Goal: Communication & Community: Connect with others

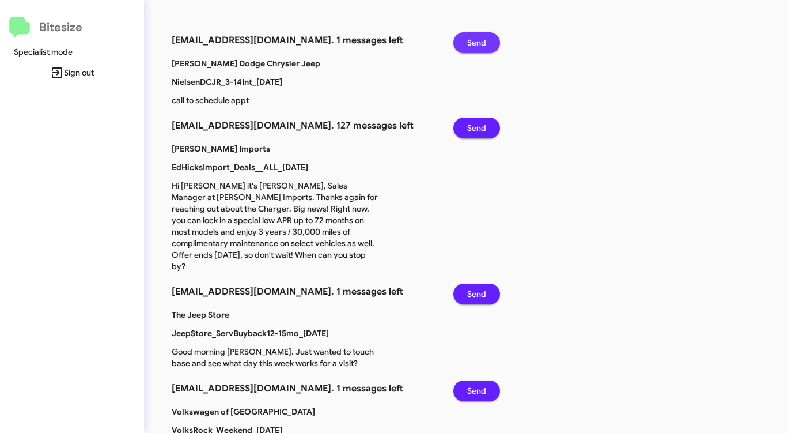
click at [471, 39] on span "Send" at bounding box center [476, 42] width 19 height 21
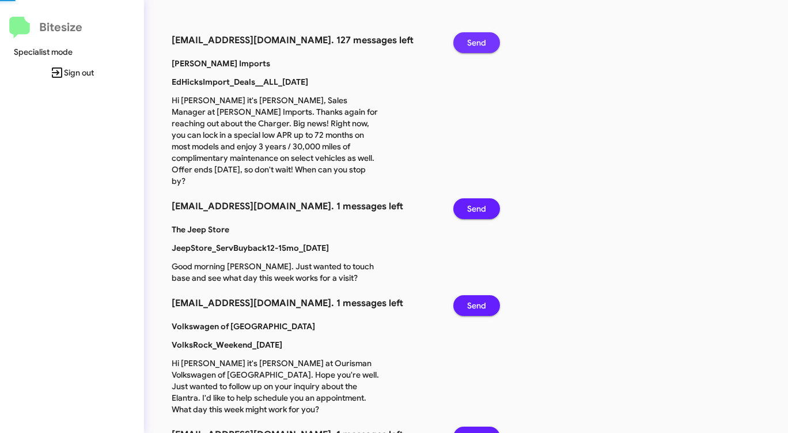
click at [471, 39] on span "Send" at bounding box center [476, 42] width 19 height 21
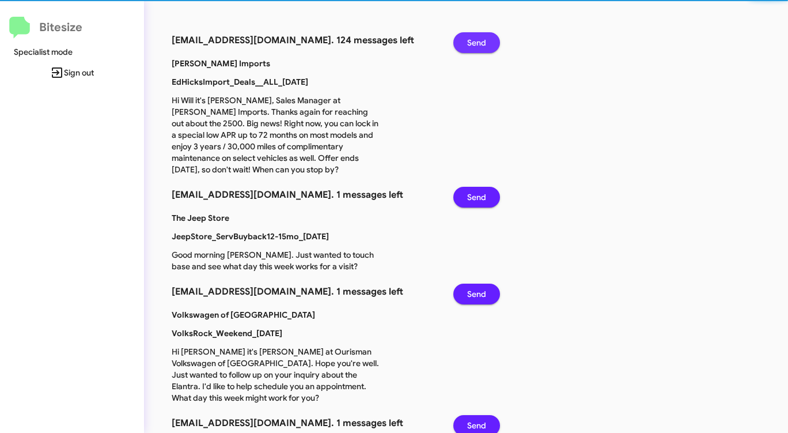
click at [471, 39] on span "Send" at bounding box center [476, 42] width 19 height 21
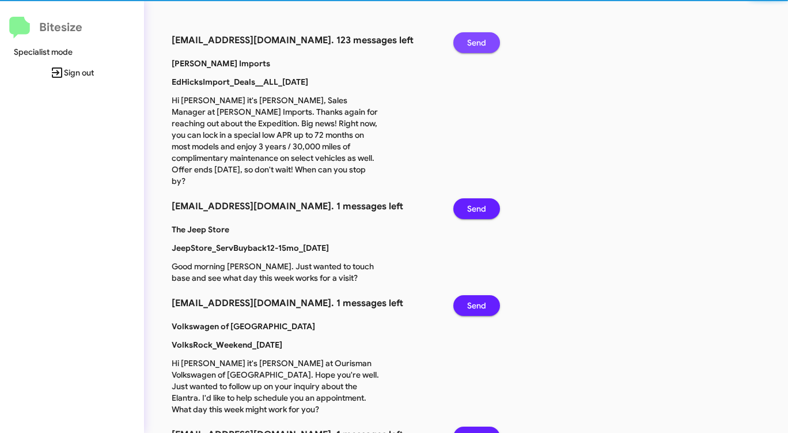
click at [471, 39] on span "Send" at bounding box center [476, 42] width 19 height 21
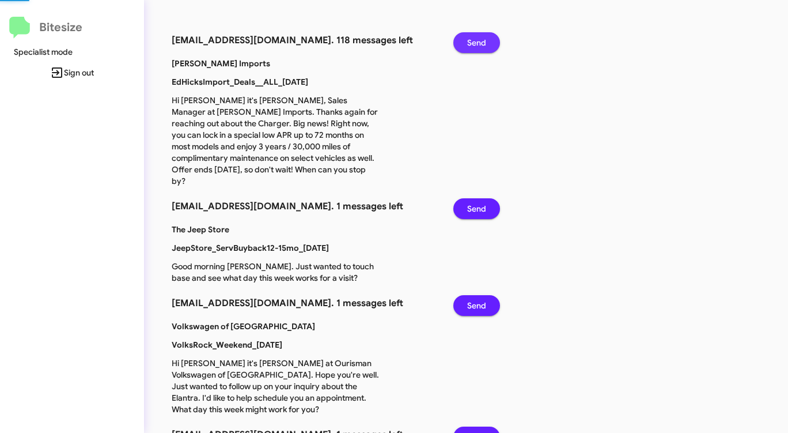
click at [471, 39] on span "Send" at bounding box center [476, 42] width 19 height 21
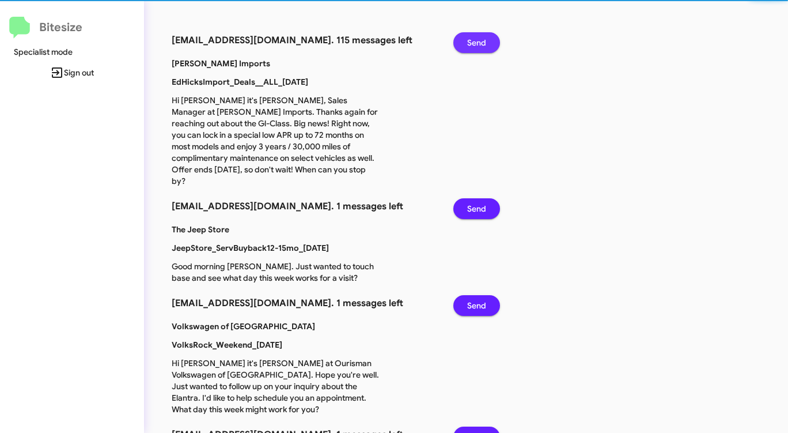
click at [471, 39] on span "Send" at bounding box center [476, 42] width 19 height 21
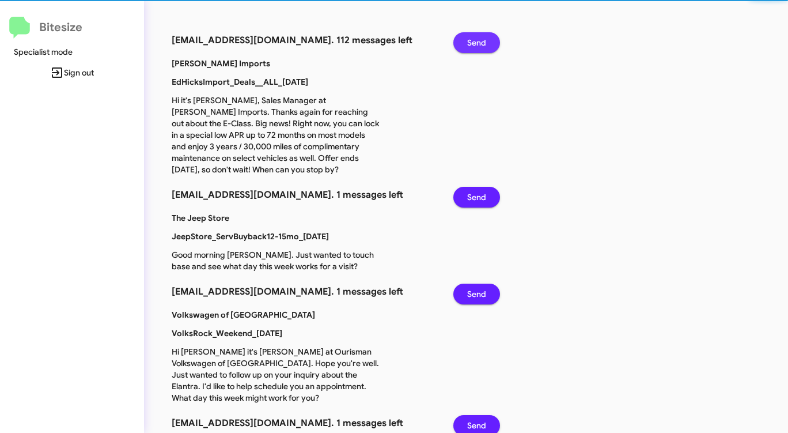
click at [471, 39] on span "Send" at bounding box center [476, 42] width 19 height 21
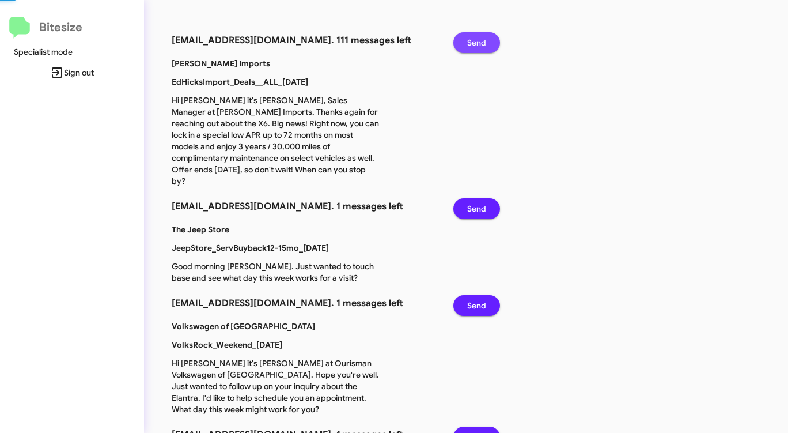
click at [471, 39] on span "Send" at bounding box center [476, 42] width 19 height 21
click at [475, 200] on span "Send" at bounding box center [476, 208] width 19 height 21
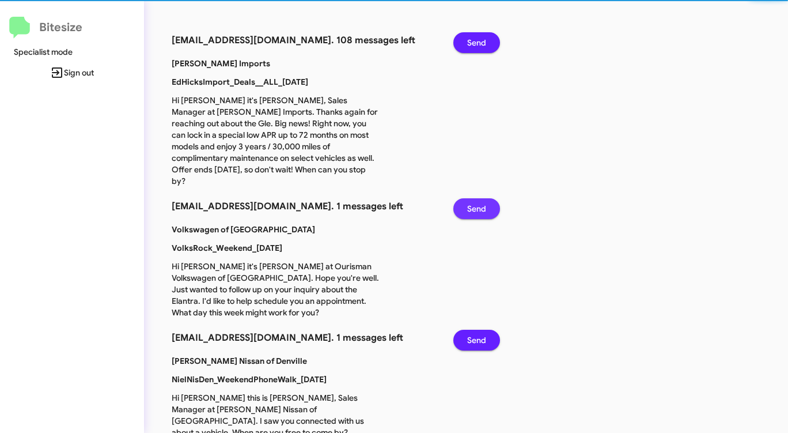
click at [475, 200] on span "Send" at bounding box center [476, 208] width 19 height 21
click at [475, 330] on span "Send" at bounding box center [476, 340] width 19 height 21
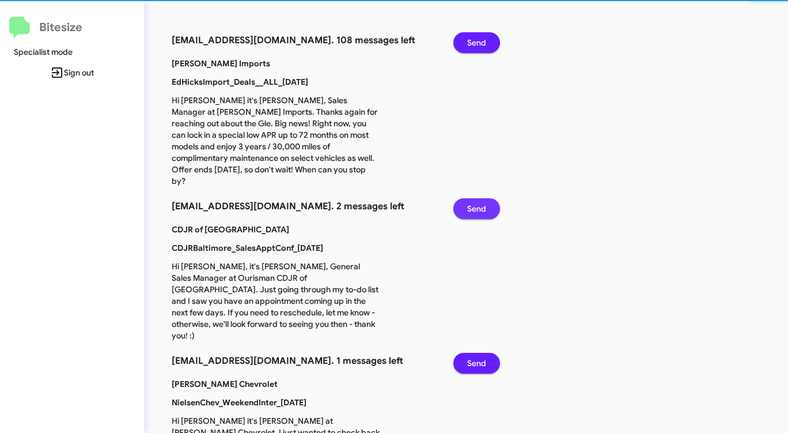
click at [475, 200] on span "Send" at bounding box center [476, 208] width 19 height 21
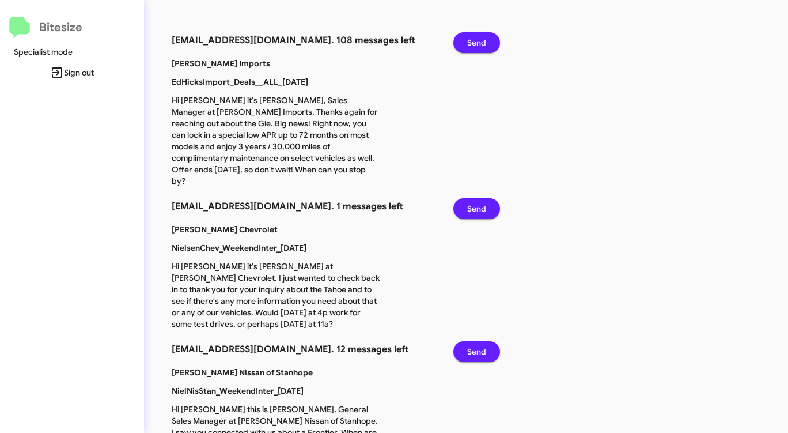
click at [475, 200] on span "Send" at bounding box center [476, 208] width 19 height 21
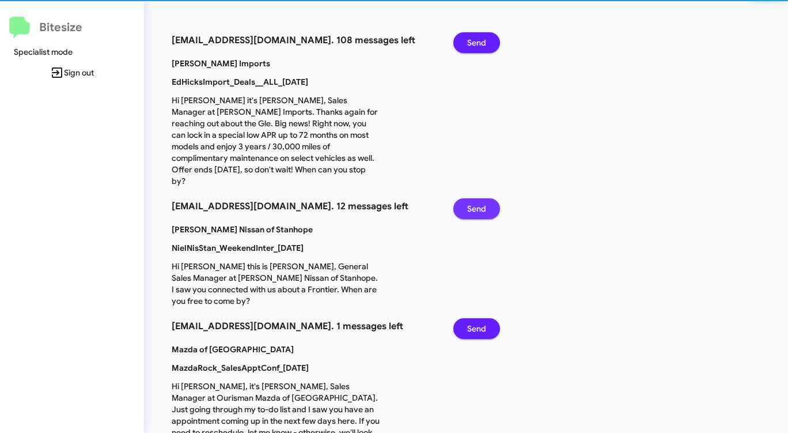
click at [475, 200] on span "Send" at bounding box center [476, 208] width 19 height 21
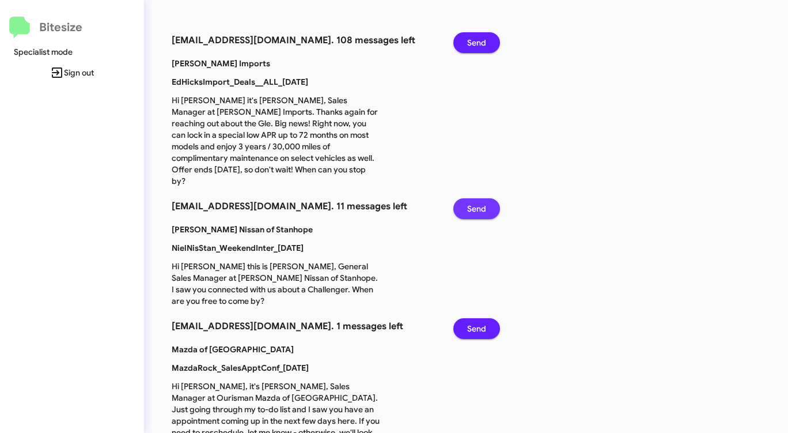
click at [475, 200] on span "Send" at bounding box center [476, 208] width 19 height 21
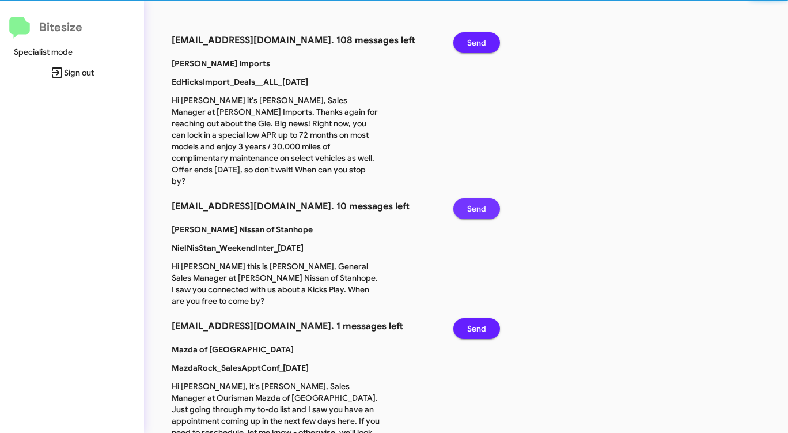
click at [475, 200] on span "Send" at bounding box center [476, 208] width 19 height 21
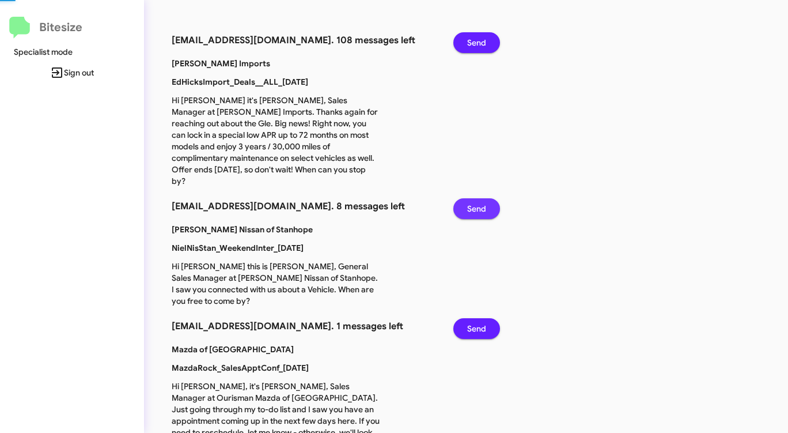
click at [475, 200] on span "Send" at bounding box center [476, 208] width 19 height 21
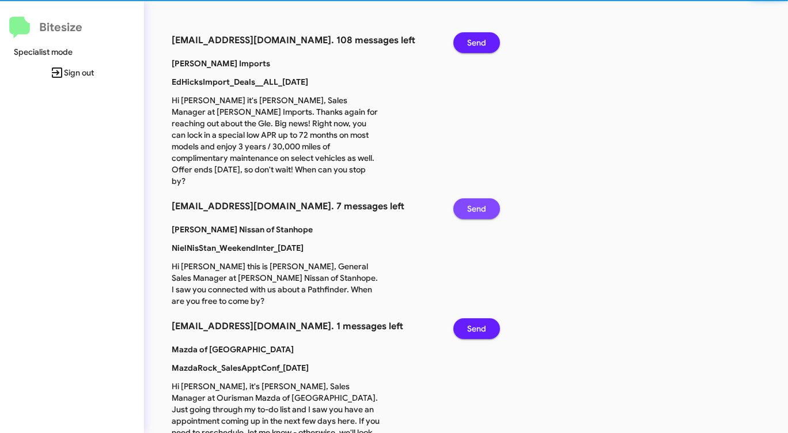
click at [475, 200] on span "Send" at bounding box center [476, 208] width 19 height 21
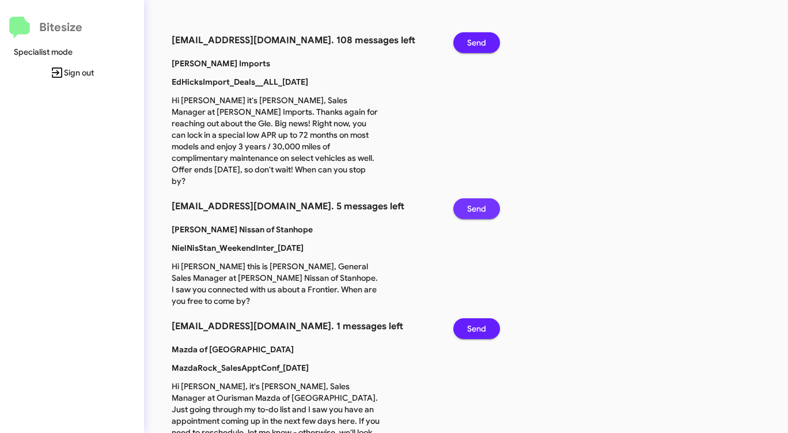
click at [475, 200] on span "Send" at bounding box center [476, 208] width 19 height 21
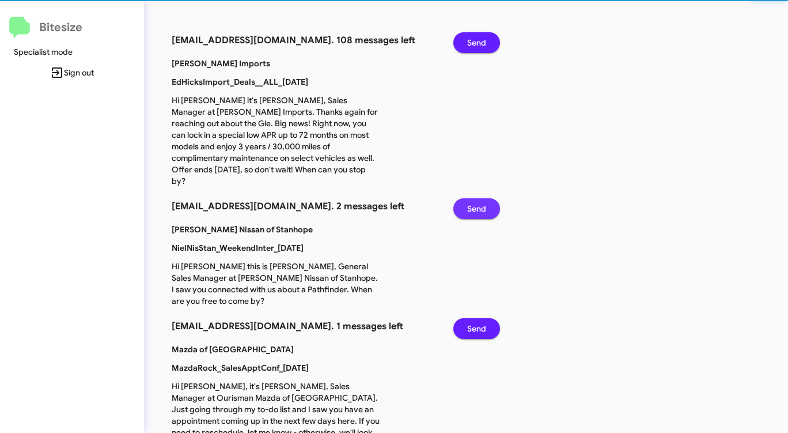
click at [475, 200] on span "Send" at bounding box center [476, 208] width 19 height 21
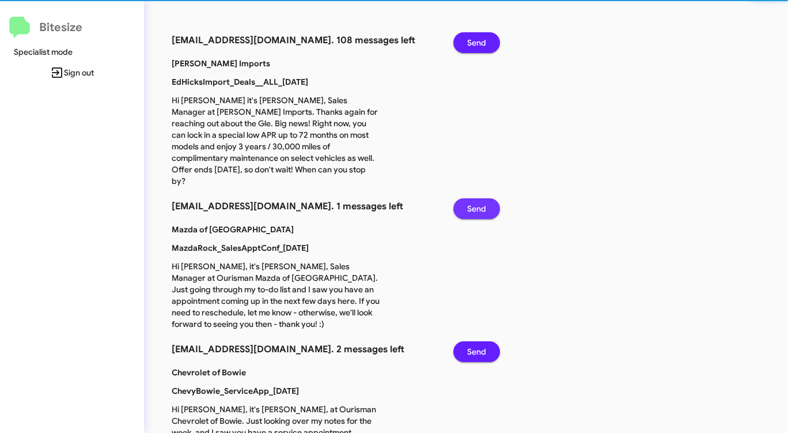
click at [475, 200] on span "Send" at bounding box center [476, 208] width 19 height 21
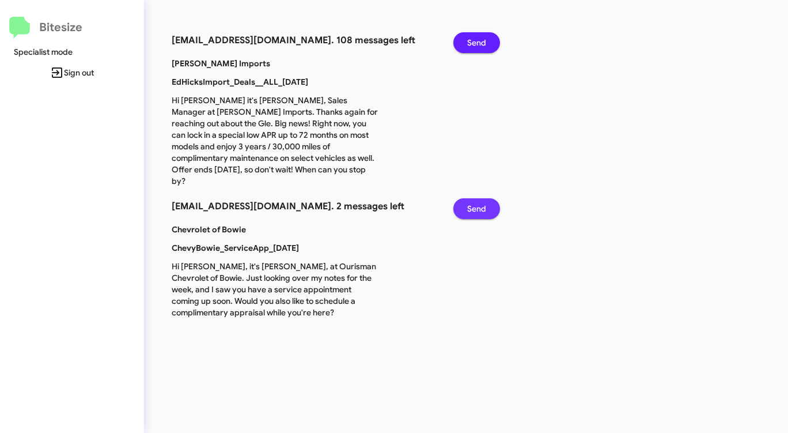
click at [475, 200] on span "Send" at bounding box center [476, 208] width 19 height 21
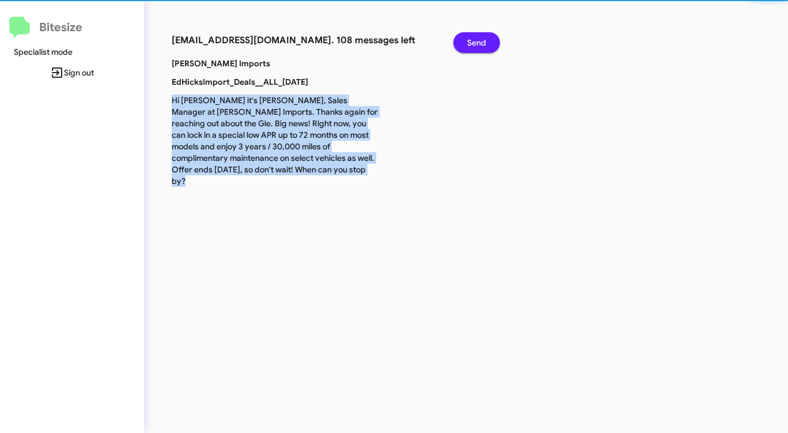
click at [475, 200] on div "[EMAIL_ADDRESS][DOMAIN_NAME]. 108 messages left Send [PERSON_NAME] Imports EdHi…" at bounding box center [412, 216] width 537 height 433
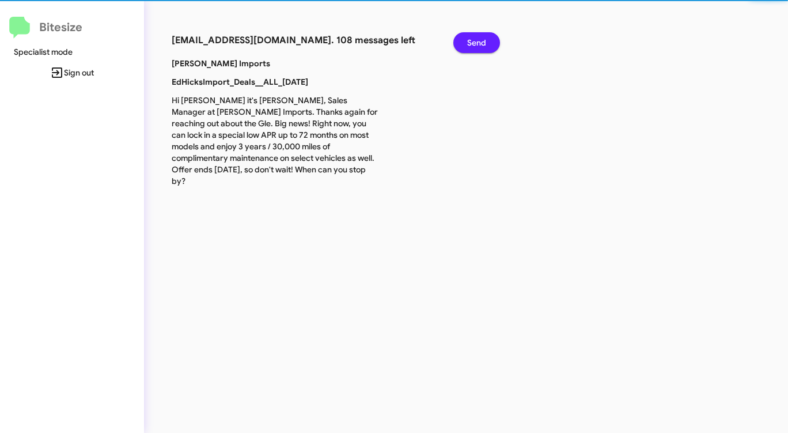
click at [475, 200] on div "[EMAIL_ADDRESS][DOMAIN_NAME]. 108 messages left Send [PERSON_NAME] Imports EdHi…" at bounding box center [412, 216] width 537 height 433
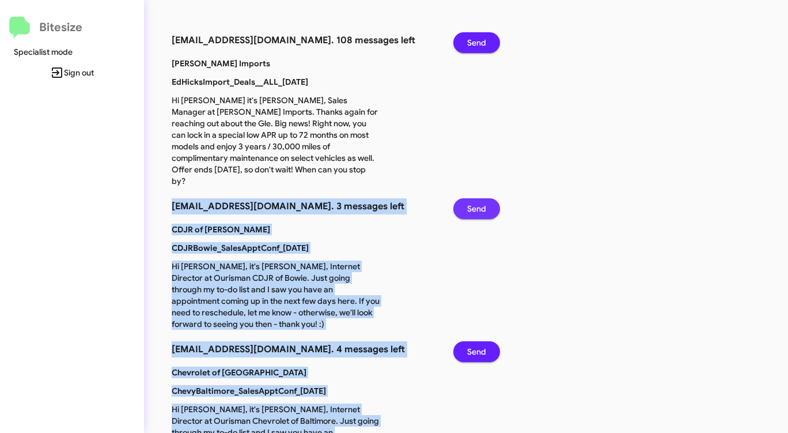
click at [477, 198] on span "Send" at bounding box center [476, 208] width 19 height 21
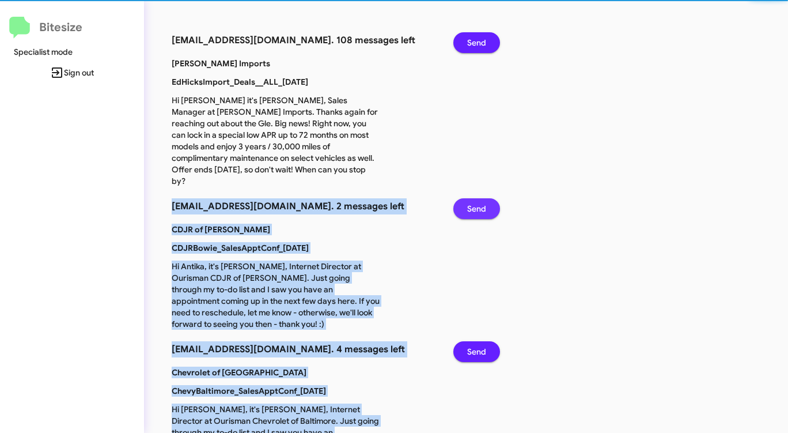
click at [477, 198] on span "Send" at bounding box center [476, 208] width 19 height 21
click at [477, 341] on span "Send" at bounding box center [476, 351] width 19 height 21
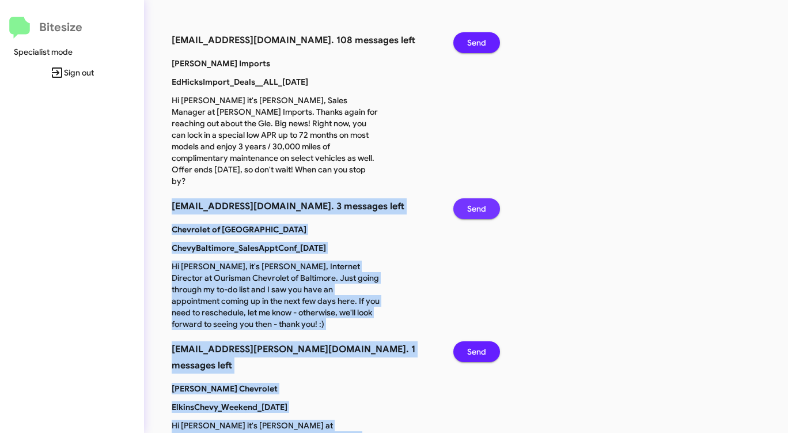
click at [477, 198] on span "Send" at bounding box center [476, 208] width 19 height 21
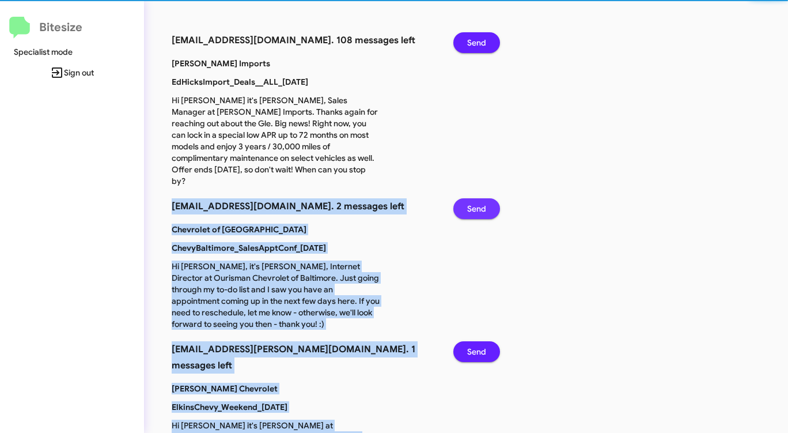
click at [477, 198] on span "Send" at bounding box center [476, 208] width 19 height 21
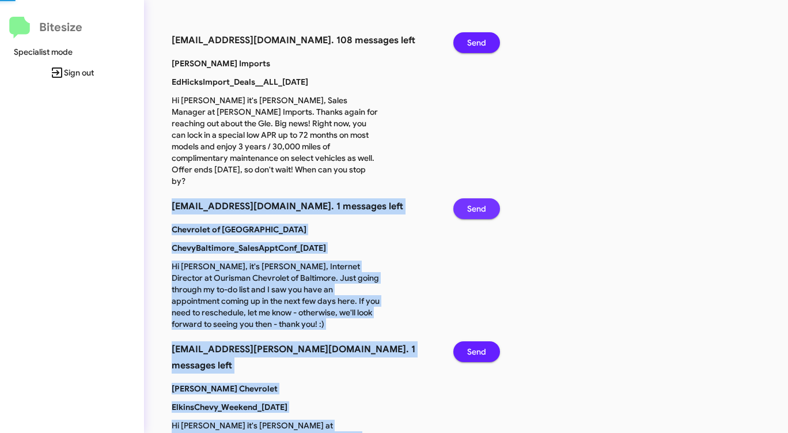
click at [477, 198] on span "Send" at bounding box center [476, 208] width 19 height 21
click at [477, 341] on span "Send" at bounding box center [476, 351] width 19 height 21
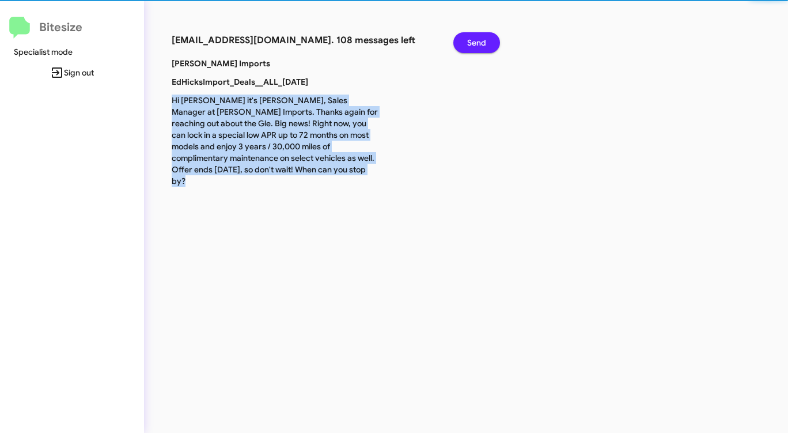
click at [477, 191] on div "[EMAIL_ADDRESS][DOMAIN_NAME]. 108 messages left Send [PERSON_NAME] Imports EdHi…" at bounding box center [412, 216] width 537 height 433
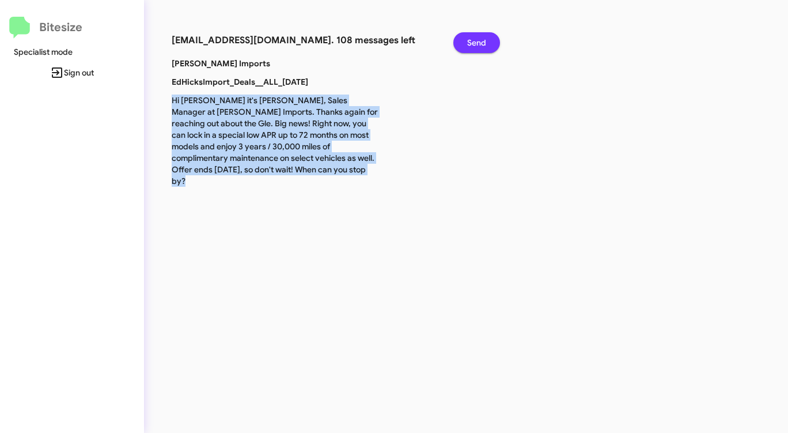
click at [489, 37] on button "Send" at bounding box center [477, 42] width 47 height 21
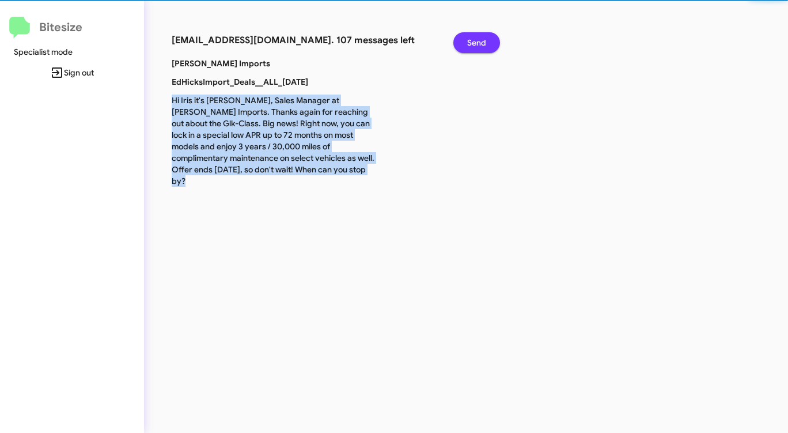
click at [489, 37] on button "Send" at bounding box center [477, 42] width 47 height 21
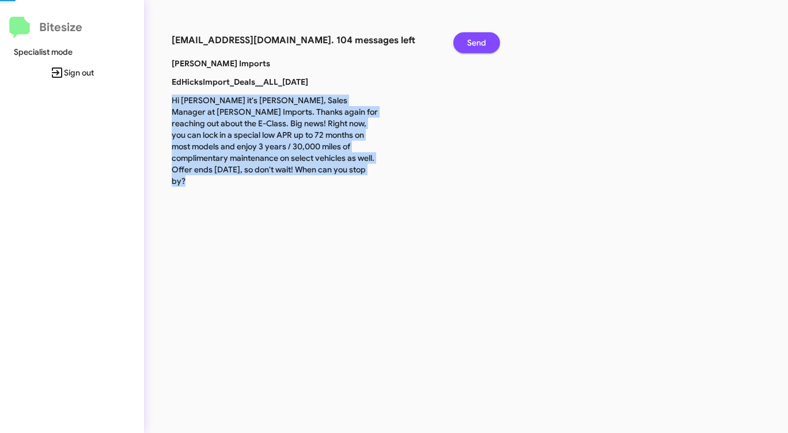
click at [489, 37] on button "Send" at bounding box center [477, 42] width 47 height 21
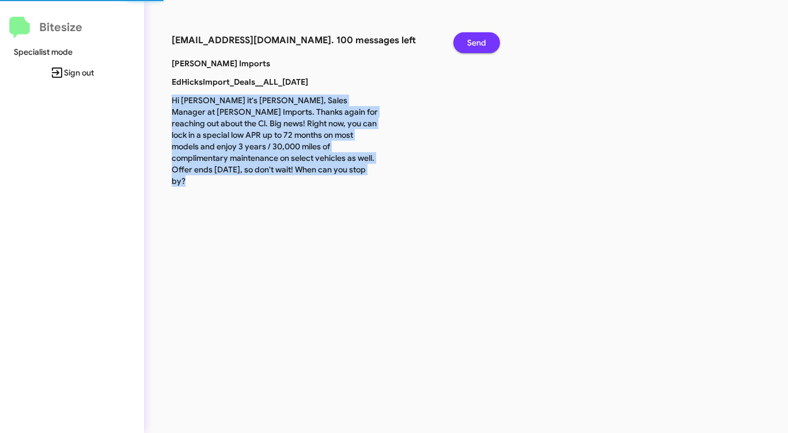
click at [489, 37] on button "Send" at bounding box center [477, 42] width 47 height 21
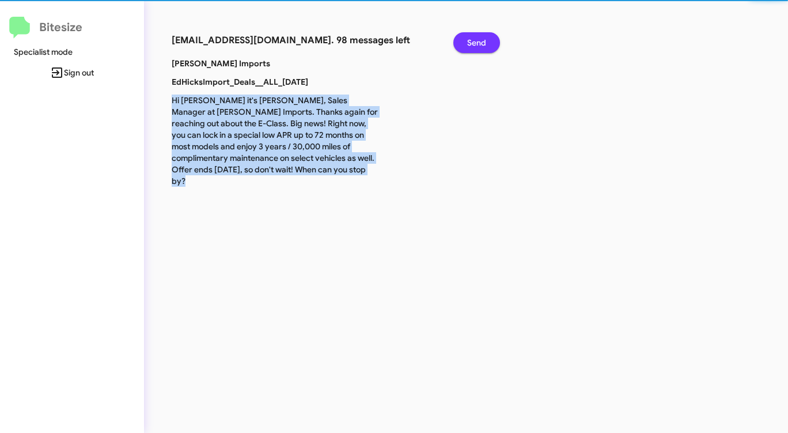
click at [489, 37] on button "Send" at bounding box center [477, 42] width 47 height 21
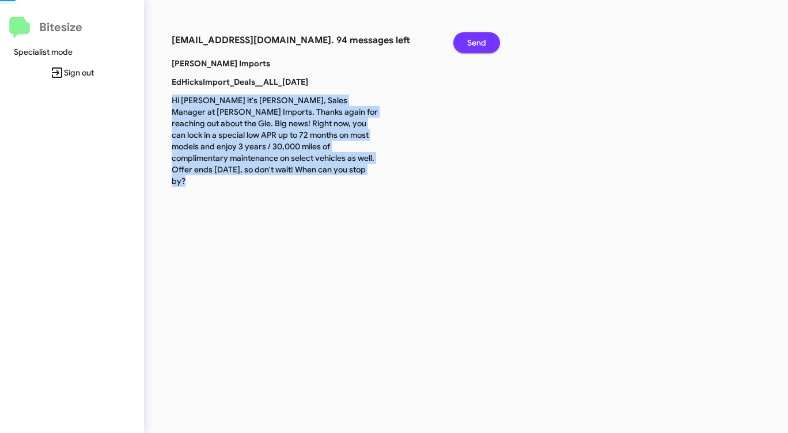
click at [489, 37] on button "Send" at bounding box center [477, 42] width 47 height 21
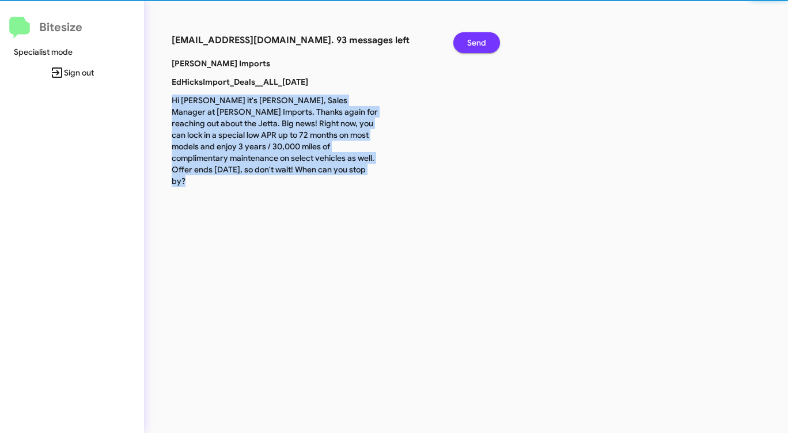
click at [489, 37] on button "Send" at bounding box center [477, 42] width 47 height 21
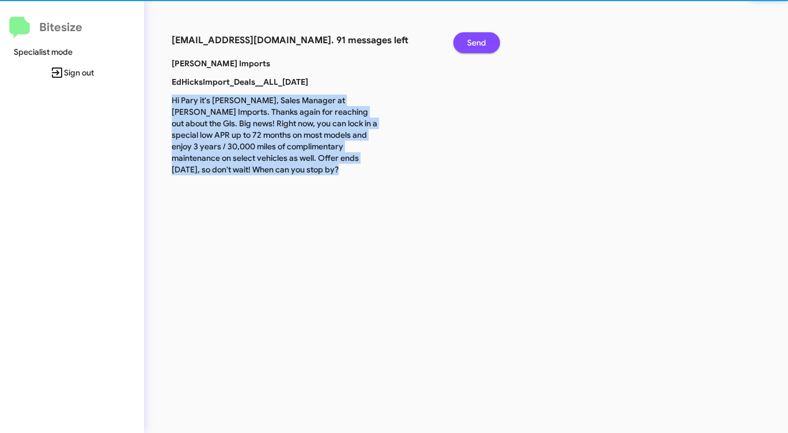
click at [489, 37] on button "Send" at bounding box center [477, 42] width 47 height 21
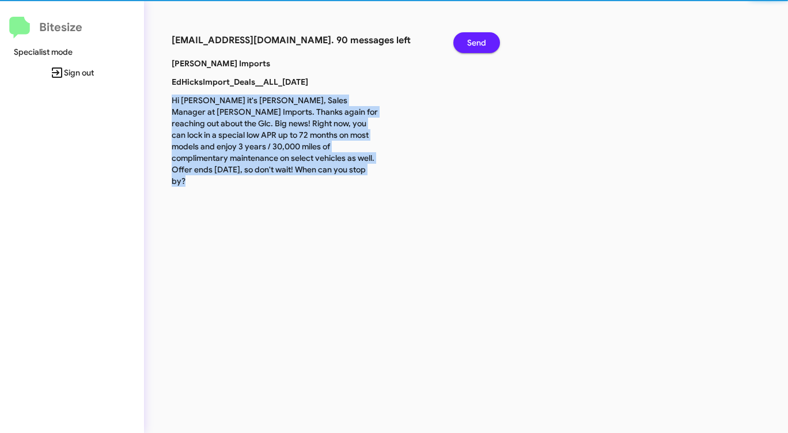
click at [489, 37] on button "Send" at bounding box center [477, 42] width 47 height 21
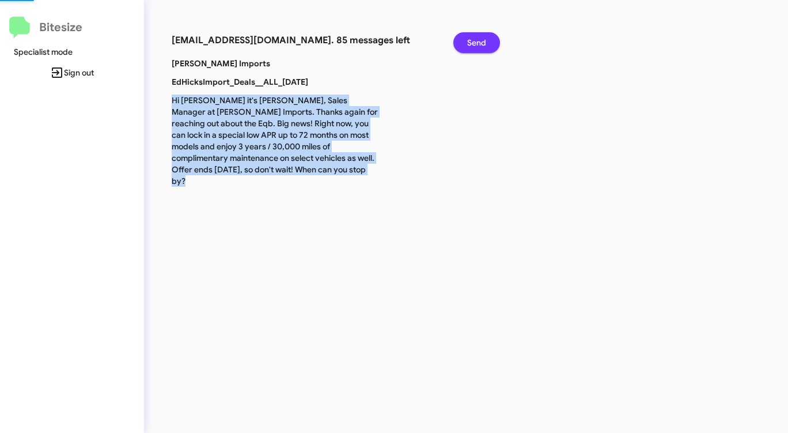
click at [489, 37] on button "Send" at bounding box center [477, 42] width 47 height 21
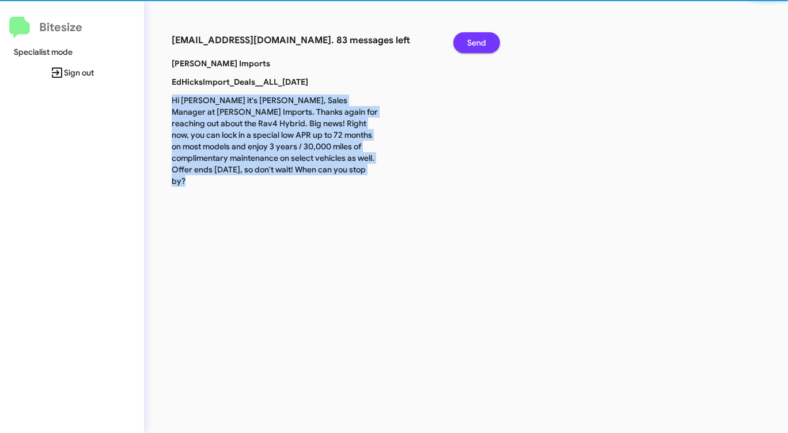
click at [489, 37] on button "Send" at bounding box center [477, 42] width 47 height 21
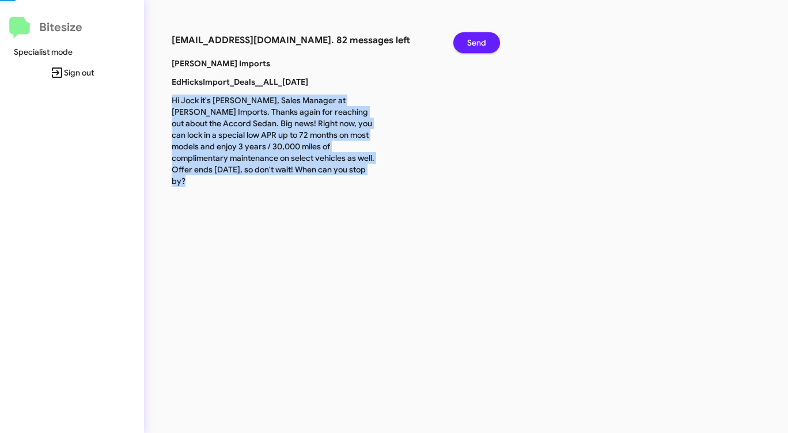
click at [489, 37] on button "Send" at bounding box center [477, 42] width 47 height 21
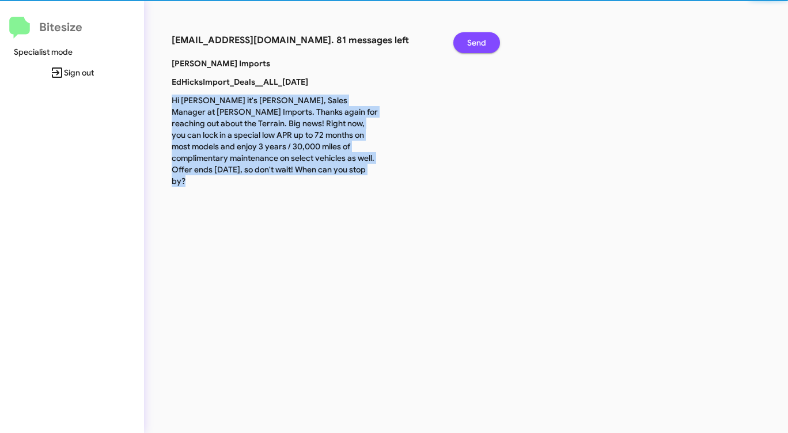
click at [489, 37] on button "Send" at bounding box center [477, 42] width 47 height 21
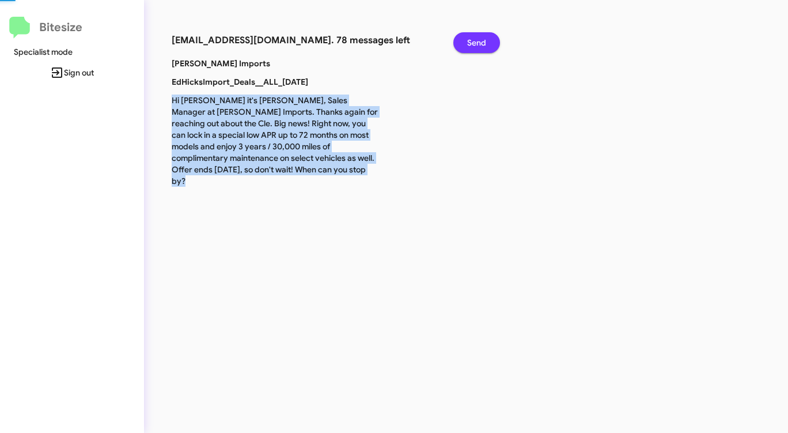
click at [489, 37] on button "Send" at bounding box center [477, 42] width 47 height 21
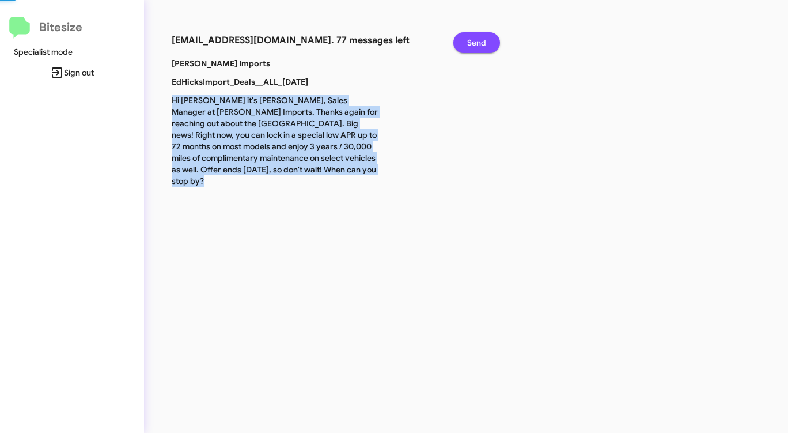
click at [489, 37] on button "Send" at bounding box center [477, 42] width 47 height 21
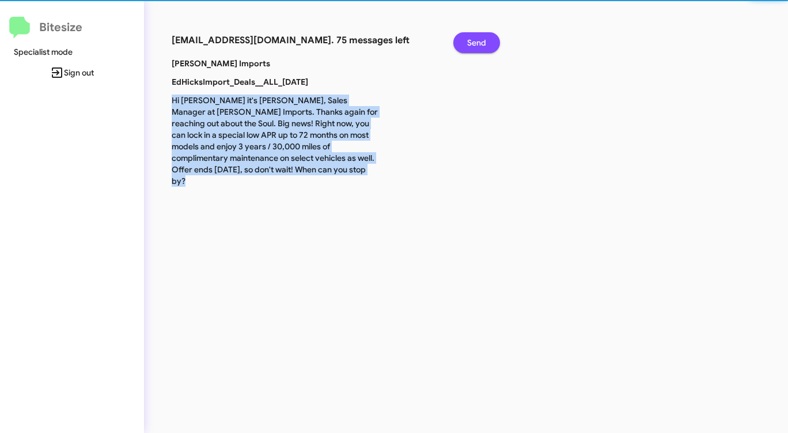
click at [489, 37] on button "Send" at bounding box center [477, 42] width 47 height 21
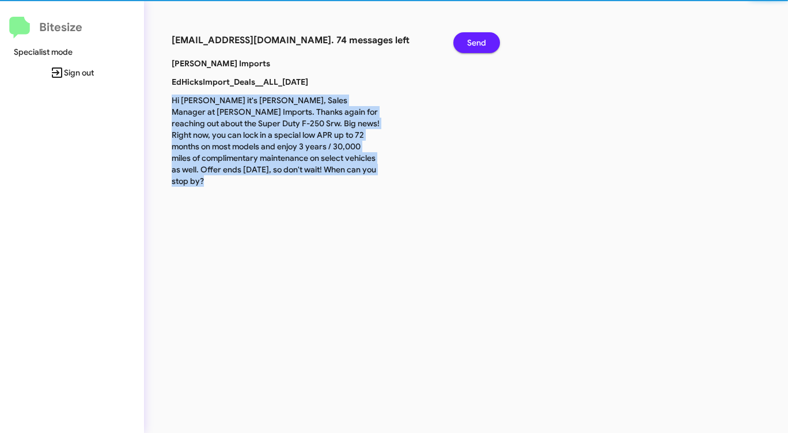
click at [489, 37] on button "Send" at bounding box center [477, 42] width 47 height 21
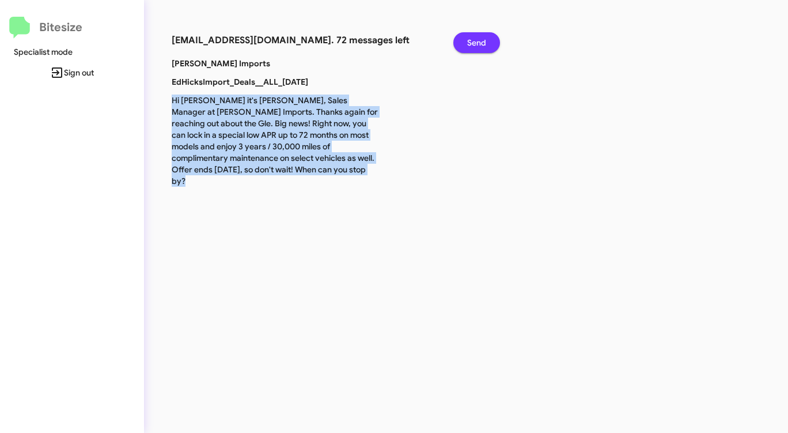
click at [489, 37] on button "Send" at bounding box center [477, 42] width 47 height 21
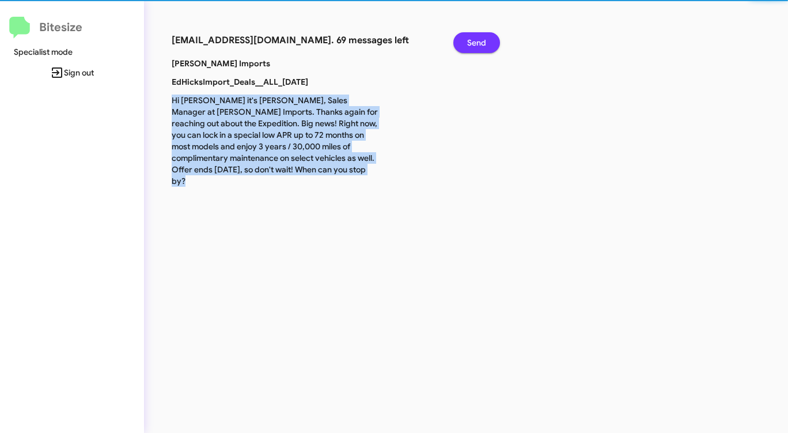
click at [489, 37] on button "Send" at bounding box center [477, 42] width 47 height 21
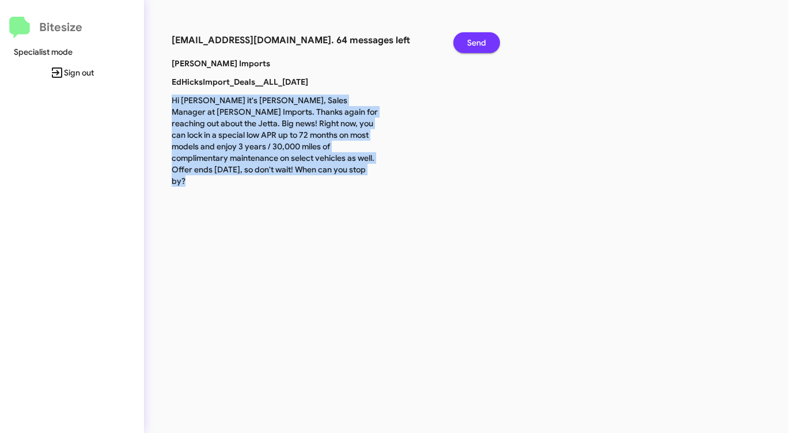
click at [489, 37] on button "Send" at bounding box center [477, 42] width 47 height 21
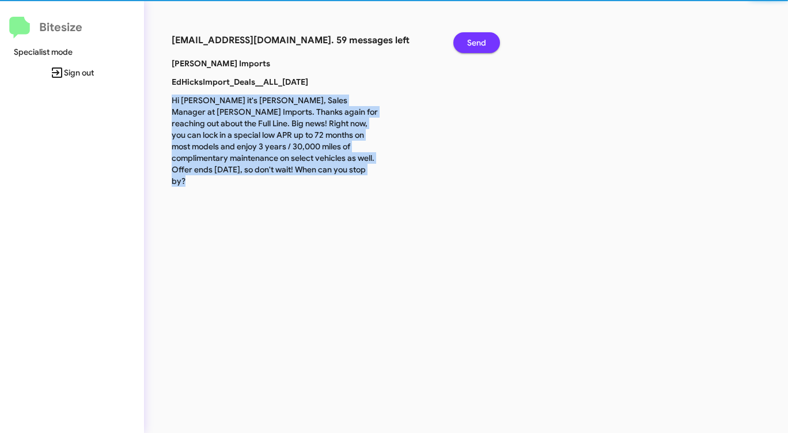
click at [489, 37] on button "Send" at bounding box center [477, 42] width 47 height 21
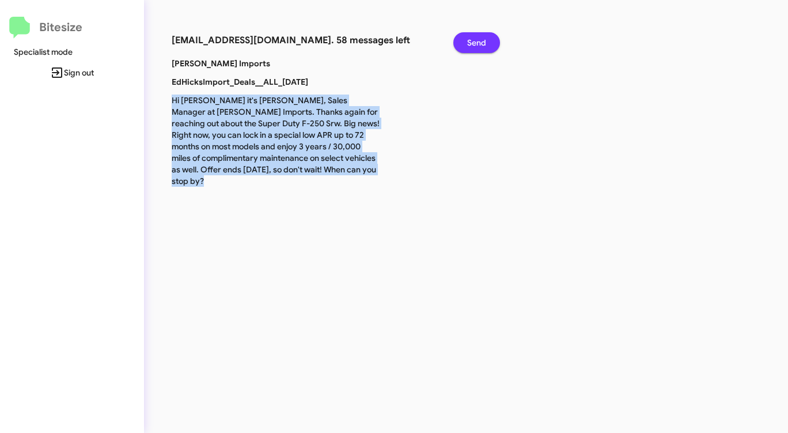
click at [489, 37] on button "Send" at bounding box center [477, 42] width 47 height 21
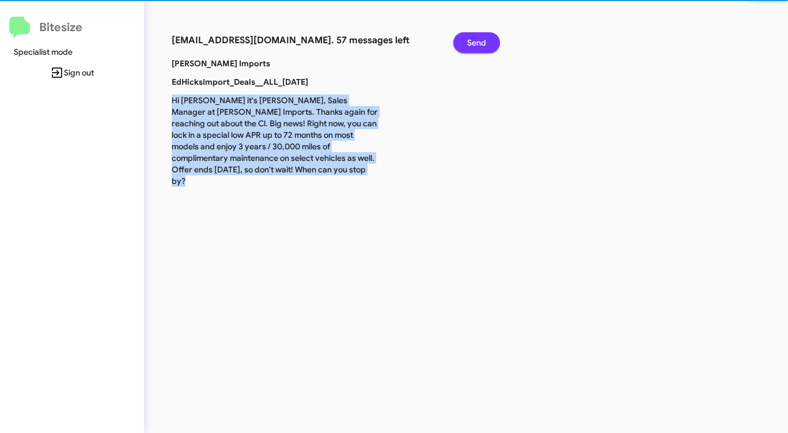
click at [489, 37] on button "Send" at bounding box center [477, 42] width 47 height 21
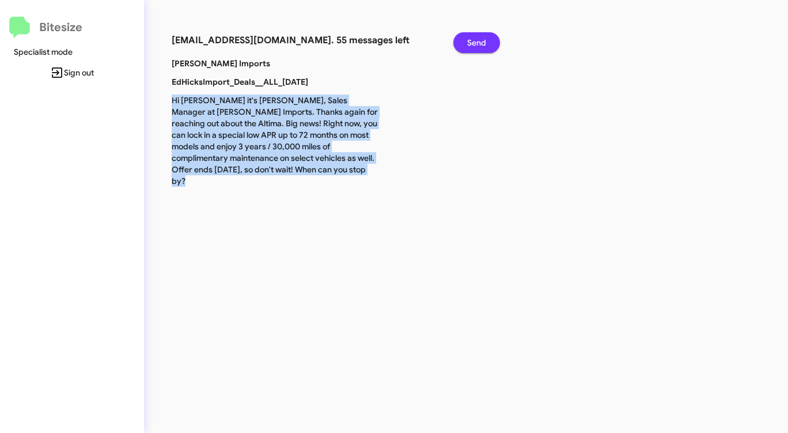
click at [489, 37] on button "Send" at bounding box center [477, 42] width 47 height 21
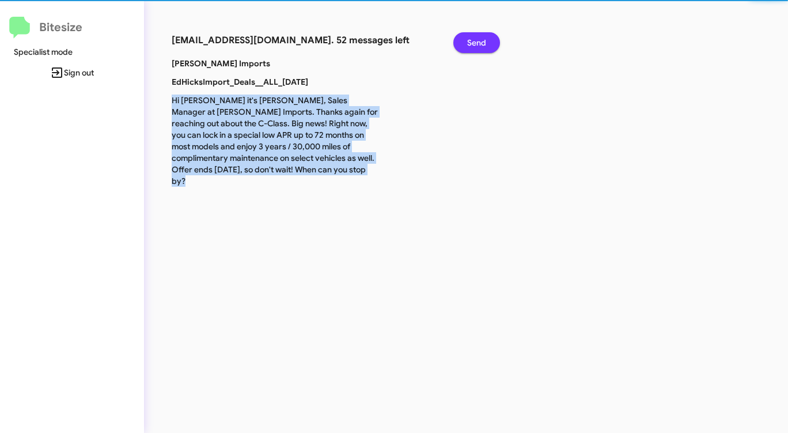
click at [489, 37] on button "Send" at bounding box center [477, 42] width 47 height 21
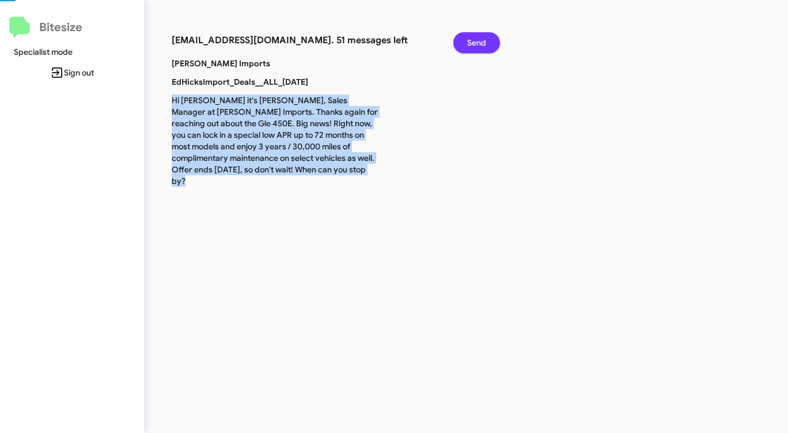
click at [489, 37] on button "Send" at bounding box center [477, 42] width 47 height 21
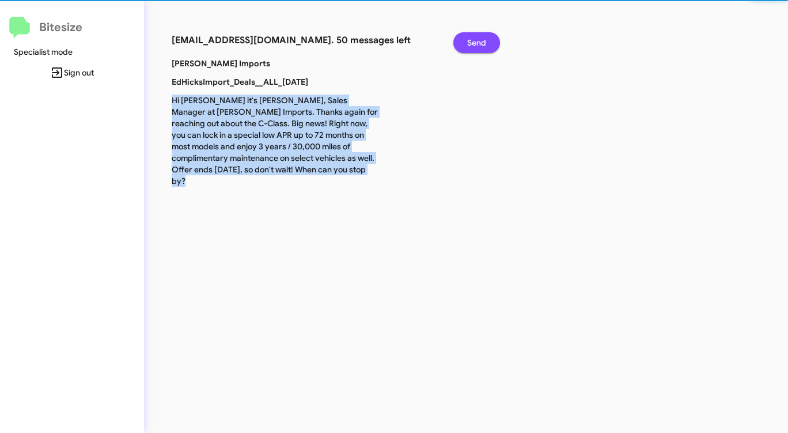
click at [489, 37] on button "Send" at bounding box center [477, 42] width 47 height 21
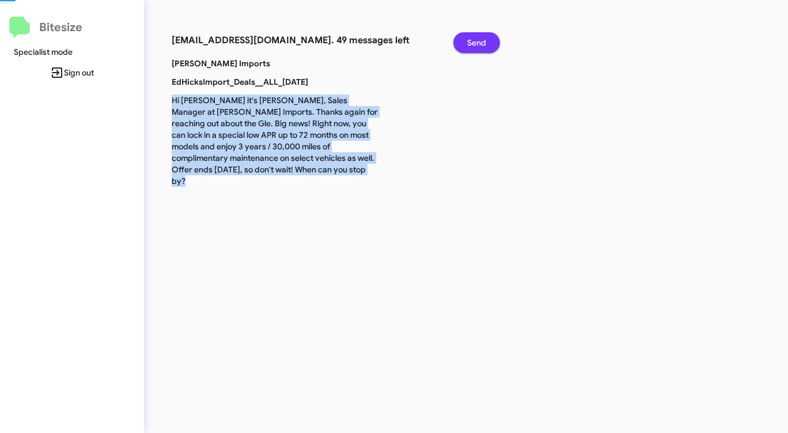
click at [489, 37] on button "Send" at bounding box center [477, 42] width 47 height 21
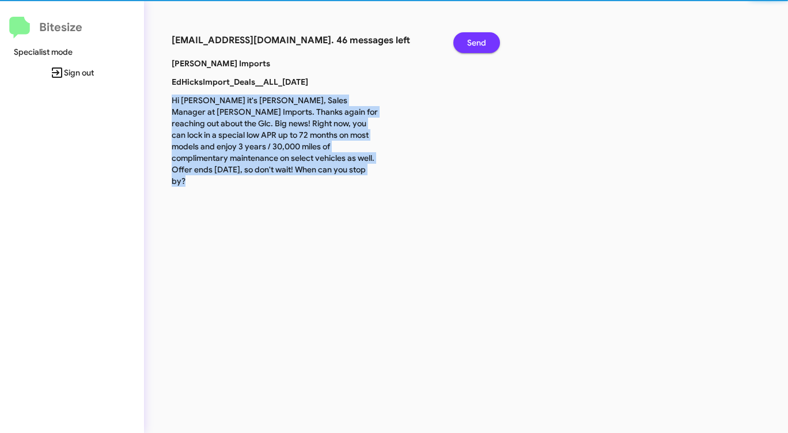
click at [489, 37] on button "Send" at bounding box center [477, 42] width 47 height 21
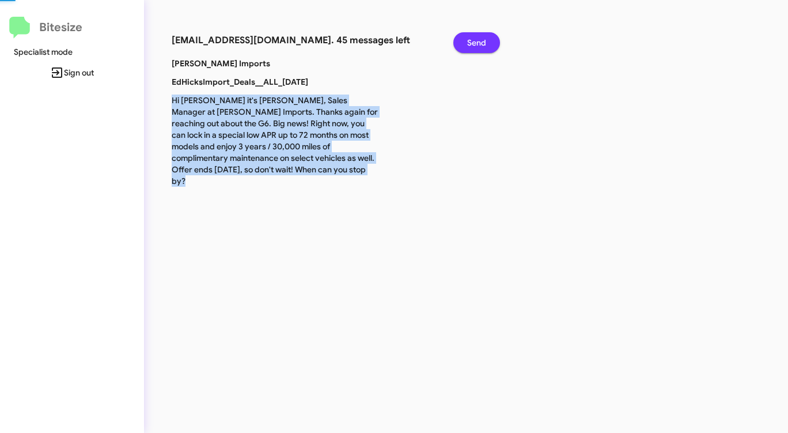
click at [489, 37] on button "Send" at bounding box center [477, 42] width 47 height 21
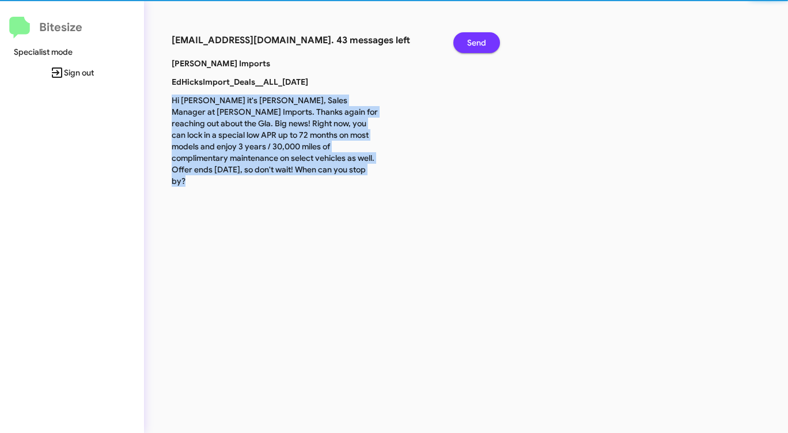
click at [489, 37] on button "Send" at bounding box center [477, 42] width 47 height 21
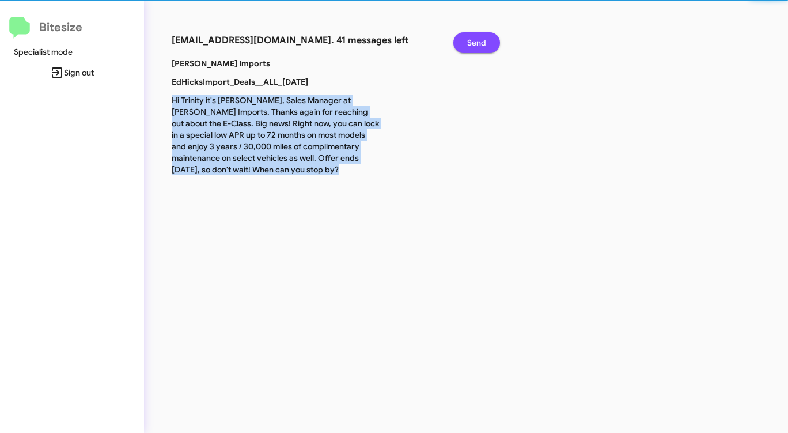
click at [489, 37] on button "Send" at bounding box center [477, 42] width 47 height 21
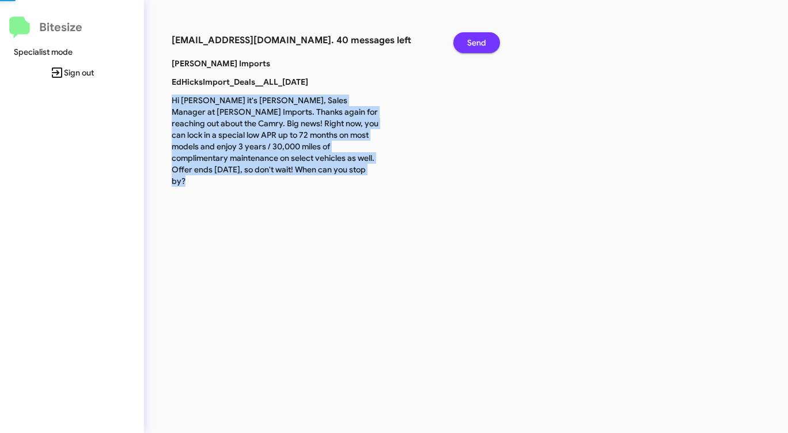
click at [489, 37] on button "Send" at bounding box center [477, 42] width 47 height 21
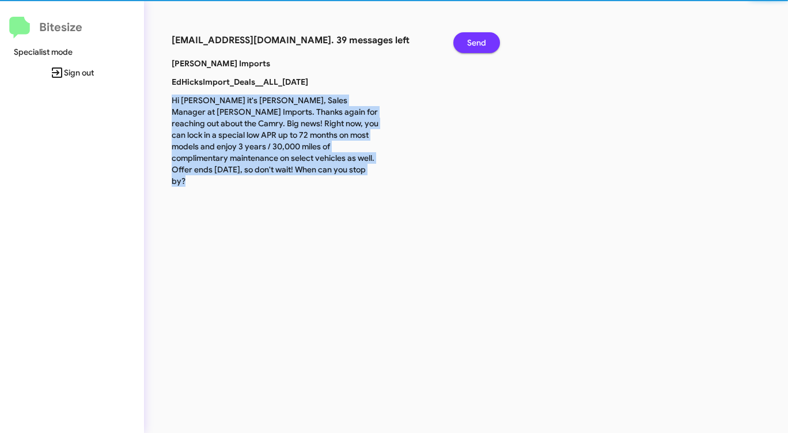
click at [489, 37] on button "Send" at bounding box center [477, 42] width 47 height 21
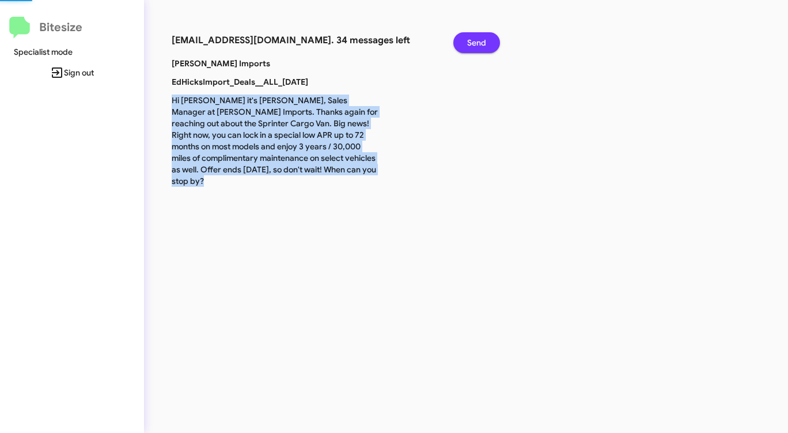
click at [489, 37] on button "Send" at bounding box center [477, 42] width 47 height 21
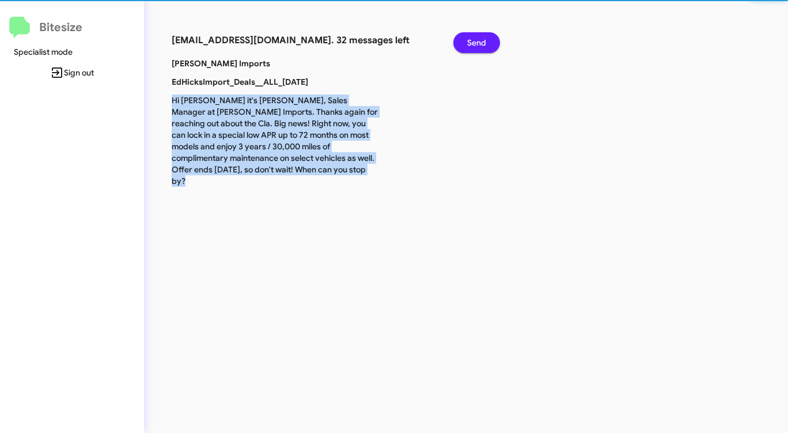
click at [489, 37] on button "Send" at bounding box center [477, 42] width 47 height 21
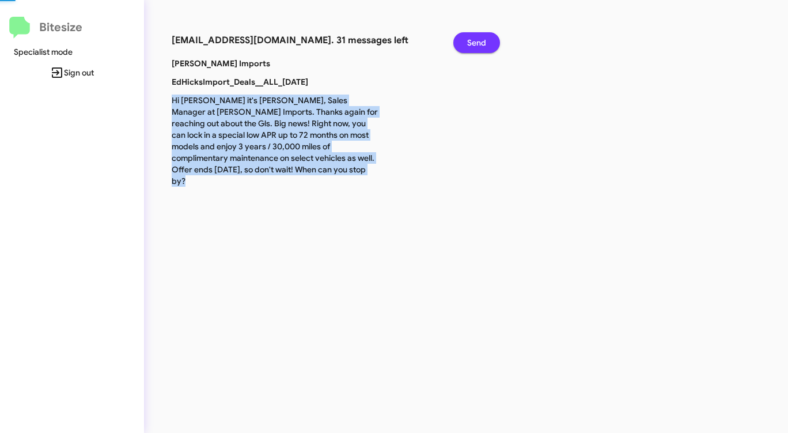
click at [489, 37] on button "Send" at bounding box center [477, 42] width 47 height 21
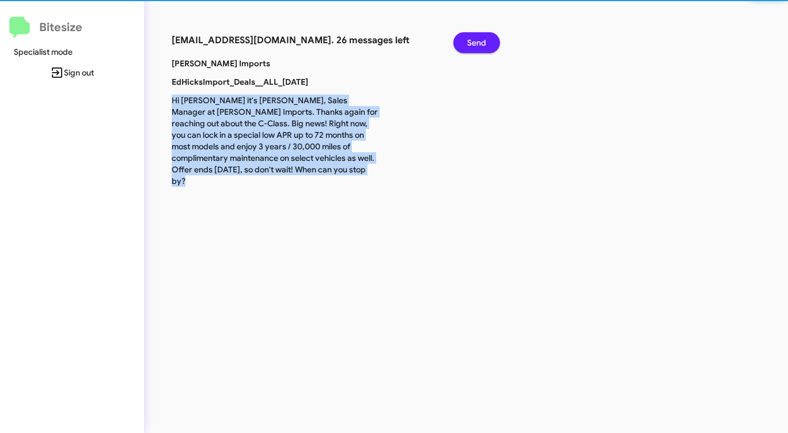
click at [489, 37] on button "Send" at bounding box center [477, 42] width 47 height 21
click at [489, 39] on button "Send" at bounding box center [477, 42] width 47 height 21
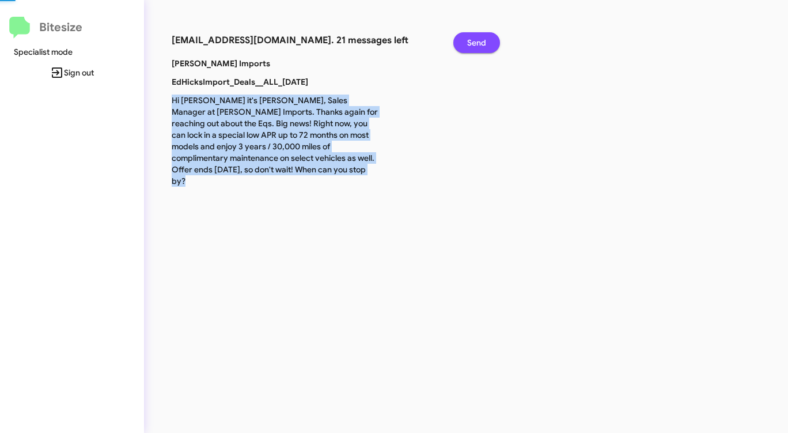
click at [489, 39] on button "Send" at bounding box center [477, 42] width 47 height 21
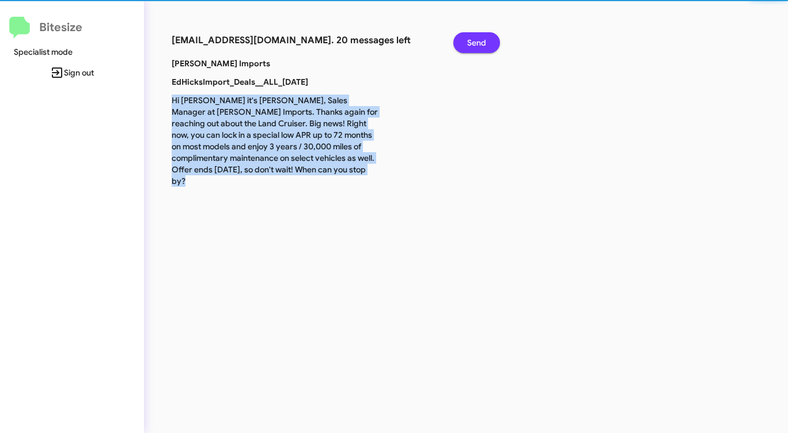
click at [489, 39] on button "Send" at bounding box center [477, 42] width 47 height 21
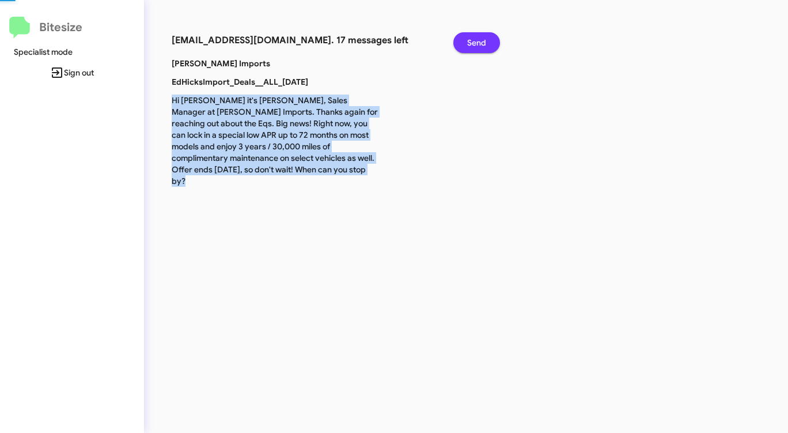
click at [489, 39] on button "Send" at bounding box center [477, 42] width 47 height 21
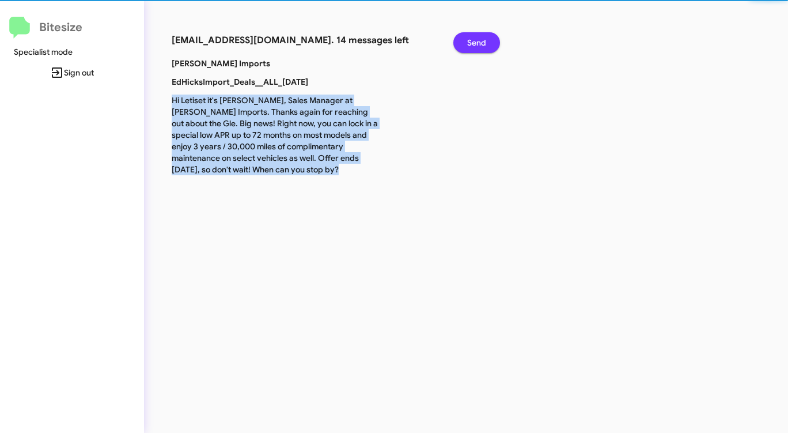
click at [489, 39] on button "Send" at bounding box center [477, 42] width 47 height 21
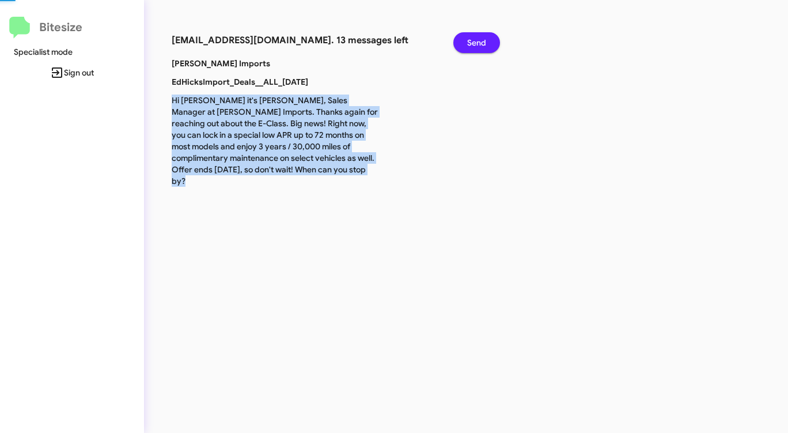
click at [489, 39] on button "Send" at bounding box center [477, 42] width 47 height 21
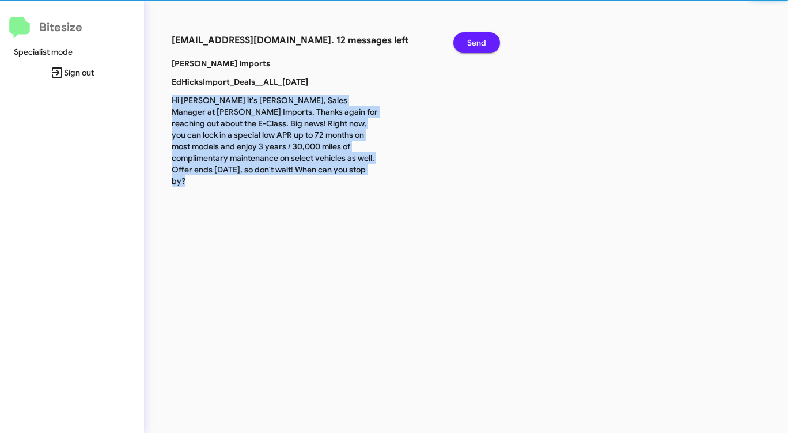
click at [489, 39] on button "Send" at bounding box center [477, 42] width 47 height 21
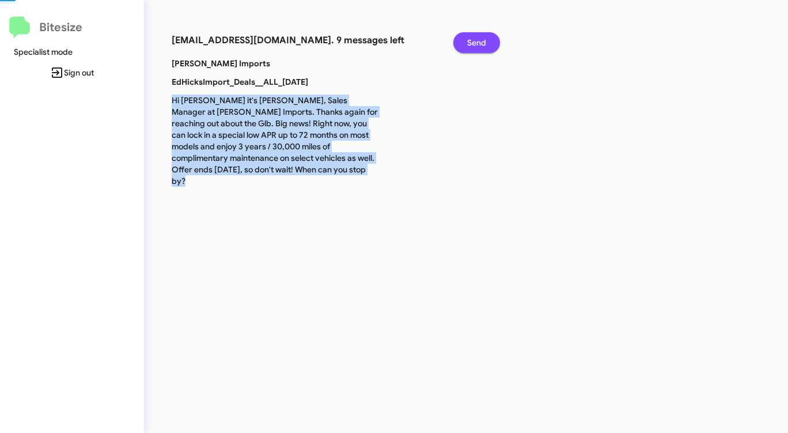
click at [489, 39] on button "Send" at bounding box center [477, 42] width 47 height 21
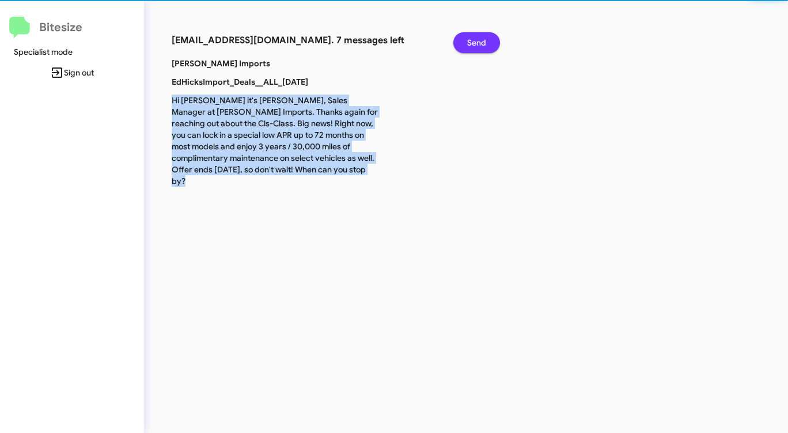
click at [489, 39] on button "Send" at bounding box center [477, 42] width 47 height 21
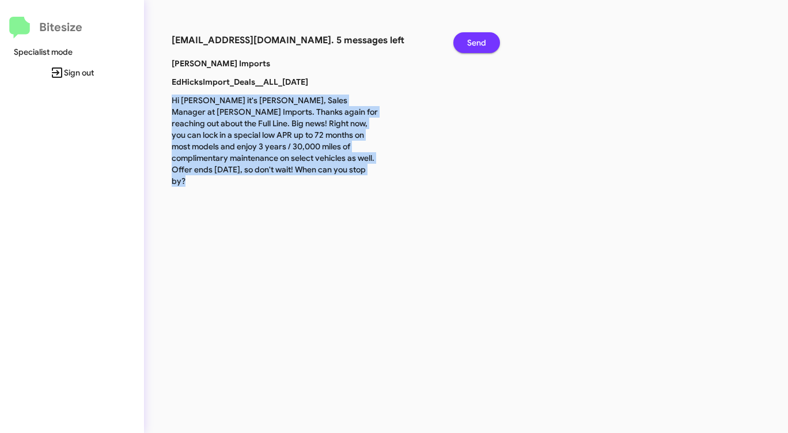
click at [489, 39] on button "Send" at bounding box center [477, 42] width 47 height 21
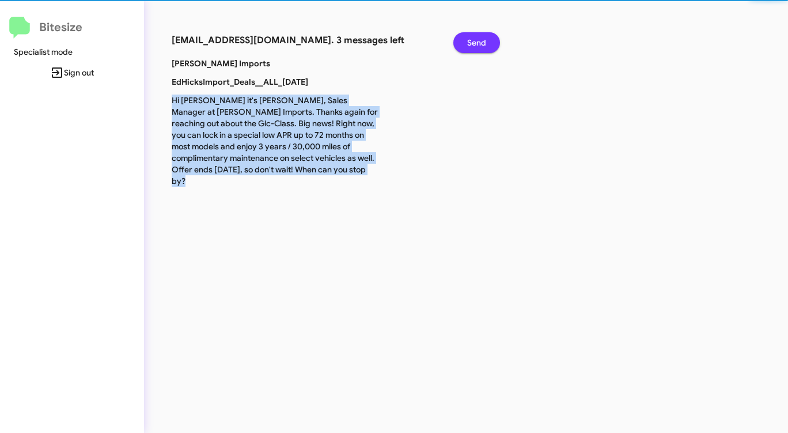
click at [489, 39] on button "Send" at bounding box center [477, 42] width 47 height 21
click at [488, 40] on button "Send" at bounding box center [477, 42] width 47 height 21
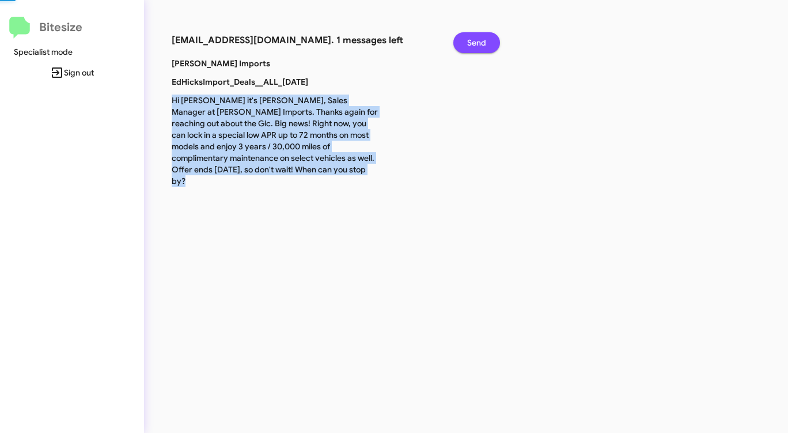
click at [488, 40] on button "Send" at bounding box center [477, 42] width 47 height 21
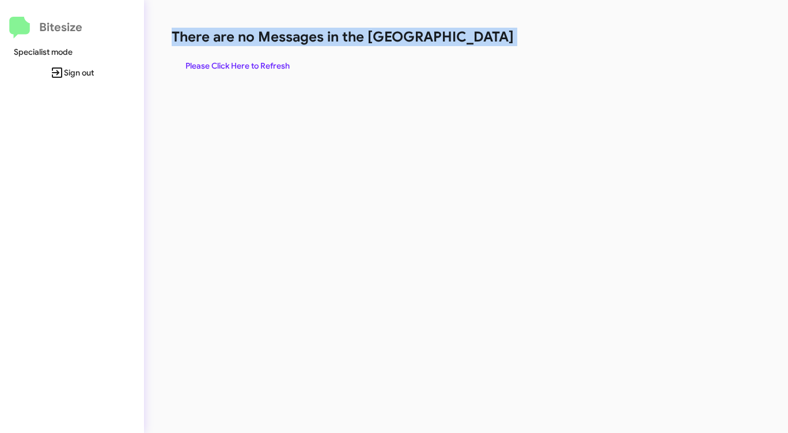
click at [488, 40] on h1 "There are no Messages in the [GEOGRAPHIC_DATA]" at bounding box center [413, 37] width 482 height 18
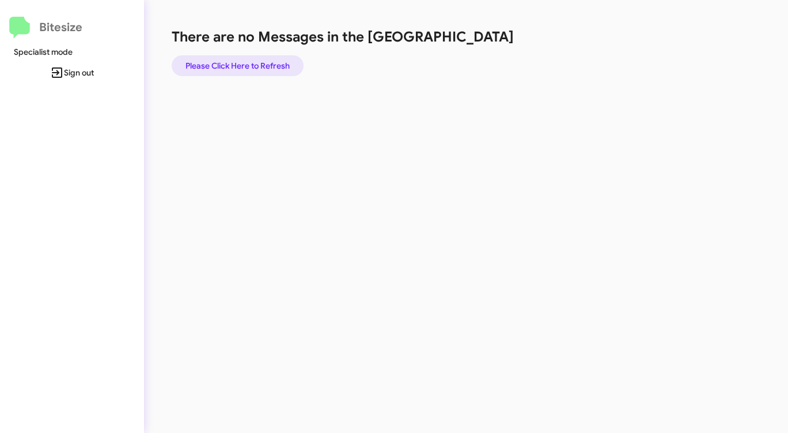
click at [258, 61] on span "Please Click Here to Refresh" at bounding box center [238, 65] width 104 height 21
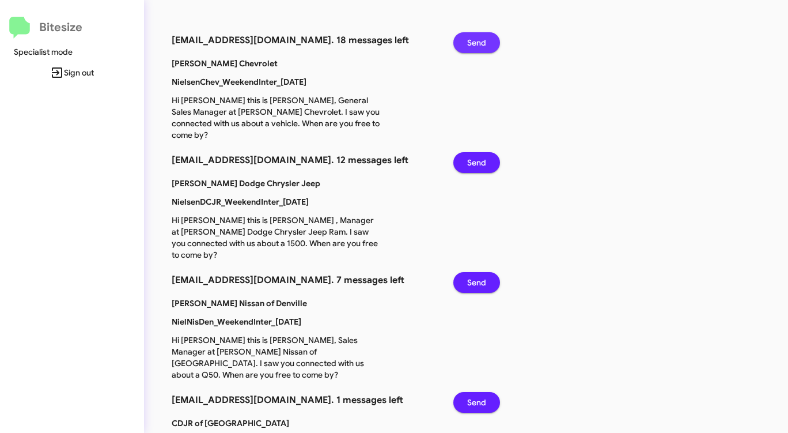
click at [469, 41] on span "Send" at bounding box center [476, 42] width 19 height 21
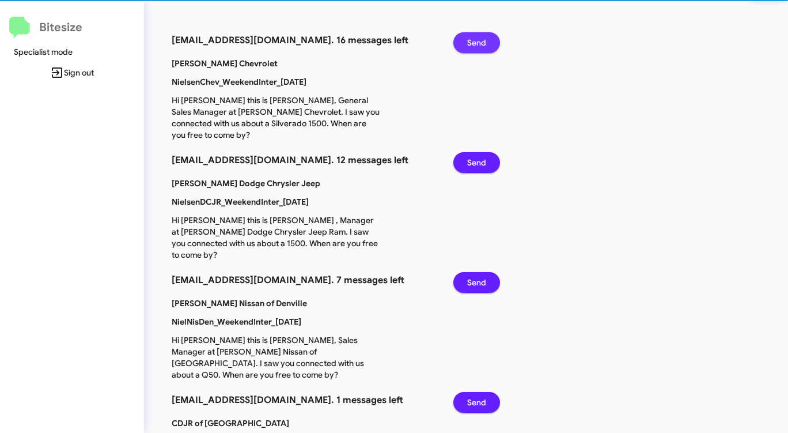
click at [469, 41] on span "Send" at bounding box center [476, 42] width 19 height 21
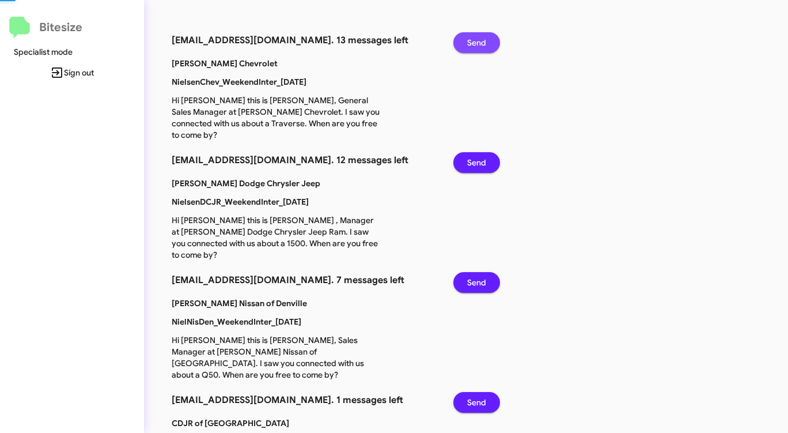
click at [469, 41] on span "Send" at bounding box center [476, 42] width 19 height 21
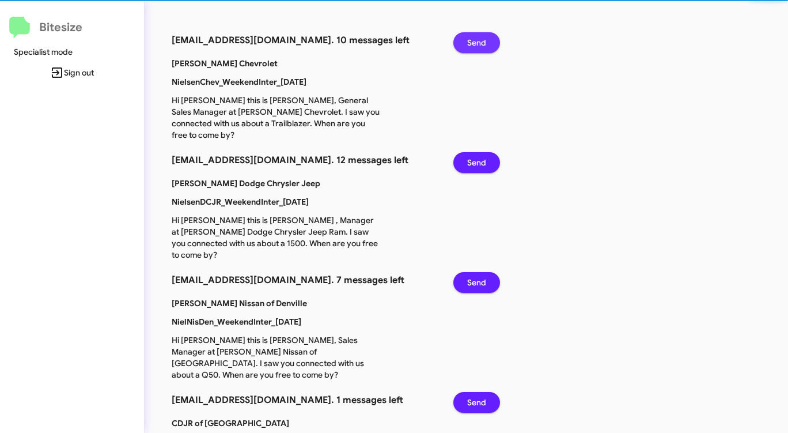
click at [469, 41] on span "Send" at bounding box center [476, 42] width 19 height 21
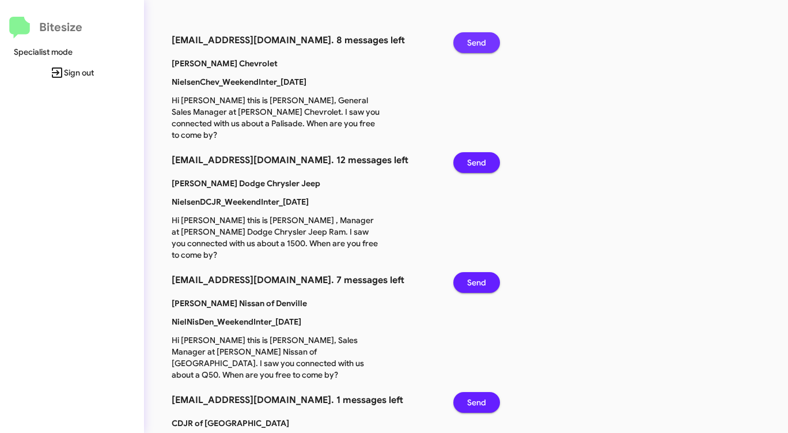
click at [469, 41] on span "Send" at bounding box center [476, 42] width 19 height 21
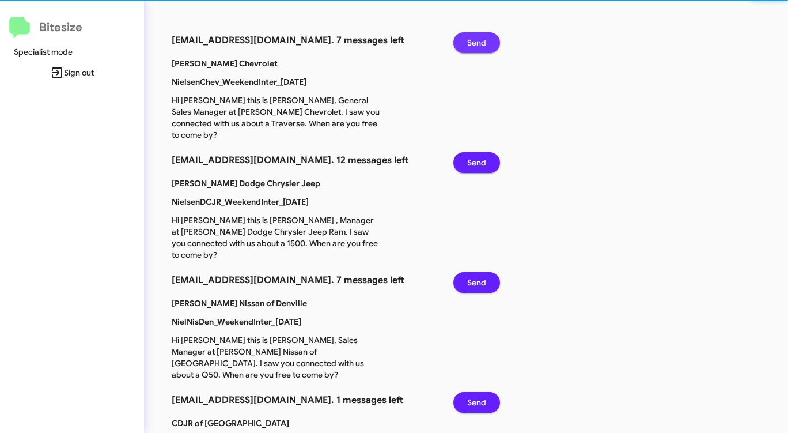
click at [469, 41] on span "Send" at bounding box center [476, 42] width 19 height 21
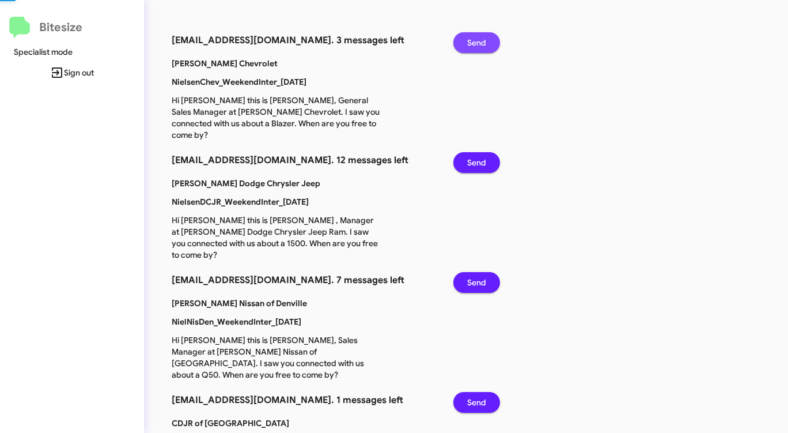
click at [469, 41] on span "Send" at bounding box center [476, 42] width 19 height 21
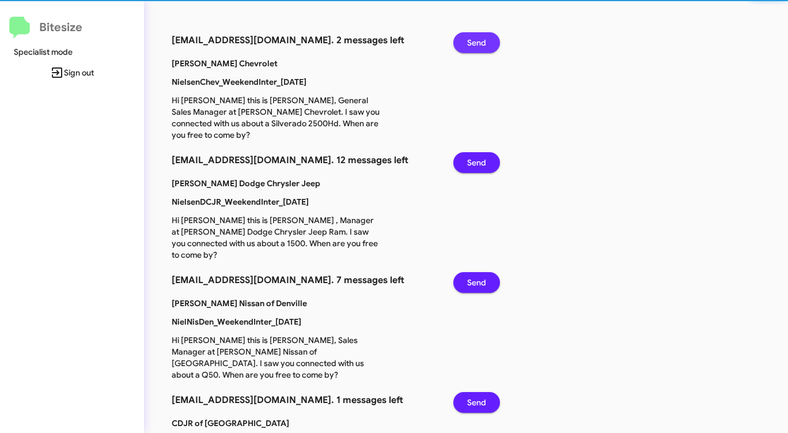
click at [469, 41] on span "Send" at bounding box center [476, 42] width 19 height 21
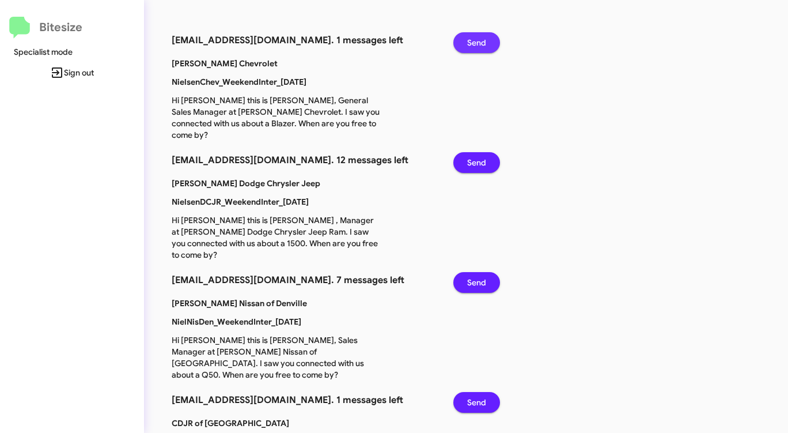
click at [469, 41] on span "Send" at bounding box center [476, 42] width 19 height 21
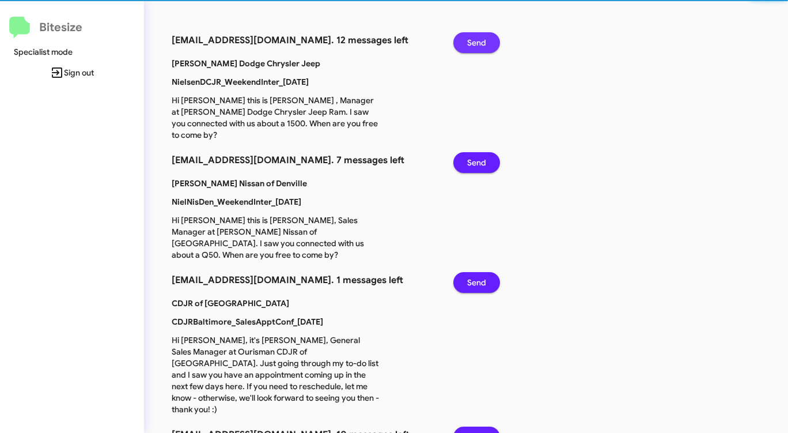
click at [469, 41] on span "Send" at bounding box center [476, 42] width 19 height 21
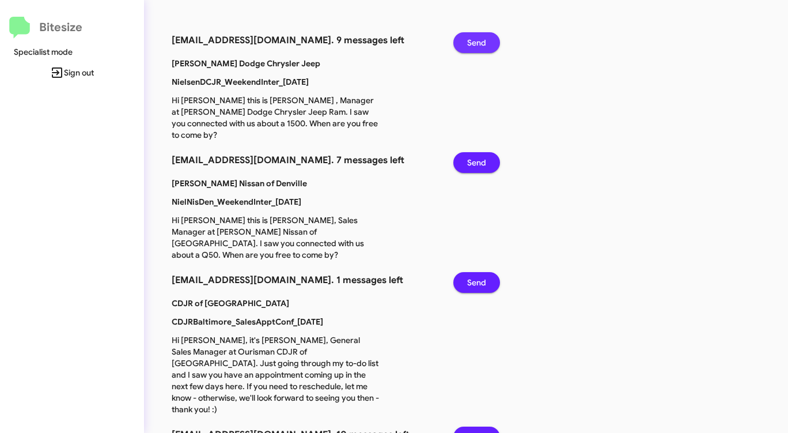
click at [469, 41] on span "Send" at bounding box center [476, 42] width 19 height 21
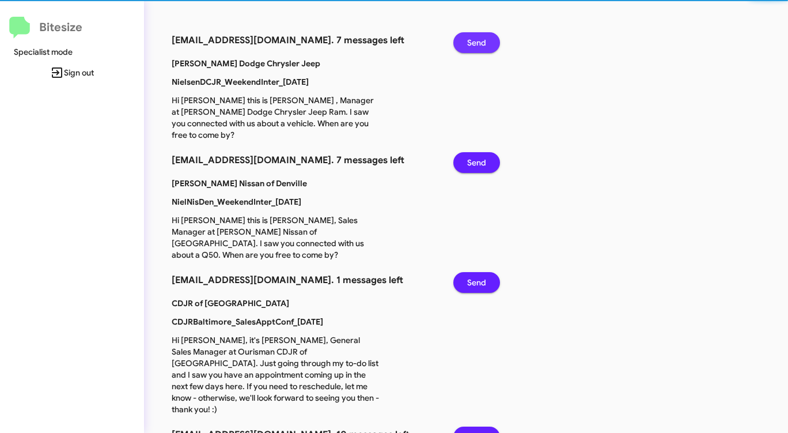
click at [469, 41] on span "Send" at bounding box center [476, 42] width 19 height 21
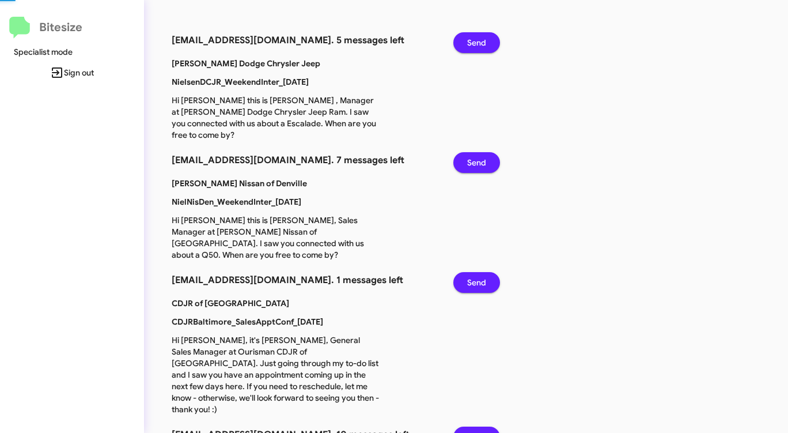
click at [469, 41] on span "Send" at bounding box center [476, 42] width 19 height 21
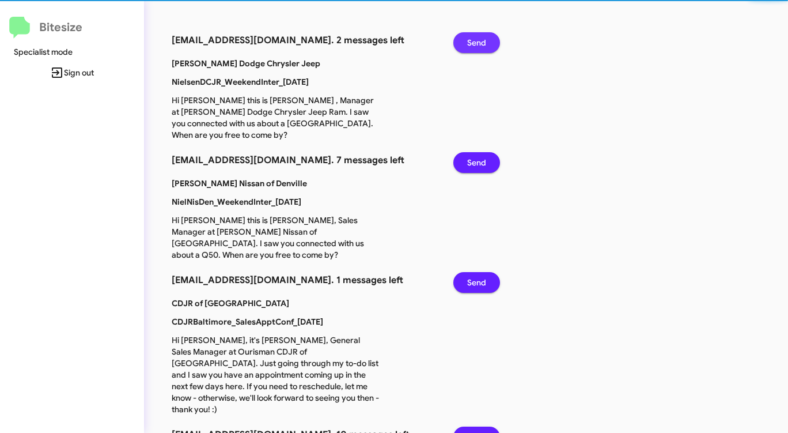
click at [469, 41] on span "Send" at bounding box center [476, 42] width 19 height 21
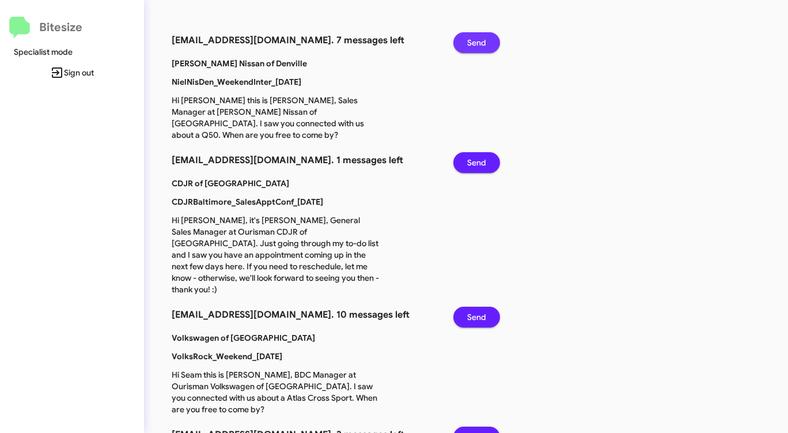
click at [469, 41] on span "Send" at bounding box center [476, 42] width 19 height 21
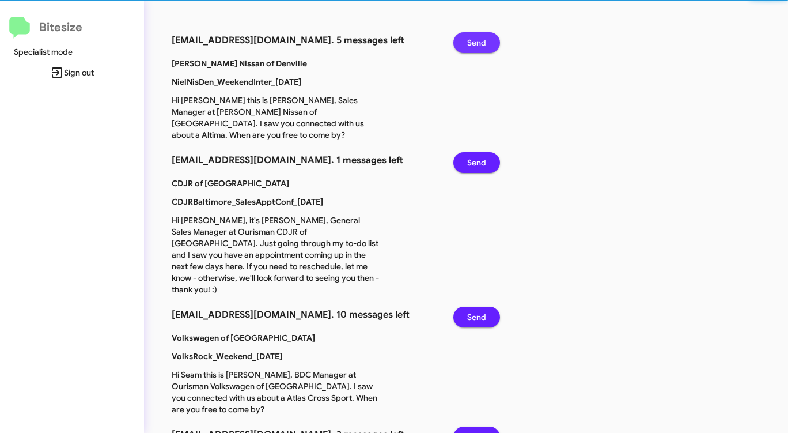
click at [469, 41] on span "Send" at bounding box center [476, 42] width 19 height 21
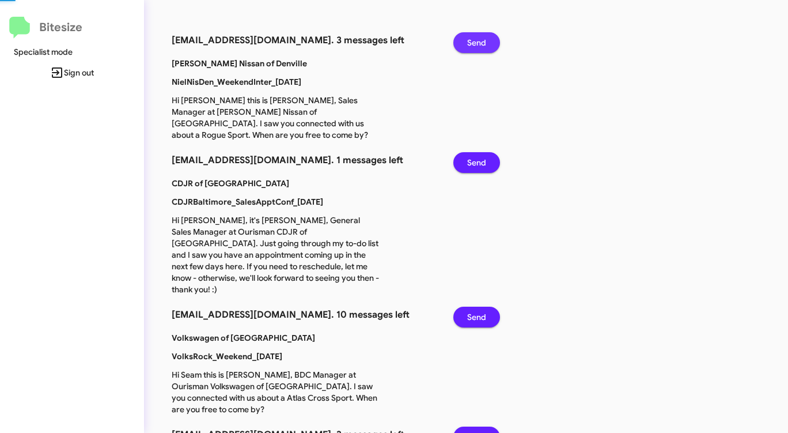
click at [469, 41] on span "Send" at bounding box center [476, 42] width 19 height 21
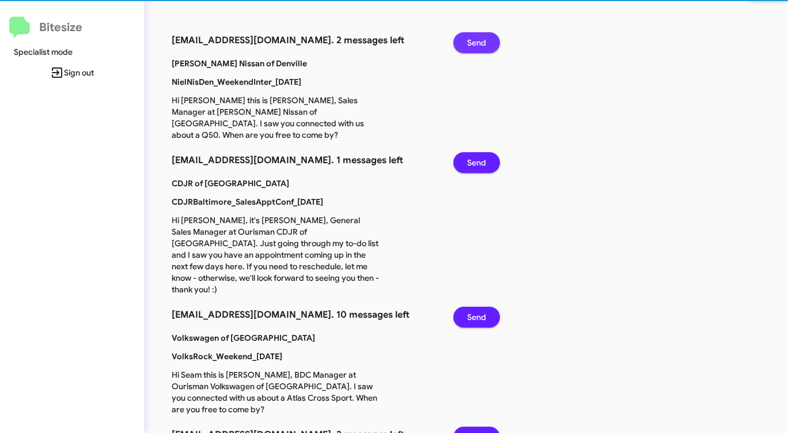
click at [469, 41] on span "Send" at bounding box center [476, 42] width 19 height 21
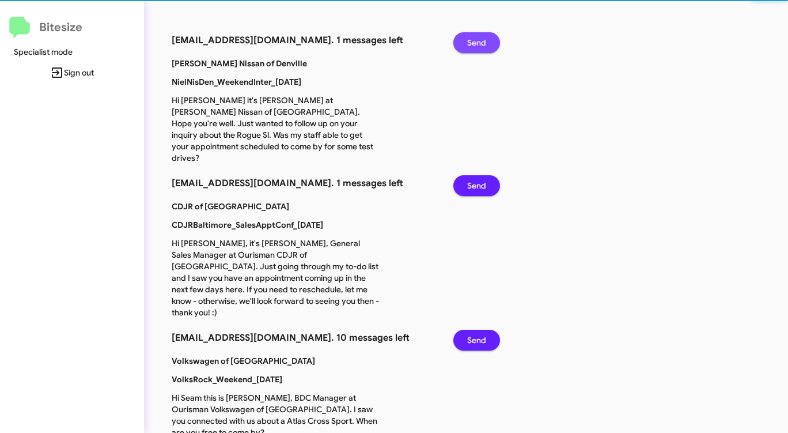
click at [469, 41] on span "Send" at bounding box center [476, 42] width 19 height 21
click at [469, 175] on span "Send" at bounding box center [476, 185] width 19 height 21
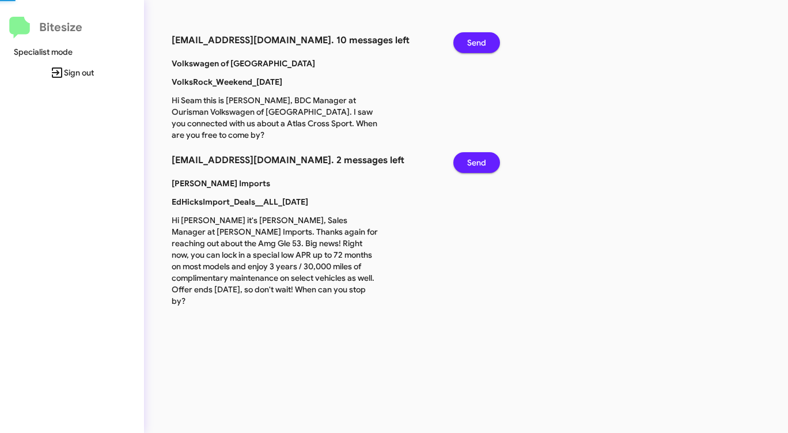
click at [469, 41] on span "Send" at bounding box center [476, 42] width 19 height 21
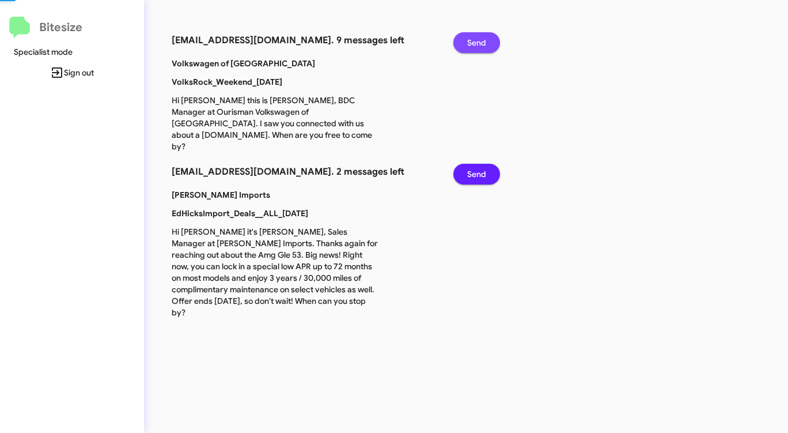
click at [469, 41] on span "Send" at bounding box center [476, 42] width 19 height 21
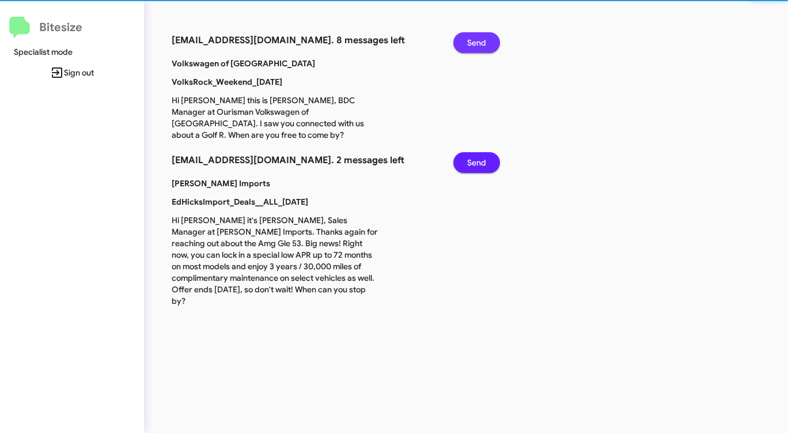
click at [469, 41] on span "Send" at bounding box center [476, 42] width 19 height 21
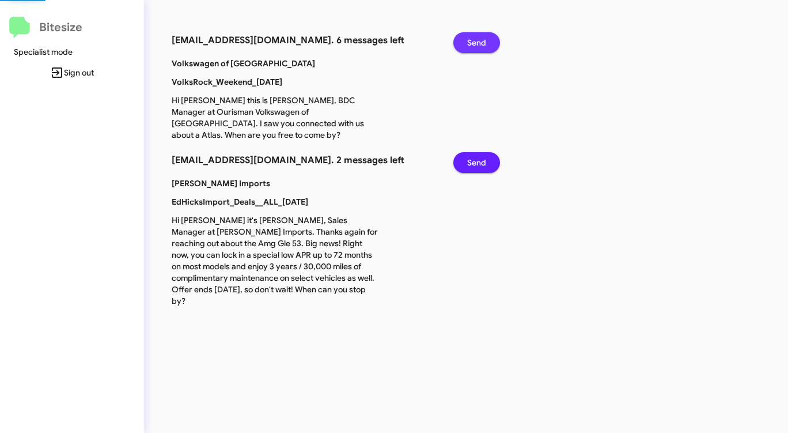
click at [469, 41] on span "Send" at bounding box center [476, 42] width 19 height 21
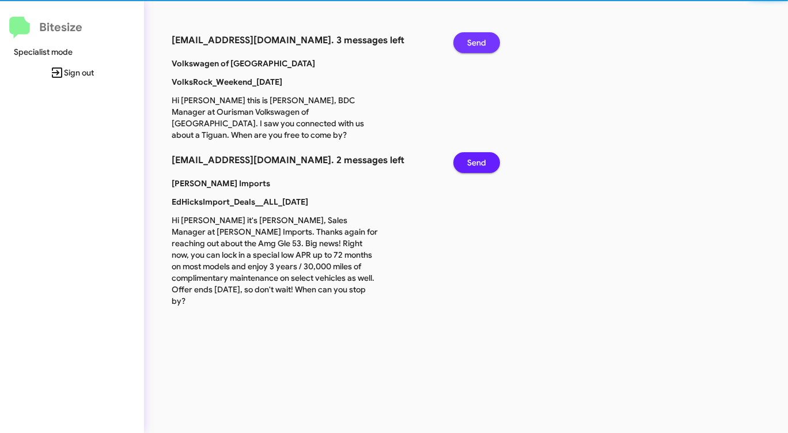
click at [469, 41] on span "Send" at bounding box center [476, 42] width 19 height 21
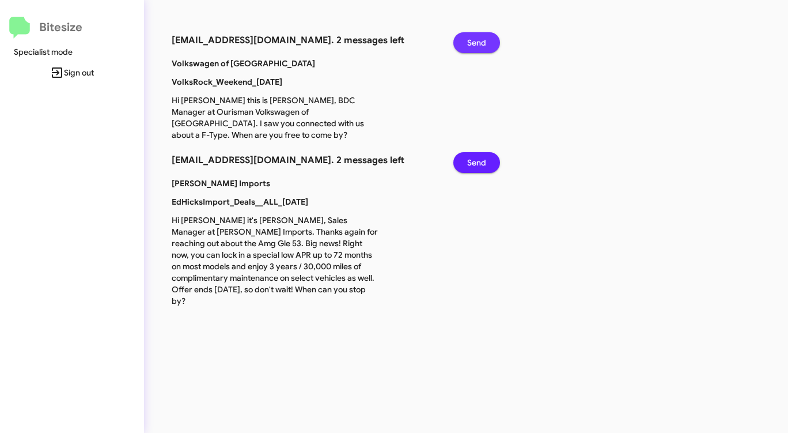
click at [469, 41] on span "Send" at bounding box center [476, 42] width 19 height 21
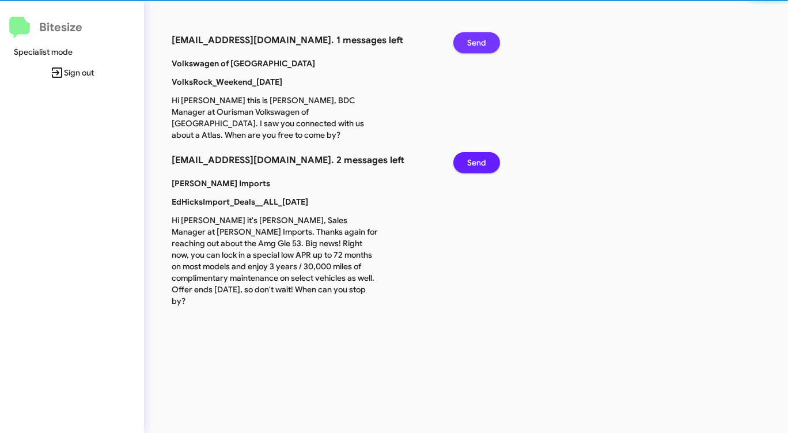
click at [469, 41] on span "Send" at bounding box center [476, 42] width 19 height 21
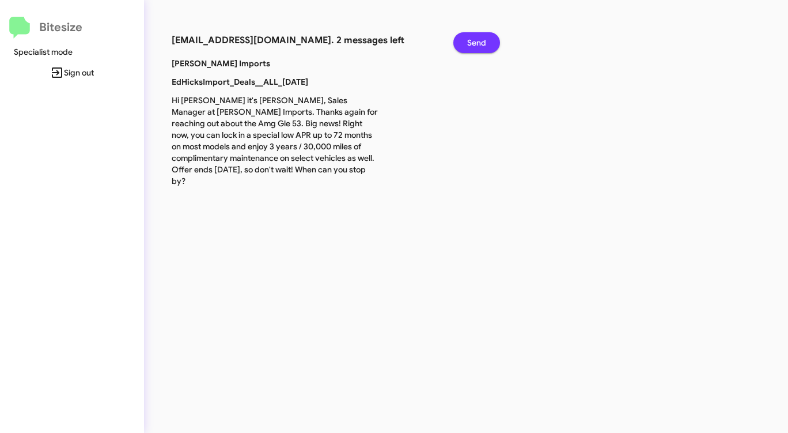
click at [469, 41] on span "Send" at bounding box center [476, 42] width 19 height 21
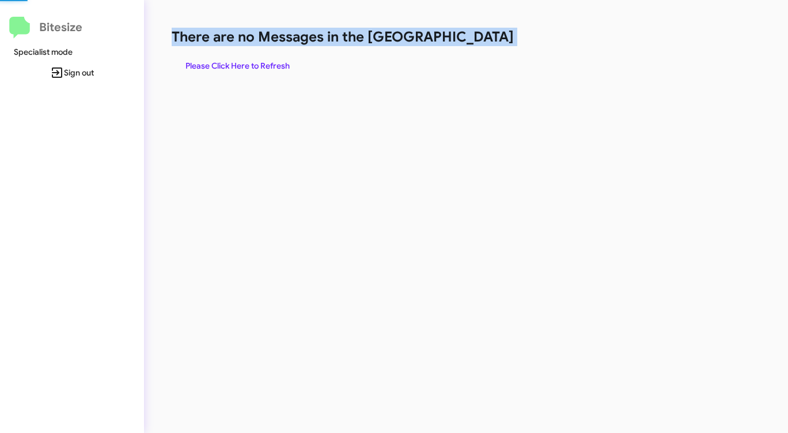
click at [469, 41] on h1 "There are no Messages in the [GEOGRAPHIC_DATA]" at bounding box center [413, 37] width 482 height 18
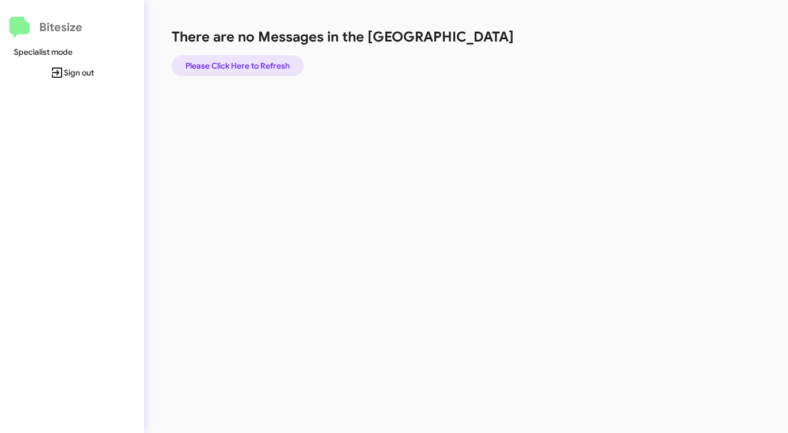
click at [259, 61] on span "Please Click Here to Refresh" at bounding box center [238, 65] width 104 height 21
click at [260, 61] on span "Please Click Here to Refresh" at bounding box center [238, 65] width 104 height 21
click at [402, 65] on div "There are no Messages in the Queue Please Click Here to Refresh" at bounding box center [413, 52] width 482 height 48
click at [473, 59] on div "There are no Messages in the Queue Please Click Here to Refresh" at bounding box center [413, 52] width 482 height 48
click at [239, 67] on span "Please Click Here to Refresh" at bounding box center [238, 65] width 104 height 21
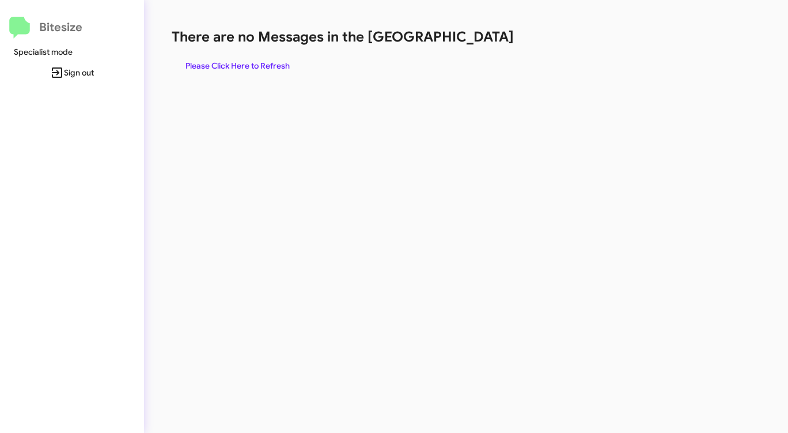
click at [532, 54] on div "There are no Messages in the Queue Please Click Here to Refresh" at bounding box center [413, 52] width 482 height 48
click at [520, 52] on div "There are no Messages in the Queue Please Click Here to Refresh" at bounding box center [413, 52] width 482 height 48
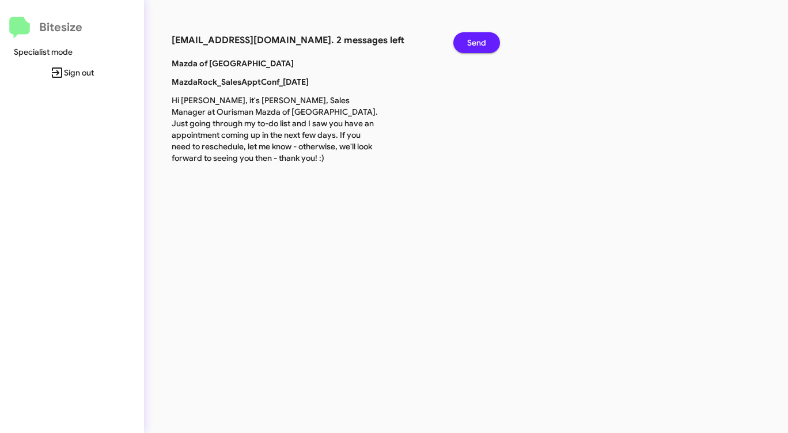
click at [475, 40] on span "Send" at bounding box center [476, 42] width 19 height 21
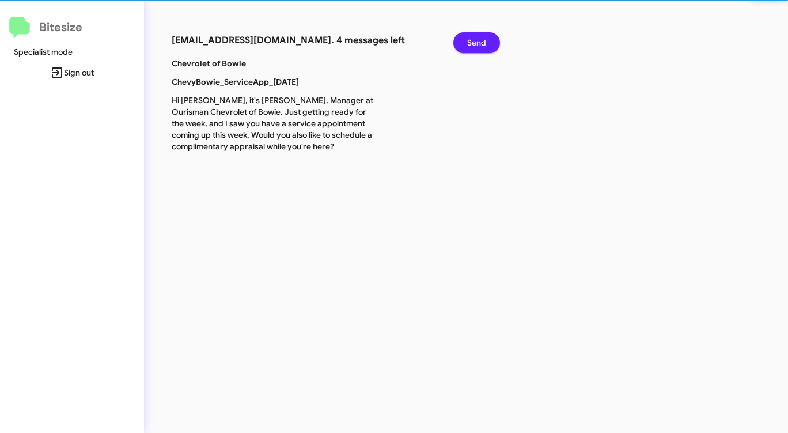
click at [475, 40] on span "Send" at bounding box center [476, 42] width 19 height 21
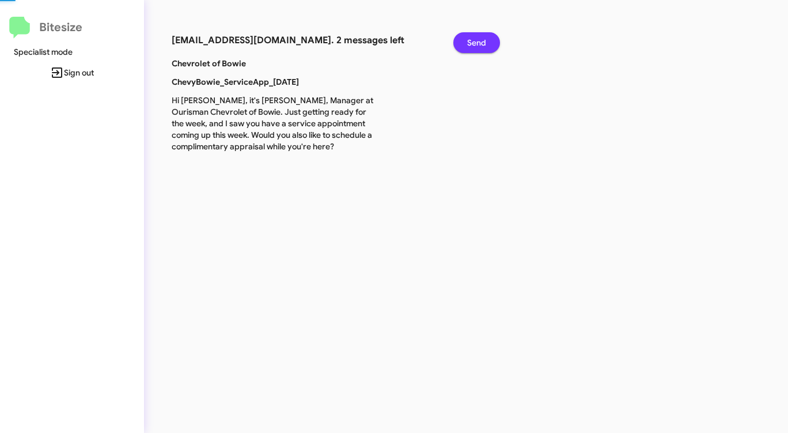
click at [475, 40] on span "Send" at bounding box center [476, 42] width 19 height 21
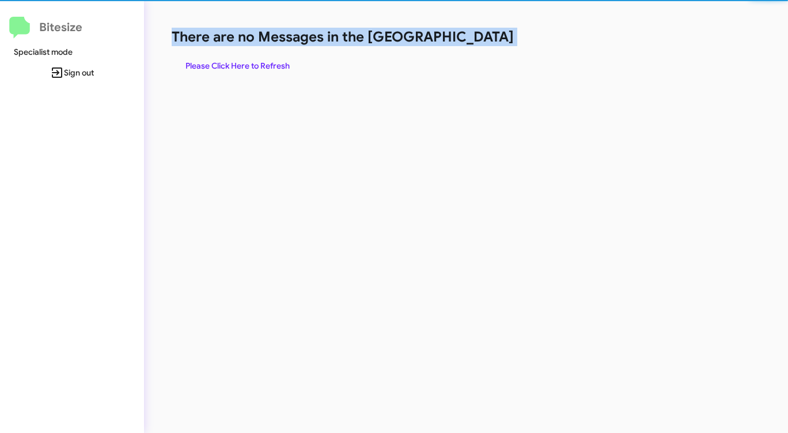
click at [475, 40] on h1 "There are no Messages in the [GEOGRAPHIC_DATA]" at bounding box center [413, 37] width 482 height 18
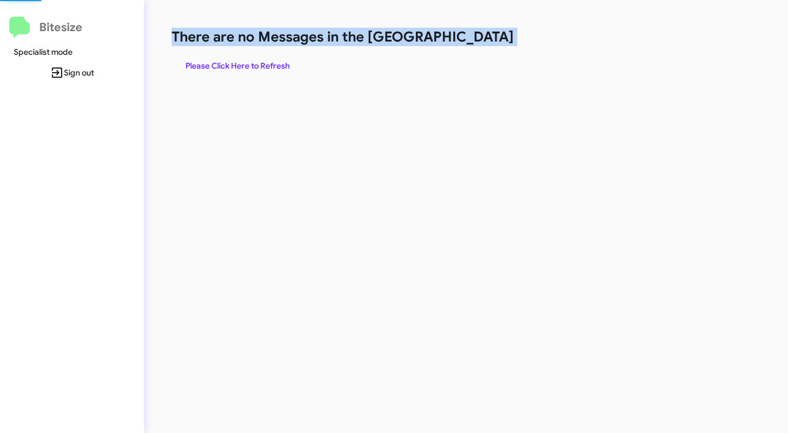
click at [475, 40] on h1 "There are no Messages in the [GEOGRAPHIC_DATA]" at bounding box center [413, 37] width 482 height 18
click at [269, 68] on span "Please Click Here to Refresh" at bounding box center [238, 65] width 104 height 21
click at [426, 59] on div "There are no Messages in the Queue Please Click Here to Refresh" at bounding box center [413, 52] width 482 height 48
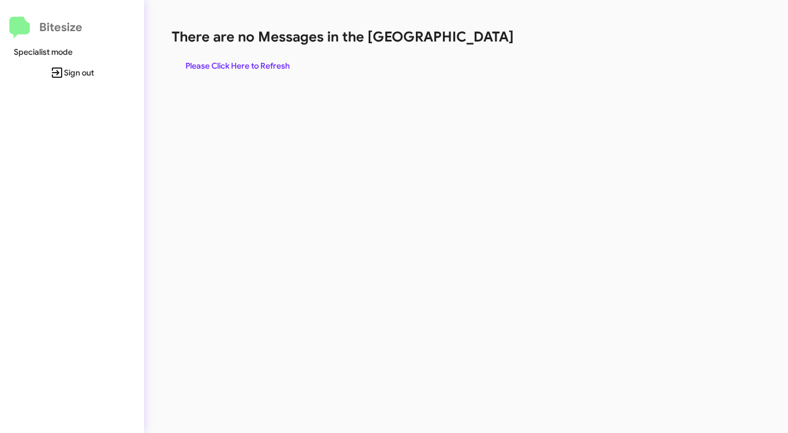
click at [448, 62] on div "There are no Messages in the Queue Please Click Here to Refresh" at bounding box center [413, 52] width 482 height 48
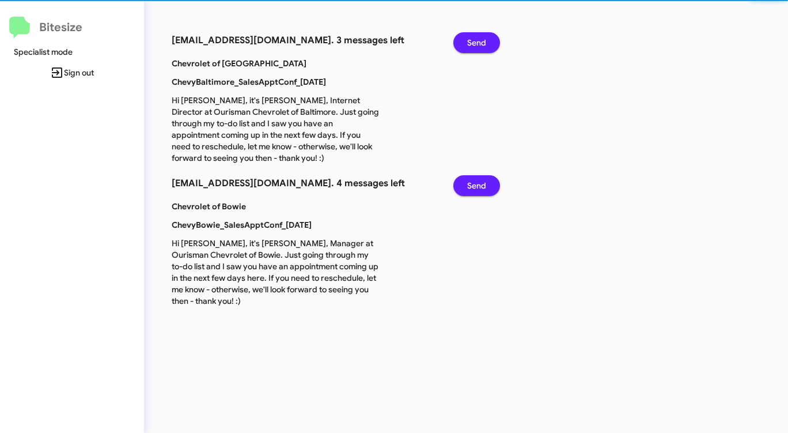
click at [478, 40] on span "Send" at bounding box center [476, 42] width 19 height 21
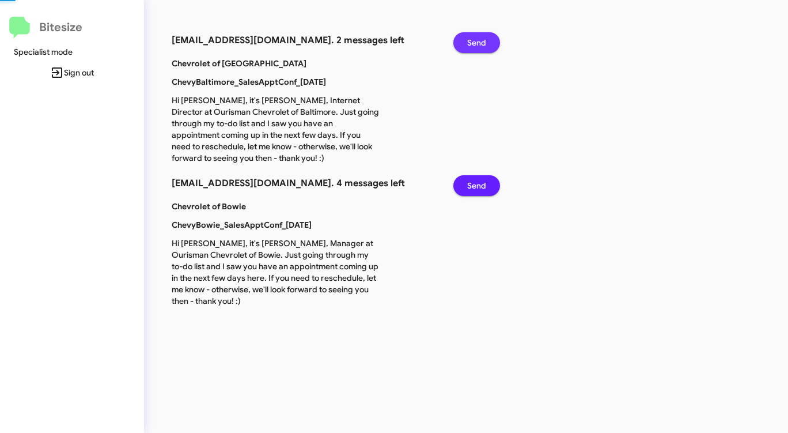
click at [478, 40] on span "Send" at bounding box center [476, 42] width 19 height 21
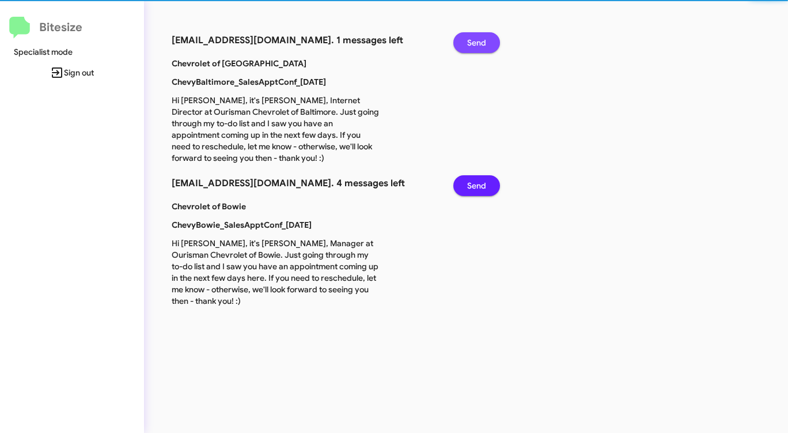
click at [478, 40] on span "Send" at bounding box center [476, 42] width 19 height 21
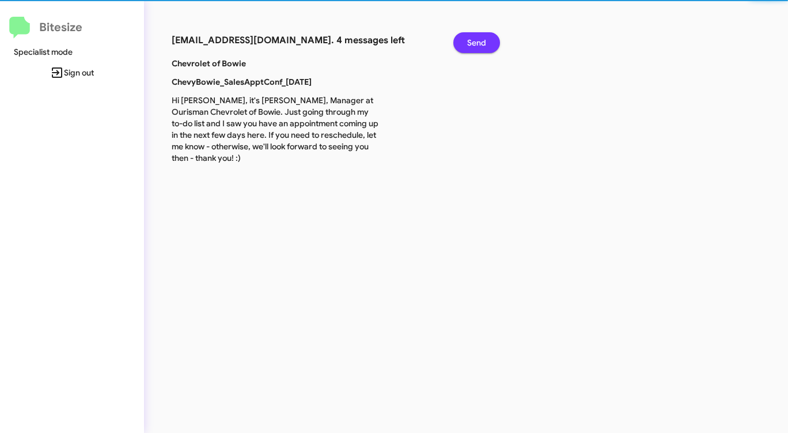
click at [478, 40] on span "Send" at bounding box center [476, 42] width 19 height 21
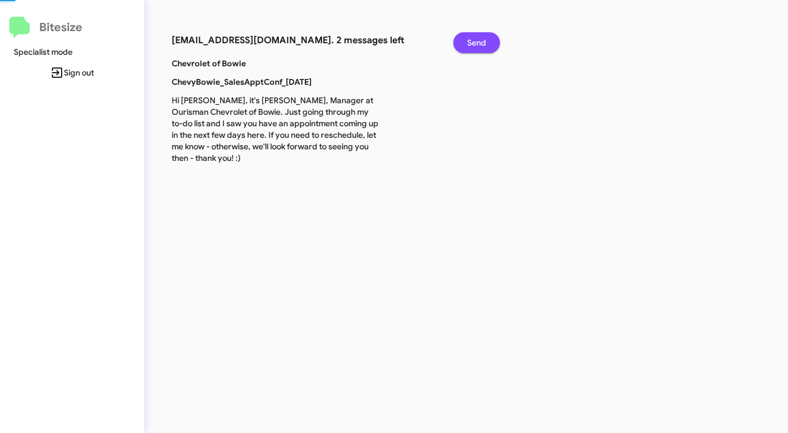
click at [478, 40] on span "Send" at bounding box center [476, 42] width 19 height 21
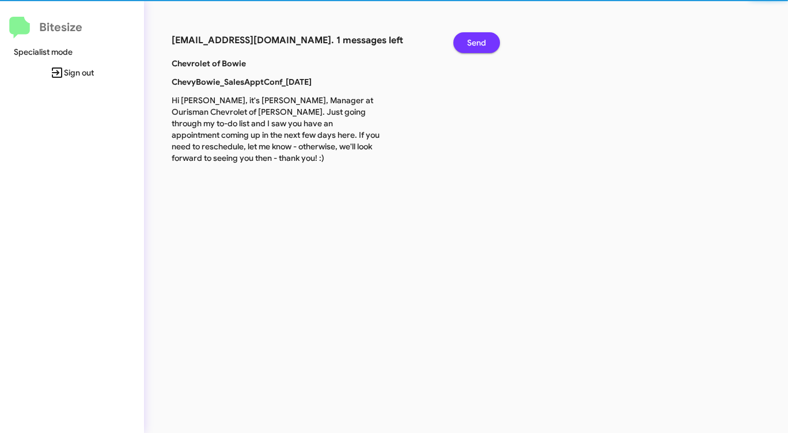
click at [478, 40] on span "Send" at bounding box center [476, 42] width 19 height 21
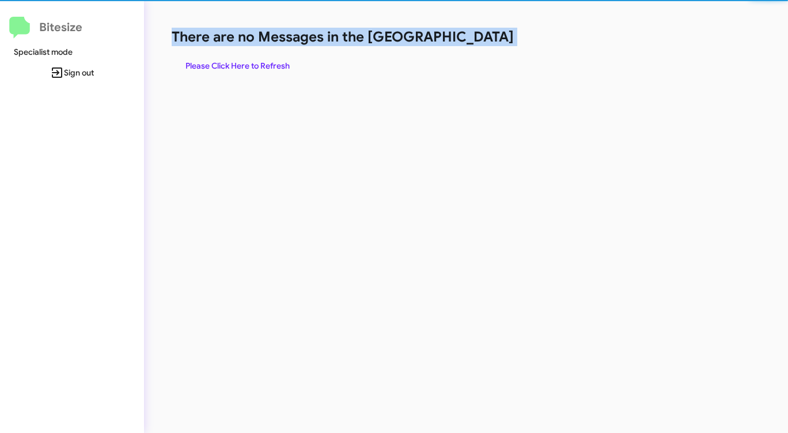
click at [478, 40] on h1 "There are no Messages in the [GEOGRAPHIC_DATA]" at bounding box center [413, 37] width 482 height 18
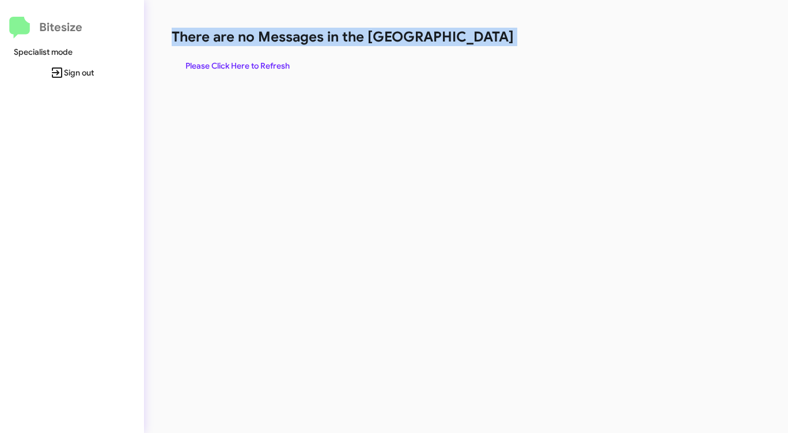
click at [478, 40] on h1 "There are no Messages in the [GEOGRAPHIC_DATA]" at bounding box center [413, 37] width 482 height 18
click at [229, 64] on span "Please Click Here to Refresh" at bounding box center [238, 65] width 104 height 21
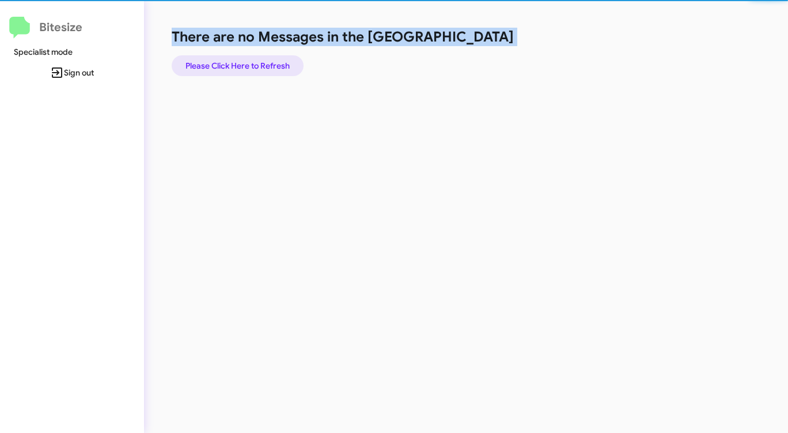
click at [229, 64] on span "Please Click Here to Refresh" at bounding box center [238, 65] width 104 height 21
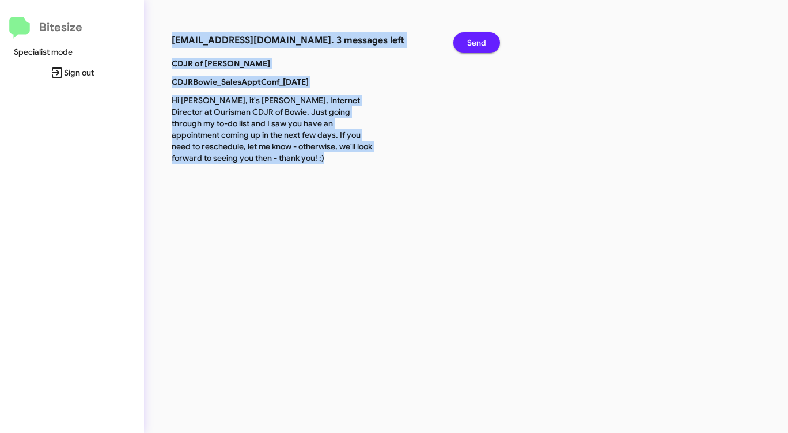
click at [478, 46] on span "Send" at bounding box center [476, 42] width 19 height 21
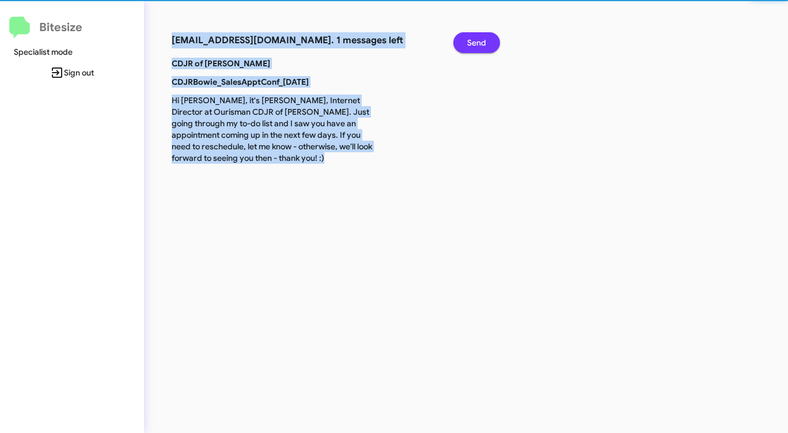
click at [478, 46] on span "Send" at bounding box center [476, 42] width 19 height 21
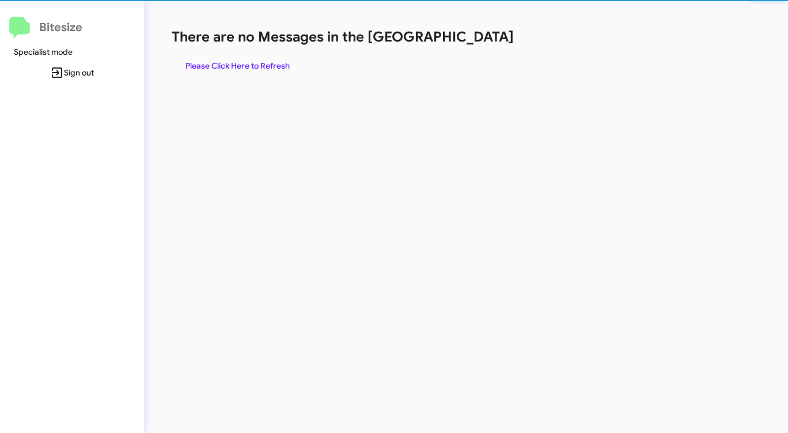
click at [478, 46] on div "There are no Messages in the Queue Please Click Here to Refresh" at bounding box center [413, 52] width 482 height 48
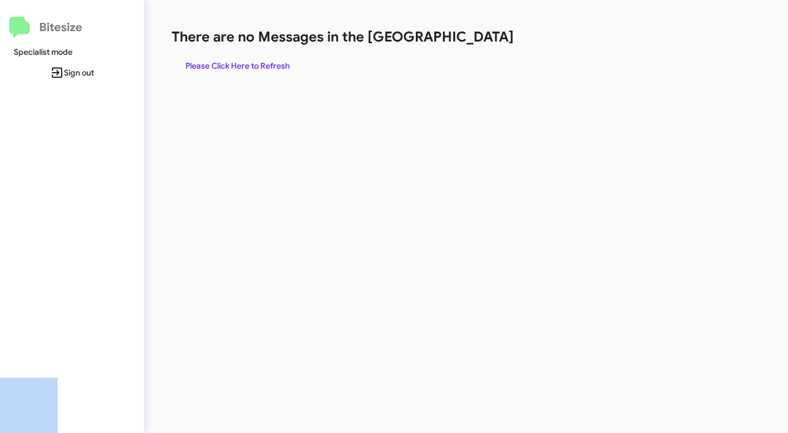
click at [478, 46] on div "There are no Messages in the Queue Please Click Here to Refresh" at bounding box center [413, 52] width 482 height 48
click at [259, 63] on span "Please Click Here to Refresh" at bounding box center [238, 65] width 104 height 21
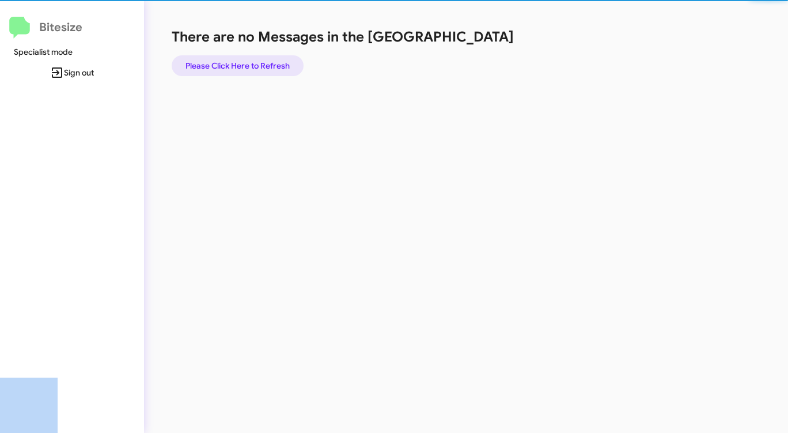
click at [259, 63] on span "Please Click Here to Refresh" at bounding box center [238, 65] width 104 height 21
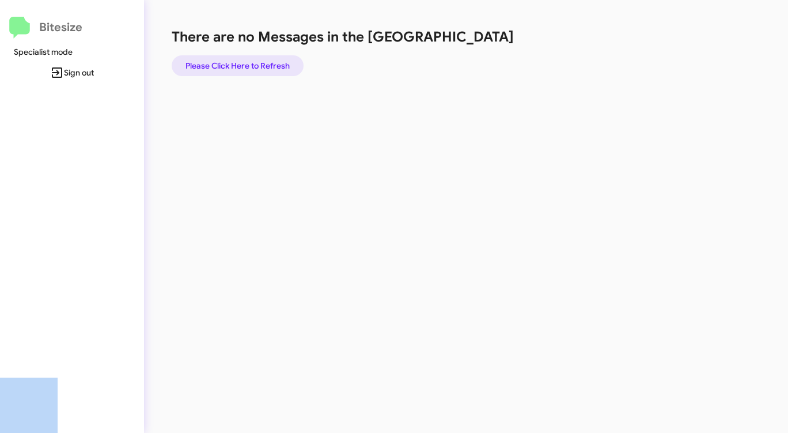
click at [259, 63] on span "Please Click Here to Refresh" at bounding box center [238, 65] width 104 height 21
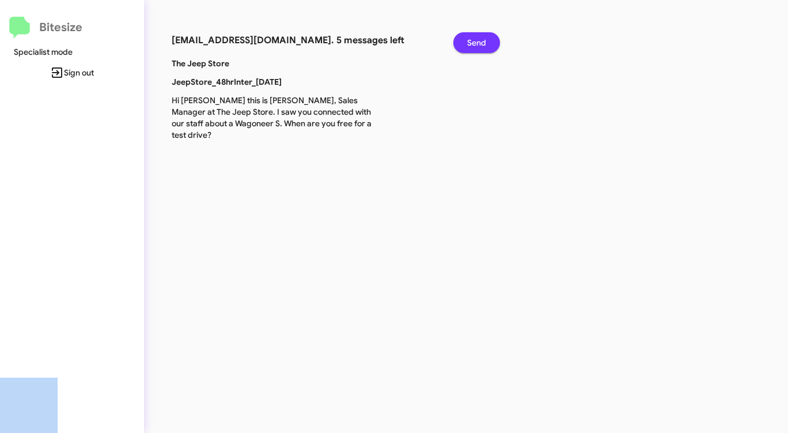
click at [486, 44] on span "Send" at bounding box center [476, 42] width 19 height 21
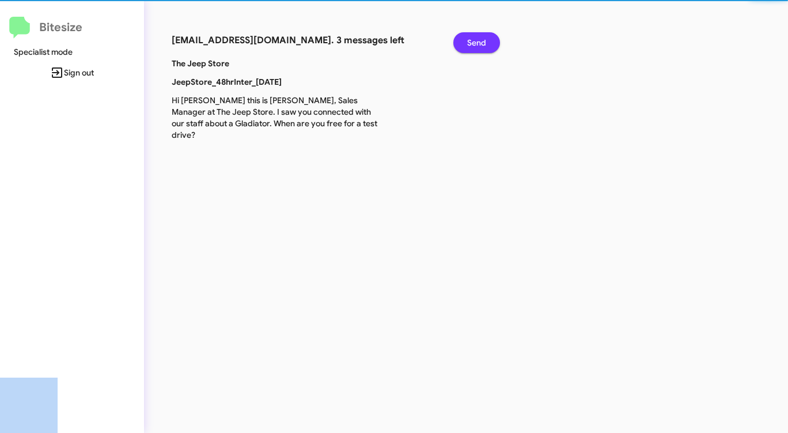
click at [486, 44] on span "Send" at bounding box center [476, 42] width 19 height 21
click at [485, 44] on span "Send" at bounding box center [476, 42] width 19 height 21
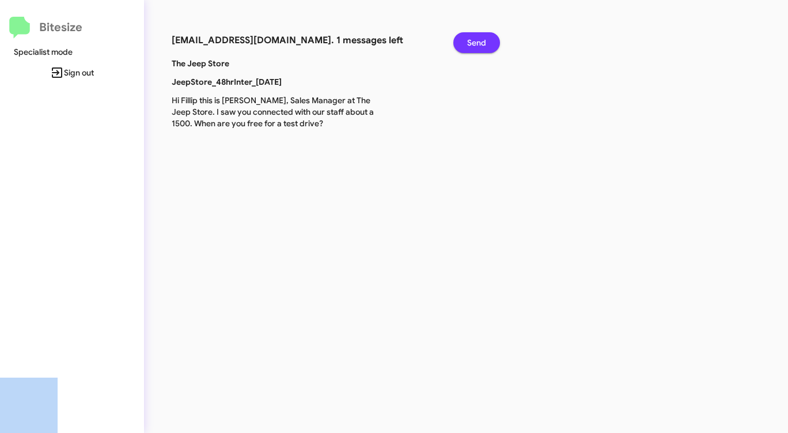
click at [484, 44] on span "Send" at bounding box center [476, 42] width 19 height 21
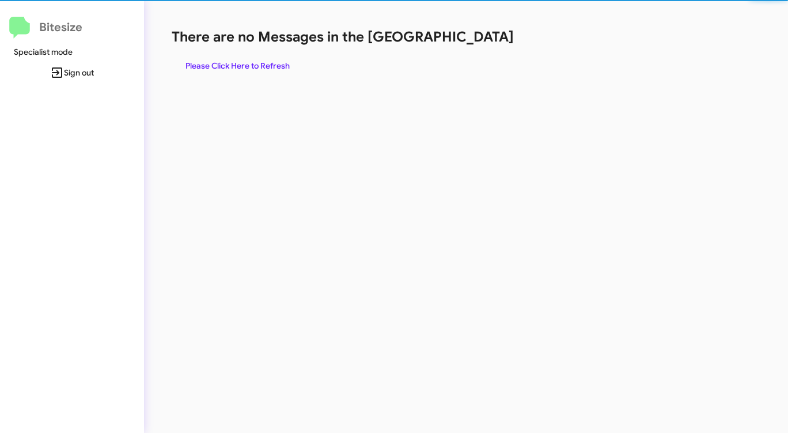
click at [484, 44] on h1 "There are no Messages in the [GEOGRAPHIC_DATA]" at bounding box center [413, 37] width 482 height 18
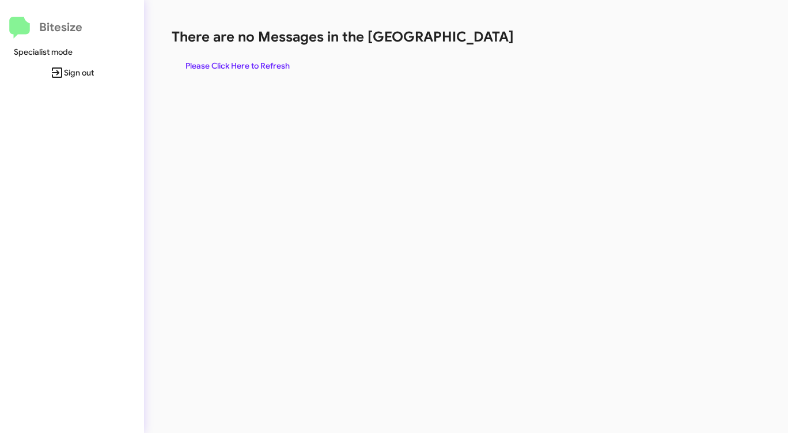
click at [484, 44] on h1 "There are no Messages in the [GEOGRAPHIC_DATA]" at bounding box center [413, 37] width 482 height 18
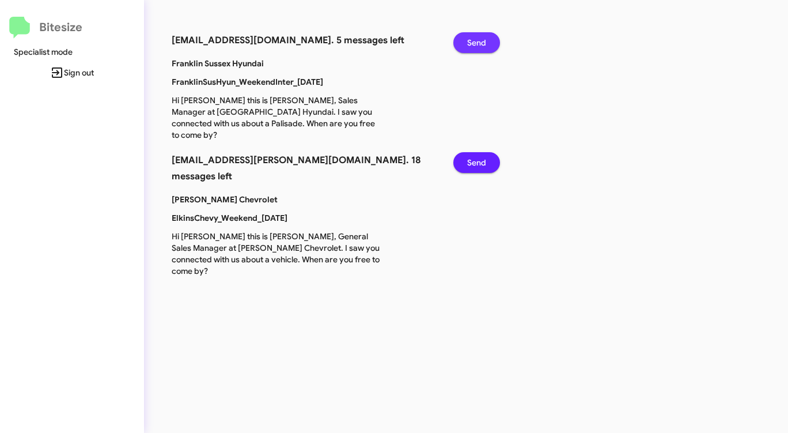
click at [484, 44] on span "Send" at bounding box center [476, 42] width 19 height 21
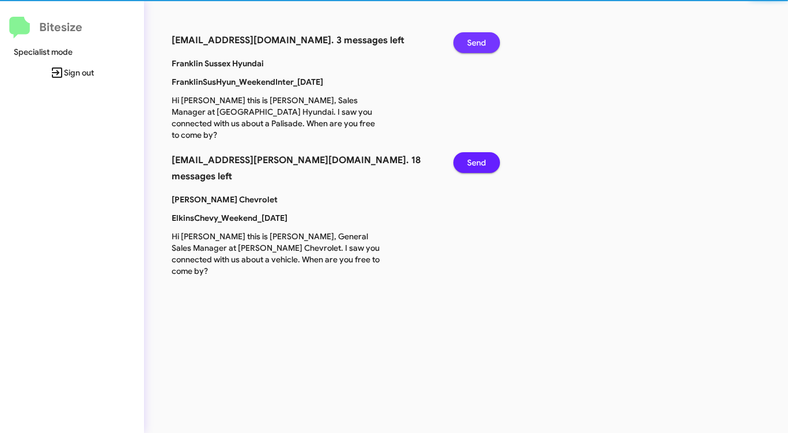
click at [484, 44] on span "Send" at bounding box center [476, 42] width 19 height 21
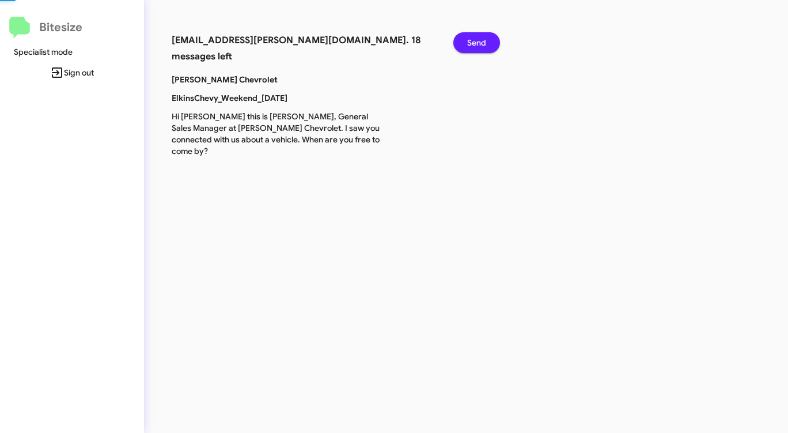
click at [484, 44] on span "Send" at bounding box center [476, 42] width 19 height 21
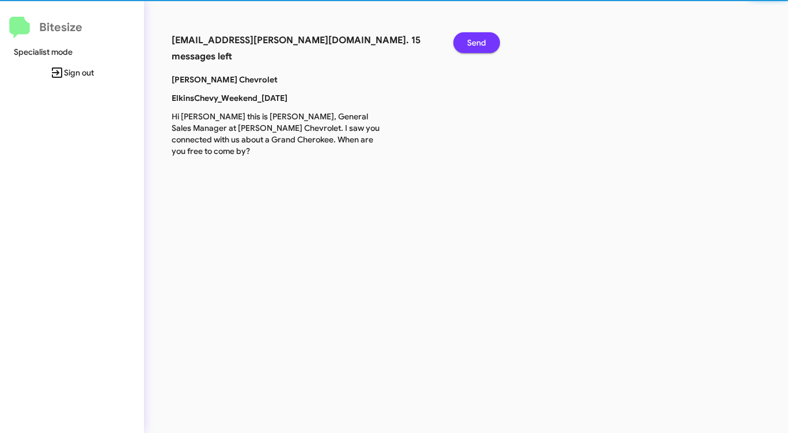
click at [484, 44] on span "Send" at bounding box center [476, 42] width 19 height 21
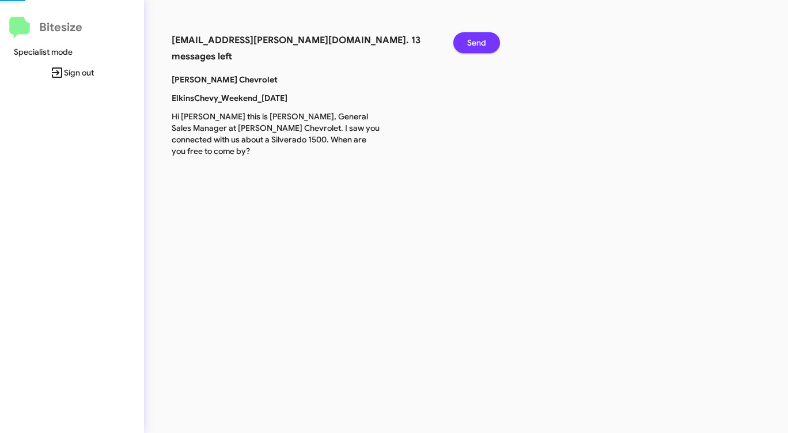
click at [484, 44] on span "Send" at bounding box center [476, 42] width 19 height 21
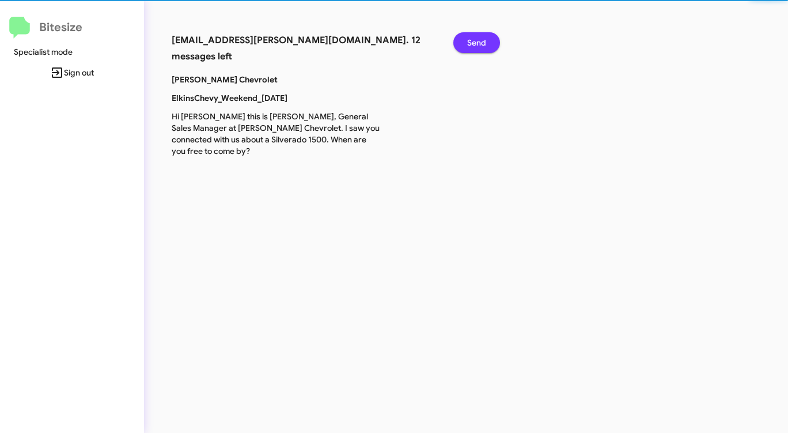
click at [484, 44] on span "Send" at bounding box center [476, 42] width 19 height 21
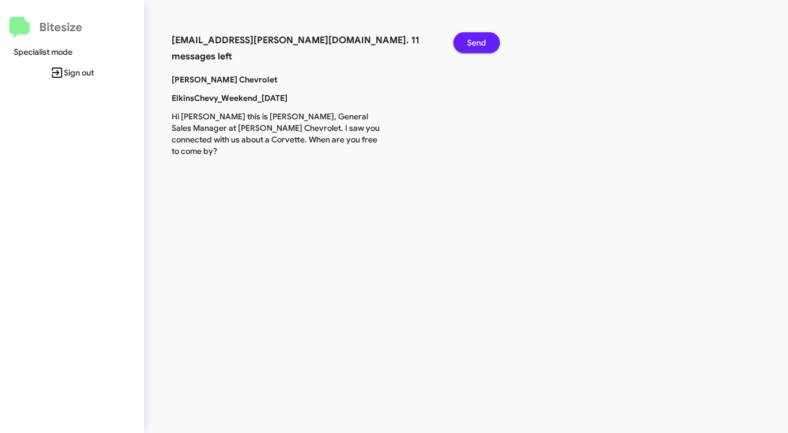
click at [484, 44] on span "Send" at bounding box center [476, 42] width 19 height 21
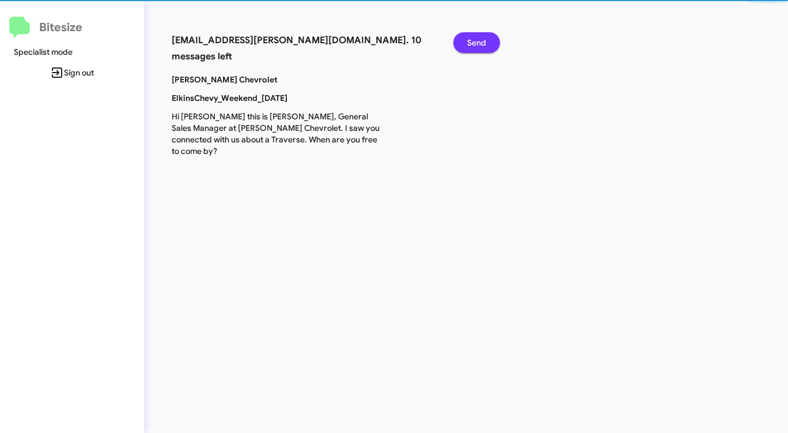
click at [484, 44] on span "Send" at bounding box center [476, 42] width 19 height 21
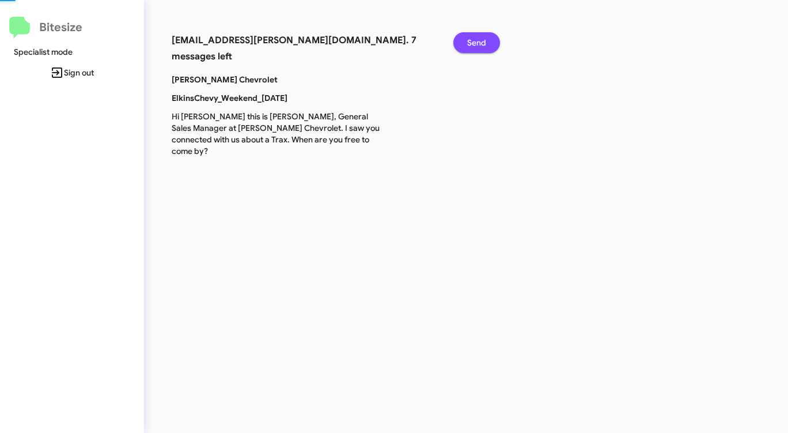
click at [484, 44] on span "Send" at bounding box center [476, 42] width 19 height 21
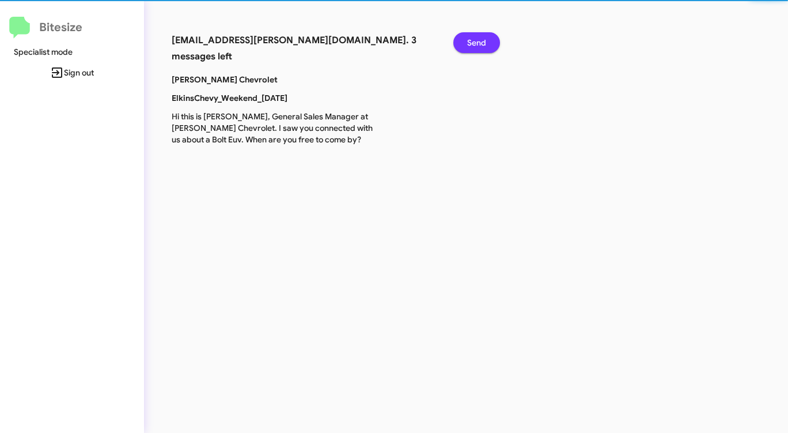
click at [484, 44] on span "Send" at bounding box center [476, 42] width 19 height 21
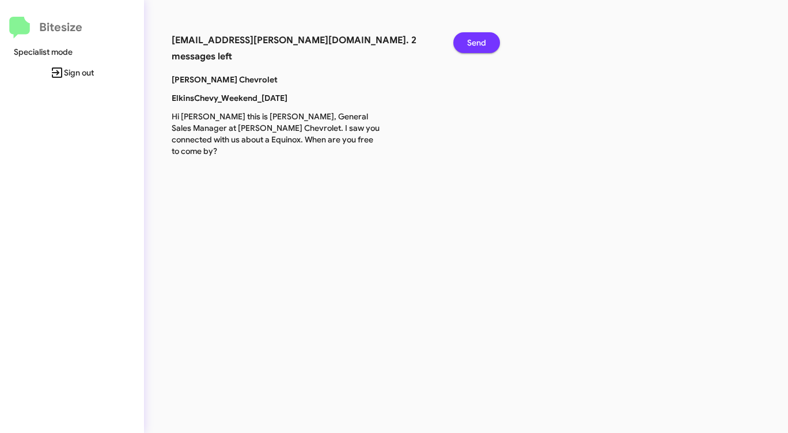
click at [484, 44] on span "Send" at bounding box center [476, 42] width 19 height 21
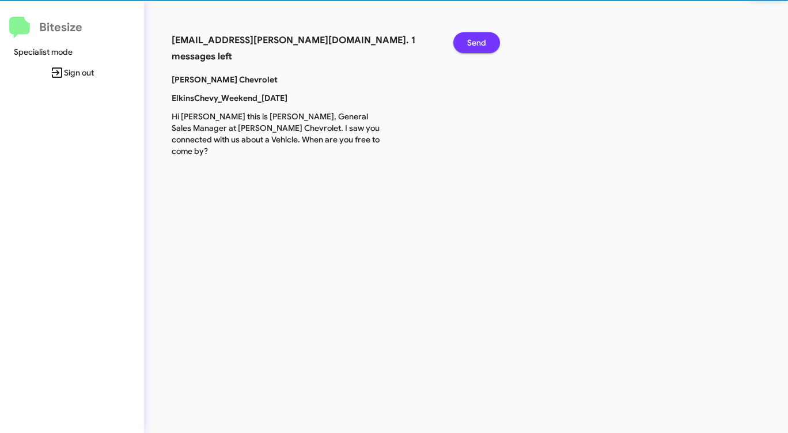
click at [484, 44] on span "Send" at bounding box center [476, 42] width 19 height 21
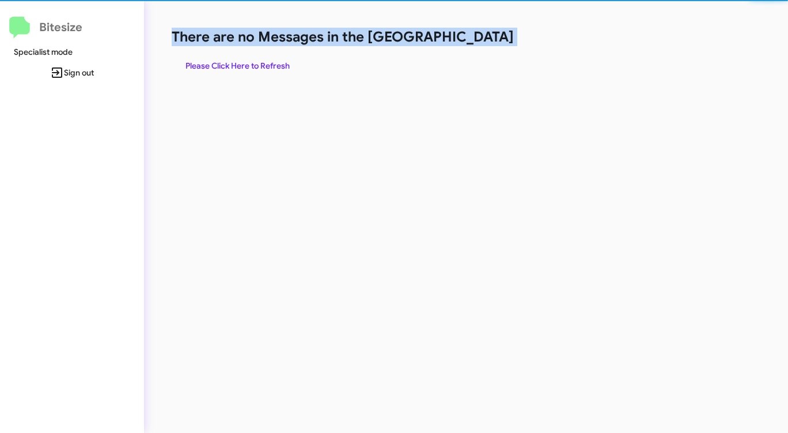
click at [484, 44] on h1 "There are no Messages in the [GEOGRAPHIC_DATA]" at bounding box center [413, 37] width 482 height 18
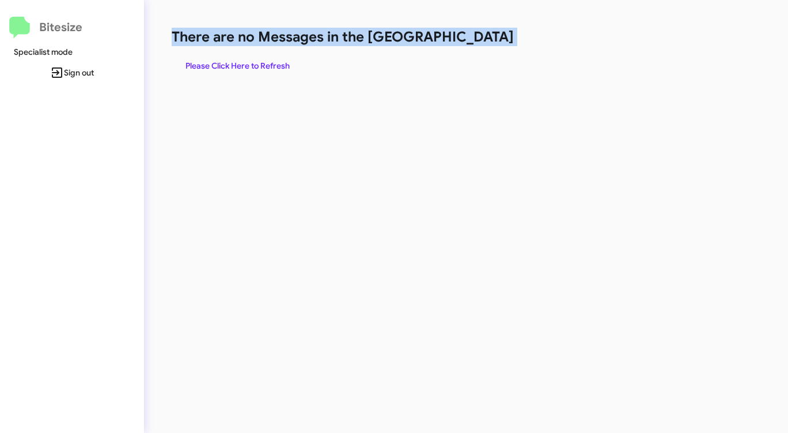
click at [274, 67] on span "Please Click Here to Refresh" at bounding box center [238, 65] width 104 height 21
click at [275, 67] on span "Please Click Here to Refresh" at bounding box center [238, 65] width 104 height 21
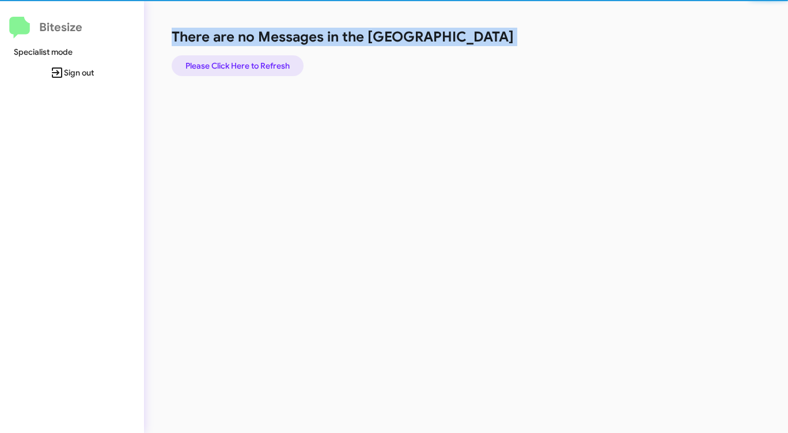
click at [275, 67] on span "Please Click Here to Refresh" at bounding box center [238, 65] width 104 height 21
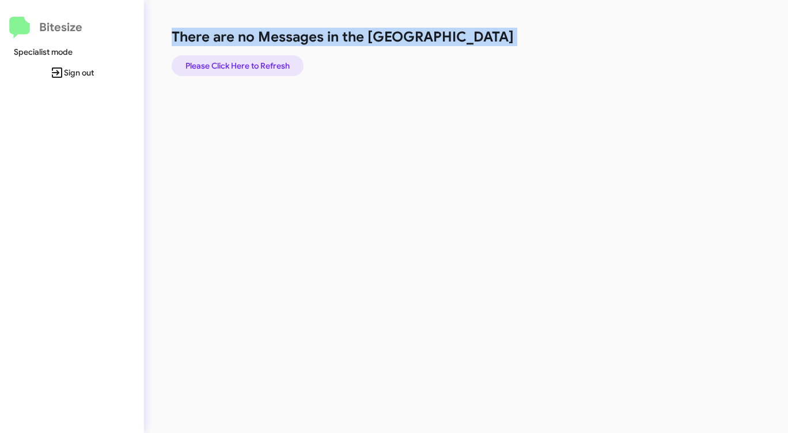
click at [275, 67] on span "Please Click Here to Refresh" at bounding box center [238, 65] width 104 height 21
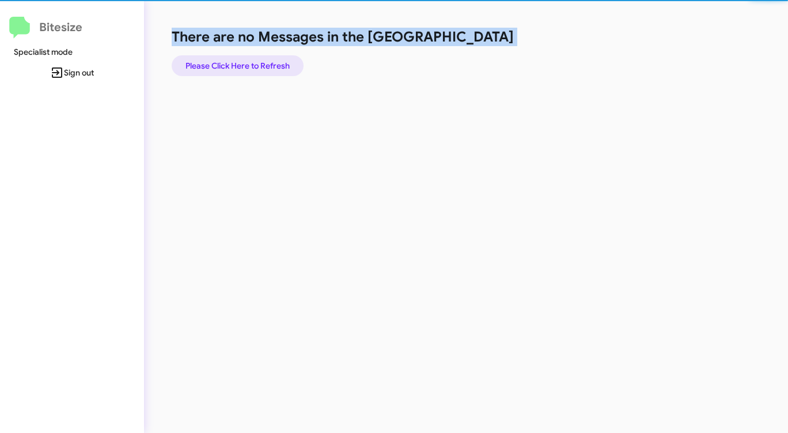
click at [275, 67] on span "Please Click Here to Refresh" at bounding box center [238, 65] width 104 height 21
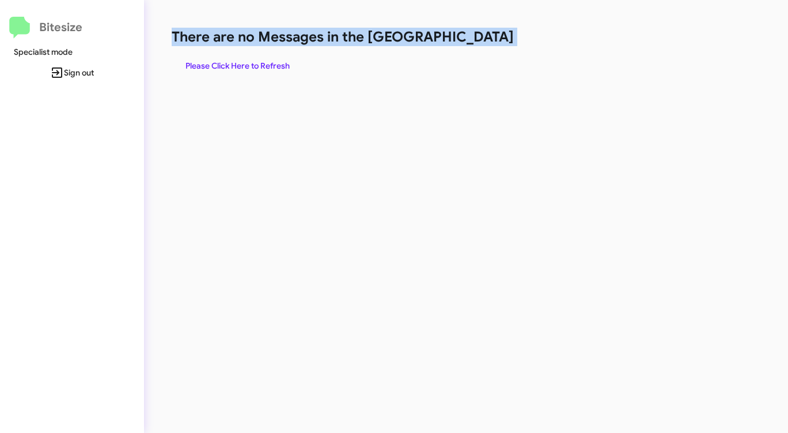
click at [274, 67] on span "Please Click Here to Refresh" at bounding box center [238, 65] width 104 height 21
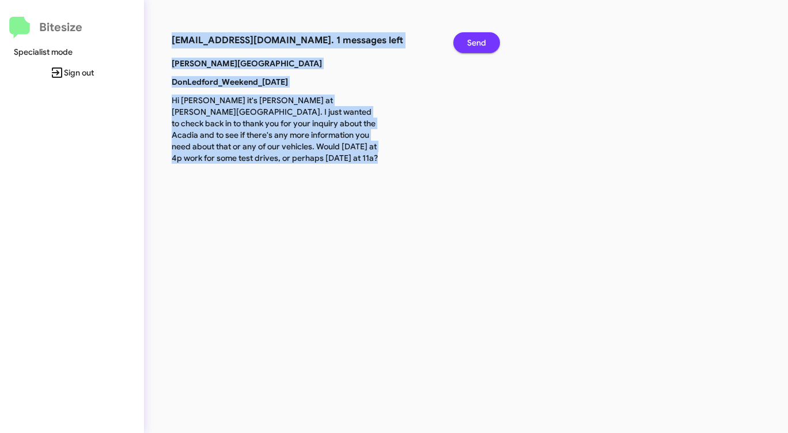
click at [477, 42] on span "Send" at bounding box center [476, 42] width 19 height 21
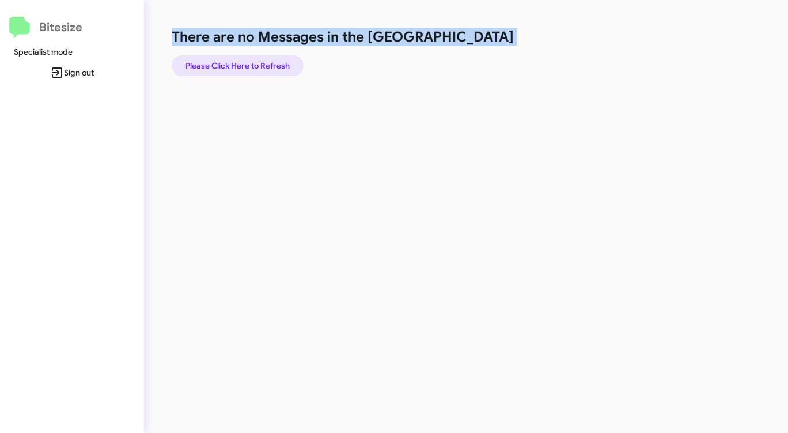
click at [250, 65] on span "Please Click Here to Refresh" at bounding box center [238, 65] width 104 height 21
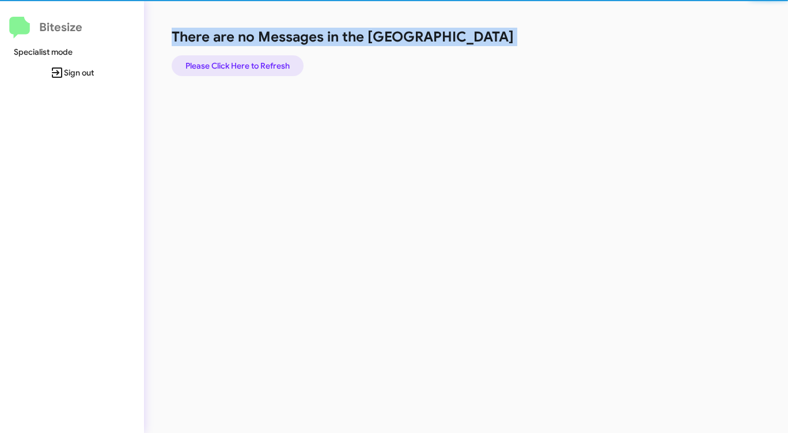
click at [250, 65] on span "Please Click Here to Refresh" at bounding box center [238, 65] width 104 height 21
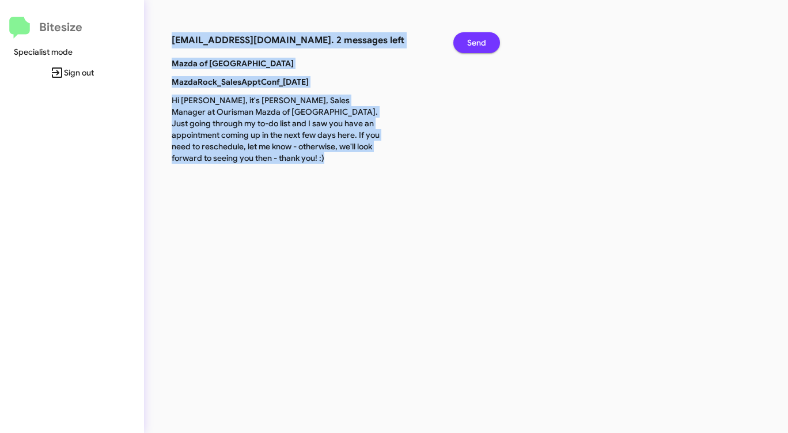
click at [488, 41] on button "Send" at bounding box center [477, 42] width 47 height 21
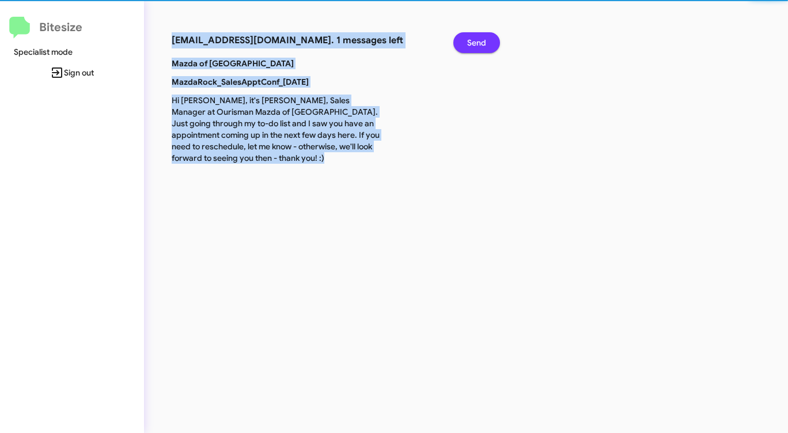
click at [488, 41] on button "Send" at bounding box center [477, 42] width 47 height 21
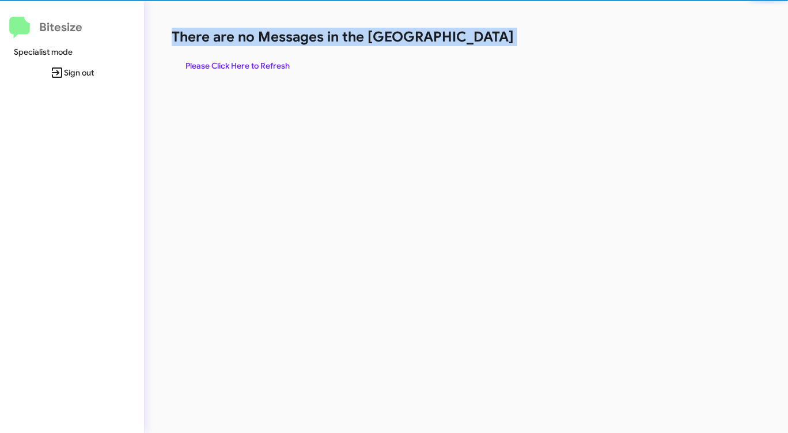
click at [488, 41] on h1 "There are no Messages in the [GEOGRAPHIC_DATA]" at bounding box center [413, 37] width 482 height 18
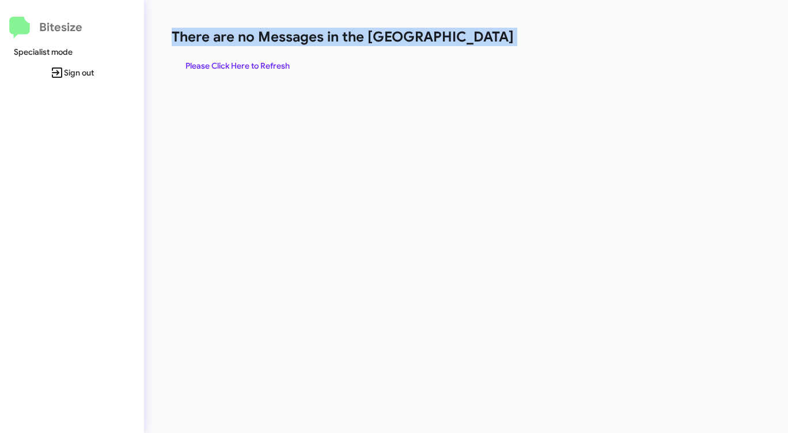
click at [488, 41] on h1 "There are no Messages in the [GEOGRAPHIC_DATA]" at bounding box center [413, 37] width 482 height 18
click at [487, 41] on h1 "There are no Messages in the [GEOGRAPHIC_DATA]" at bounding box center [413, 37] width 482 height 18
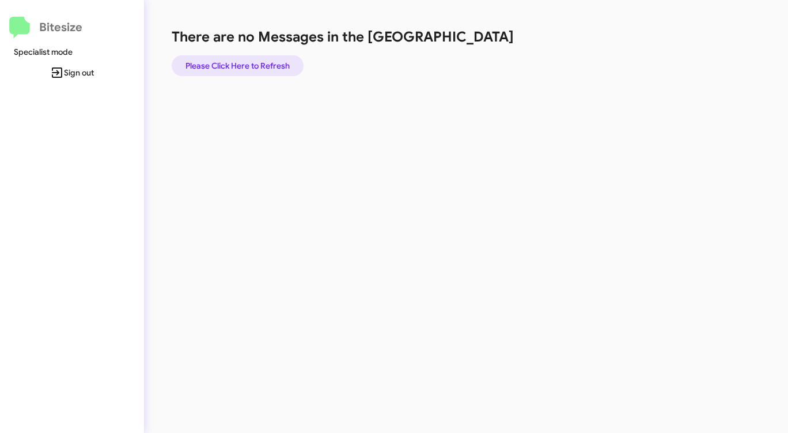
click at [259, 65] on span "Please Click Here to Refresh" at bounding box center [238, 65] width 104 height 21
click at [258, 65] on span "Please Click Here to Refresh" at bounding box center [238, 65] width 104 height 21
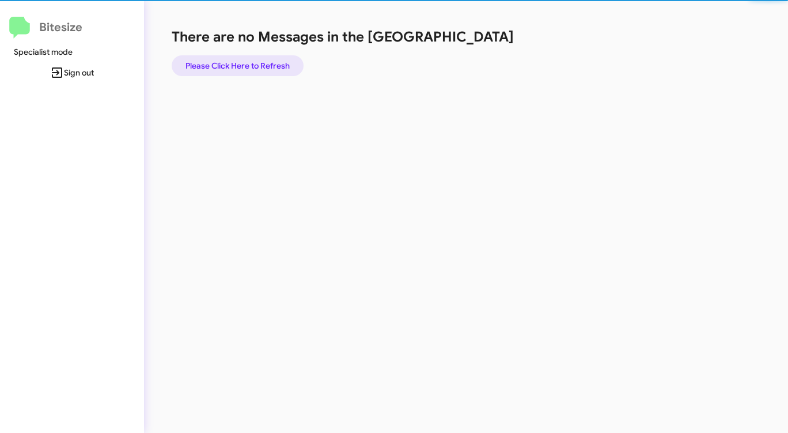
click at [258, 65] on span "Please Click Here to Refresh" at bounding box center [238, 65] width 104 height 21
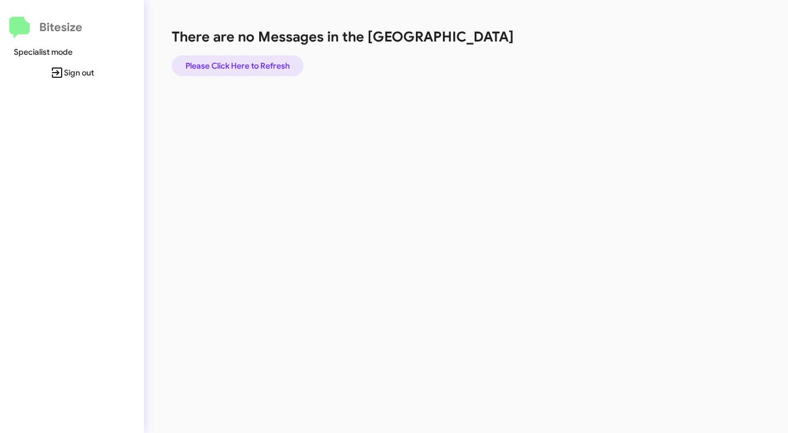
click at [258, 65] on span "Please Click Here to Refresh" at bounding box center [238, 65] width 104 height 21
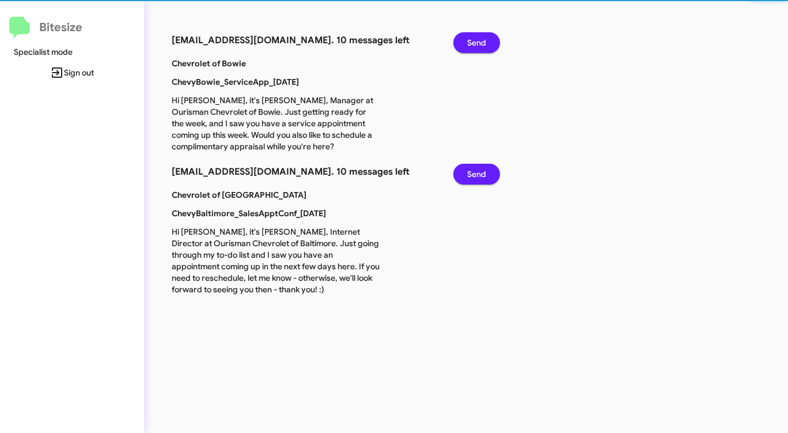
click at [474, 39] on span "Send" at bounding box center [476, 42] width 19 height 21
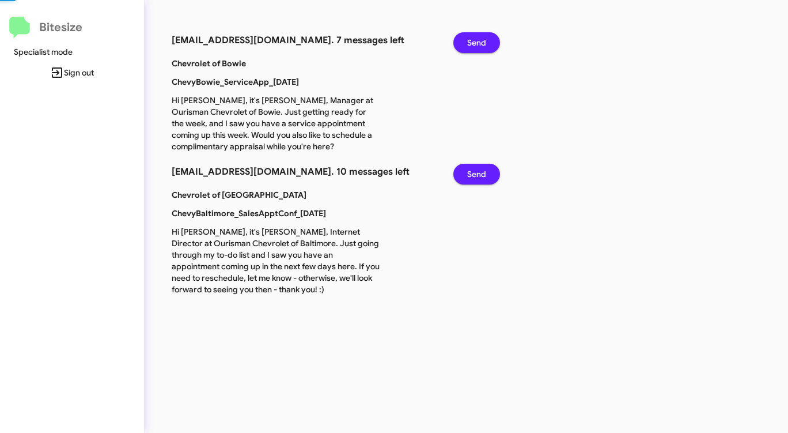
click at [474, 39] on span "Send" at bounding box center [476, 42] width 19 height 21
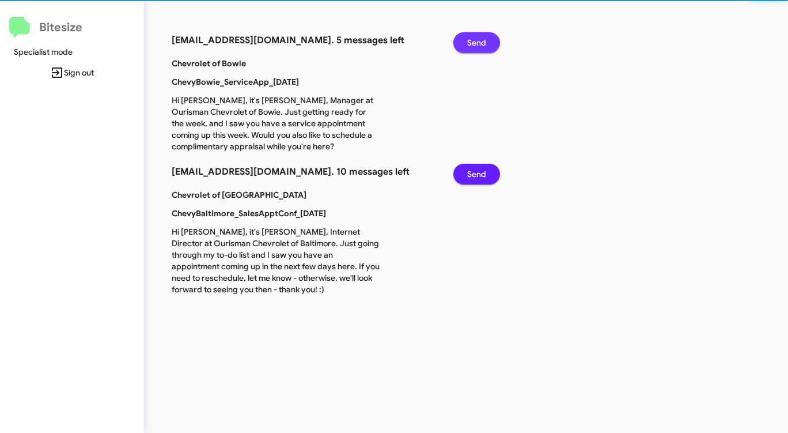
click at [474, 39] on span "Send" at bounding box center [476, 42] width 19 height 21
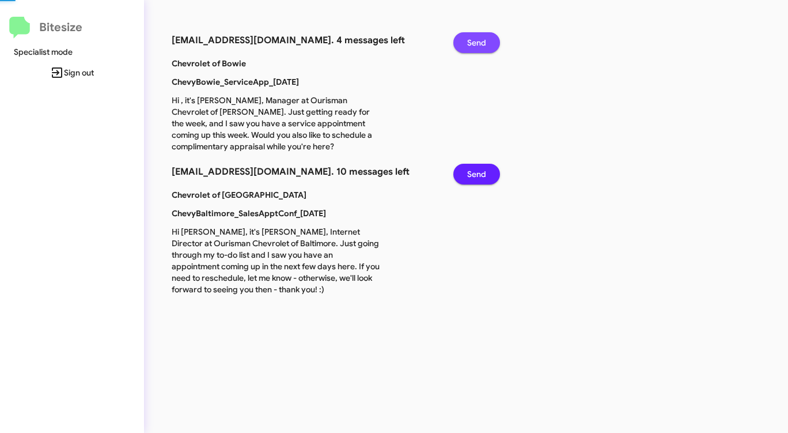
click at [474, 39] on span "Send" at bounding box center [476, 42] width 19 height 21
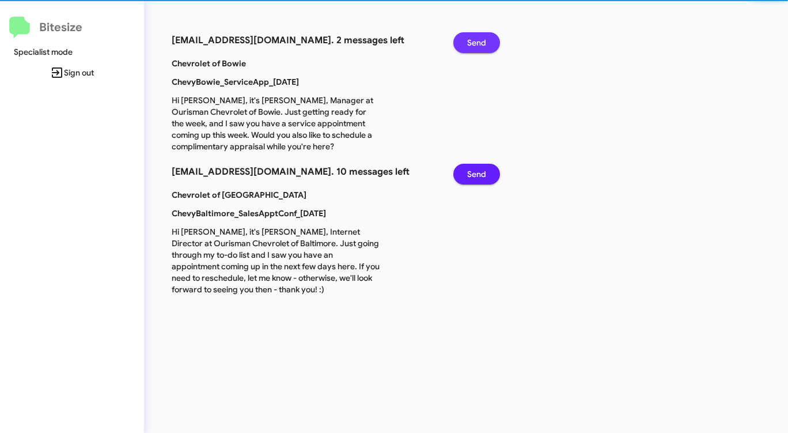
click at [474, 39] on span "Send" at bounding box center [476, 42] width 19 height 21
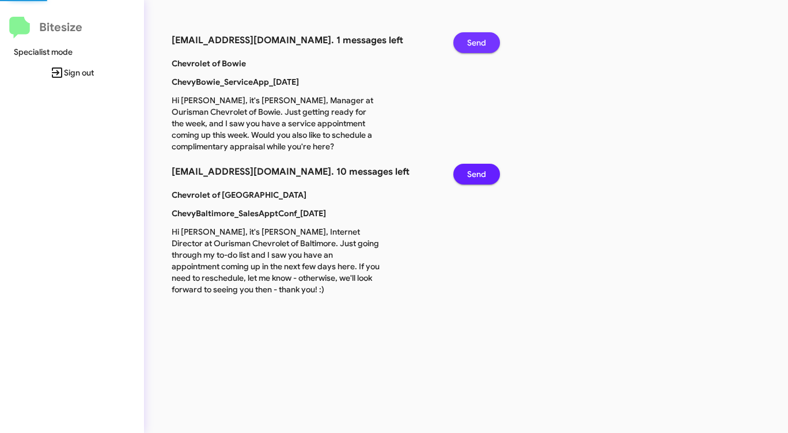
click at [474, 39] on span "Send" at bounding box center [476, 42] width 19 height 21
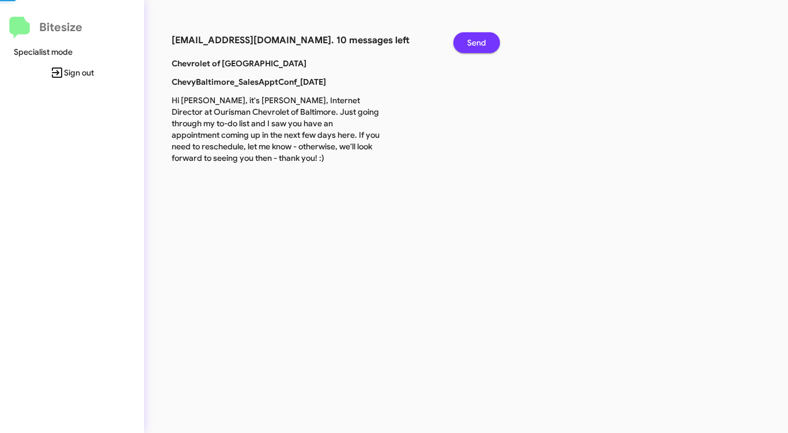
click at [474, 39] on span "Send" at bounding box center [476, 42] width 19 height 21
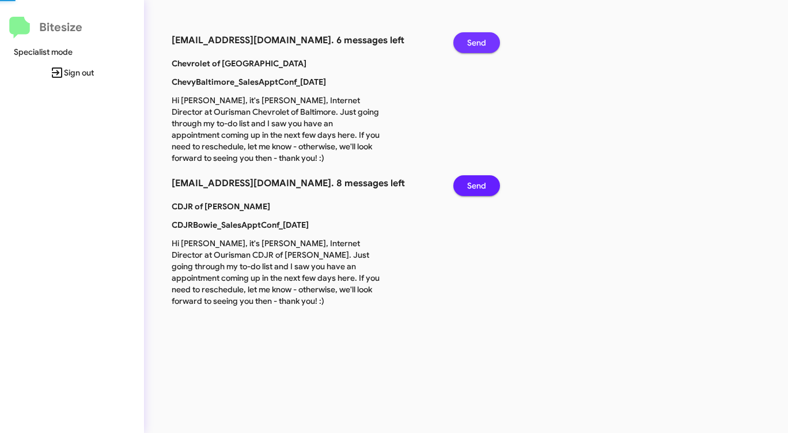
click at [474, 39] on span "Send" at bounding box center [476, 42] width 19 height 21
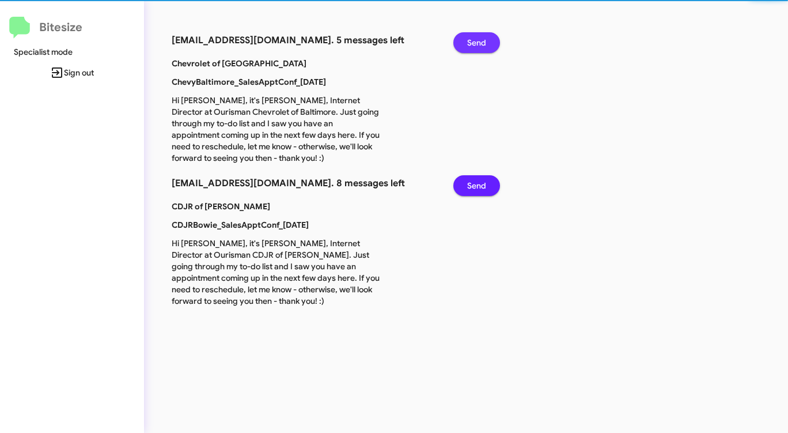
click at [474, 39] on span "Send" at bounding box center [476, 42] width 19 height 21
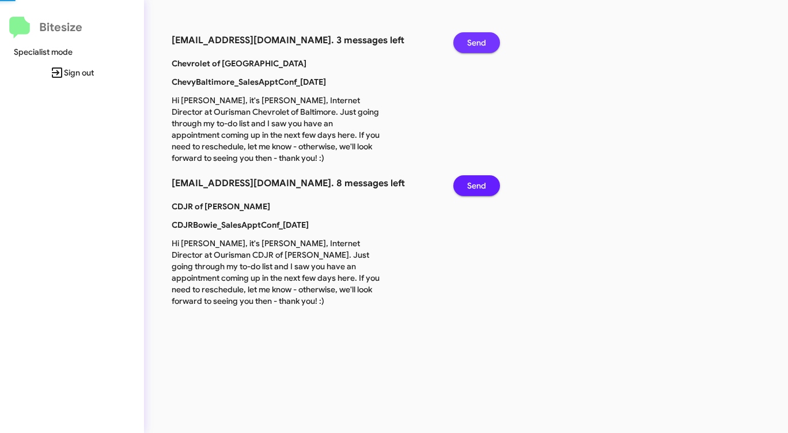
click at [474, 39] on span "Send" at bounding box center [476, 42] width 19 height 21
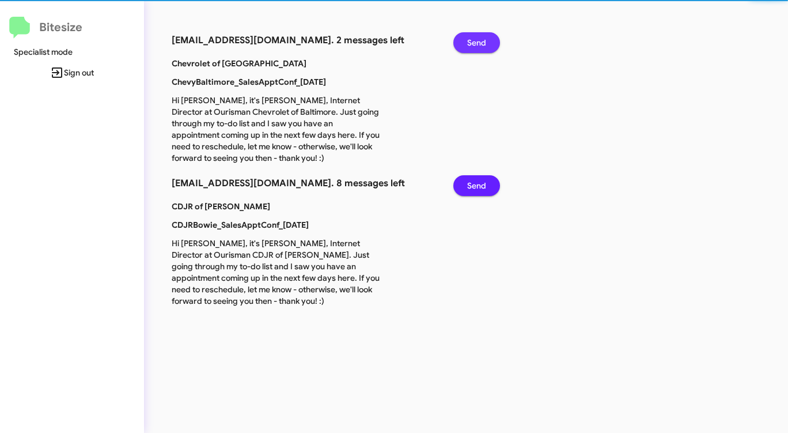
click at [474, 39] on span "Send" at bounding box center [476, 42] width 19 height 21
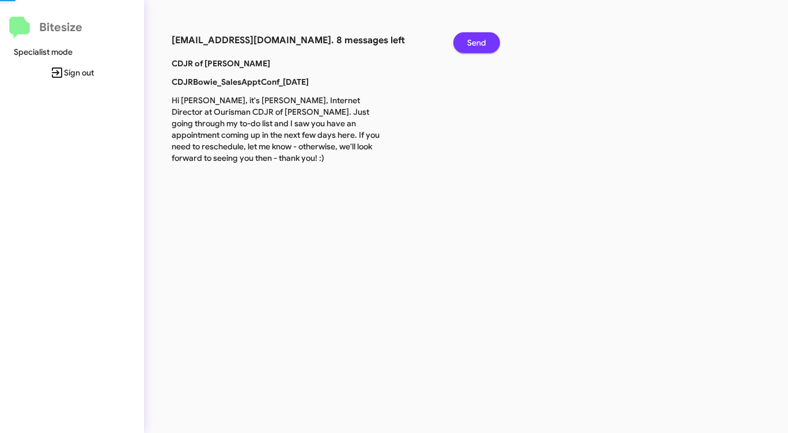
click at [474, 39] on span "Send" at bounding box center [476, 42] width 19 height 21
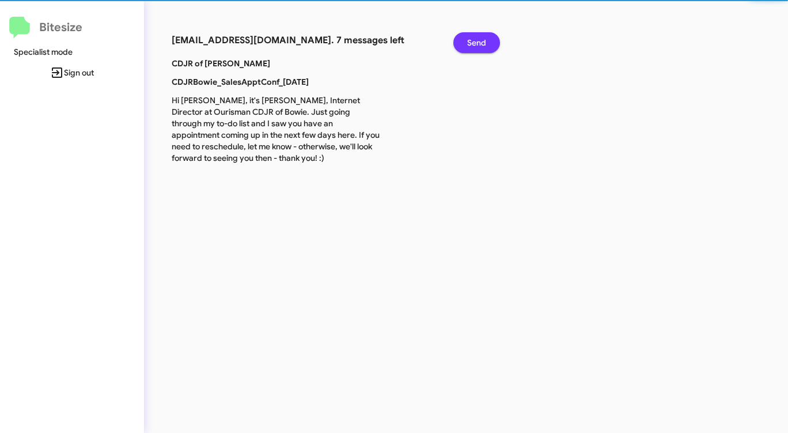
click at [474, 39] on span "Send" at bounding box center [476, 42] width 19 height 21
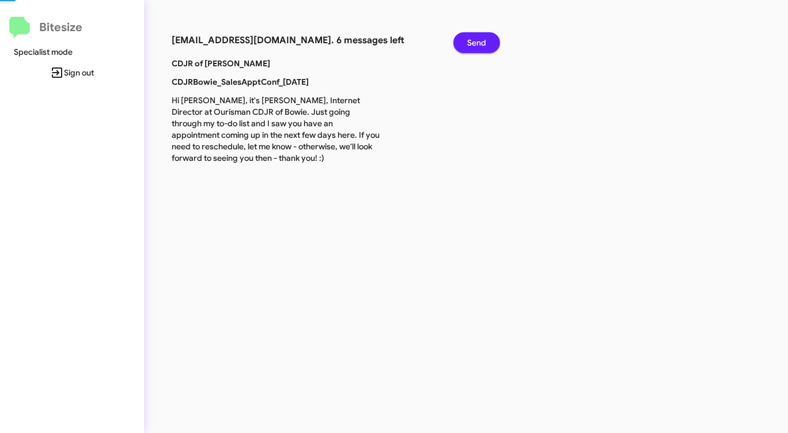
click at [474, 39] on span "Send" at bounding box center [476, 42] width 19 height 21
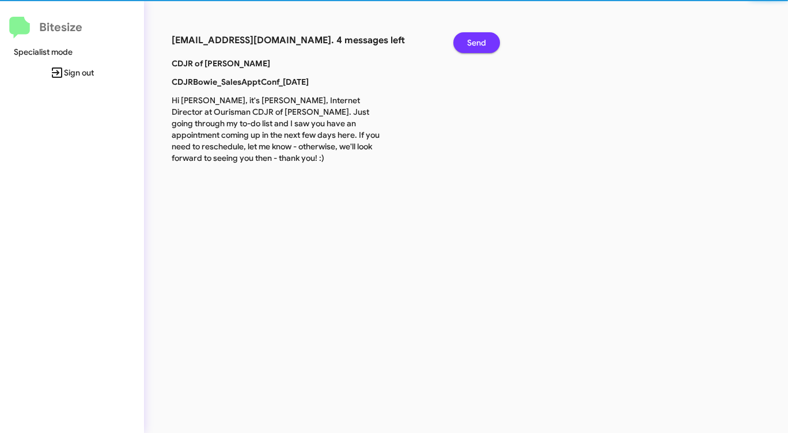
click at [473, 39] on span "Send" at bounding box center [476, 42] width 19 height 21
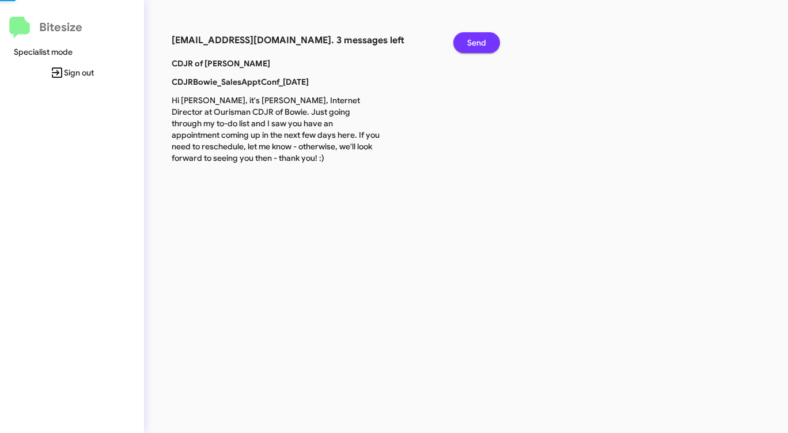
click at [473, 39] on span "Send" at bounding box center [476, 42] width 19 height 21
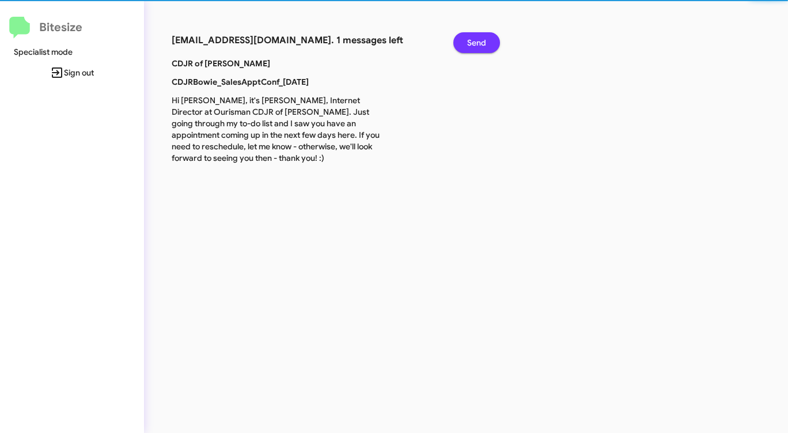
click at [473, 39] on span "Send" at bounding box center [476, 42] width 19 height 21
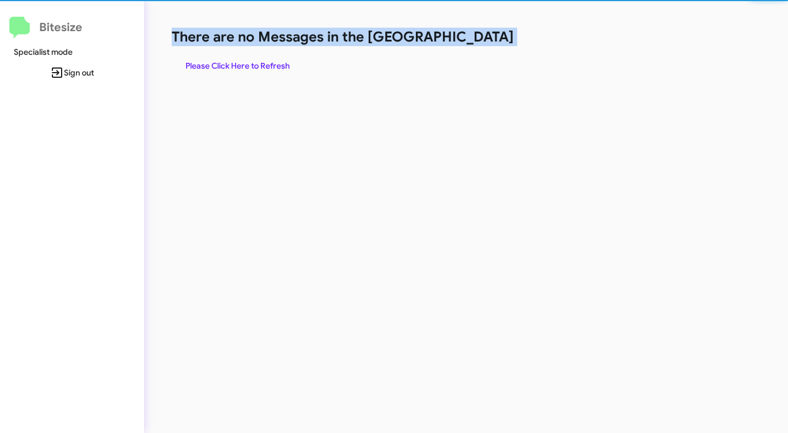
click at [473, 39] on h1 "There are no Messages in the [GEOGRAPHIC_DATA]" at bounding box center [413, 37] width 482 height 18
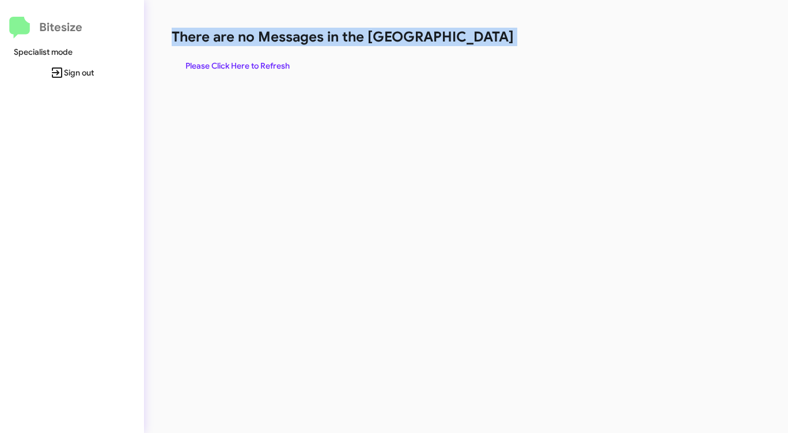
click at [473, 39] on h1 "There are no Messages in the [GEOGRAPHIC_DATA]" at bounding box center [413, 37] width 482 height 18
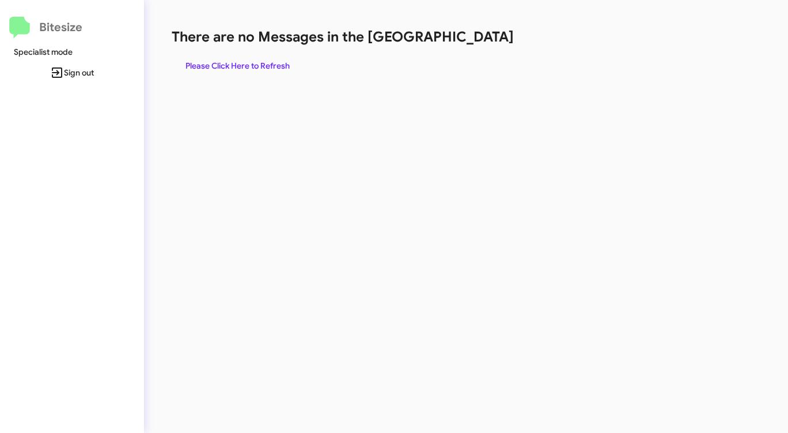
click at [278, 67] on span "Please Click Here to Refresh" at bounding box center [238, 65] width 104 height 21
click at [272, 65] on span "Please Click Here to Refresh" at bounding box center [238, 65] width 104 height 21
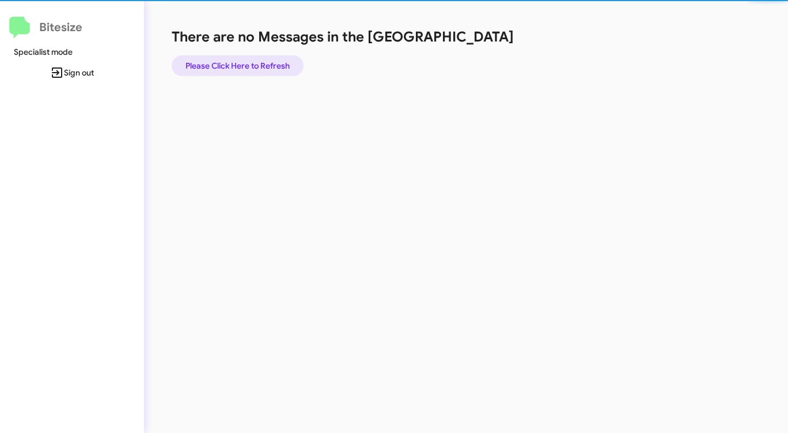
click at [272, 65] on span "Please Click Here to Refresh" at bounding box center [238, 65] width 104 height 21
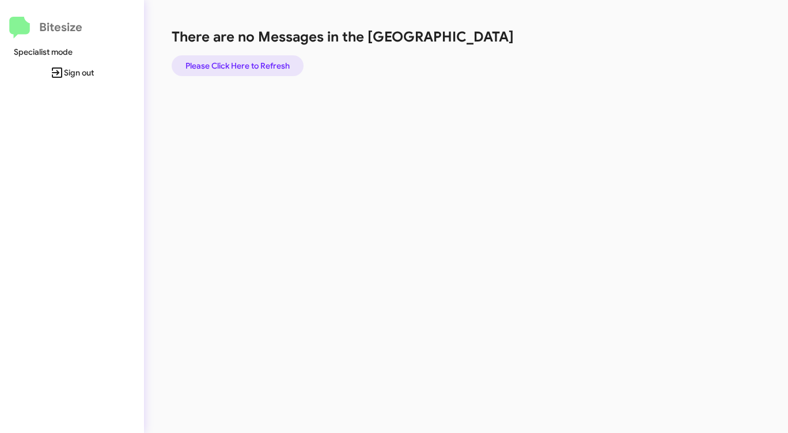
click at [272, 65] on span "Please Click Here to Refresh" at bounding box center [238, 65] width 104 height 21
click at [269, 64] on span "Please Click Here to Refresh" at bounding box center [238, 65] width 104 height 21
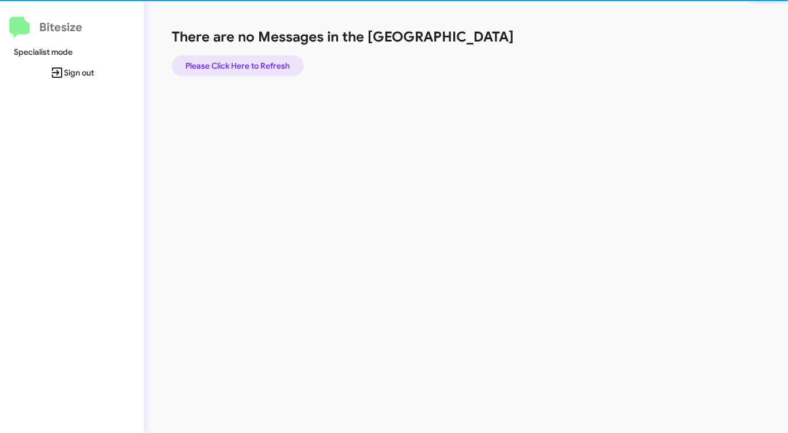
click at [269, 64] on span "Please Click Here to Refresh" at bounding box center [238, 65] width 104 height 21
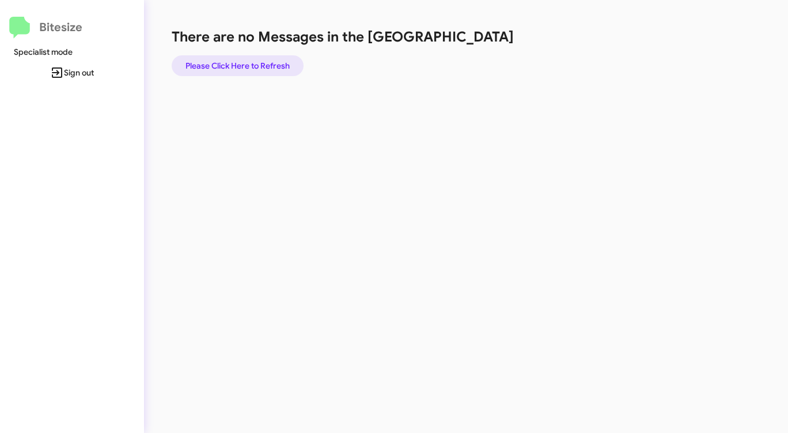
click at [268, 63] on span "Please Click Here to Refresh" at bounding box center [238, 65] width 104 height 21
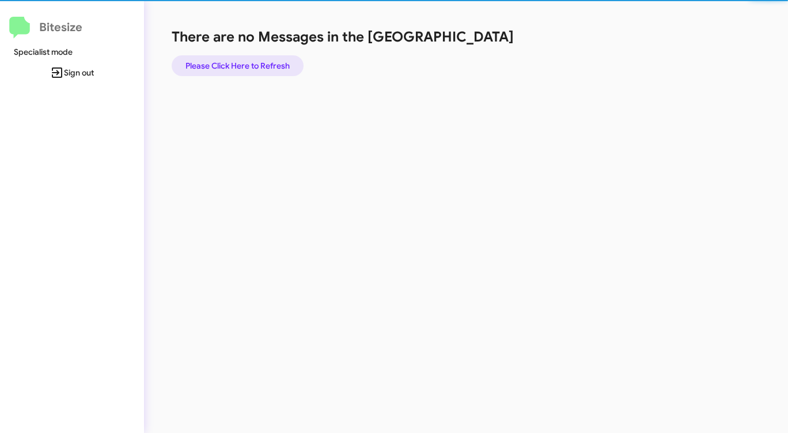
click at [267, 63] on span "Please Click Here to Refresh" at bounding box center [238, 65] width 104 height 21
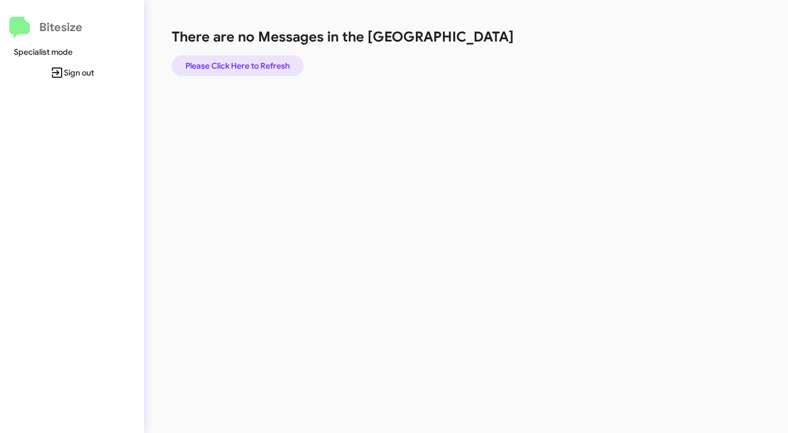
click at [266, 62] on span "Please Click Here to Refresh" at bounding box center [238, 65] width 104 height 21
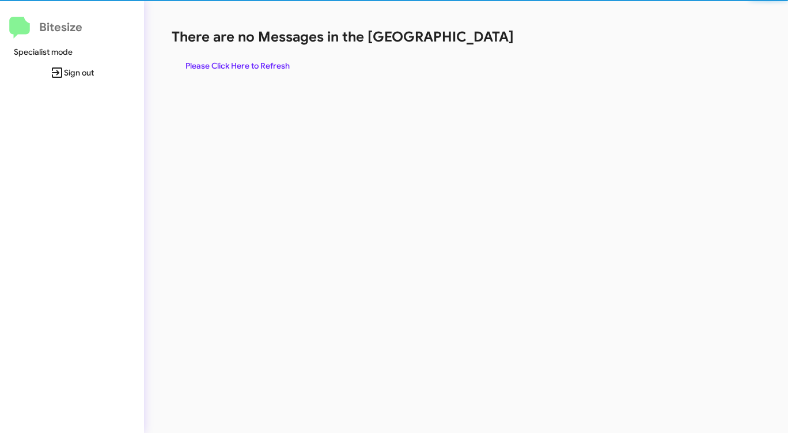
click at [266, 63] on span "Please Click Here to Refresh" at bounding box center [238, 65] width 104 height 21
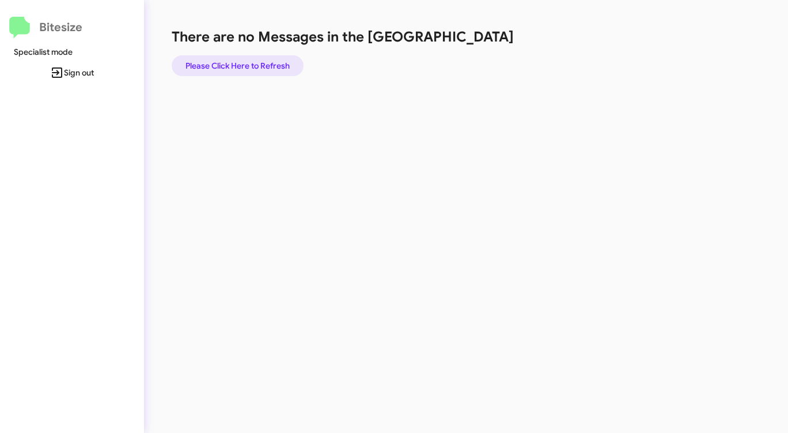
click at [264, 63] on span "Please Click Here to Refresh" at bounding box center [238, 65] width 104 height 21
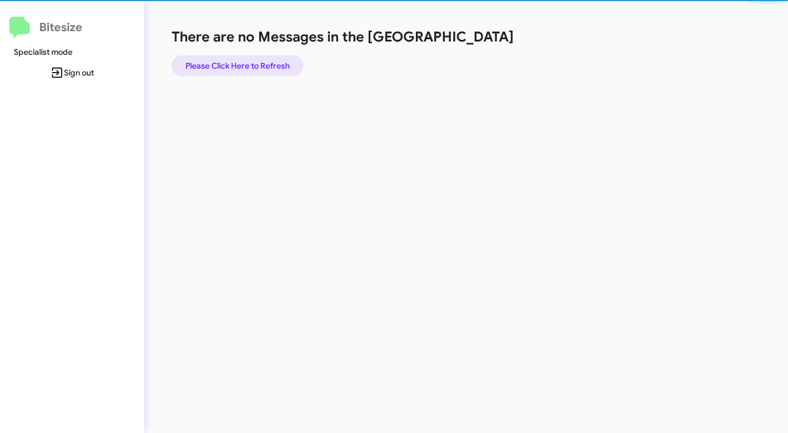
click at [264, 63] on span "Please Click Here to Refresh" at bounding box center [238, 65] width 104 height 21
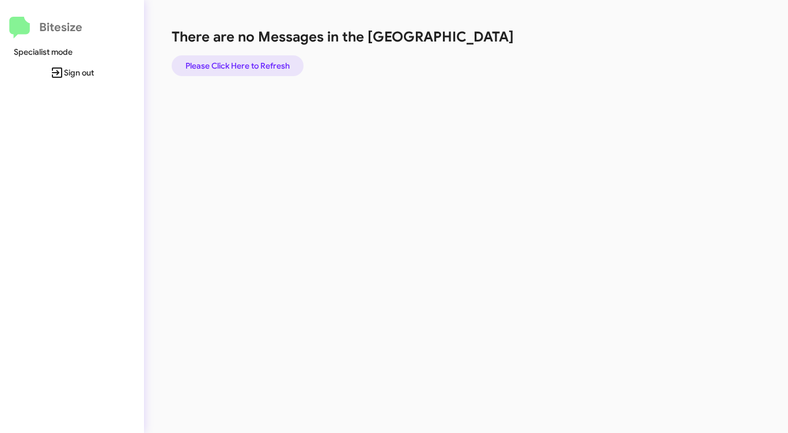
click at [264, 62] on span "Please Click Here to Refresh" at bounding box center [238, 65] width 104 height 21
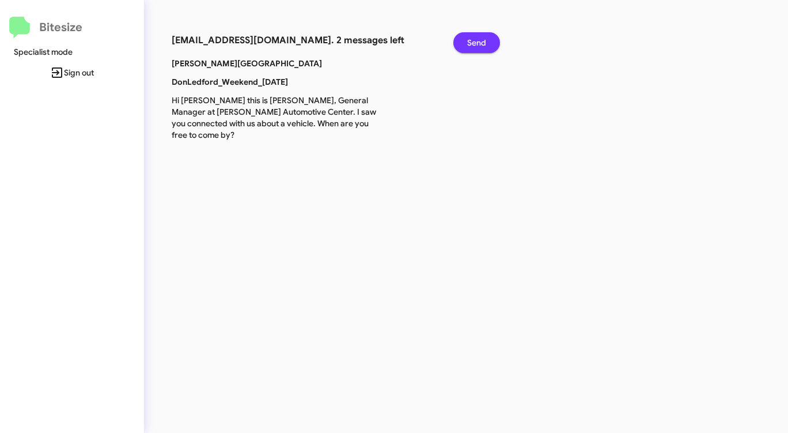
click at [474, 46] on span "Send" at bounding box center [476, 42] width 19 height 21
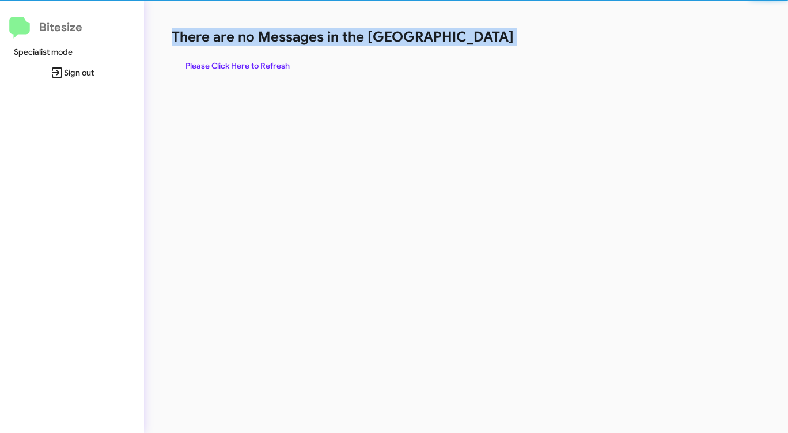
click at [474, 46] on h1 "There are no Messages in the [GEOGRAPHIC_DATA]" at bounding box center [413, 37] width 482 height 18
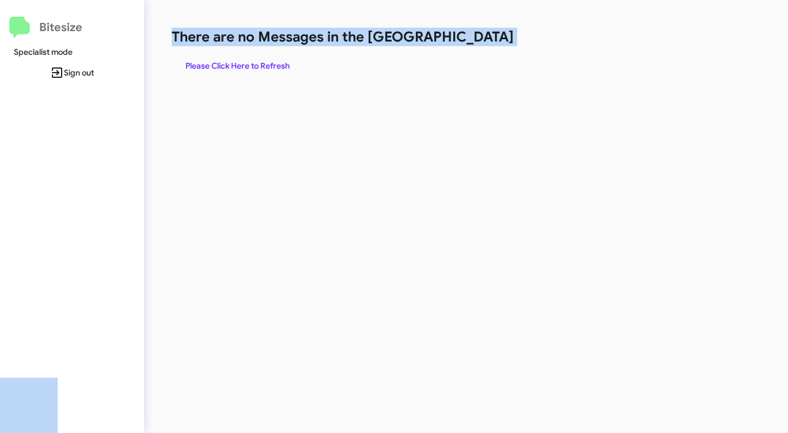
drag, startPoint x: 474, startPoint y: 46, endPoint x: 397, endPoint y: 59, distance: 78.3
click at [469, 47] on div "There are no Messages in the Queue Please Click Here to Refresh" at bounding box center [413, 52] width 482 height 48
click at [262, 62] on span "Please Click Here to Refresh" at bounding box center [238, 65] width 104 height 21
click at [358, 74] on div "There are no Messages in the Queue Please Click Here to Refresh" at bounding box center [413, 52] width 482 height 48
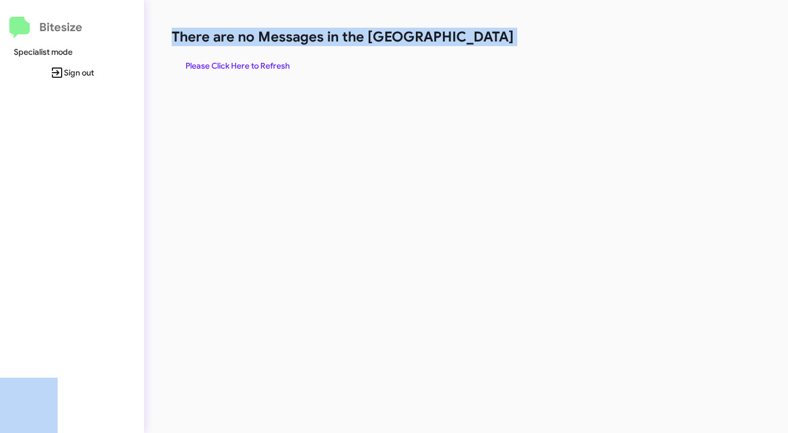
click at [358, 74] on div "There are no Messages in the Queue Please Click Here to Refresh" at bounding box center [413, 52] width 482 height 48
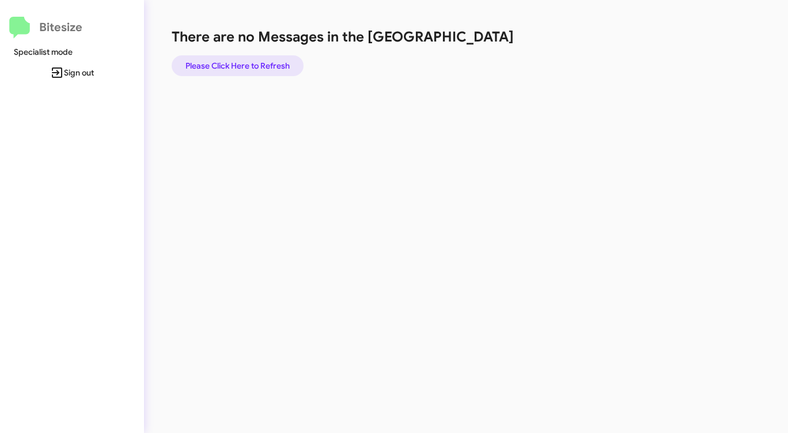
click at [244, 63] on span "Please Click Here to Refresh" at bounding box center [238, 65] width 104 height 21
click at [361, 117] on div "There are no Messages in the Queue Please Click Here to Refresh" at bounding box center [412, 216] width 537 height 433
click at [263, 67] on span "Please Click Here to Refresh" at bounding box center [238, 65] width 104 height 21
click at [252, 59] on span "Please Click Here to Refresh" at bounding box center [238, 65] width 104 height 21
click at [251, 62] on span "Please Click Here to Refresh" at bounding box center [238, 65] width 104 height 21
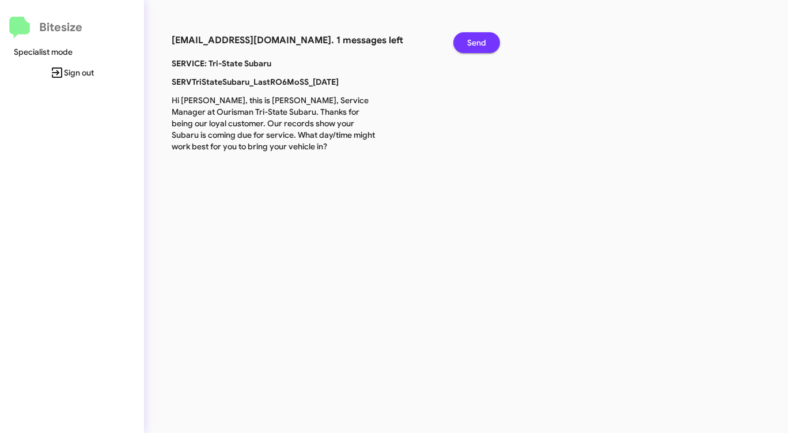
click at [489, 41] on button "Send" at bounding box center [477, 42] width 47 height 21
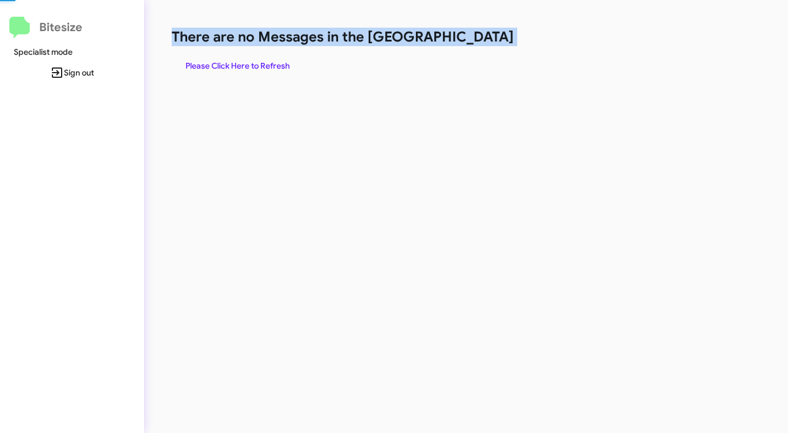
click at [489, 41] on h1 "There are no Messages in the [GEOGRAPHIC_DATA]" at bounding box center [413, 37] width 482 height 18
click at [236, 68] on span "Please Click Here to Refresh" at bounding box center [238, 65] width 104 height 21
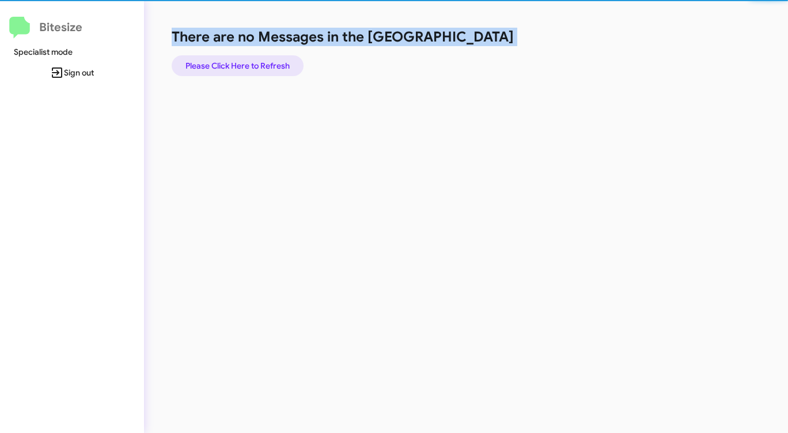
click at [236, 68] on span "Please Click Here to Refresh" at bounding box center [238, 65] width 104 height 21
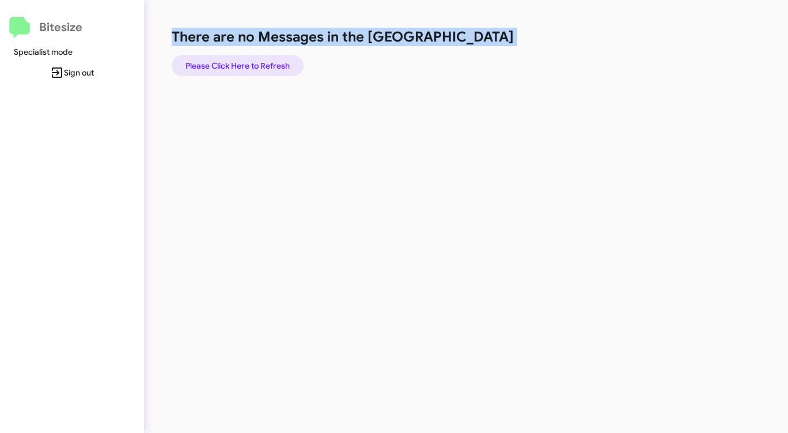
click at [236, 68] on span "Please Click Here to Refresh" at bounding box center [238, 65] width 104 height 21
click at [234, 68] on span "Please Click Here to Refresh" at bounding box center [238, 65] width 104 height 21
click at [200, 73] on span "Please Click Here to Refresh" at bounding box center [238, 65] width 104 height 21
click at [228, 66] on span "Please Click Here to Refresh" at bounding box center [238, 65] width 104 height 21
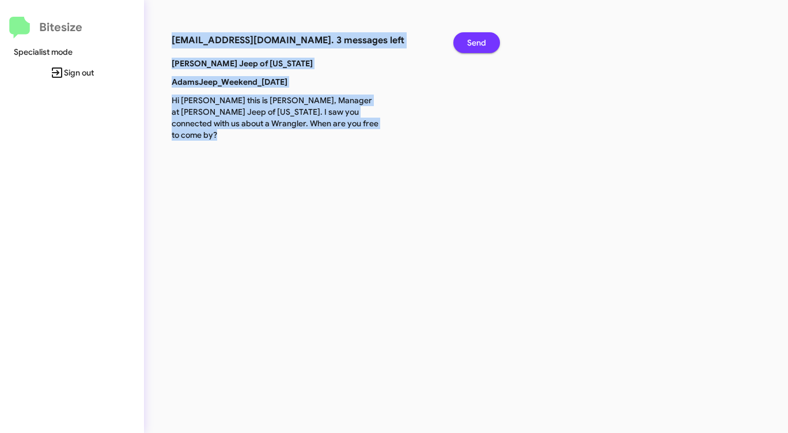
click at [477, 45] on span "Send" at bounding box center [476, 42] width 19 height 21
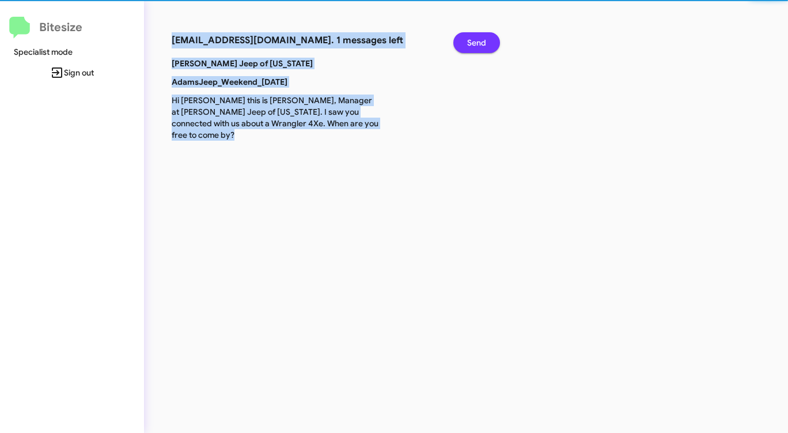
click at [477, 45] on span "Send" at bounding box center [476, 42] width 19 height 21
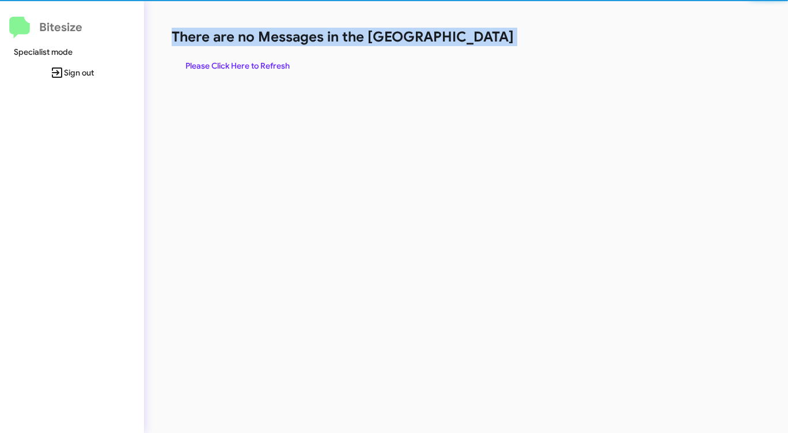
click at [477, 45] on h1 "There are no Messages in the [GEOGRAPHIC_DATA]" at bounding box center [413, 37] width 482 height 18
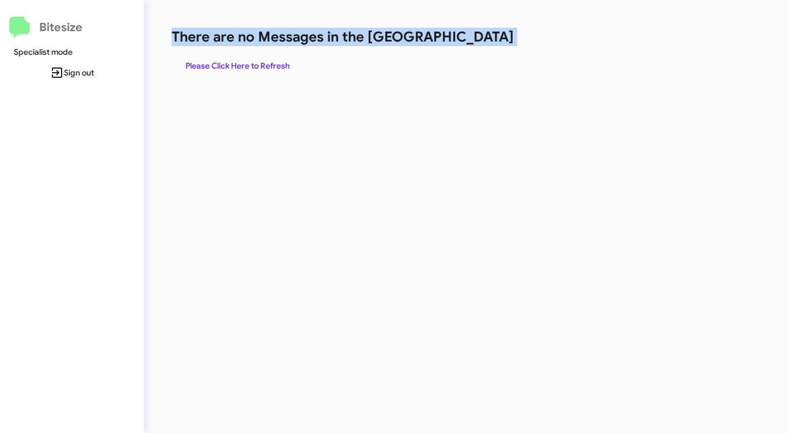
click at [477, 45] on h1 "There are no Messages in the [GEOGRAPHIC_DATA]" at bounding box center [413, 37] width 482 height 18
click at [473, 46] on h1 "There are no Messages in the [GEOGRAPHIC_DATA]" at bounding box center [413, 37] width 482 height 18
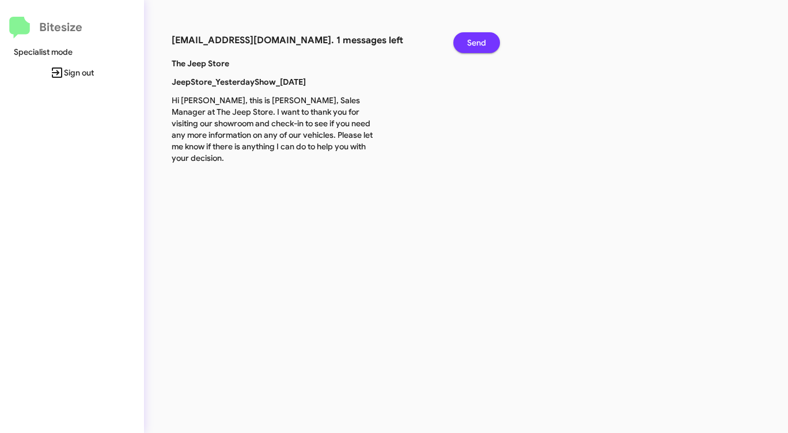
click at [473, 45] on span "Send" at bounding box center [476, 42] width 19 height 21
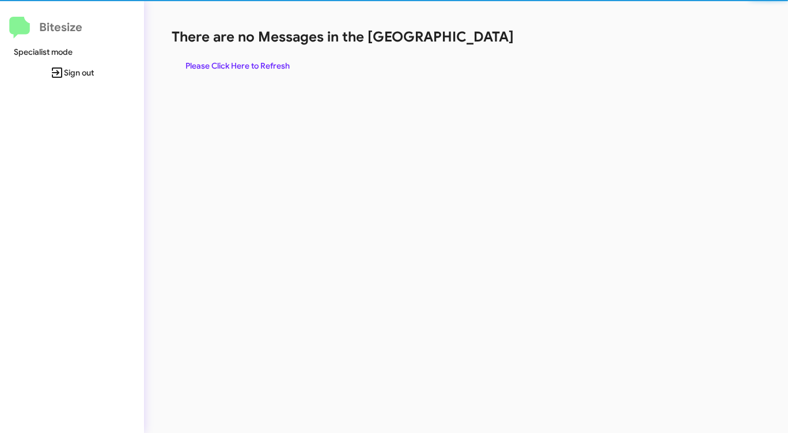
click at [473, 45] on h1 "There are no Messages in the [GEOGRAPHIC_DATA]" at bounding box center [413, 37] width 482 height 18
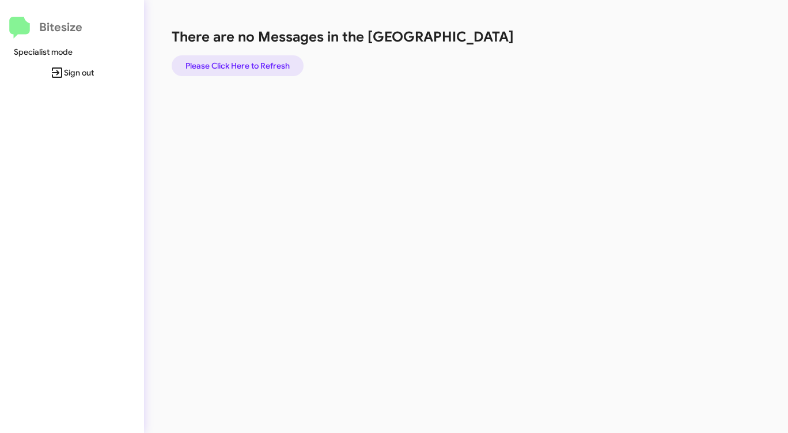
click at [239, 63] on span "Please Click Here to Refresh" at bounding box center [238, 65] width 104 height 21
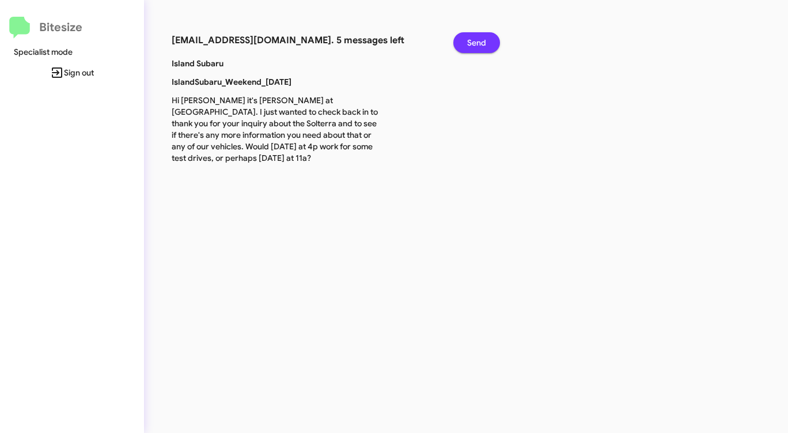
click at [469, 40] on span "Send" at bounding box center [476, 42] width 19 height 21
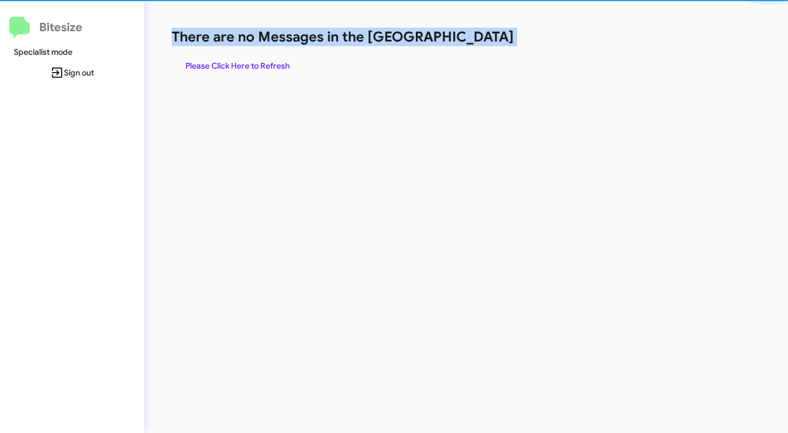
click at [469, 40] on h1 "There are no Messages in the [GEOGRAPHIC_DATA]" at bounding box center [413, 37] width 482 height 18
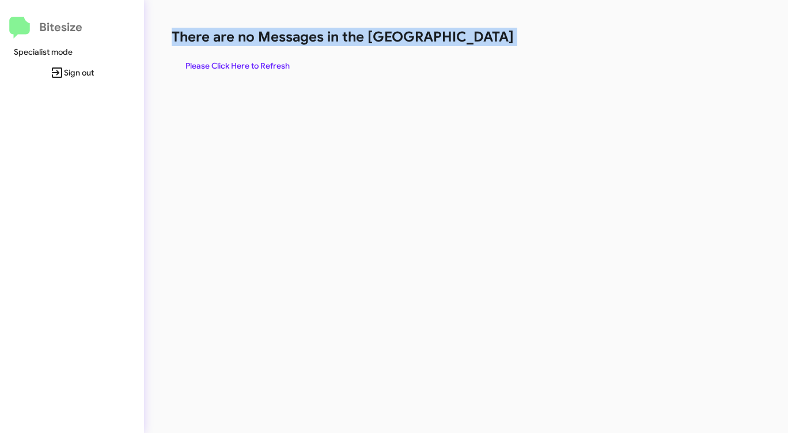
click at [468, 40] on h1 "There are no Messages in the [GEOGRAPHIC_DATA]" at bounding box center [413, 37] width 482 height 18
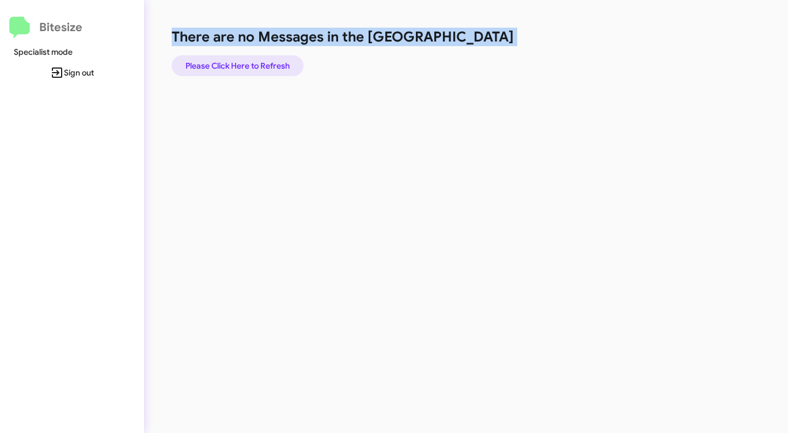
click at [262, 66] on span "Please Click Here to Refresh" at bounding box center [238, 65] width 104 height 21
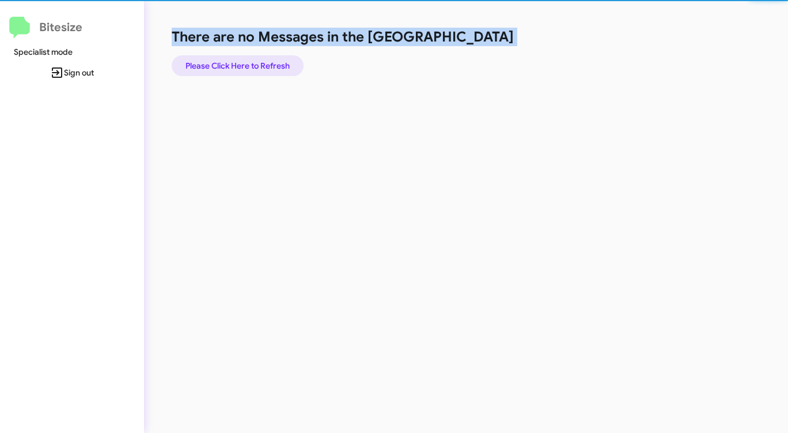
click at [262, 66] on span "Please Click Here to Refresh" at bounding box center [238, 65] width 104 height 21
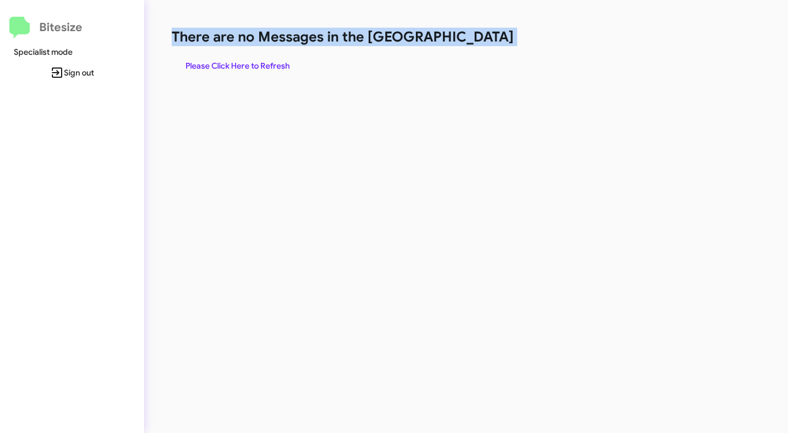
click at [262, 66] on span "Please Click Here to Refresh" at bounding box center [238, 65] width 104 height 21
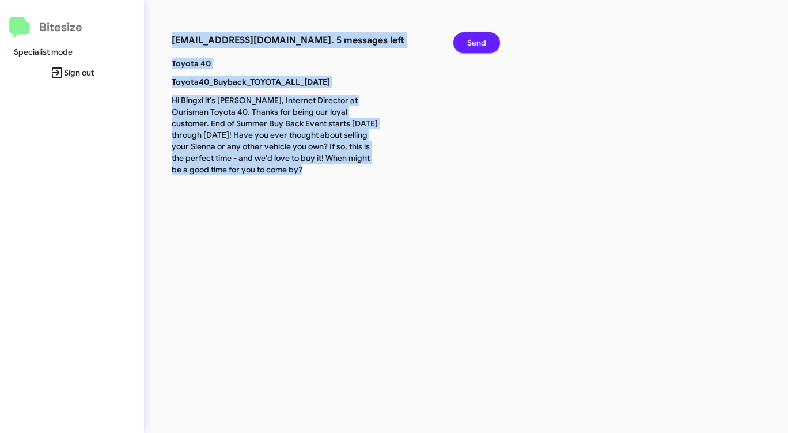
click at [476, 44] on span "Send" at bounding box center [476, 42] width 19 height 21
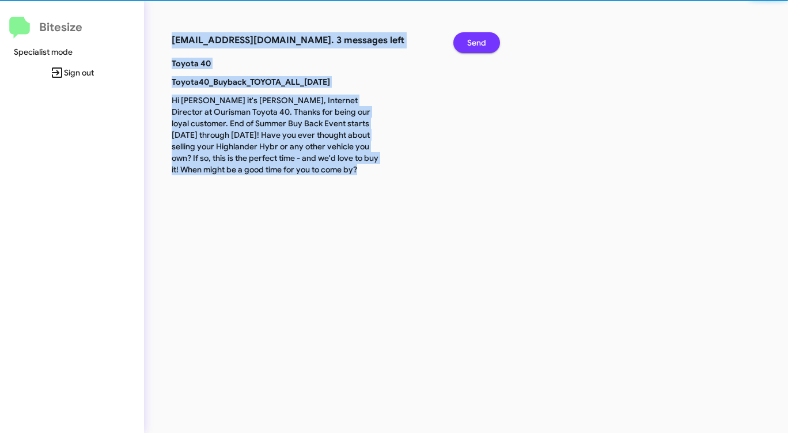
click at [476, 44] on span "Send" at bounding box center [476, 42] width 19 height 21
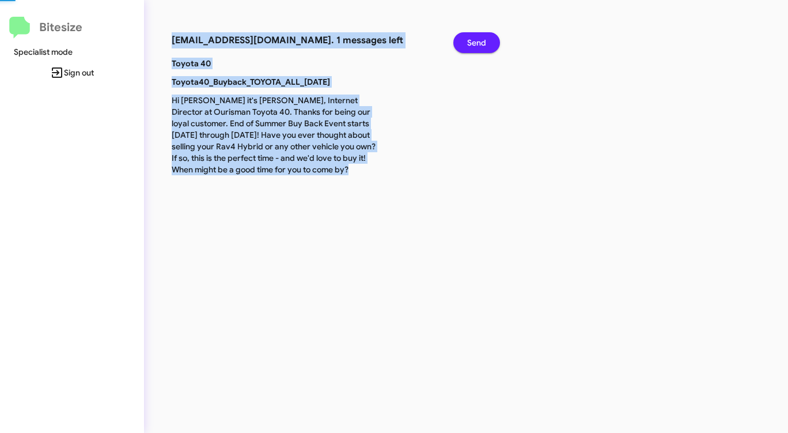
click at [476, 44] on span "Send" at bounding box center [476, 42] width 19 height 21
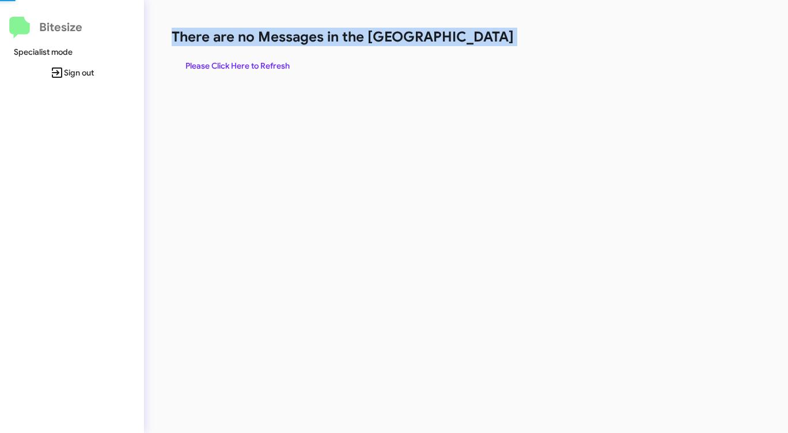
click at [476, 44] on h1 "There are no Messages in the [GEOGRAPHIC_DATA]" at bounding box center [413, 37] width 482 height 18
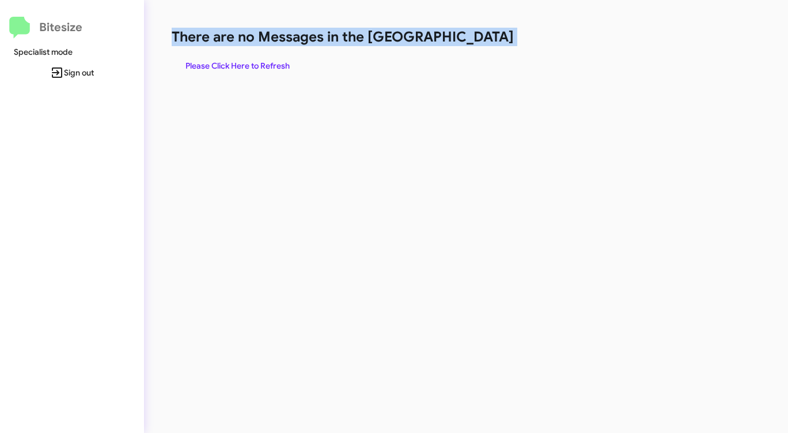
click at [248, 74] on span "Please Click Here to Refresh" at bounding box center [238, 65] width 104 height 21
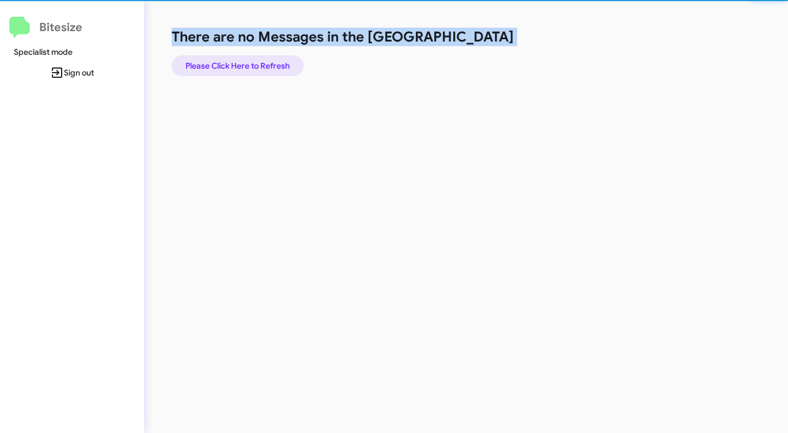
click at [259, 68] on span "Please Click Here to Refresh" at bounding box center [238, 65] width 104 height 21
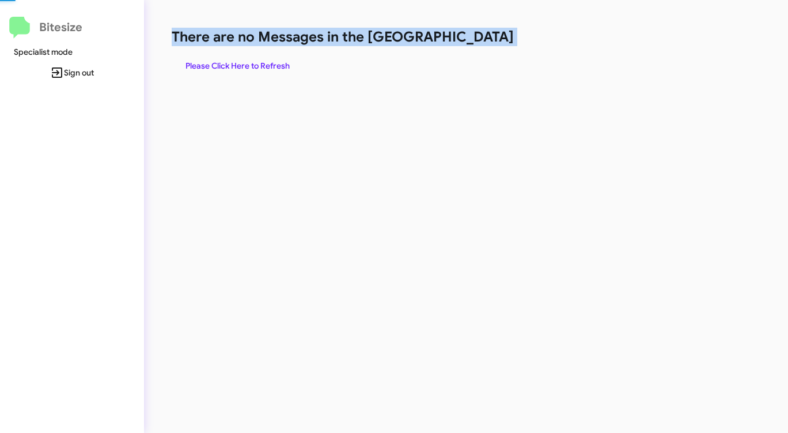
click at [259, 68] on span "Please Click Here to Refresh" at bounding box center [238, 65] width 104 height 21
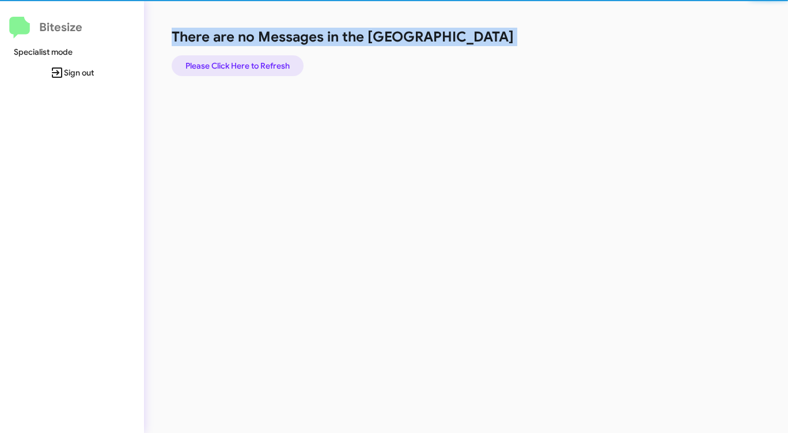
click at [259, 68] on span "Please Click Here to Refresh" at bounding box center [238, 65] width 104 height 21
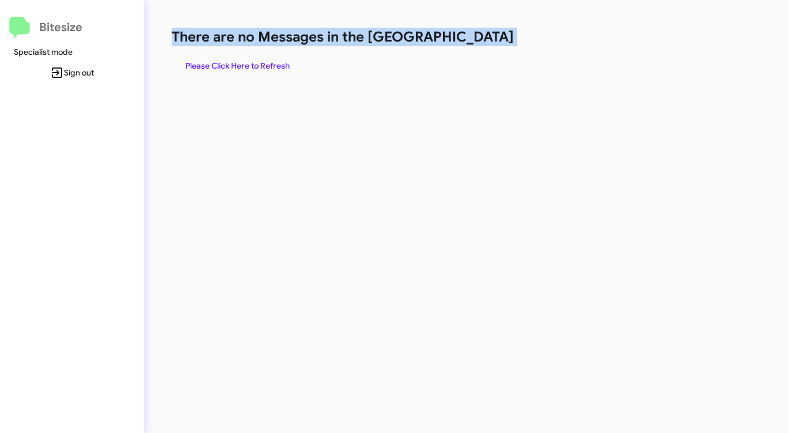
click at [259, 68] on span "Please Click Here to Refresh" at bounding box center [238, 65] width 104 height 21
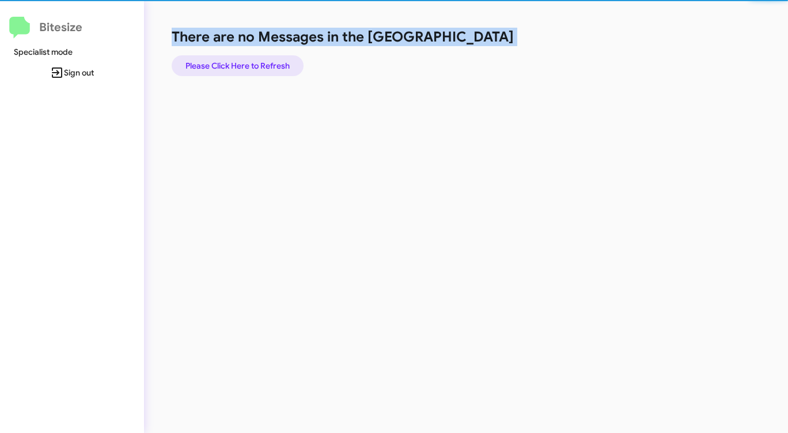
click at [259, 68] on span "Please Click Here to Refresh" at bounding box center [238, 65] width 104 height 21
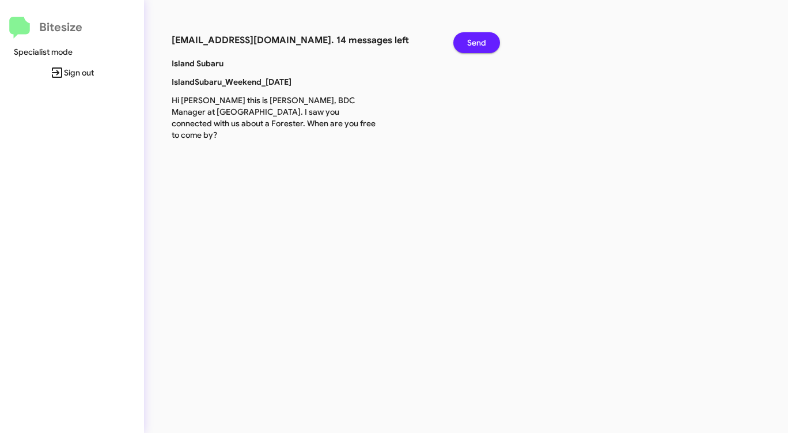
click at [259, 68] on p "Island Subaru" at bounding box center [275, 64] width 225 height 12
click at [478, 36] on span "Send" at bounding box center [476, 42] width 19 height 21
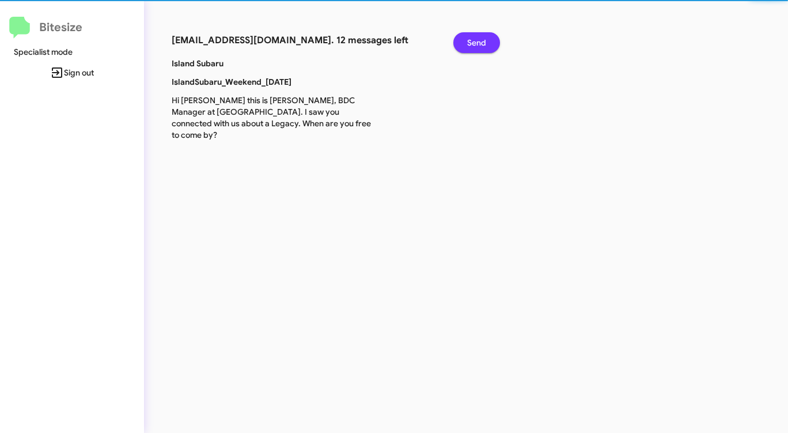
click at [478, 36] on span "Send" at bounding box center [476, 42] width 19 height 21
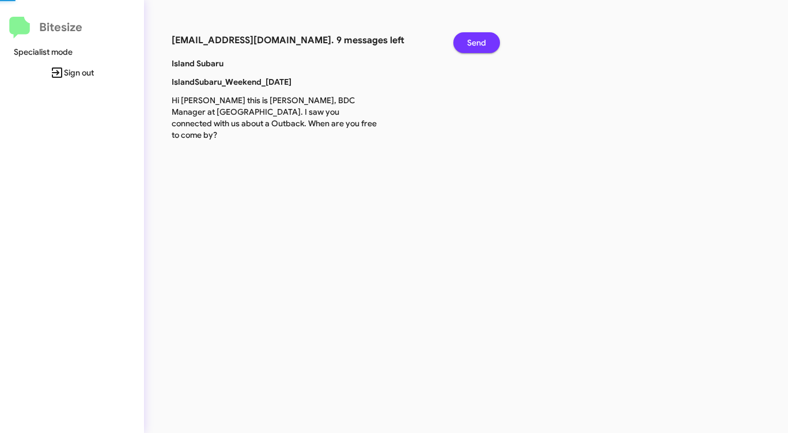
click at [478, 36] on span "Send" at bounding box center [476, 42] width 19 height 21
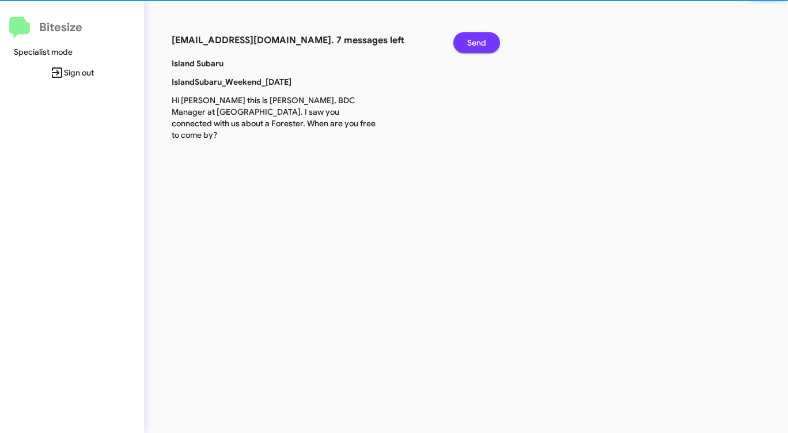
click at [478, 36] on span "Send" at bounding box center [476, 42] width 19 height 21
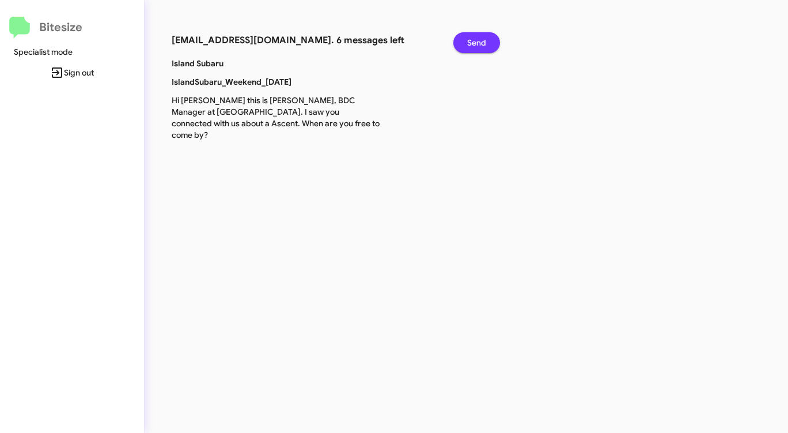
click at [478, 36] on span "Send" at bounding box center [476, 42] width 19 height 21
click at [476, 37] on span "Send" at bounding box center [476, 42] width 19 height 21
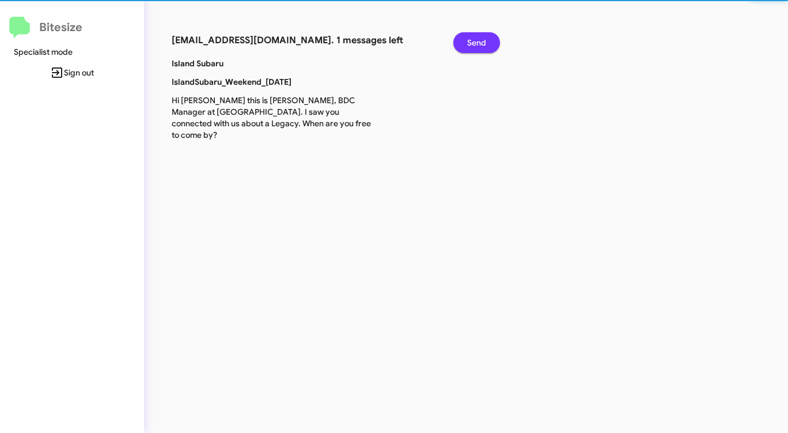
click at [475, 37] on span "Send" at bounding box center [476, 42] width 19 height 21
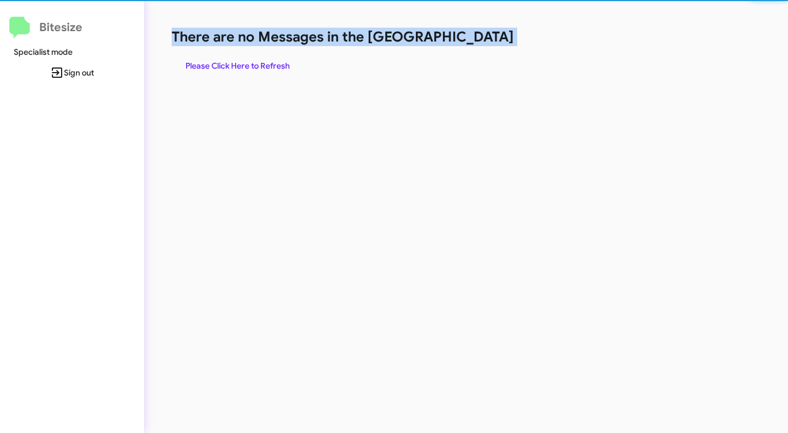
click at [475, 37] on h1 "There are no Messages in the [GEOGRAPHIC_DATA]" at bounding box center [413, 37] width 482 height 18
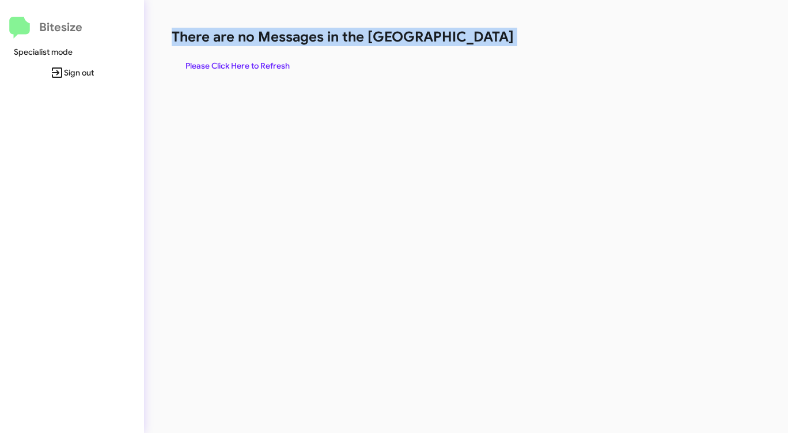
click at [474, 37] on h1 "There are no Messages in the [GEOGRAPHIC_DATA]" at bounding box center [413, 37] width 482 height 18
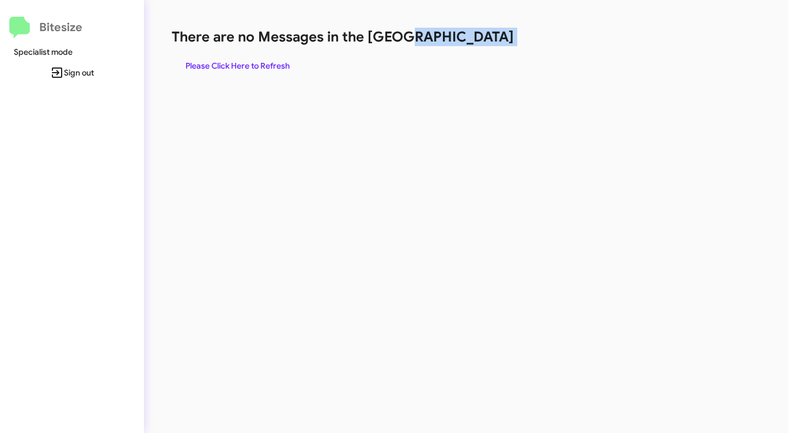
click at [474, 37] on h1 "There are no Messages in the [GEOGRAPHIC_DATA]" at bounding box center [413, 37] width 482 height 18
click at [473, 37] on h1 "There are no Messages in the [GEOGRAPHIC_DATA]" at bounding box center [413, 37] width 482 height 18
click at [472, 38] on h1 "There are no Messages in the [GEOGRAPHIC_DATA]" at bounding box center [413, 37] width 482 height 18
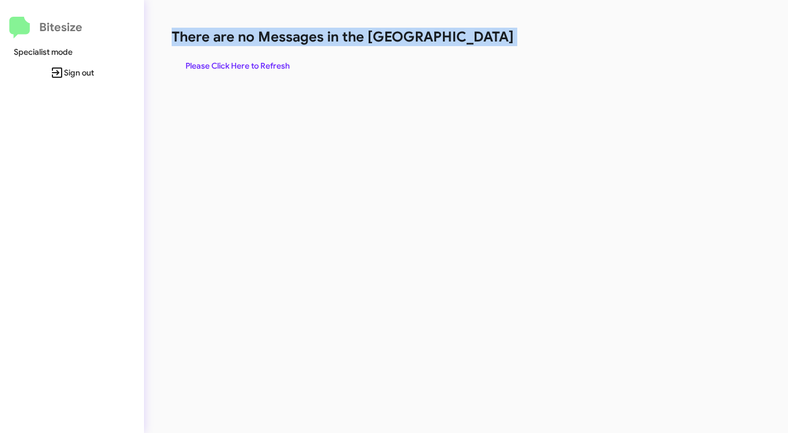
click at [472, 38] on h1 "There are no Messages in the [GEOGRAPHIC_DATA]" at bounding box center [413, 37] width 482 height 18
click at [471, 38] on h1 "There are no Messages in the [GEOGRAPHIC_DATA]" at bounding box center [413, 37] width 482 height 18
click at [245, 63] on span "Please Click Here to Refresh" at bounding box center [238, 65] width 104 height 21
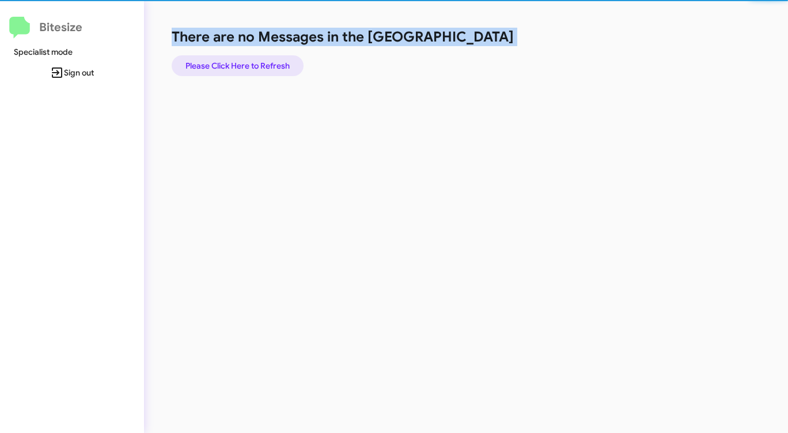
click at [245, 63] on span "Please Click Here to Refresh" at bounding box center [238, 65] width 104 height 21
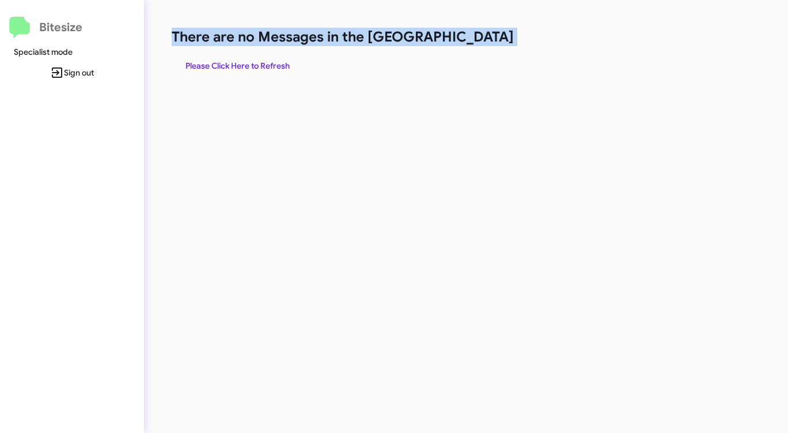
click at [245, 63] on span "Please Click Here to Refresh" at bounding box center [238, 65] width 104 height 21
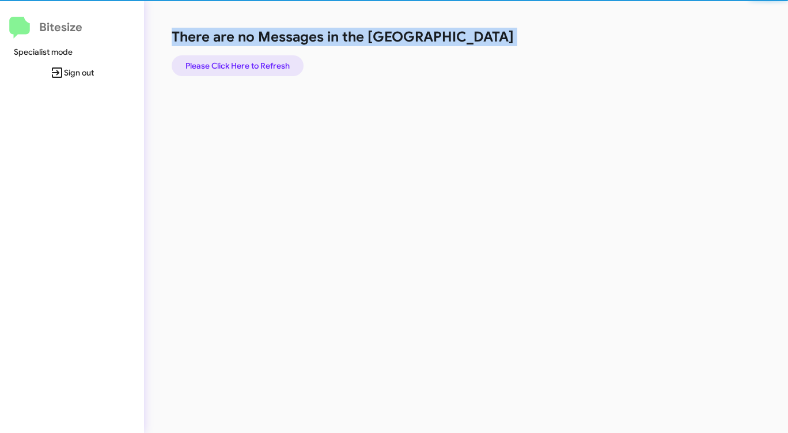
click at [245, 63] on span "Please Click Here to Refresh" at bounding box center [238, 65] width 104 height 21
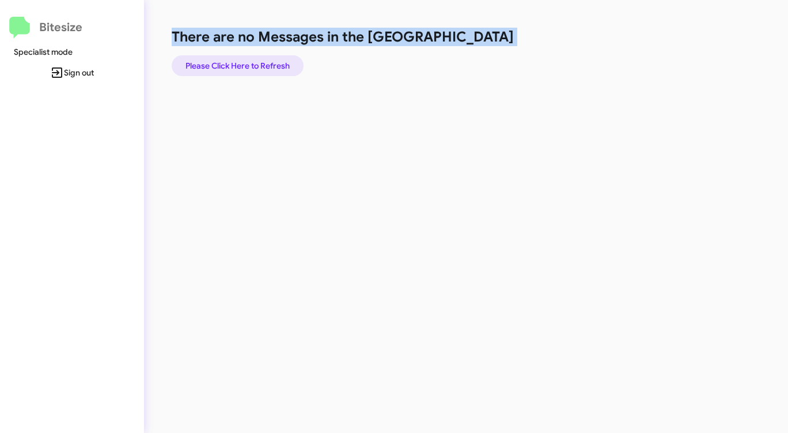
click at [245, 63] on span "Please Click Here to Refresh" at bounding box center [238, 65] width 104 height 21
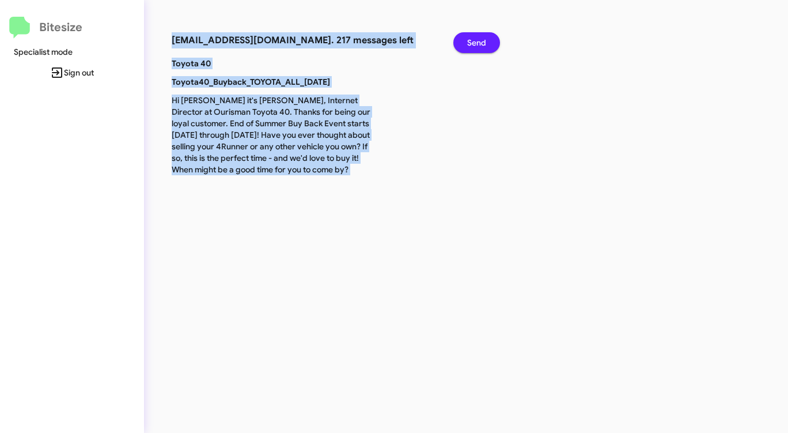
click at [469, 38] on span "Send" at bounding box center [476, 42] width 19 height 21
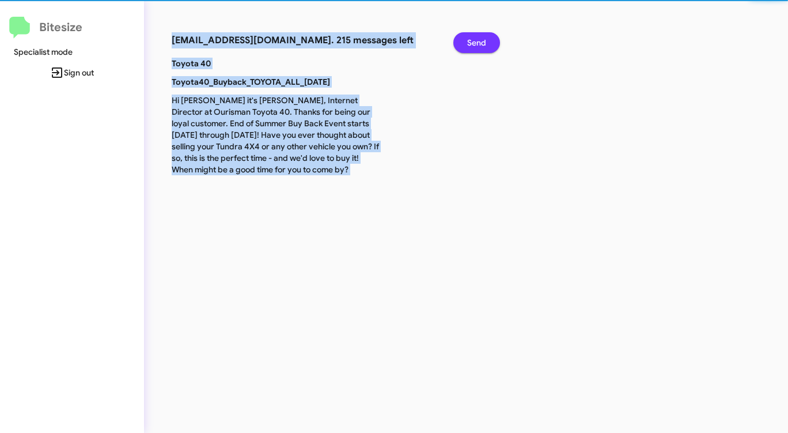
click at [469, 38] on span "Send" at bounding box center [476, 42] width 19 height 21
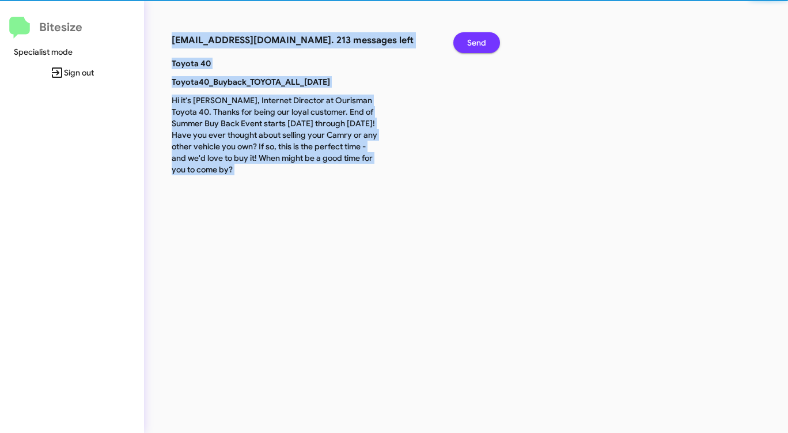
click at [469, 38] on span "Send" at bounding box center [476, 42] width 19 height 21
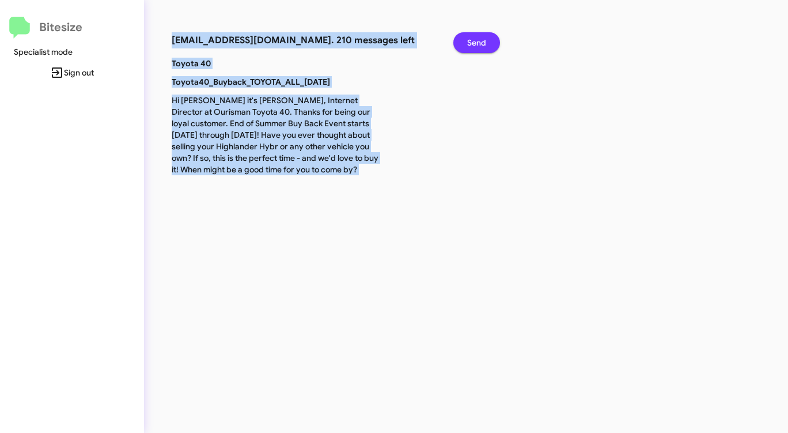
click at [469, 38] on span "Send" at bounding box center [476, 42] width 19 height 21
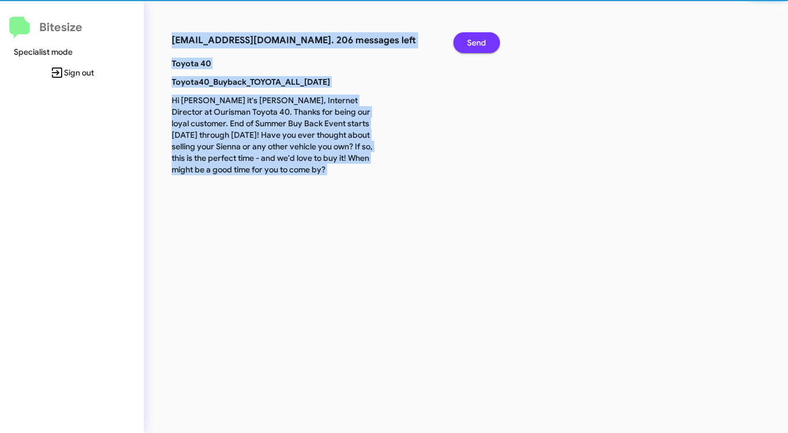
click at [469, 38] on span "Send" at bounding box center [476, 42] width 19 height 21
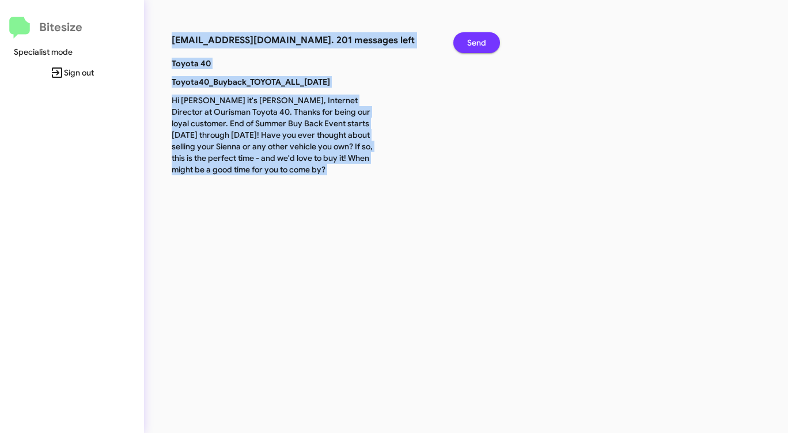
click at [469, 38] on span "Send" at bounding box center [476, 42] width 19 height 21
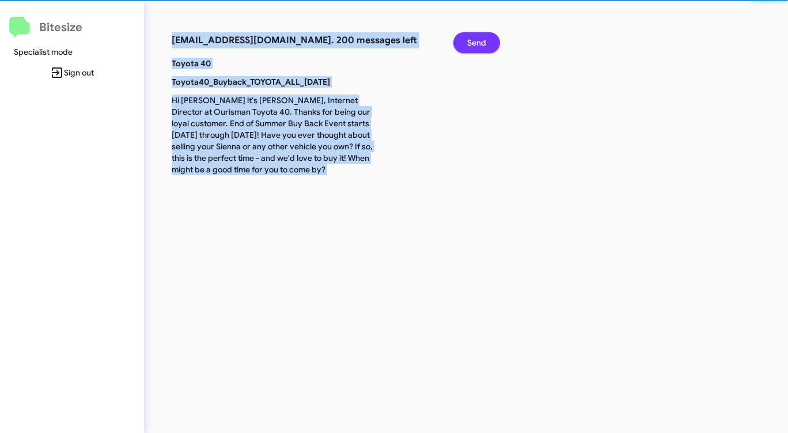
click at [469, 38] on span "Send" at bounding box center [476, 42] width 19 height 21
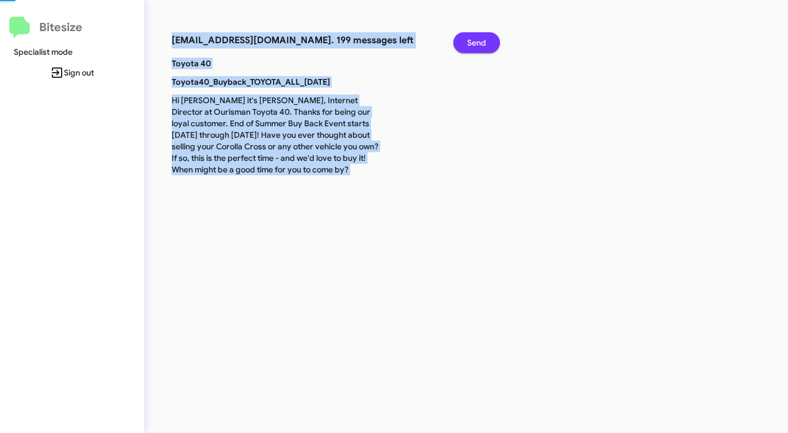
click at [469, 38] on span "Send" at bounding box center [476, 42] width 19 height 21
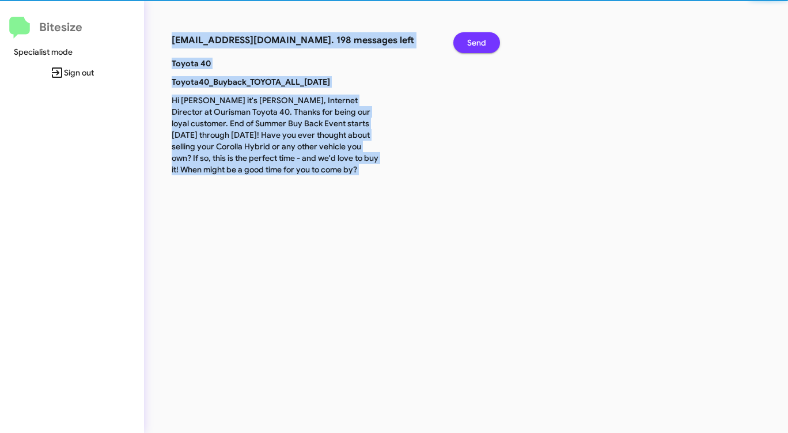
click at [469, 38] on span "Send" at bounding box center [476, 42] width 19 height 21
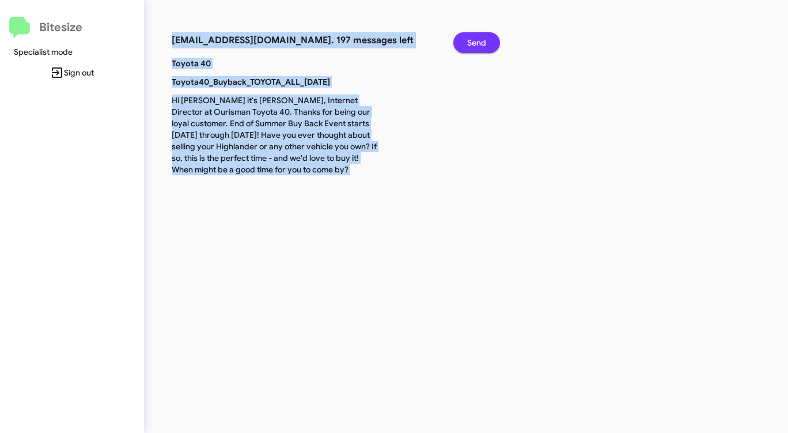
click at [469, 38] on span "Send" at bounding box center [476, 42] width 19 height 21
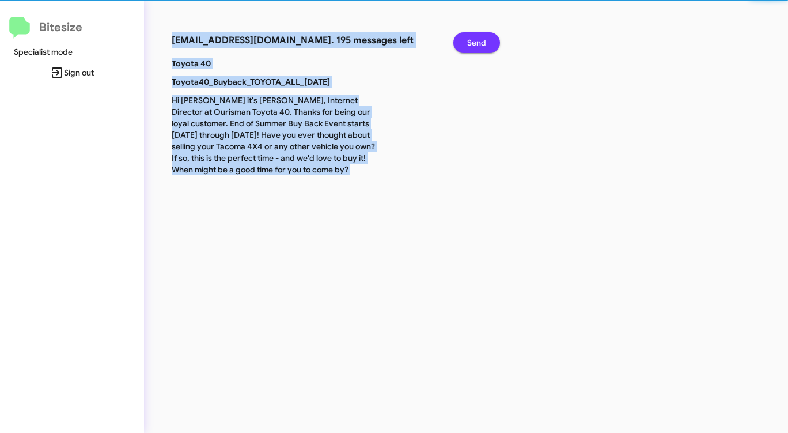
click at [469, 38] on span "Send" at bounding box center [476, 42] width 19 height 21
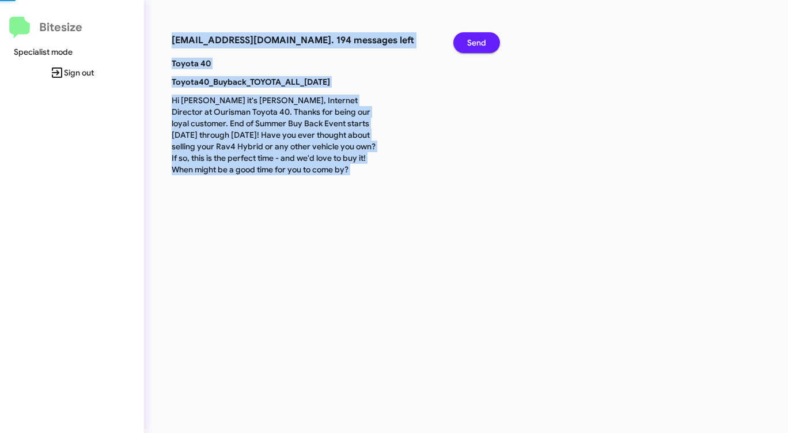
click at [469, 38] on span "Send" at bounding box center [476, 42] width 19 height 21
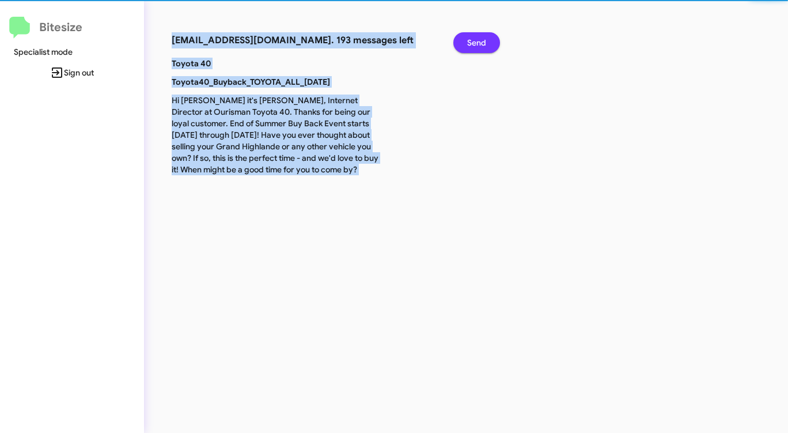
click at [469, 38] on span "Send" at bounding box center [476, 42] width 19 height 21
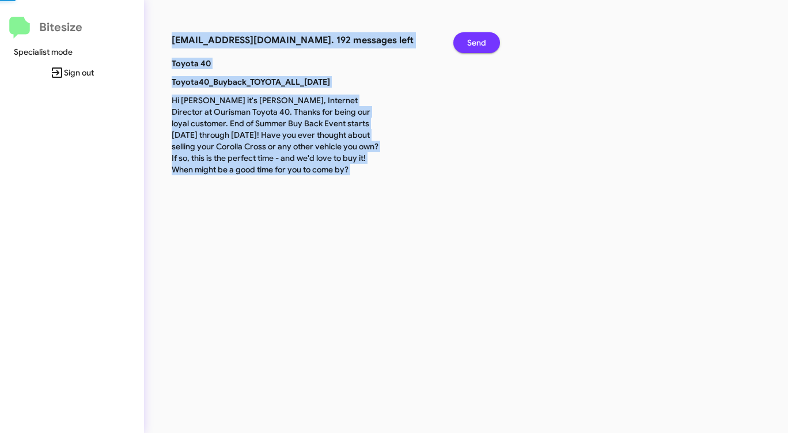
click at [469, 38] on span "Send" at bounding box center [476, 42] width 19 height 21
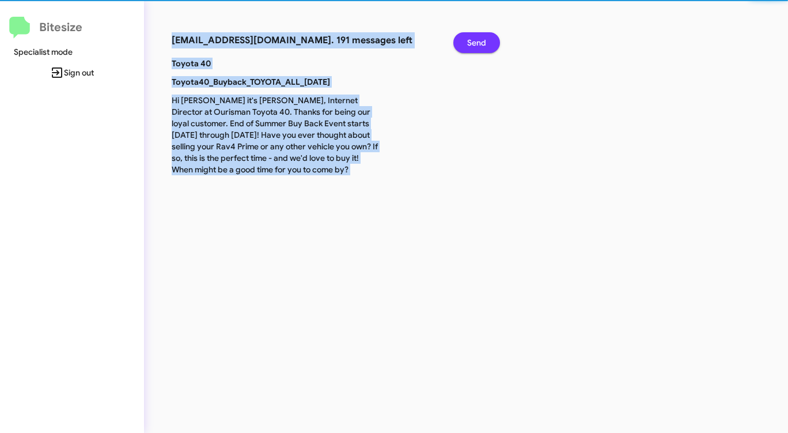
click at [469, 38] on span "Send" at bounding box center [476, 42] width 19 height 21
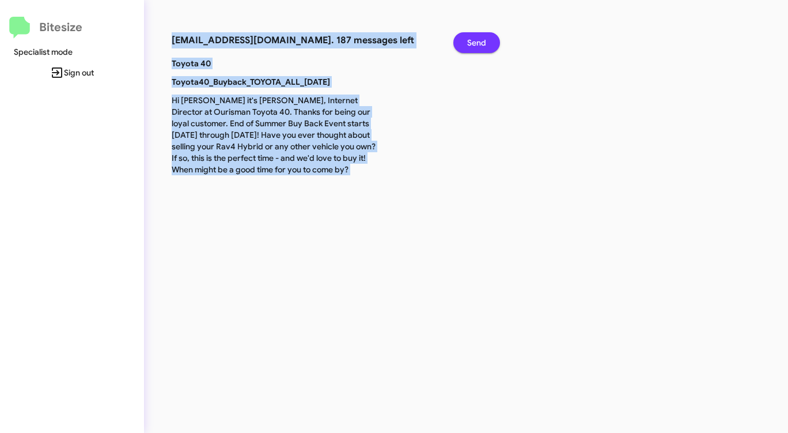
click at [468, 38] on span "Send" at bounding box center [476, 42] width 19 height 21
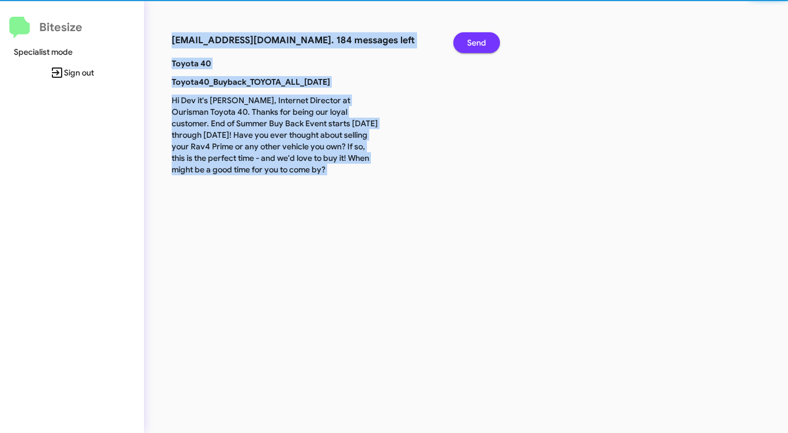
click at [468, 38] on span "Send" at bounding box center [476, 42] width 19 height 21
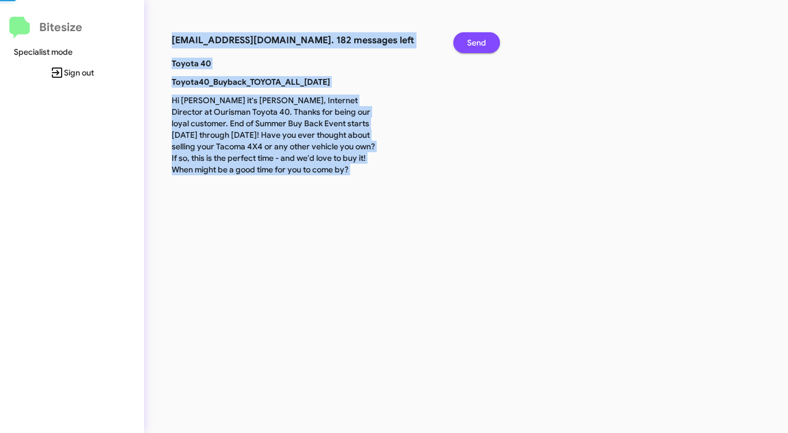
click at [468, 38] on span "Send" at bounding box center [476, 42] width 19 height 21
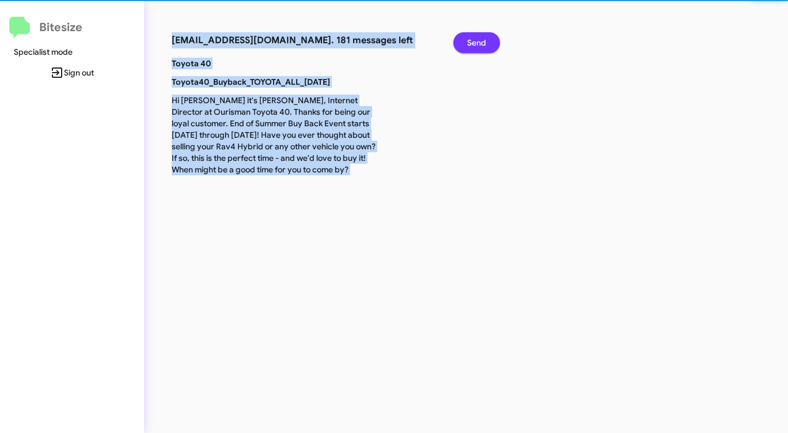
click at [468, 38] on span "Send" at bounding box center [476, 42] width 19 height 21
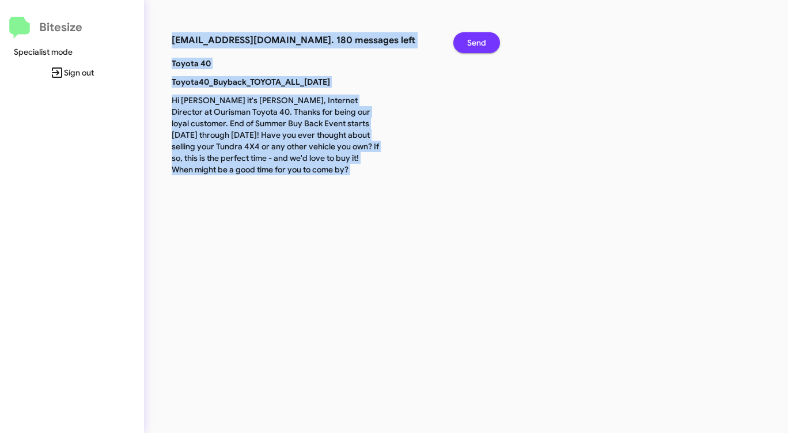
click at [468, 38] on span "Send" at bounding box center [476, 42] width 19 height 21
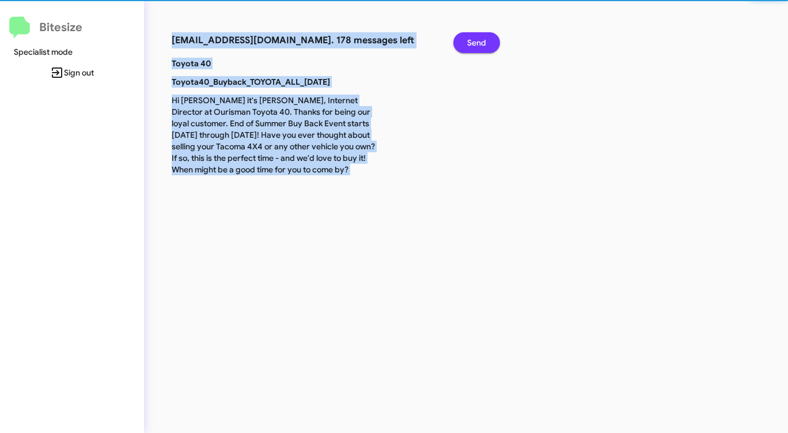
click at [466, 39] on button "Send" at bounding box center [477, 42] width 47 height 21
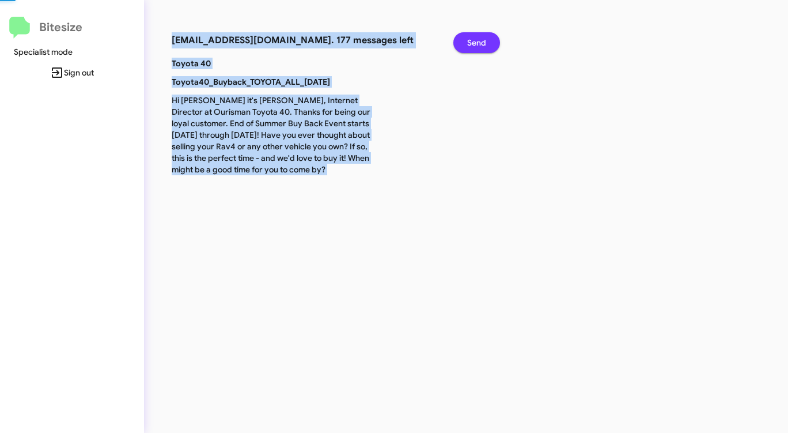
click at [466, 39] on button "Send" at bounding box center [477, 42] width 47 height 21
click at [465, 39] on button "Send" at bounding box center [477, 42] width 47 height 21
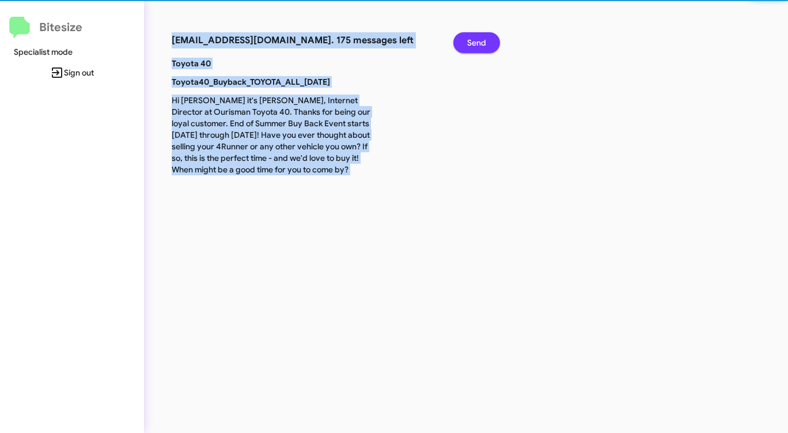
click at [465, 39] on button "Send" at bounding box center [477, 42] width 47 height 21
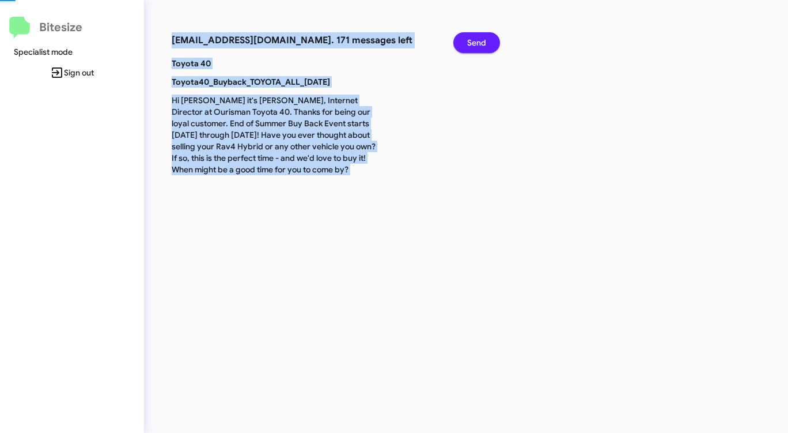
click at [465, 39] on button "Send" at bounding box center [477, 42] width 47 height 21
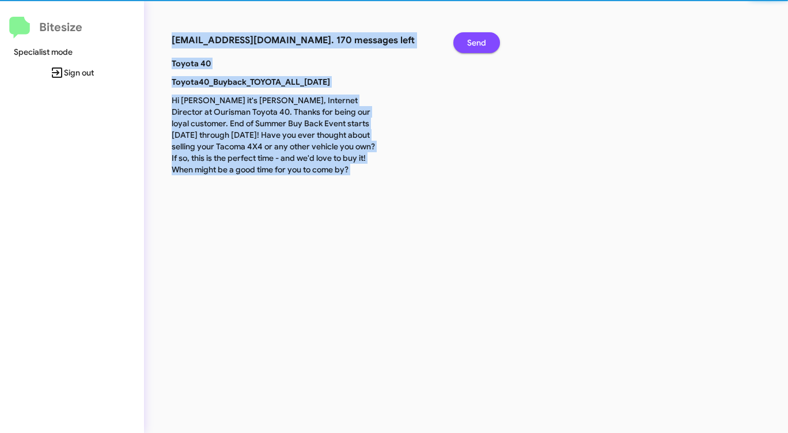
click at [464, 40] on button "Send" at bounding box center [477, 42] width 47 height 21
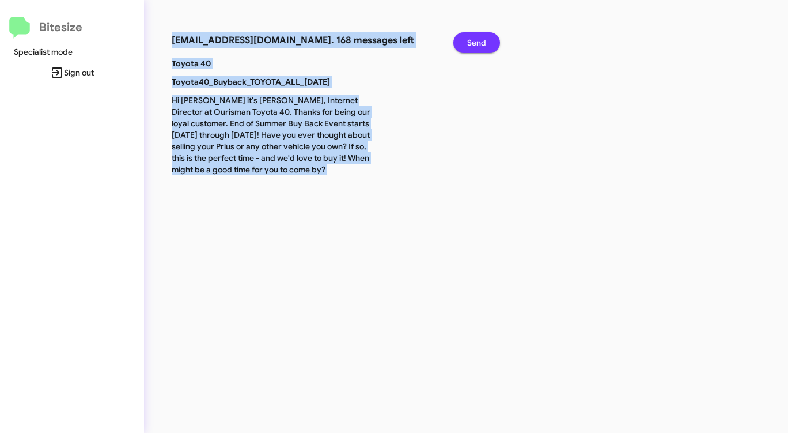
click at [463, 40] on button "Send" at bounding box center [477, 42] width 47 height 21
click at [462, 41] on button "Send" at bounding box center [477, 42] width 47 height 21
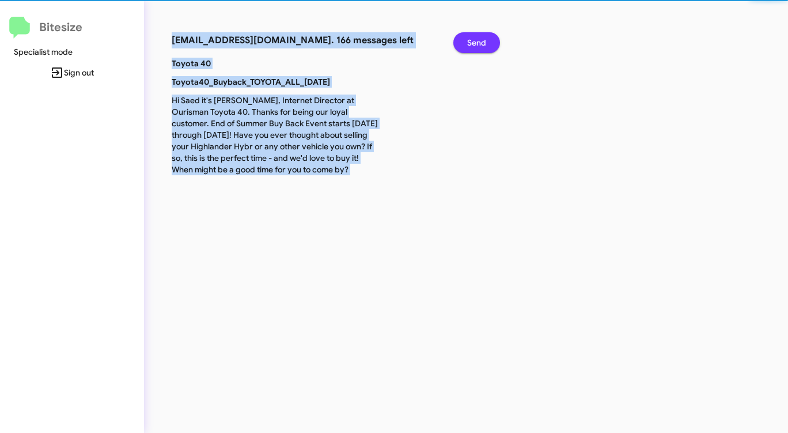
click at [462, 41] on button "Send" at bounding box center [477, 42] width 47 height 21
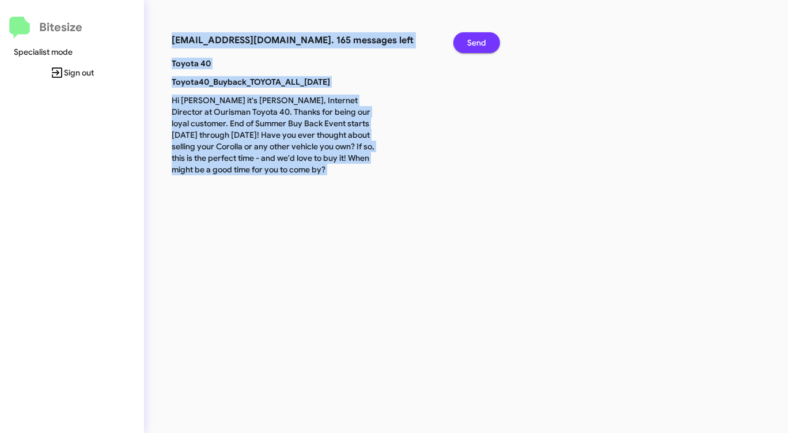
click at [462, 41] on button "Send" at bounding box center [477, 42] width 47 height 21
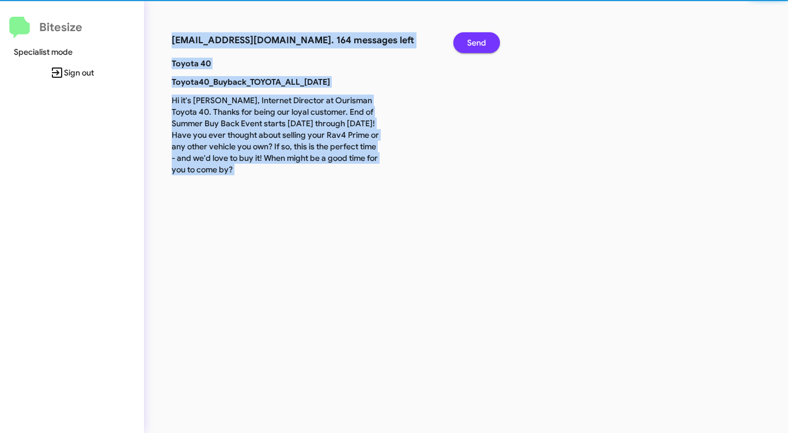
click at [462, 41] on button "Send" at bounding box center [477, 42] width 47 height 21
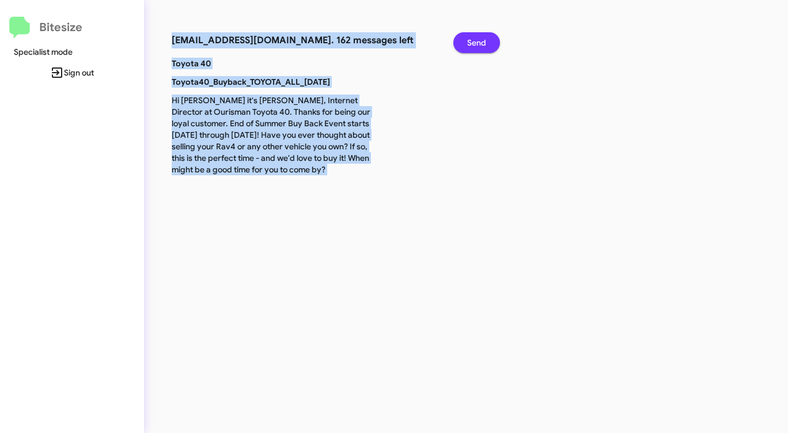
click at [462, 41] on button "Send" at bounding box center [477, 42] width 47 height 21
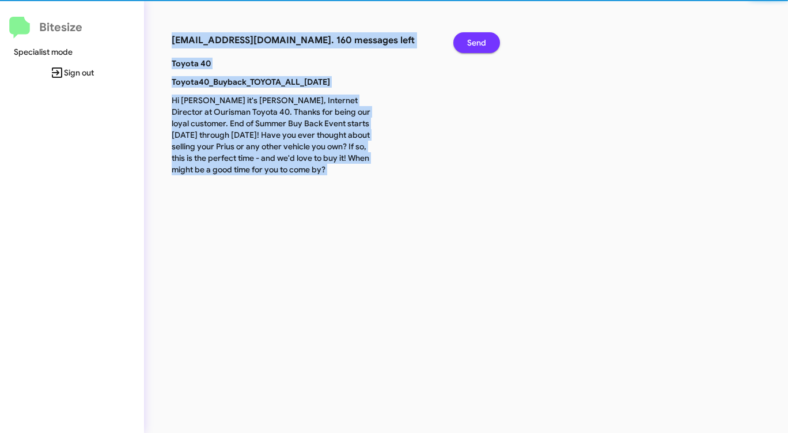
click at [462, 41] on button "Send" at bounding box center [477, 42] width 47 height 21
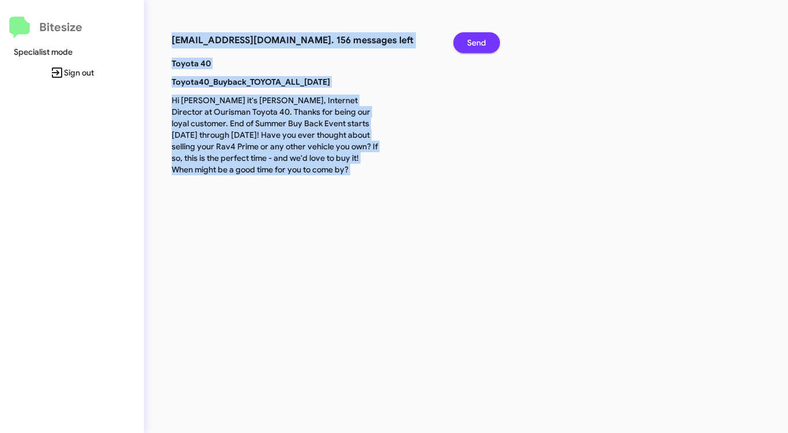
click at [462, 41] on button "Send" at bounding box center [477, 42] width 47 height 21
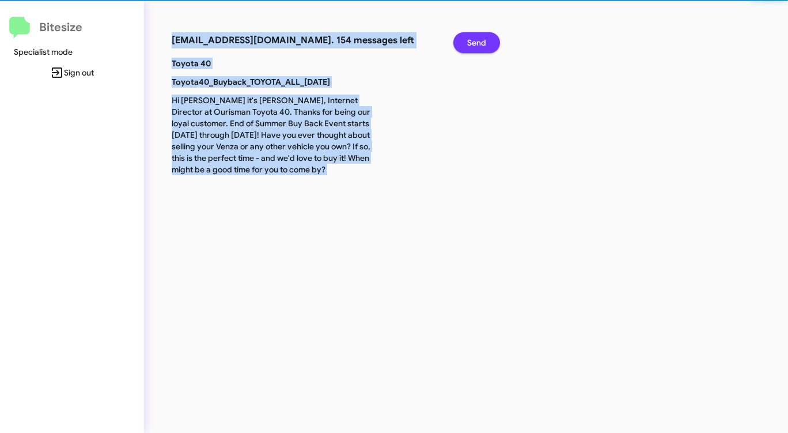
click at [463, 41] on button "Send" at bounding box center [477, 42] width 47 height 21
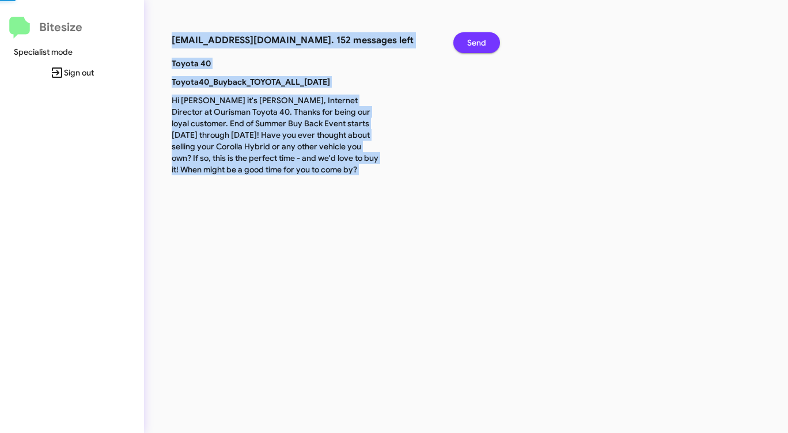
click at [463, 41] on button "Send" at bounding box center [477, 42] width 47 height 21
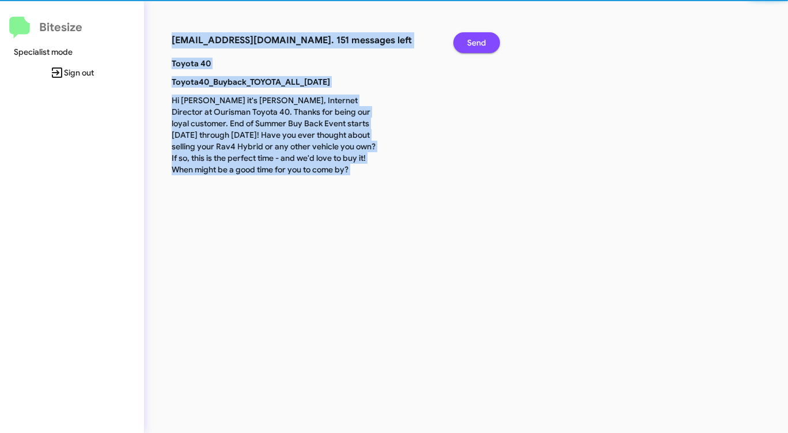
click at [463, 41] on button "Send" at bounding box center [477, 42] width 47 height 21
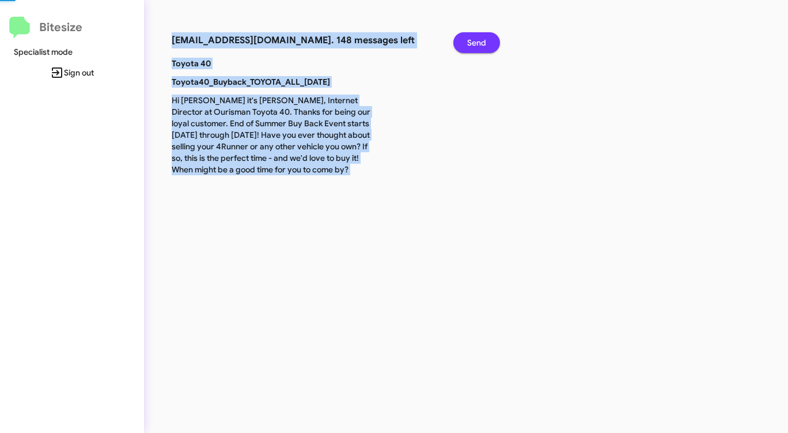
click at [463, 41] on button "Send" at bounding box center [477, 42] width 47 height 21
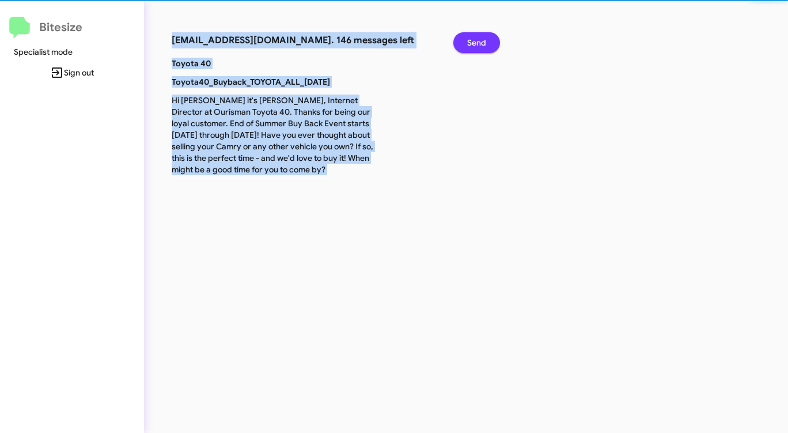
click at [463, 41] on button "Send" at bounding box center [477, 42] width 47 height 21
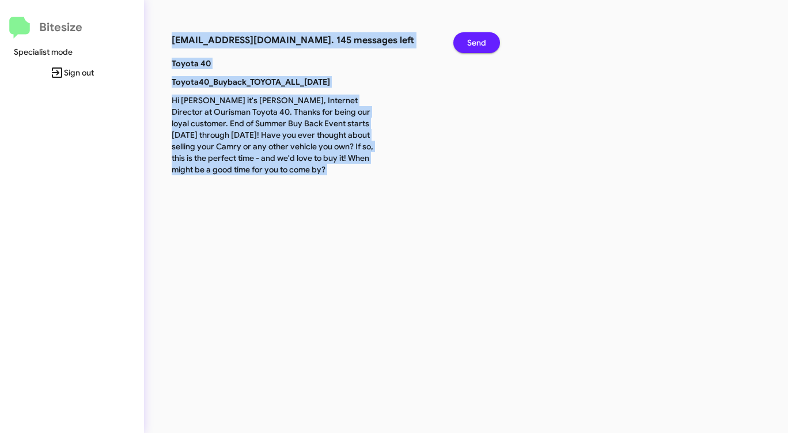
click at [463, 41] on button "Send" at bounding box center [477, 42] width 47 height 21
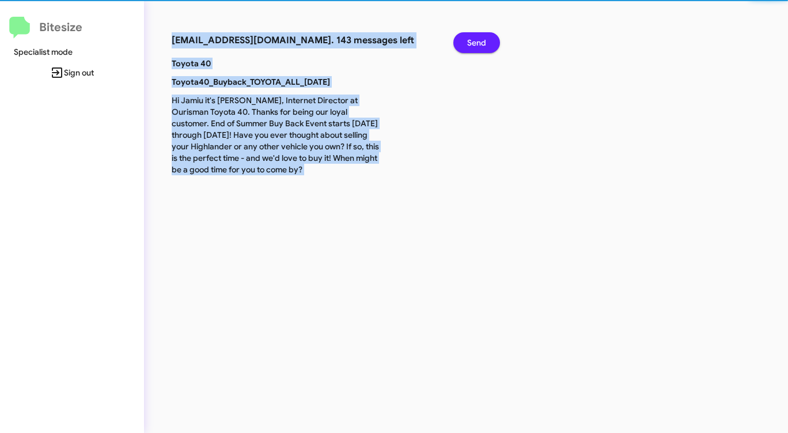
click at [463, 41] on button "Send" at bounding box center [477, 42] width 47 height 21
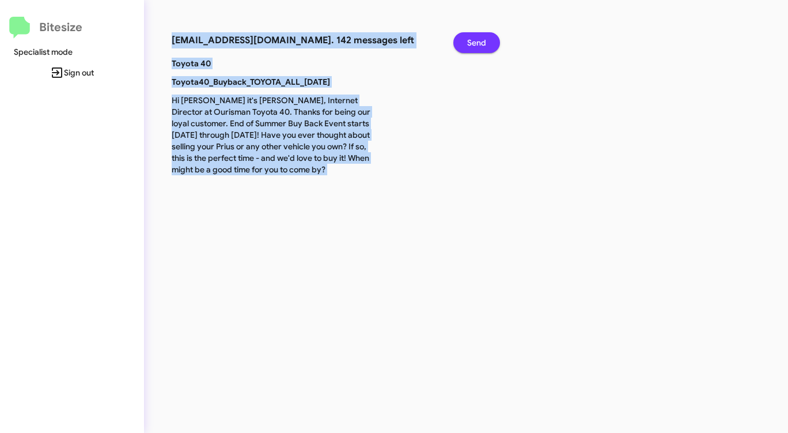
click at [463, 41] on button "Send" at bounding box center [477, 42] width 47 height 21
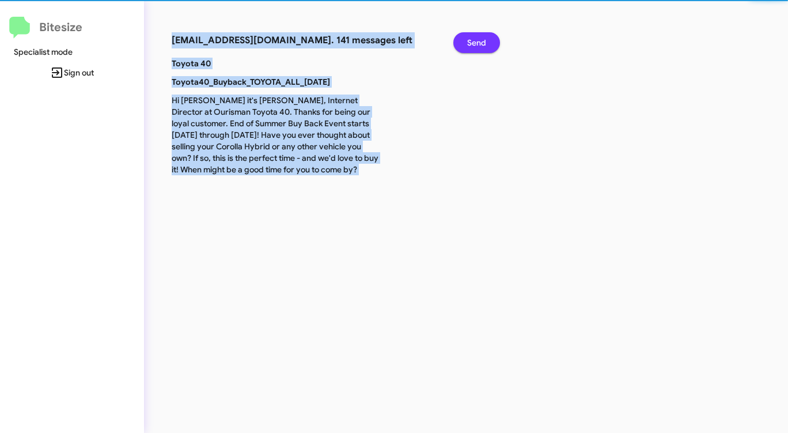
click at [463, 41] on button "Send" at bounding box center [477, 42] width 47 height 21
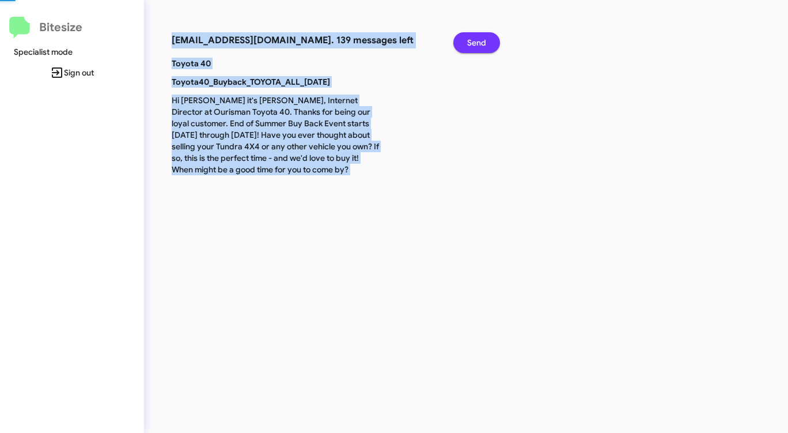
click at [463, 41] on button "Send" at bounding box center [477, 42] width 47 height 21
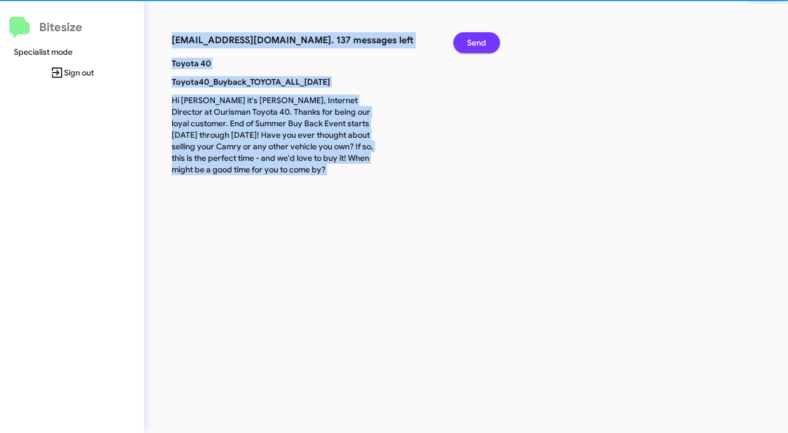
click at [463, 41] on button "Send" at bounding box center [477, 42] width 47 height 21
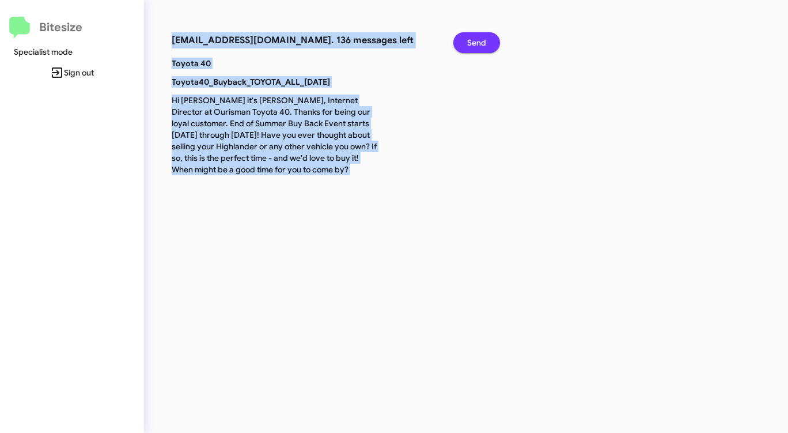
click at [463, 41] on button "Send" at bounding box center [477, 42] width 47 height 21
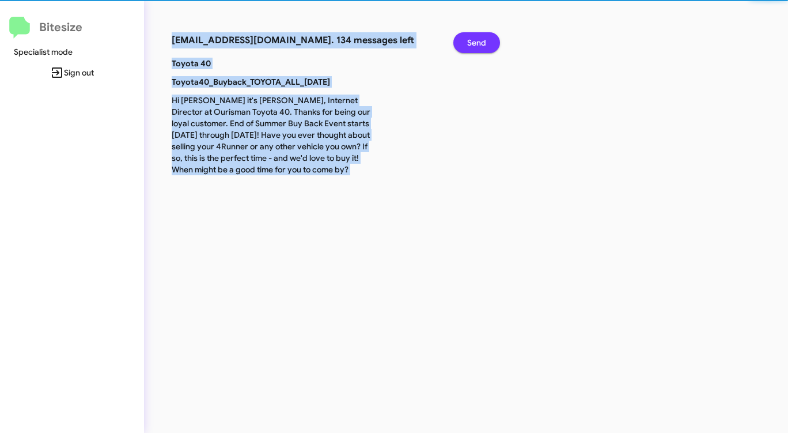
click at [463, 41] on button "Send" at bounding box center [477, 42] width 47 height 21
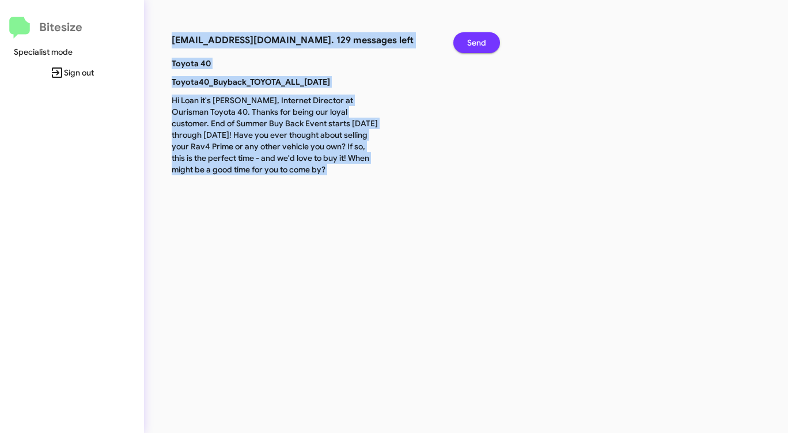
click at [463, 41] on button "Send" at bounding box center [477, 42] width 47 height 21
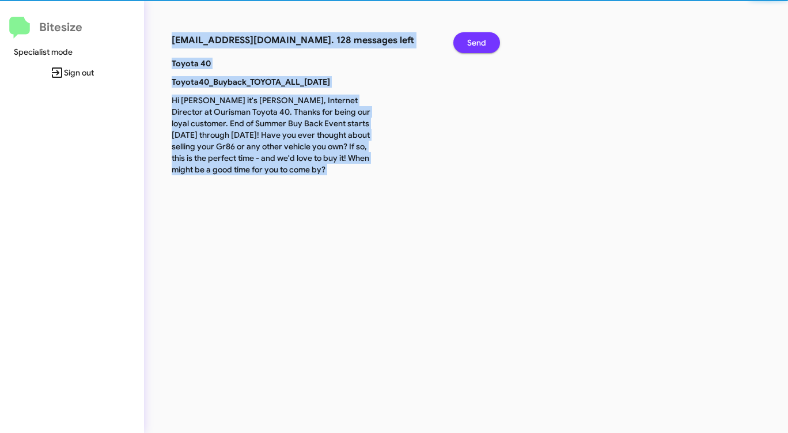
click at [463, 41] on button "Send" at bounding box center [477, 42] width 47 height 21
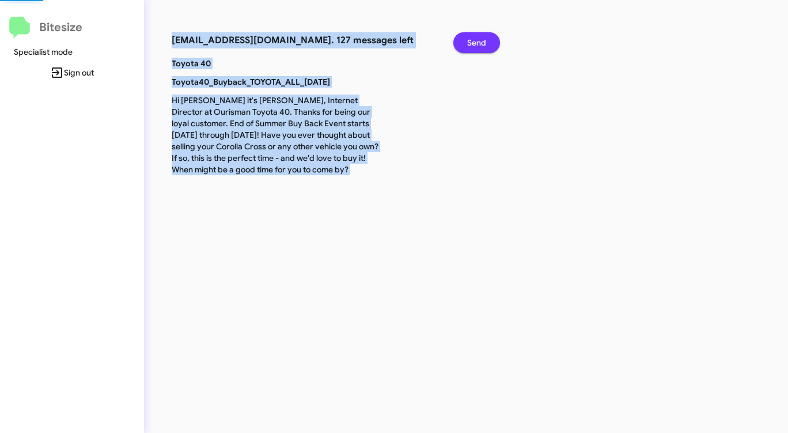
click at [463, 41] on button "Send" at bounding box center [477, 42] width 47 height 21
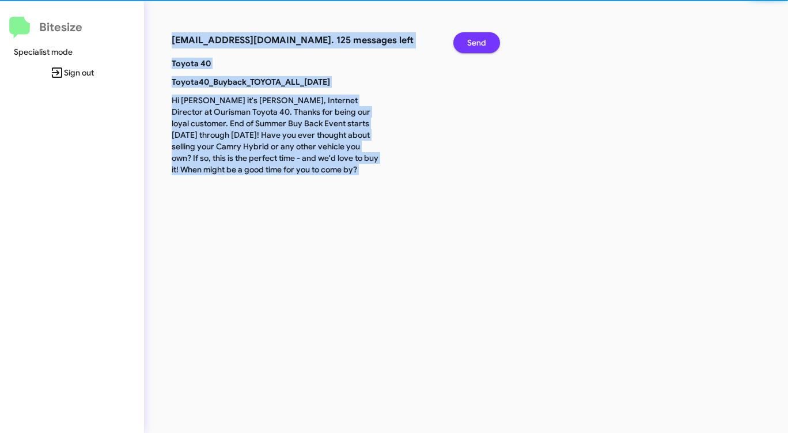
click at [463, 41] on button "Send" at bounding box center [477, 42] width 47 height 21
click at [462, 41] on button "Send" at bounding box center [477, 42] width 47 height 21
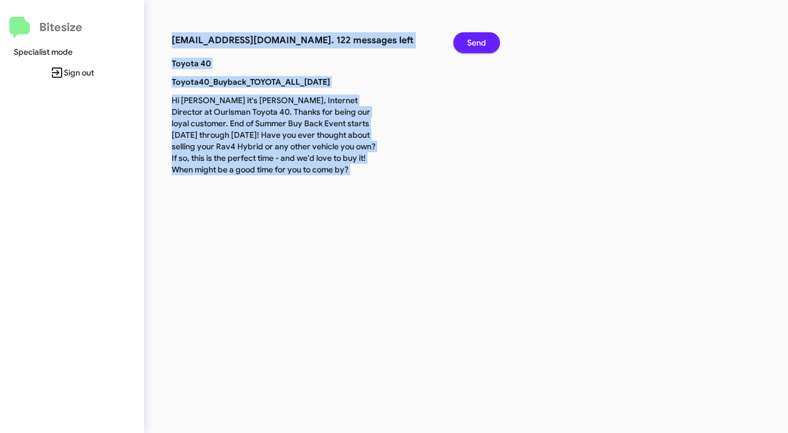
click at [462, 42] on button "Send" at bounding box center [477, 42] width 47 height 21
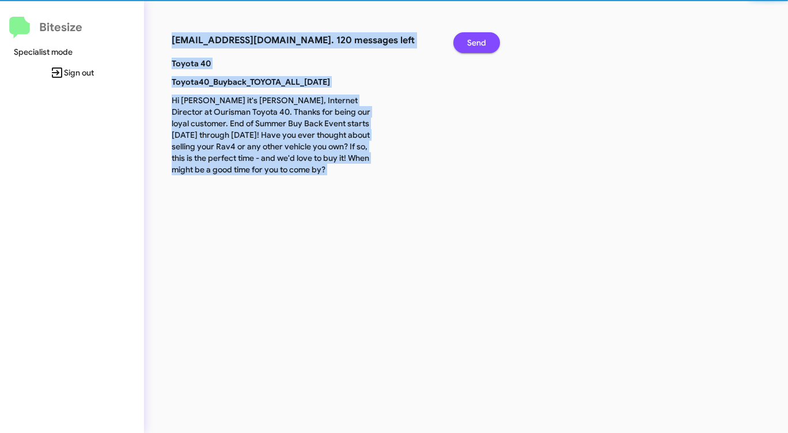
click at [462, 42] on button "Send" at bounding box center [477, 42] width 47 height 21
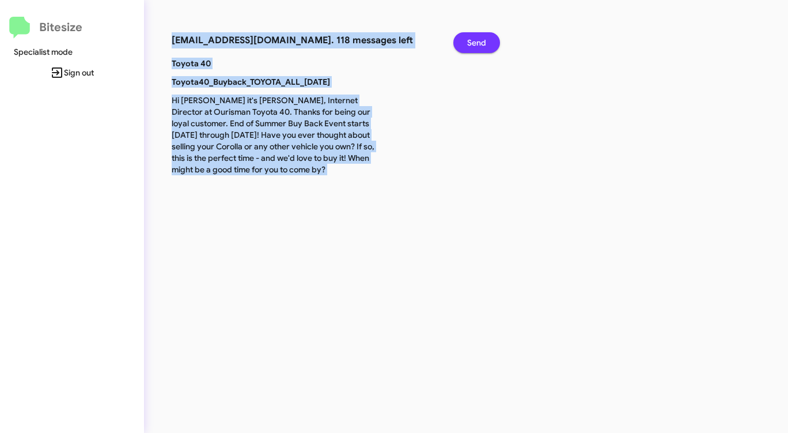
click at [462, 42] on button "Send" at bounding box center [477, 42] width 47 height 21
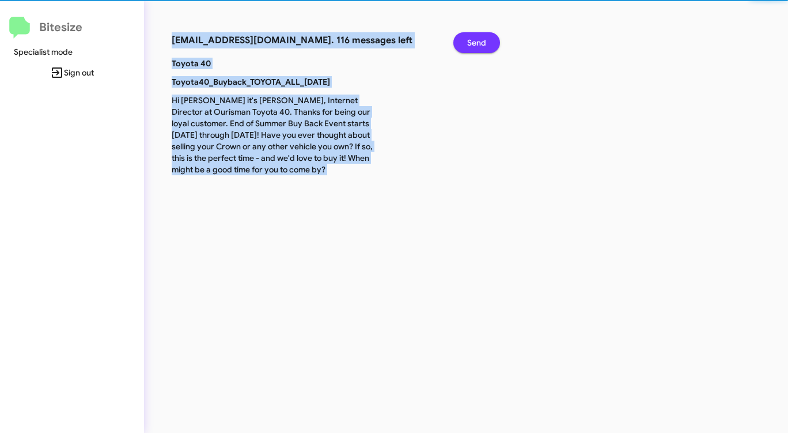
click at [462, 42] on button "Send" at bounding box center [477, 42] width 47 height 21
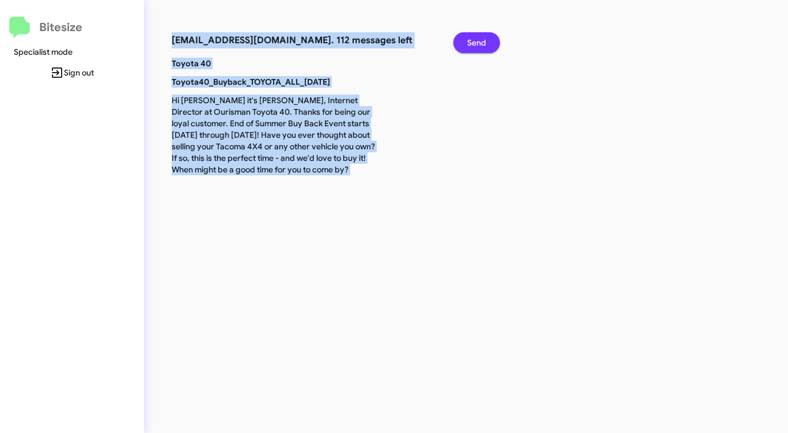
click at [462, 42] on button "Send" at bounding box center [477, 42] width 47 height 21
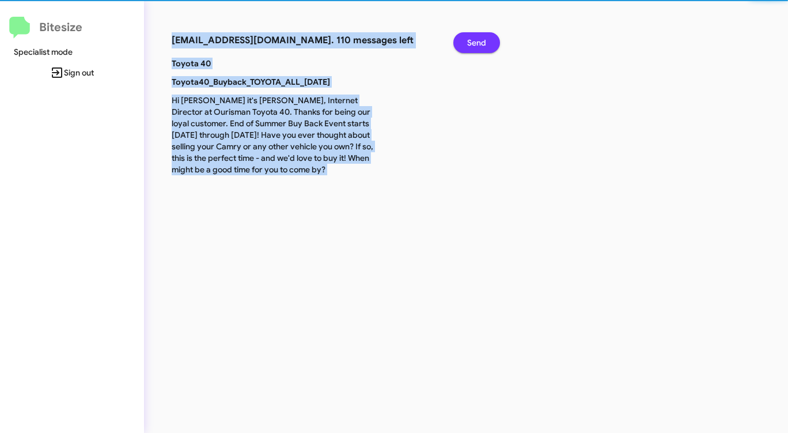
click at [462, 42] on button "Send" at bounding box center [477, 42] width 47 height 21
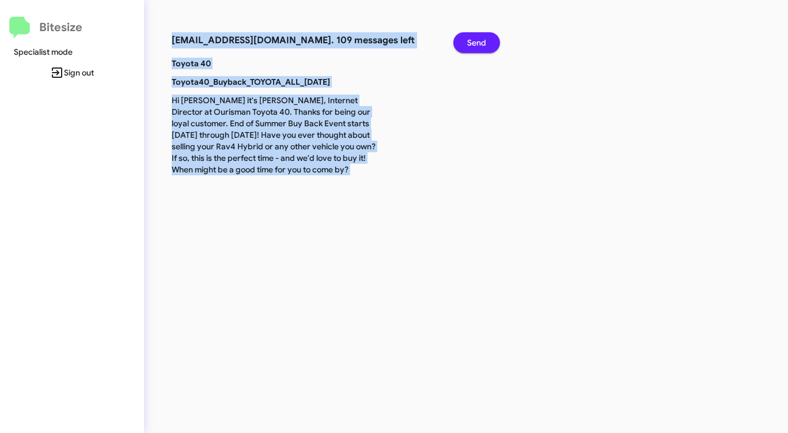
click at [462, 42] on button "Send" at bounding box center [477, 42] width 47 height 21
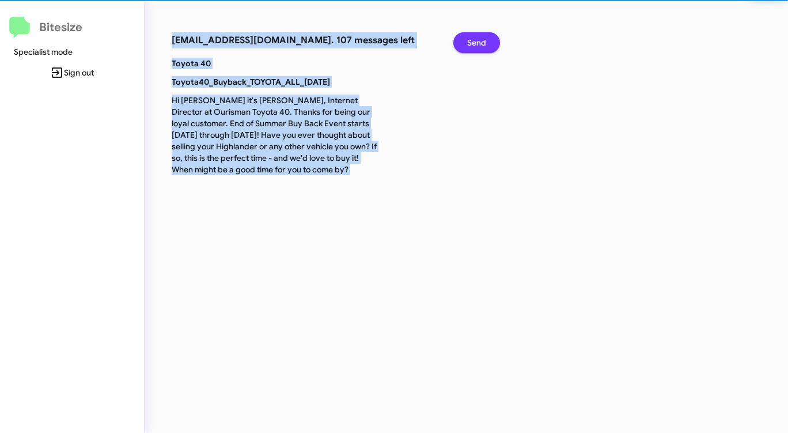
click at [462, 42] on button "Send" at bounding box center [477, 42] width 47 height 21
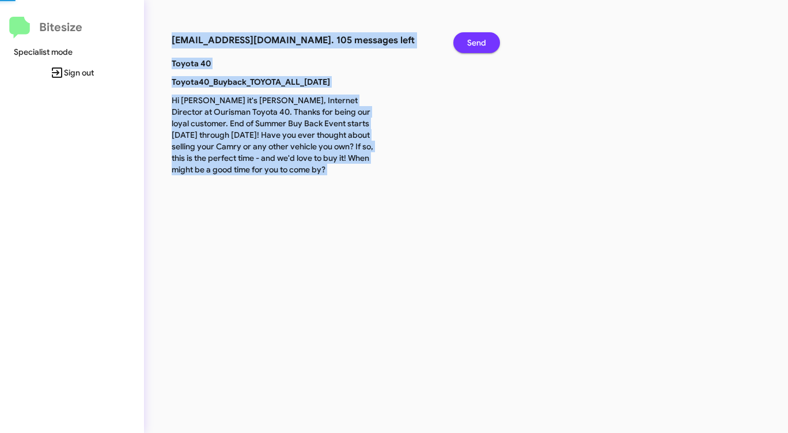
click at [462, 42] on button "Send" at bounding box center [477, 42] width 47 height 21
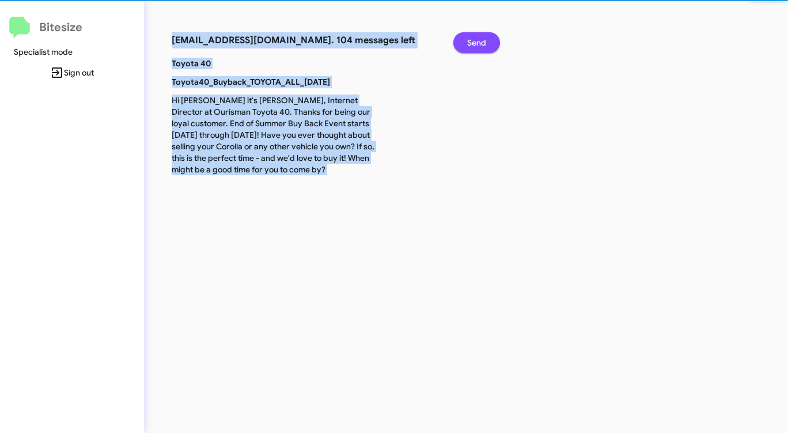
click at [462, 42] on button "Send" at bounding box center [477, 42] width 47 height 21
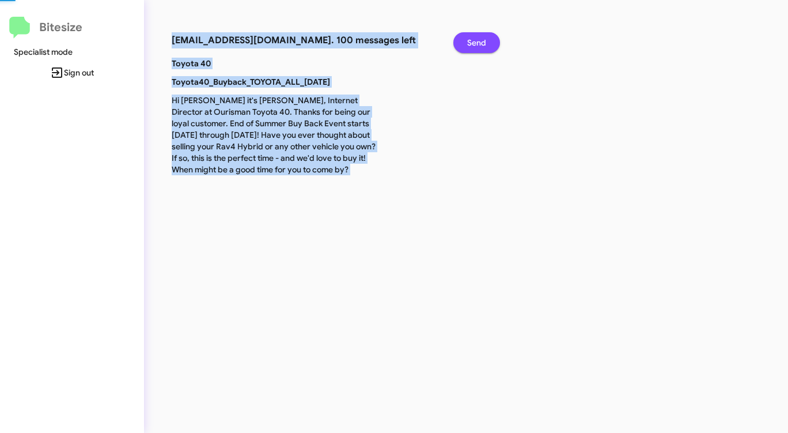
click at [462, 42] on button "Send" at bounding box center [477, 42] width 47 height 21
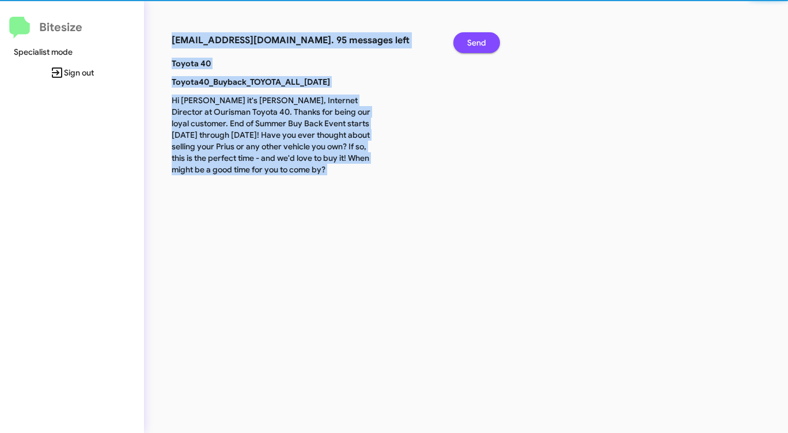
click at [462, 42] on button "Send" at bounding box center [477, 42] width 47 height 21
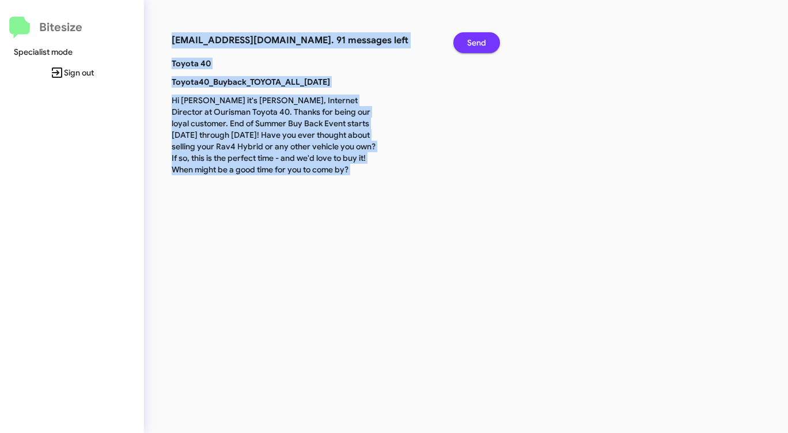
click at [462, 42] on button "Send" at bounding box center [477, 42] width 47 height 21
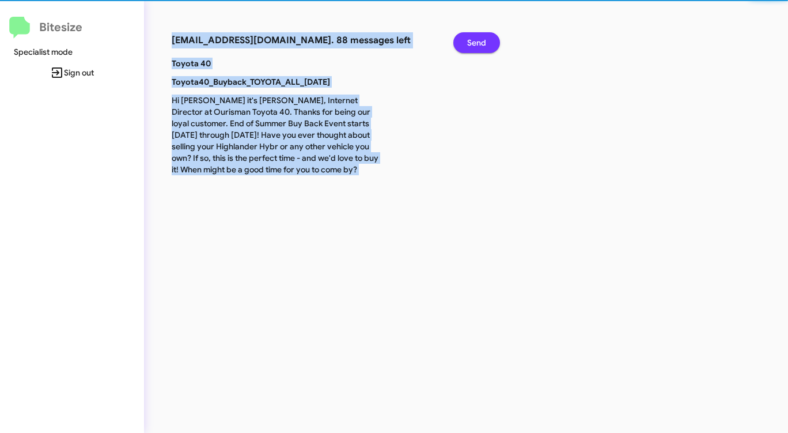
click at [462, 42] on button "Send" at bounding box center [477, 42] width 47 height 21
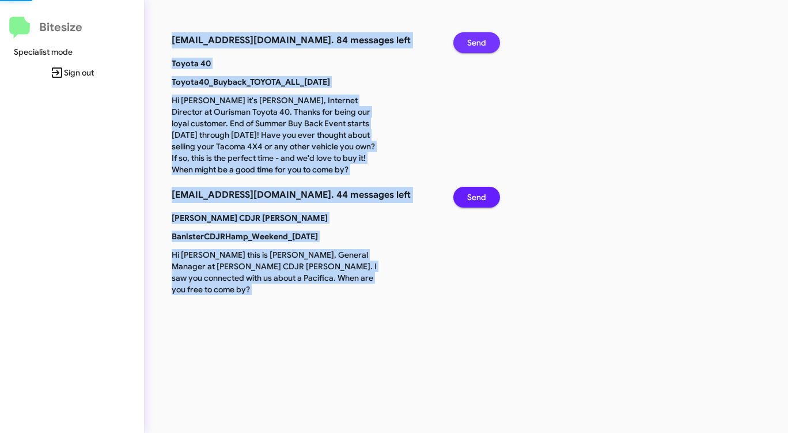
click at [462, 42] on button "Send" at bounding box center [477, 42] width 47 height 21
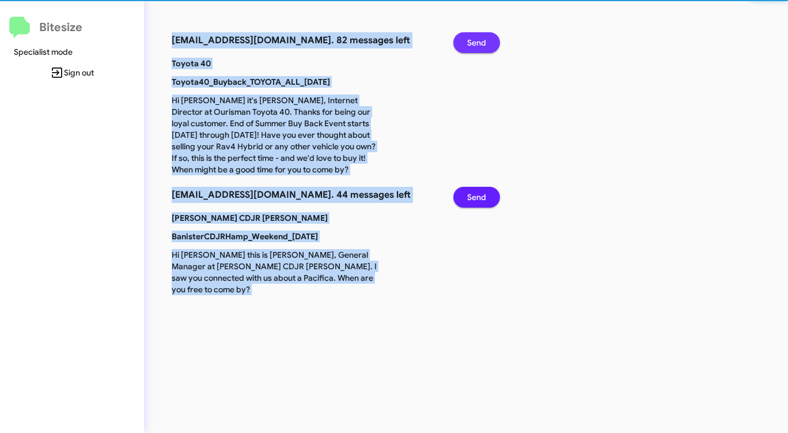
click at [462, 42] on button "Send" at bounding box center [477, 42] width 47 height 21
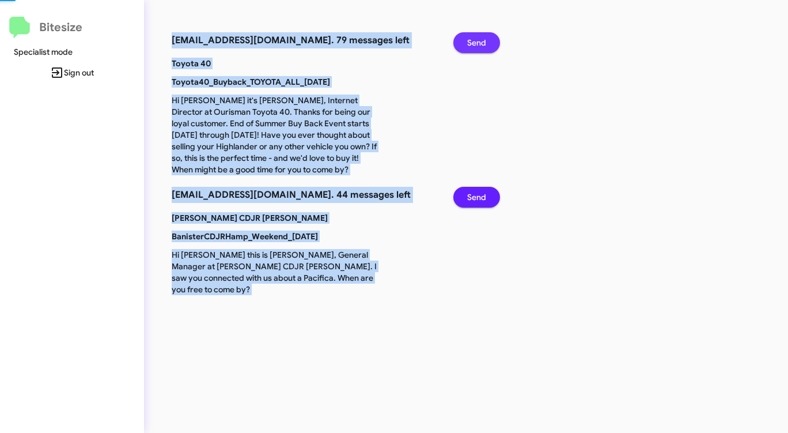
click at [462, 42] on button "Send" at bounding box center [477, 42] width 47 height 21
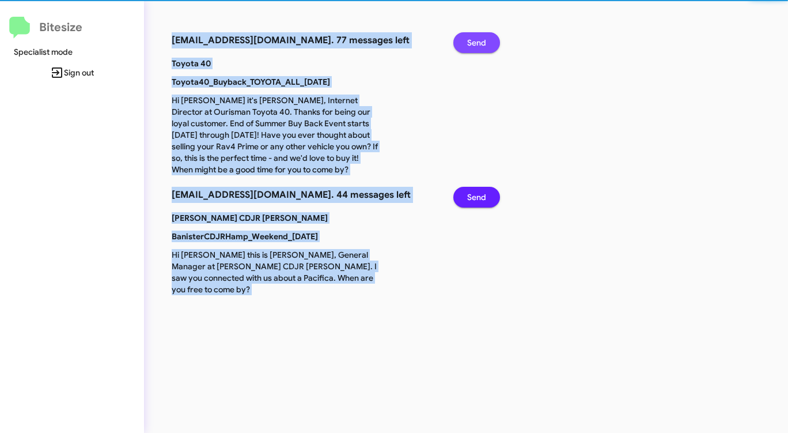
click at [462, 42] on button "Send" at bounding box center [477, 42] width 47 height 21
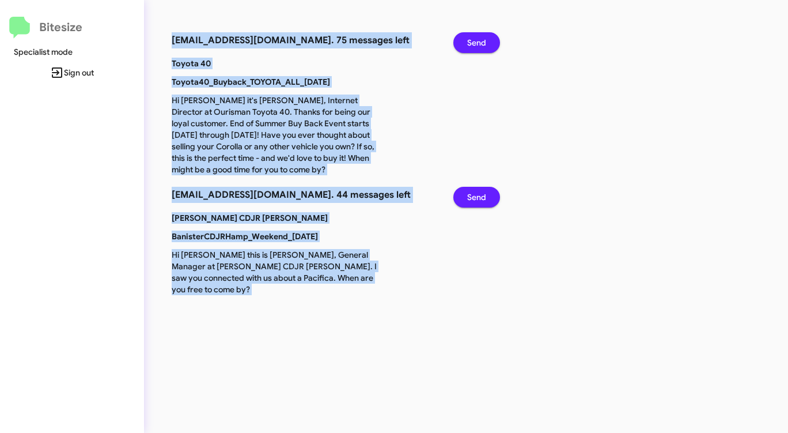
click at [462, 42] on button "Send" at bounding box center [477, 42] width 47 height 21
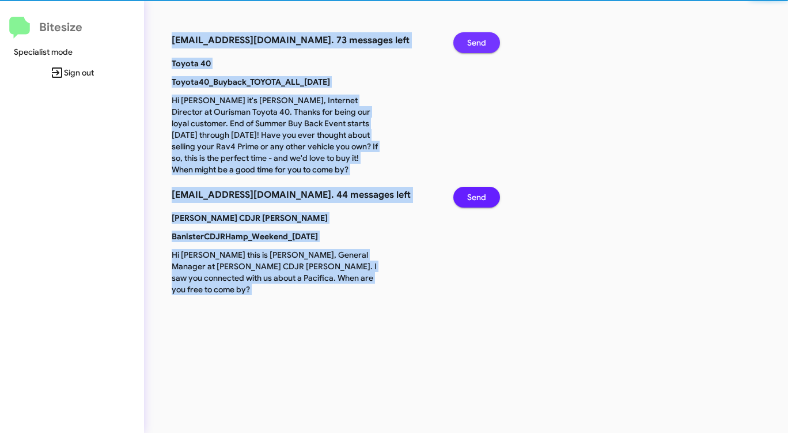
click at [462, 42] on button "Send" at bounding box center [477, 42] width 47 height 21
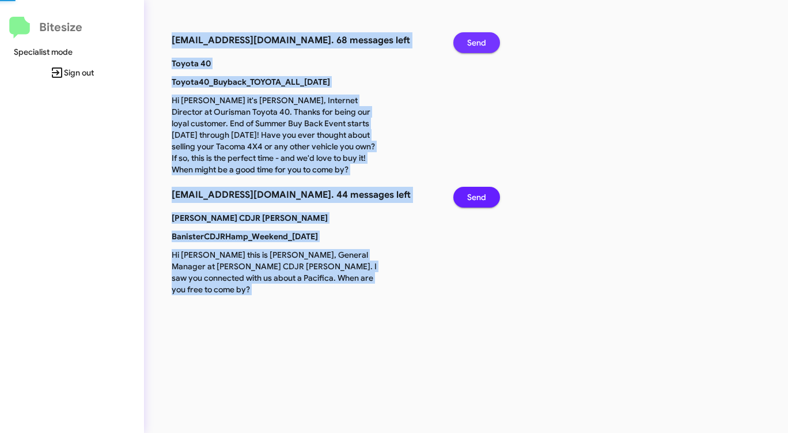
click at [462, 42] on button "Send" at bounding box center [477, 42] width 47 height 21
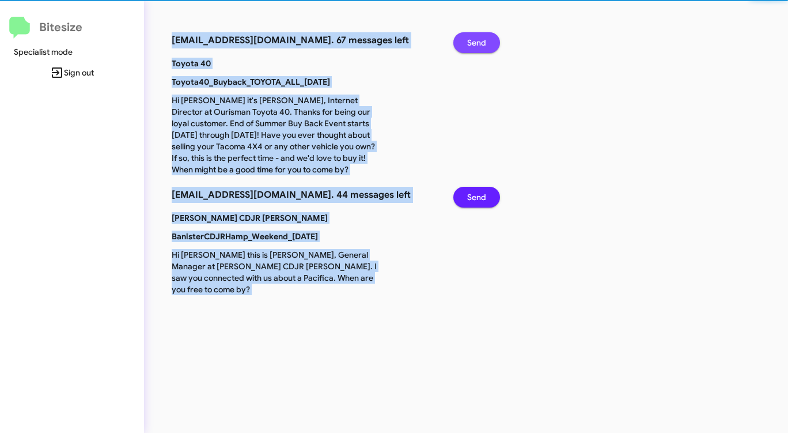
click at [462, 42] on button "Send" at bounding box center [477, 42] width 47 height 21
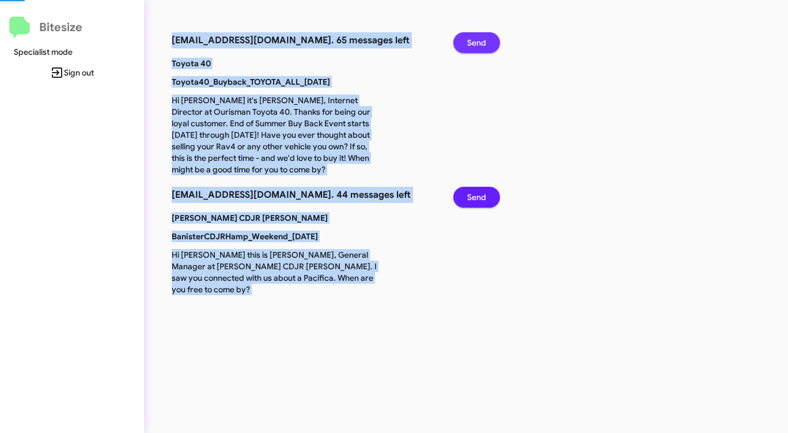
click at [462, 42] on button "Send" at bounding box center [477, 42] width 47 height 21
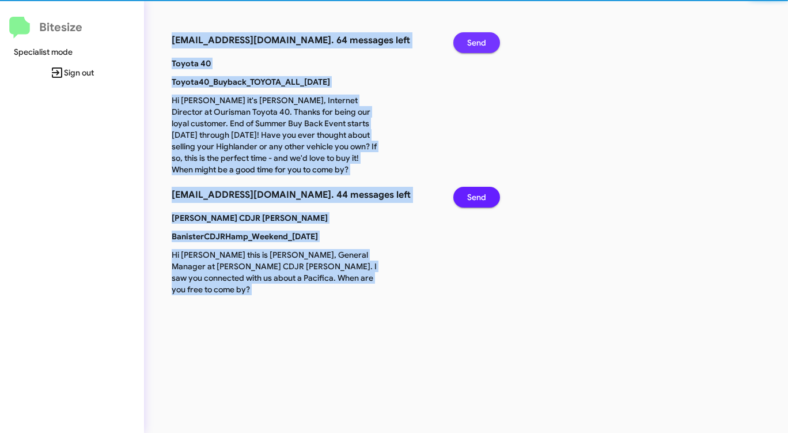
click at [462, 42] on button "Send" at bounding box center [477, 42] width 47 height 21
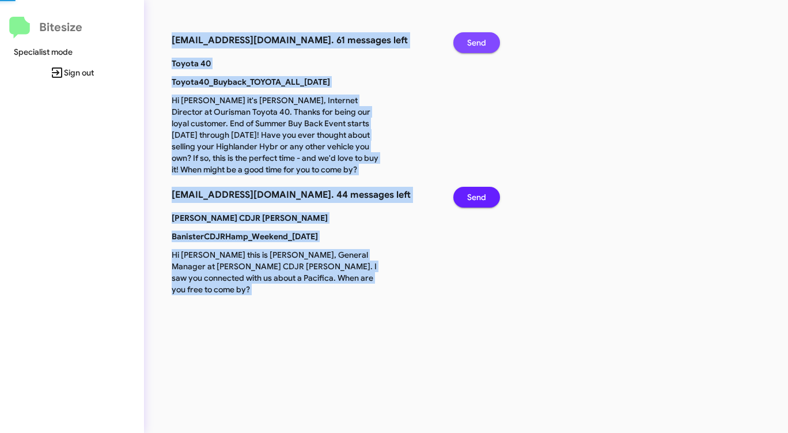
click at [462, 42] on button "Send" at bounding box center [477, 42] width 47 height 21
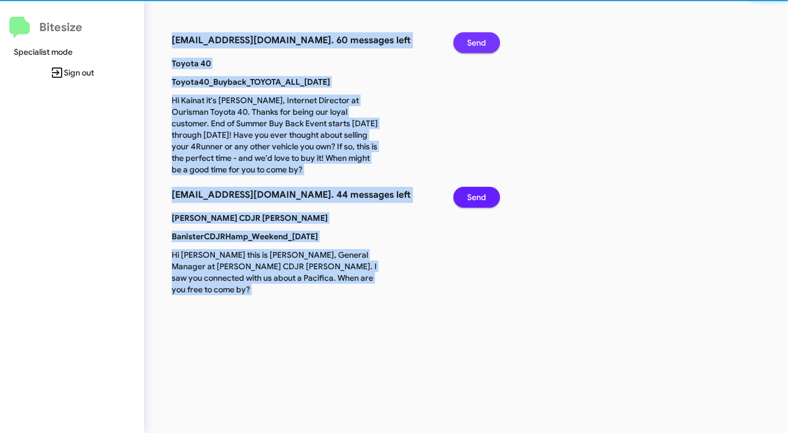
click at [462, 42] on button "Send" at bounding box center [477, 42] width 47 height 21
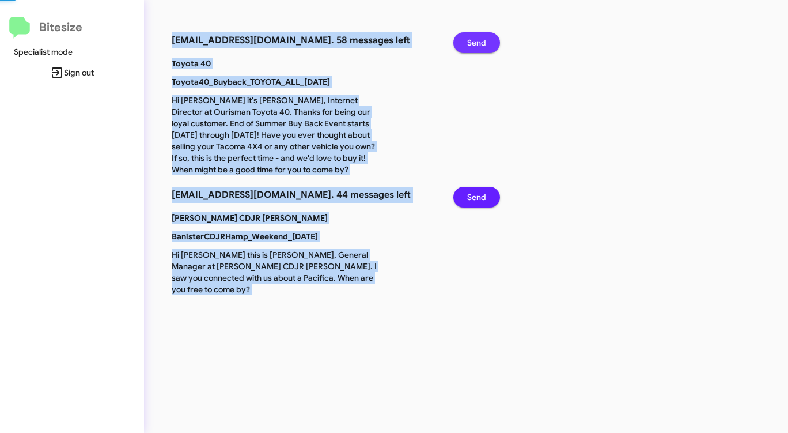
click at [462, 42] on button "Send" at bounding box center [477, 42] width 47 height 21
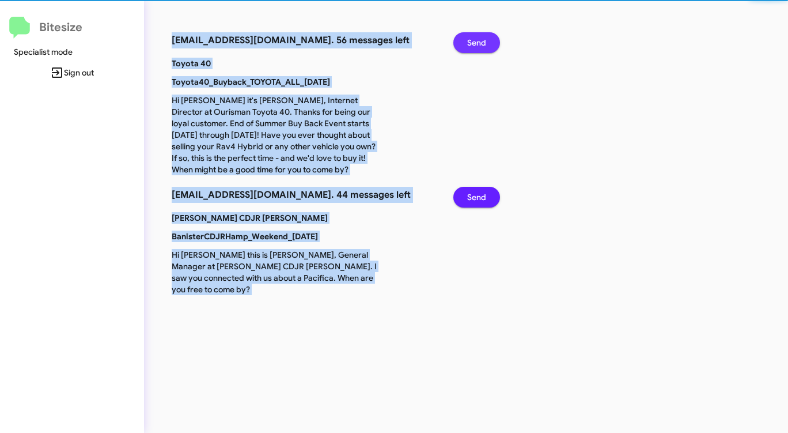
click at [462, 42] on button "Send" at bounding box center [477, 42] width 47 height 21
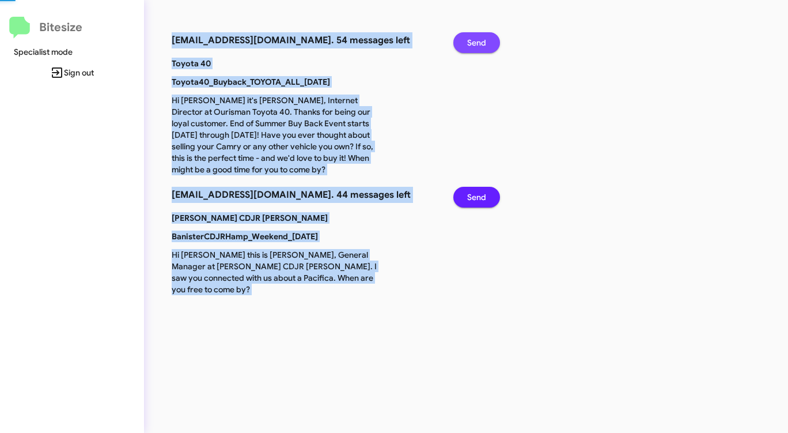
click at [462, 42] on button "Send" at bounding box center [477, 42] width 47 height 21
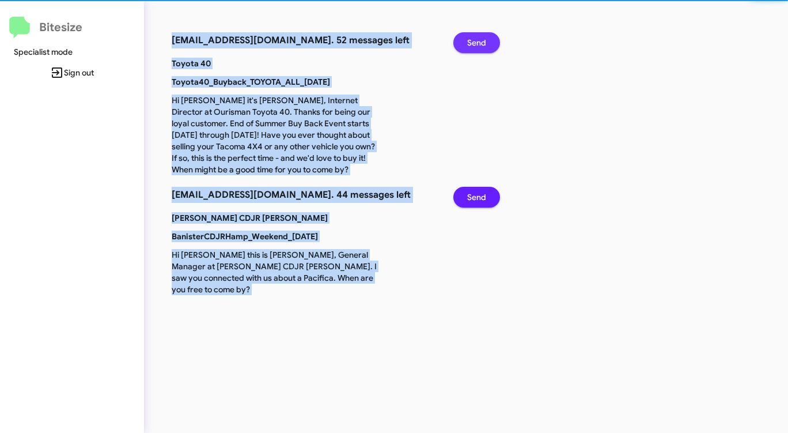
click at [462, 42] on button "Send" at bounding box center [477, 42] width 47 height 21
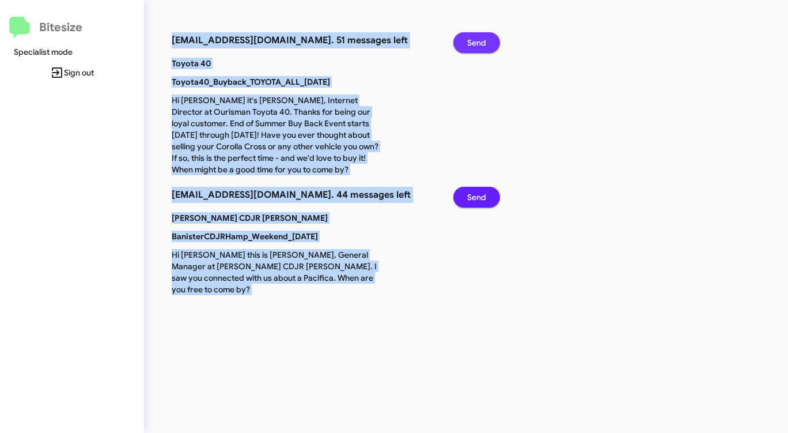
click at [462, 42] on button "Send" at bounding box center [477, 42] width 47 height 21
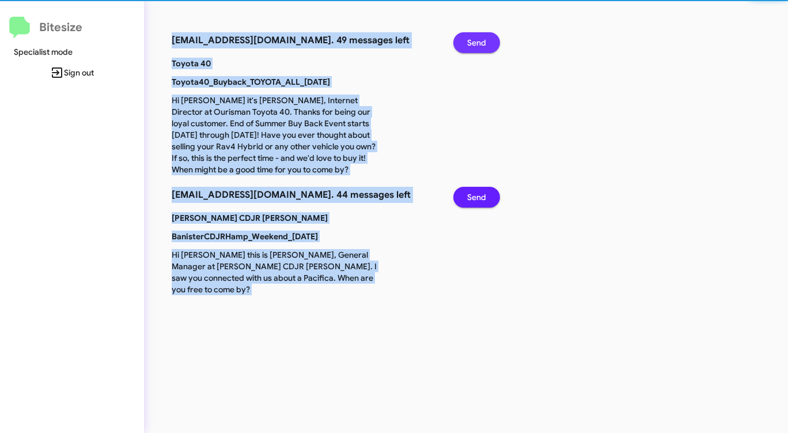
click at [462, 42] on button "Send" at bounding box center [477, 42] width 47 height 21
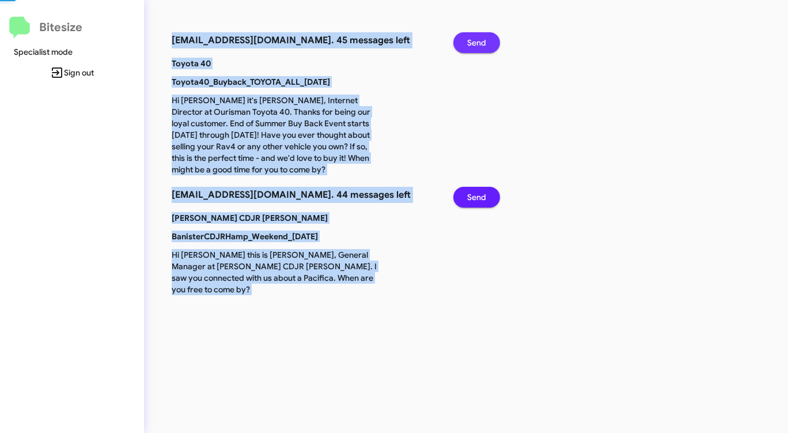
click at [462, 42] on button "Send" at bounding box center [477, 42] width 47 height 21
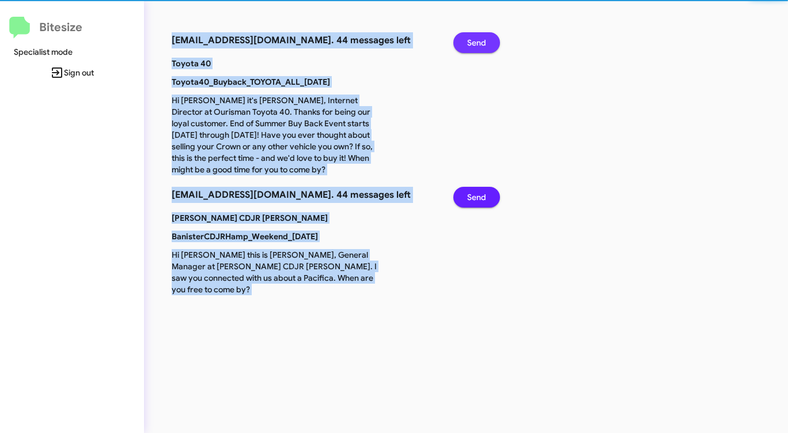
click at [462, 42] on button "Send" at bounding box center [477, 42] width 47 height 21
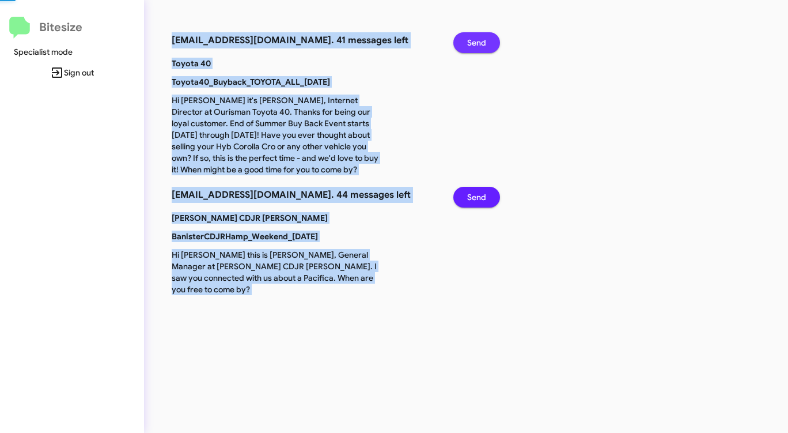
click at [462, 42] on button "Send" at bounding box center [477, 42] width 47 height 21
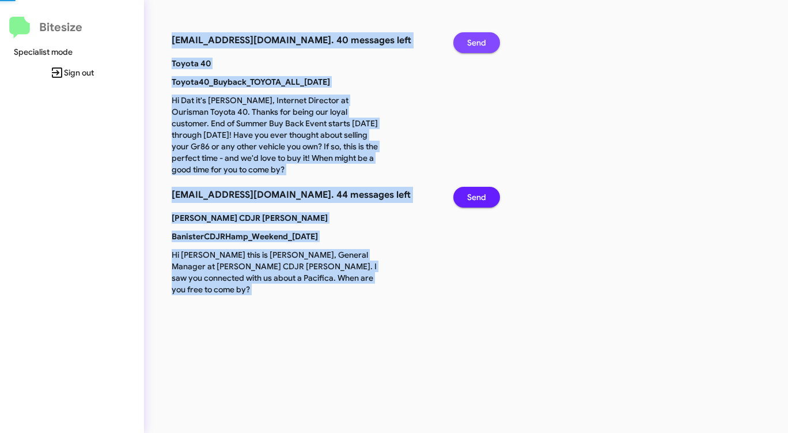
click at [462, 42] on button "Send" at bounding box center [477, 42] width 47 height 21
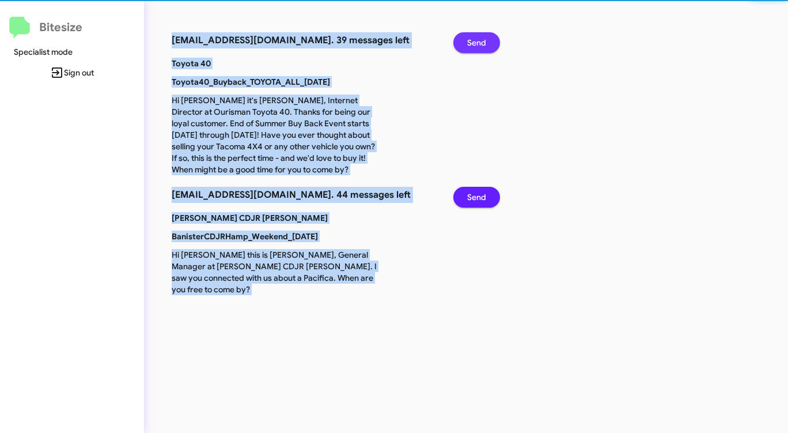
click at [462, 42] on button "Send" at bounding box center [477, 42] width 47 height 21
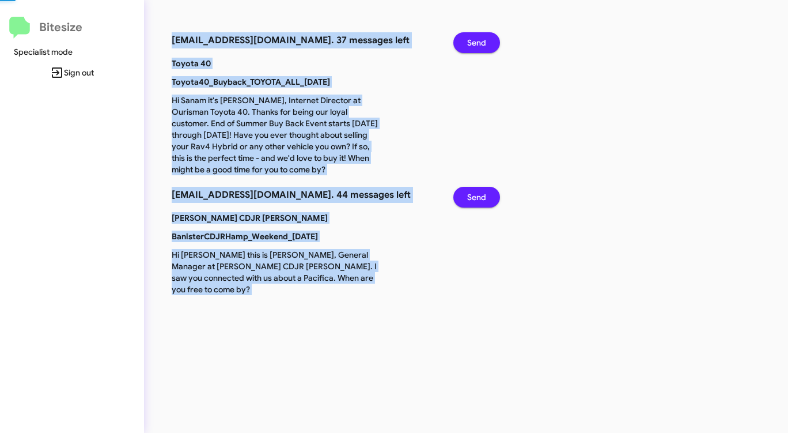
click at [462, 42] on button "Send" at bounding box center [477, 42] width 47 height 21
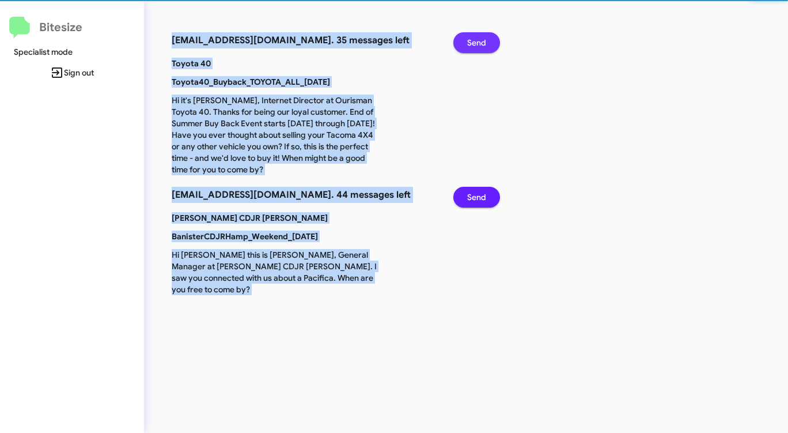
click at [462, 42] on button "Send" at bounding box center [477, 42] width 47 height 21
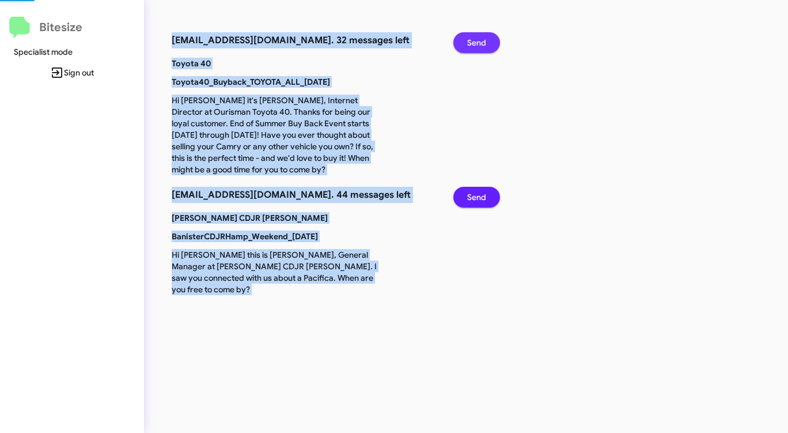
click at [462, 42] on button "Send" at bounding box center [477, 42] width 47 height 21
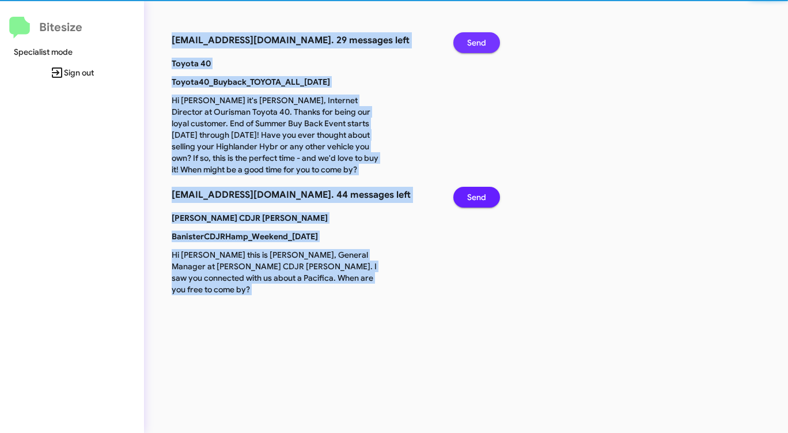
click at [462, 42] on button "Send" at bounding box center [477, 42] width 47 height 21
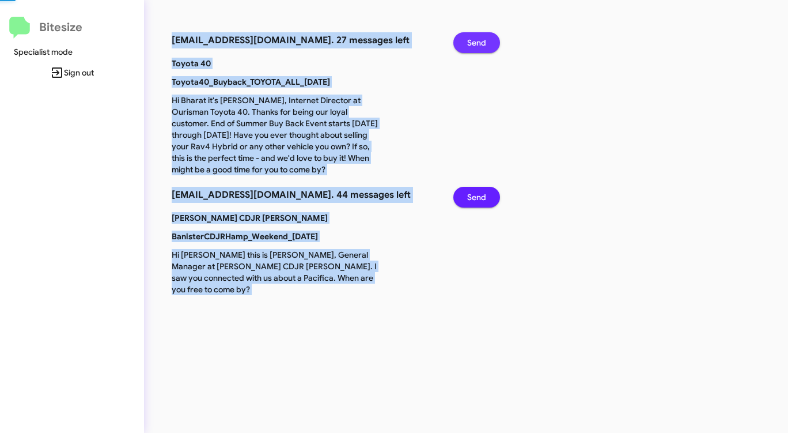
click at [462, 42] on button "Send" at bounding box center [477, 42] width 47 height 21
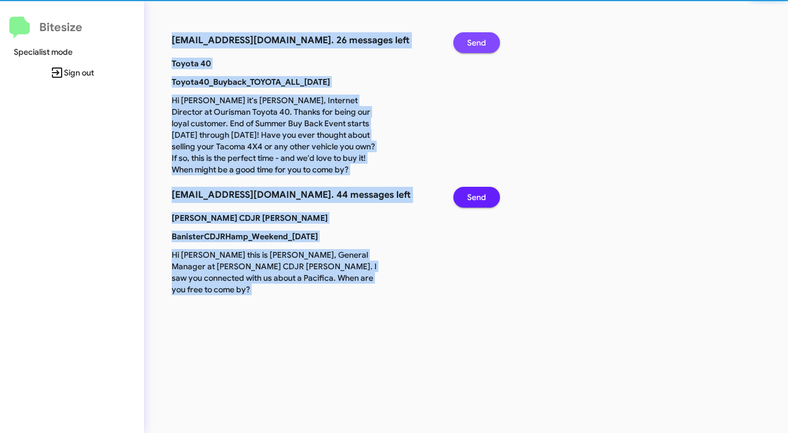
click at [462, 42] on button "Send" at bounding box center [477, 42] width 47 height 21
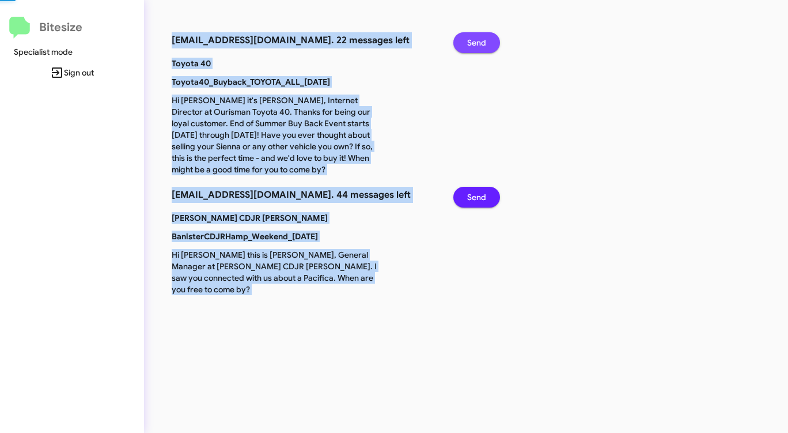
click at [462, 42] on button "Send" at bounding box center [477, 42] width 47 height 21
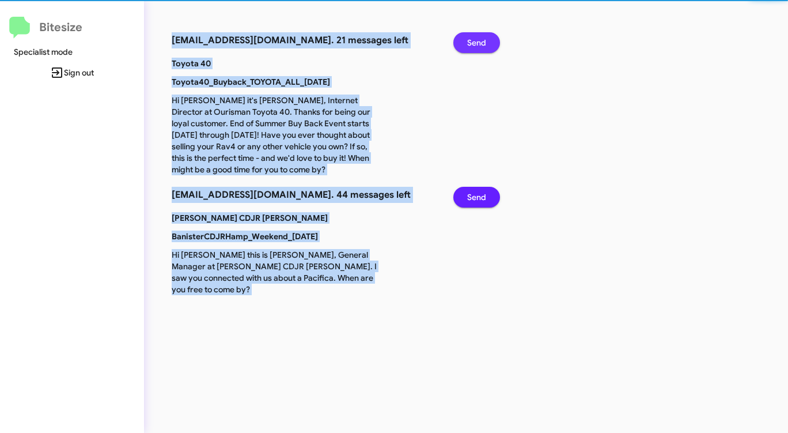
click at [462, 42] on button "Send" at bounding box center [477, 42] width 47 height 21
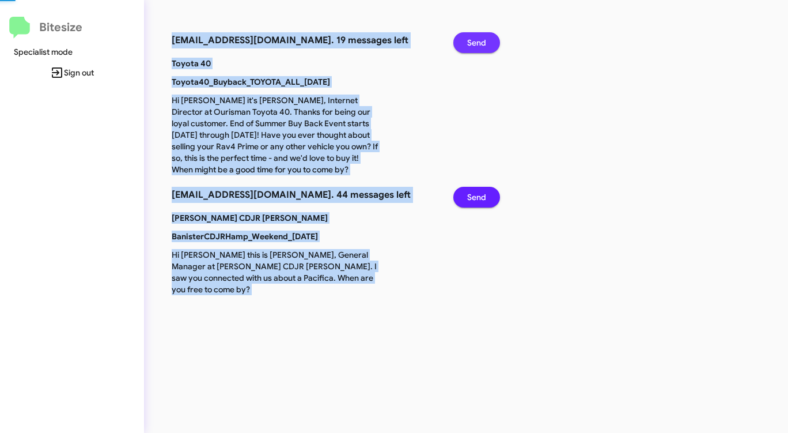
click at [462, 42] on button "Send" at bounding box center [477, 42] width 47 height 21
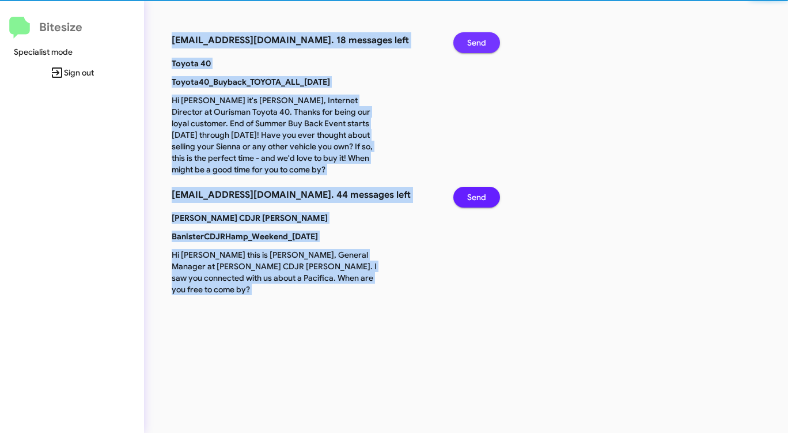
click at [462, 42] on button "Send" at bounding box center [477, 42] width 47 height 21
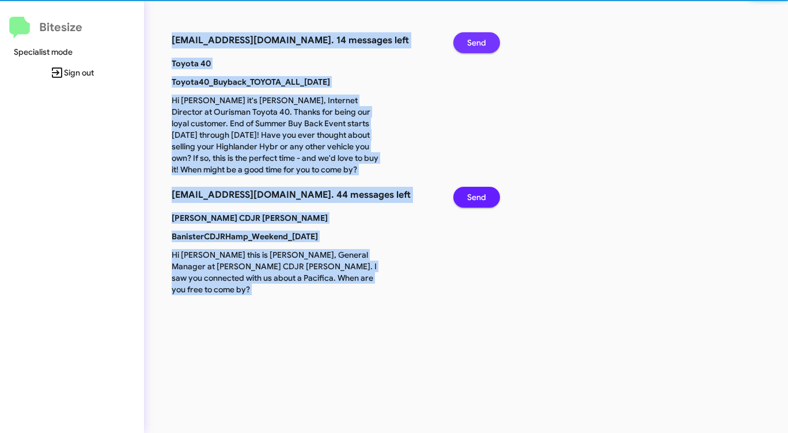
click at [462, 42] on button "Send" at bounding box center [477, 42] width 47 height 21
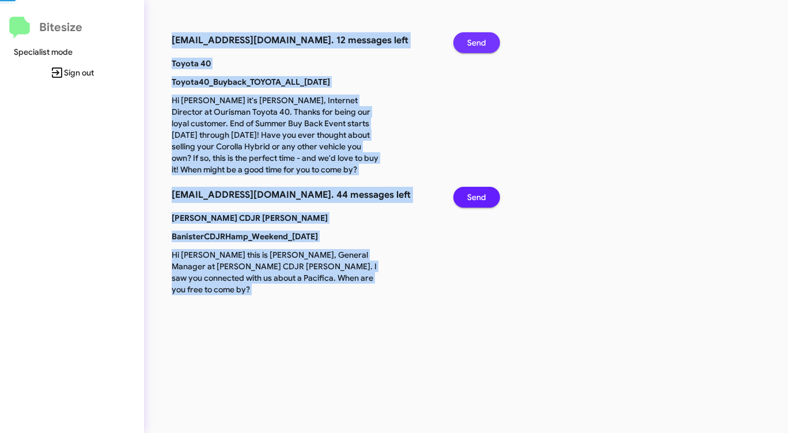
click at [462, 42] on button "Send" at bounding box center [477, 42] width 47 height 21
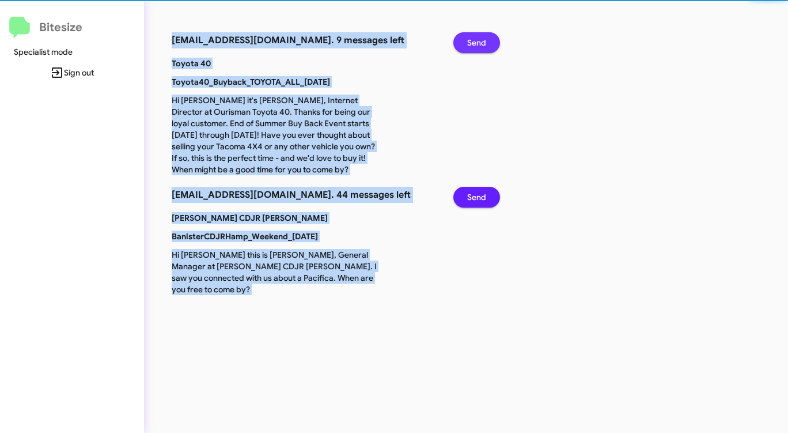
click at [462, 42] on button "Send" at bounding box center [477, 42] width 47 height 21
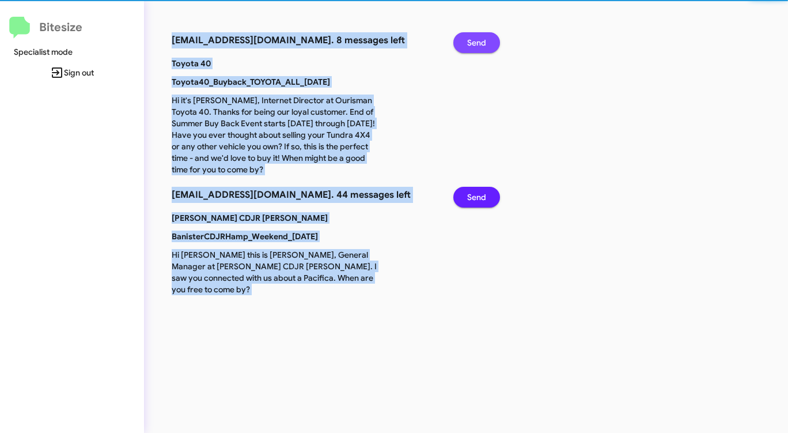
click at [462, 42] on button "Send" at bounding box center [477, 42] width 47 height 21
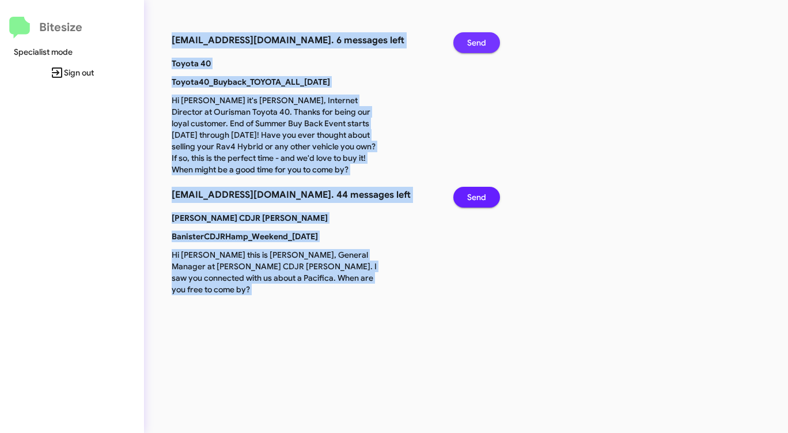
click at [462, 42] on button "Send" at bounding box center [477, 42] width 47 height 21
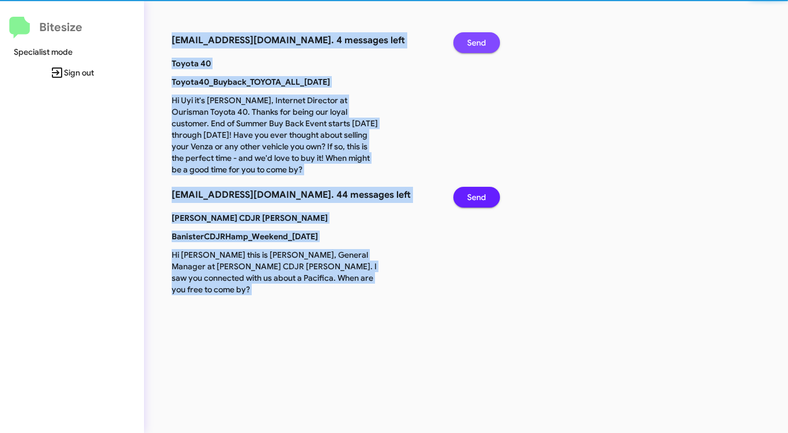
click at [462, 42] on button "Send" at bounding box center [477, 42] width 47 height 21
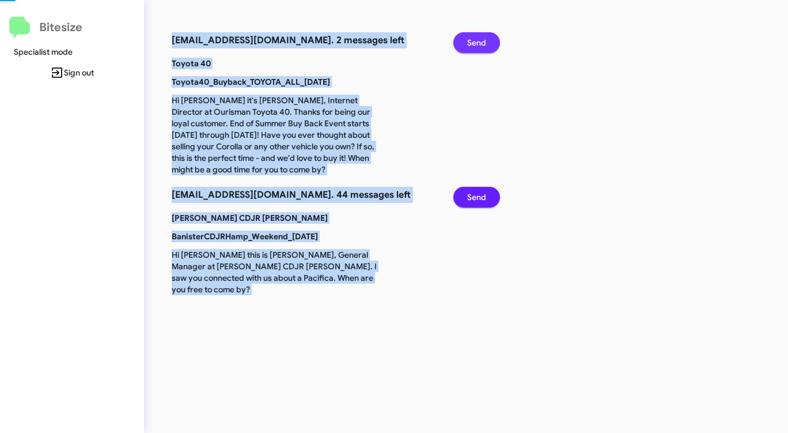
click at [462, 42] on button "Send" at bounding box center [477, 42] width 47 height 21
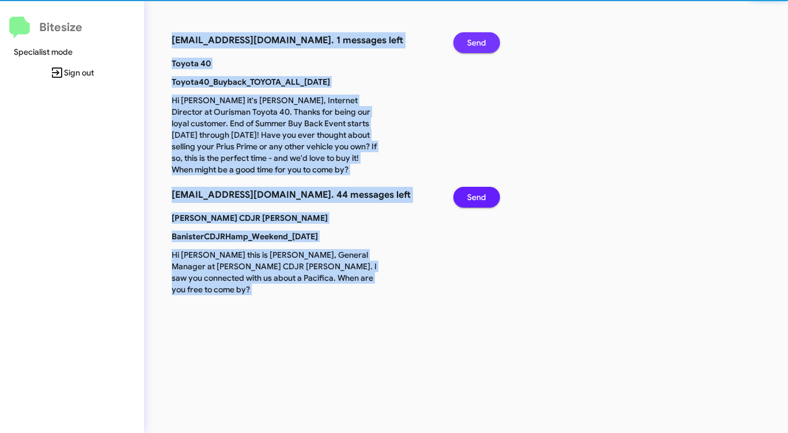
click at [462, 42] on button "Send" at bounding box center [477, 42] width 47 height 21
click at [462, 187] on button "Send" at bounding box center [477, 197] width 47 height 21
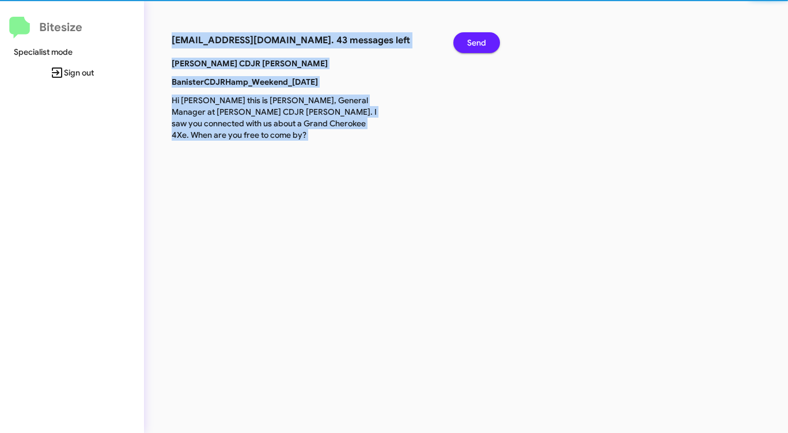
click at [462, 42] on button "Send" at bounding box center [477, 42] width 47 height 21
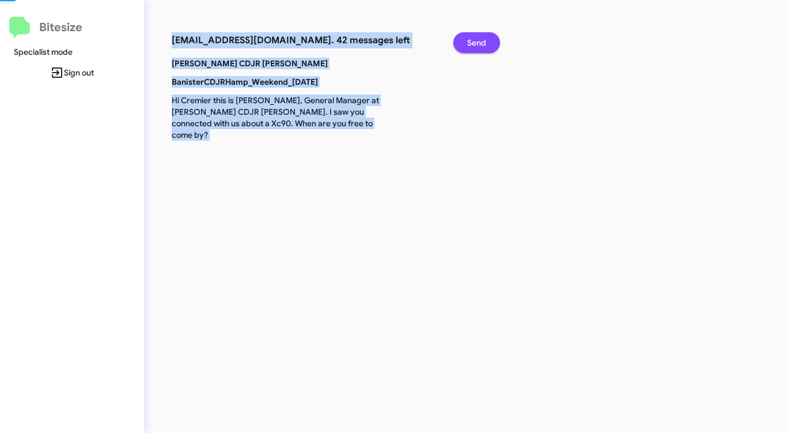
click at [462, 42] on button "Send" at bounding box center [477, 42] width 47 height 21
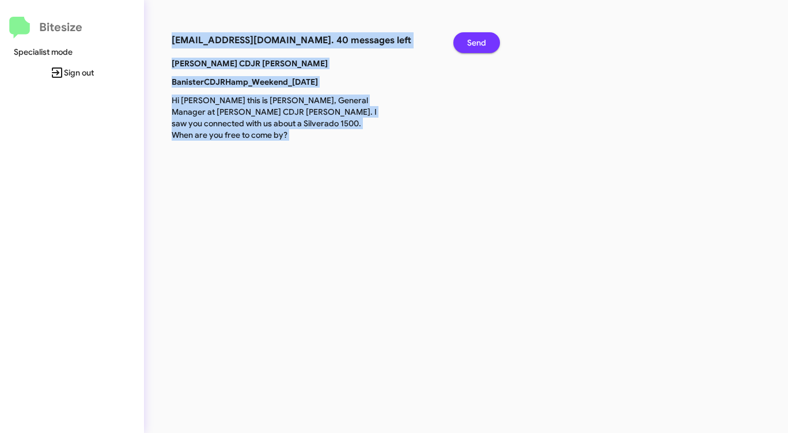
click at [462, 42] on button "Send" at bounding box center [477, 42] width 47 height 21
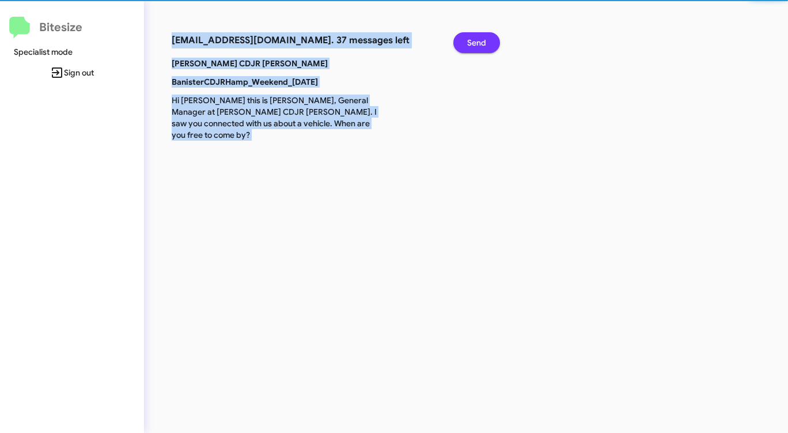
click at [462, 42] on button "Send" at bounding box center [477, 42] width 47 height 21
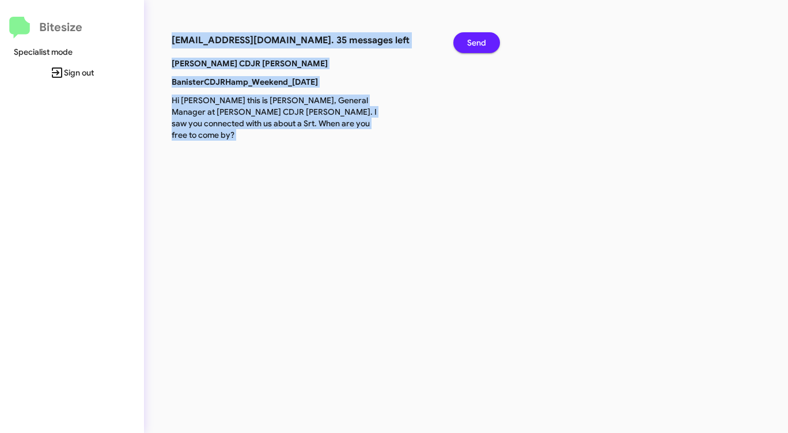
click at [462, 42] on button "Send" at bounding box center [477, 42] width 47 height 21
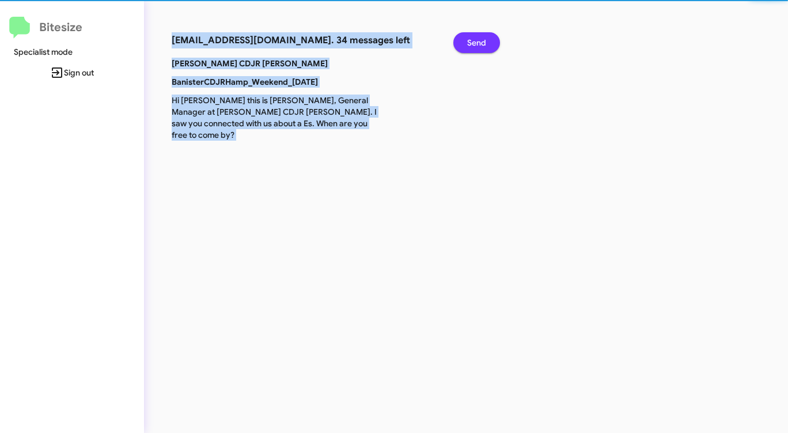
click at [462, 42] on button "Send" at bounding box center [477, 42] width 47 height 21
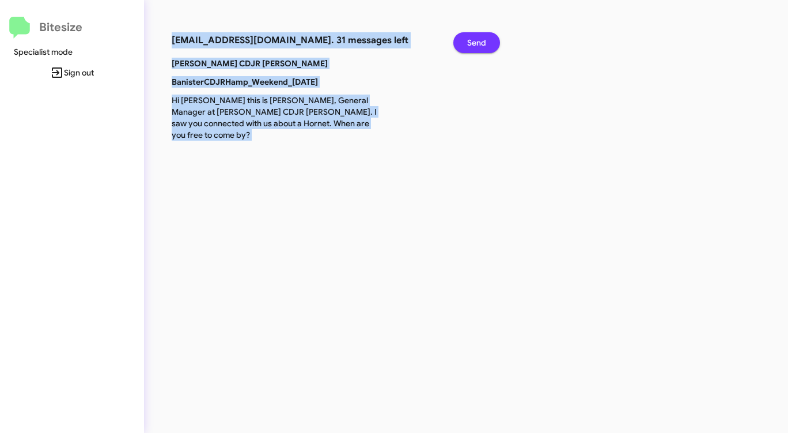
click at [462, 42] on button "Send" at bounding box center [477, 42] width 47 height 21
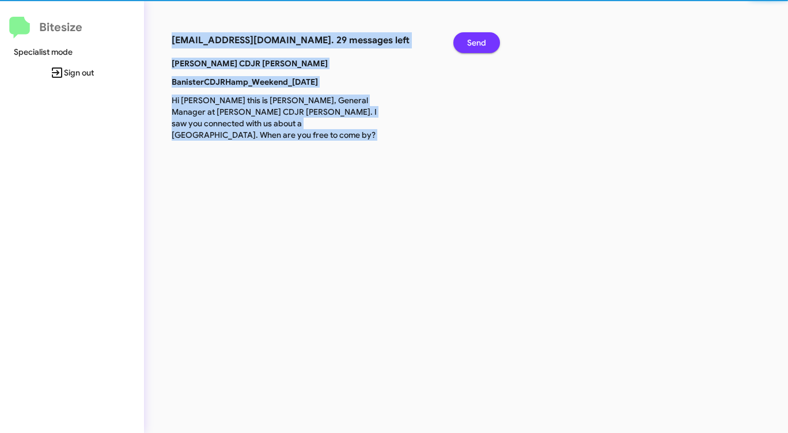
click at [462, 42] on button "Send" at bounding box center [477, 42] width 47 height 21
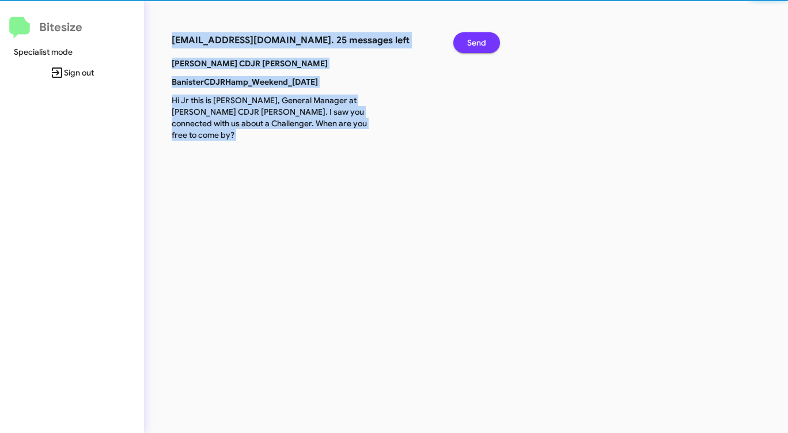
click at [462, 42] on button "Send" at bounding box center [477, 42] width 47 height 21
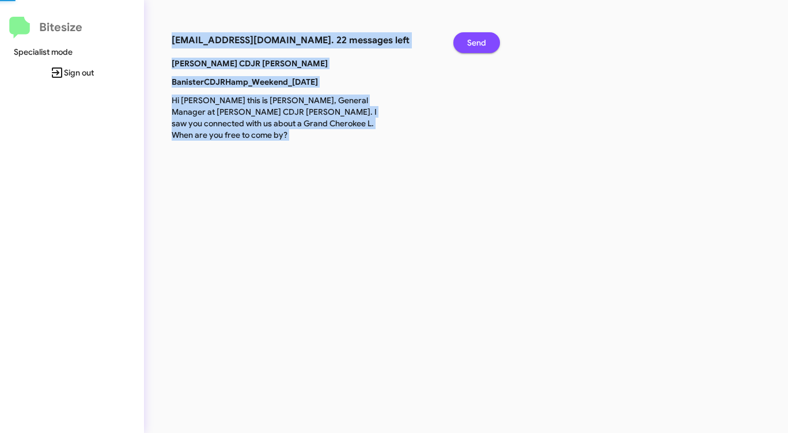
click at [462, 42] on button "Send" at bounding box center [477, 42] width 47 height 21
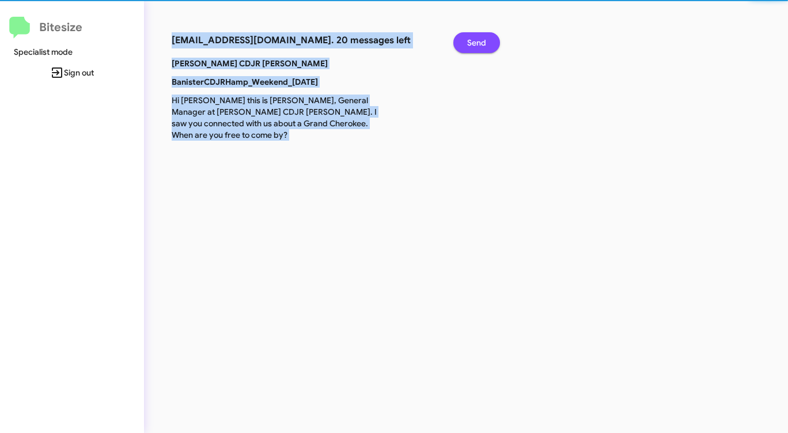
click at [462, 42] on button "Send" at bounding box center [477, 42] width 47 height 21
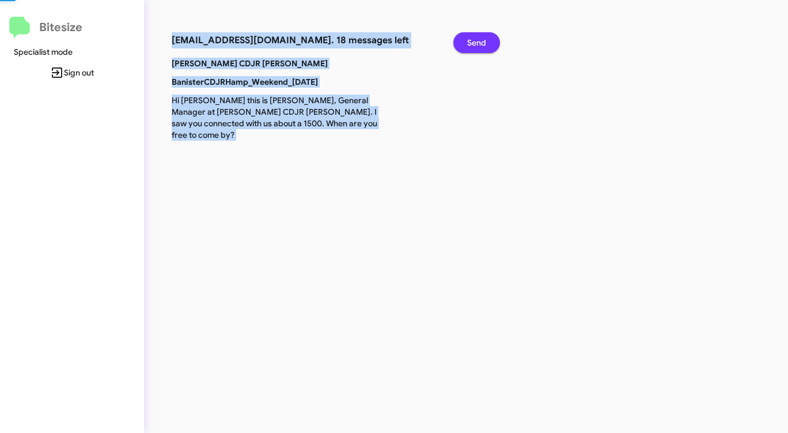
click at [462, 42] on button "Send" at bounding box center [477, 42] width 47 height 21
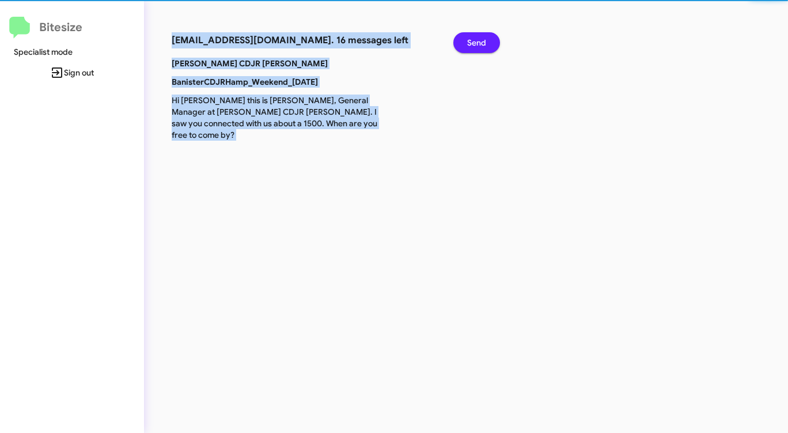
click at [462, 42] on button "Send" at bounding box center [477, 42] width 47 height 21
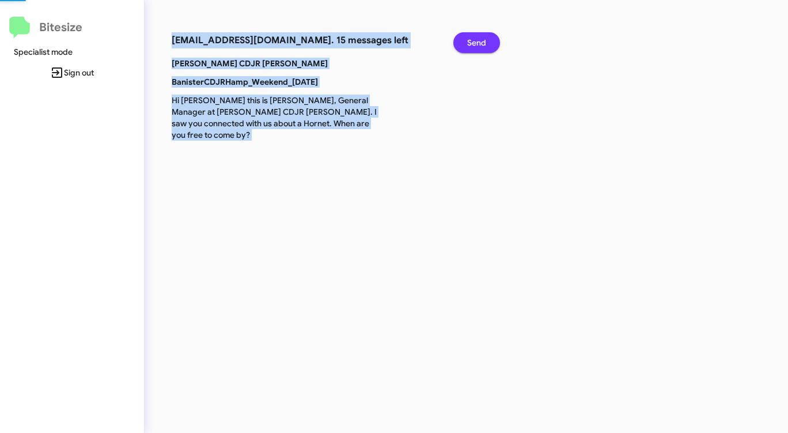
click at [462, 42] on button "Send" at bounding box center [477, 42] width 47 height 21
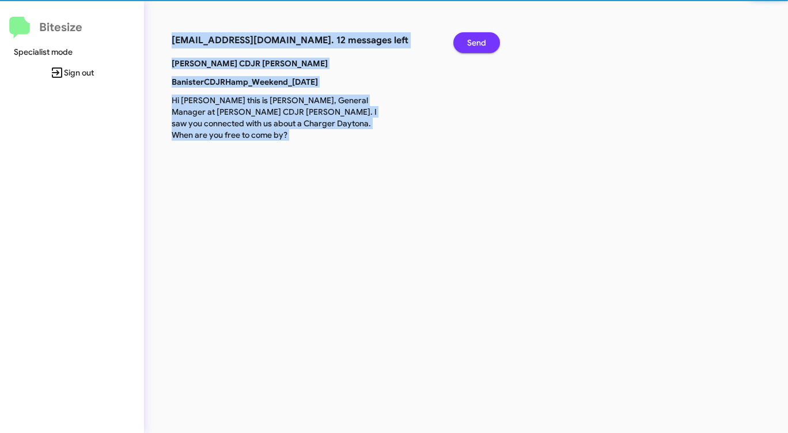
click at [462, 42] on button "Send" at bounding box center [477, 42] width 47 height 21
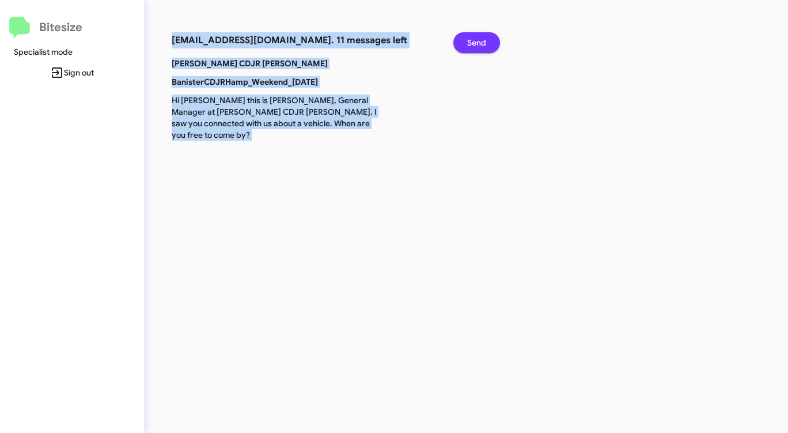
click at [462, 42] on button "Send" at bounding box center [477, 42] width 47 height 21
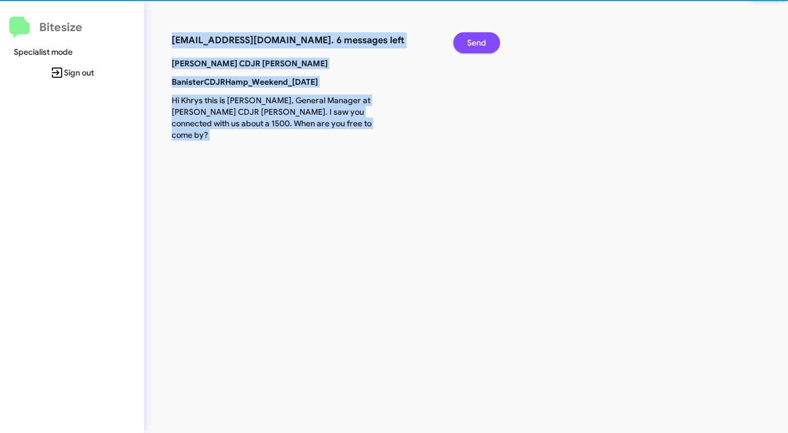
click at [462, 42] on button "Send" at bounding box center [477, 42] width 47 height 21
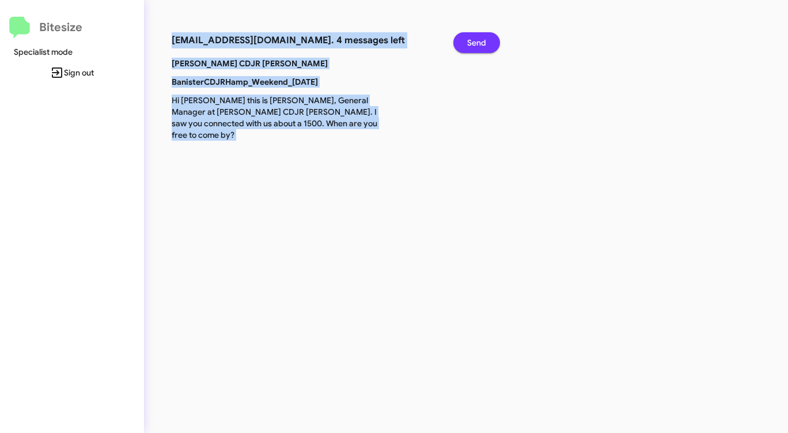
click at [462, 42] on button "Send" at bounding box center [477, 42] width 47 height 21
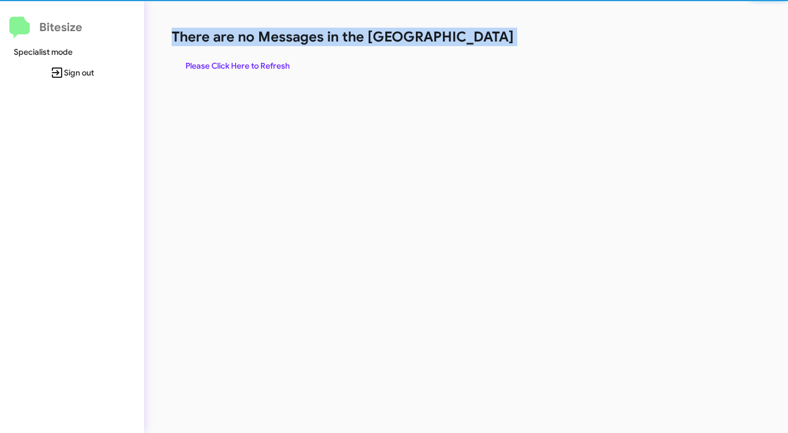
click at [462, 42] on h1 "There are no Messages in the [GEOGRAPHIC_DATA]" at bounding box center [413, 37] width 482 height 18
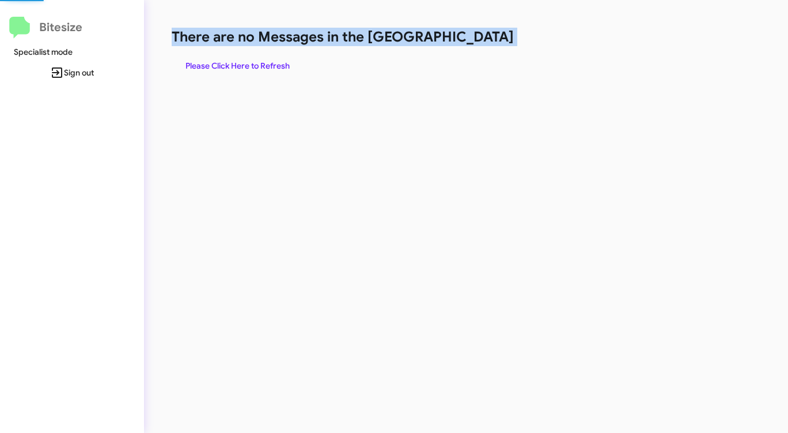
click at [462, 42] on h1 "There are no Messages in the [GEOGRAPHIC_DATA]" at bounding box center [413, 37] width 482 height 18
click at [262, 67] on span "Please Click Here to Refresh" at bounding box center [238, 65] width 104 height 21
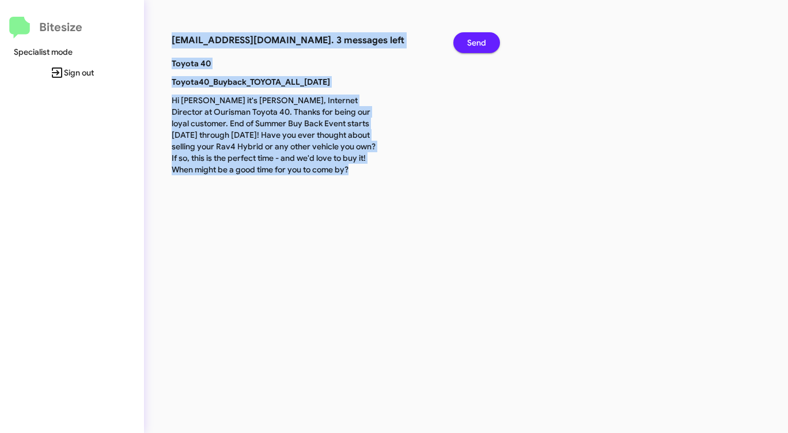
click at [478, 37] on span "Send" at bounding box center [476, 42] width 19 height 21
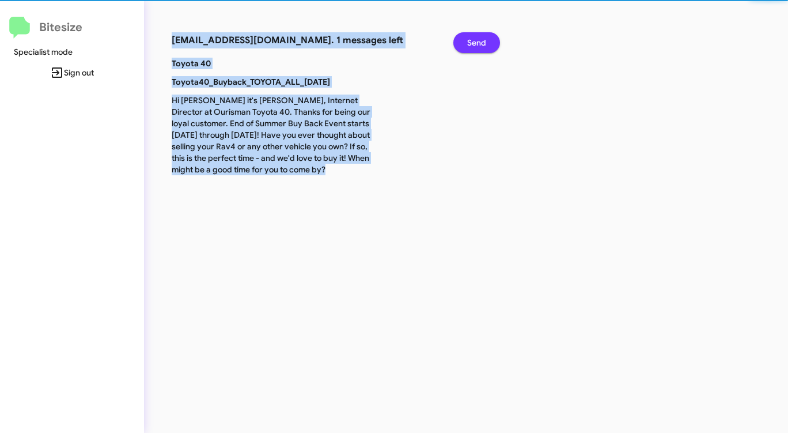
click at [478, 37] on span "Send" at bounding box center [476, 42] width 19 height 21
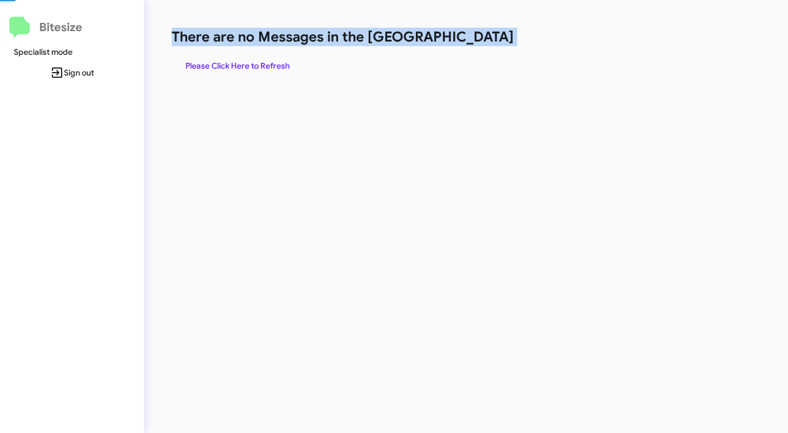
click at [478, 37] on h1 "There are no Messages in the [GEOGRAPHIC_DATA]" at bounding box center [413, 37] width 482 height 18
click at [471, 37] on h1 "There are no Messages in the [GEOGRAPHIC_DATA]" at bounding box center [413, 37] width 482 height 18
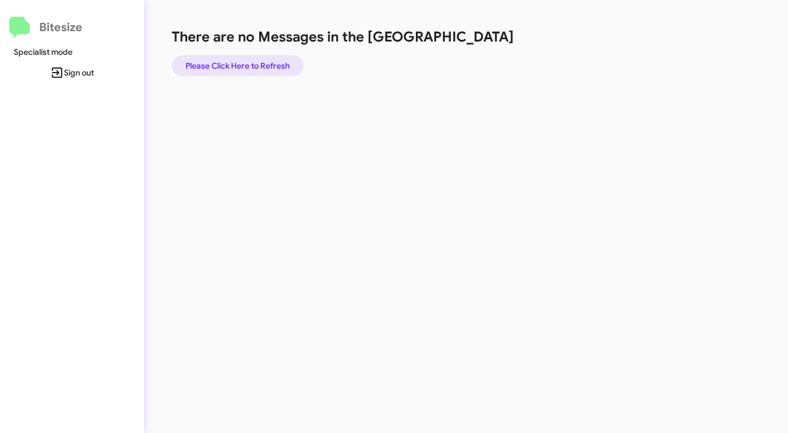
click at [262, 64] on span "Please Click Here to Refresh" at bounding box center [238, 65] width 104 height 21
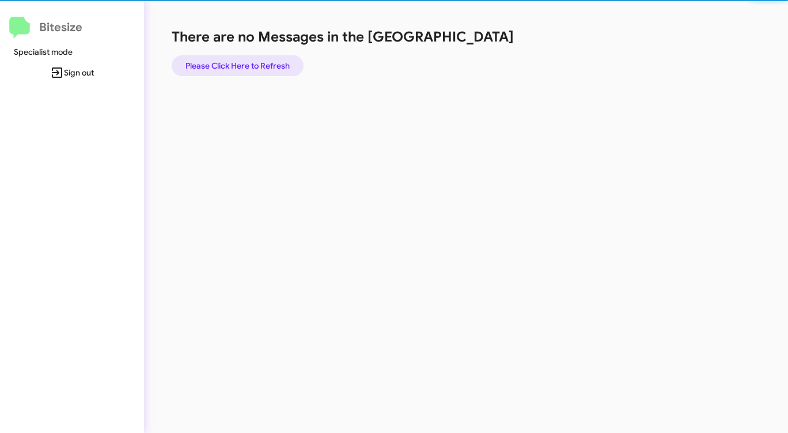
click at [262, 64] on span "Please Click Here to Refresh" at bounding box center [238, 65] width 104 height 21
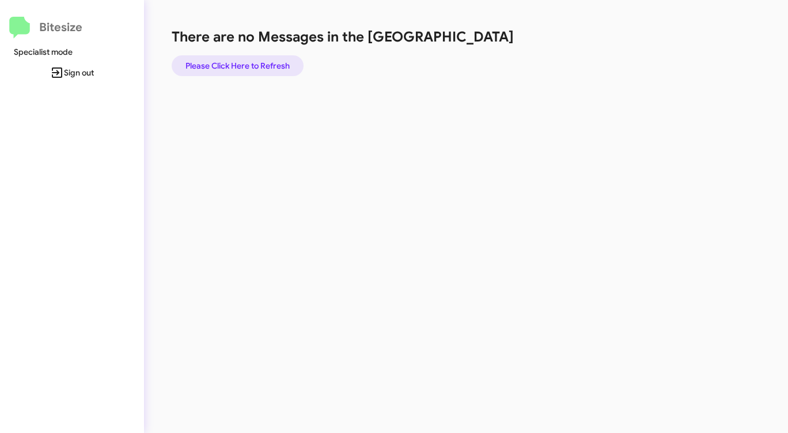
click at [264, 64] on span "Please Click Here to Refresh" at bounding box center [238, 65] width 104 height 21
click at [265, 63] on span "Please Click Here to Refresh" at bounding box center [238, 65] width 104 height 21
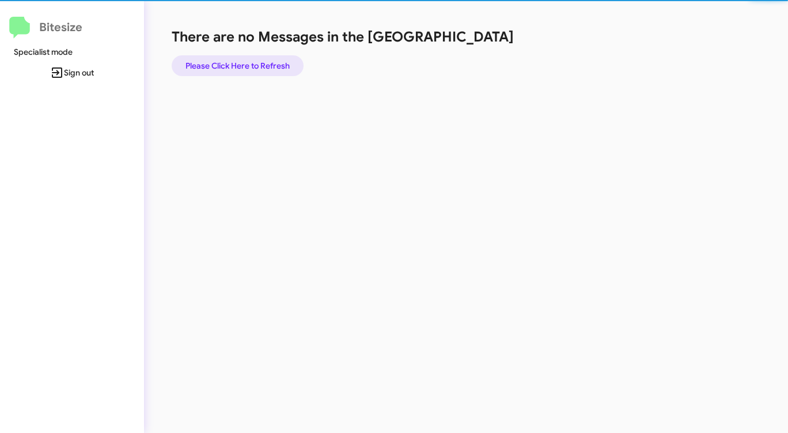
click at [265, 63] on span "Please Click Here to Refresh" at bounding box center [238, 65] width 104 height 21
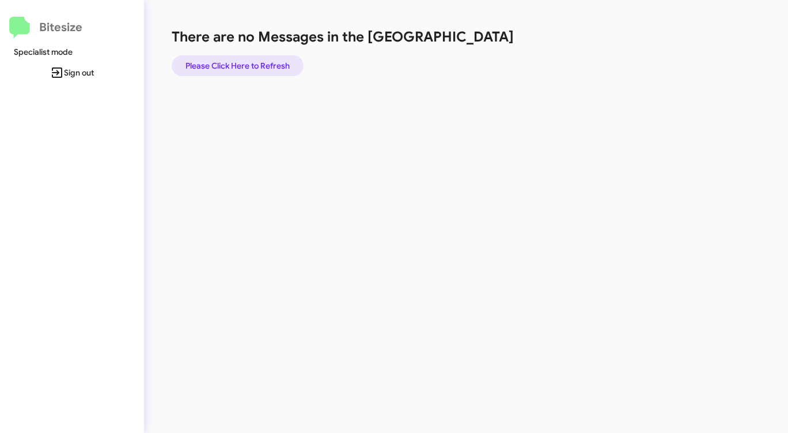
click at [265, 63] on span "Please Click Here to Refresh" at bounding box center [238, 65] width 104 height 21
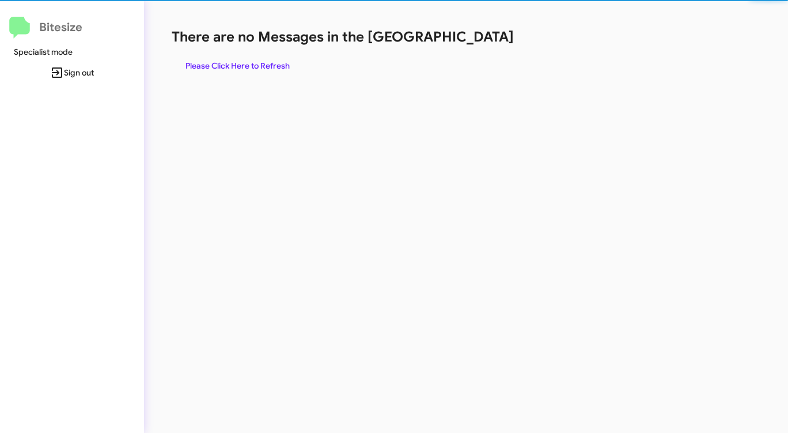
click at [265, 63] on span "Please Click Here to Refresh" at bounding box center [238, 65] width 104 height 21
click
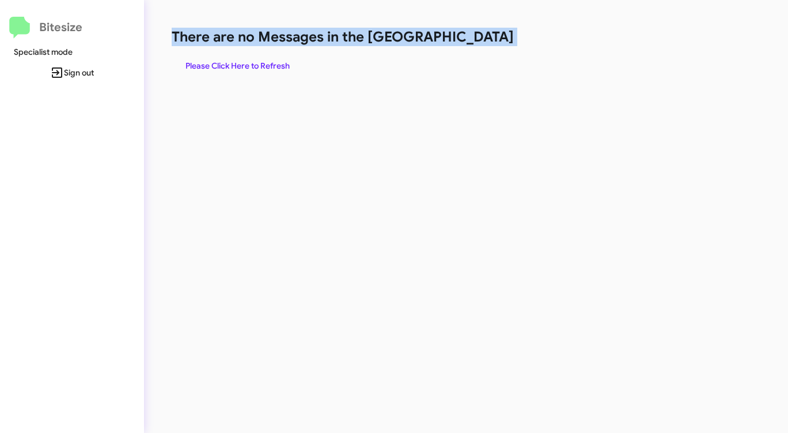
drag, startPoint x: 477, startPoint y: 42, endPoint x: 434, endPoint y: 42, distance: 42.1
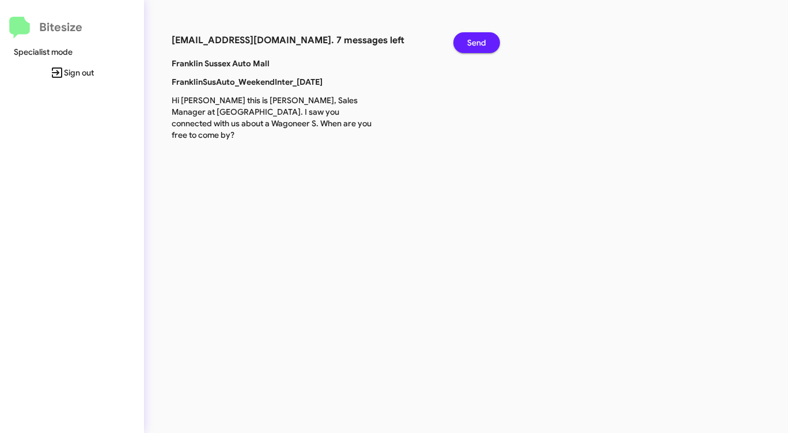
click at [481, 47] on span "Send" at bounding box center [476, 42] width 19 height 21
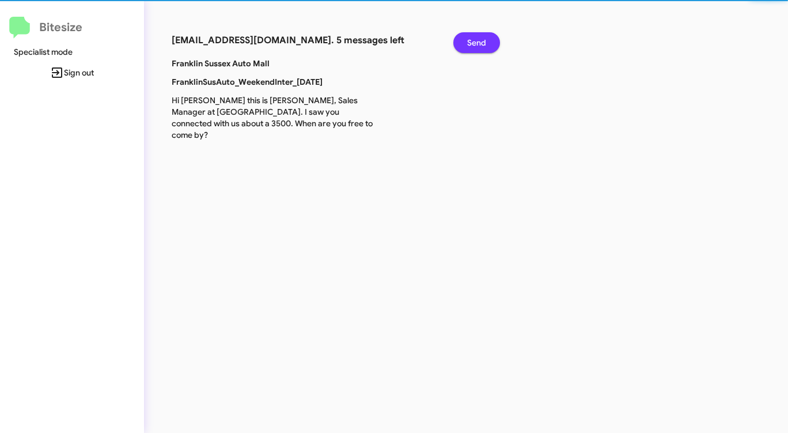
click at [481, 47] on span "Send" at bounding box center [476, 42] width 19 height 21
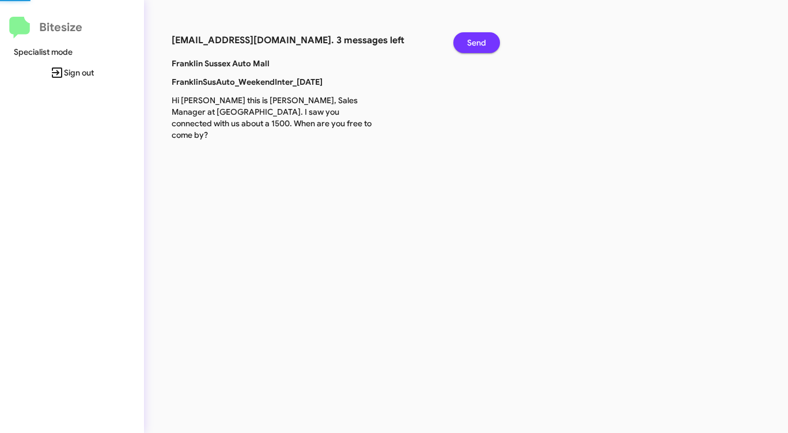
click at [481, 47] on span "Send" at bounding box center [476, 42] width 19 height 21
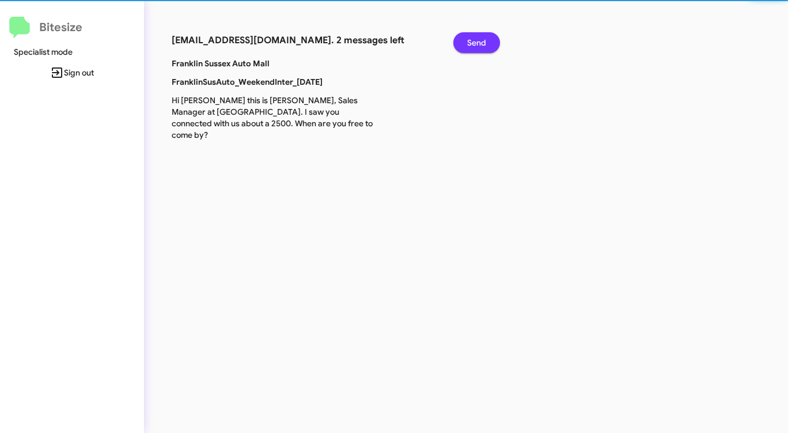
click at [481, 47] on span "Send" at bounding box center [476, 42] width 19 height 21
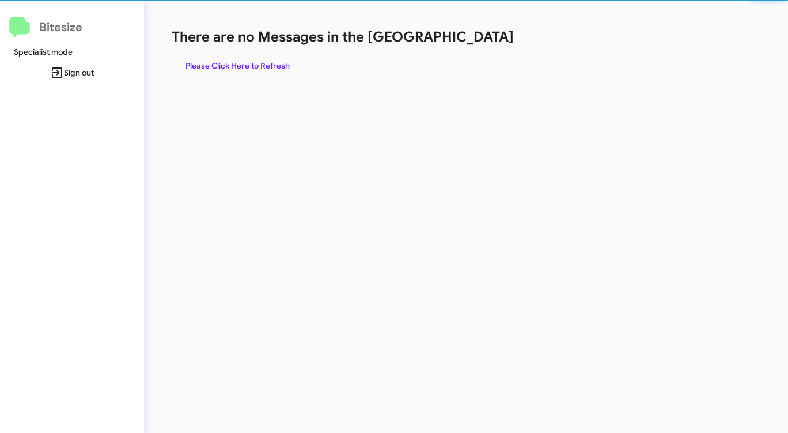
click at [481, 47] on div "There are no Messages in the Queue Please Click Here to Refresh" at bounding box center [413, 52] width 482 height 48
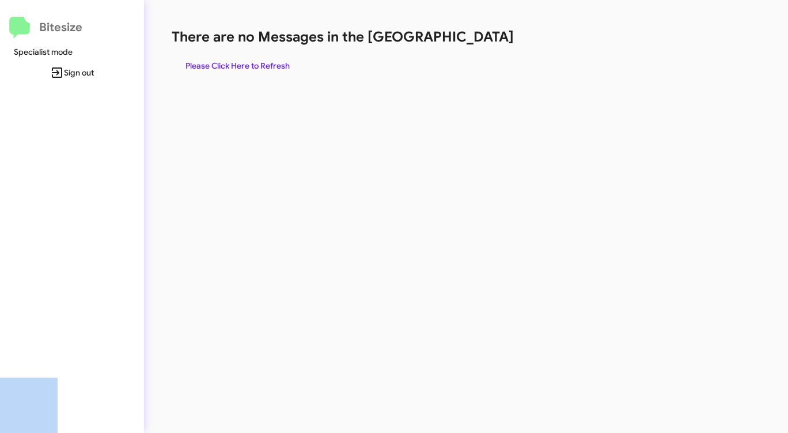
click at [481, 47] on div "There are no Messages in the Queue Please Click Here to Refresh" at bounding box center [413, 52] width 482 height 48
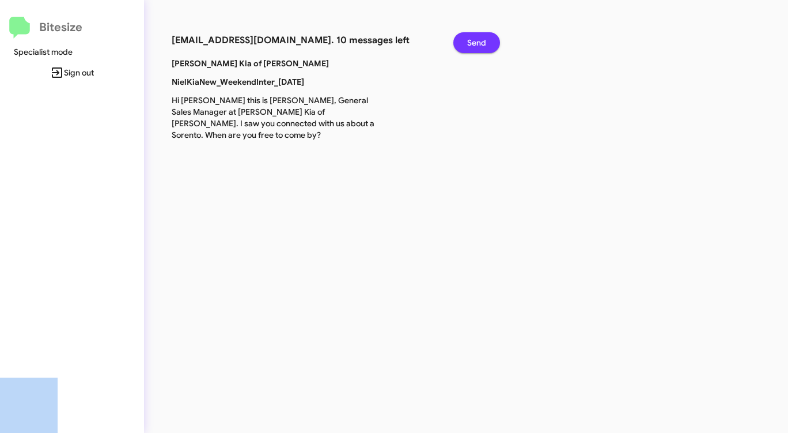
click at [479, 47] on span "Send" at bounding box center [476, 42] width 19 height 21
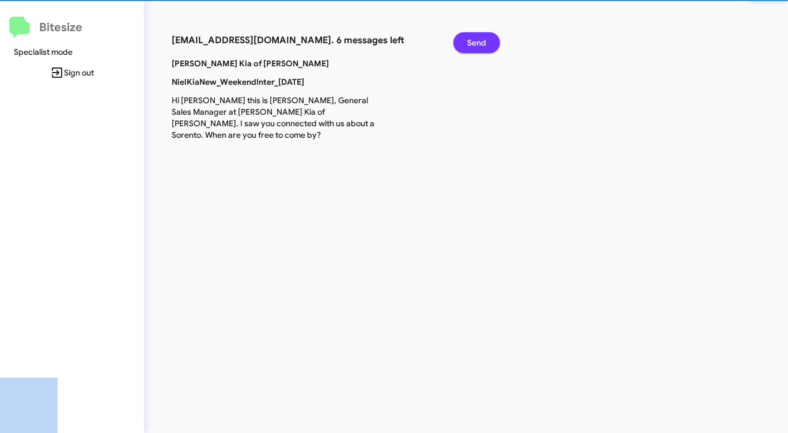
click at [479, 47] on span "Send" at bounding box center [476, 42] width 19 height 21
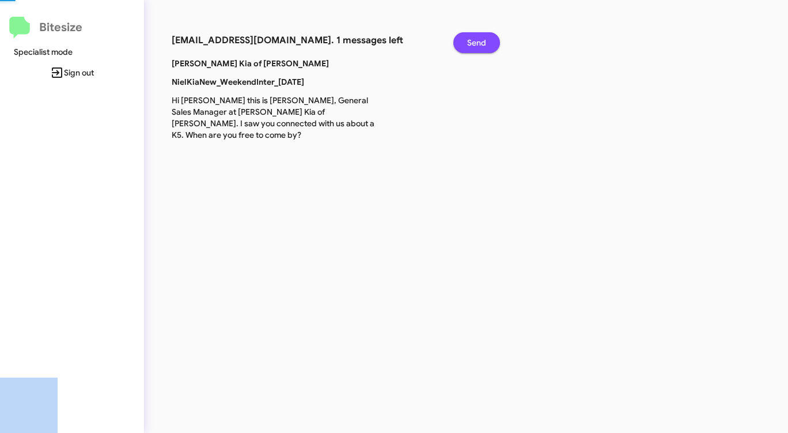
click at [479, 47] on span "Send" at bounding box center [476, 42] width 19 height 21
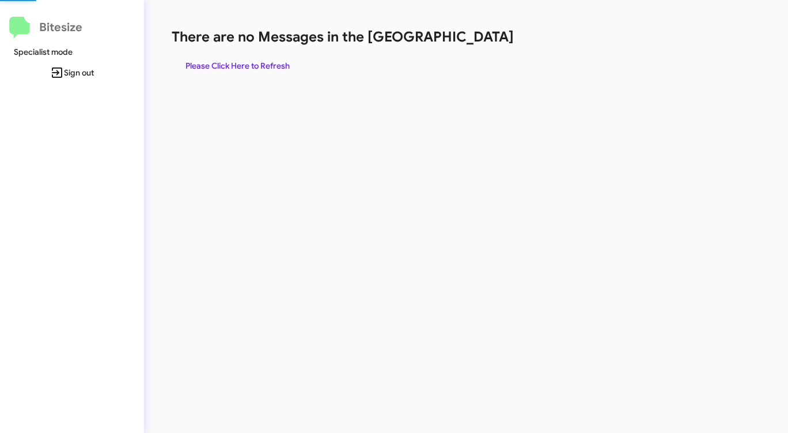
click at [479, 47] on div "There are no Messages in the Queue Please Click Here to Refresh" at bounding box center [413, 52] width 482 height 48
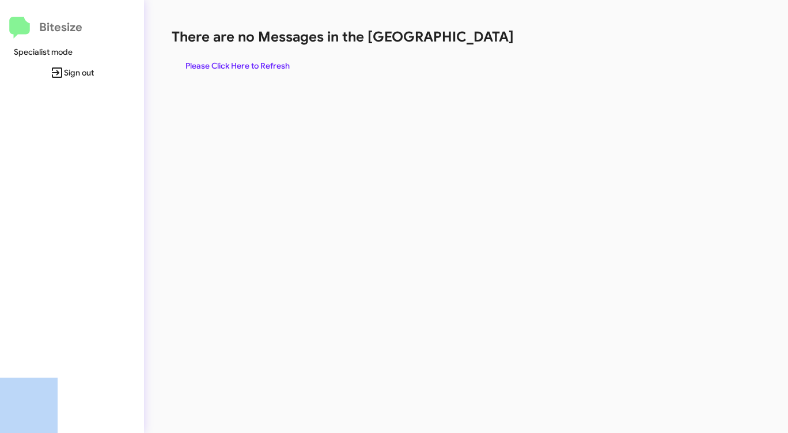
click at [479, 47] on div "There are no Messages in the Queue Please Click Here to Refresh" at bounding box center [413, 52] width 482 height 48
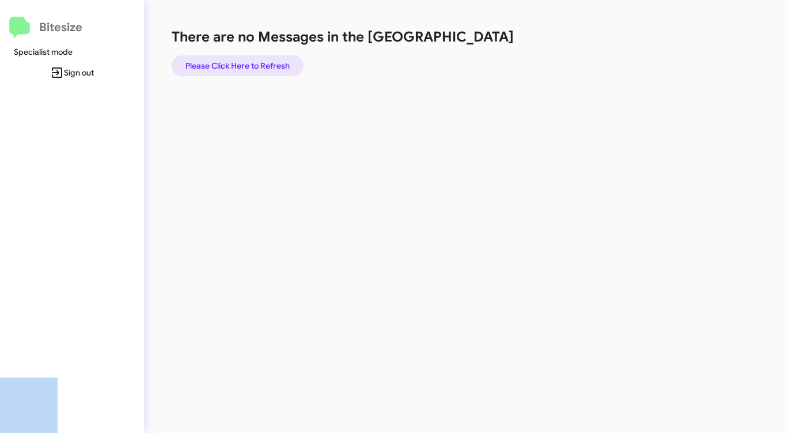
click at [256, 58] on span "Please Click Here to Refresh" at bounding box center [238, 65] width 104 height 21
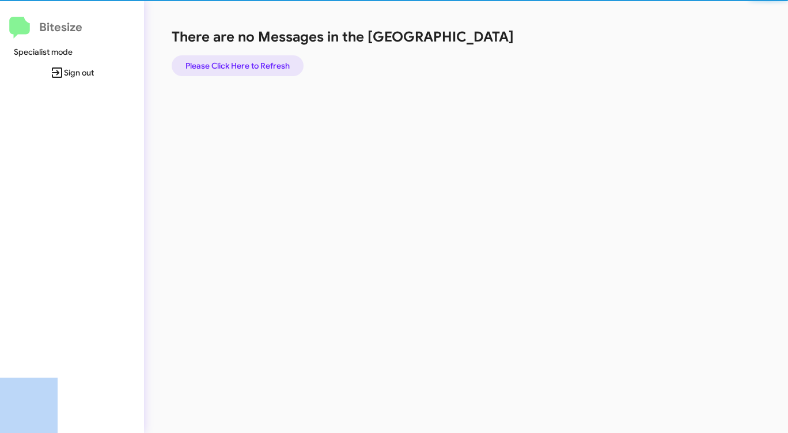
click at [256, 58] on span "Please Click Here to Refresh" at bounding box center [238, 65] width 104 height 21
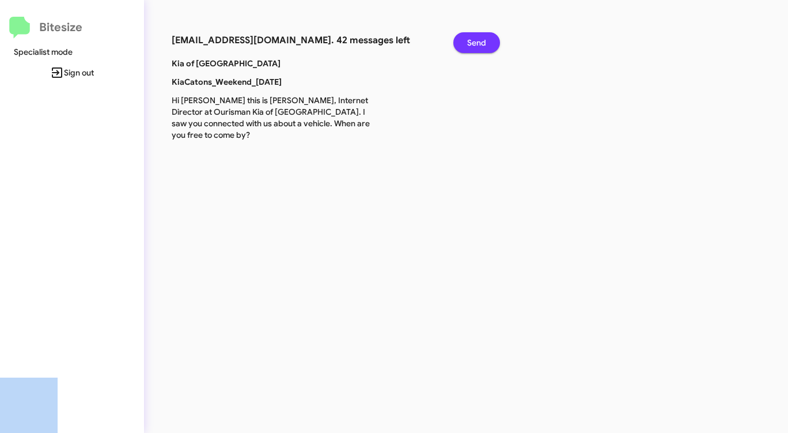
click at [478, 39] on span "Send" at bounding box center [476, 42] width 19 height 21
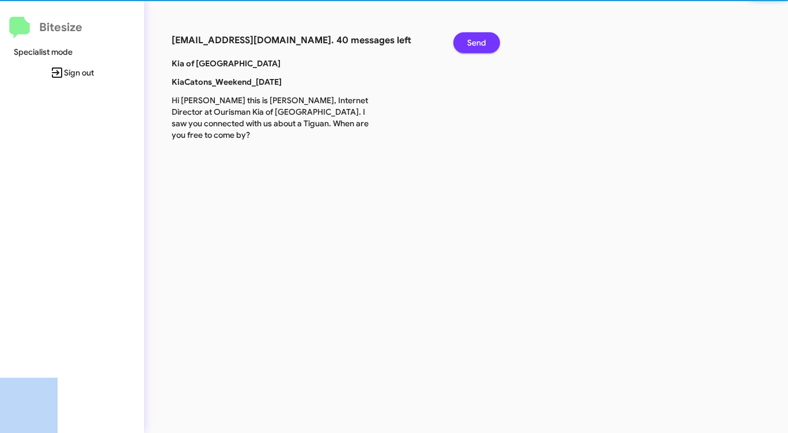
click at [478, 39] on span "Send" at bounding box center [476, 42] width 19 height 21
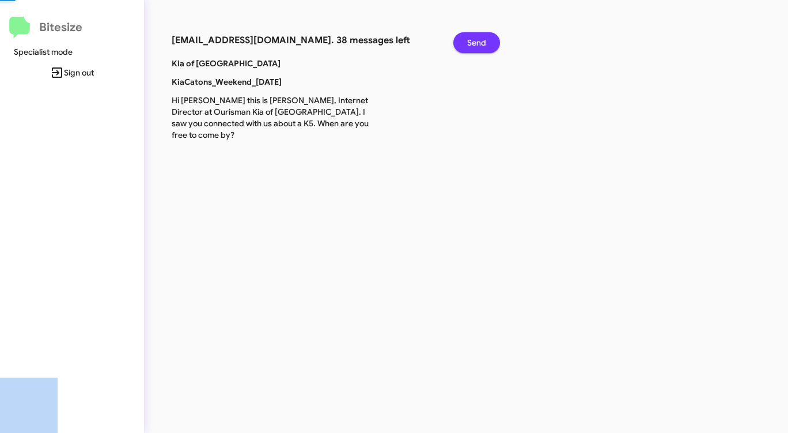
click at [477, 39] on span "Send" at bounding box center [476, 42] width 19 height 21
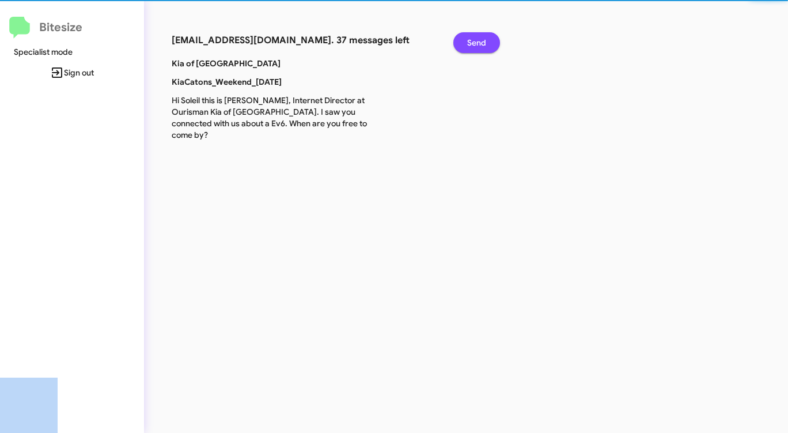
click at [476, 39] on span "Send" at bounding box center [476, 42] width 19 height 21
click at [475, 39] on span "Send" at bounding box center [476, 42] width 19 height 21
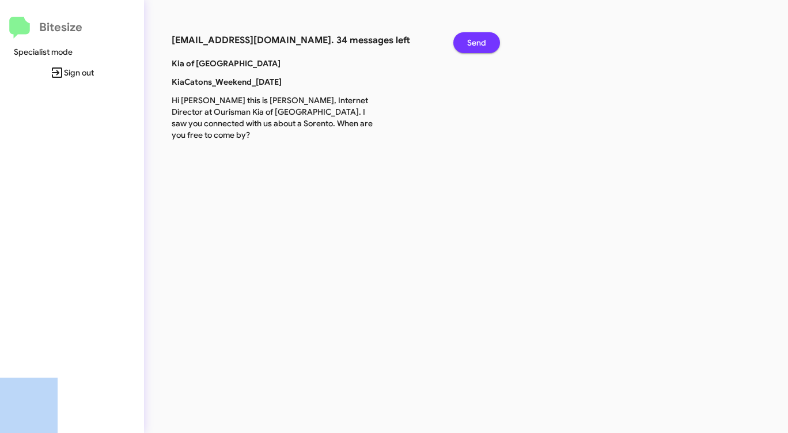
click at [474, 39] on span "Send" at bounding box center [476, 42] width 19 height 21
click at [473, 39] on span "Send" at bounding box center [476, 42] width 19 height 21
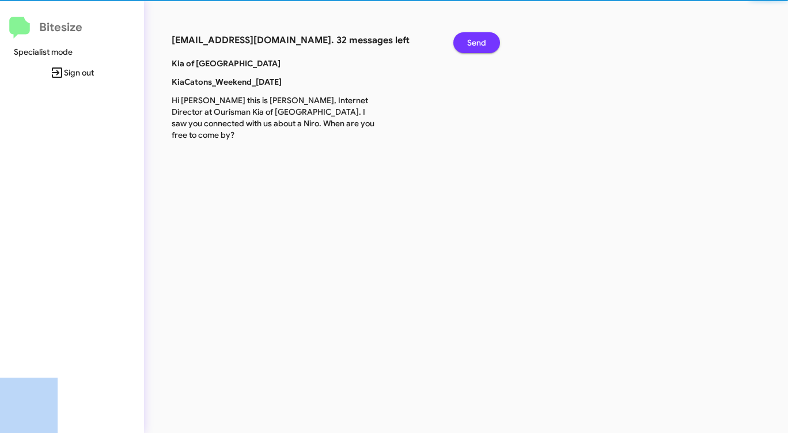
click at [472, 40] on span "Send" at bounding box center [476, 42] width 19 height 21
click at [470, 40] on span "Send" at bounding box center [476, 42] width 19 height 21
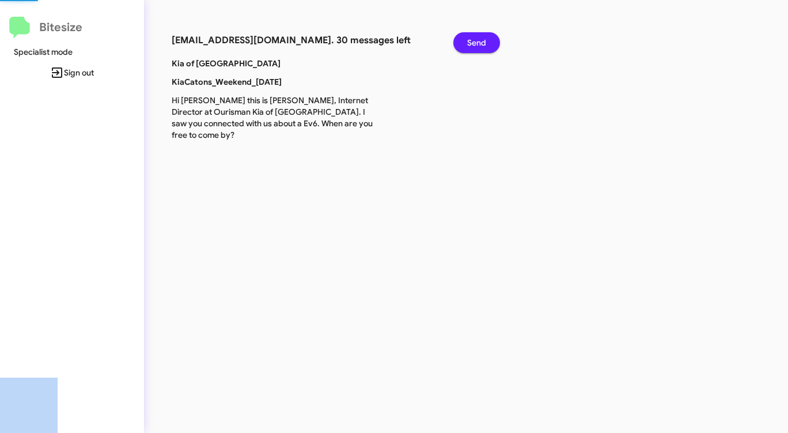
click at [468, 41] on span "Send" at bounding box center [476, 42] width 19 height 21
click at [467, 41] on button "Send" at bounding box center [477, 42] width 47 height 21
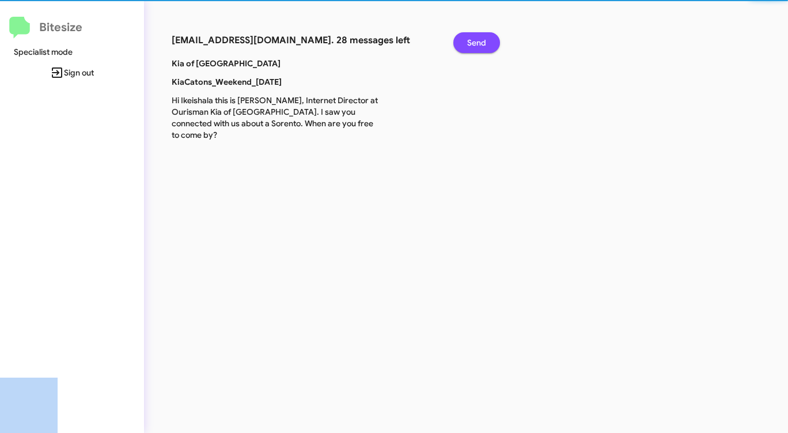
click at [466, 41] on button "Send" at bounding box center [477, 42] width 47 height 21
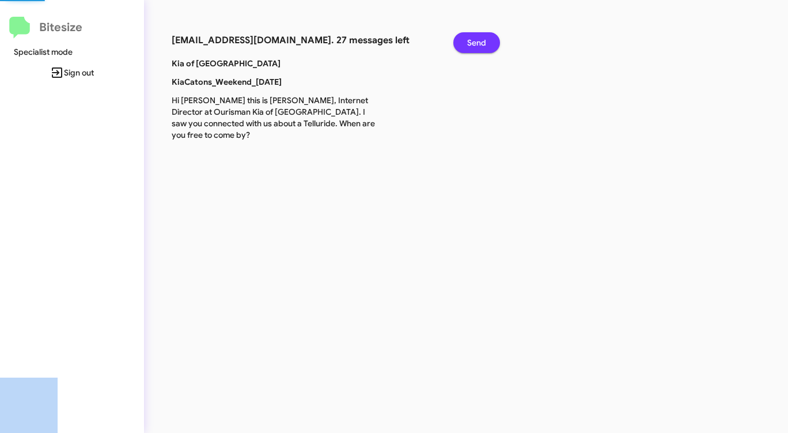
click at [466, 41] on button "Send" at bounding box center [477, 42] width 47 height 21
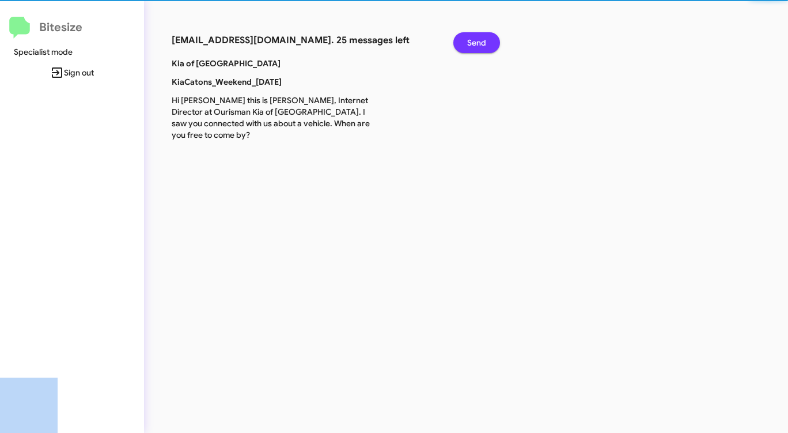
click at [464, 42] on button "Send" at bounding box center [477, 42] width 47 height 21
click at [464, 43] on button "Send" at bounding box center [477, 42] width 47 height 21
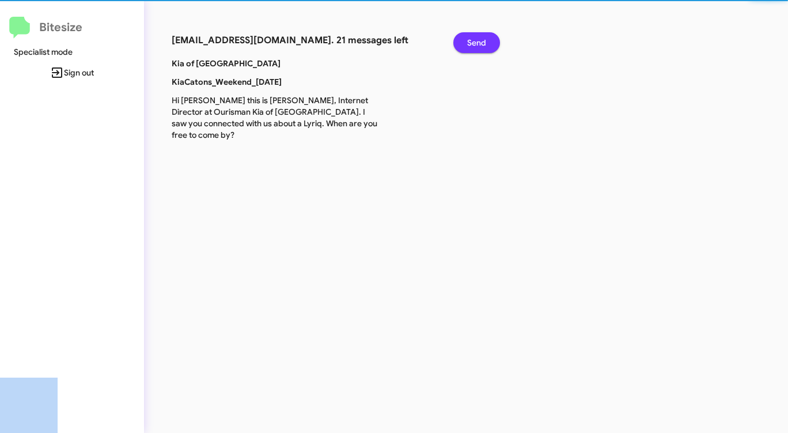
click at [464, 43] on button "Send" at bounding box center [477, 42] width 47 height 21
click at [463, 43] on button "Send" at bounding box center [477, 42] width 47 height 21
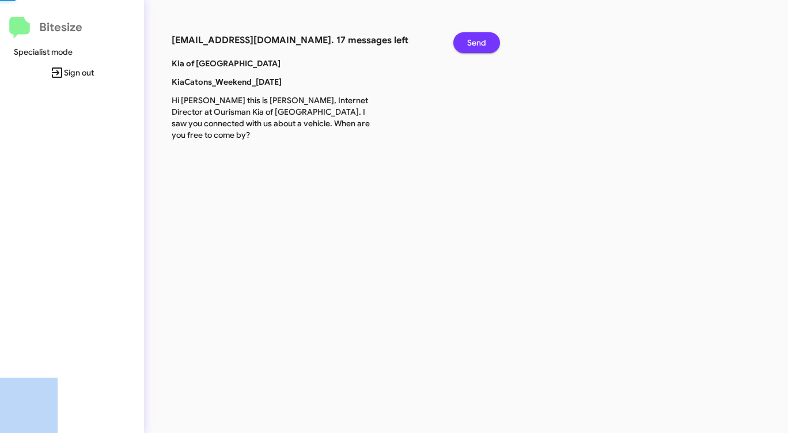
click at [463, 43] on button "Send" at bounding box center [477, 42] width 47 height 21
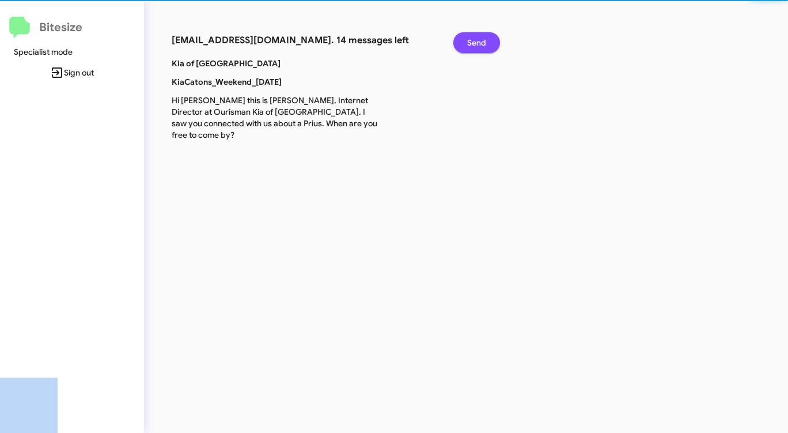
click at [463, 43] on button "Send" at bounding box center [477, 42] width 47 height 21
click at [462, 43] on button "Send" at bounding box center [477, 42] width 47 height 21
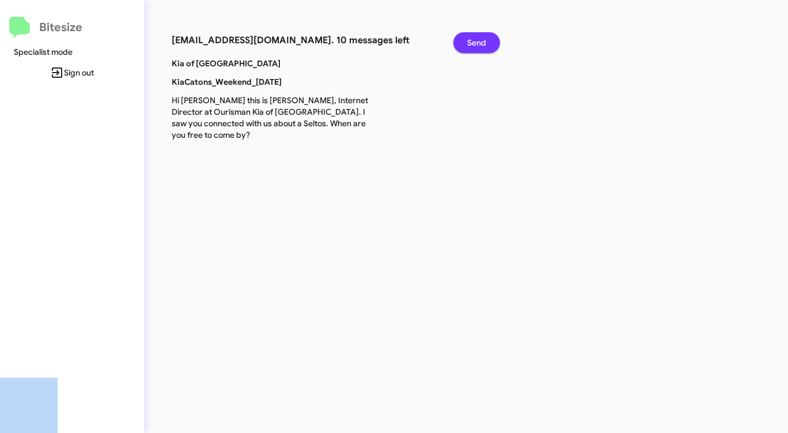
click at [461, 44] on button "Send" at bounding box center [477, 42] width 47 height 21
click at [463, 44] on button "Send" at bounding box center [477, 42] width 47 height 21
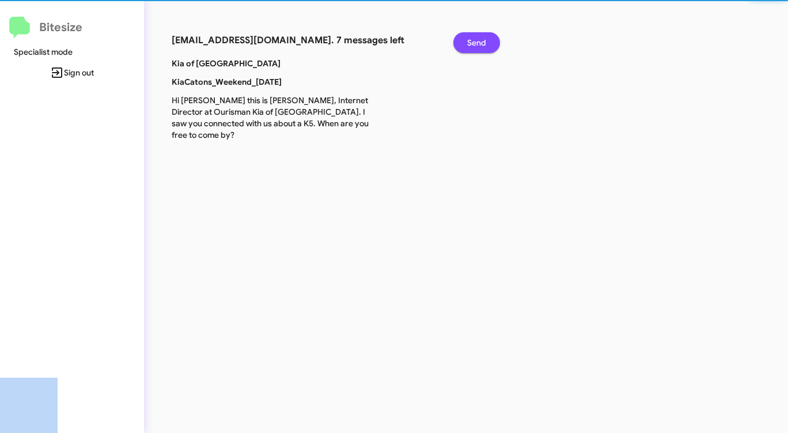
click at [463, 44] on button "Send" at bounding box center [477, 42] width 47 height 21
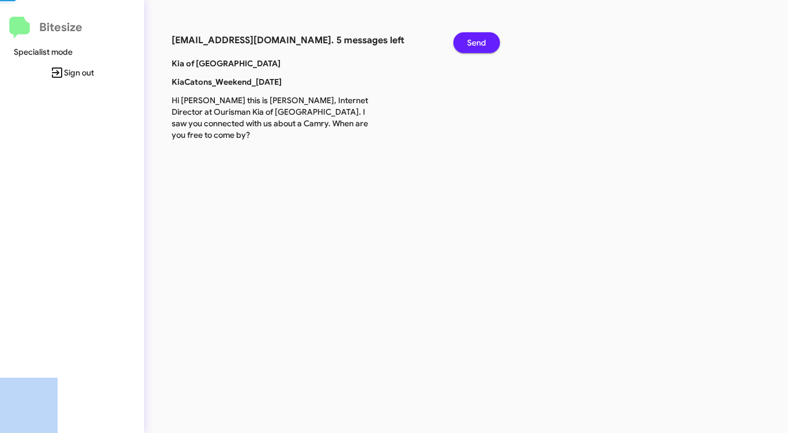
click at [463, 44] on button "Send" at bounding box center [477, 42] width 47 height 21
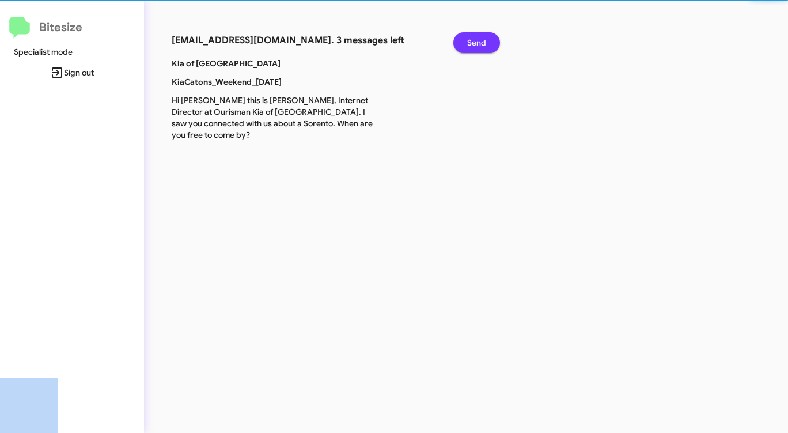
click at [463, 44] on button "Send" at bounding box center [477, 42] width 47 height 21
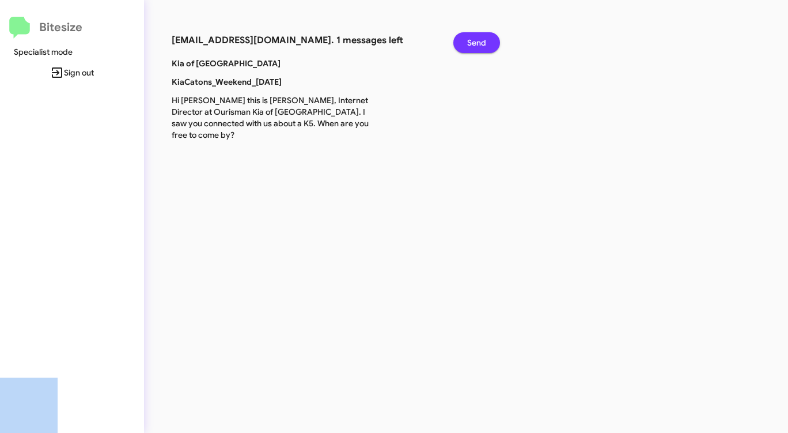
click at [463, 44] on button "Send" at bounding box center [477, 42] width 47 height 21
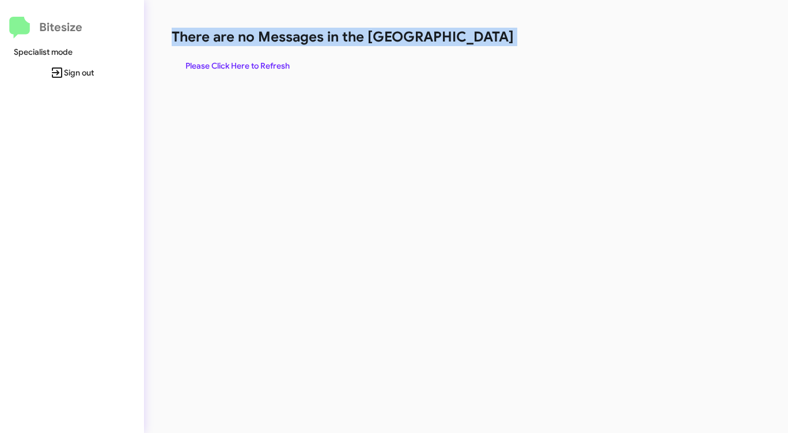
click at [463, 44] on h1 "There are no Messages in the [GEOGRAPHIC_DATA]" at bounding box center [413, 37] width 482 height 18
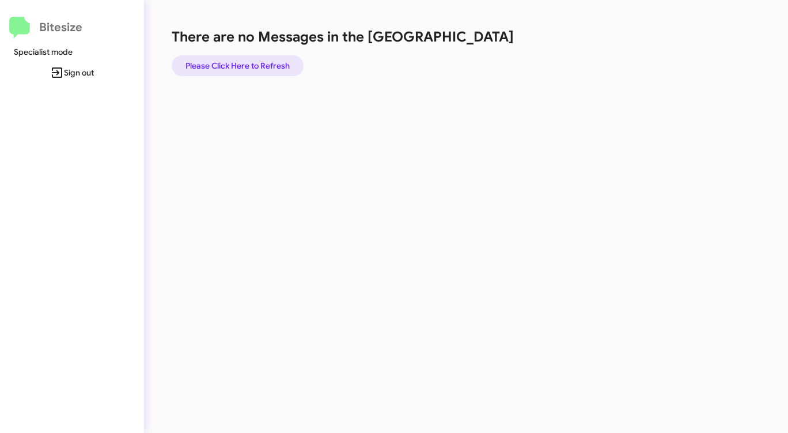
click at [248, 60] on span "Please Click Here to Refresh" at bounding box center [238, 65] width 104 height 21
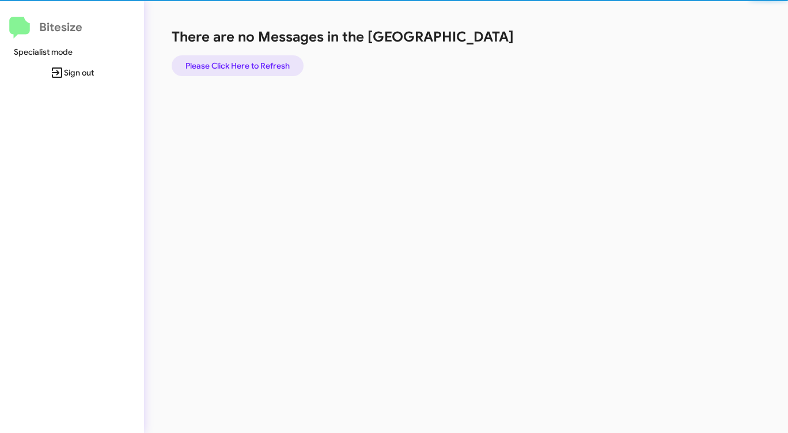
click at [248, 60] on span "Please Click Here to Refresh" at bounding box center [238, 65] width 104 height 21
click at [248, 63] on span "Please Click Here to Refresh" at bounding box center [238, 65] width 104 height 21
click at [249, 63] on span "Please Click Here to Refresh" at bounding box center [238, 65] width 104 height 21
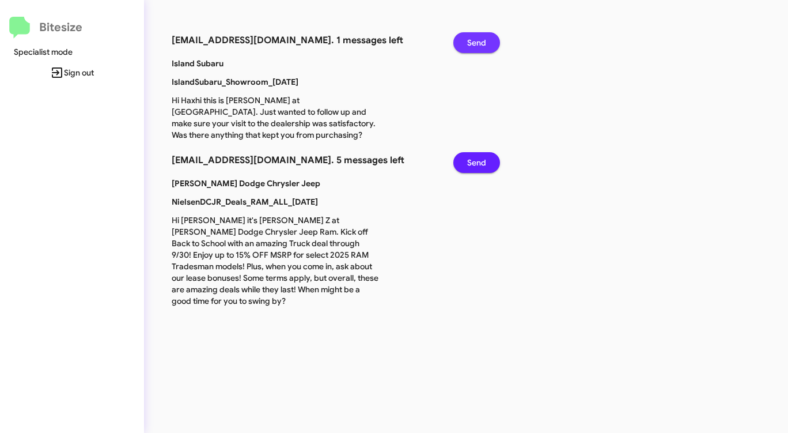
click at [473, 39] on span "Send" at bounding box center [476, 42] width 19 height 21
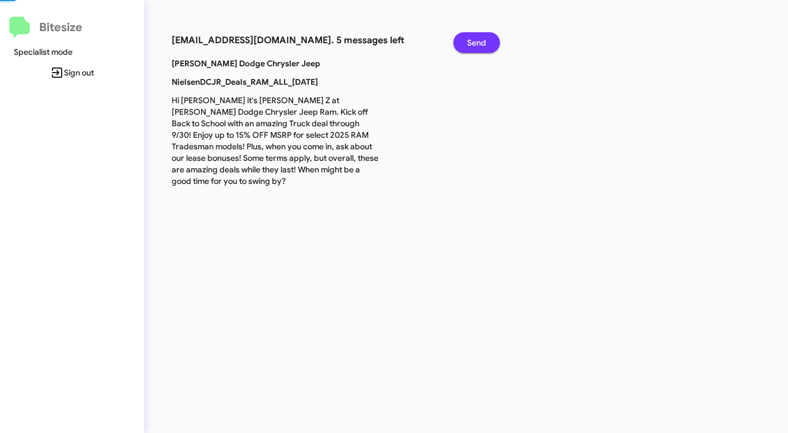
click at [473, 39] on span "Send" at bounding box center [476, 42] width 19 height 21
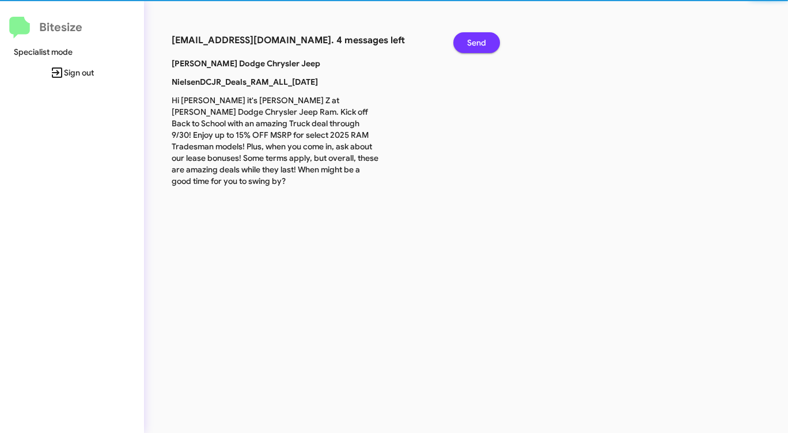
click at [473, 39] on span "Send" at bounding box center [476, 42] width 19 height 21
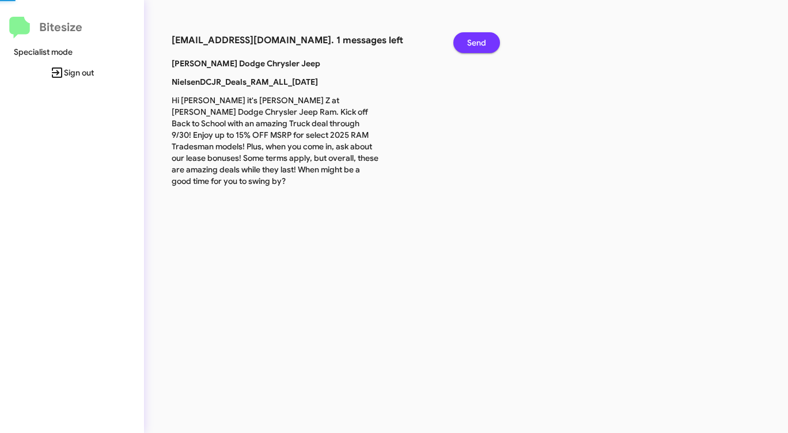
click at [473, 39] on span "Send" at bounding box center [476, 42] width 19 height 21
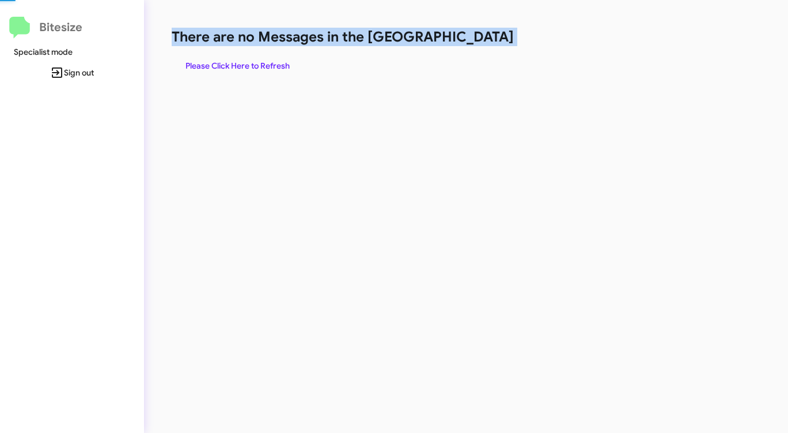
click at [473, 39] on h1 "There are no Messages in the [GEOGRAPHIC_DATA]" at bounding box center [413, 37] width 482 height 18
click at [247, 63] on span "Please Click Here to Refresh" at bounding box center [238, 65] width 104 height 21
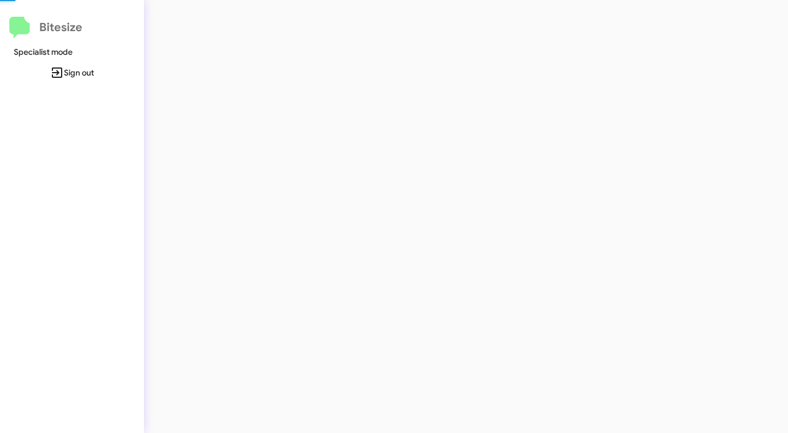
click at [247, 63] on div at bounding box center [412, 216] width 537 height 433
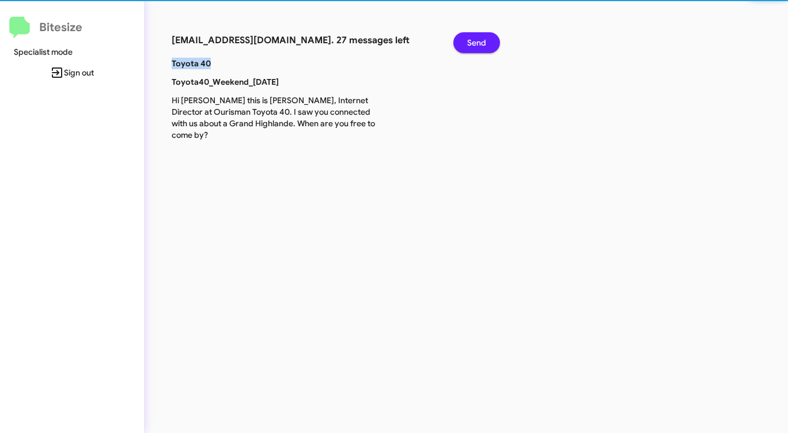
click at [247, 63] on p "Toyota 40" at bounding box center [275, 64] width 225 height 12
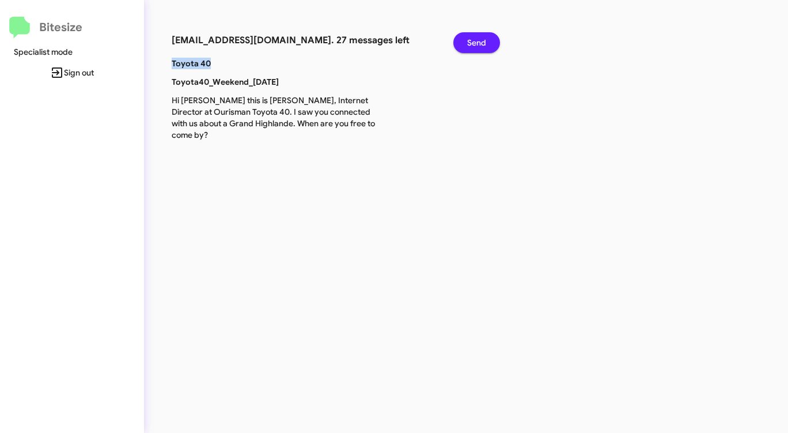
click at [474, 40] on span "Send" at bounding box center [476, 42] width 19 height 21
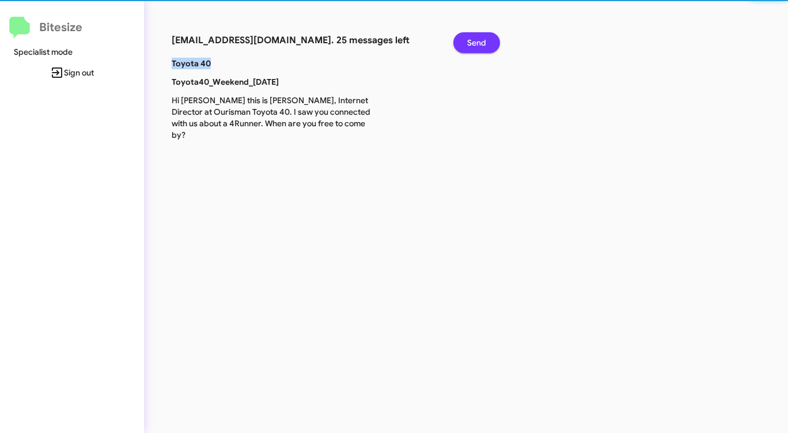
click at [474, 40] on span "Send" at bounding box center [476, 42] width 19 height 21
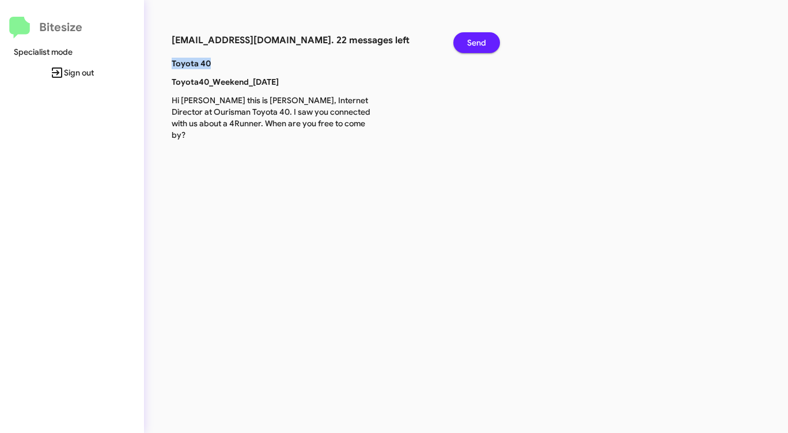
click at [474, 40] on span "Send" at bounding box center [476, 42] width 19 height 21
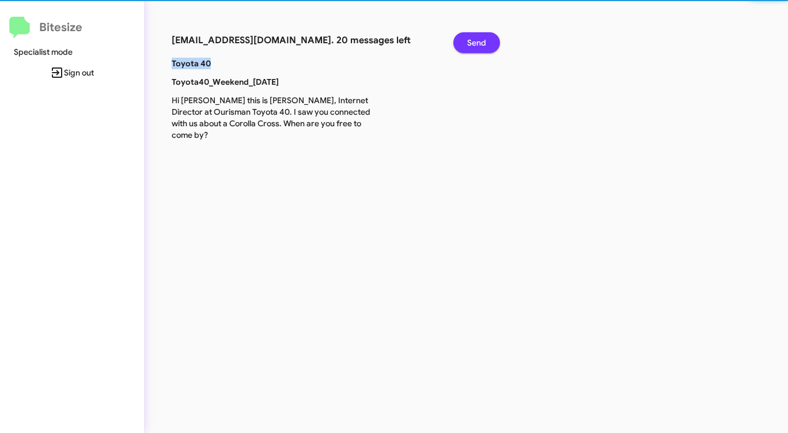
click at [474, 40] on span "Send" at bounding box center [476, 42] width 19 height 21
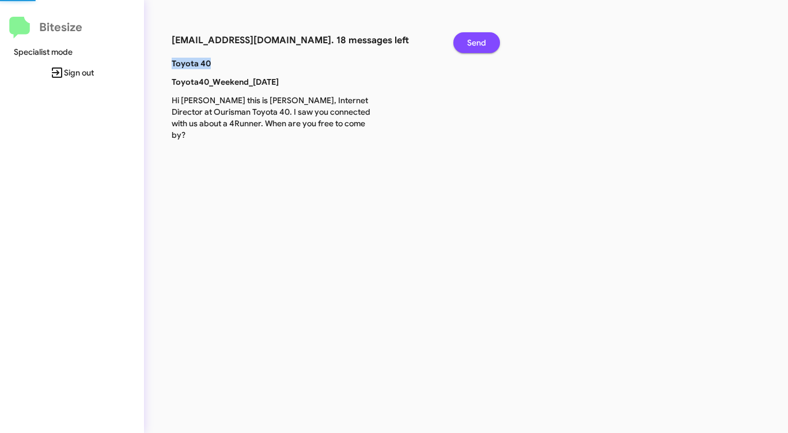
click at [474, 40] on span "Send" at bounding box center [476, 42] width 19 height 21
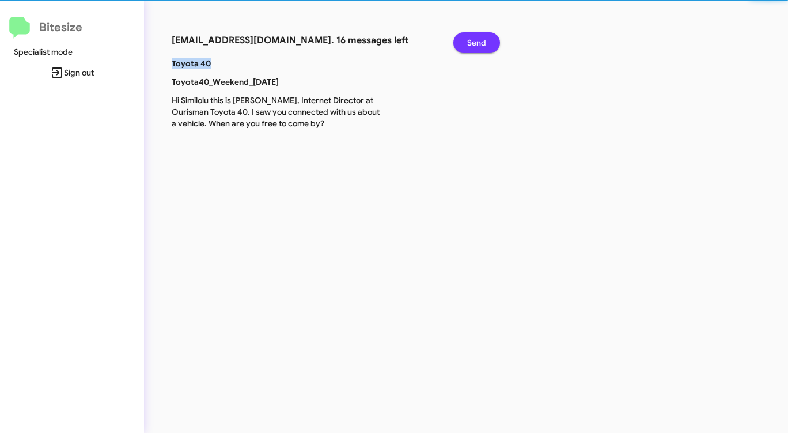
click at [474, 40] on span "Send" at bounding box center [476, 42] width 19 height 21
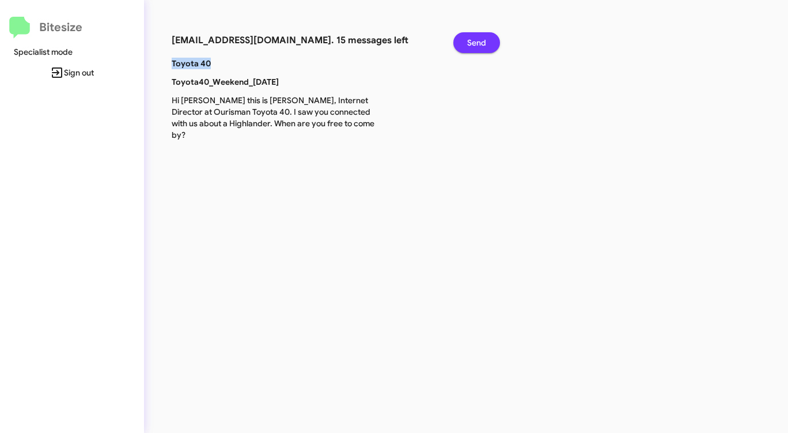
click at [474, 40] on span "Send" at bounding box center [476, 42] width 19 height 21
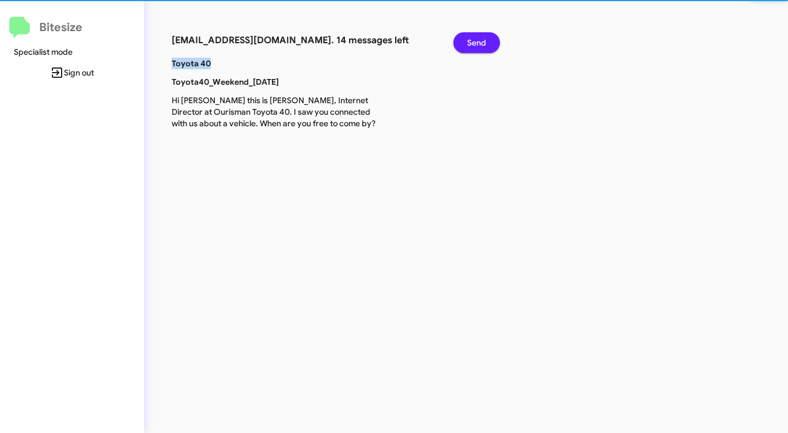
click at [474, 40] on span "Send" at bounding box center [476, 42] width 19 height 21
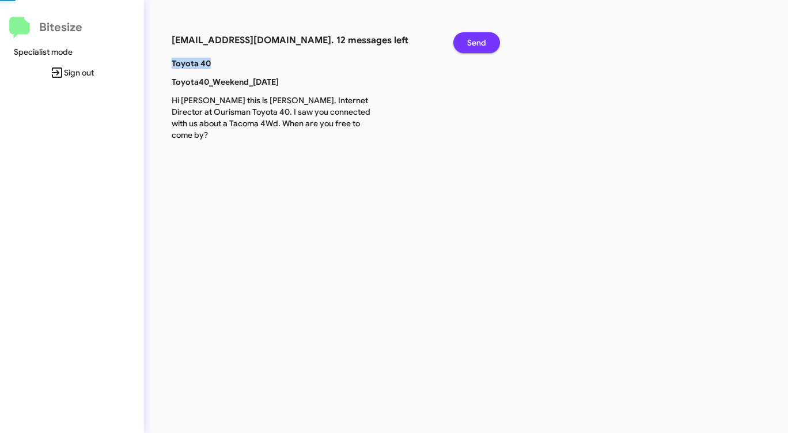
click at [474, 40] on span "Send" at bounding box center [476, 42] width 19 height 21
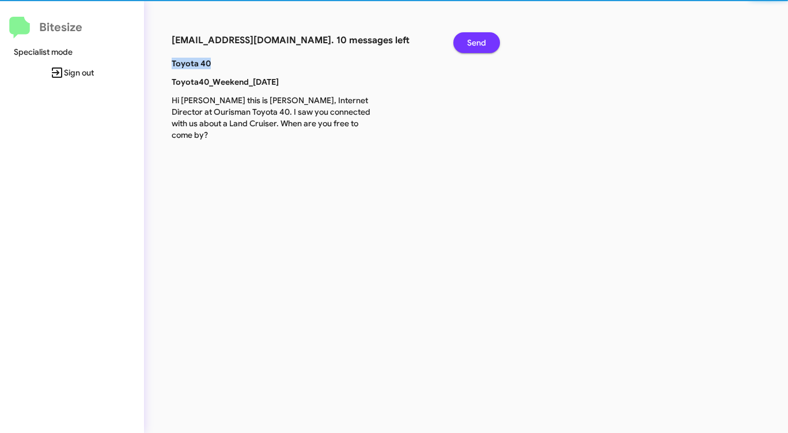
click at [474, 40] on span "Send" at bounding box center [476, 42] width 19 height 21
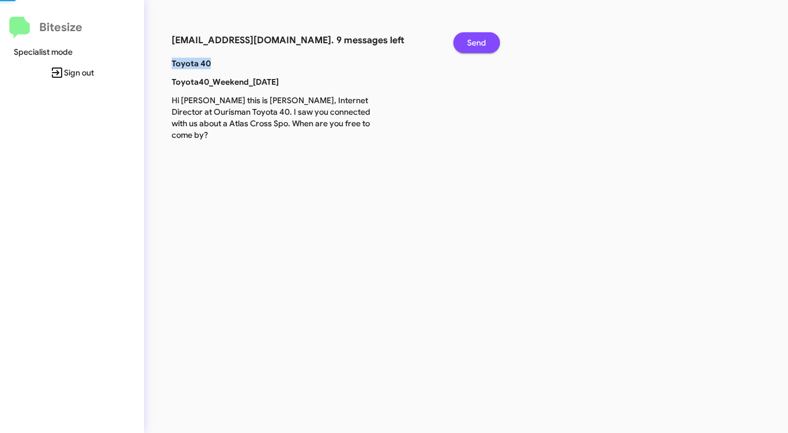
click at [474, 40] on span "Send" at bounding box center [476, 42] width 19 height 21
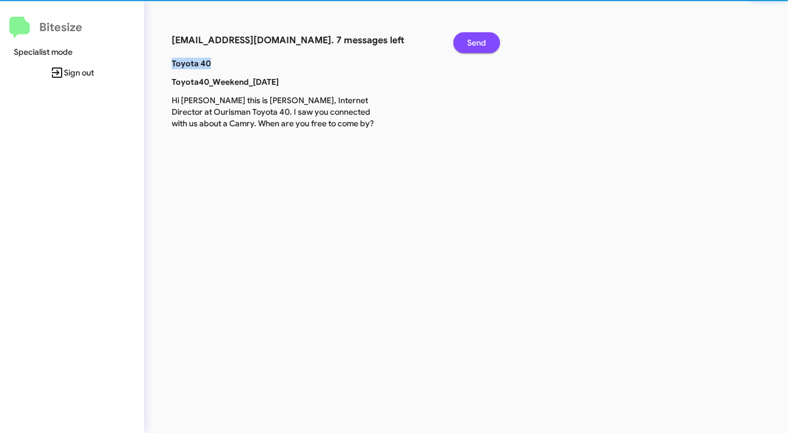
click at [474, 40] on span "Send" at bounding box center [476, 42] width 19 height 21
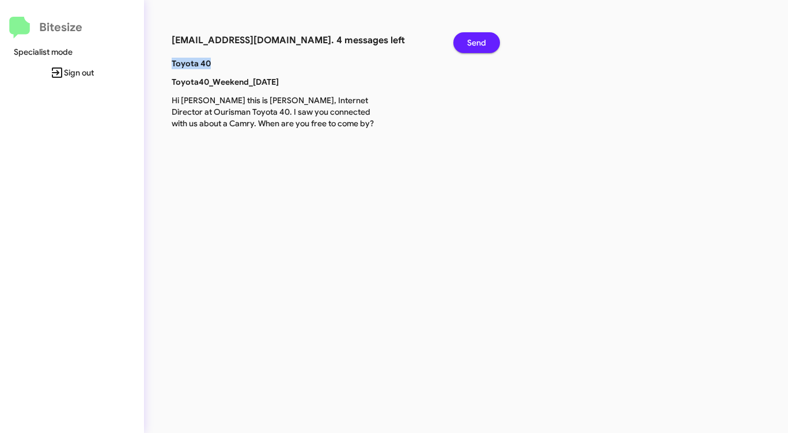
click at [474, 40] on span "Send" at bounding box center [476, 42] width 19 height 21
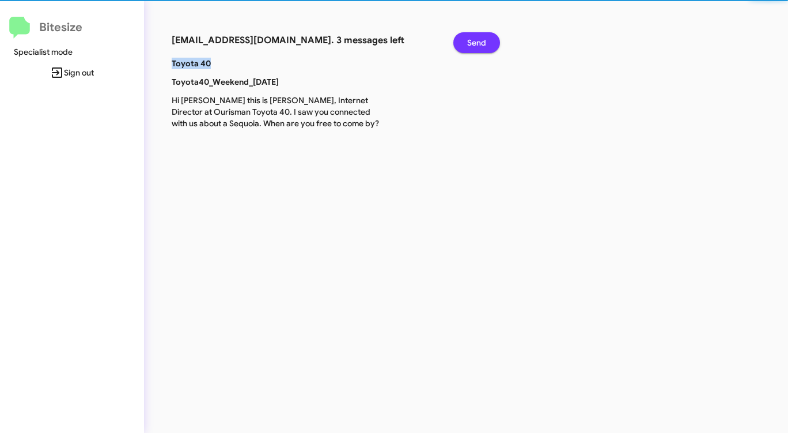
click at [474, 40] on span "Send" at bounding box center [476, 42] width 19 height 21
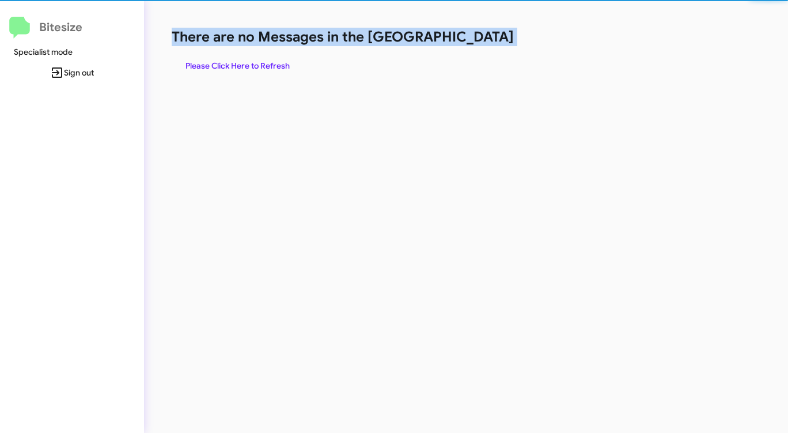
click at [474, 40] on h1 "There are no Messages in the [GEOGRAPHIC_DATA]" at bounding box center [413, 37] width 482 height 18
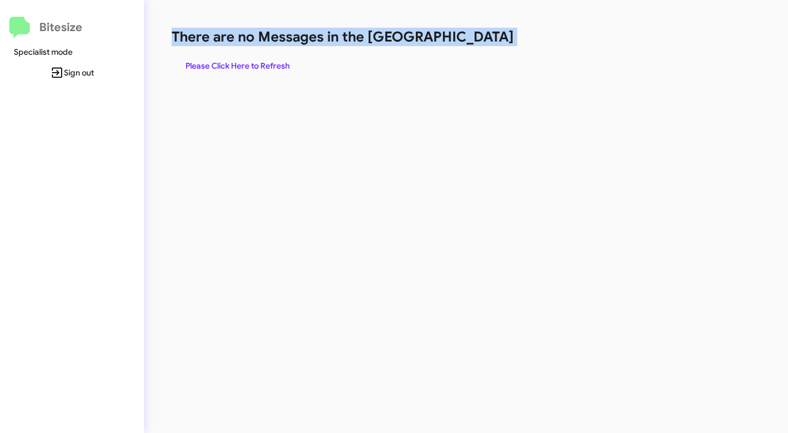
click at [474, 40] on h1 "There are no Messages in the [GEOGRAPHIC_DATA]" at bounding box center [413, 37] width 482 height 18
click at [251, 61] on span "Please Click Here to Refresh" at bounding box center [238, 65] width 104 height 21
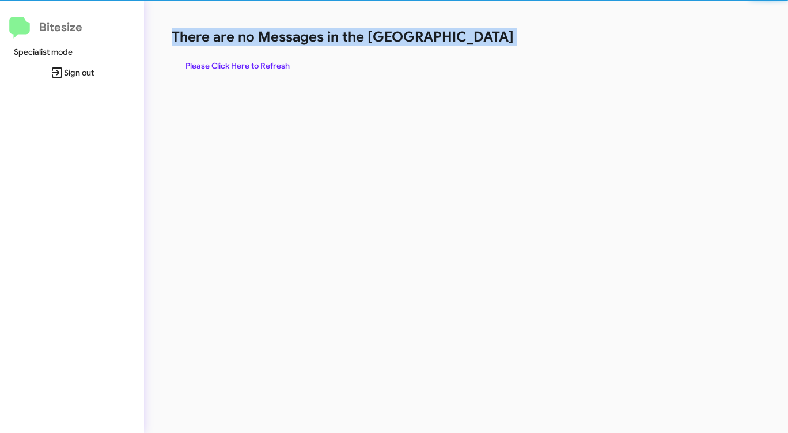
click at [251, 61] on span "Please Click Here to Refresh" at bounding box center [238, 65] width 104 height 21
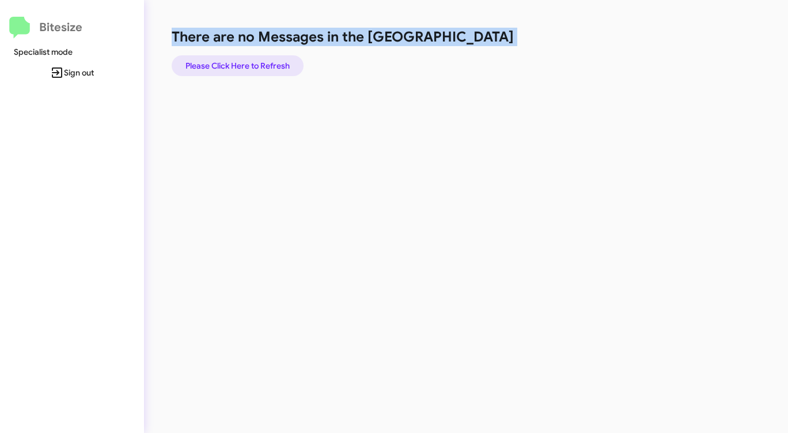
click at [251, 61] on span "Please Click Here to Refresh" at bounding box center [238, 65] width 104 height 21
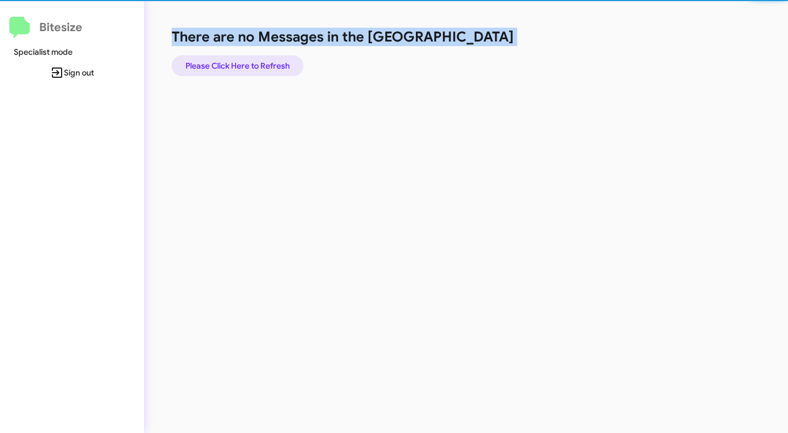
click at [251, 61] on span "Please Click Here to Refresh" at bounding box center [238, 65] width 104 height 21
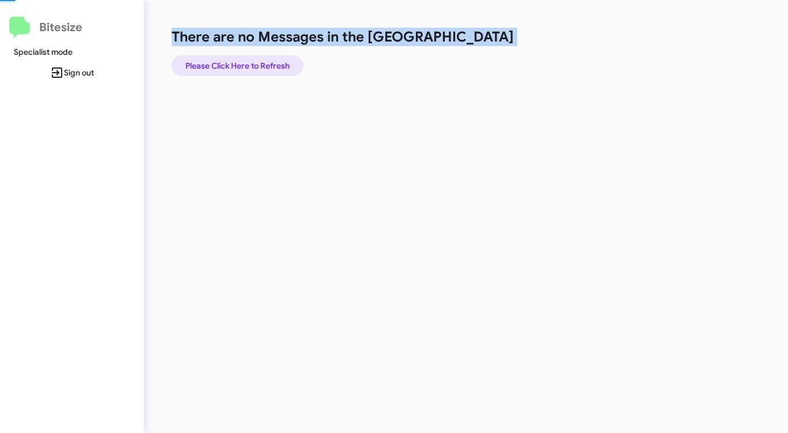
click at [251, 61] on span "Please Click Here to Refresh" at bounding box center [238, 65] width 104 height 21
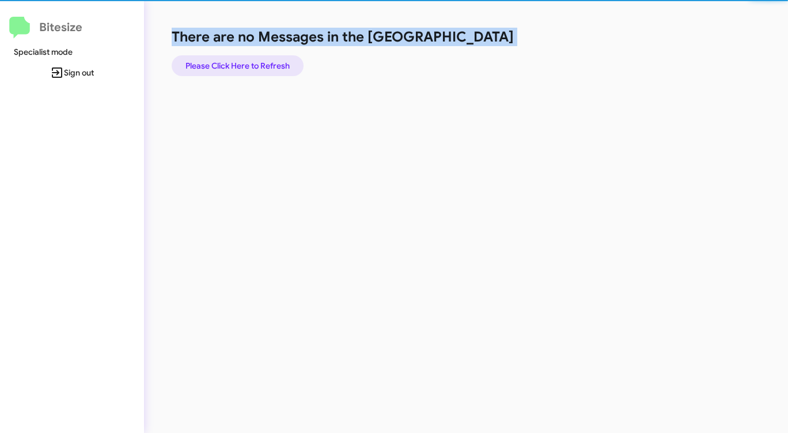
click at [251, 61] on span "Please Click Here to Refresh" at bounding box center [238, 65] width 104 height 21
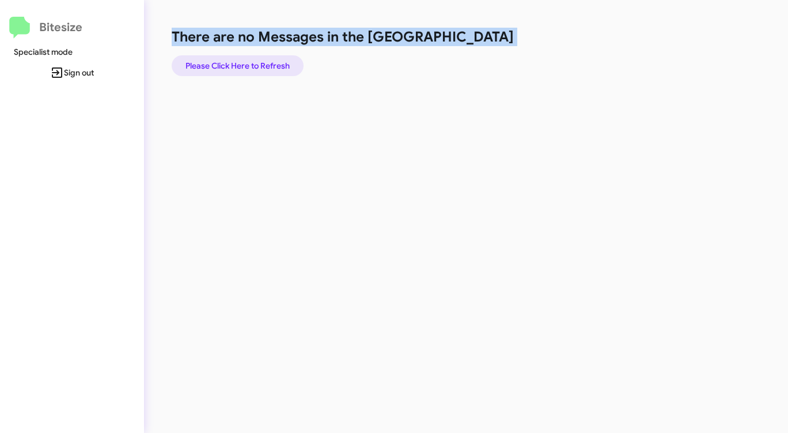
click at [251, 61] on span "Please Click Here to Refresh" at bounding box center [238, 65] width 104 height 21
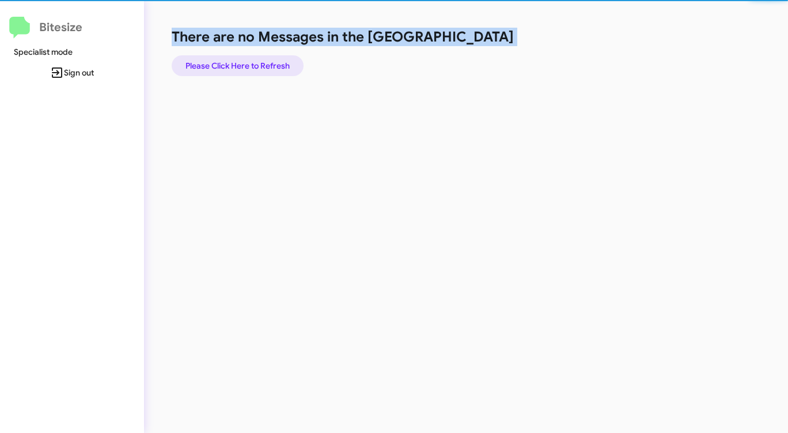
click at [251, 61] on span "Please Click Here to Refresh" at bounding box center [238, 65] width 104 height 21
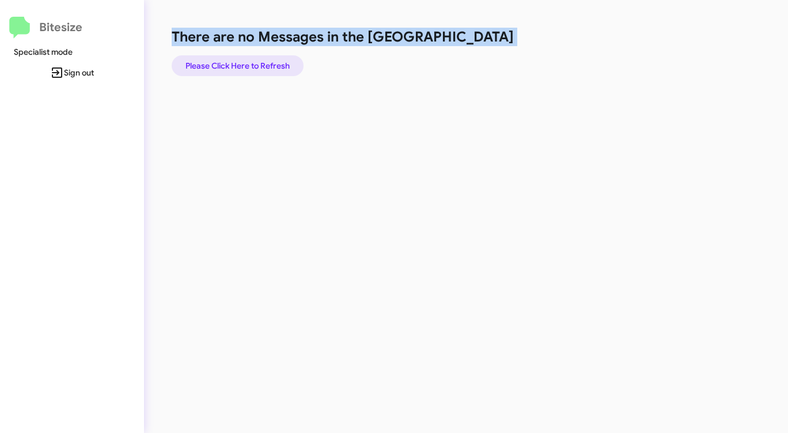
click at [251, 61] on span "Please Click Here to Refresh" at bounding box center [238, 65] width 104 height 21
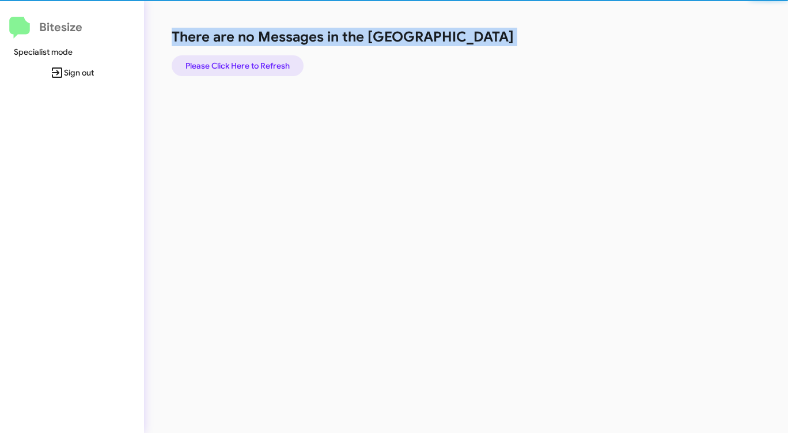
click at [251, 61] on span "Please Click Here to Refresh" at bounding box center [238, 65] width 104 height 21
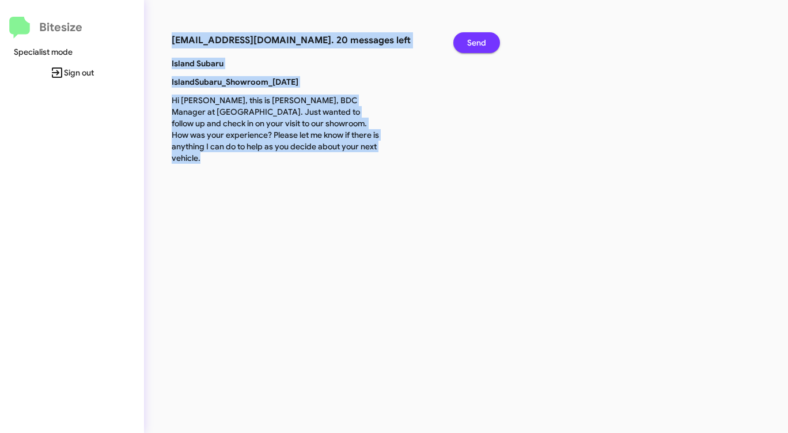
click at [470, 43] on span "Send" at bounding box center [476, 42] width 19 height 21
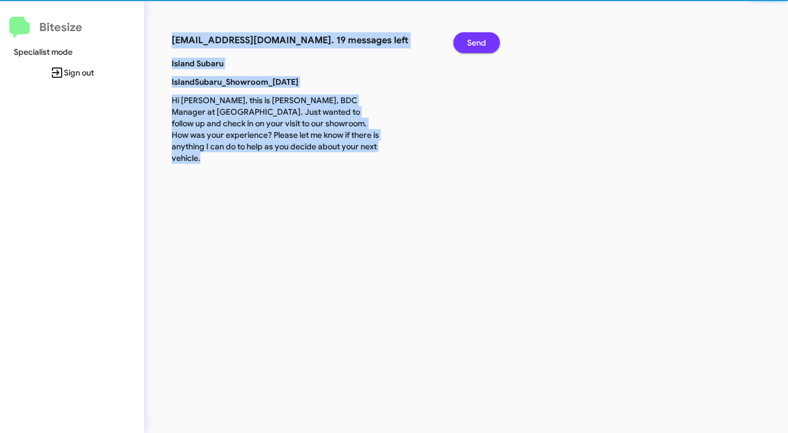
click at [470, 43] on span "Send" at bounding box center [476, 42] width 19 height 21
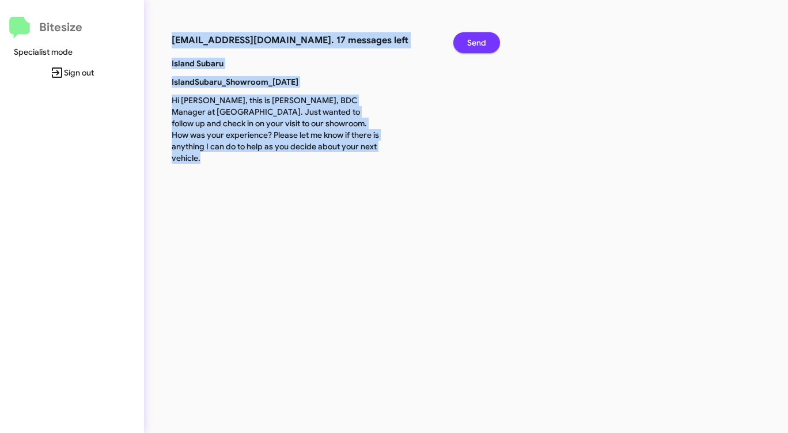
click at [470, 43] on span "Send" at bounding box center [476, 42] width 19 height 21
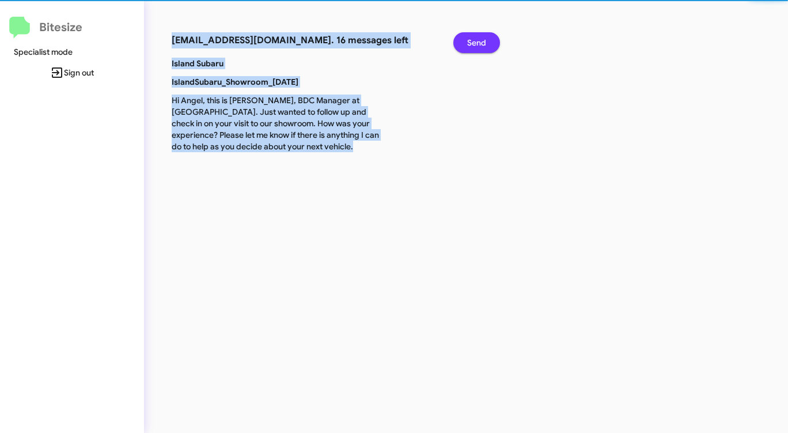
click at [470, 43] on span "Send" at bounding box center [476, 42] width 19 height 21
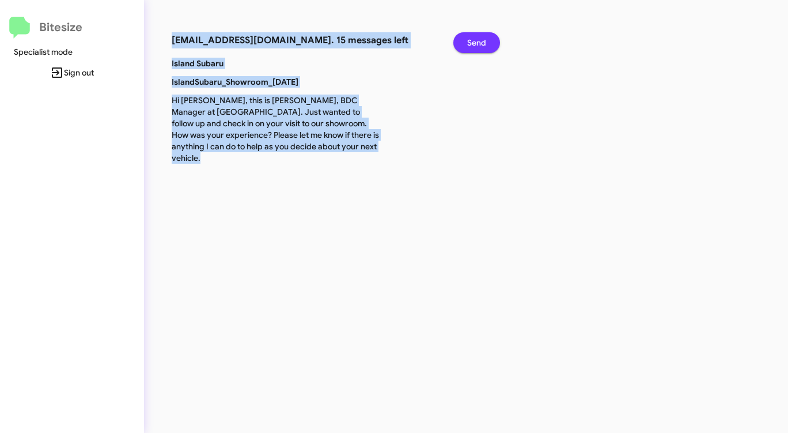
click at [470, 43] on span "Send" at bounding box center [476, 42] width 19 height 21
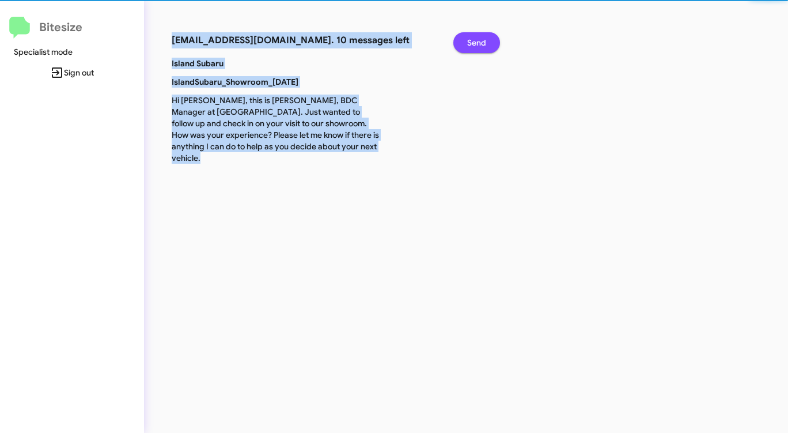
click at [470, 43] on span "Send" at bounding box center [476, 42] width 19 height 21
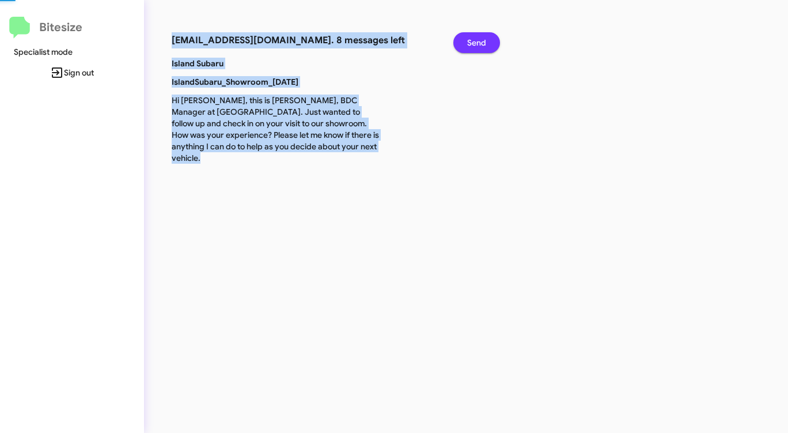
click at [470, 43] on span "Send" at bounding box center [476, 42] width 19 height 21
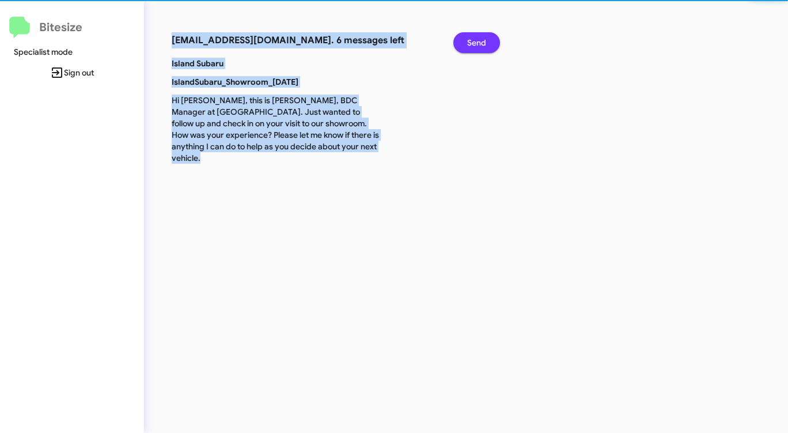
click at [470, 43] on span "Send" at bounding box center [476, 42] width 19 height 21
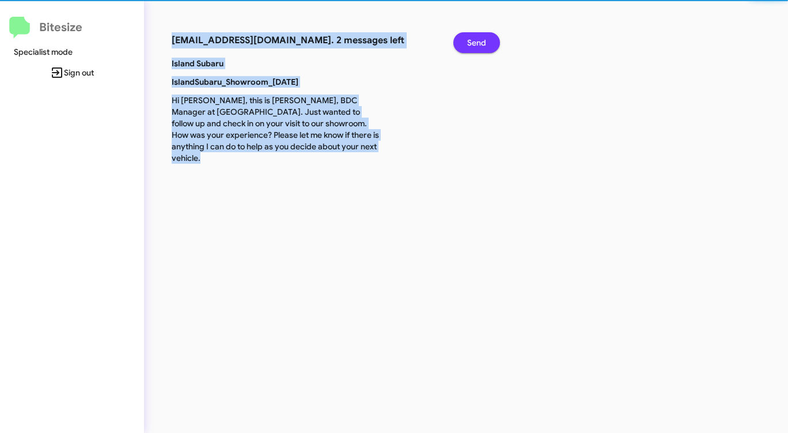
click at [470, 43] on span "Send" at bounding box center [476, 42] width 19 height 21
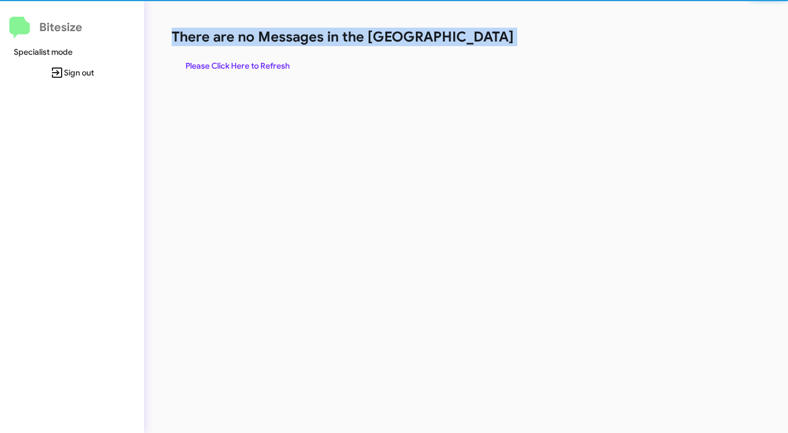
click at [470, 43] on h1 "There are no Messages in the [GEOGRAPHIC_DATA]" at bounding box center [413, 37] width 482 height 18
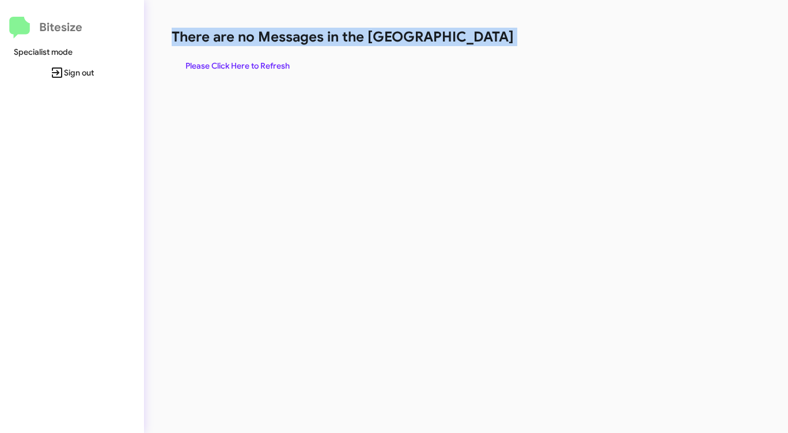
click at [470, 43] on h1 "There are no Messages in the [GEOGRAPHIC_DATA]" at bounding box center [413, 37] width 482 height 18
click at [258, 65] on span "Please Click Here to Refresh" at bounding box center [238, 65] width 104 height 21
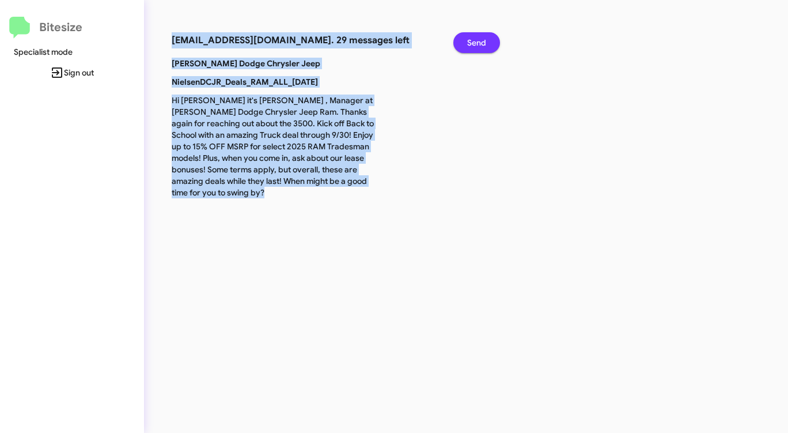
click at [478, 40] on span "Send" at bounding box center [476, 42] width 19 height 21
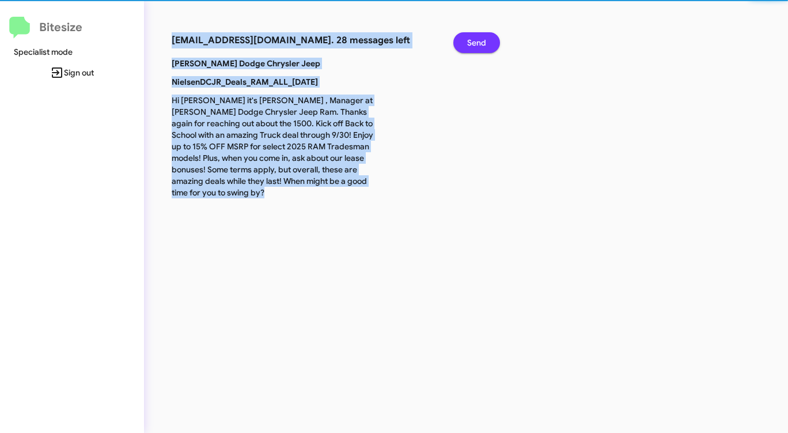
click at [478, 40] on span "Send" at bounding box center [476, 42] width 19 height 21
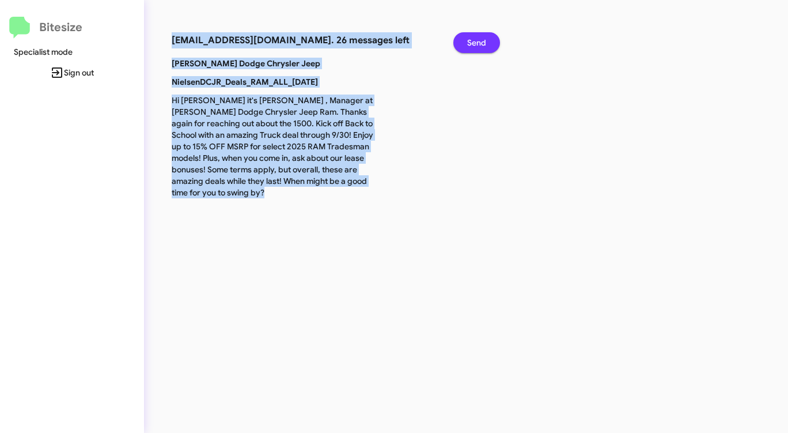
click at [478, 40] on span "Send" at bounding box center [476, 42] width 19 height 21
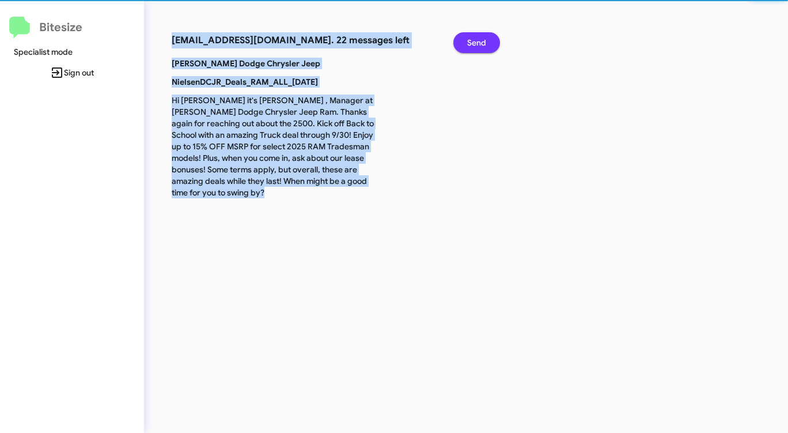
click at [478, 40] on span "Send" at bounding box center [476, 42] width 19 height 21
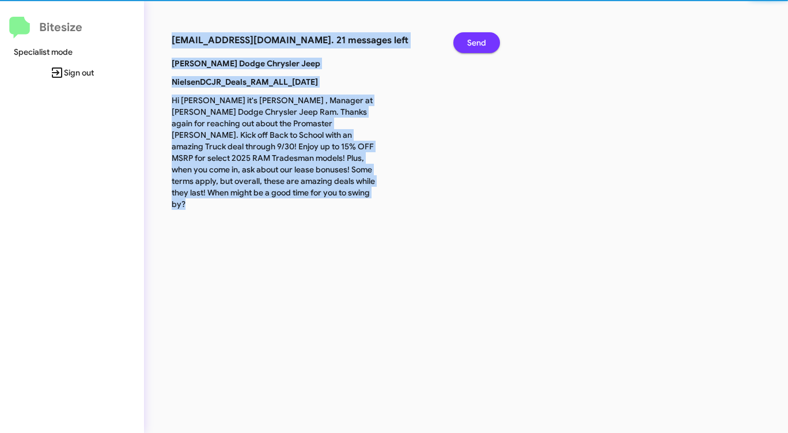
click at [478, 40] on span "Send" at bounding box center [476, 42] width 19 height 21
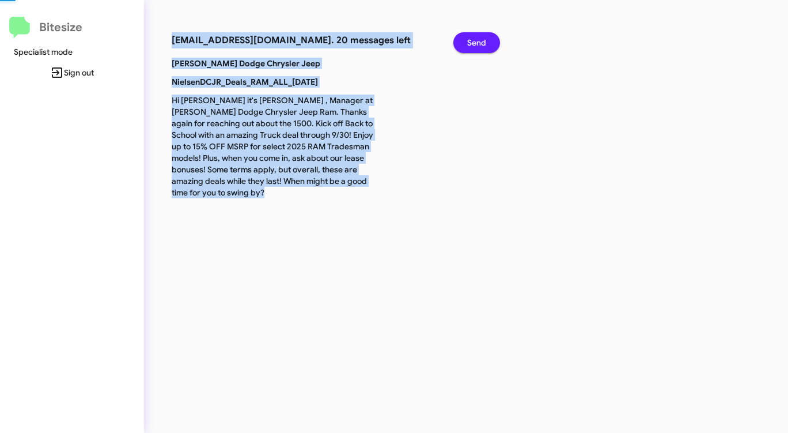
click at [478, 40] on span "Send" at bounding box center [476, 42] width 19 height 21
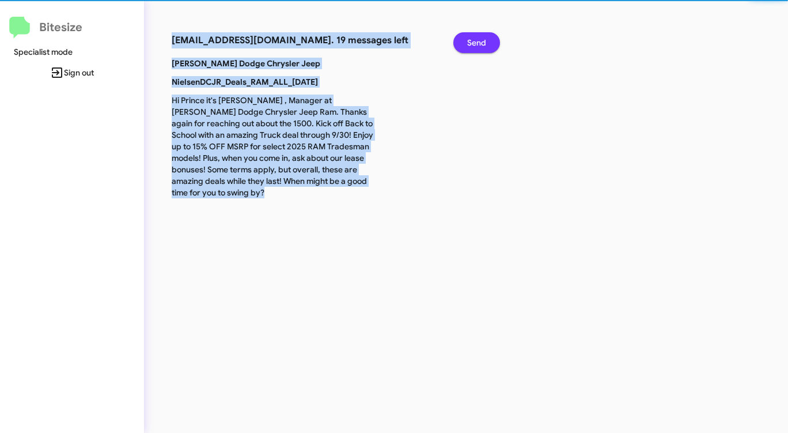
click at [478, 40] on span "Send" at bounding box center [476, 42] width 19 height 21
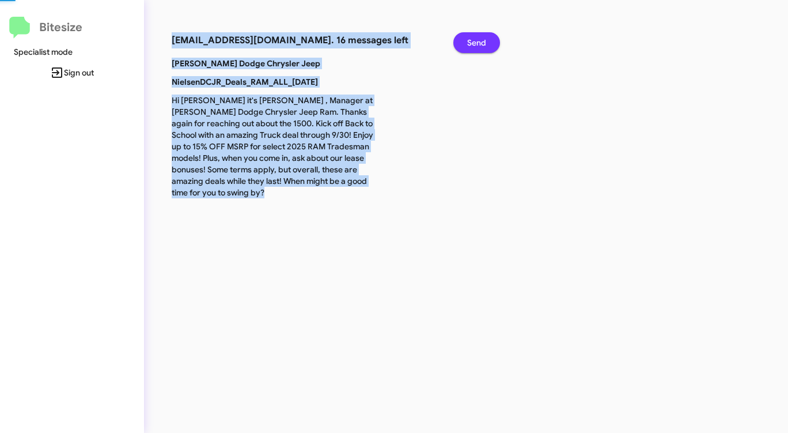
click at [478, 40] on span "Send" at bounding box center [476, 42] width 19 height 21
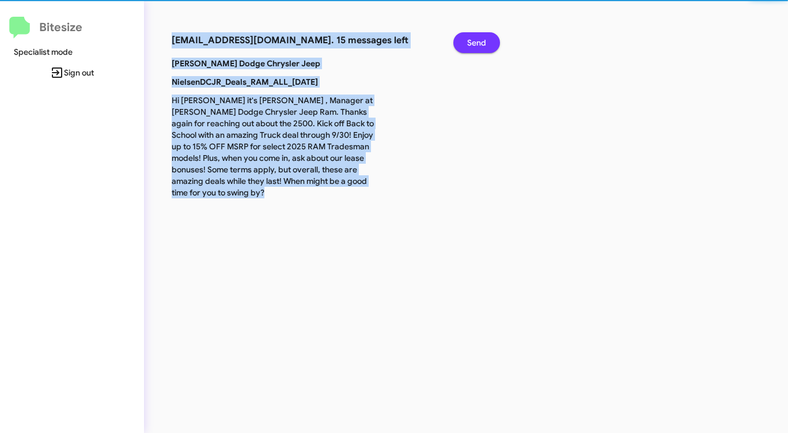
click at [478, 40] on span "Send" at bounding box center [476, 42] width 19 height 21
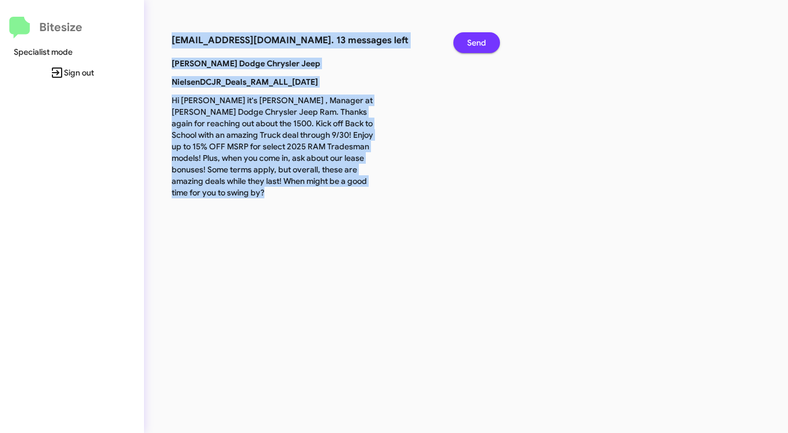
click at [478, 40] on span "Send" at bounding box center [476, 42] width 19 height 21
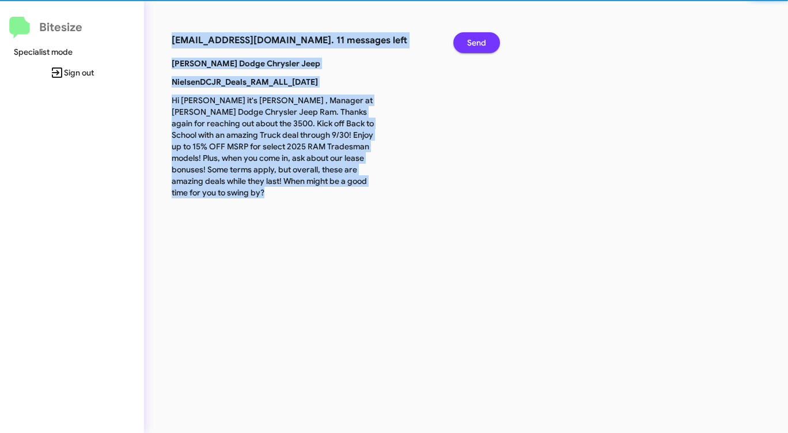
click at [478, 40] on span "Send" at bounding box center [476, 42] width 19 height 21
click at [477, 41] on span "Send" at bounding box center [476, 42] width 19 height 21
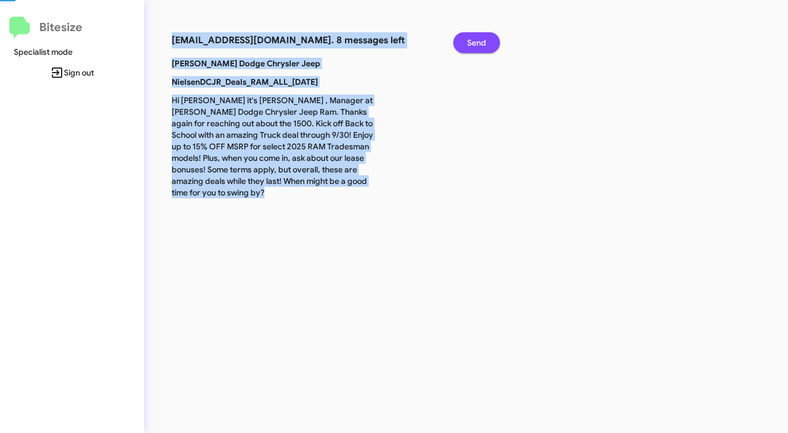
click at [477, 41] on span "Send" at bounding box center [476, 42] width 19 height 21
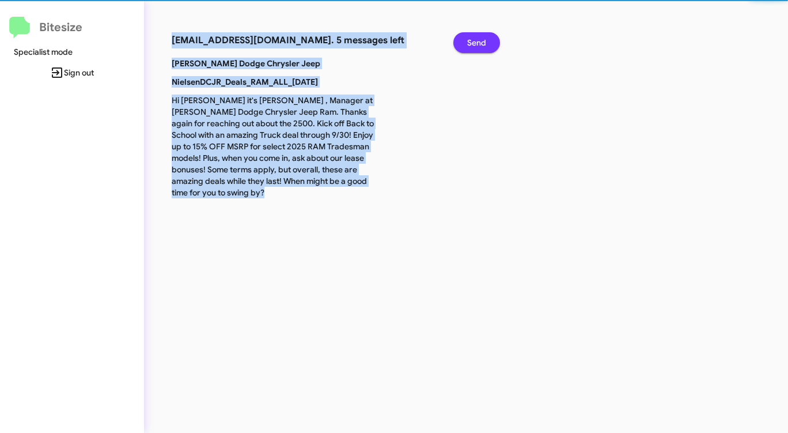
click at [476, 41] on span "Send" at bounding box center [476, 42] width 19 height 21
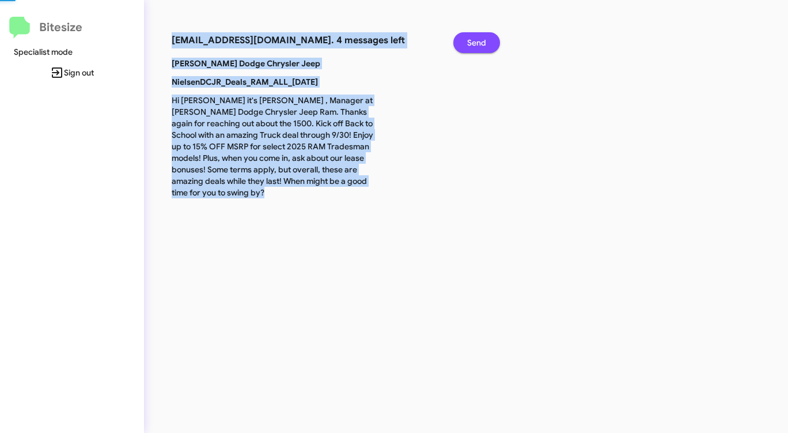
click at [475, 41] on span "Send" at bounding box center [476, 42] width 19 height 21
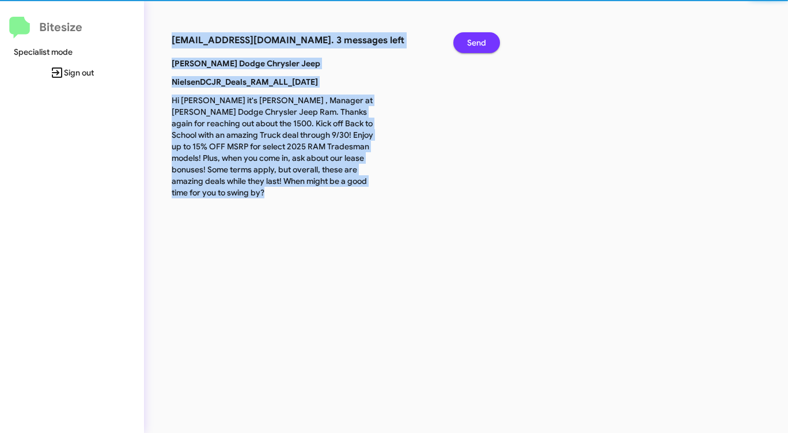
click at [475, 41] on span "Send" at bounding box center [476, 42] width 19 height 21
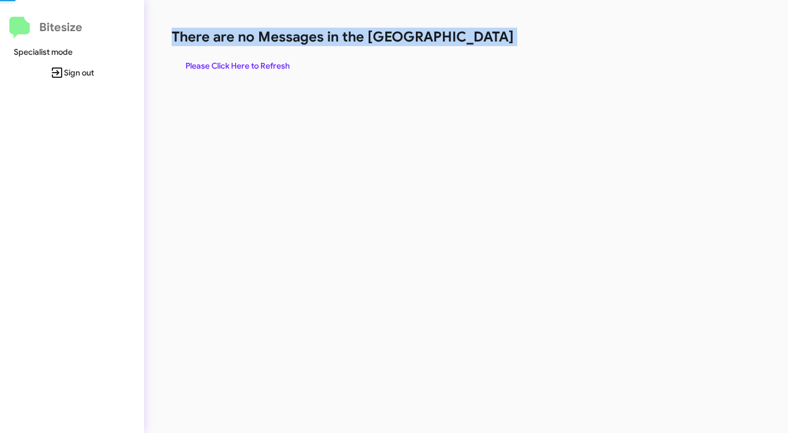
click at [475, 41] on h1 "There are no Messages in the [GEOGRAPHIC_DATA]" at bounding box center [413, 37] width 482 height 18
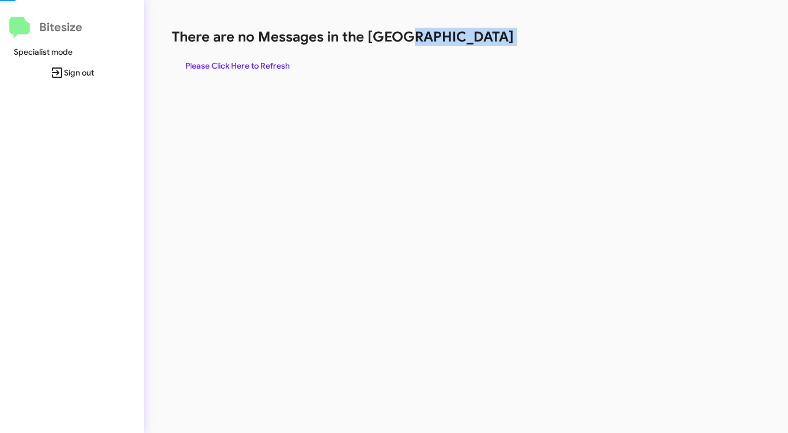
click at [475, 41] on h1 "There are no Messages in the [GEOGRAPHIC_DATA]" at bounding box center [413, 37] width 482 height 18
click at [244, 65] on span "Please Click Here to Refresh" at bounding box center [238, 65] width 104 height 21
click at [243, 64] on span "Please Click Here to Refresh" at bounding box center [238, 65] width 104 height 21
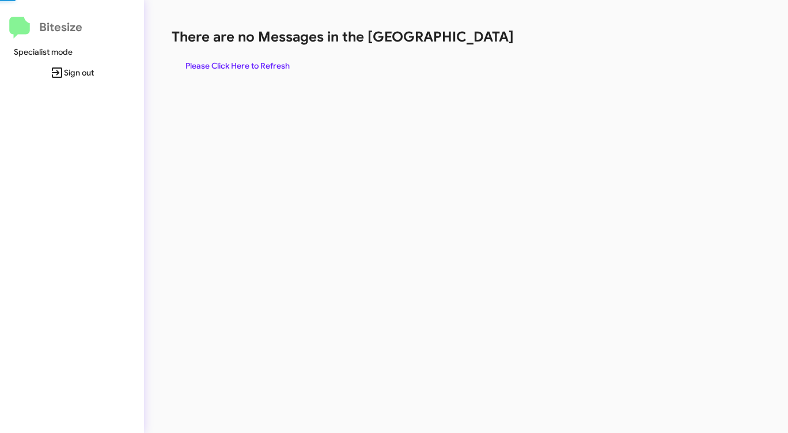
click at [242, 64] on span "Please Click Here to Refresh" at bounding box center [238, 65] width 104 height 21
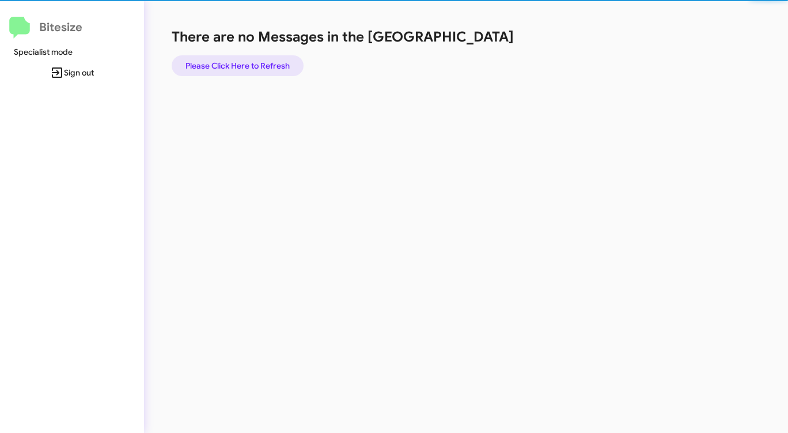
click at [242, 64] on span "Please Click Here to Refresh" at bounding box center [238, 65] width 104 height 21
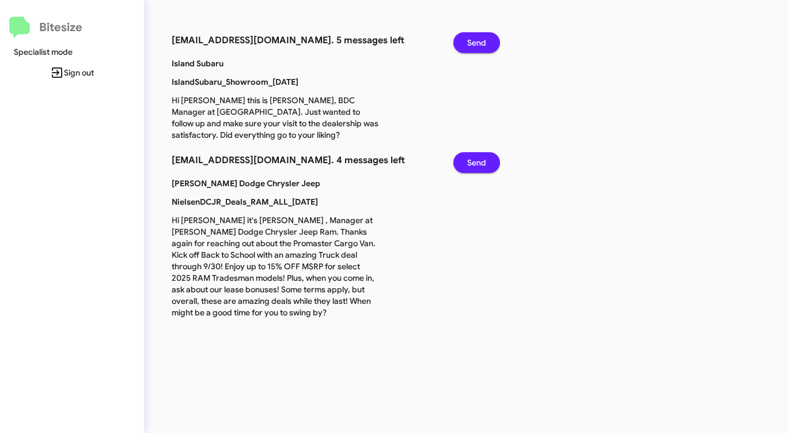
click at [485, 38] on span "Send" at bounding box center [476, 42] width 19 height 21
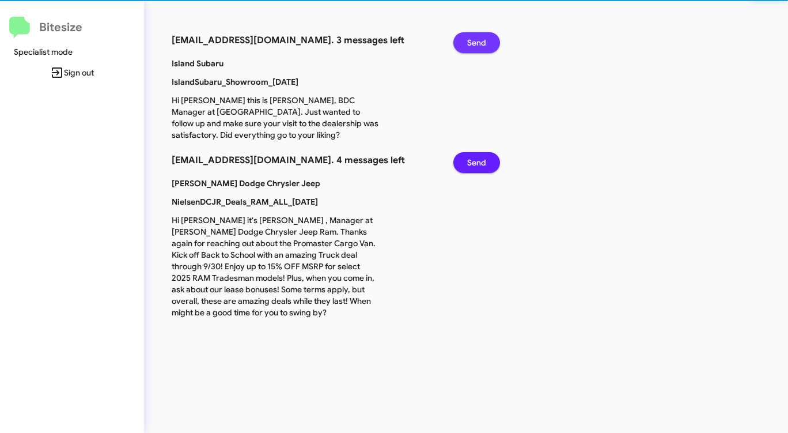
click at [485, 38] on span "Send" at bounding box center [476, 42] width 19 height 21
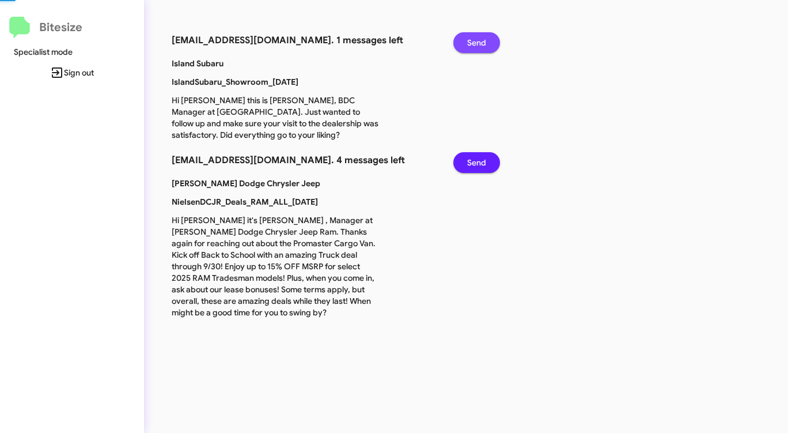
click at [485, 38] on span "Send" at bounding box center [476, 42] width 19 height 21
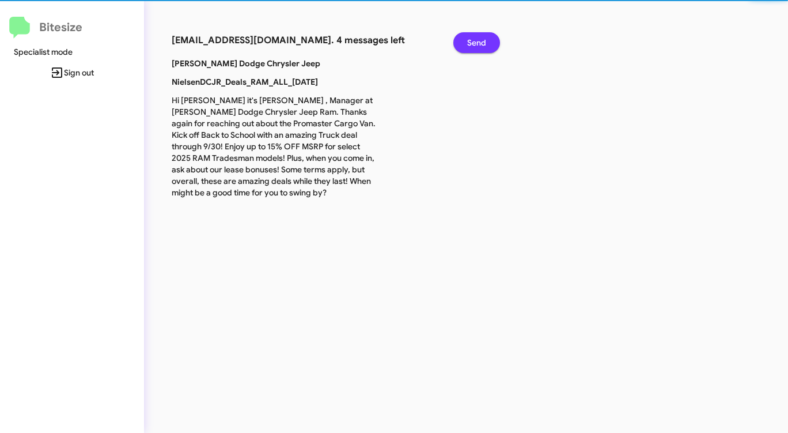
click at [485, 38] on span "Send" at bounding box center [476, 42] width 19 height 21
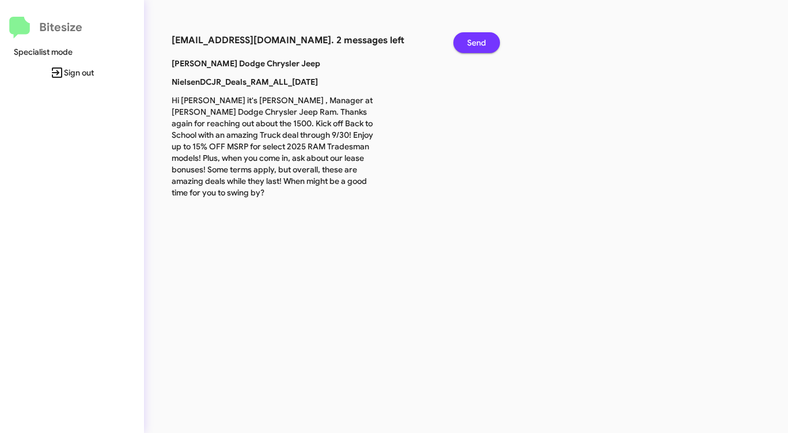
click at [485, 38] on span "Send" at bounding box center [476, 42] width 19 height 21
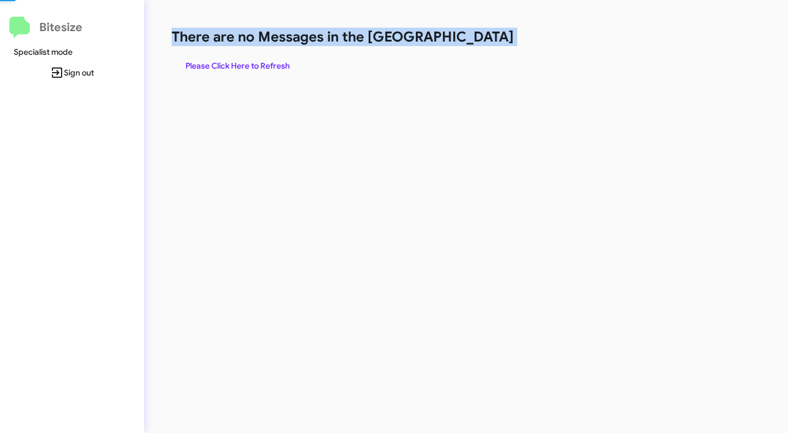
click at [485, 38] on h1 "There are no Messages in the [GEOGRAPHIC_DATA]" at bounding box center [413, 37] width 482 height 18
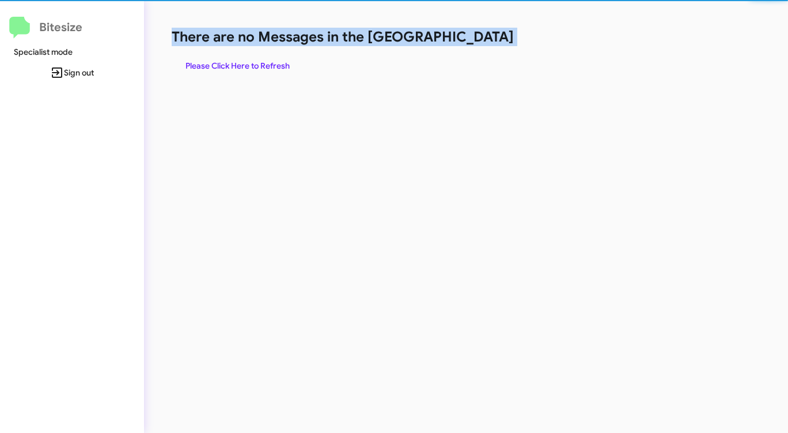
click at [485, 38] on h1 "There are no Messages in the [GEOGRAPHIC_DATA]" at bounding box center [413, 37] width 482 height 18
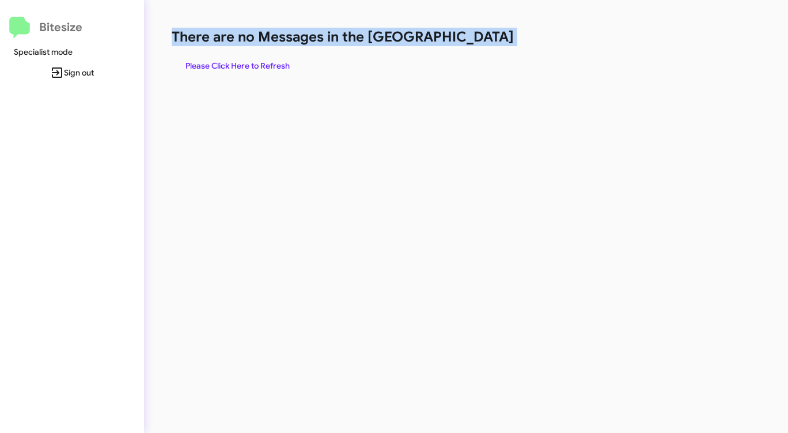
click at [485, 38] on h1 "There are no Messages in the [GEOGRAPHIC_DATA]" at bounding box center [413, 37] width 482 height 18
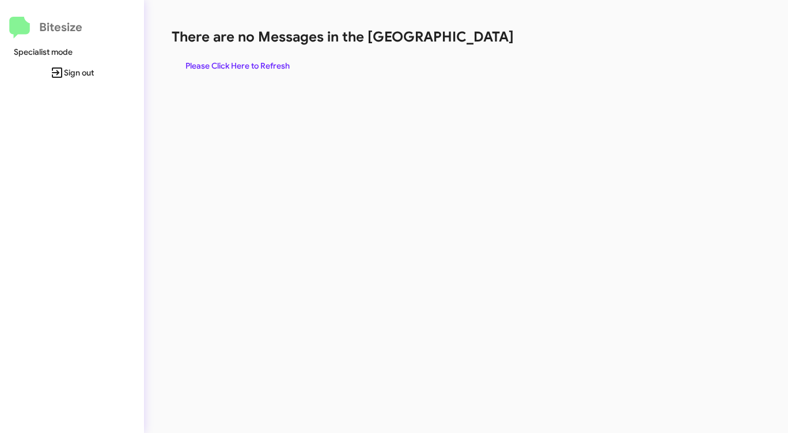
click at [485, 38] on h1 "There are no Messages in the [GEOGRAPHIC_DATA]" at bounding box center [413, 37] width 482 height 18
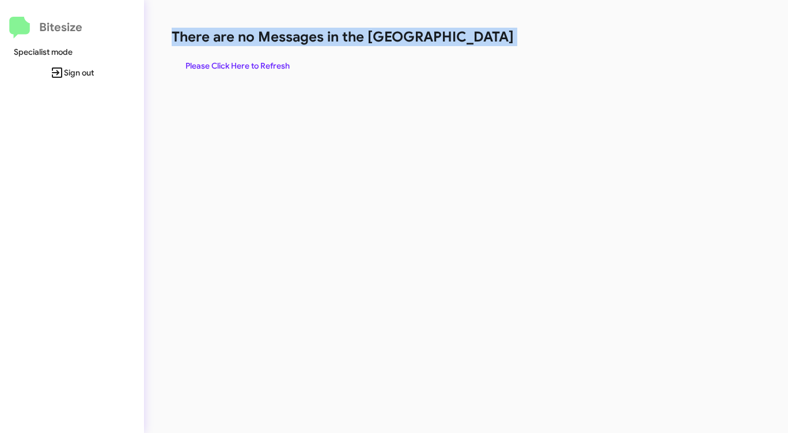
click at [485, 38] on h1 "There are no Messages in the [GEOGRAPHIC_DATA]" at bounding box center [413, 37] width 482 height 18
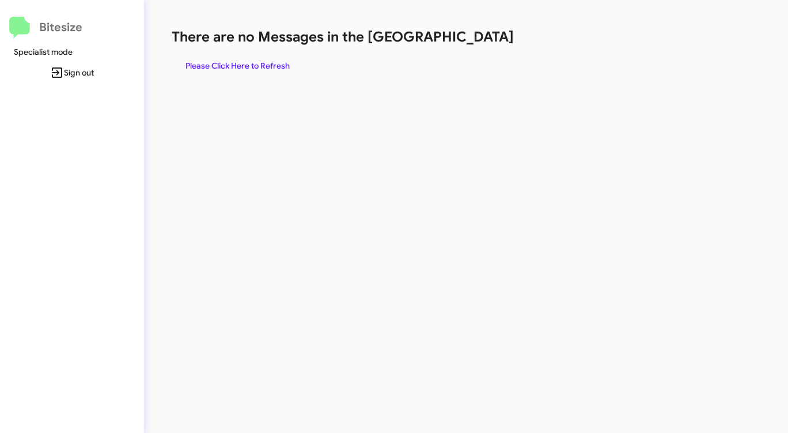
click at [485, 38] on h1 "There are no Messages in the [GEOGRAPHIC_DATA]" at bounding box center [413, 37] width 482 height 18
click at [266, 60] on span "Please Click Here to Refresh" at bounding box center [238, 65] width 104 height 21
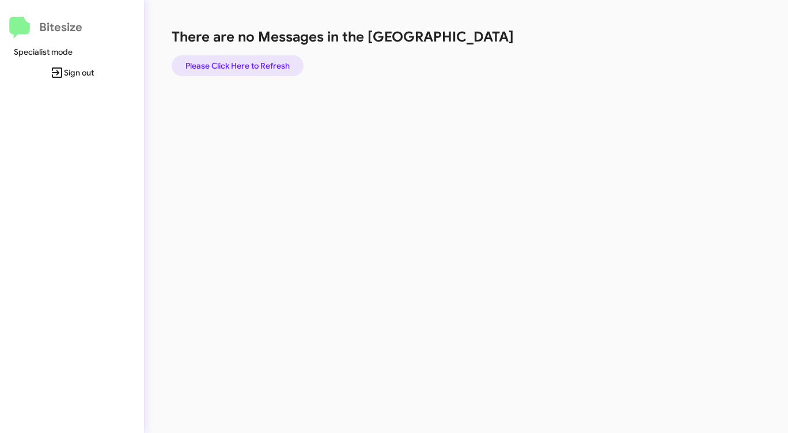
click at [266, 60] on span "Please Click Here to Refresh" at bounding box center [238, 65] width 104 height 21
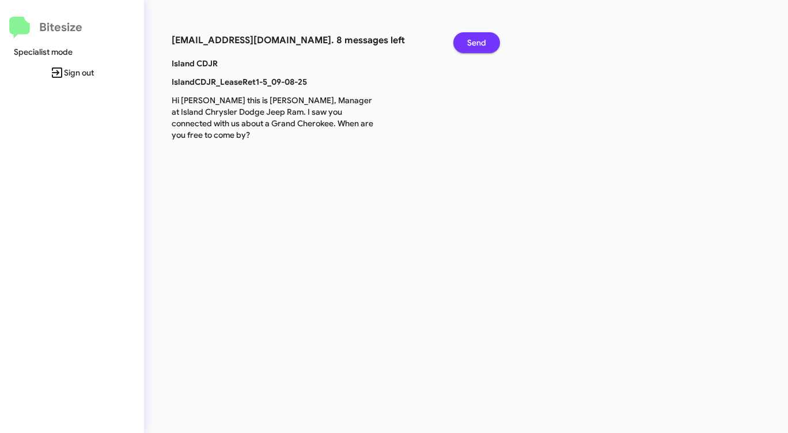
click at [481, 46] on span "Send" at bounding box center [476, 42] width 19 height 21
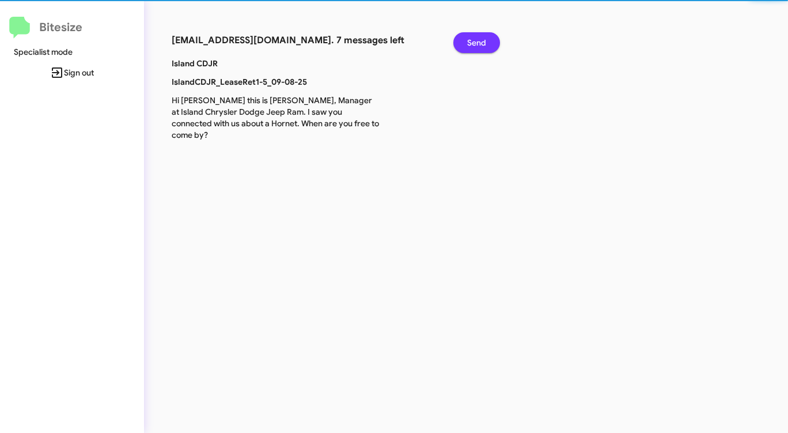
click at [480, 46] on span "Send" at bounding box center [476, 42] width 19 height 21
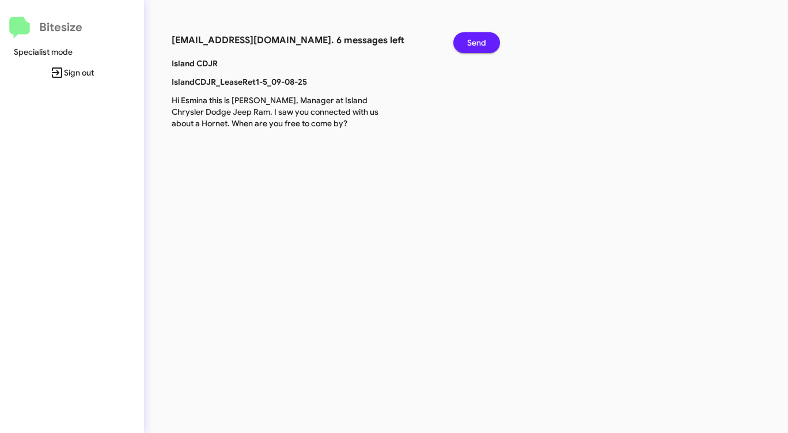
click at [480, 46] on span "Send" at bounding box center [476, 42] width 19 height 21
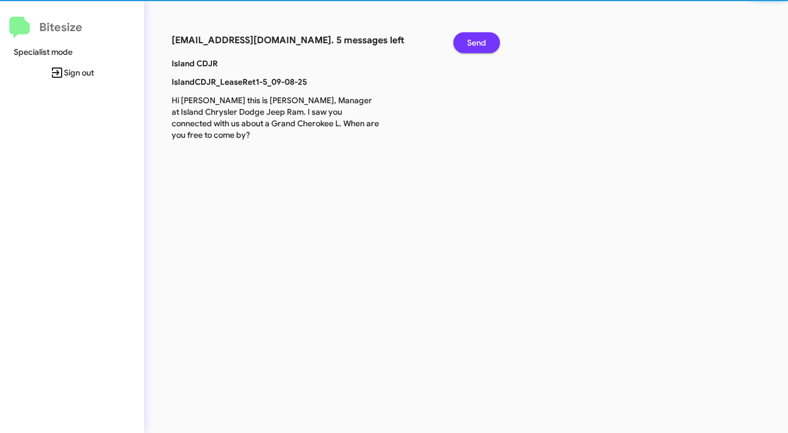
click at [480, 46] on span "Send" at bounding box center [476, 42] width 19 height 21
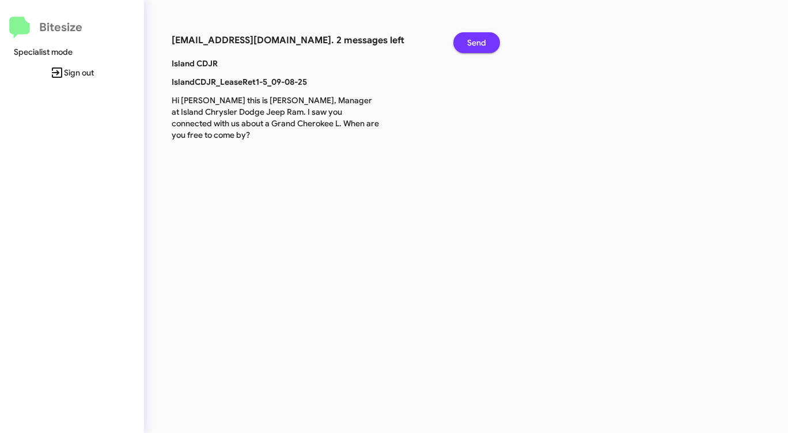
click at [480, 46] on span "Send" at bounding box center [476, 42] width 19 height 21
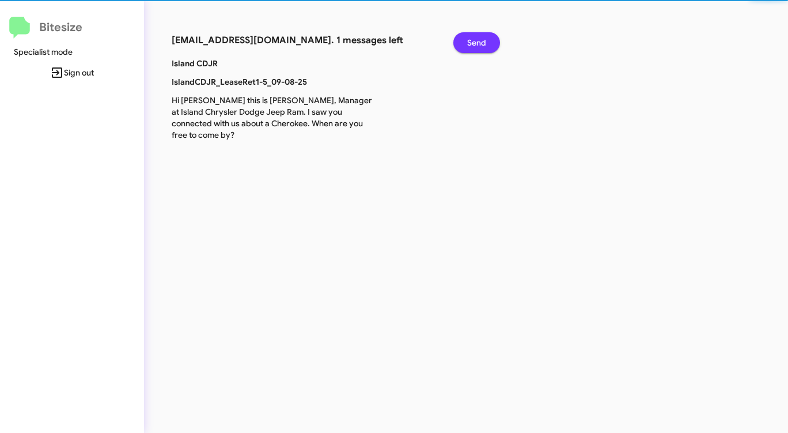
click at [480, 46] on span "Send" at bounding box center [476, 42] width 19 height 21
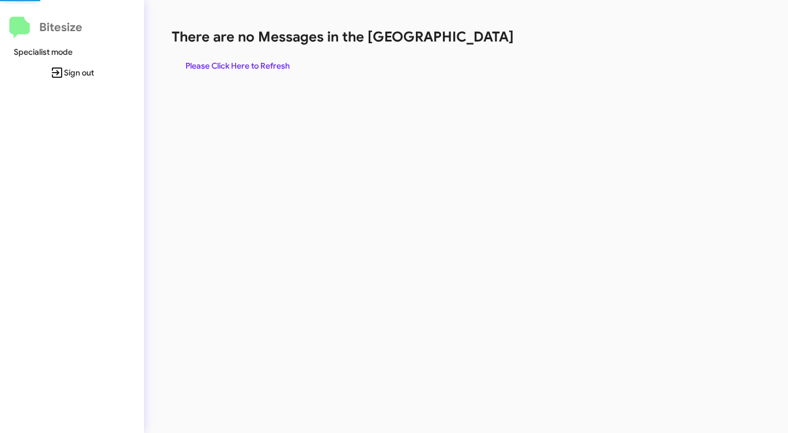
click at [480, 46] on div "There are no Messages in the Queue Please Click Here to Refresh" at bounding box center [413, 52] width 482 height 48
click at [270, 66] on span "Please Click Here to Refresh" at bounding box center [238, 65] width 104 height 21
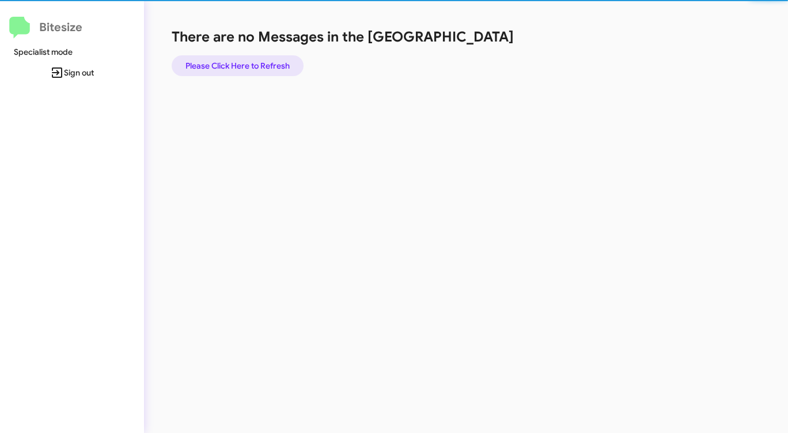
click at [270, 66] on span "Please Click Here to Refresh" at bounding box center [238, 65] width 104 height 21
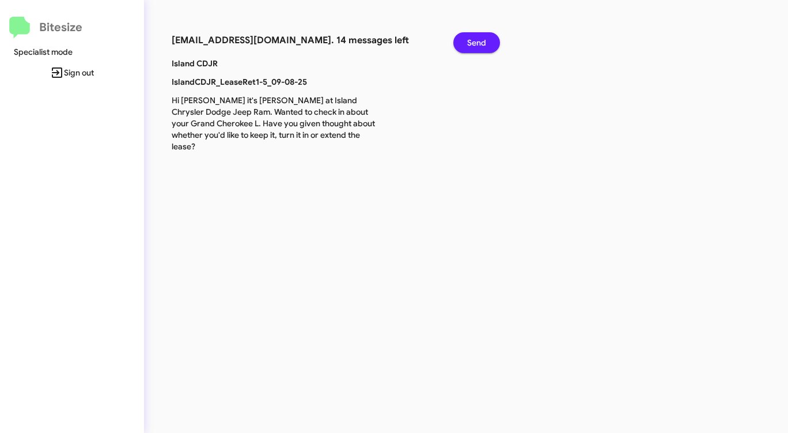
click at [481, 45] on span "Send" at bounding box center [476, 42] width 19 height 21
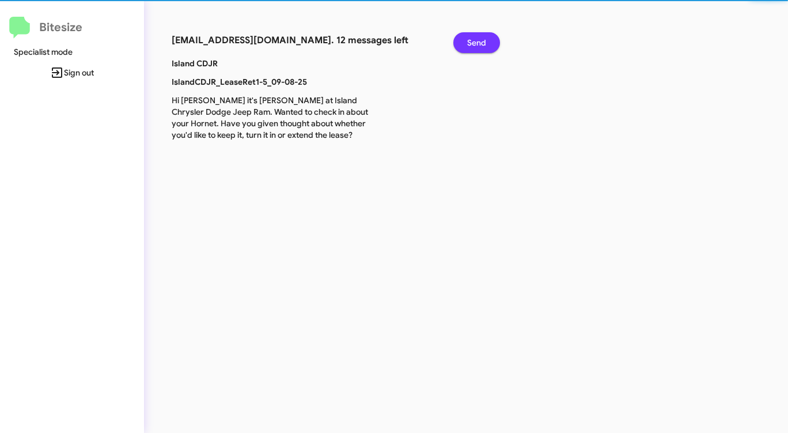
click at [481, 45] on span "Send" at bounding box center [476, 42] width 19 height 21
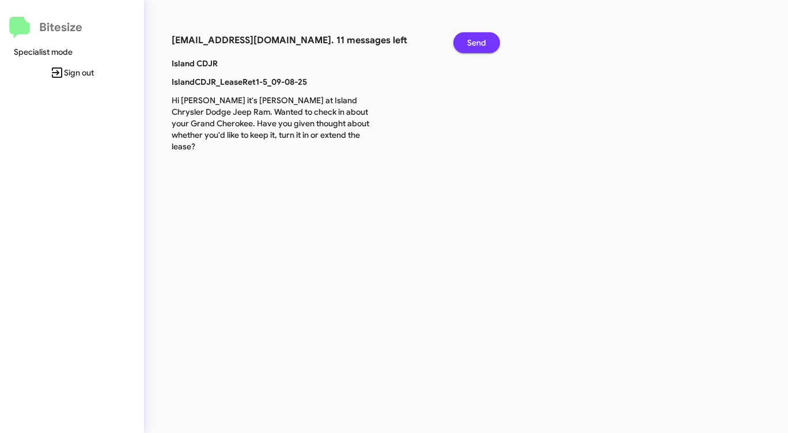
click at [481, 45] on span "Send" at bounding box center [476, 42] width 19 height 21
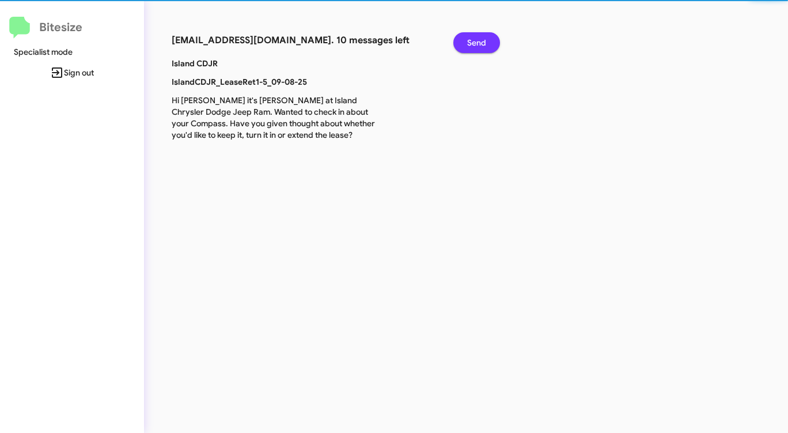
click at [481, 45] on span "Send" at bounding box center [476, 42] width 19 height 21
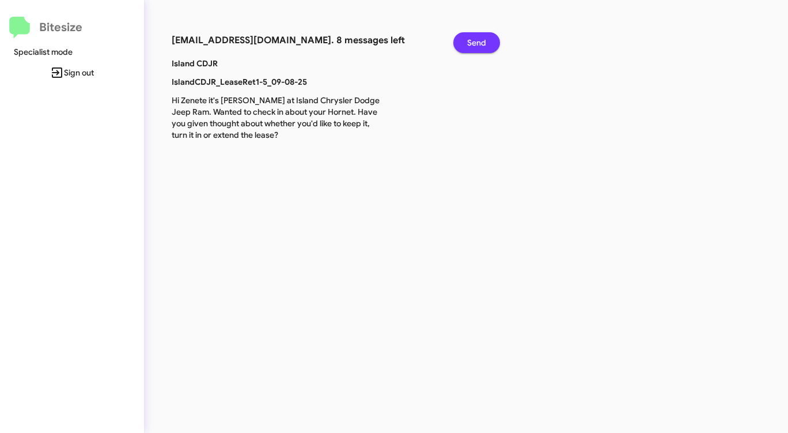
click at [481, 45] on span "Send" at bounding box center [476, 42] width 19 height 21
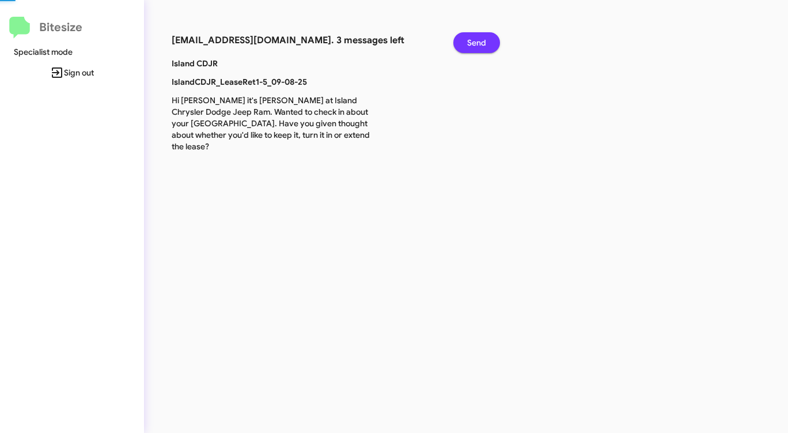
click at [481, 45] on span "Send" at bounding box center [476, 42] width 19 height 21
click at [481, 44] on span "Send" at bounding box center [476, 42] width 19 height 21
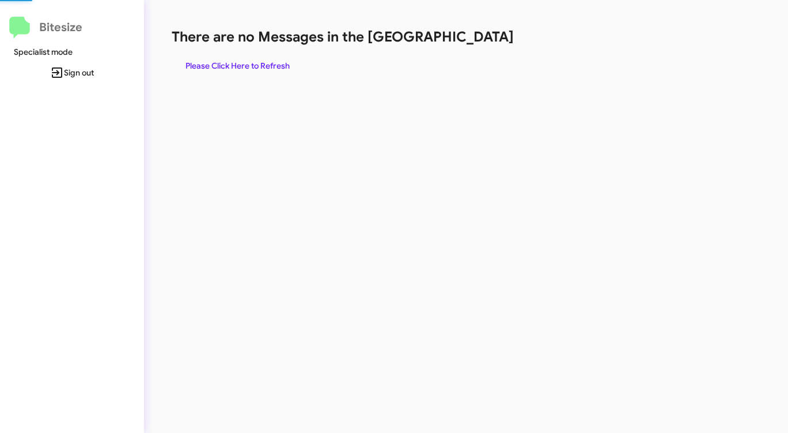
click at [481, 44] on h1 "There are no Messages in the [GEOGRAPHIC_DATA]" at bounding box center [413, 37] width 482 height 18
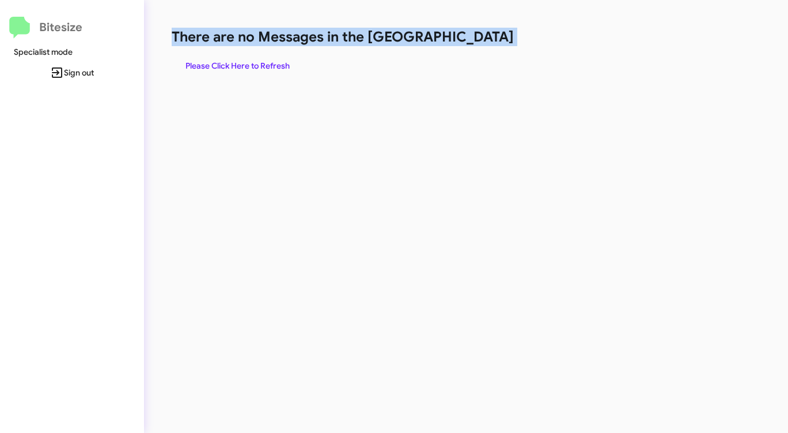
click at [481, 44] on h1 "There are no Messages in the [GEOGRAPHIC_DATA]" at bounding box center [413, 37] width 482 height 18
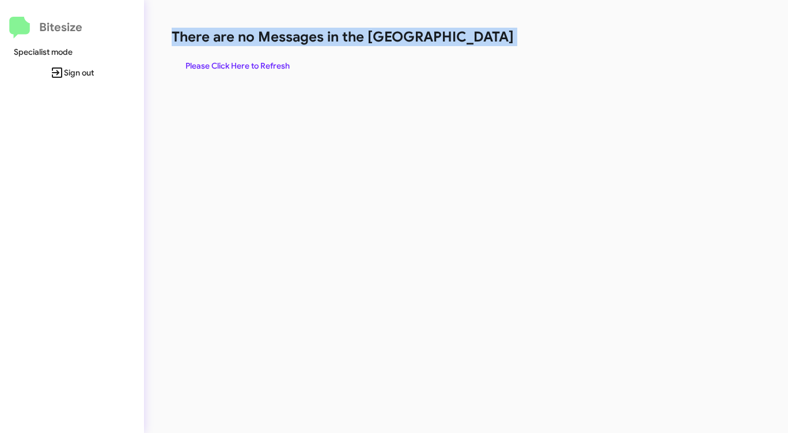
click at [481, 44] on h1 "There are no Messages in the [GEOGRAPHIC_DATA]" at bounding box center [413, 37] width 482 height 18
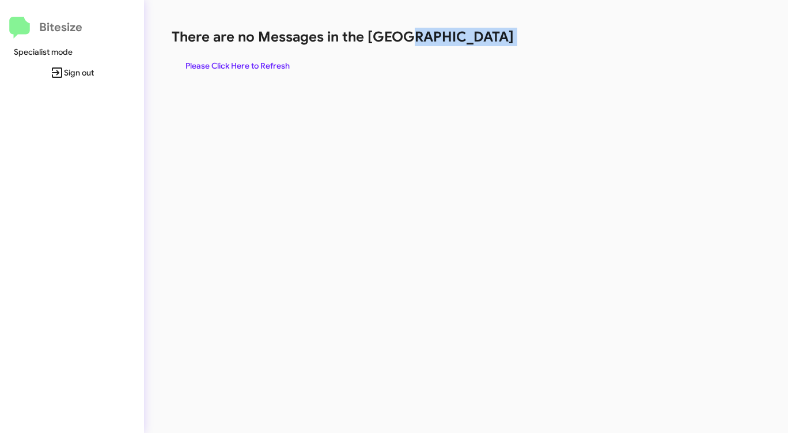
click at [481, 44] on h1 "There are no Messages in the [GEOGRAPHIC_DATA]" at bounding box center [413, 37] width 482 height 18
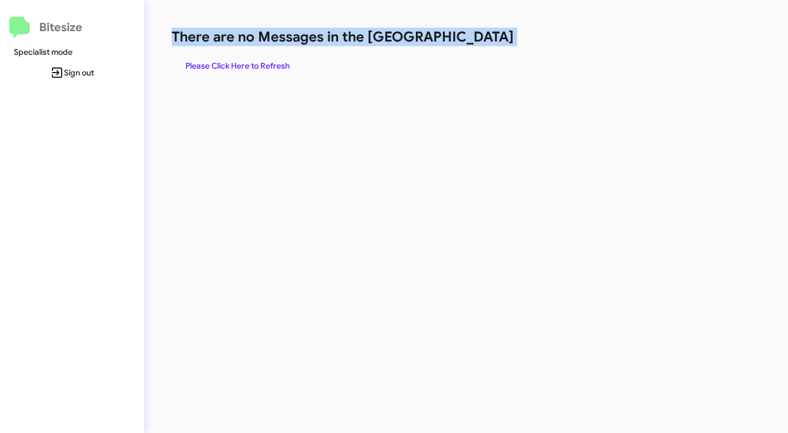
click at [481, 44] on h1 "There are no Messages in the [GEOGRAPHIC_DATA]" at bounding box center [413, 37] width 482 height 18
click at [480, 44] on h1 "There are no Messages in the [GEOGRAPHIC_DATA]" at bounding box center [413, 37] width 482 height 18
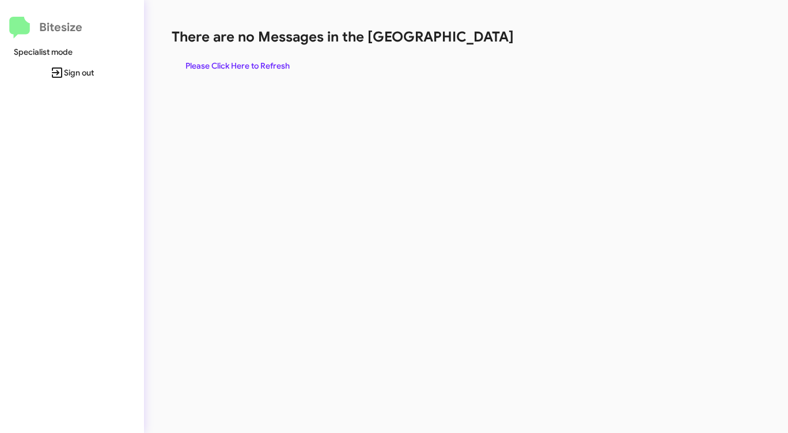
click at [266, 65] on span "Please Click Here to Refresh" at bounding box center [238, 65] width 104 height 21
click at [437, 92] on div "There are no Messages in the Queue Please Click Here to Refresh" at bounding box center [412, 216] width 537 height 433
click at [279, 61] on span "Please Click Here to Refresh" at bounding box center [238, 65] width 104 height 21
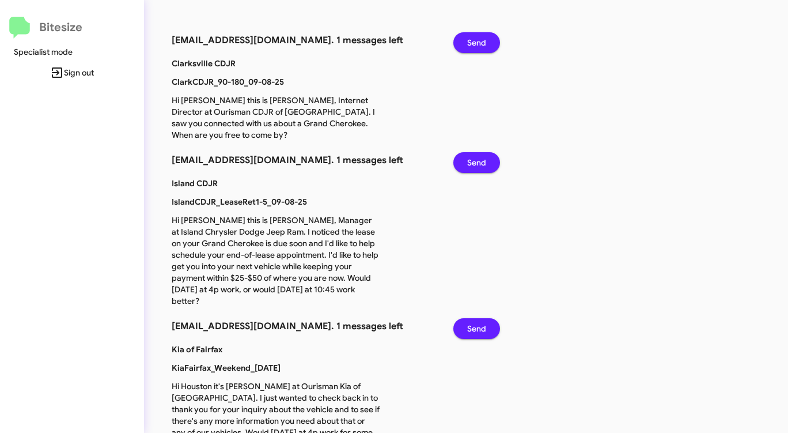
click at [471, 40] on span "Send" at bounding box center [476, 42] width 19 height 21
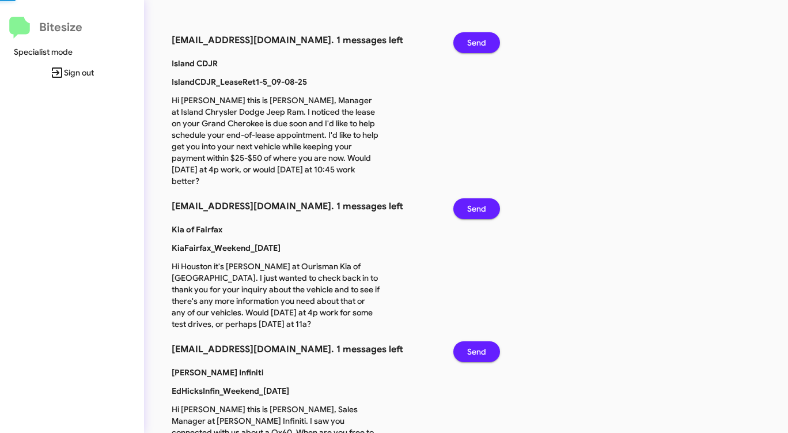
click at [471, 40] on span "Send" at bounding box center [476, 42] width 19 height 21
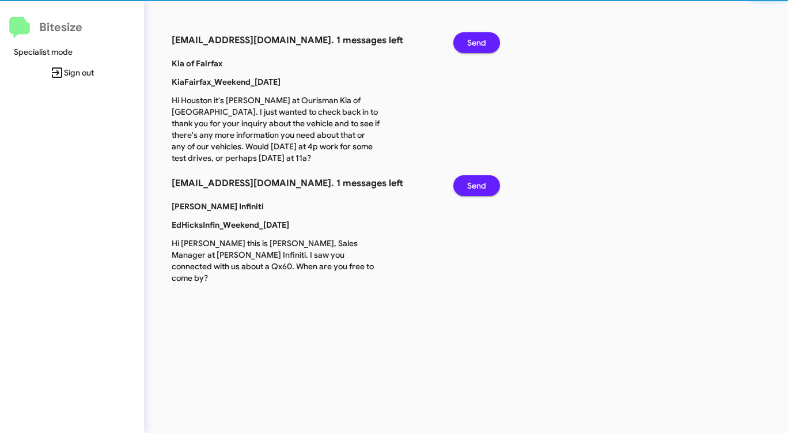
click at [471, 40] on span "Send" at bounding box center [476, 42] width 19 height 21
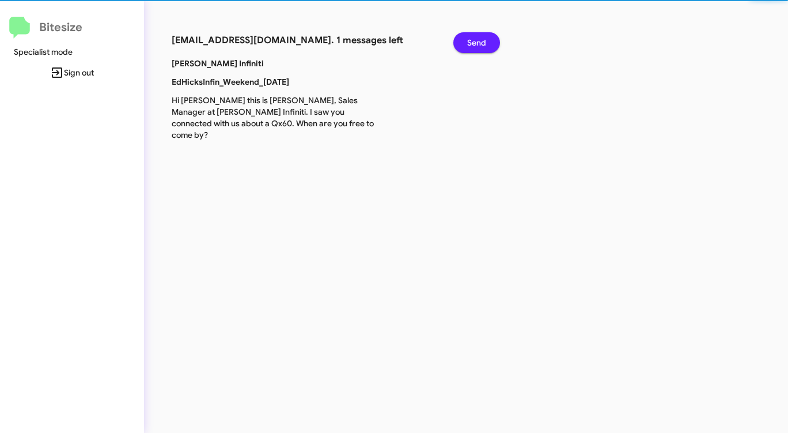
click at [471, 40] on span "Send" at bounding box center [476, 42] width 19 height 21
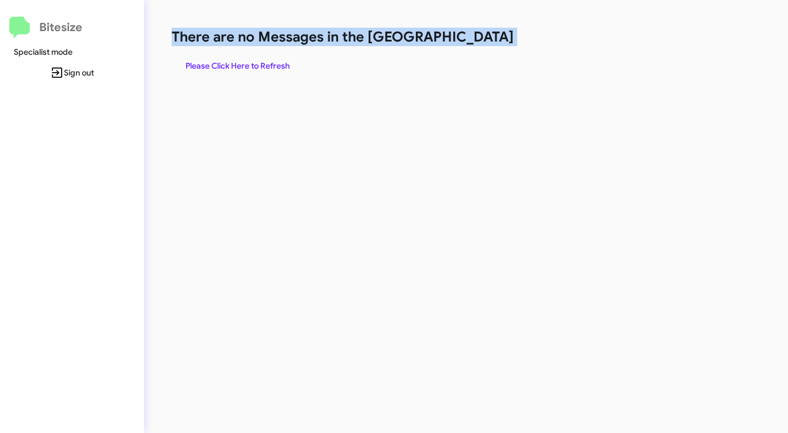
click at [471, 40] on h1 "There are no Messages in the [GEOGRAPHIC_DATA]" at bounding box center [413, 37] width 482 height 18
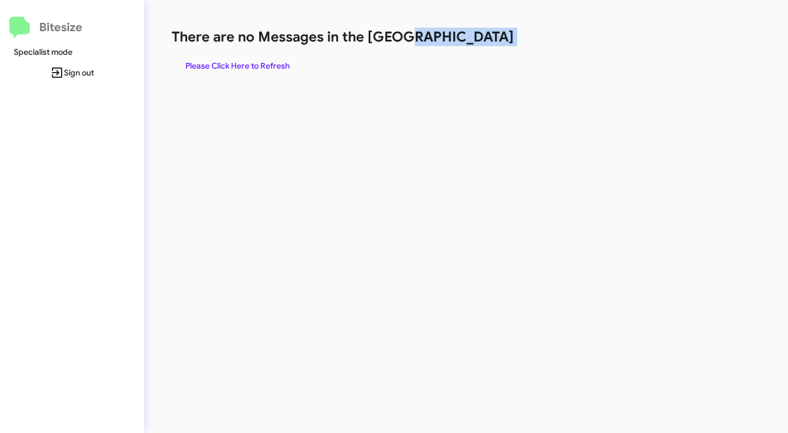
click at [471, 40] on h1 "There are no Messages in the [GEOGRAPHIC_DATA]" at bounding box center [413, 37] width 482 height 18
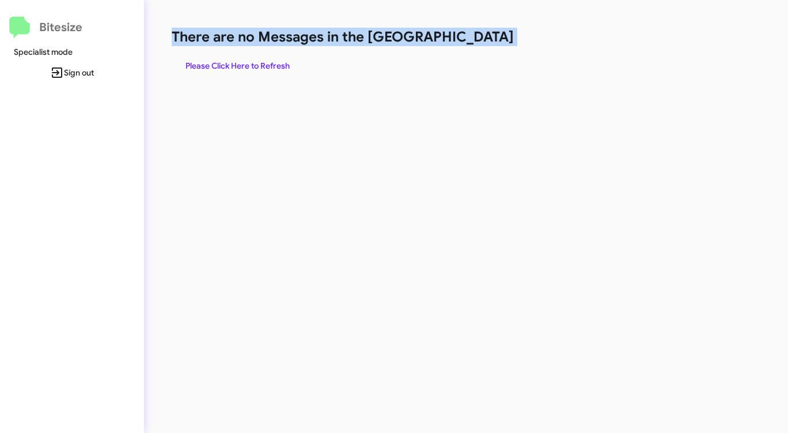
click at [471, 40] on h1 "There are no Messages in the [GEOGRAPHIC_DATA]" at bounding box center [413, 37] width 482 height 18
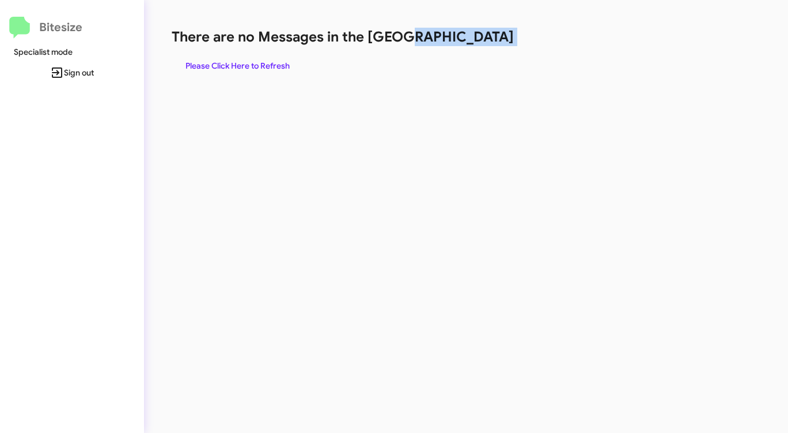
click at [471, 40] on h1 "There are no Messages in the [GEOGRAPHIC_DATA]" at bounding box center [413, 37] width 482 height 18
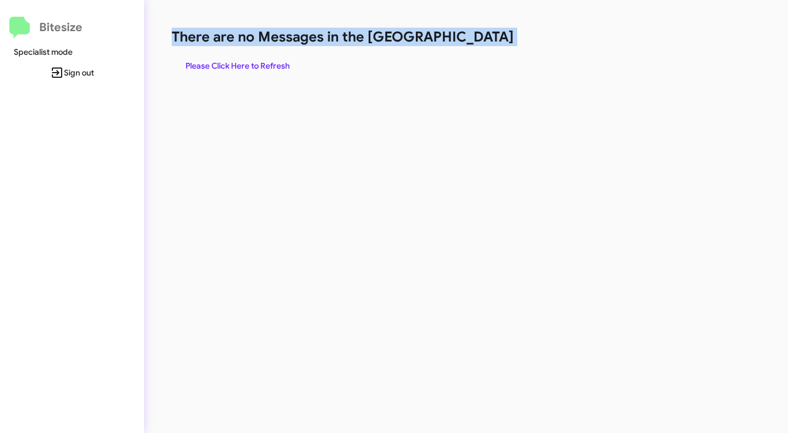
click at [471, 40] on h1 "There are no Messages in the [GEOGRAPHIC_DATA]" at bounding box center [413, 37] width 482 height 18
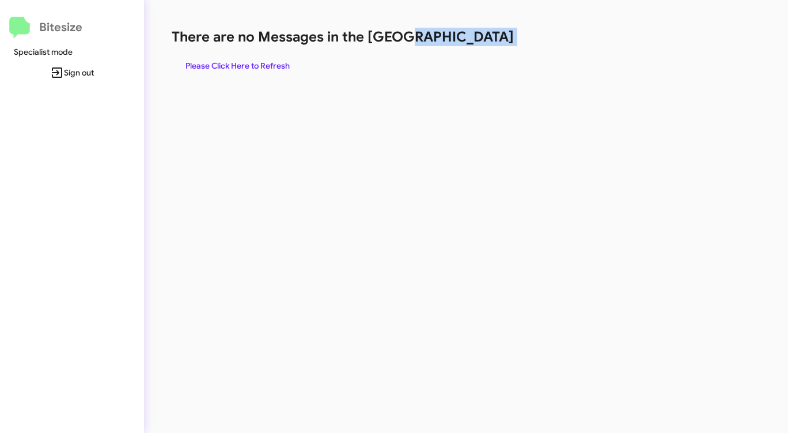
click at [471, 40] on h1 "There are no Messages in the [GEOGRAPHIC_DATA]" at bounding box center [413, 37] width 482 height 18
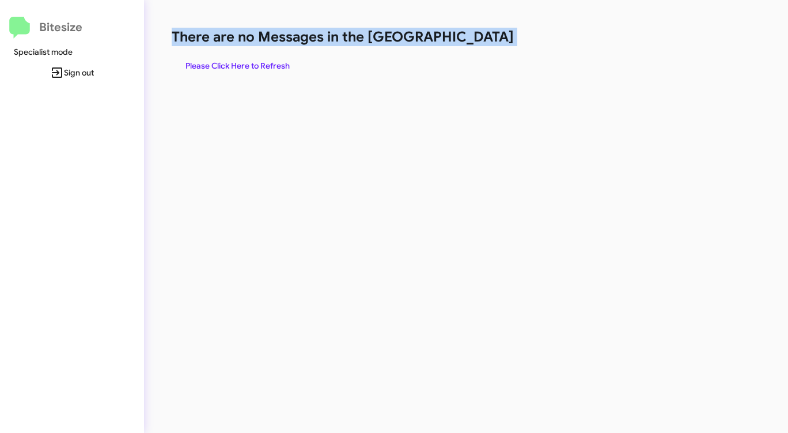
click at [471, 40] on h1 "There are no Messages in the [GEOGRAPHIC_DATA]" at bounding box center [413, 37] width 482 height 18
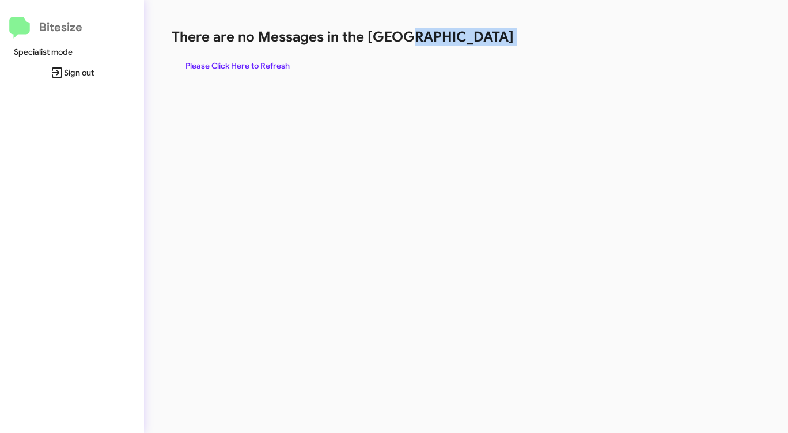
click at [471, 40] on h1 "There are no Messages in the [GEOGRAPHIC_DATA]" at bounding box center [413, 37] width 482 height 18
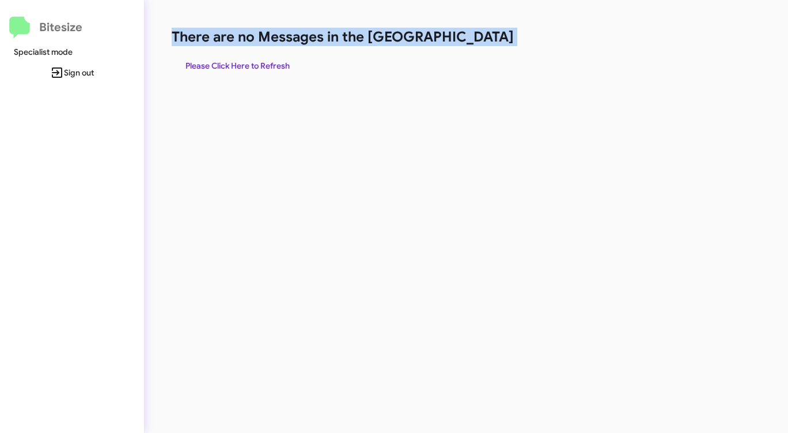
click at [471, 40] on h1 "There are no Messages in the [GEOGRAPHIC_DATA]" at bounding box center [413, 37] width 482 height 18
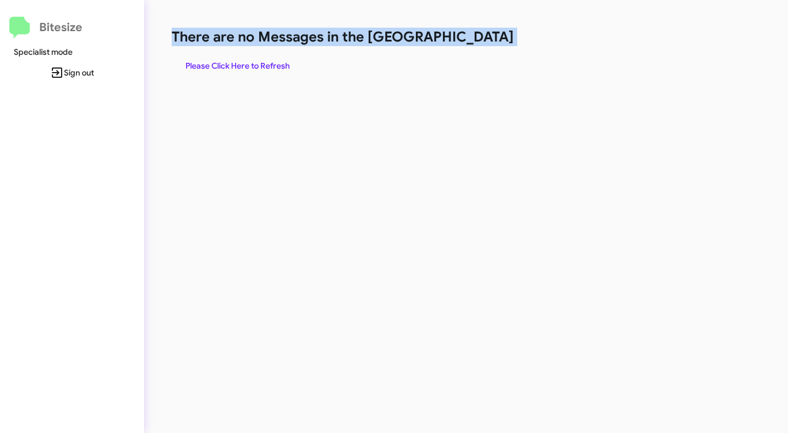
click at [471, 40] on h1 "There are no Messages in the [GEOGRAPHIC_DATA]" at bounding box center [413, 37] width 482 height 18
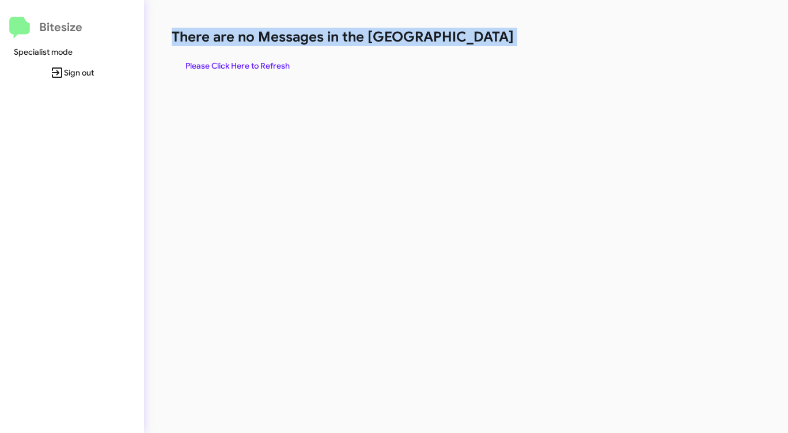
click at [471, 40] on h1 "There are no Messages in the [GEOGRAPHIC_DATA]" at bounding box center [413, 37] width 482 height 18
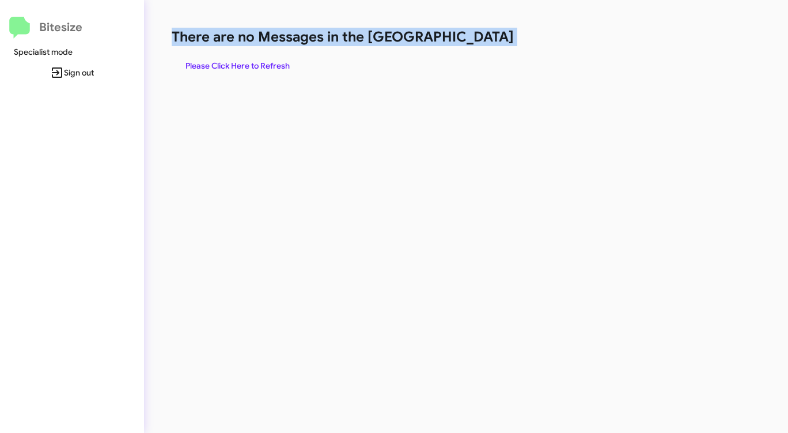
click at [471, 40] on h1 "There are no Messages in the [GEOGRAPHIC_DATA]" at bounding box center [413, 37] width 482 height 18
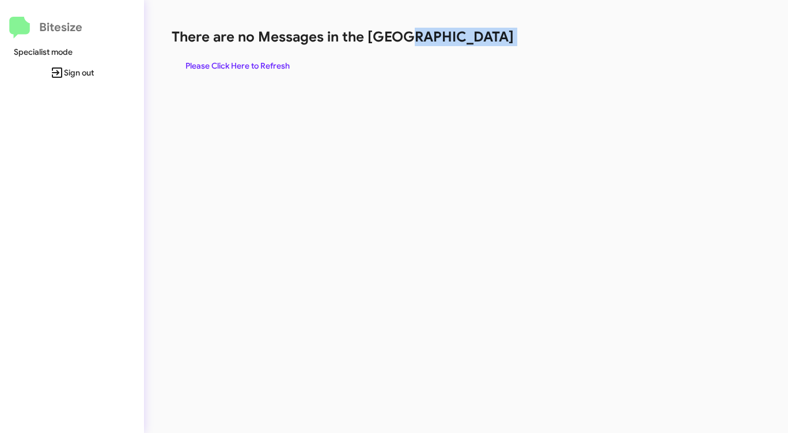
click at [471, 40] on h1 "There are no Messages in the [GEOGRAPHIC_DATA]" at bounding box center [413, 37] width 482 height 18
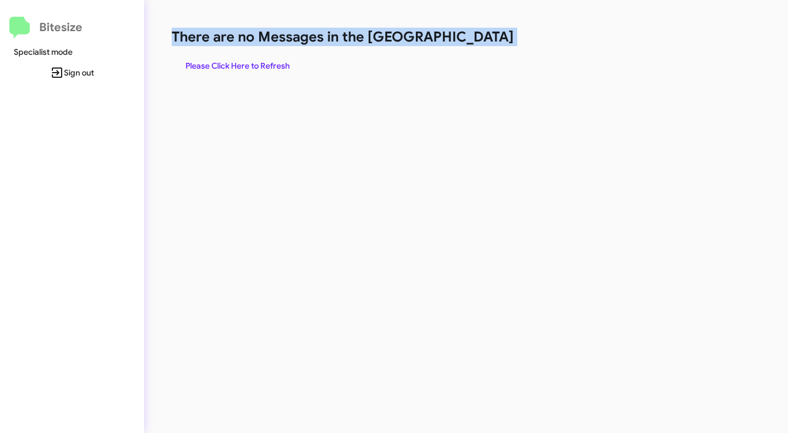
click at [471, 40] on h1 "There are no Messages in the [GEOGRAPHIC_DATA]" at bounding box center [413, 37] width 482 height 18
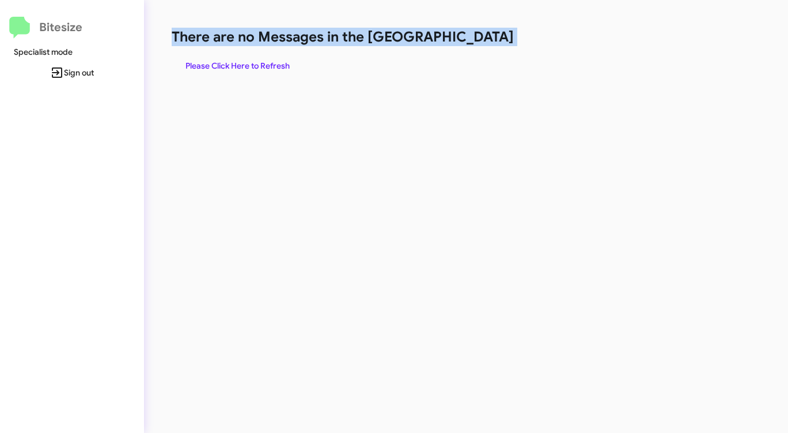
click at [471, 40] on h1 "There are no Messages in the [GEOGRAPHIC_DATA]" at bounding box center [413, 37] width 482 height 18
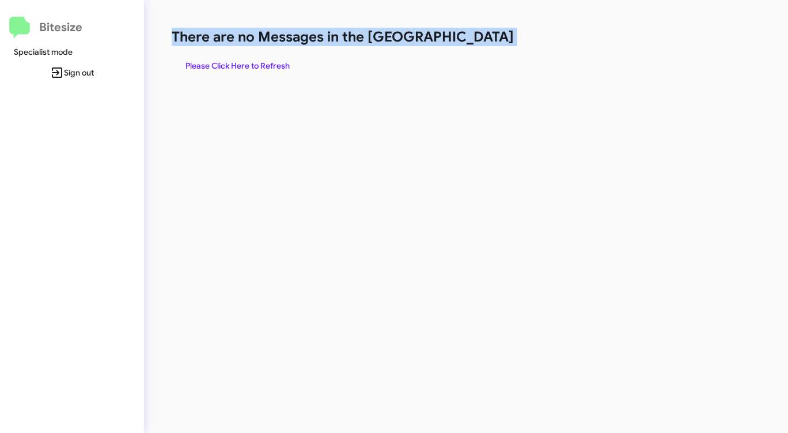
click at [471, 40] on h1 "There are no Messages in the [GEOGRAPHIC_DATA]" at bounding box center [413, 37] width 482 height 18
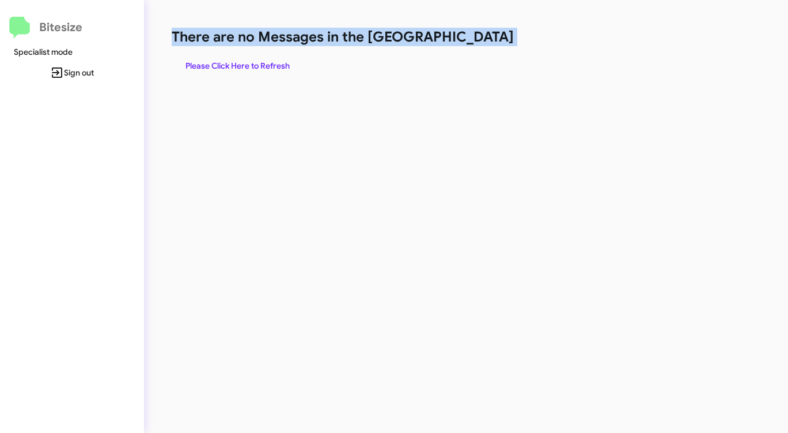
click at [471, 40] on h1 "There are no Messages in the [GEOGRAPHIC_DATA]" at bounding box center [413, 37] width 482 height 18
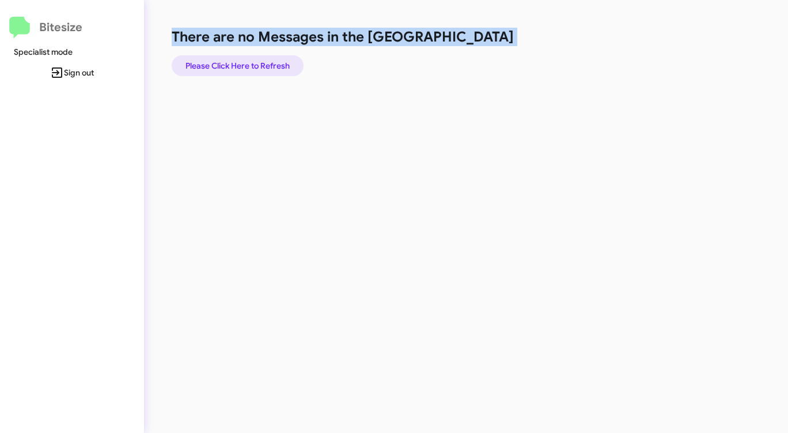
click at [239, 66] on span "Please Click Here to Refresh" at bounding box center [238, 65] width 104 height 21
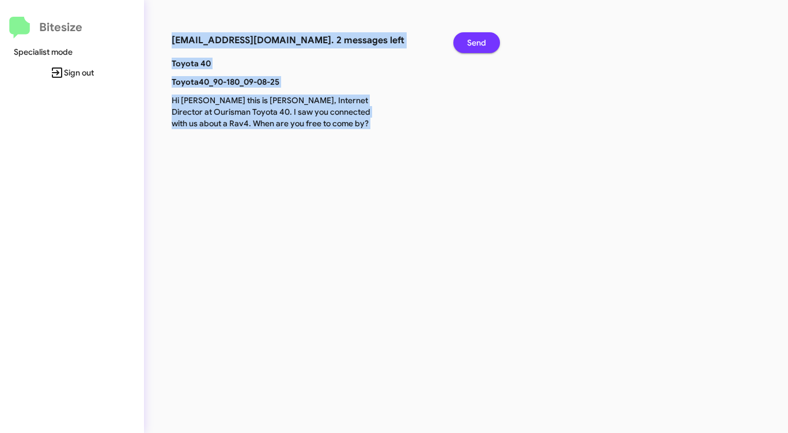
click at [477, 40] on span "Send" at bounding box center [476, 42] width 19 height 21
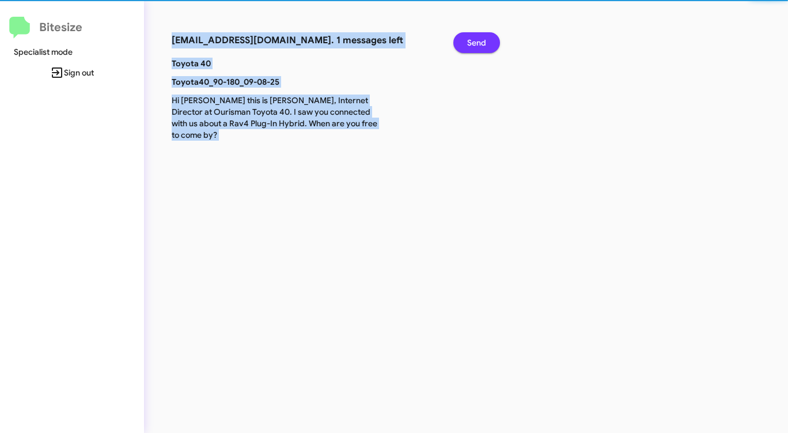
click at [477, 40] on span "Send" at bounding box center [476, 42] width 19 height 21
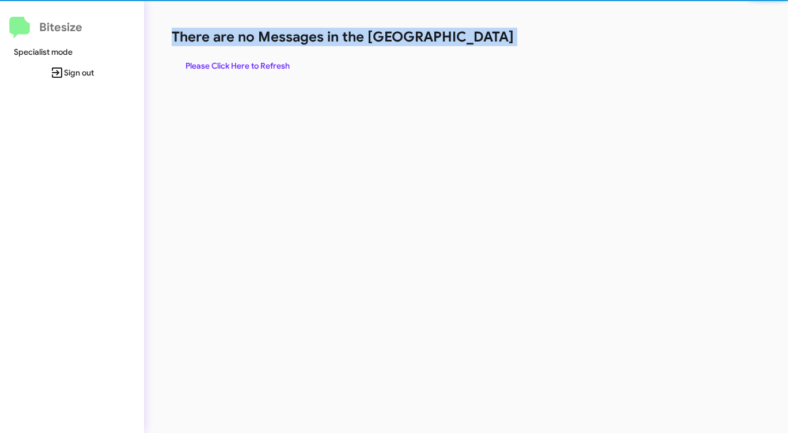
click at [477, 40] on h1 "There are no Messages in the [GEOGRAPHIC_DATA]" at bounding box center [413, 37] width 482 height 18
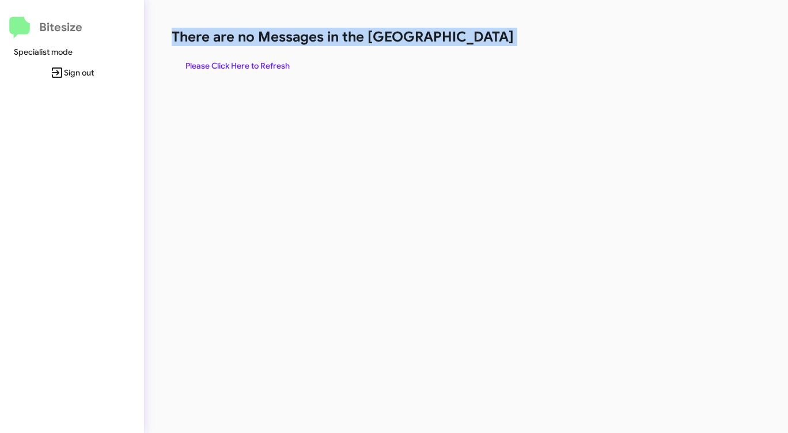
click at [477, 40] on h1 "There are no Messages in the [GEOGRAPHIC_DATA]" at bounding box center [413, 37] width 482 height 18
drag, startPoint x: 477, startPoint y: 40, endPoint x: 454, endPoint y: 43, distance: 23.2
click at [475, 40] on h1 "There are no Messages in the [GEOGRAPHIC_DATA]" at bounding box center [413, 37] width 482 height 18
click at [230, 59] on span "Please Click Here to Refresh" at bounding box center [238, 65] width 104 height 21
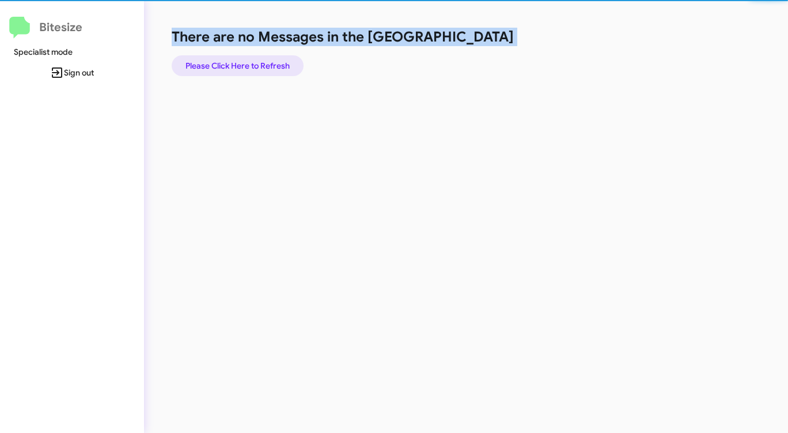
click at [230, 59] on span "Please Click Here to Refresh" at bounding box center [238, 65] width 104 height 21
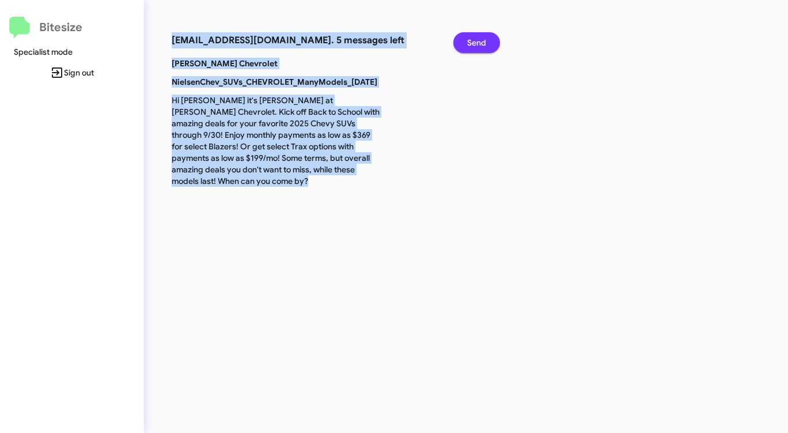
click at [481, 46] on span "Send" at bounding box center [476, 42] width 19 height 21
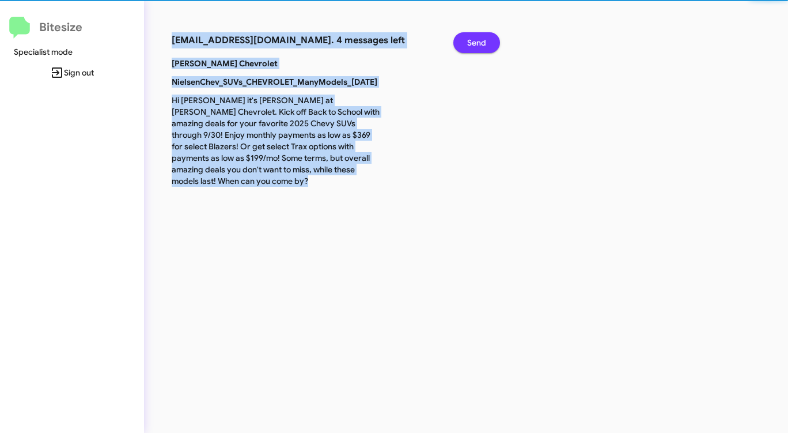
click at [481, 46] on span "Send" at bounding box center [476, 42] width 19 height 21
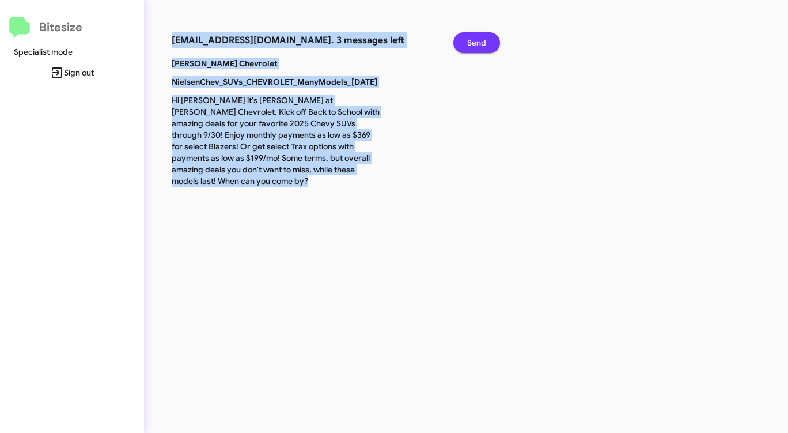
click at [481, 46] on span "Send" at bounding box center [476, 42] width 19 height 21
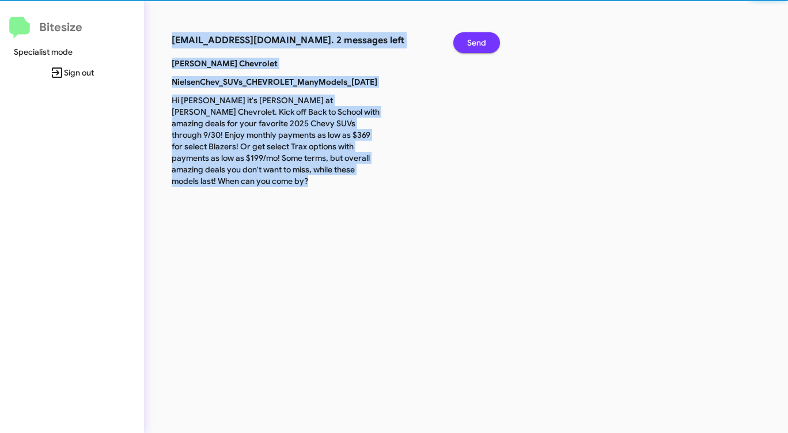
click at [481, 46] on span "Send" at bounding box center [476, 42] width 19 height 21
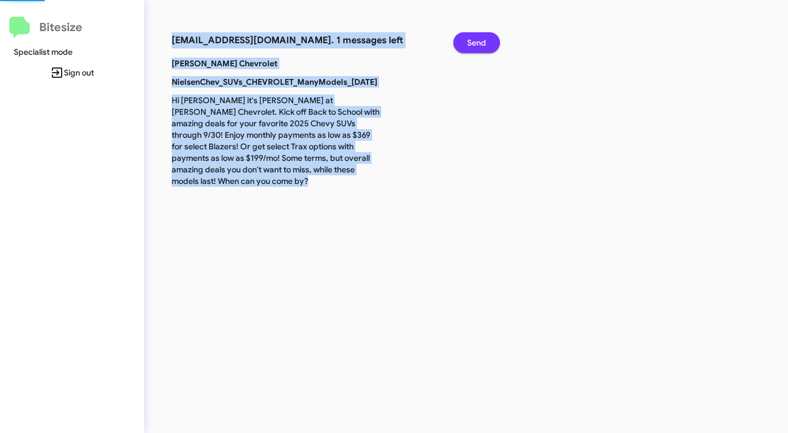
click at [481, 46] on span "Send" at bounding box center [476, 42] width 19 height 21
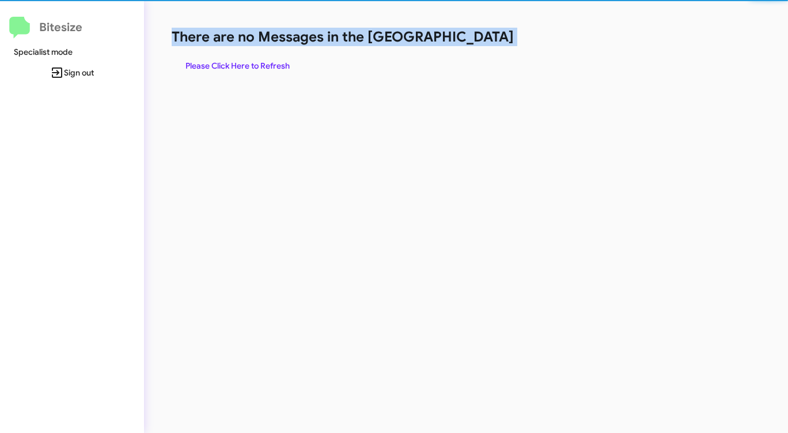
click at [481, 46] on div "There are no Messages in the Queue Please Click Here to Refresh" at bounding box center [413, 52] width 482 height 48
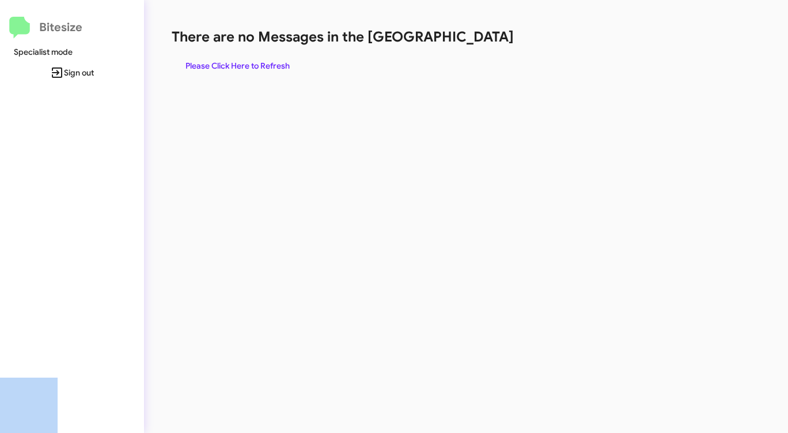
click at [481, 46] on div "There are no Messages in the Queue Please Click Here to Refresh" at bounding box center [413, 52] width 482 height 48
click at [480, 46] on div "There are no Messages in the Queue Please Click Here to Refresh" at bounding box center [413, 52] width 482 height 48
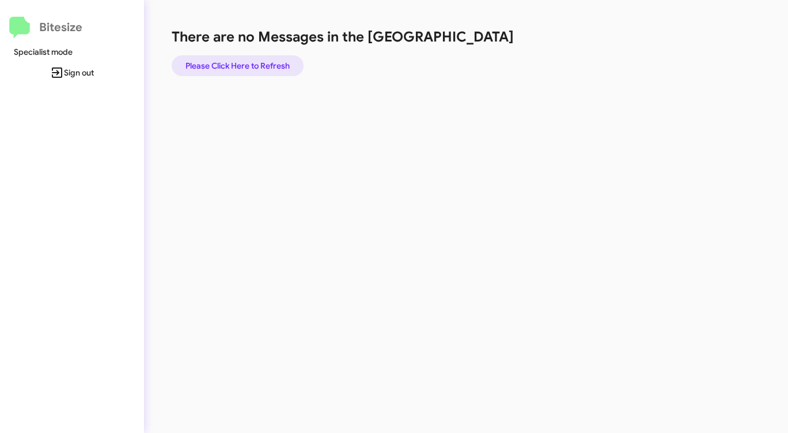
click at [242, 64] on span "Please Click Here to Refresh" at bounding box center [238, 65] width 104 height 21
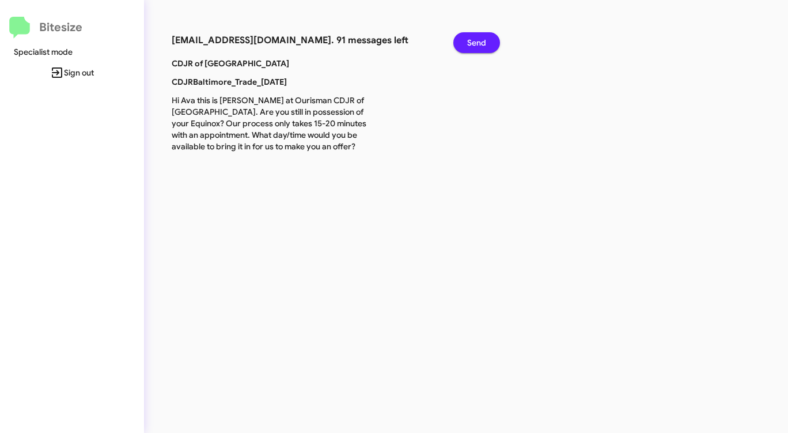
click at [480, 37] on span "Send" at bounding box center [476, 42] width 19 height 21
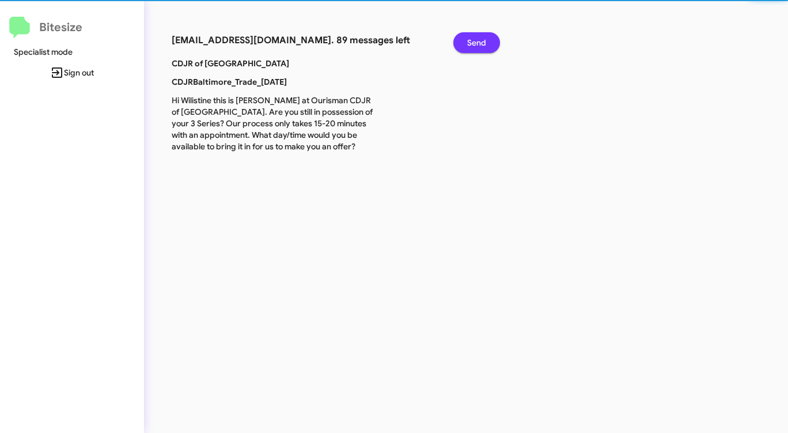
click at [480, 37] on span "Send" at bounding box center [476, 42] width 19 height 21
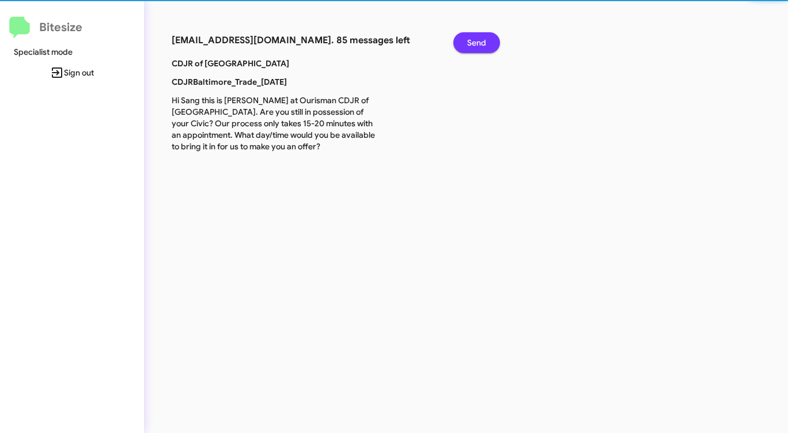
click at [480, 37] on span "Send" at bounding box center [476, 42] width 19 height 21
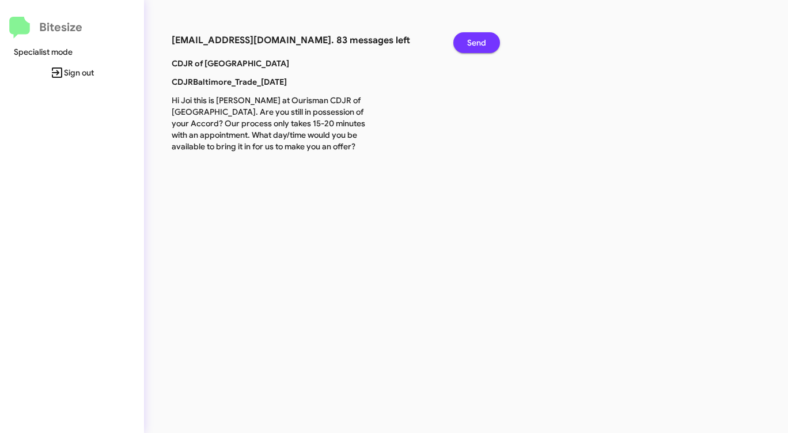
click at [480, 37] on span "Send" at bounding box center [476, 42] width 19 height 21
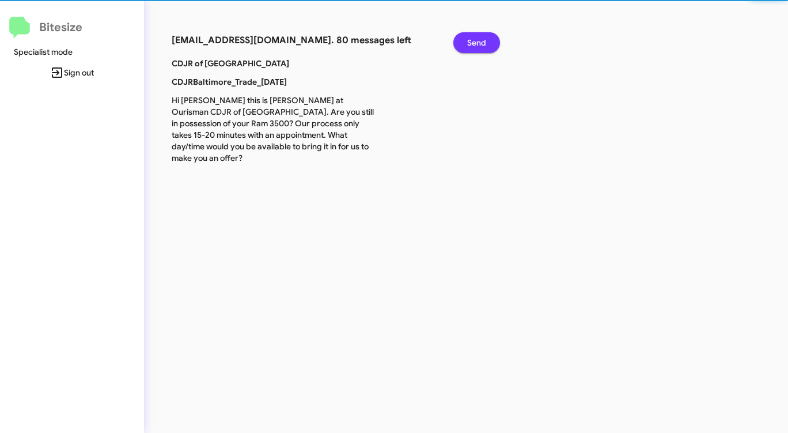
click at [480, 37] on span "Send" at bounding box center [476, 42] width 19 height 21
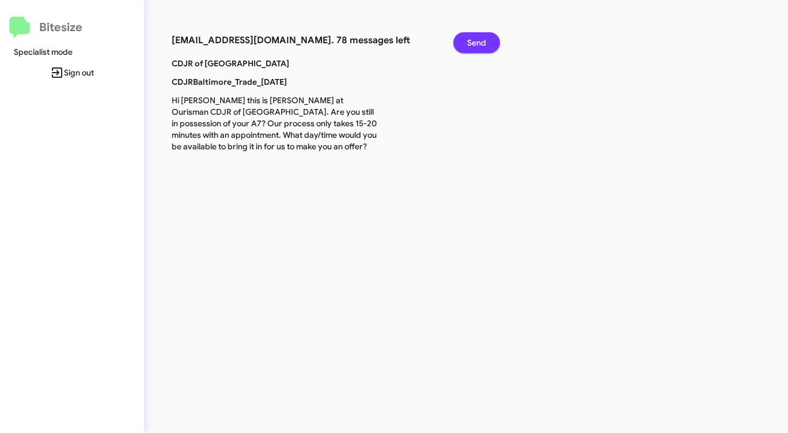
click at [480, 37] on span "Send" at bounding box center [476, 42] width 19 height 21
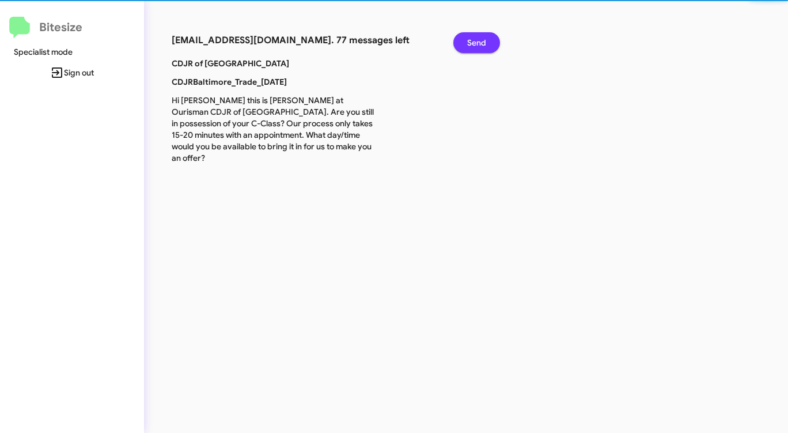
click at [480, 37] on span "Send" at bounding box center [476, 42] width 19 height 21
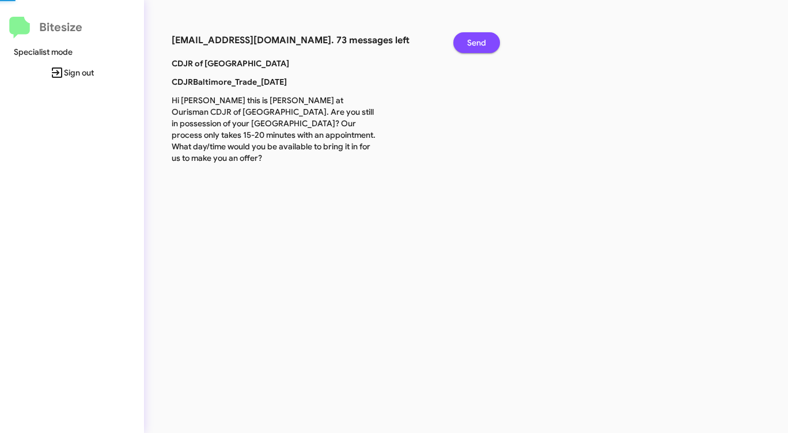
click at [480, 37] on span "Send" at bounding box center [476, 42] width 19 height 21
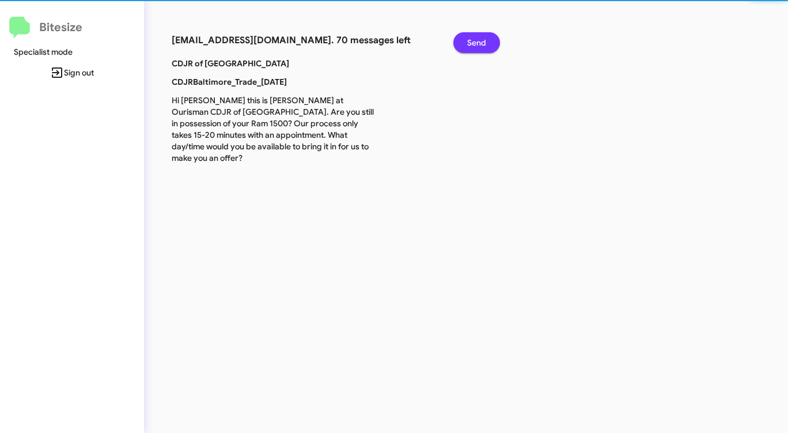
click at [480, 37] on span "Send" at bounding box center [476, 42] width 19 height 21
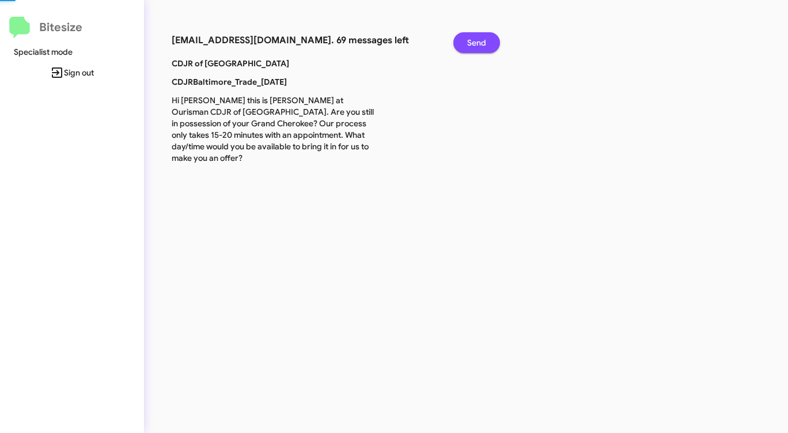
click at [480, 37] on span "Send" at bounding box center [476, 42] width 19 height 21
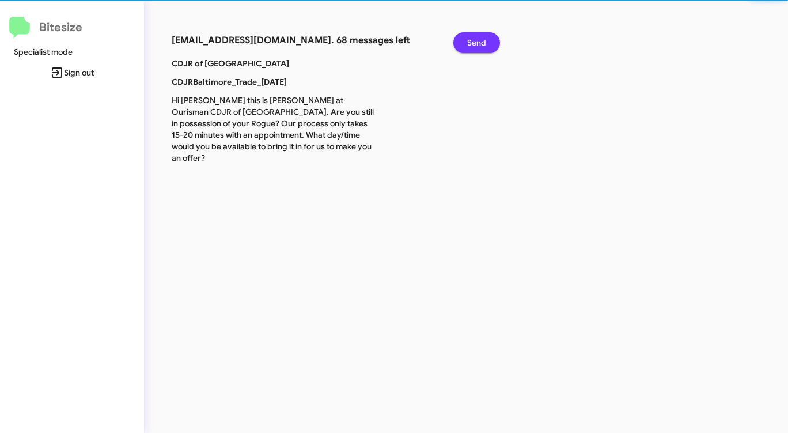
click at [480, 37] on span "Send" at bounding box center [476, 42] width 19 height 21
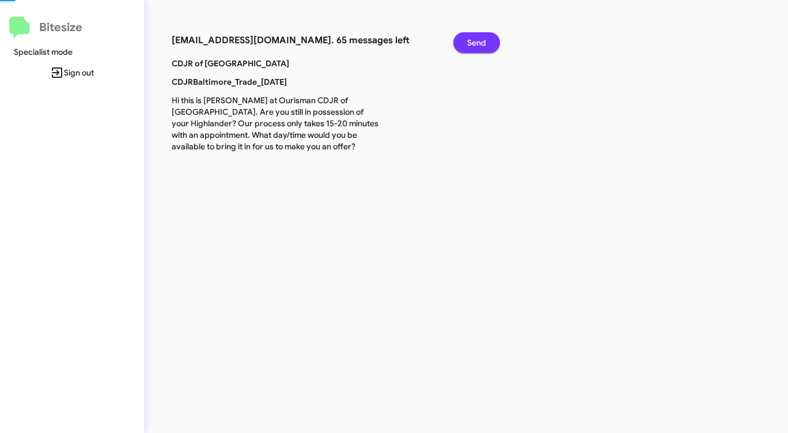
click at [480, 37] on span "Send" at bounding box center [476, 42] width 19 height 21
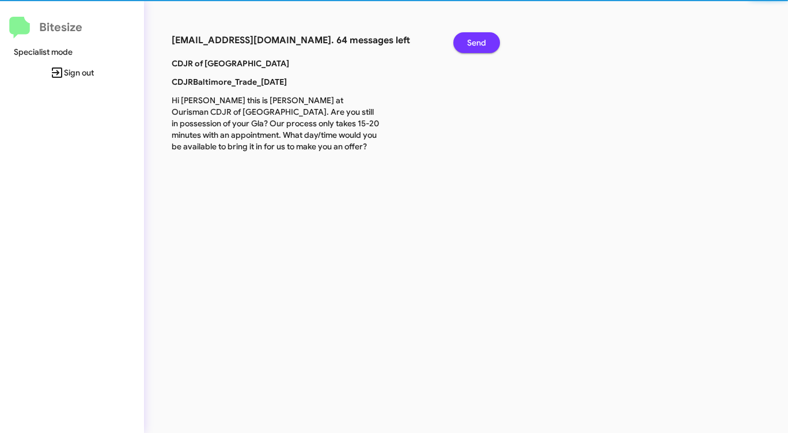
click at [480, 37] on span "Send" at bounding box center [476, 42] width 19 height 21
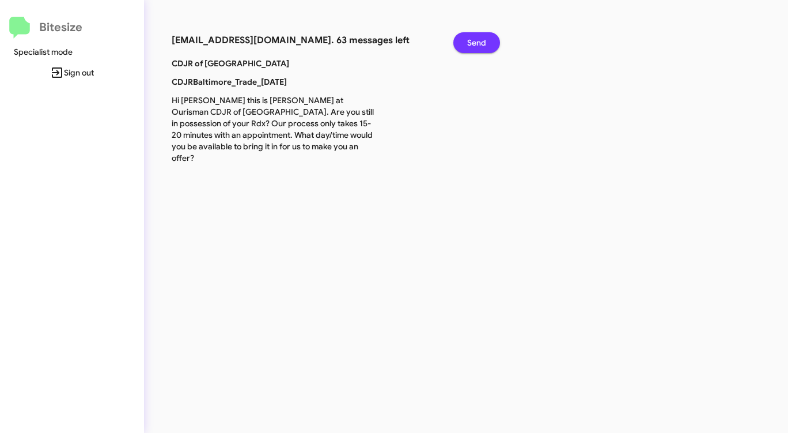
click at [480, 37] on span "Send" at bounding box center [476, 42] width 19 height 21
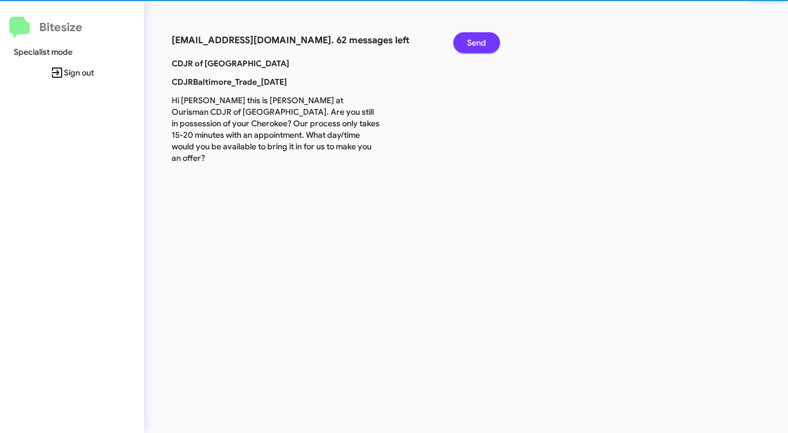
click at [480, 37] on span "Send" at bounding box center [476, 42] width 19 height 21
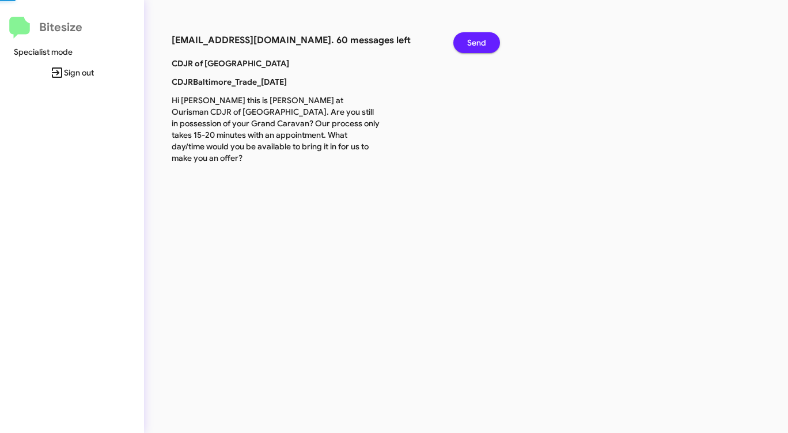
click at [480, 37] on span "Send" at bounding box center [476, 42] width 19 height 21
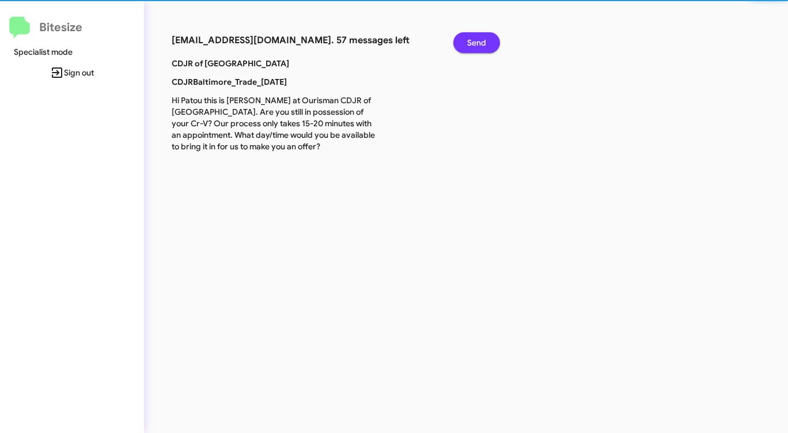
click at [480, 37] on span "Send" at bounding box center [476, 42] width 19 height 21
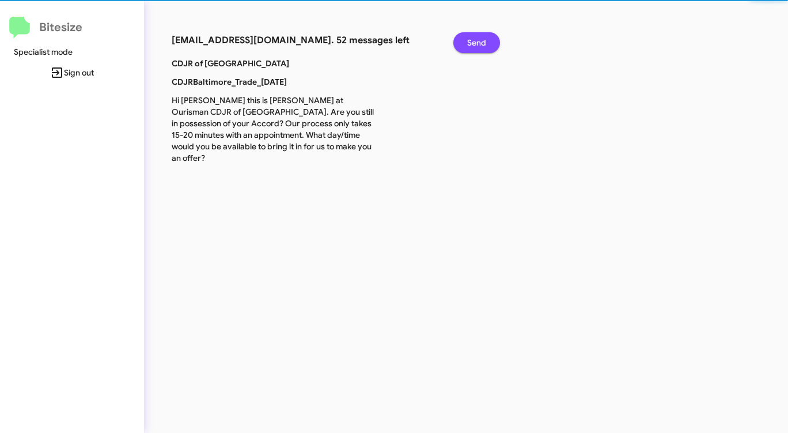
click at [480, 37] on span "Send" at bounding box center [476, 42] width 19 height 21
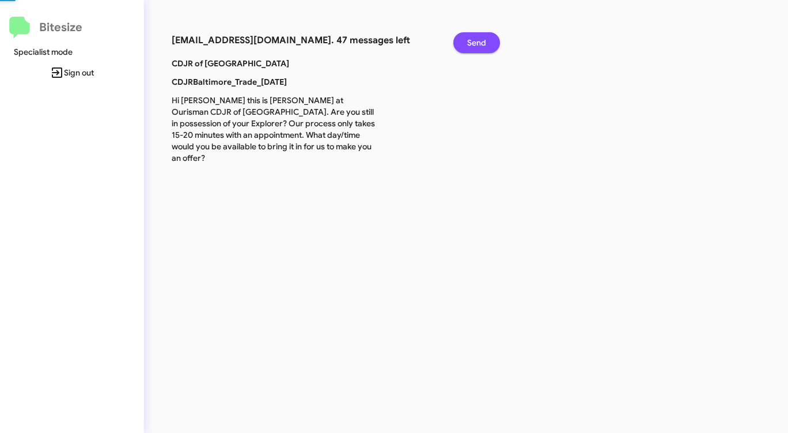
click at [480, 37] on span "Send" at bounding box center [476, 42] width 19 height 21
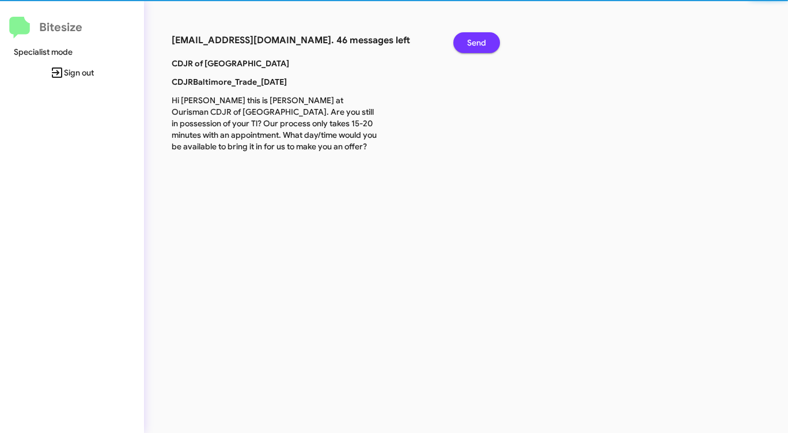
click at [480, 37] on span "Send" at bounding box center [476, 42] width 19 height 21
click at [479, 38] on span "Send" at bounding box center [476, 42] width 19 height 21
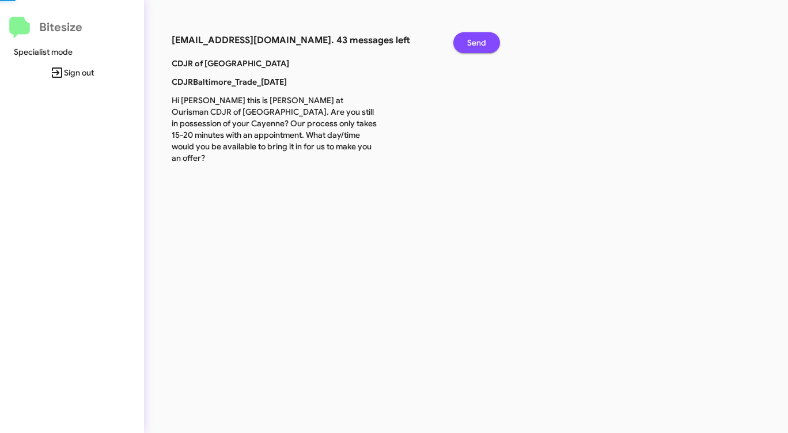
click at [479, 38] on span "Send" at bounding box center [476, 42] width 19 height 21
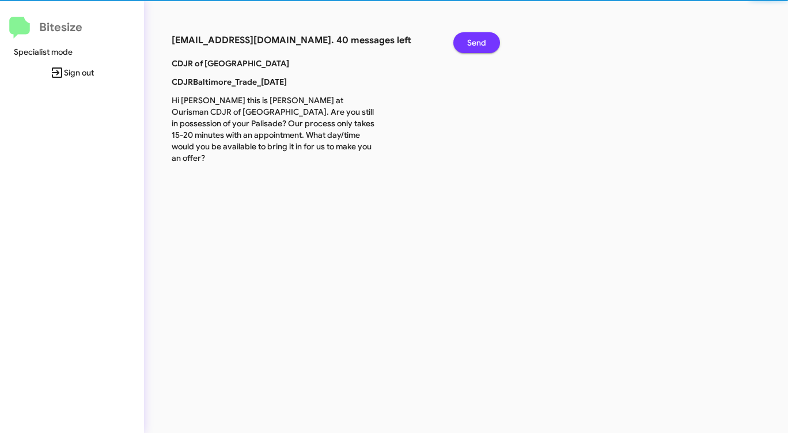
click at [479, 39] on span "Send" at bounding box center [476, 42] width 19 height 21
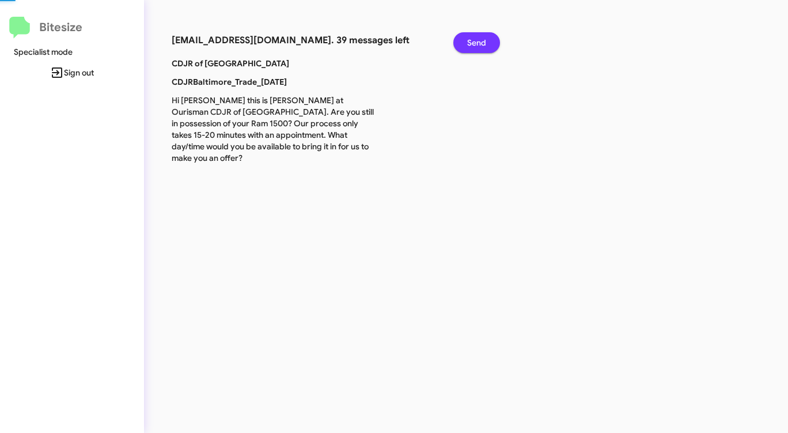
click at [479, 39] on span "Send" at bounding box center [476, 42] width 19 height 21
click at [478, 39] on span "Send" at bounding box center [476, 42] width 19 height 21
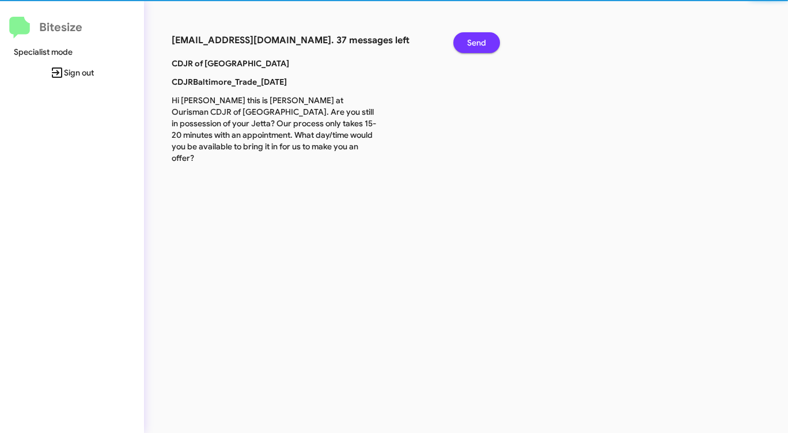
click at [478, 39] on span "Send" at bounding box center [476, 42] width 19 height 21
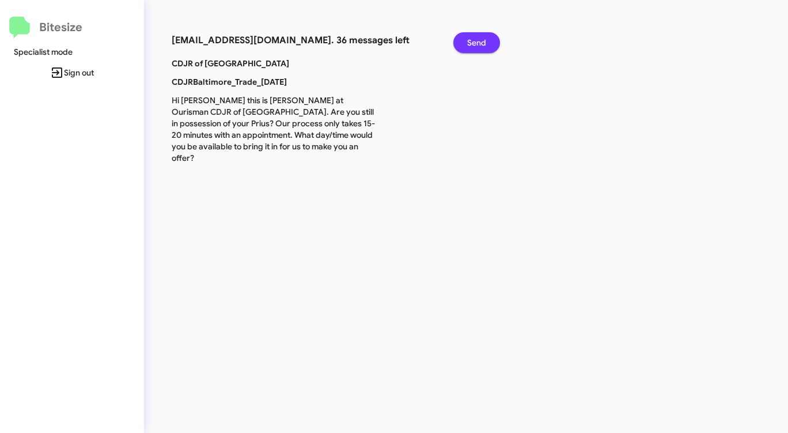
click at [477, 40] on span "Send" at bounding box center [476, 42] width 19 height 21
click at [476, 41] on span "Send" at bounding box center [476, 42] width 19 height 21
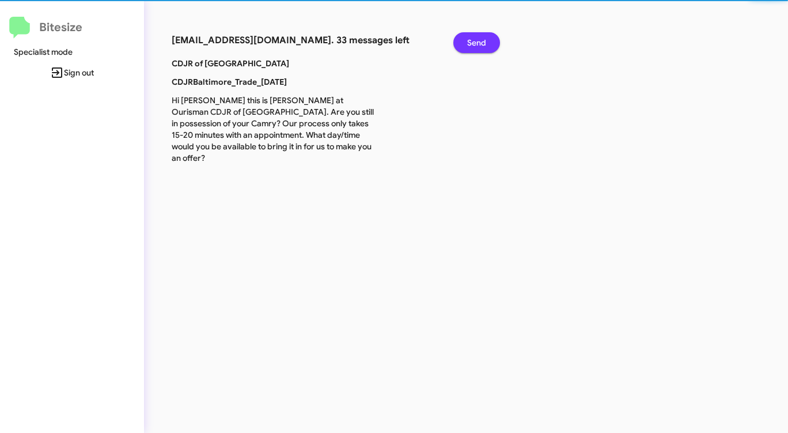
click at [475, 41] on span "Send" at bounding box center [476, 42] width 19 height 21
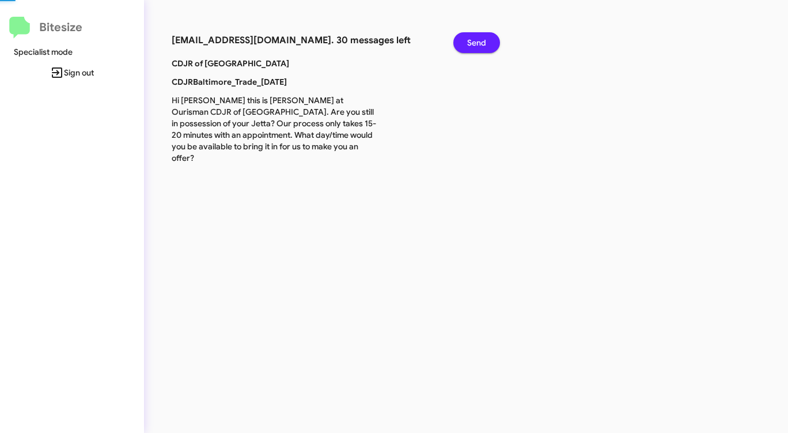
click at [475, 41] on span "Send" at bounding box center [476, 42] width 19 height 21
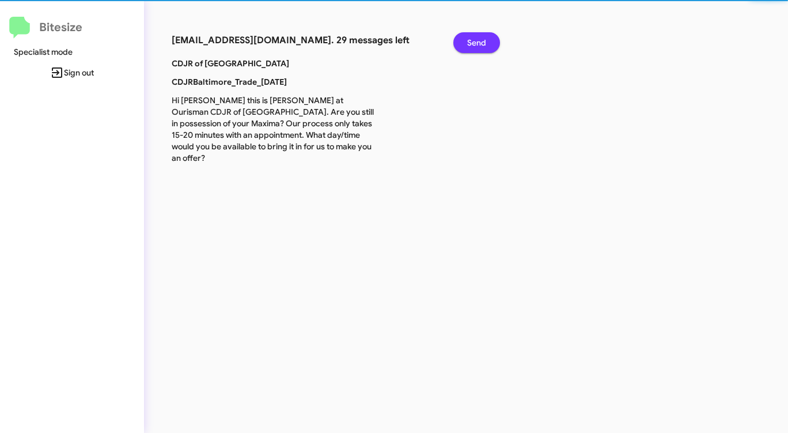
click at [475, 41] on span "Send" at bounding box center [476, 42] width 19 height 21
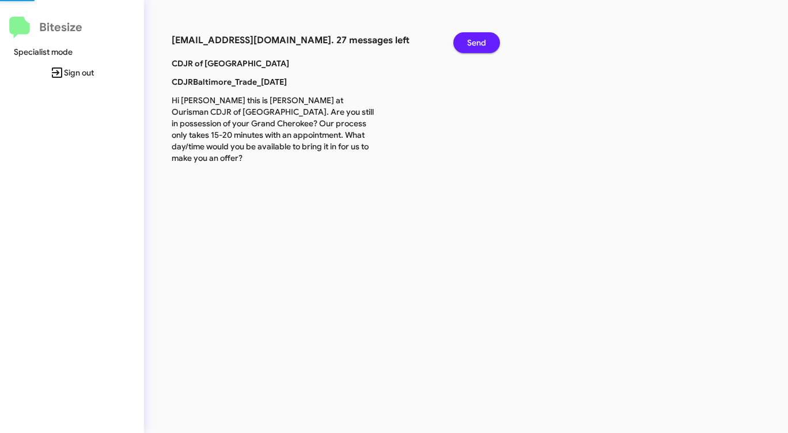
click at [475, 41] on span "Send" at bounding box center [476, 42] width 19 height 21
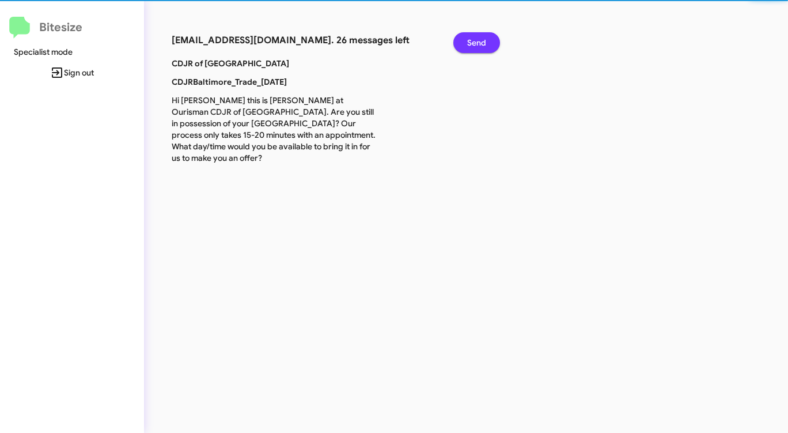
click at [475, 41] on span "Send" at bounding box center [476, 42] width 19 height 21
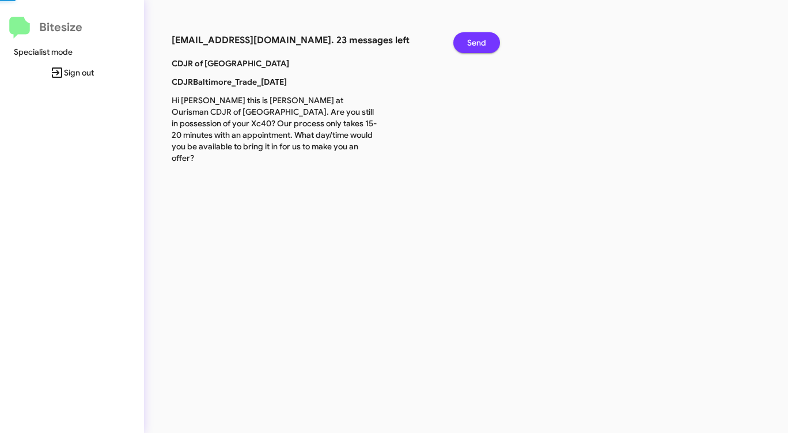
click at [475, 41] on span "Send" at bounding box center [476, 42] width 19 height 21
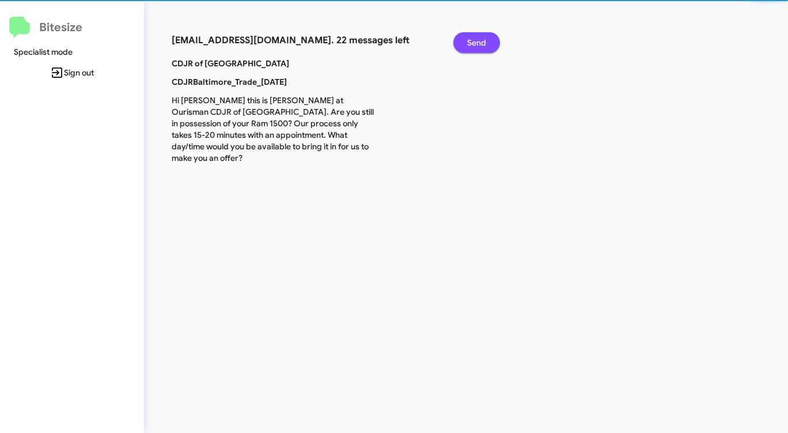
click at [475, 41] on span "Send" at bounding box center [476, 42] width 19 height 21
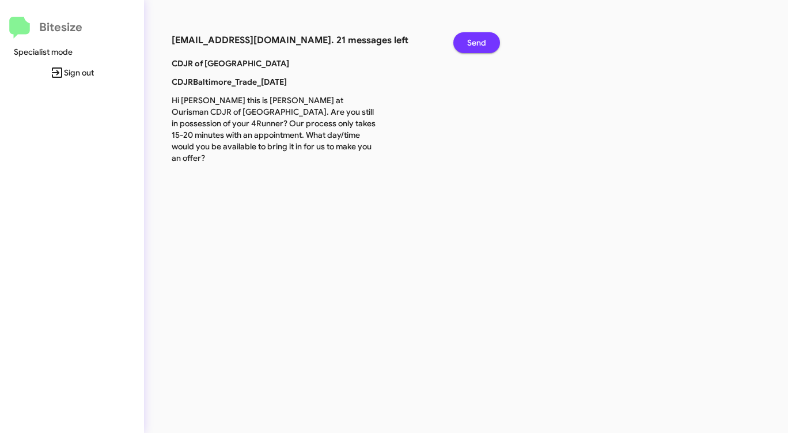
click at [474, 41] on span "Send" at bounding box center [476, 42] width 19 height 21
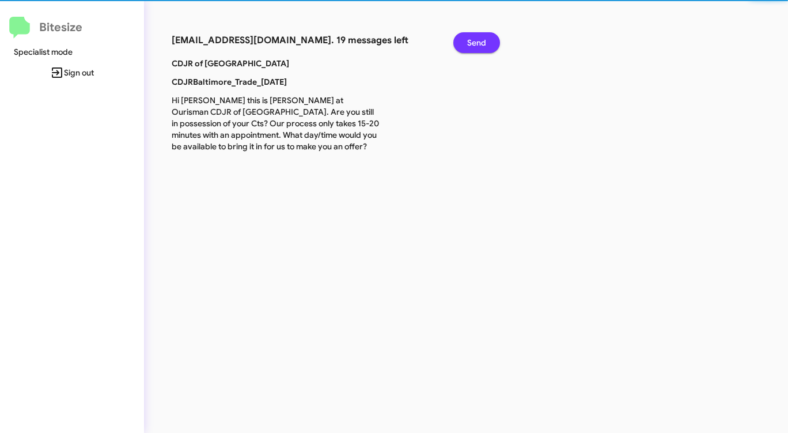
click at [474, 42] on span "Send" at bounding box center [476, 42] width 19 height 21
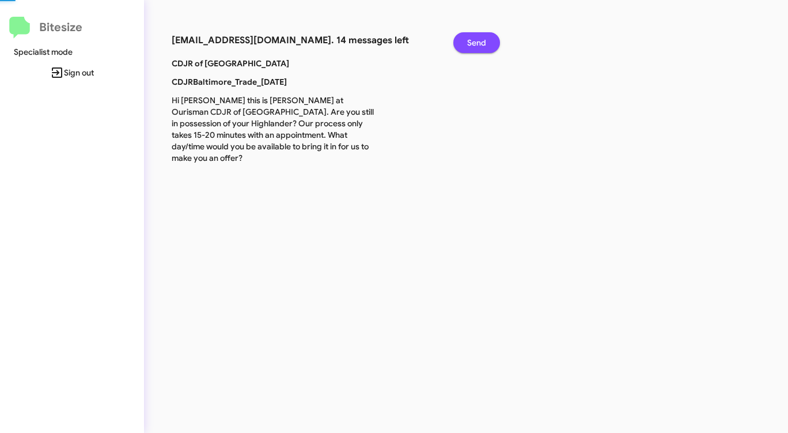
click at [474, 42] on span "Send" at bounding box center [476, 42] width 19 height 21
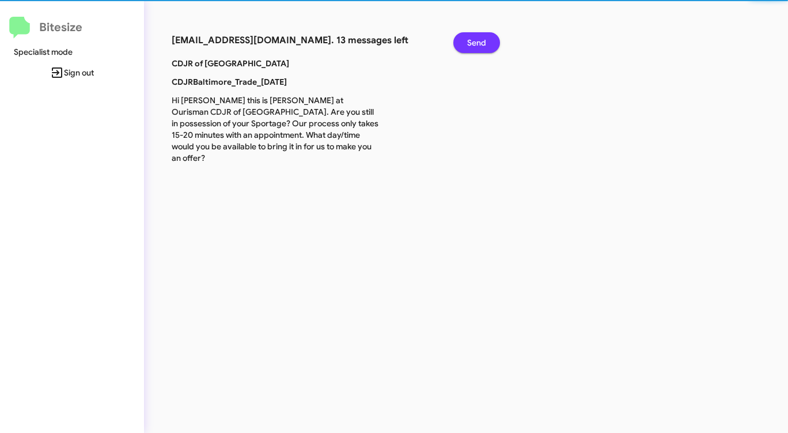
click at [474, 42] on span "Send" at bounding box center [476, 42] width 19 height 21
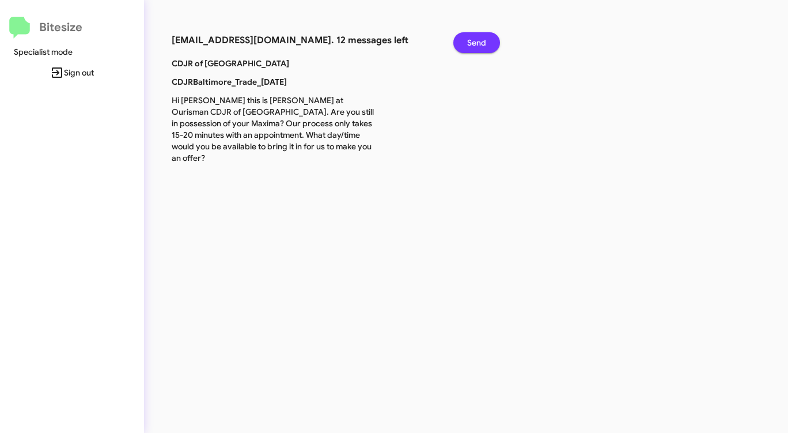
click at [474, 42] on span "Send" at bounding box center [476, 42] width 19 height 21
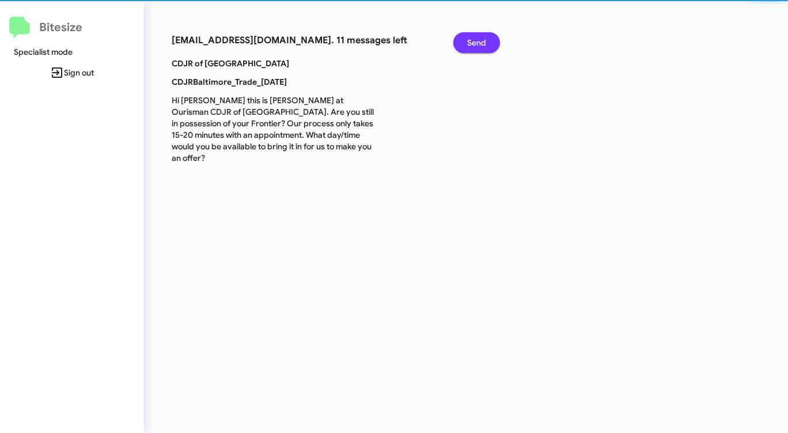
click at [474, 42] on span "Send" at bounding box center [476, 42] width 19 height 21
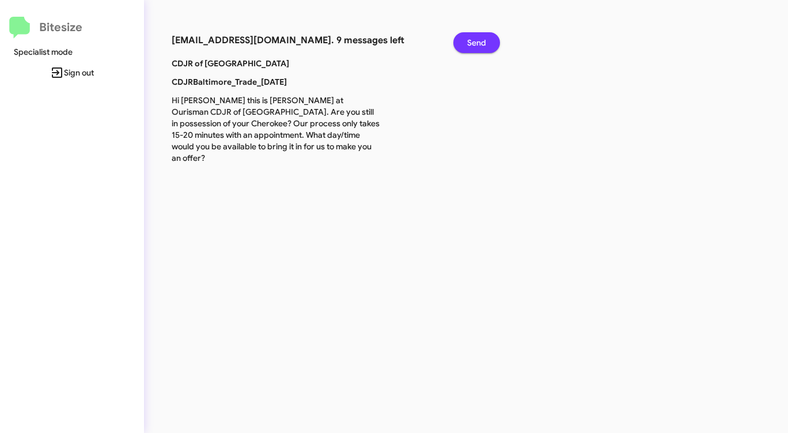
click at [474, 42] on span "Send" at bounding box center [476, 42] width 19 height 21
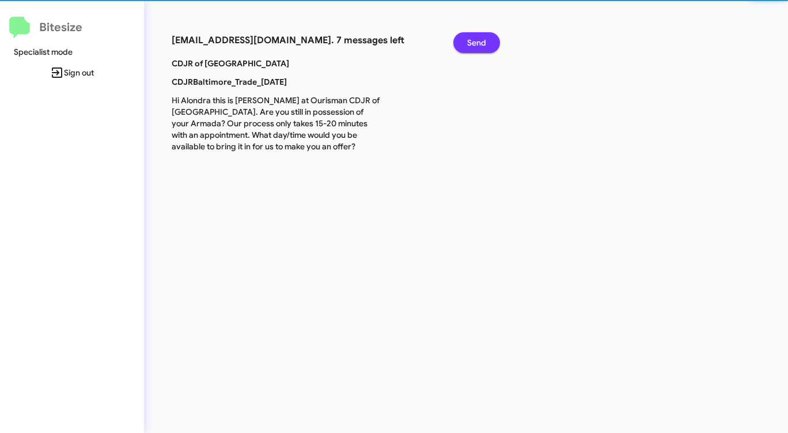
click at [473, 42] on span "Send" at bounding box center [476, 42] width 19 height 21
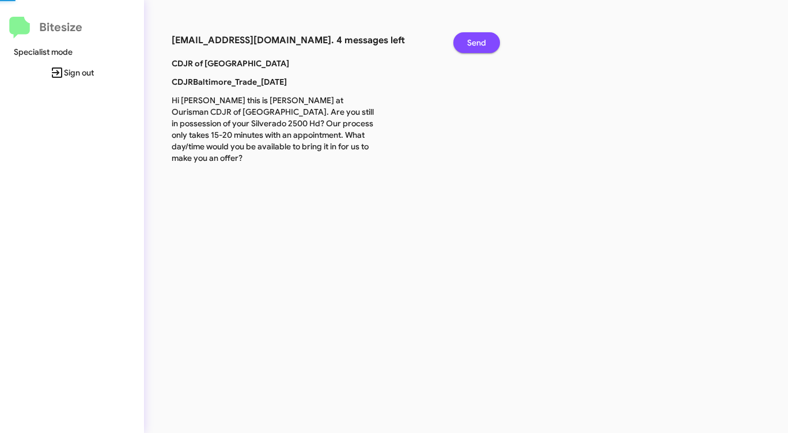
click at [473, 42] on span "Send" at bounding box center [476, 42] width 19 height 21
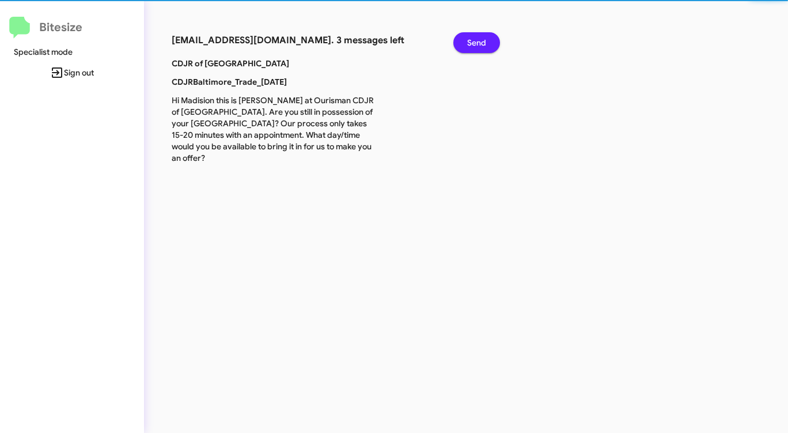
click at [473, 42] on span "Send" at bounding box center [476, 42] width 19 height 21
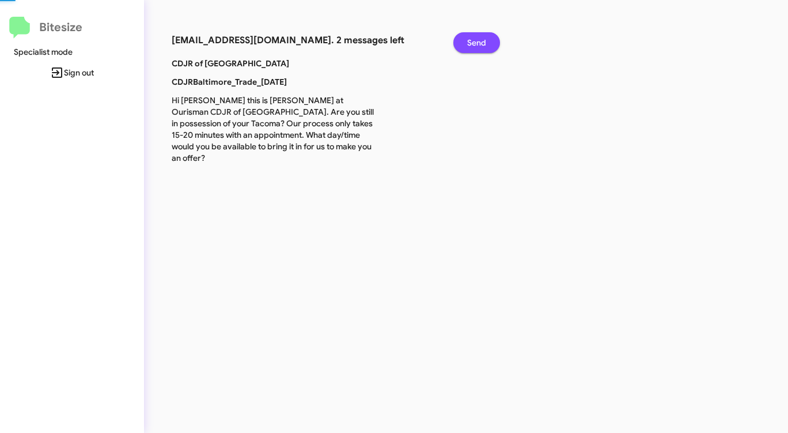
click at [473, 42] on span "Send" at bounding box center [476, 42] width 19 height 21
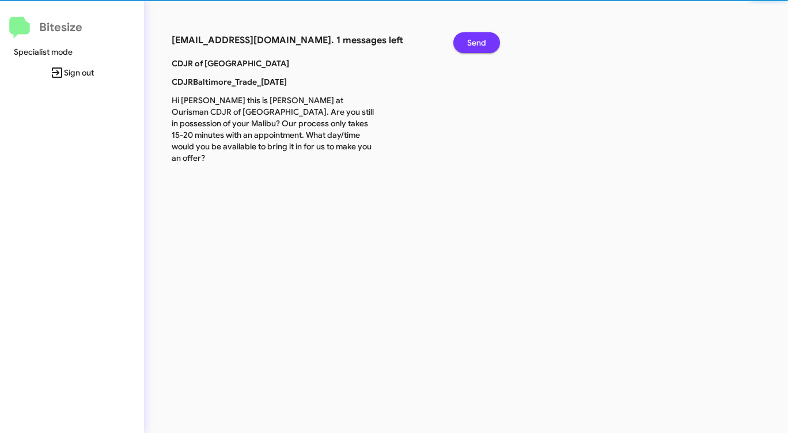
click at [473, 42] on span "Send" at bounding box center [476, 42] width 19 height 21
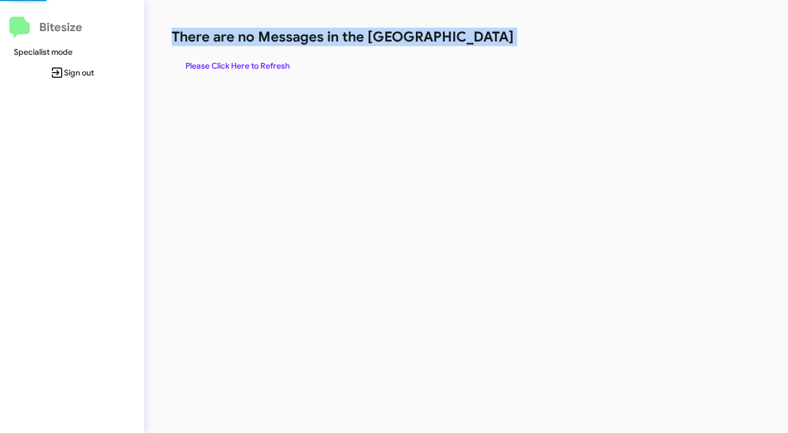
click at [473, 42] on h1 "There are no Messages in the [GEOGRAPHIC_DATA]" at bounding box center [413, 37] width 482 height 18
click at [473, 43] on h1 "There are no Messages in the [GEOGRAPHIC_DATA]" at bounding box center [413, 37] width 482 height 18
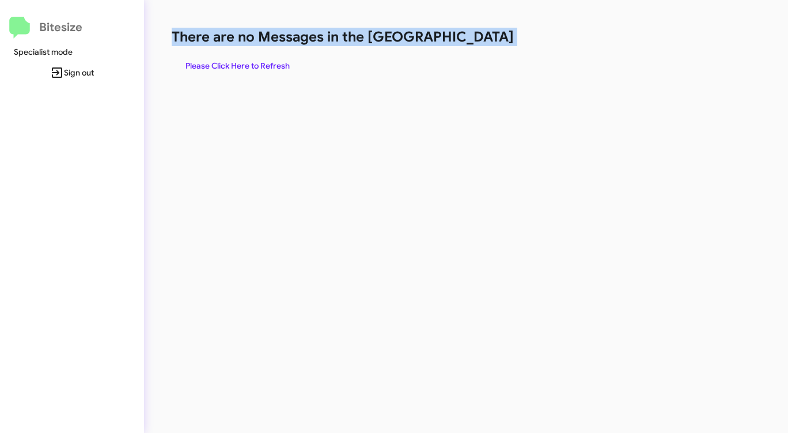
click at [473, 43] on h1 "There are no Messages in the [GEOGRAPHIC_DATA]" at bounding box center [413, 37] width 482 height 18
click at [273, 64] on span "Please Click Here to Refresh" at bounding box center [238, 65] width 104 height 21
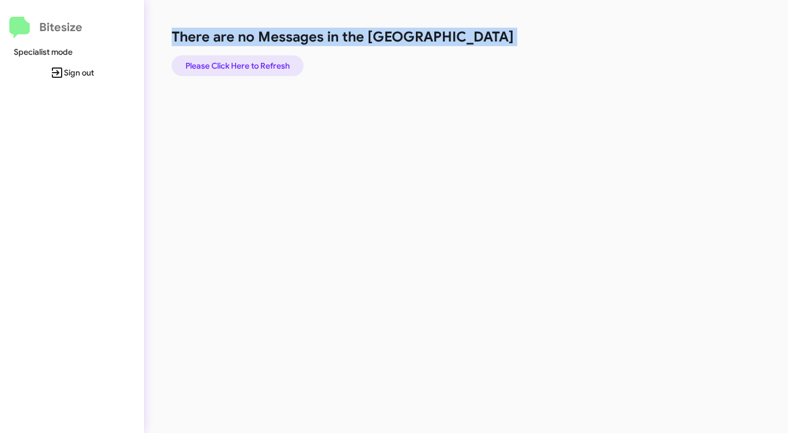
click at [273, 64] on span "Please Click Here to Refresh" at bounding box center [238, 65] width 104 height 21
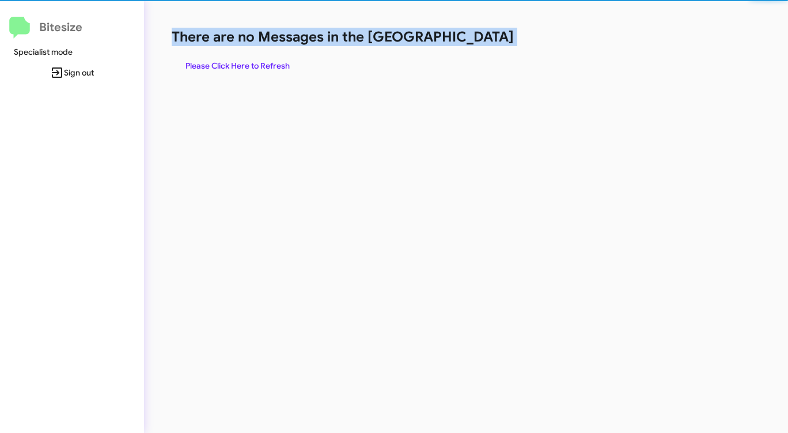
click at [273, 64] on span "Please Click Here to Refresh" at bounding box center [238, 65] width 104 height 21
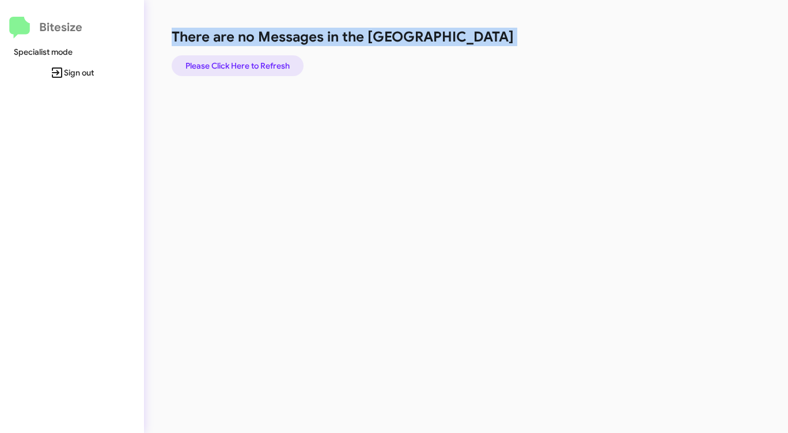
click at [273, 64] on span "Please Click Here to Refresh" at bounding box center [238, 65] width 104 height 21
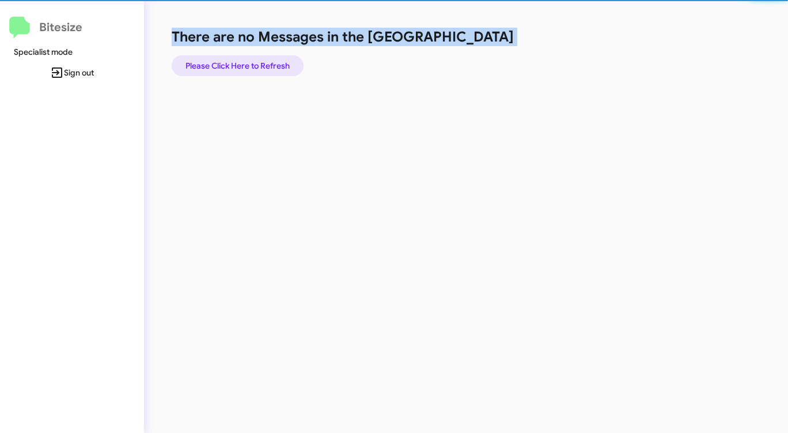
click at [273, 64] on span "Please Click Here to Refresh" at bounding box center [238, 65] width 104 height 21
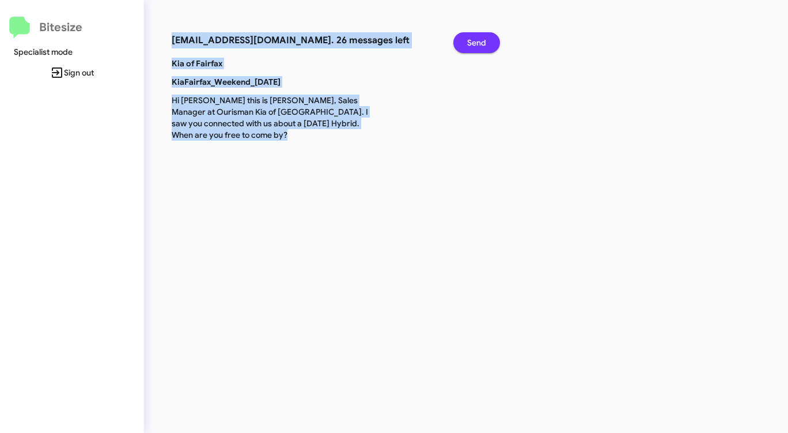
click at [472, 38] on span "Send" at bounding box center [476, 42] width 19 height 21
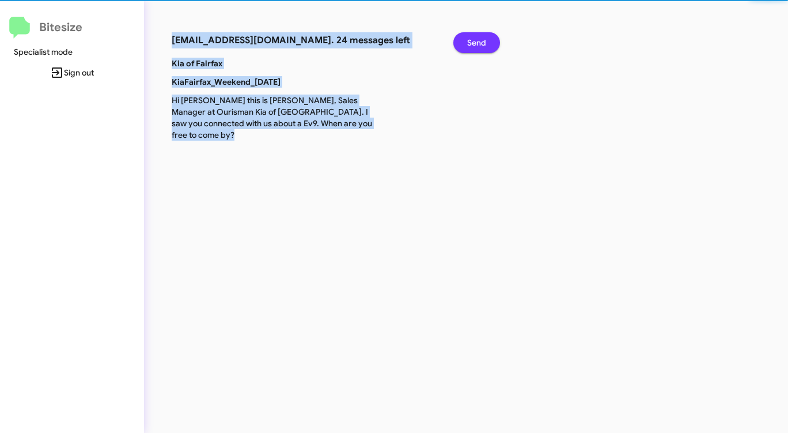
click at [472, 38] on span "Send" at bounding box center [476, 42] width 19 height 21
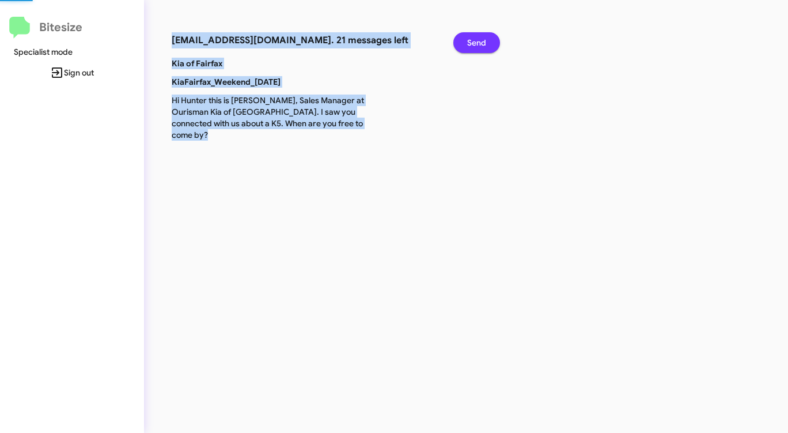
click at [472, 39] on span "Send" at bounding box center [476, 42] width 19 height 21
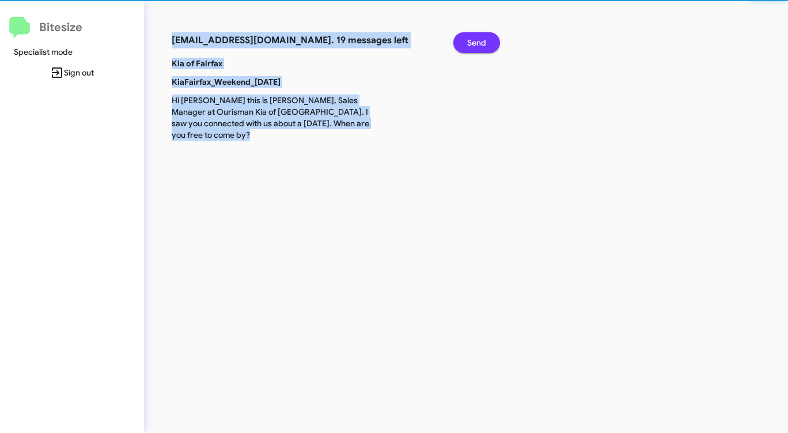
click at [472, 39] on span "Send" at bounding box center [476, 42] width 19 height 21
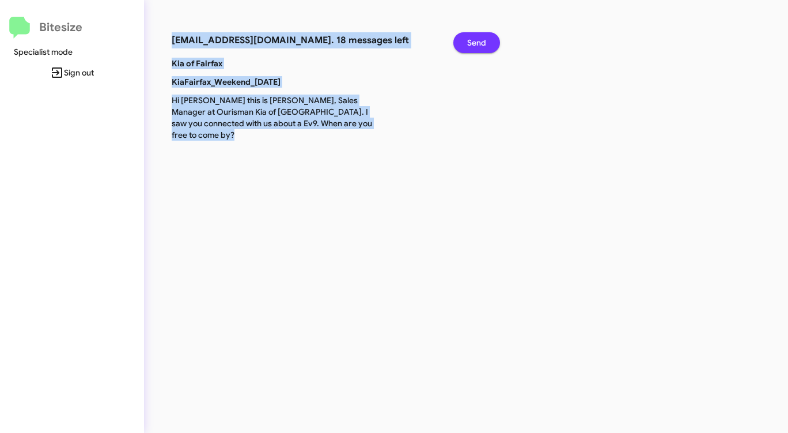
click at [472, 39] on span "Send" at bounding box center [476, 42] width 19 height 21
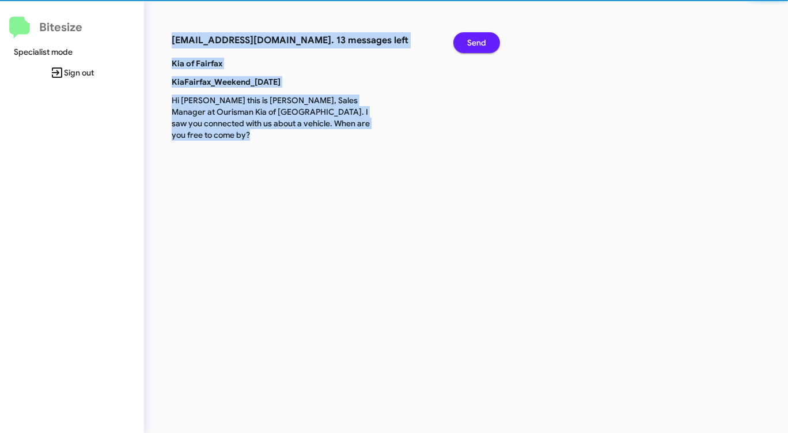
click at [472, 39] on span "Send" at bounding box center [476, 42] width 19 height 21
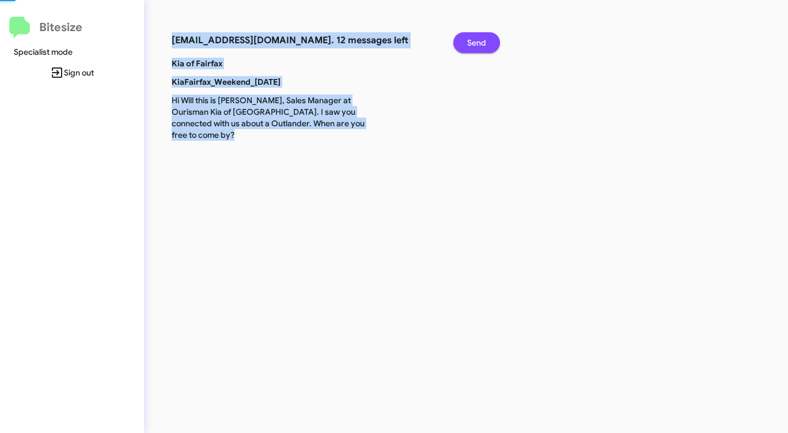
click at [472, 39] on span "Send" at bounding box center [476, 42] width 19 height 21
click at [471, 39] on span "Send" at bounding box center [476, 42] width 19 height 21
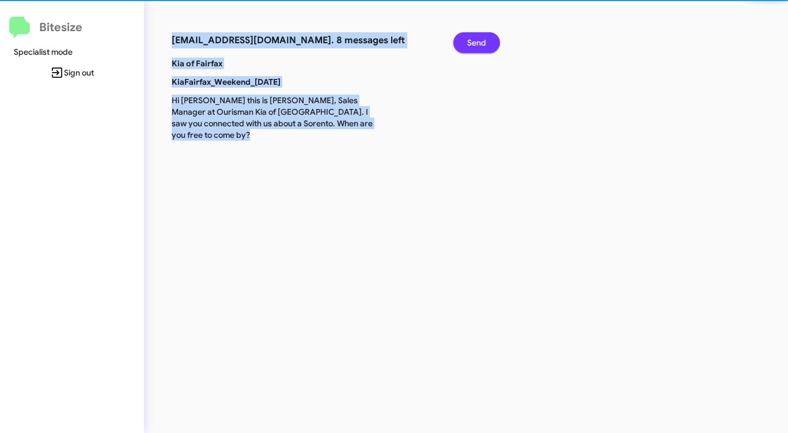
click at [471, 39] on span "Send" at bounding box center [476, 42] width 19 height 21
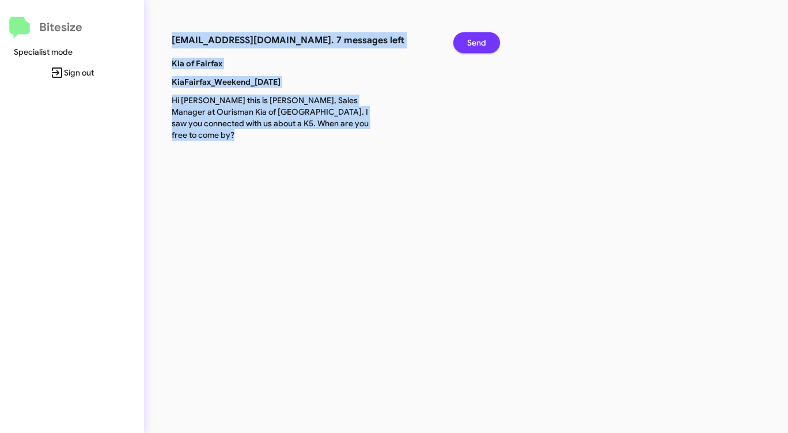
click at [481, 43] on span "Send" at bounding box center [476, 42] width 19 height 21
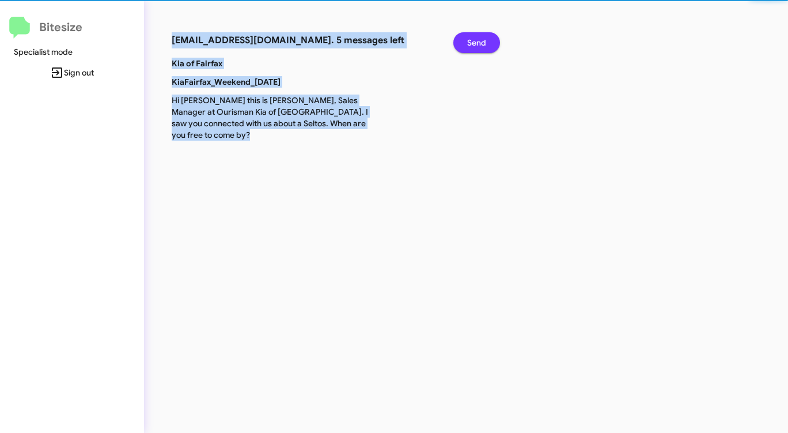
click at [481, 43] on span "Send" at bounding box center [476, 42] width 19 height 21
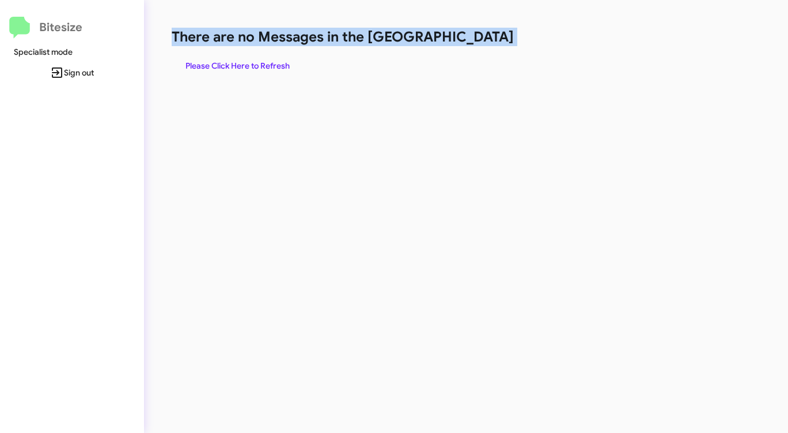
click at [481, 43] on h1 "There are no Messages in the [GEOGRAPHIC_DATA]" at bounding box center [413, 37] width 482 height 18
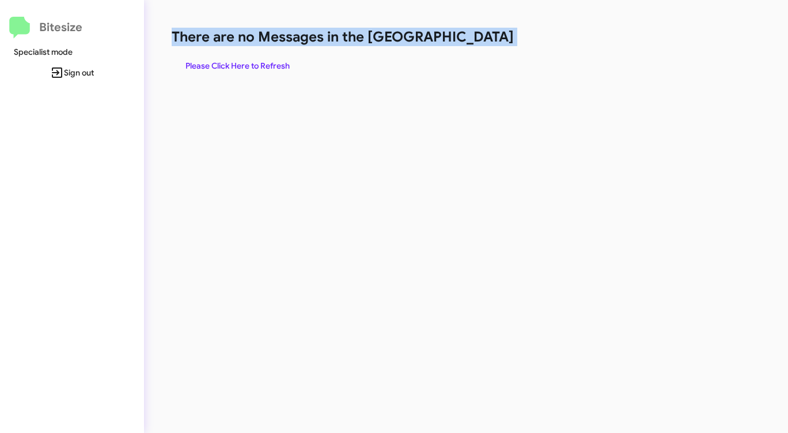
click at [481, 43] on h1 "There are no Messages in the [GEOGRAPHIC_DATA]" at bounding box center [413, 37] width 482 height 18
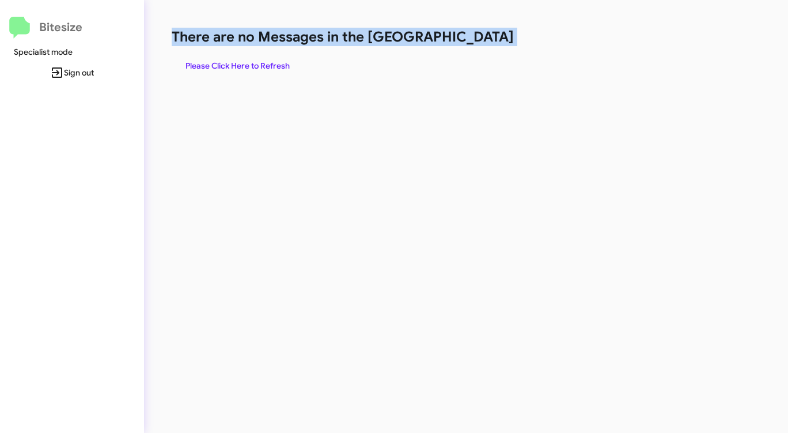
click at [481, 43] on h1 "There are no Messages in the [GEOGRAPHIC_DATA]" at bounding box center [413, 37] width 482 height 18
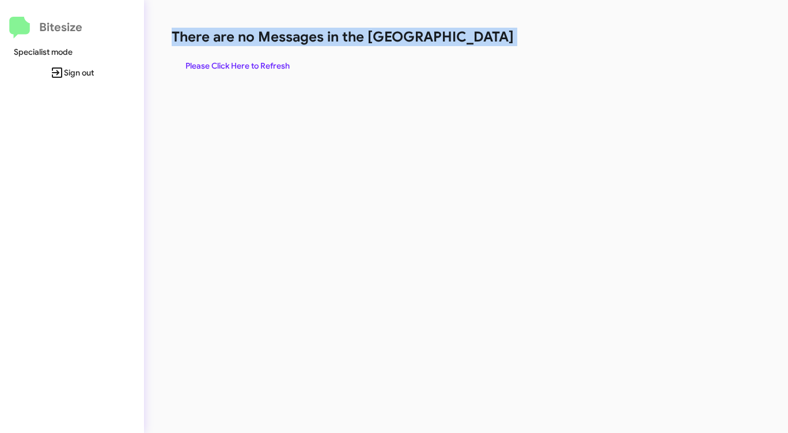
click at [481, 43] on h1 "There are no Messages in the [GEOGRAPHIC_DATA]" at bounding box center [413, 37] width 482 height 18
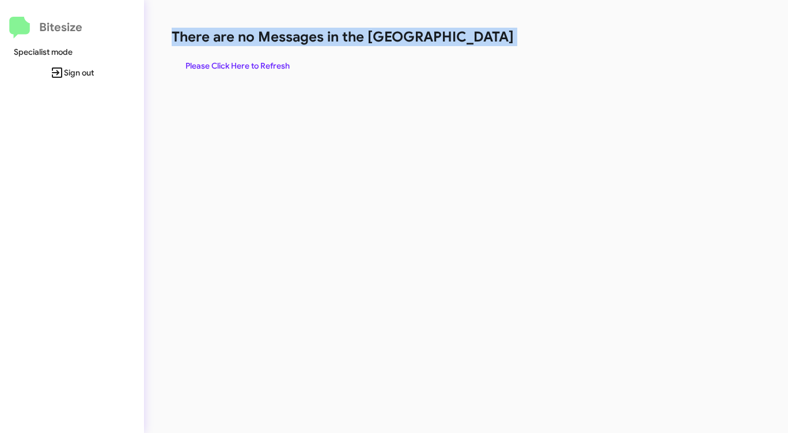
click at [481, 43] on h1 "There are no Messages in the [GEOGRAPHIC_DATA]" at bounding box center [413, 37] width 482 height 18
click at [258, 62] on span "Please Click Here to Refresh" at bounding box center [238, 65] width 104 height 21
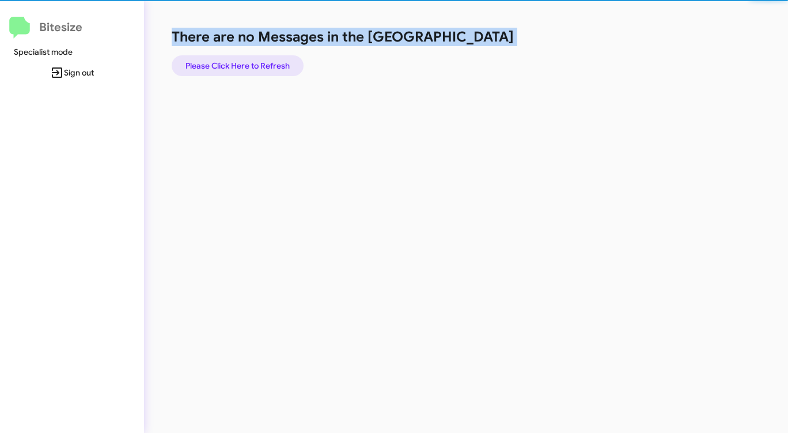
click at [258, 62] on span "Please Click Here to Refresh" at bounding box center [238, 65] width 104 height 21
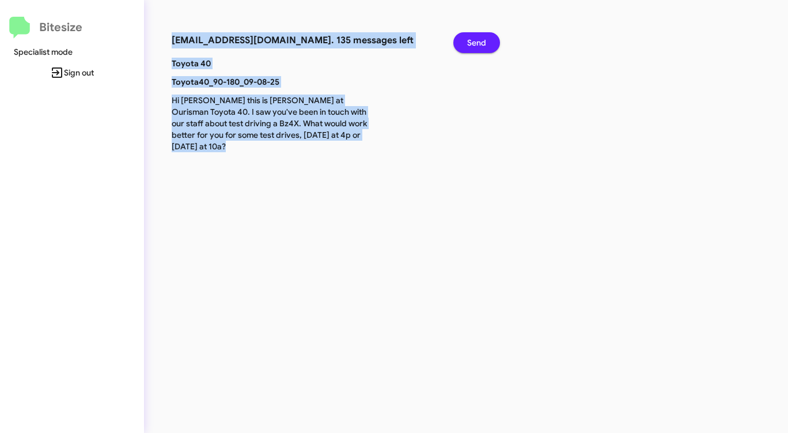
click at [473, 39] on span "Send" at bounding box center [476, 42] width 19 height 21
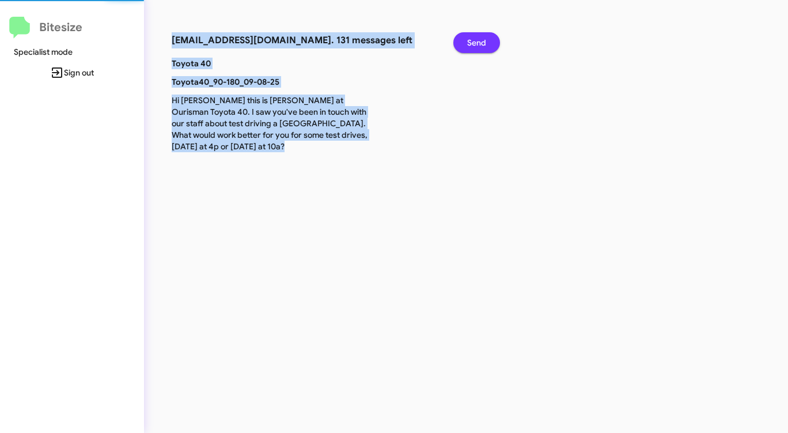
click at [473, 39] on span "Send" at bounding box center [476, 42] width 19 height 21
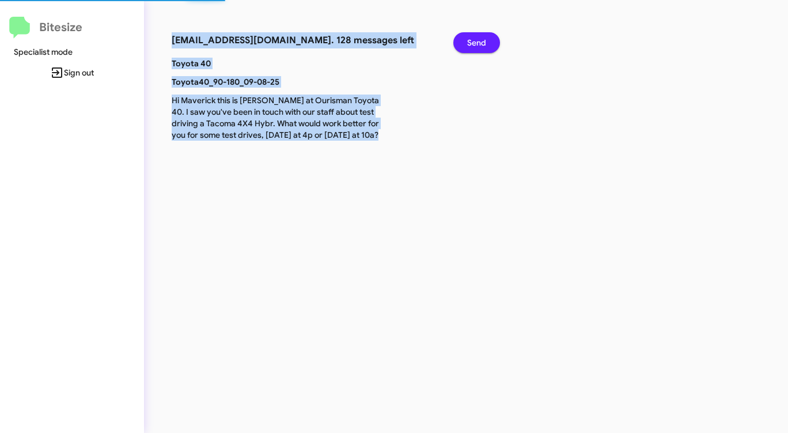
click at [473, 39] on span "Send" at bounding box center [476, 42] width 19 height 21
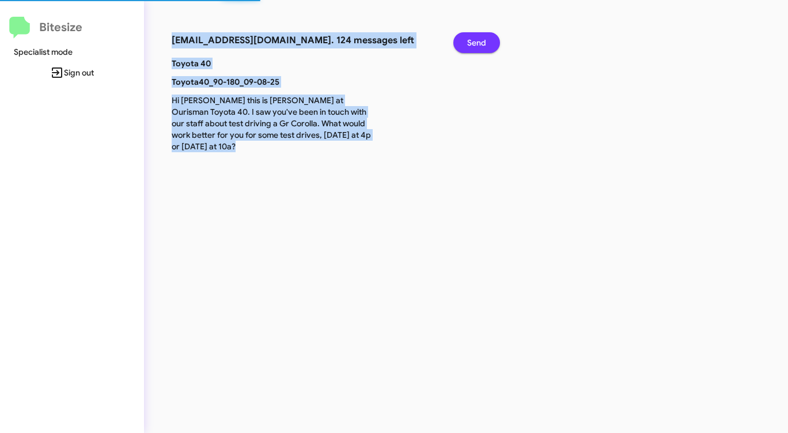
click at [473, 39] on span "Send" at bounding box center [476, 42] width 19 height 21
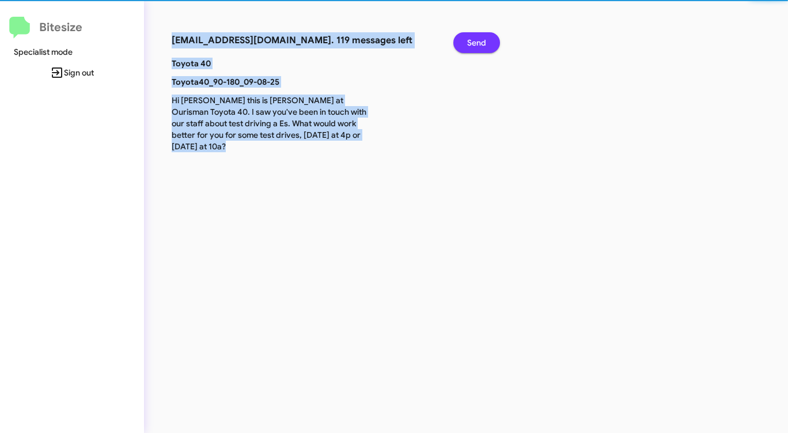
click at [473, 39] on span "Send" at bounding box center [476, 42] width 19 height 21
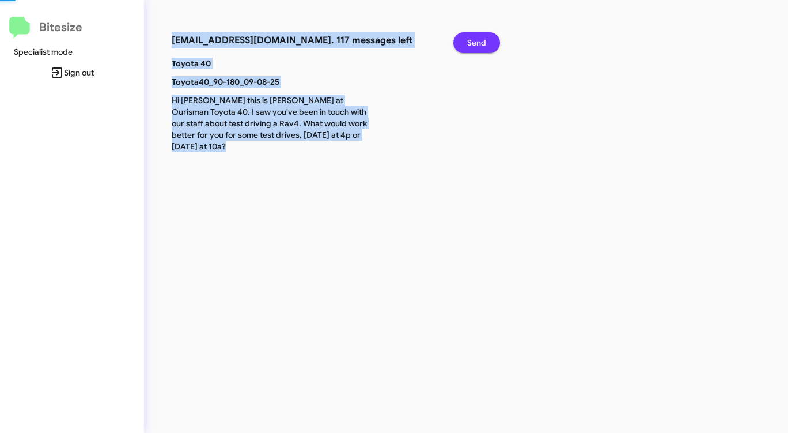
click at [473, 39] on span "Send" at bounding box center [476, 42] width 19 height 21
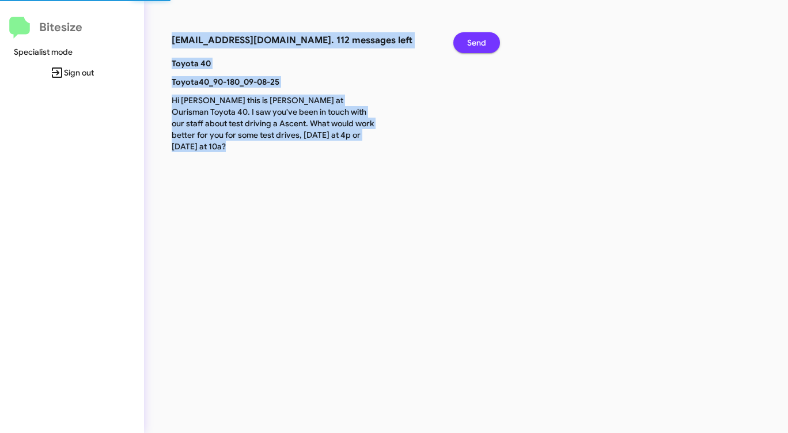
click at [473, 39] on span "Send" at bounding box center [476, 42] width 19 height 21
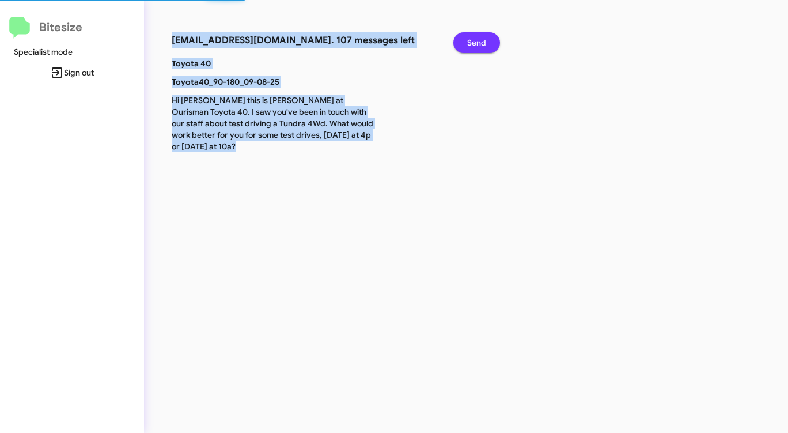
click at [473, 39] on span "Send" at bounding box center [476, 42] width 19 height 21
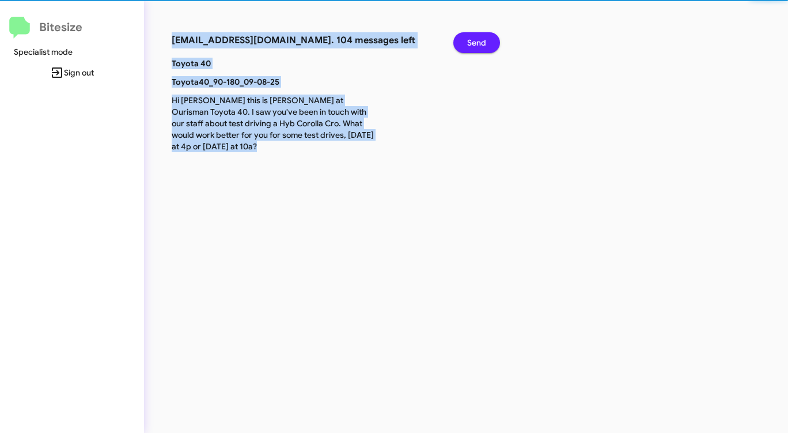
click at [473, 39] on span "Send" at bounding box center [476, 42] width 19 height 21
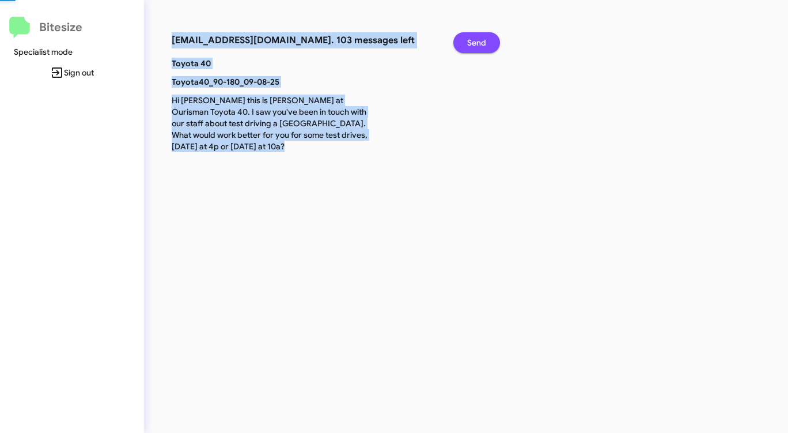
click at [473, 39] on span "Send" at bounding box center [476, 42] width 19 height 21
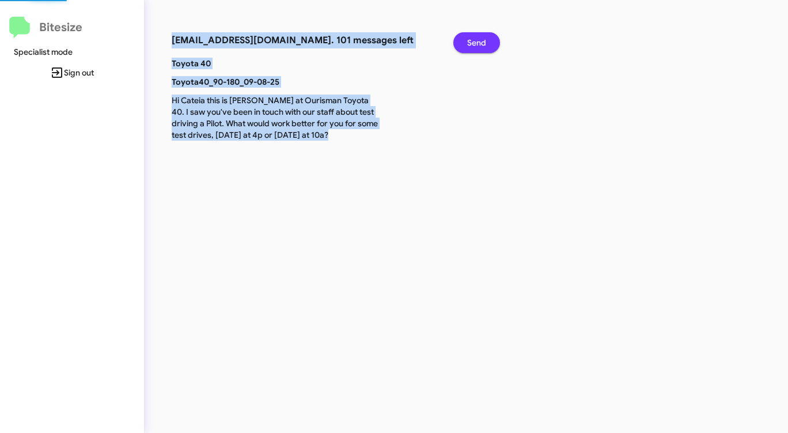
click at [473, 39] on span "Send" at bounding box center [476, 42] width 19 height 21
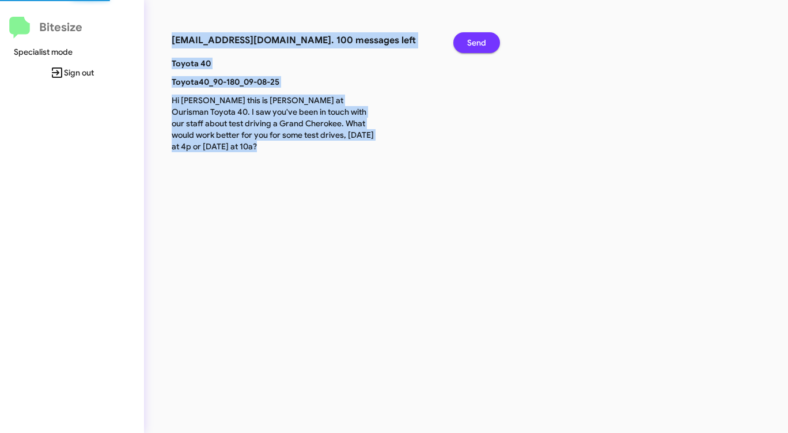
click at [473, 39] on span "Send" at bounding box center [476, 42] width 19 height 21
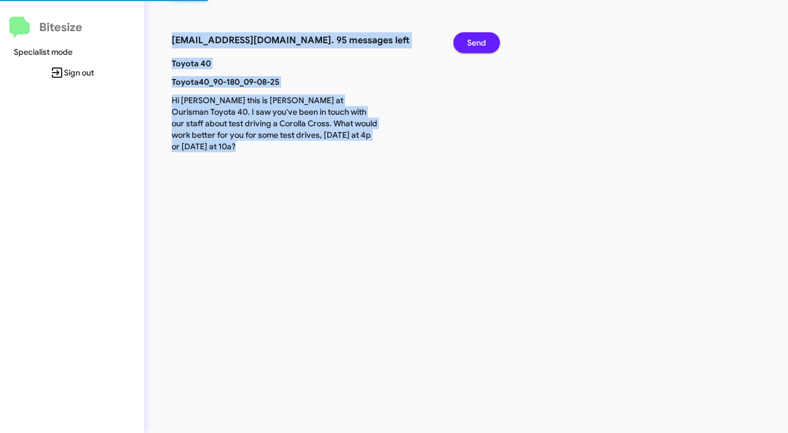
click at [473, 39] on span "Send" at bounding box center [476, 42] width 19 height 21
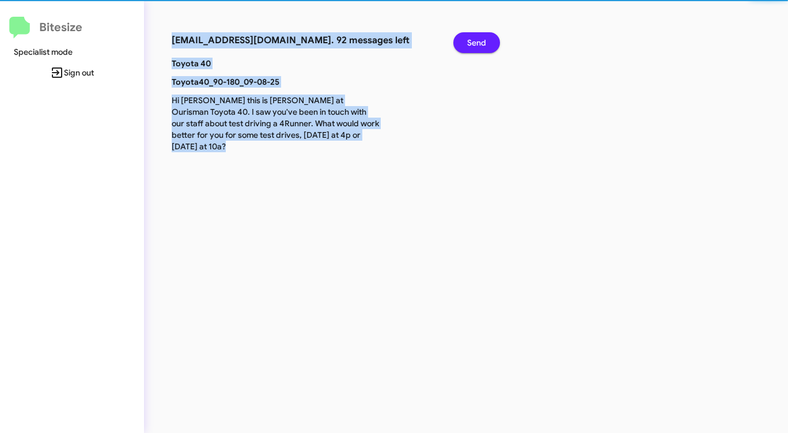
click at [473, 39] on span "Send" at bounding box center [476, 42] width 19 height 21
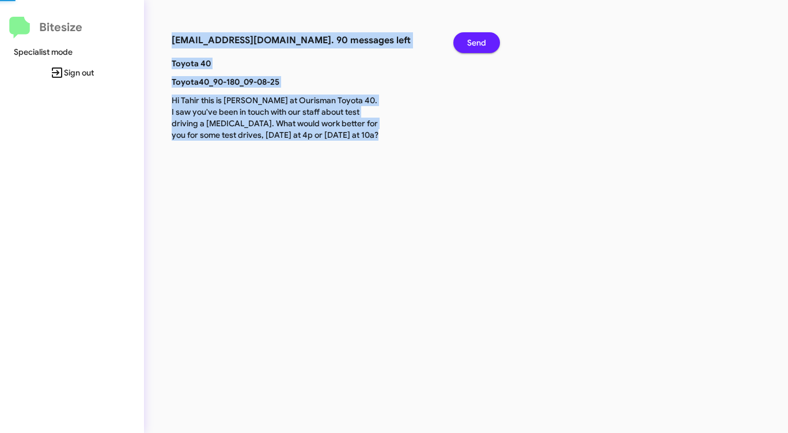
click at [473, 39] on span "Send" at bounding box center [476, 42] width 19 height 21
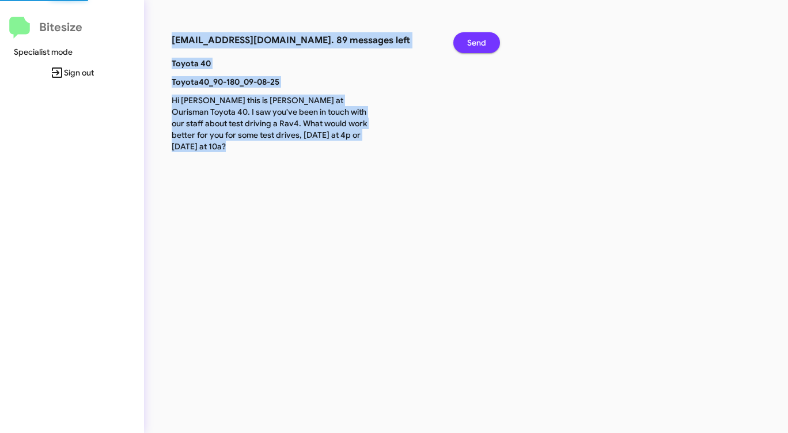
click at [473, 39] on span "Send" at bounding box center [476, 42] width 19 height 21
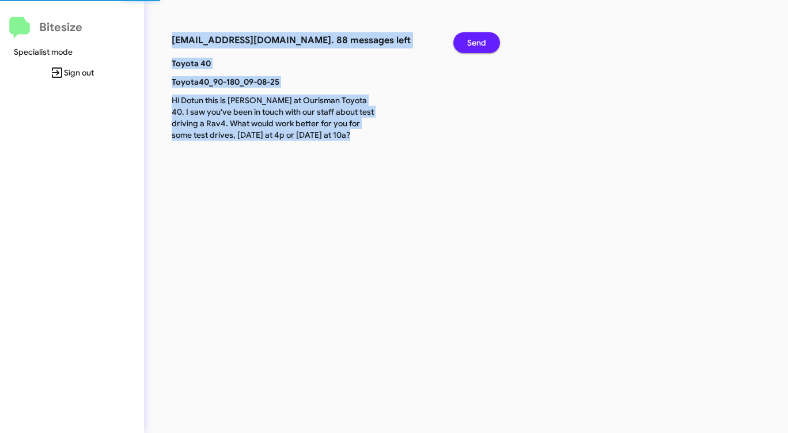
click at [473, 39] on span "Send" at bounding box center [476, 42] width 19 height 21
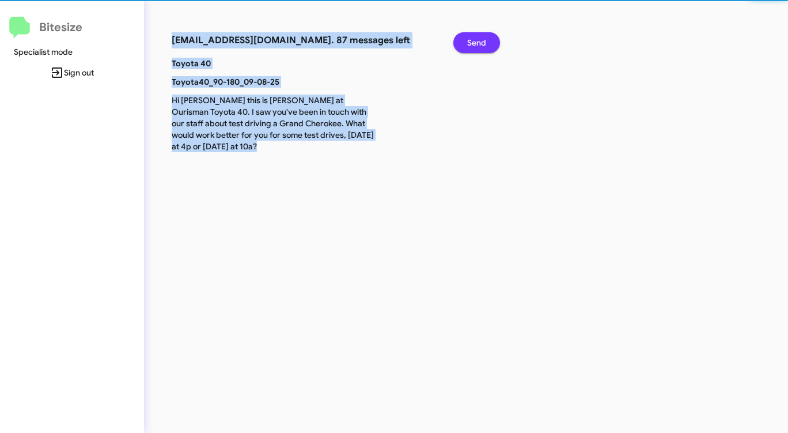
click at [473, 39] on span "Send" at bounding box center [476, 42] width 19 height 21
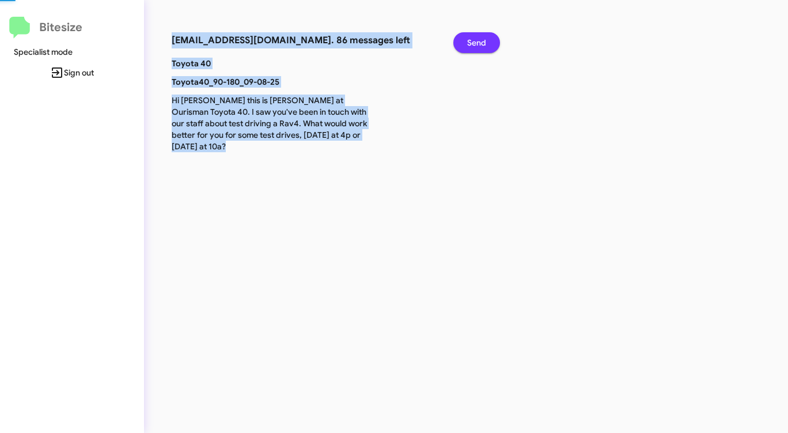
click at [473, 39] on span "Send" at bounding box center [476, 42] width 19 height 21
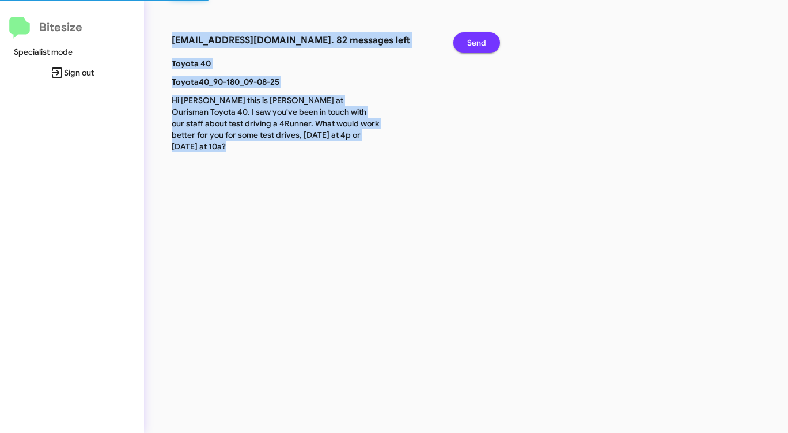
click at [473, 39] on span "Send" at bounding box center [476, 42] width 19 height 21
click at [473, 40] on span "Send" at bounding box center [476, 42] width 19 height 21
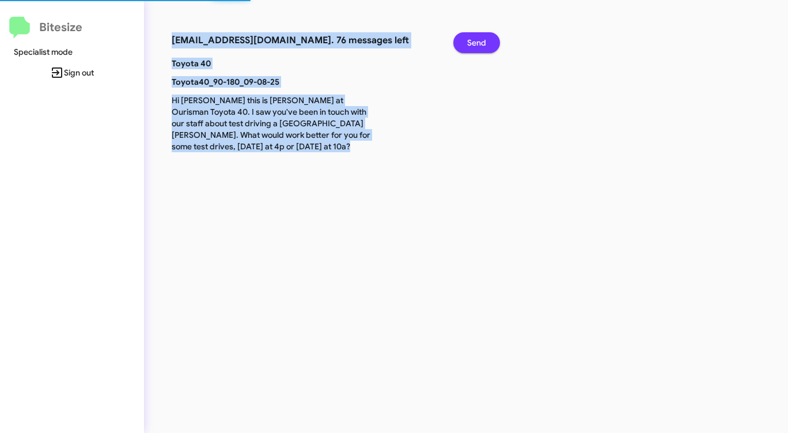
click at [473, 40] on span "Send" at bounding box center [476, 42] width 19 height 21
click at [472, 40] on span "Send" at bounding box center [476, 42] width 19 height 21
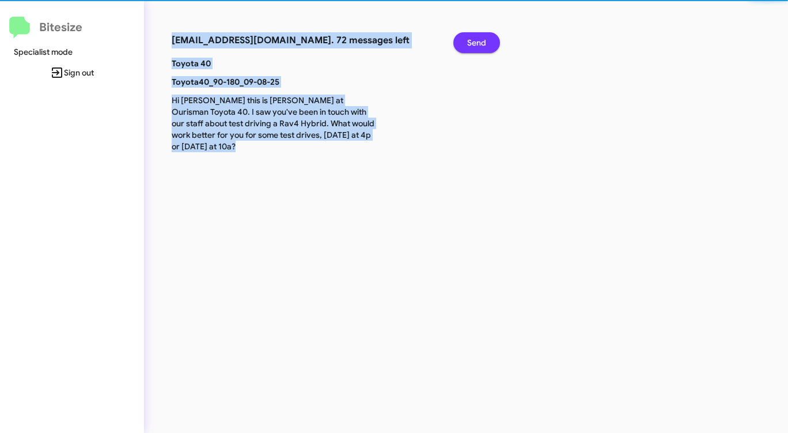
click at [472, 40] on span "Send" at bounding box center [476, 42] width 19 height 21
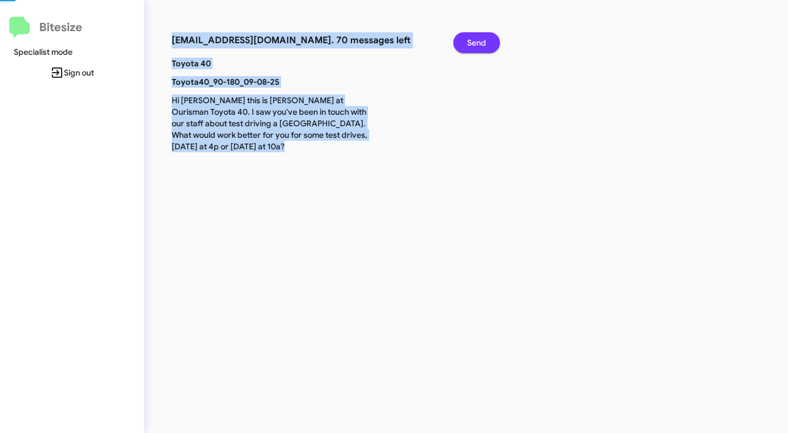
click at [472, 40] on span "Send" at bounding box center [476, 42] width 19 height 21
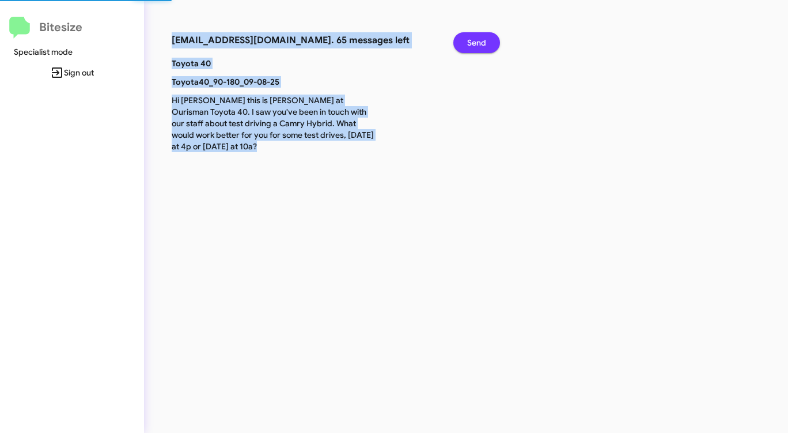
click at [471, 40] on span "Send" at bounding box center [476, 42] width 19 height 21
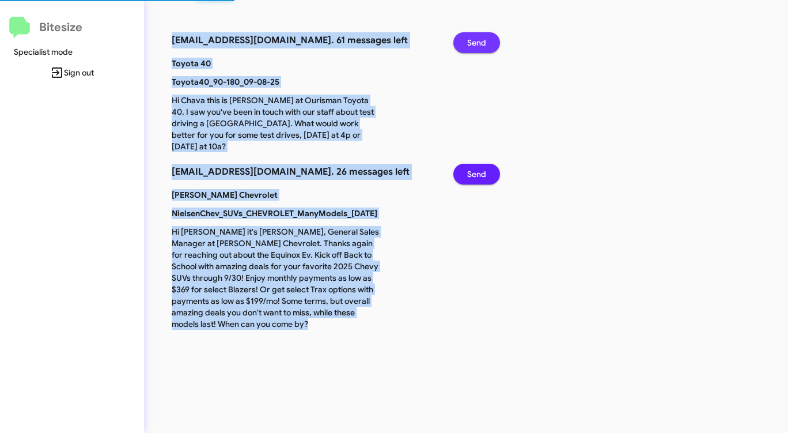
click at [471, 40] on span "Send" at bounding box center [476, 42] width 19 height 21
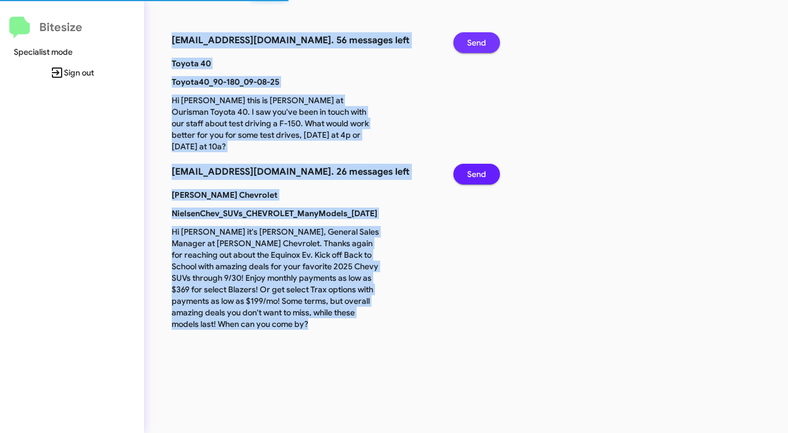
click at [470, 41] on span "Send" at bounding box center [476, 42] width 19 height 21
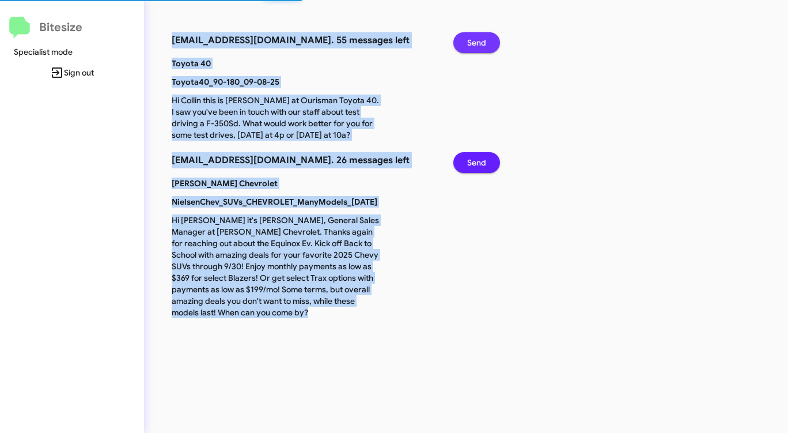
click at [470, 41] on span "Send" at bounding box center [476, 42] width 19 height 21
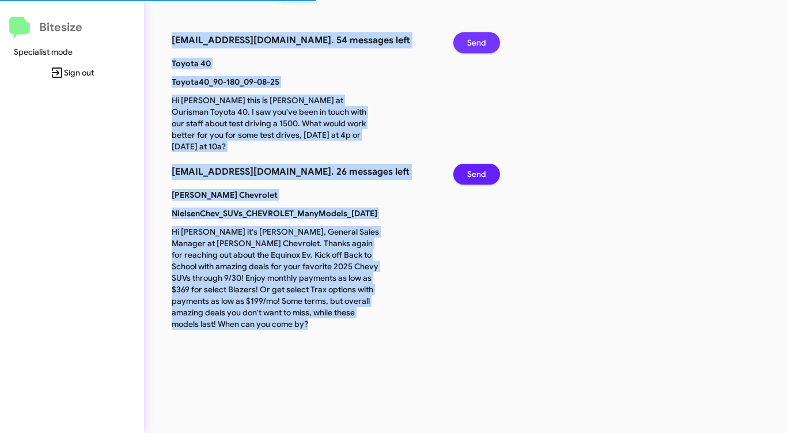
click at [470, 41] on span "Send" at bounding box center [476, 42] width 19 height 21
click at [469, 42] on span "Send" at bounding box center [476, 42] width 19 height 21
click at [468, 42] on span "Send" at bounding box center [476, 42] width 19 height 21
click at [468, 43] on span "Send" at bounding box center [476, 42] width 19 height 21
click at [467, 43] on span "Send" at bounding box center [476, 42] width 19 height 21
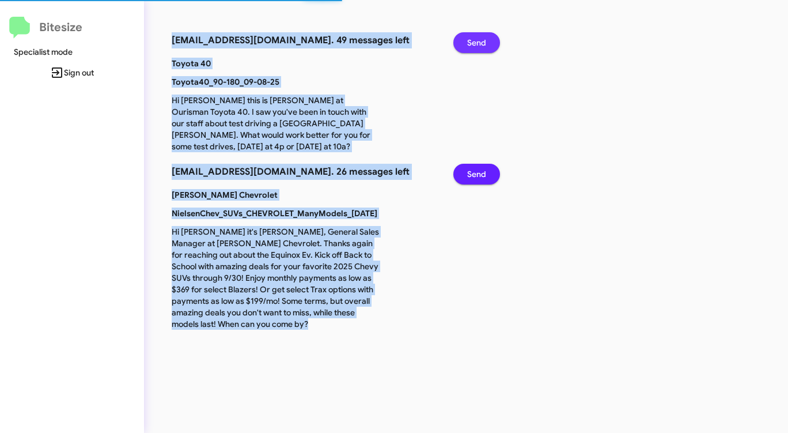
click at [467, 44] on span "Send" at bounding box center [476, 42] width 19 height 21
click at [467, 44] on button "Send" at bounding box center [477, 42] width 47 height 21
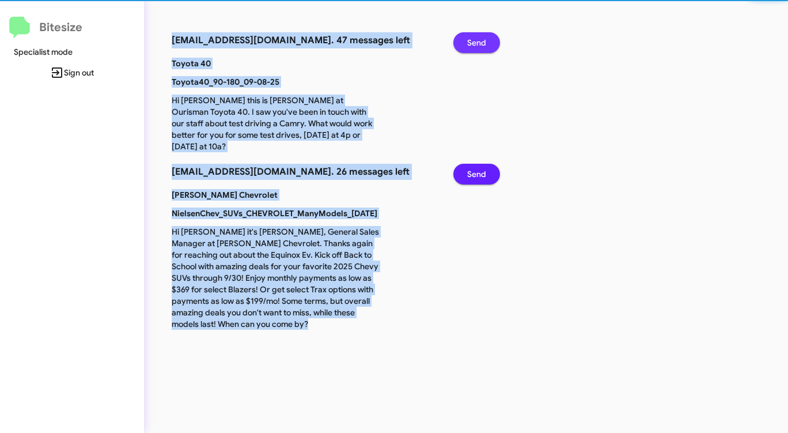
click at [467, 44] on button "Send" at bounding box center [477, 42] width 47 height 21
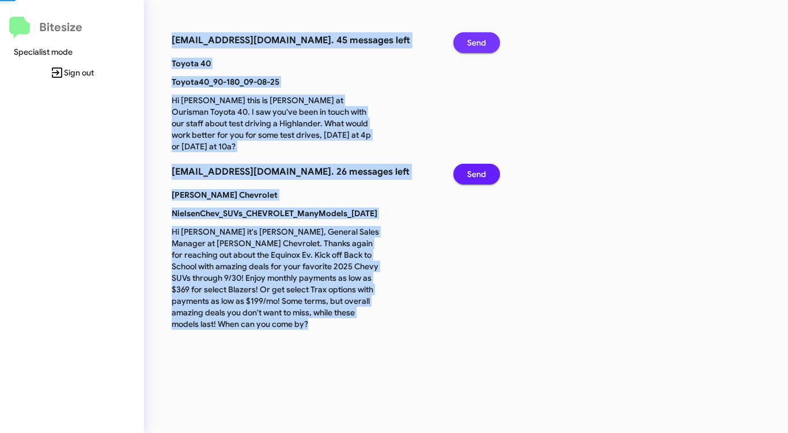
click at [467, 45] on button "Send" at bounding box center [477, 42] width 47 height 21
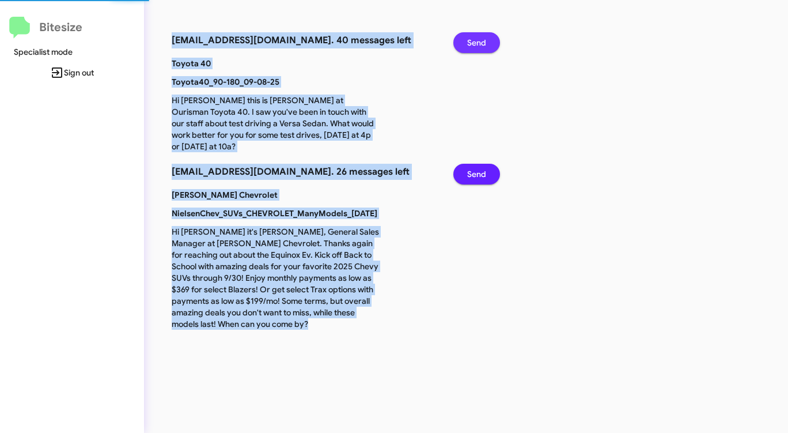
click at [467, 45] on button "Send" at bounding box center [477, 42] width 47 height 21
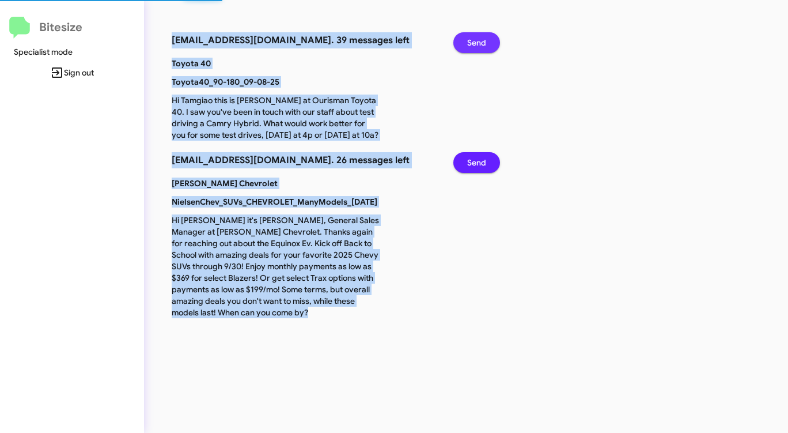
click at [467, 46] on button "Send" at bounding box center [477, 42] width 47 height 21
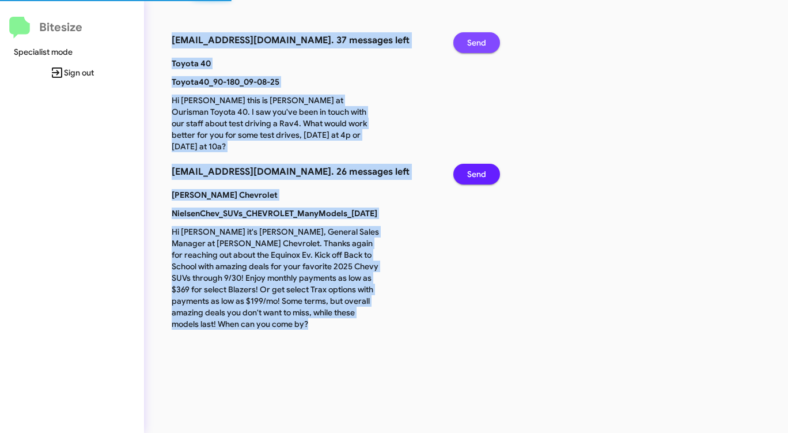
click at [466, 46] on button "Send" at bounding box center [477, 42] width 47 height 21
click at [465, 47] on button "Send" at bounding box center [477, 42] width 47 height 21
click at [464, 49] on button "Send" at bounding box center [477, 42] width 47 height 21
click at [464, 50] on button "Send" at bounding box center [477, 42] width 47 height 21
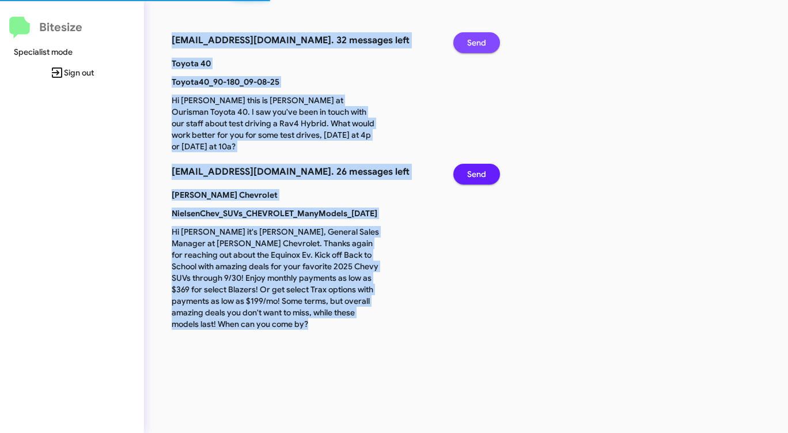
click at [463, 51] on button "Send" at bounding box center [477, 42] width 47 height 21
click at [463, 52] on button "Send" at bounding box center [477, 42] width 47 height 21
click at [462, 52] on button "Send" at bounding box center [477, 42] width 47 height 21
click at [461, 54] on div "Send" at bounding box center [473, 44] width 56 height 25
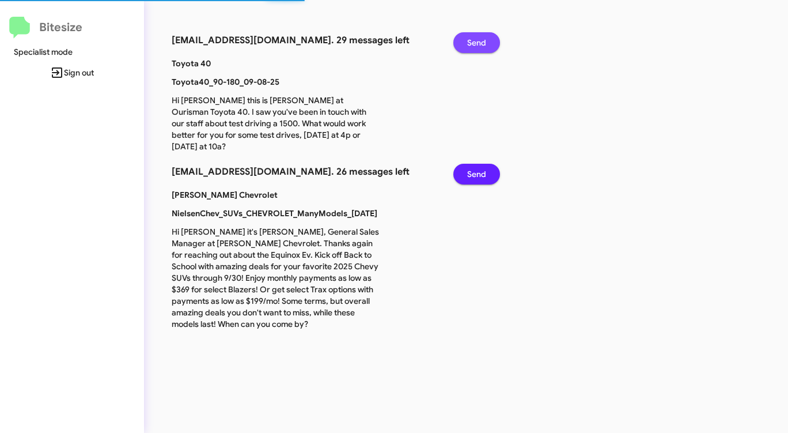
click at [460, 54] on div "Send" at bounding box center [473, 44] width 56 height 25
click at [460, 55] on div "Send" at bounding box center [473, 44] width 56 height 25
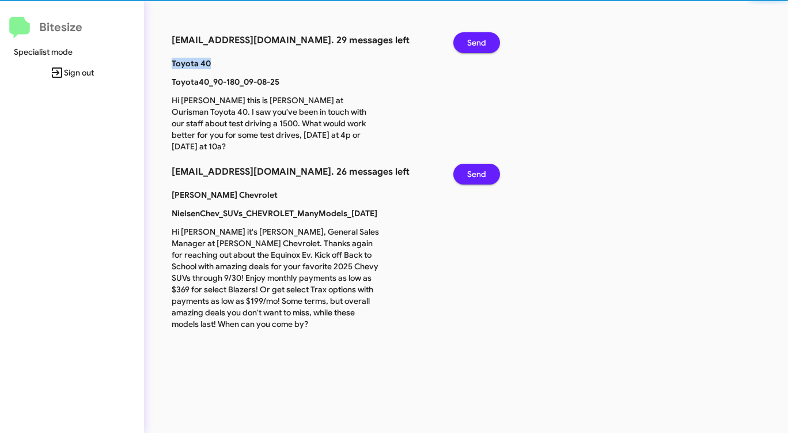
click at [460, 55] on div "Send" at bounding box center [473, 44] width 56 height 25
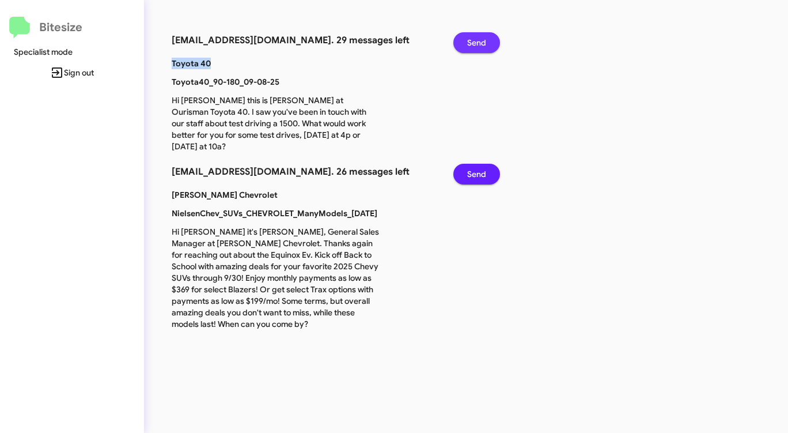
click at [474, 33] on span "Send" at bounding box center [476, 42] width 19 height 21
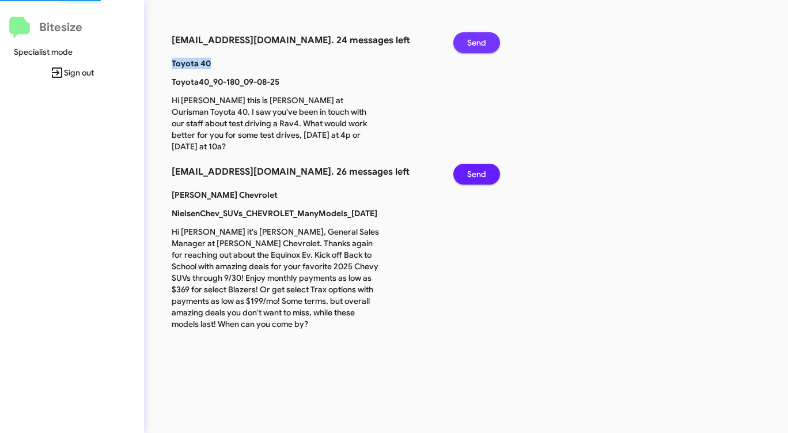
click at [473, 33] on span "Send" at bounding box center [476, 42] width 19 height 21
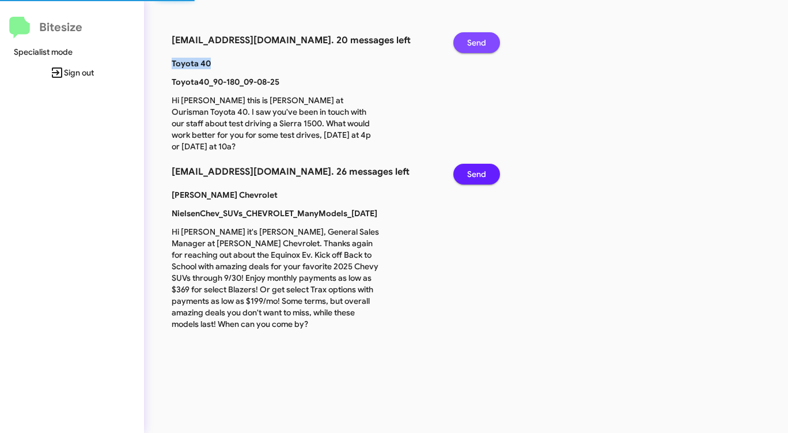
click at [472, 34] on span "Send" at bounding box center [476, 42] width 19 height 21
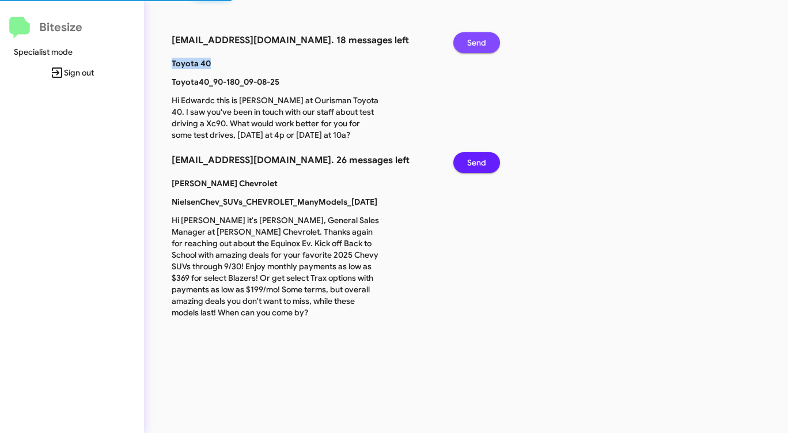
click at [472, 34] on span "Send" at bounding box center [476, 42] width 19 height 21
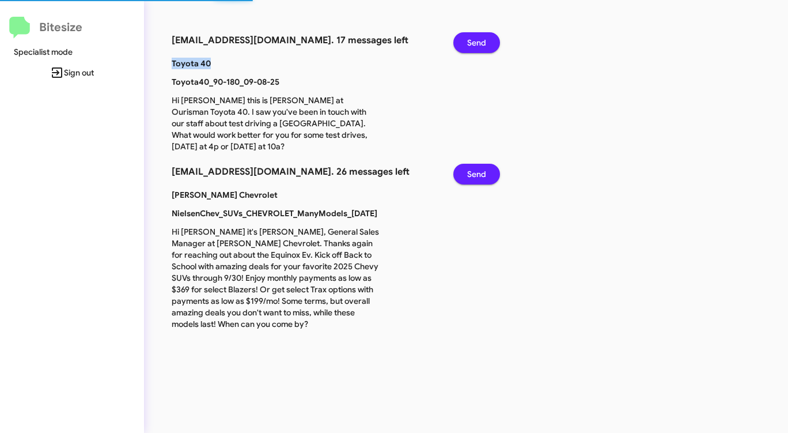
click at [471, 35] on span "Send" at bounding box center [476, 42] width 19 height 21
click at [471, 36] on span "Send" at bounding box center [476, 42] width 19 height 21
click at [471, 37] on span "Send" at bounding box center [476, 42] width 19 height 21
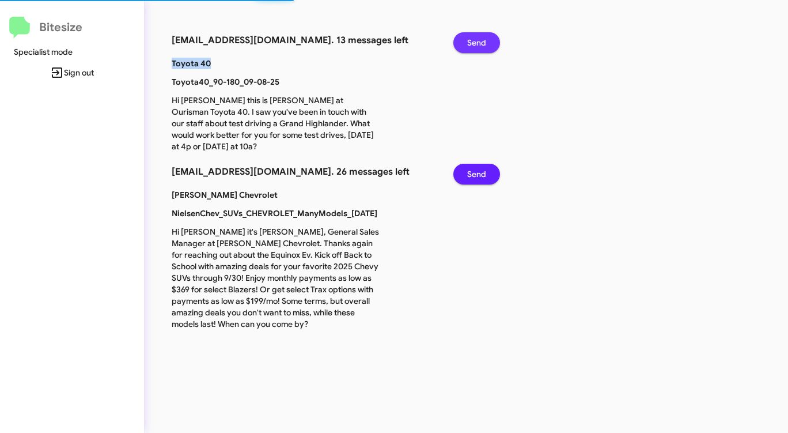
click at [470, 37] on span "Send" at bounding box center [476, 42] width 19 height 21
click at [470, 38] on span "Send" at bounding box center [476, 42] width 19 height 21
click at [470, 39] on span "Send" at bounding box center [476, 42] width 19 height 21
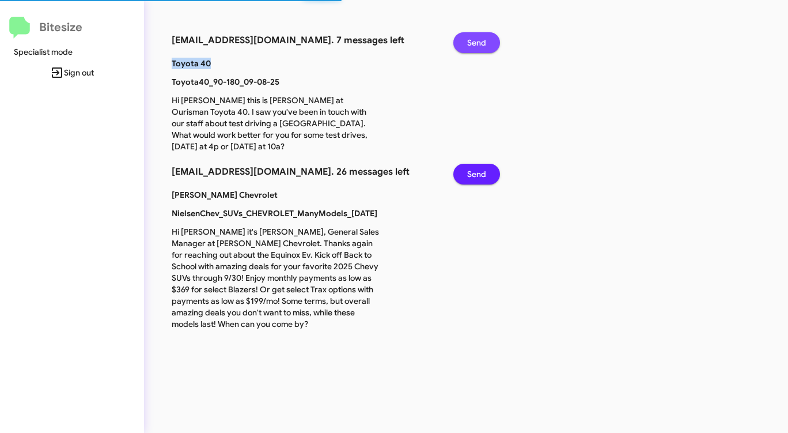
click at [470, 39] on span "Send" at bounding box center [476, 42] width 19 height 21
click at [469, 40] on span "Send" at bounding box center [476, 42] width 19 height 21
click at [467, 44] on span "Send" at bounding box center [476, 42] width 19 height 21
click at [467, 46] on span "Send" at bounding box center [476, 42] width 19 height 21
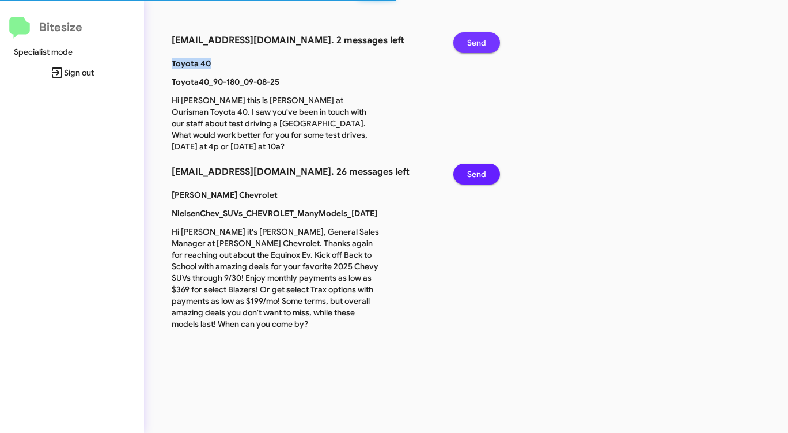
click at [467, 46] on button "Send" at bounding box center [477, 42] width 47 height 21
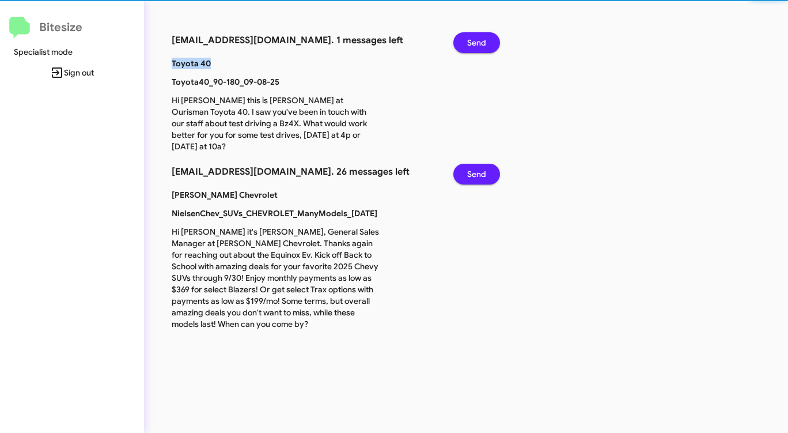
click at [467, 46] on button "Send" at bounding box center [477, 42] width 47 height 21
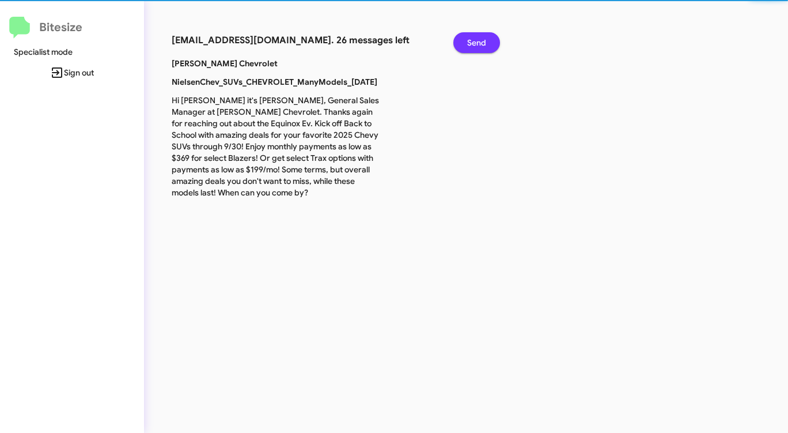
click at [467, 46] on button "Send" at bounding box center [477, 42] width 47 height 21
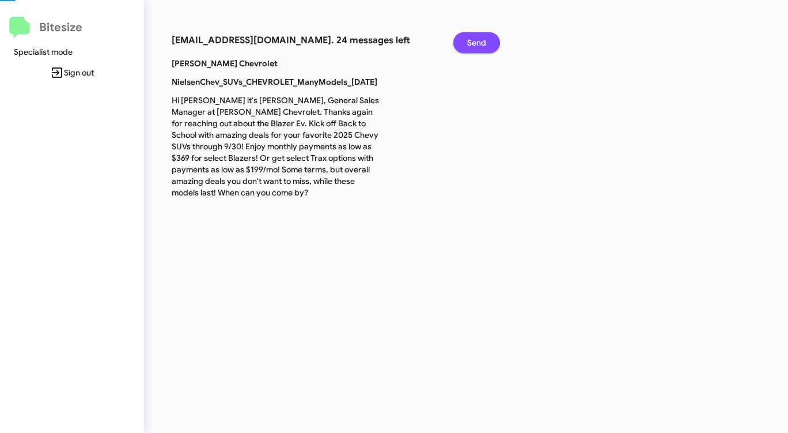
click at [467, 46] on button "Send" at bounding box center [477, 42] width 47 height 21
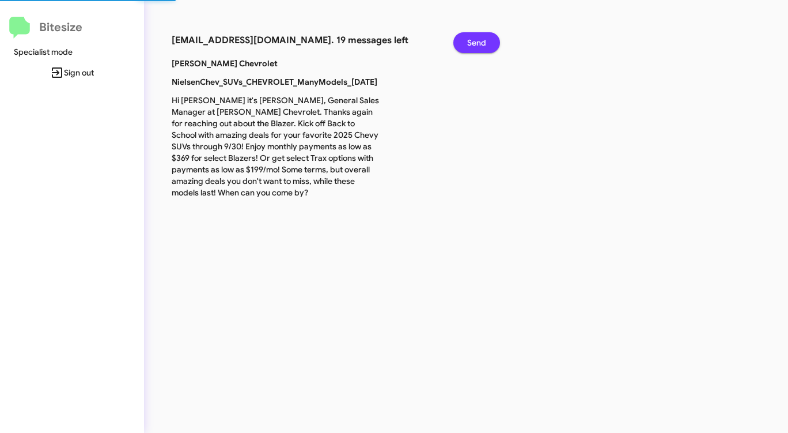
click at [467, 46] on button "Send" at bounding box center [477, 42] width 47 height 21
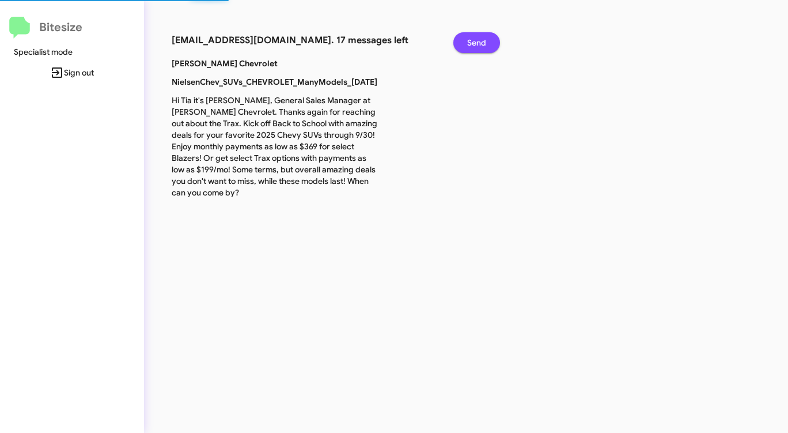
click at [467, 46] on button "Send" at bounding box center [477, 42] width 47 height 21
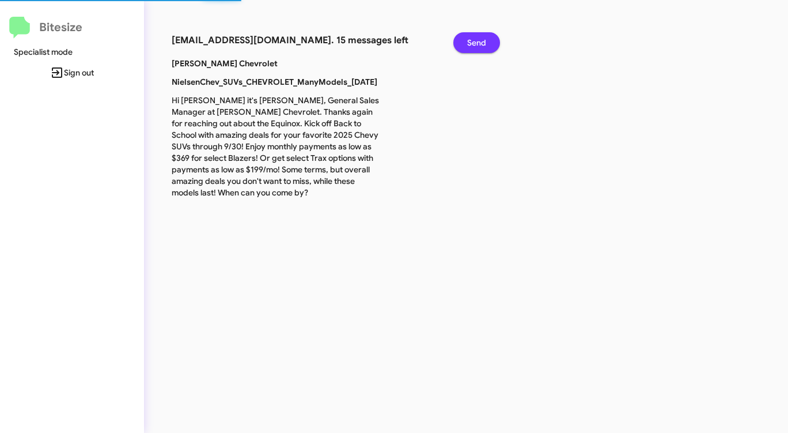
click at [467, 46] on button "Send" at bounding box center [477, 42] width 47 height 21
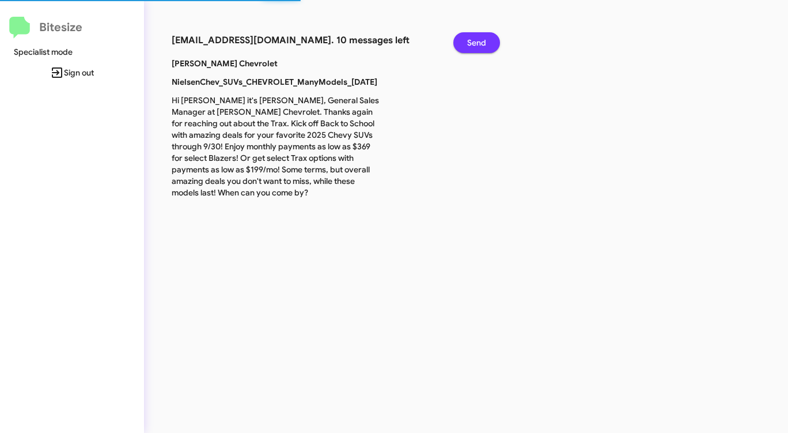
click at [467, 46] on button "Send" at bounding box center [477, 42] width 47 height 21
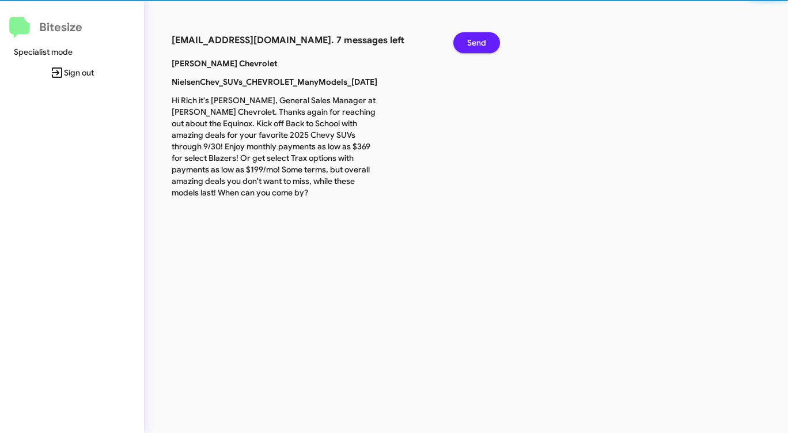
click at [467, 46] on button "Send" at bounding box center [477, 42] width 47 height 21
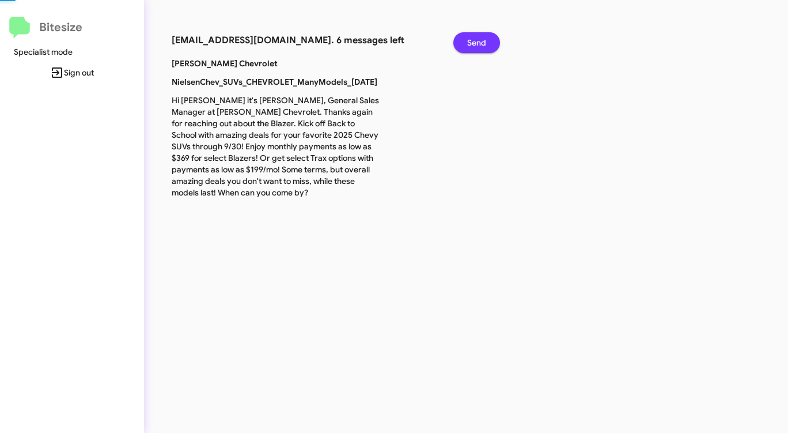
click at [467, 46] on button "Send" at bounding box center [477, 42] width 47 height 21
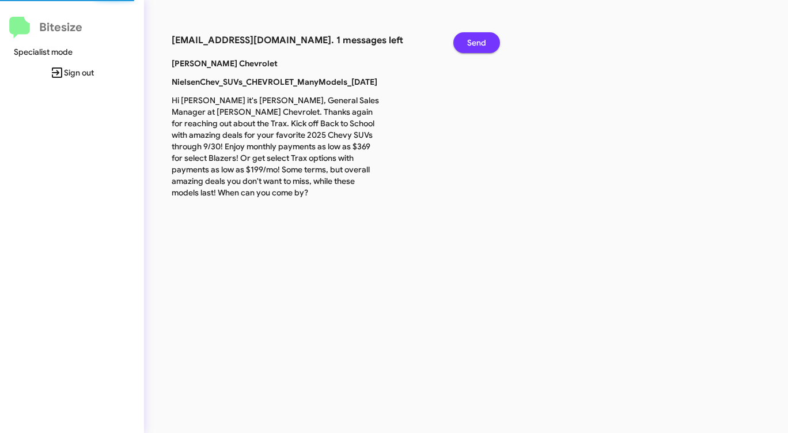
click at [467, 46] on button "Send" at bounding box center [477, 42] width 47 height 21
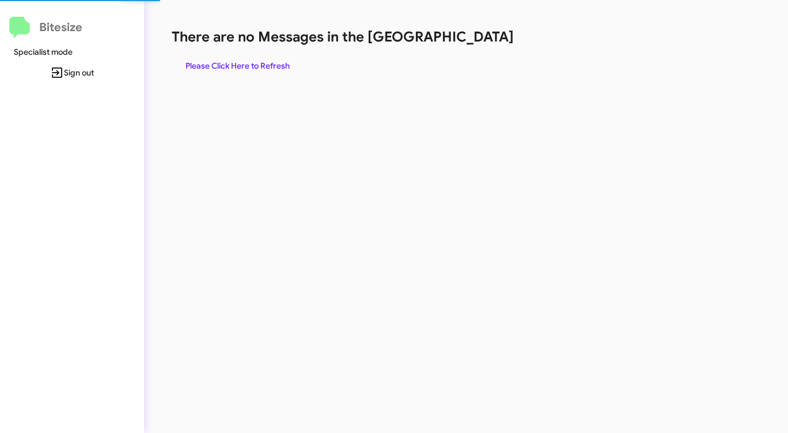
click at [467, 46] on div "There are no Messages in the Queue Please Click Here to Refresh" at bounding box center [413, 52] width 482 height 48
click at [252, 56] on span "Please Click Here to Refresh" at bounding box center [238, 65] width 104 height 21
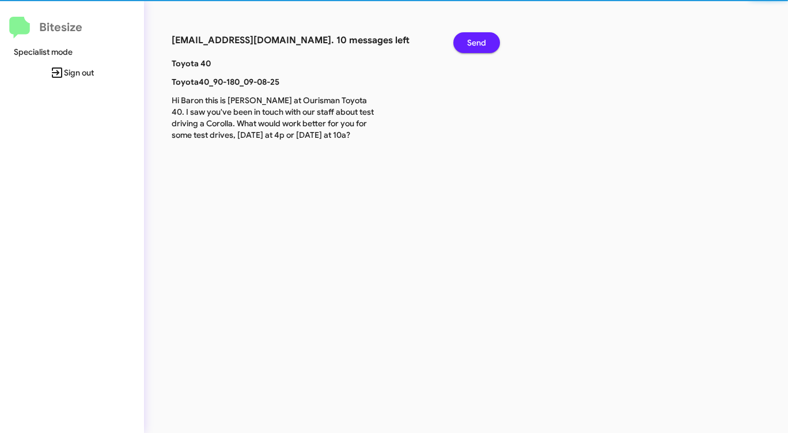
click at [265, 67] on p "Toyota 40" at bounding box center [275, 64] width 225 height 12
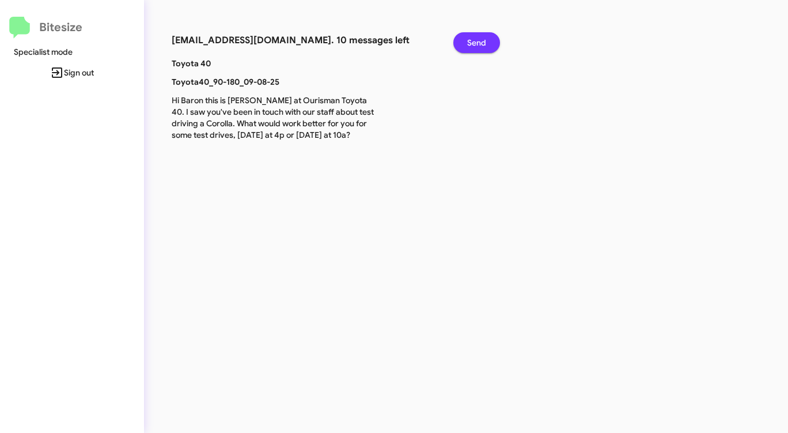
click at [482, 40] on span "Send" at bounding box center [476, 42] width 19 height 21
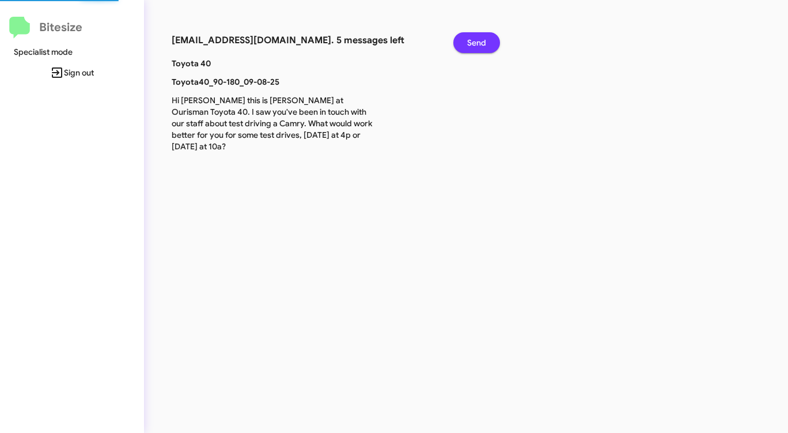
click at [482, 40] on span "Send" at bounding box center [476, 42] width 19 height 21
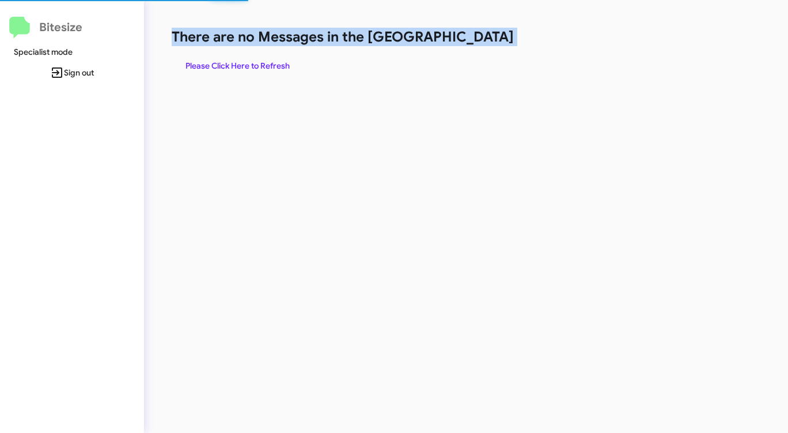
click at [482, 40] on h1 "There are no Messages in the [GEOGRAPHIC_DATA]" at bounding box center [413, 37] width 482 height 18
click at [253, 65] on span "Please Click Here to Refresh" at bounding box center [238, 65] width 104 height 21
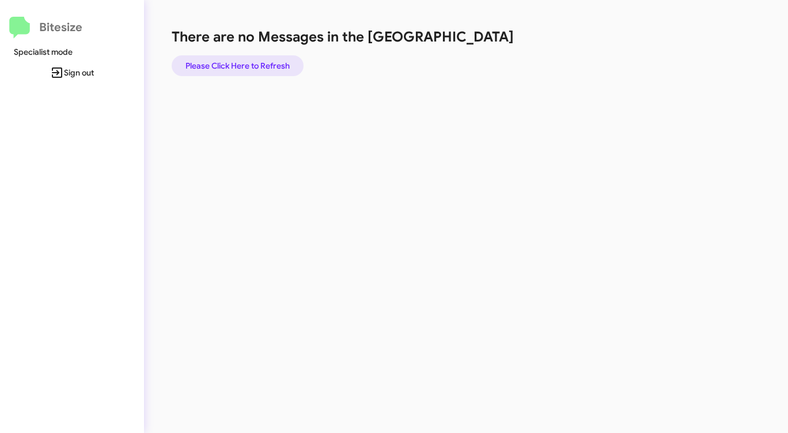
click at [247, 60] on span "Please Click Here to Refresh" at bounding box center [238, 65] width 104 height 21
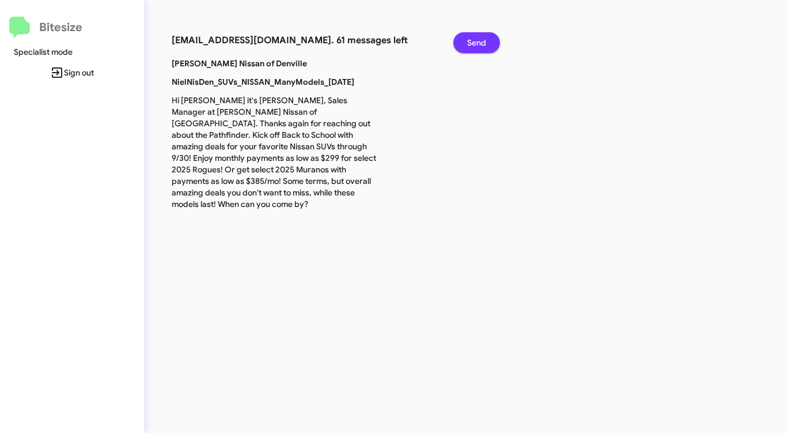
click at [475, 40] on span "Send" at bounding box center [476, 42] width 19 height 21
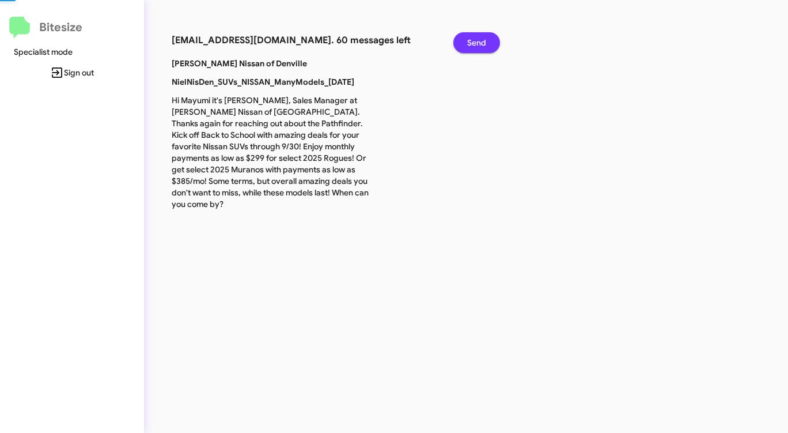
click at [475, 40] on span "Send" at bounding box center [476, 42] width 19 height 21
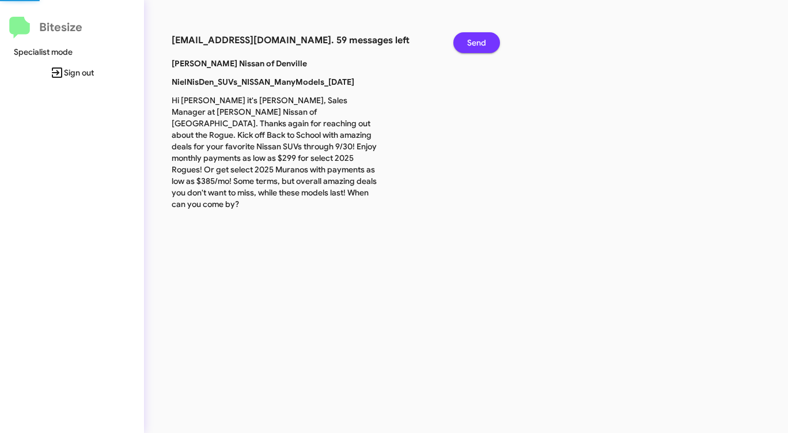
click at [475, 40] on span "Send" at bounding box center [476, 42] width 19 height 21
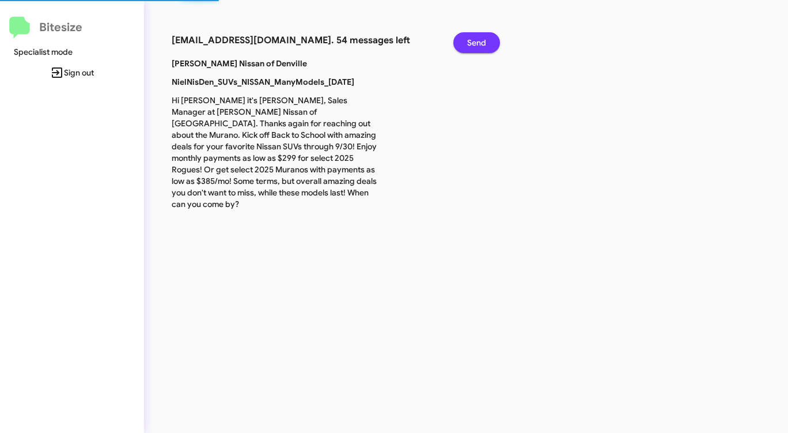
click at [475, 40] on span "Send" at bounding box center [476, 42] width 19 height 21
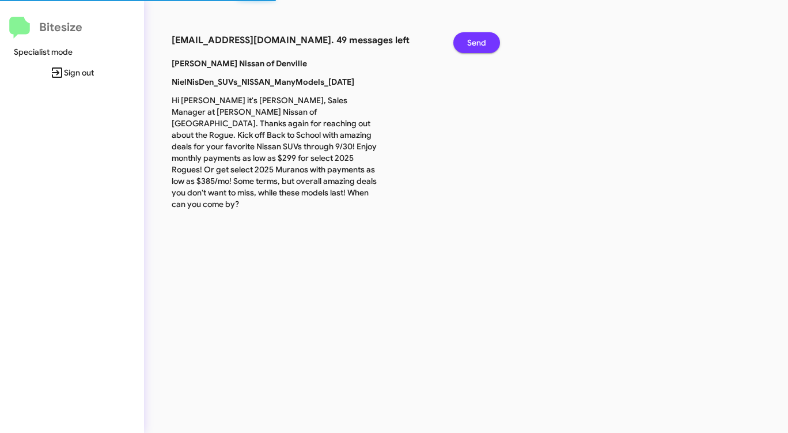
click at [475, 40] on span "Send" at bounding box center [476, 42] width 19 height 21
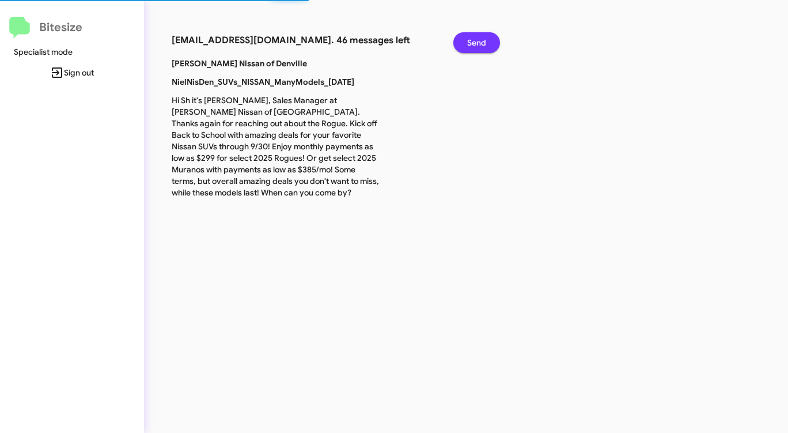
click at [475, 40] on span "Send" at bounding box center [476, 42] width 19 height 21
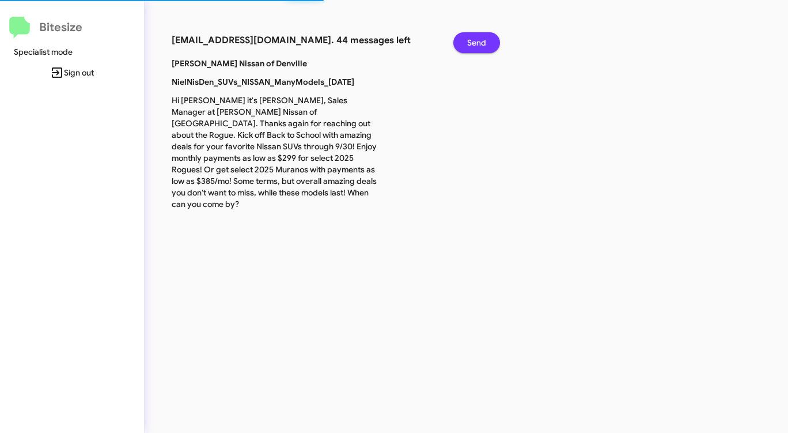
click at [475, 40] on span "Send" at bounding box center [476, 42] width 19 height 21
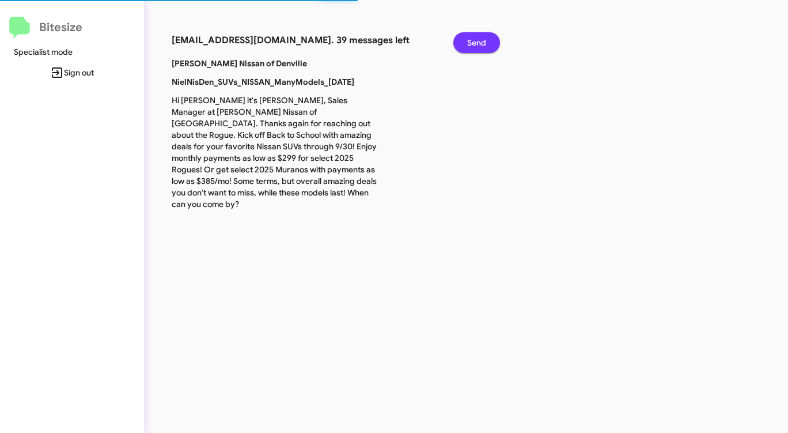
click at [475, 40] on span "Send" at bounding box center [476, 42] width 19 height 21
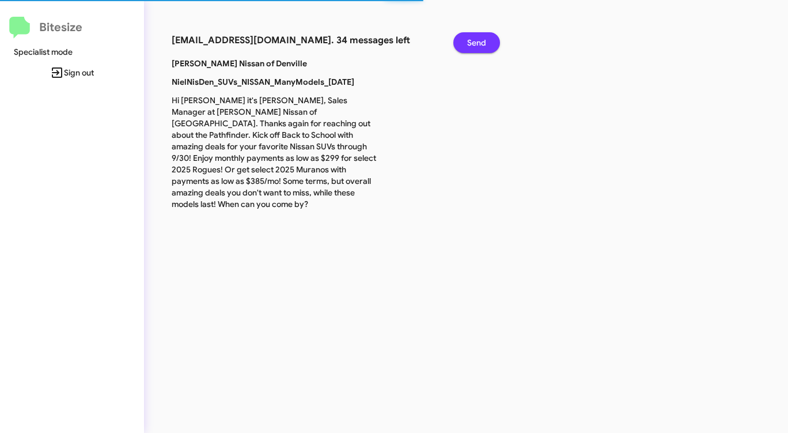
click at [475, 40] on span "Send" at bounding box center [476, 42] width 19 height 21
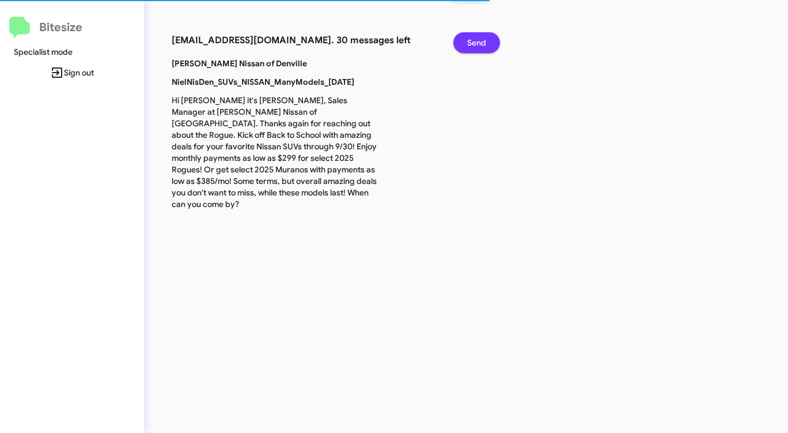
click at [475, 40] on span "Send" at bounding box center [476, 42] width 19 height 21
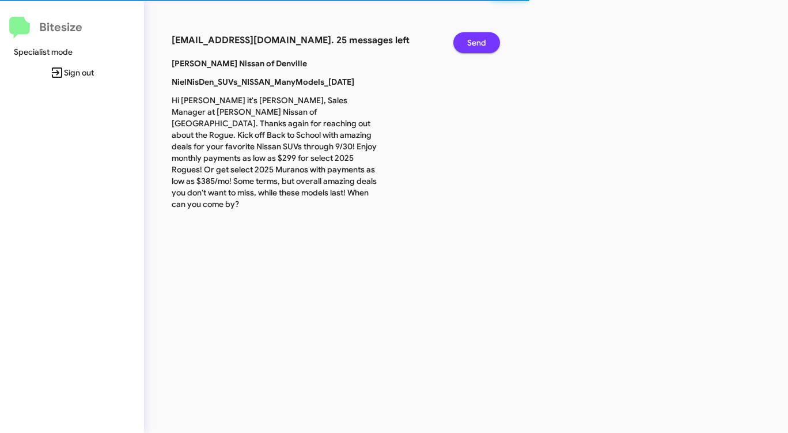
click at [475, 40] on span "Send" at bounding box center [476, 42] width 19 height 21
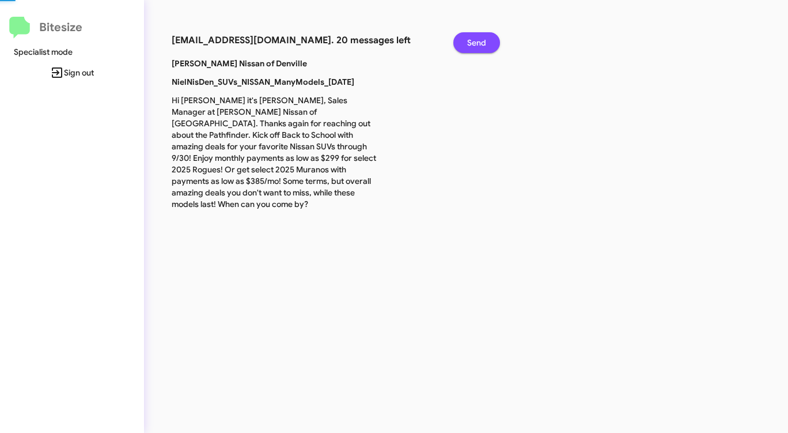
click at [475, 40] on span "Send" at bounding box center [476, 42] width 19 height 21
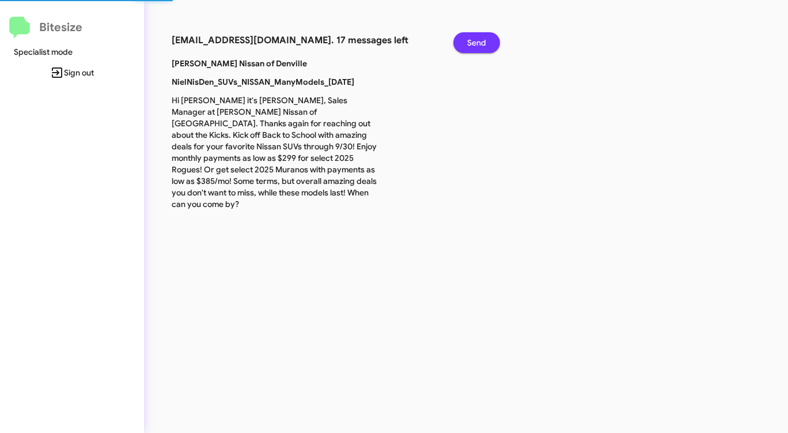
click at [475, 40] on span "Send" at bounding box center [476, 42] width 19 height 21
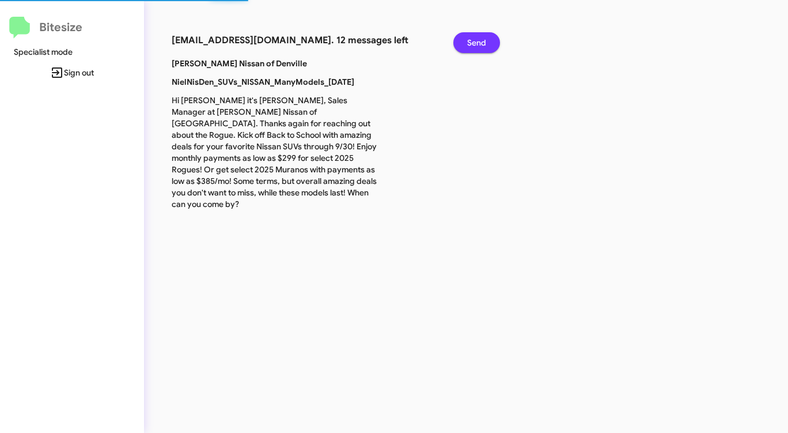
click at [475, 40] on span "Send" at bounding box center [476, 42] width 19 height 21
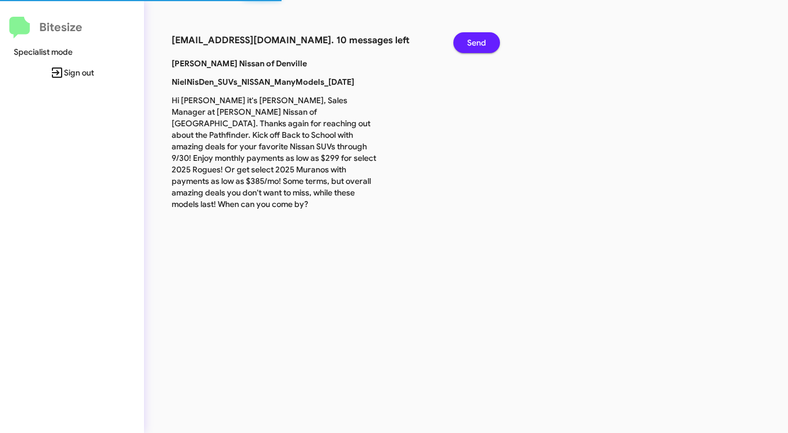
click at [475, 40] on span "Send" at bounding box center [476, 42] width 19 height 21
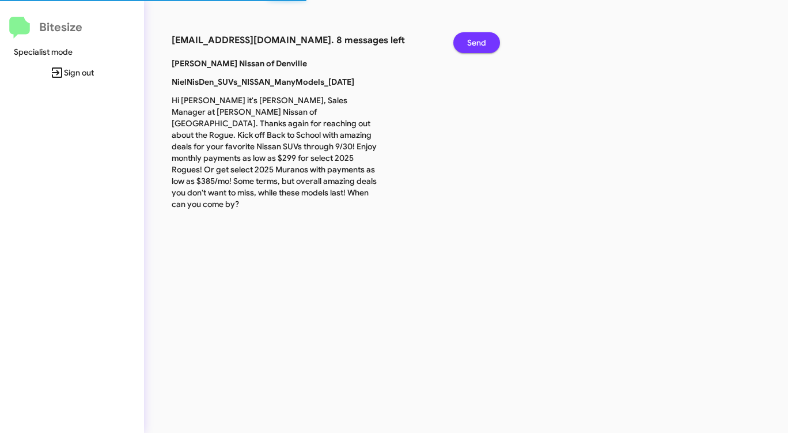
click at [475, 40] on span "Send" at bounding box center [476, 42] width 19 height 21
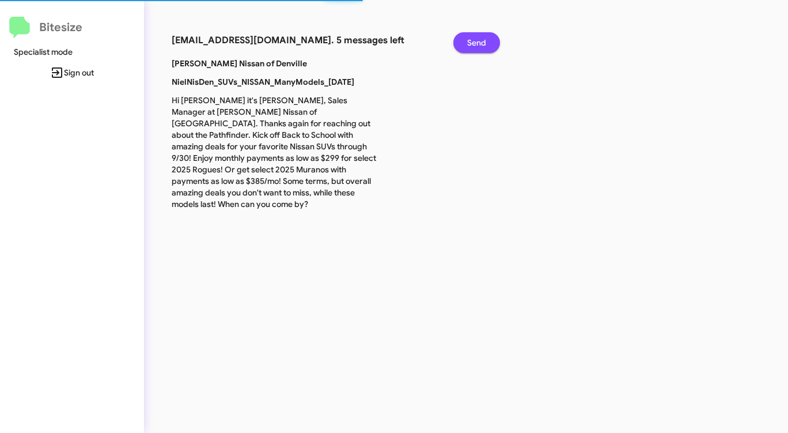
click at [475, 40] on span "Send" at bounding box center [476, 42] width 19 height 21
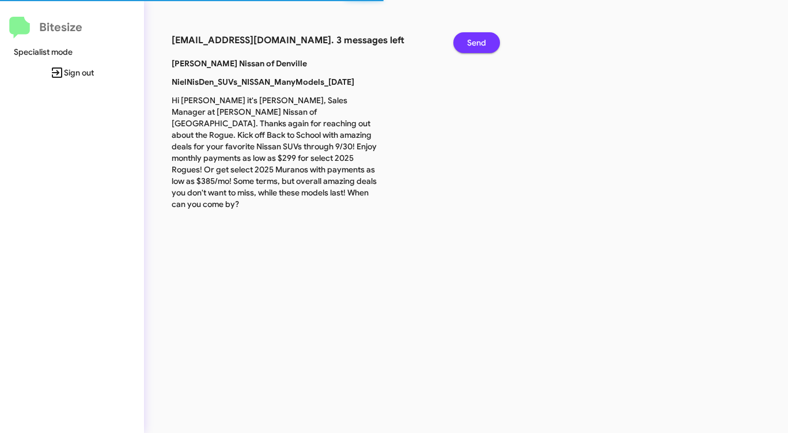
click at [475, 40] on span "Send" at bounding box center [476, 42] width 19 height 21
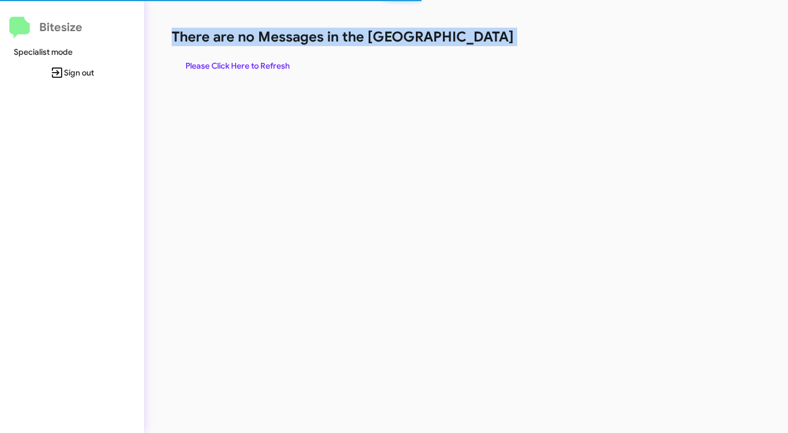
click at [475, 40] on h1 "There are no Messages in the [GEOGRAPHIC_DATA]" at bounding box center [413, 37] width 482 height 18
click at [474, 40] on h1 "There are no Messages in the [GEOGRAPHIC_DATA]" at bounding box center [413, 37] width 482 height 18
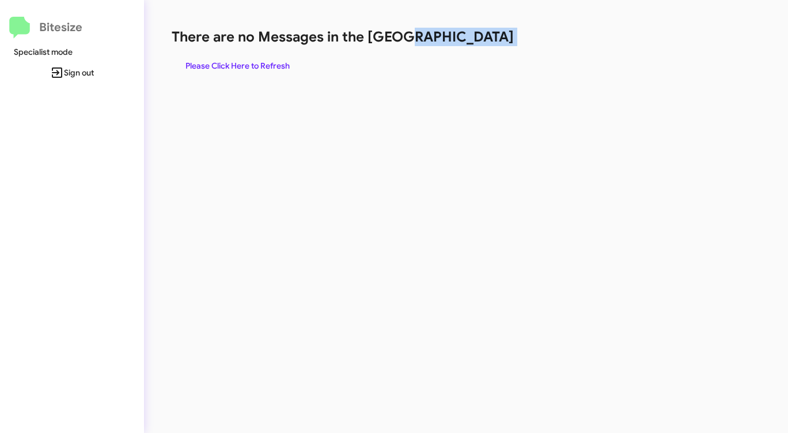
click at [474, 40] on h1 "There are no Messages in the [GEOGRAPHIC_DATA]" at bounding box center [413, 37] width 482 height 18
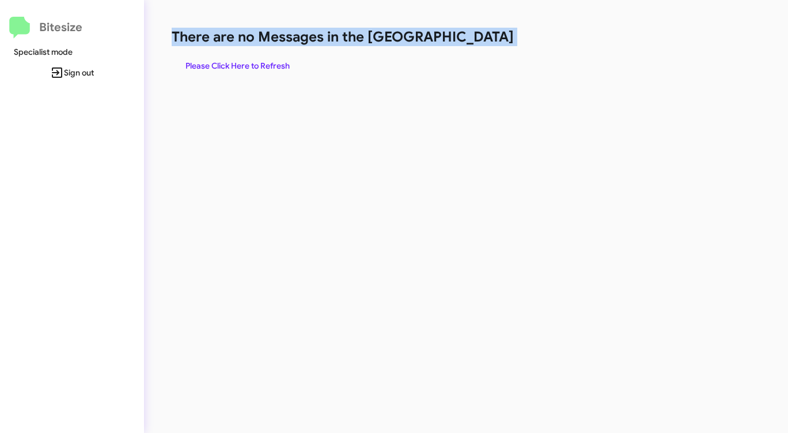
click at [474, 40] on h1 "There are no Messages in the [GEOGRAPHIC_DATA]" at bounding box center [413, 37] width 482 height 18
click at [282, 69] on span "Please Click Here to Refresh" at bounding box center [238, 65] width 104 height 21
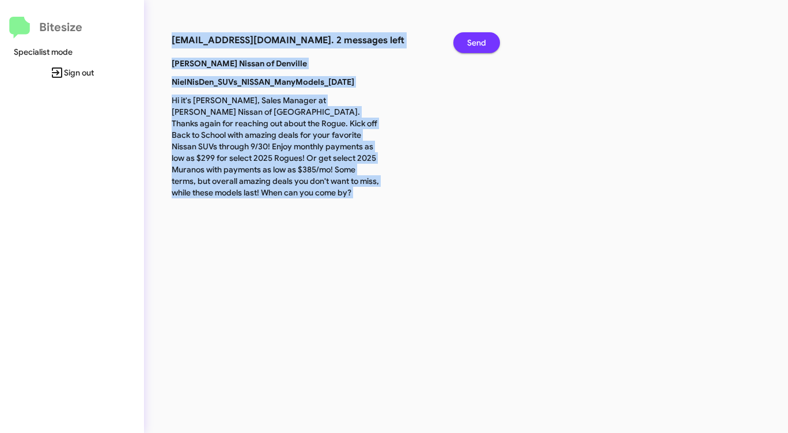
click at [481, 41] on span "Send" at bounding box center [476, 42] width 19 height 21
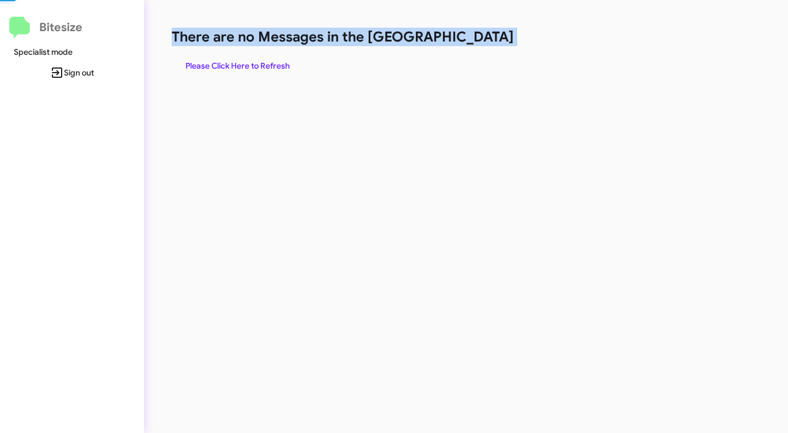
click at [480, 41] on h1 "There are no Messages in the [GEOGRAPHIC_DATA]" at bounding box center [413, 37] width 482 height 18
click at [263, 65] on span "Please Click Here to Refresh" at bounding box center [238, 65] width 104 height 21
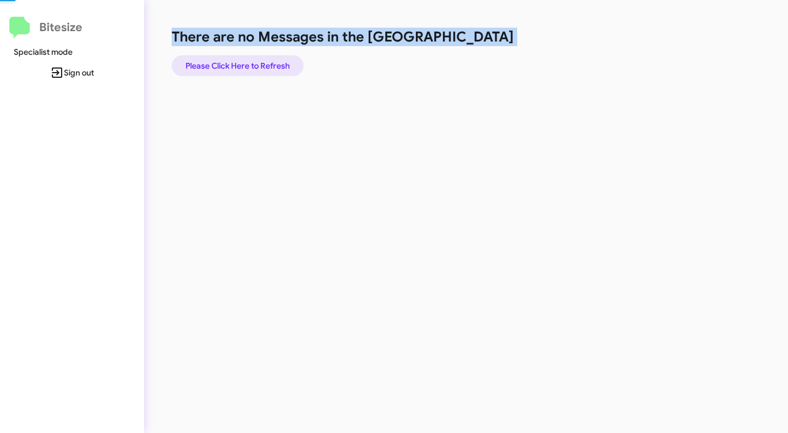
click at [263, 65] on span "Please Click Here to Refresh" at bounding box center [238, 65] width 104 height 21
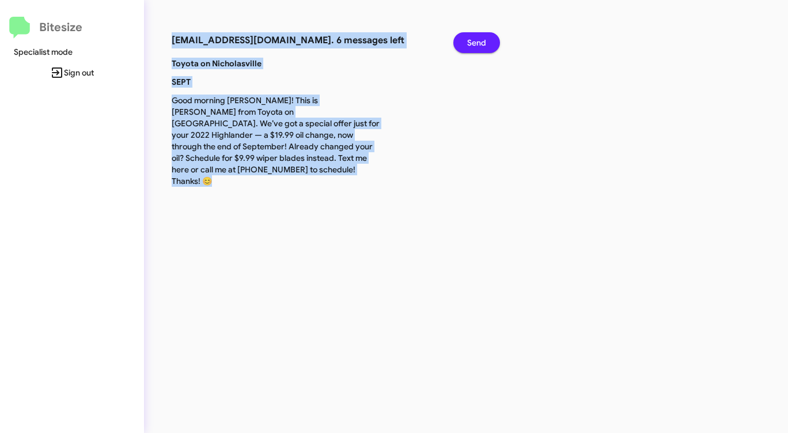
click at [467, 40] on span "Send" at bounding box center [476, 42] width 19 height 21
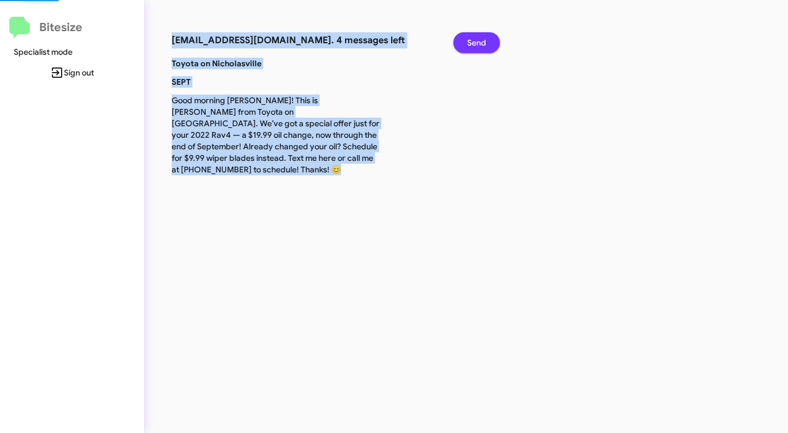
click at [467, 40] on span "Send" at bounding box center [476, 42] width 19 height 21
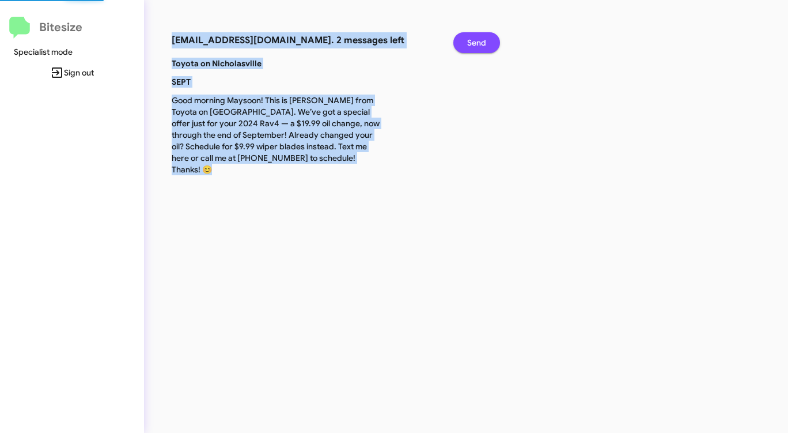
click at [467, 40] on span "Send" at bounding box center [476, 42] width 19 height 21
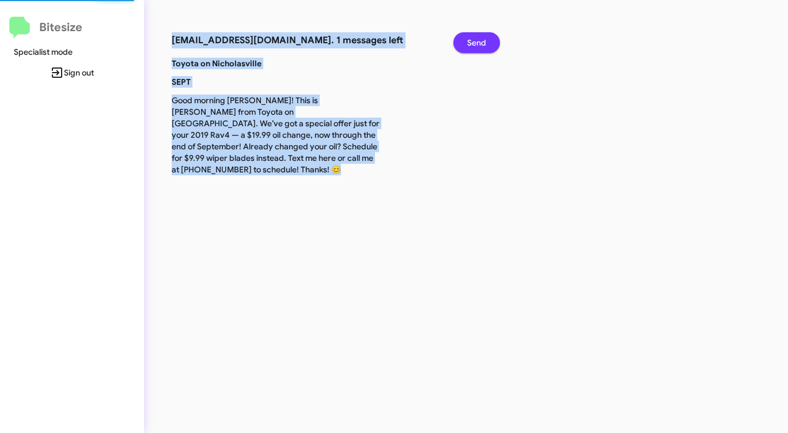
click at [467, 40] on span "Send" at bounding box center [476, 42] width 19 height 21
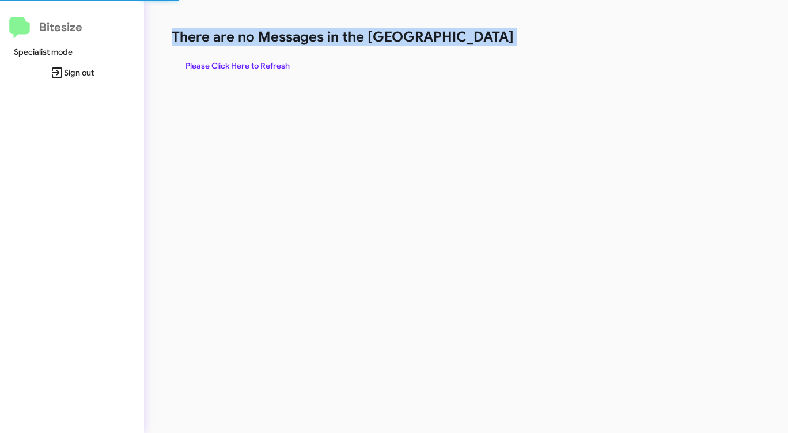
click at [467, 40] on h1 "There are no Messages in the [GEOGRAPHIC_DATA]" at bounding box center [413, 37] width 482 height 18
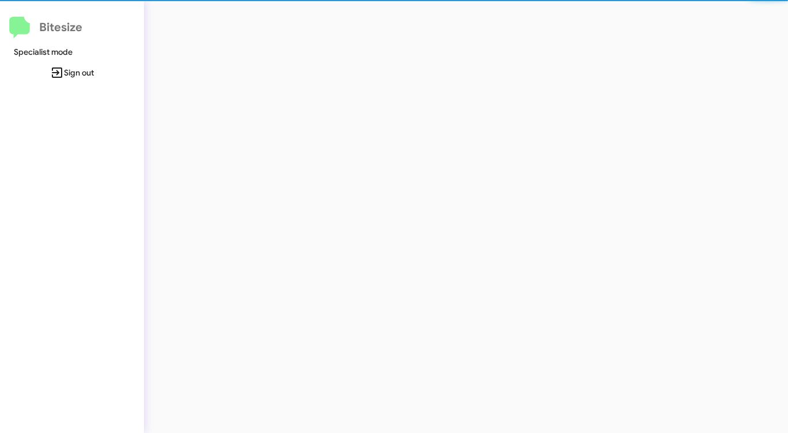
click at [467, 40] on div at bounding box center [412, 216] width 537 height 433
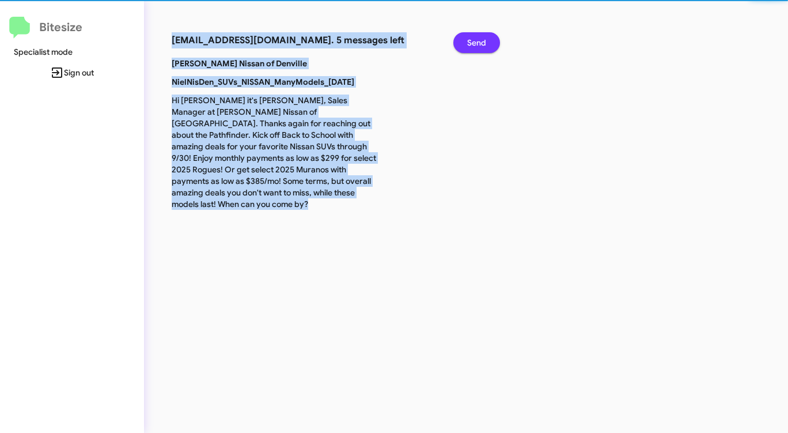
click at [467, 40] on span "Send" at bounding box center [476, 42] width 19 height 21
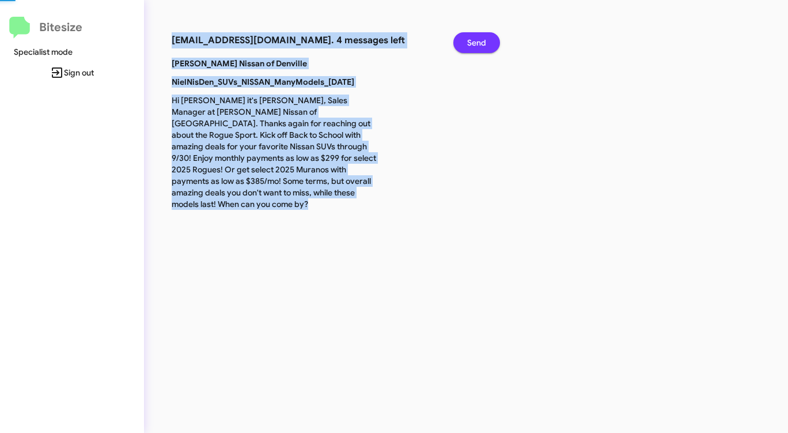
click at [467, 40] on span "Send" at bounding box center [476, 42] width 19 height 21
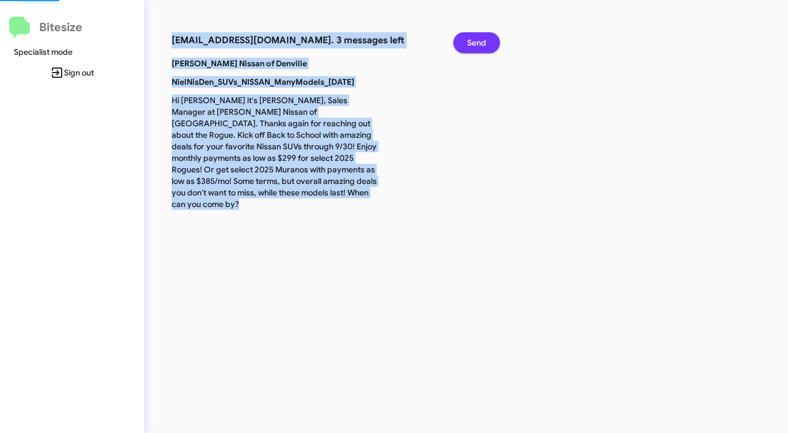
click at [467, 40] on span "Send" at bounding box center [476, 42] width 19 height 21
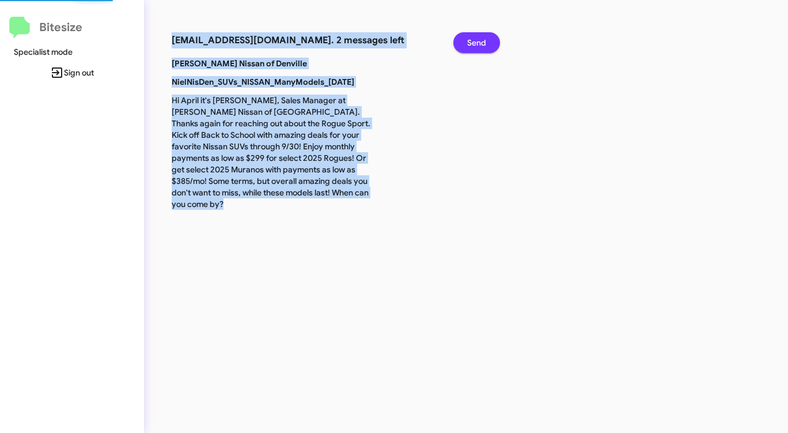
click at [467, 40] on span "Send" at bounding box center [476, 42] width 19 height 21
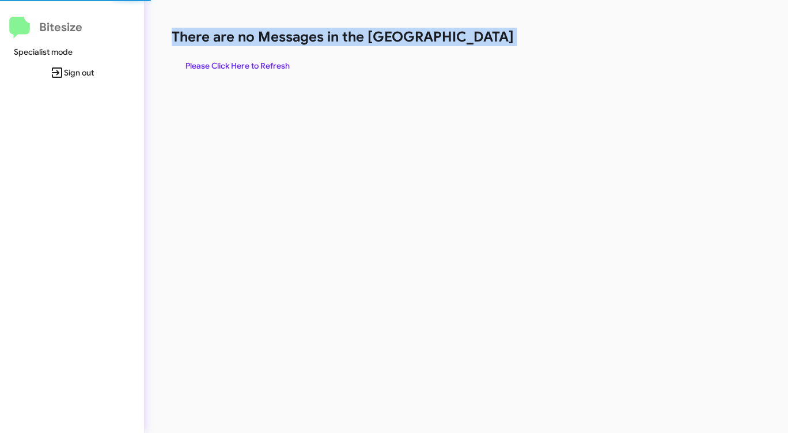
click at [467, 40] on h1 "There are no Messages in the [GEOGRAPHIC_DATA]" at bounding box center [413, 37] width 482 height 18
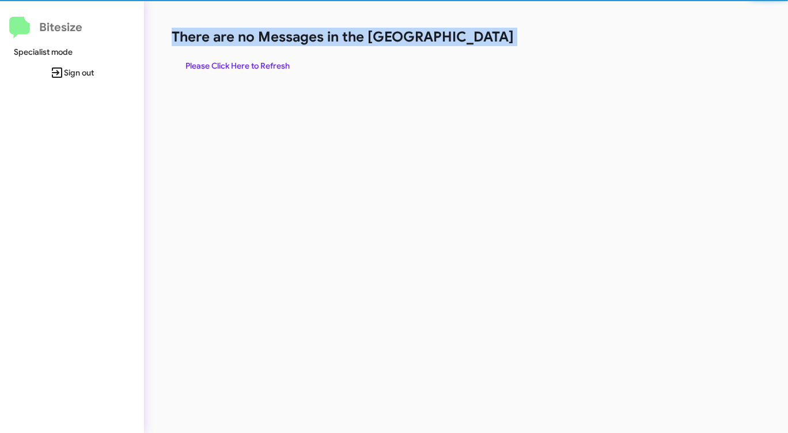
click at [467, 40] on h1 "There are no Messages in the [GEOGRAPHIC_DATA]" at bounding box center [413, 37] width 482 height 18
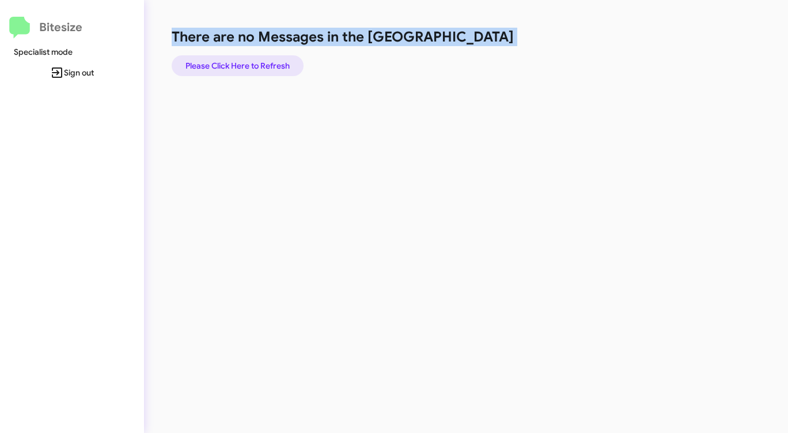
click at [255, 65] on span "Please Click Here to Refresh" at bounding box center [238, 65] width 104 height 21
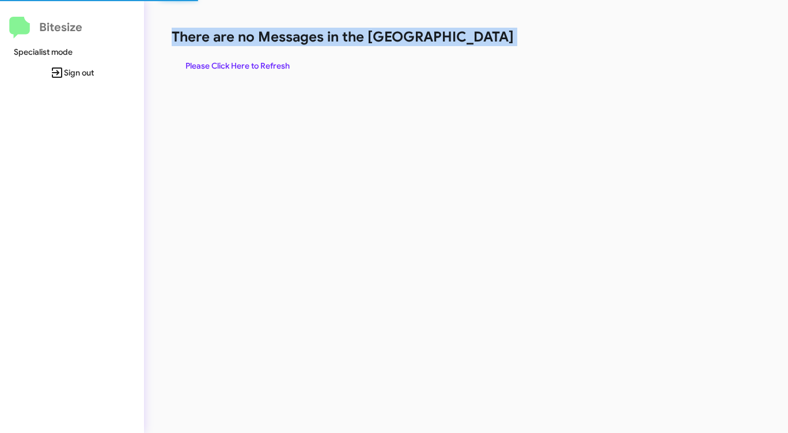
click at [255, 65] on span "Please Click Here to Refresh" at bounding box center [238, 65] width 104 height 21
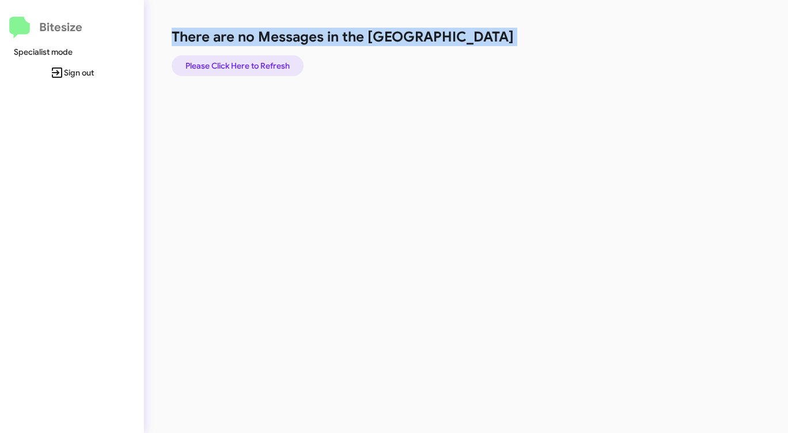
click at [252, 66] on span "Please Click Here to Refresh" at bounding box center [238, 65] width 104 height 21
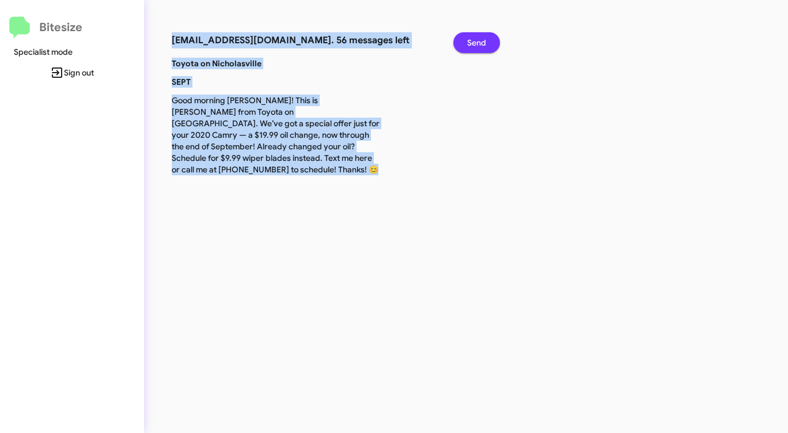
click at [474, 40] on span "Send" at bounding box center [476, 42] width 19 height 21
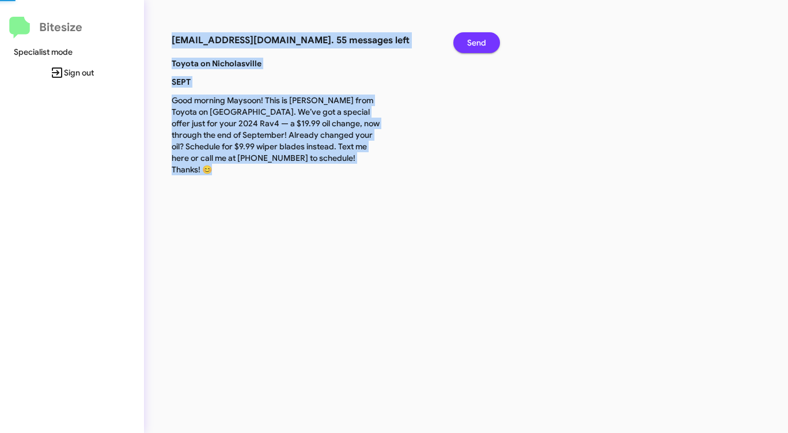
click at [474, 40] on span "Send" at bounding box center [476, 42] width 19 height 21
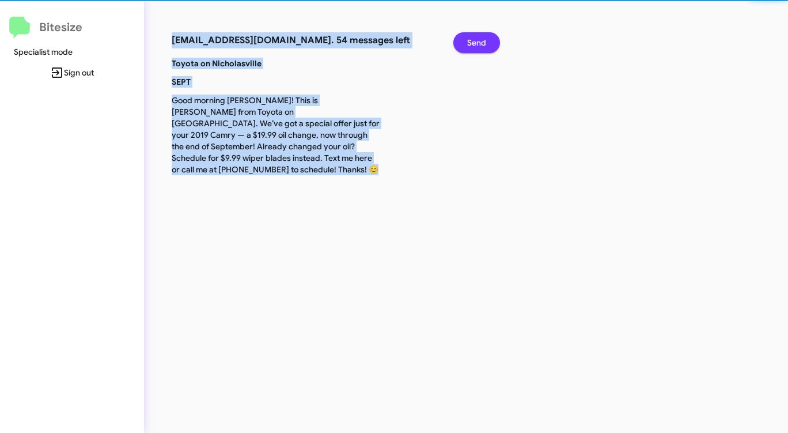
click at [474, 40] on span "Send" at bounding box center [476, 42] width 19 height 21
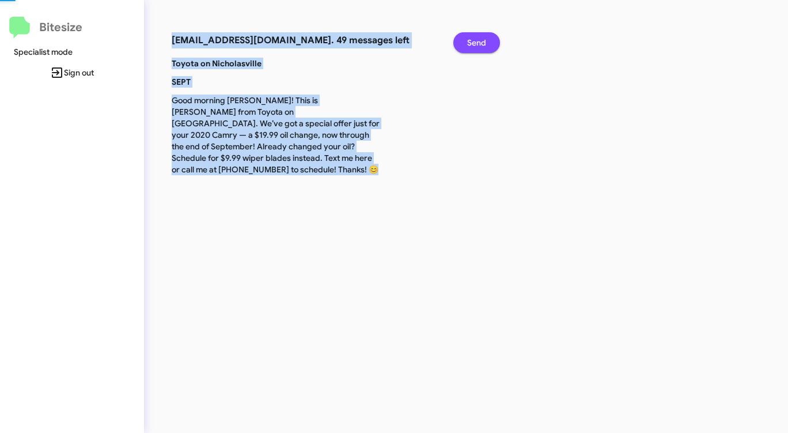
click at [474, 40] on span "Send" at bounding box center [476, 42] width 19 height 21
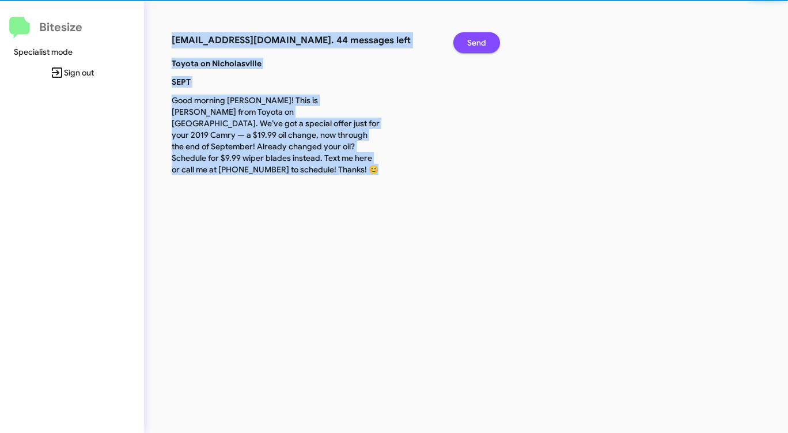
click at [474, 40] on span "Send" at bounding box center [476, 42] width 19 height 21
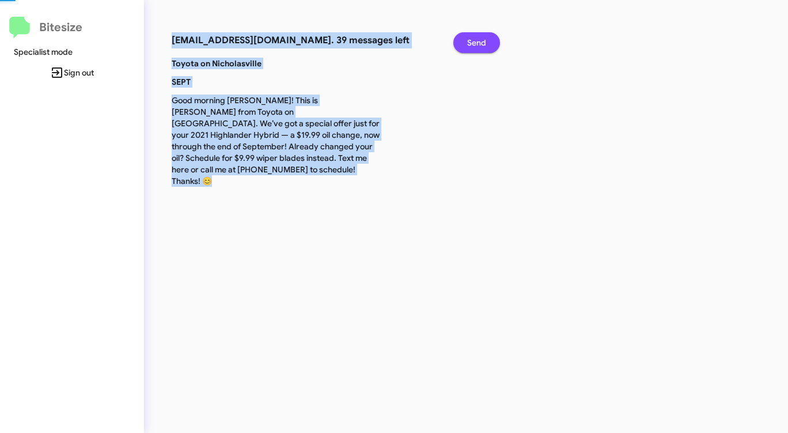
click at [474, 40] on span "Send" at bounding box center [476, 42] width 19 height 21
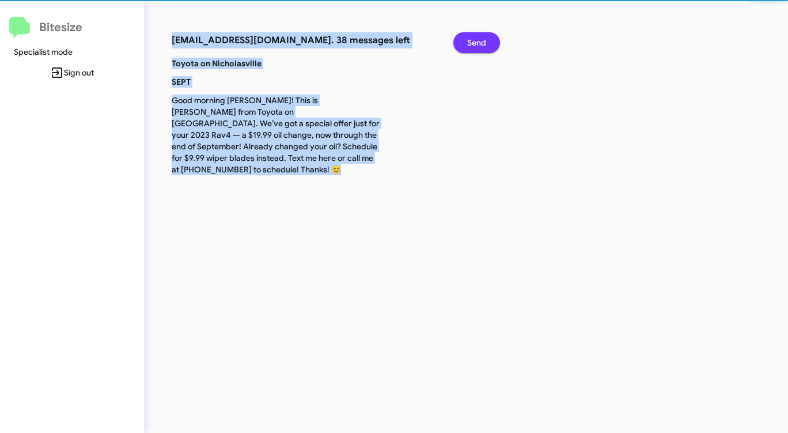
click at [474, 40] on span "Send" at bounding box center [476, 42] width 19 height 21
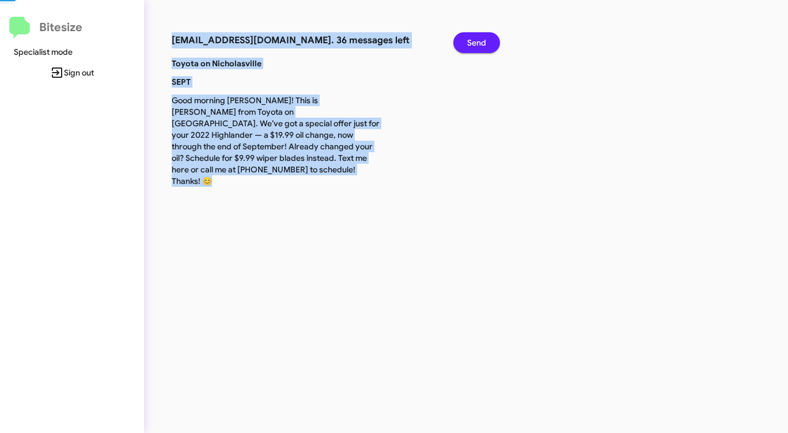
click at [474, 40] on span "Send" at bounding box center [476, 42] width 19 height 21
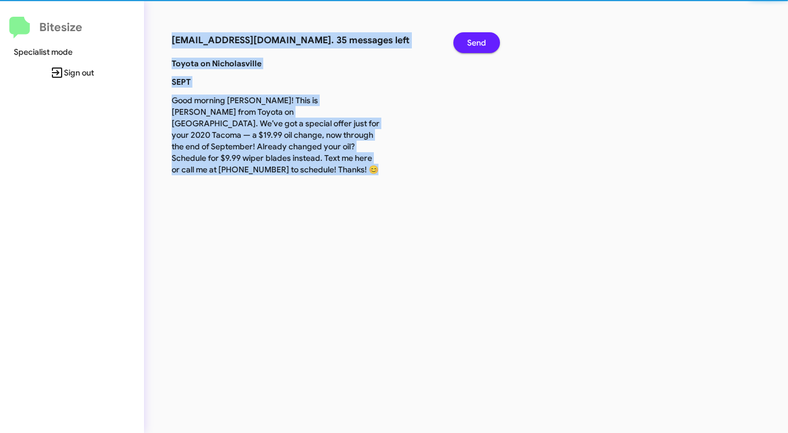
click at [474, 40] on span "Send" at bounding box center [476, 42] width 19 height 21
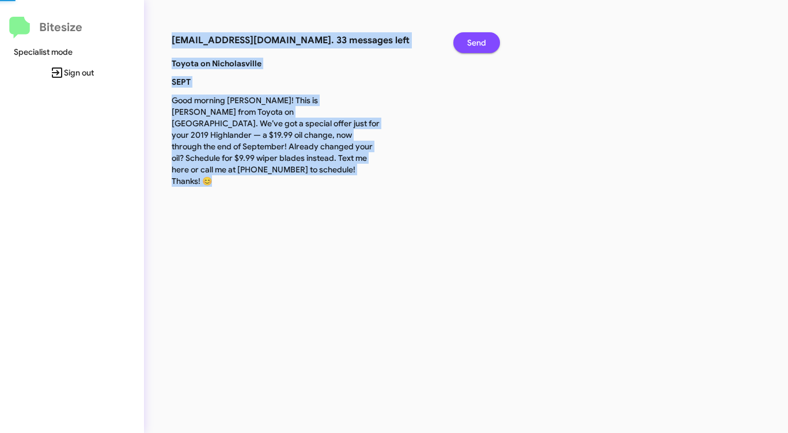
click at [474, 40] on span "Send" at bounding box center [476, 42] width 19 height 21
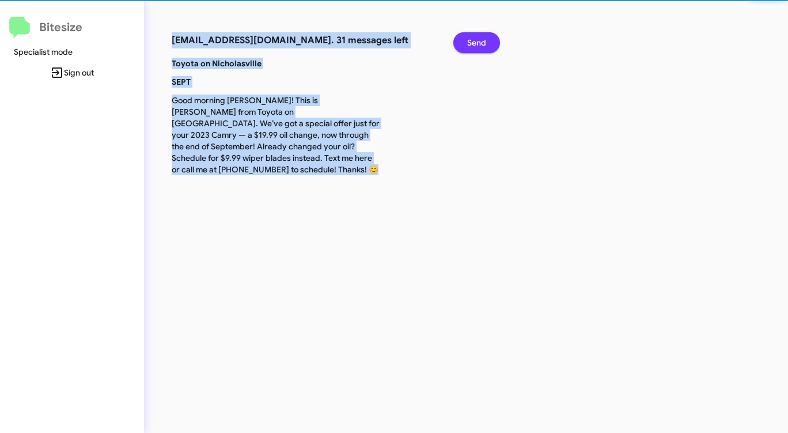
click at [474, 40] on span "Send" at bounding box center [476, 42] width 19 height 21
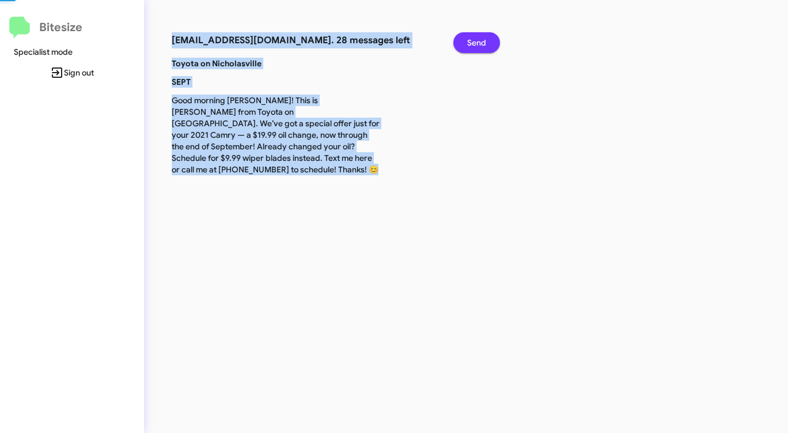
click at [474, 40] on span "Send" at bounding box center [476, 42] width 19 height 21
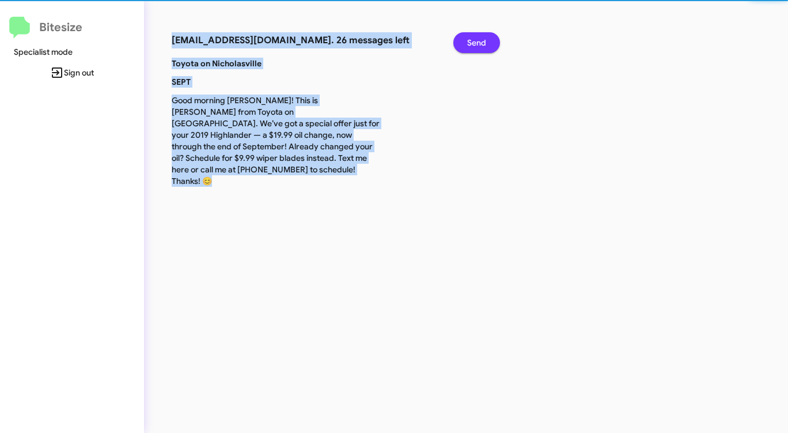
click at [474, 40] on span "Send" at bounding box center [476, 42] width 19 height 21
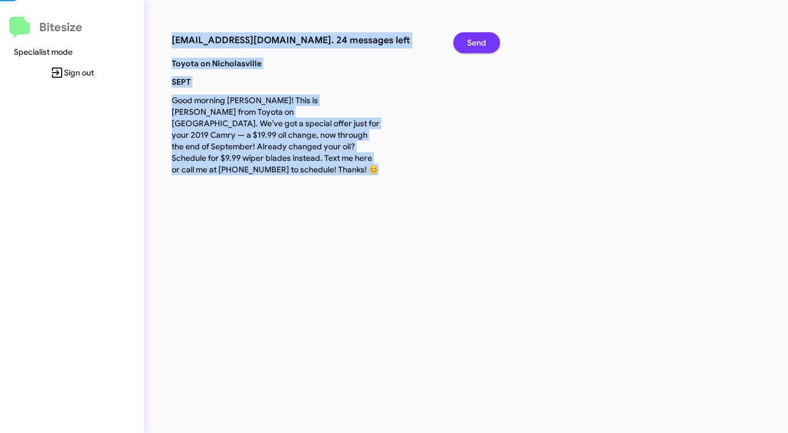
click at [474, 40] on span "Send" at bounding box center [476, 42] width 19 height 21
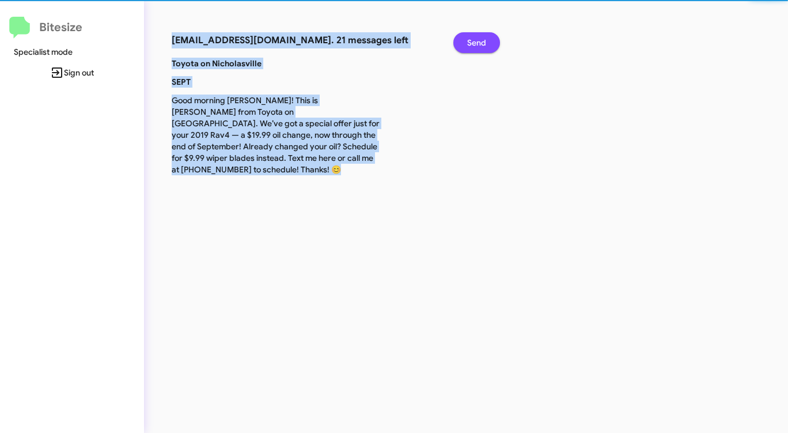
click at [474, 40] on span "Send" at bounding box center [476, 42] width 19 height 21
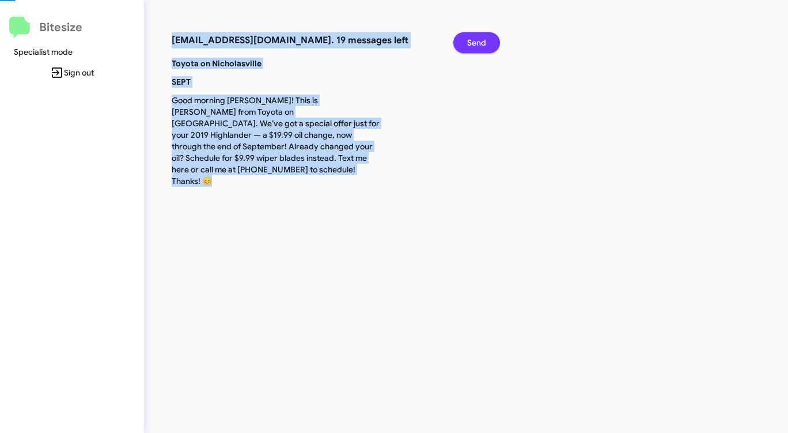
click at [474, 40] on span "Send" at bounding box center [476, 42] width 19 height 21
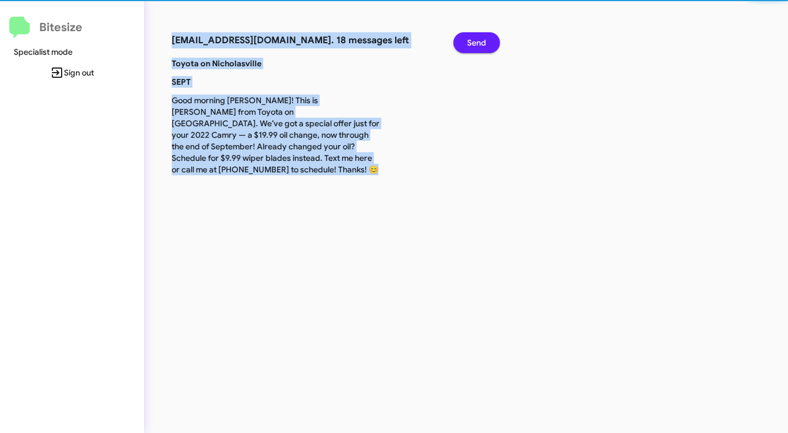
click at [474, 40] on span "Send" at bounding box center [476, 42] width 19 height 21
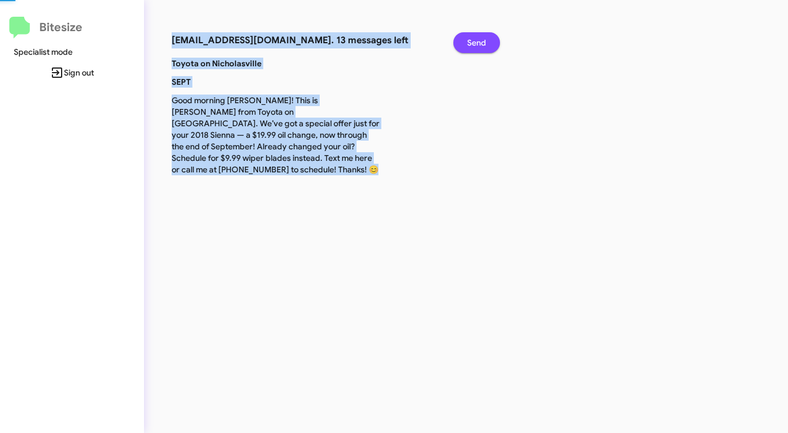
click at [474, 40] on span "Send" at bounding box center [476, 42] width 19 height 21
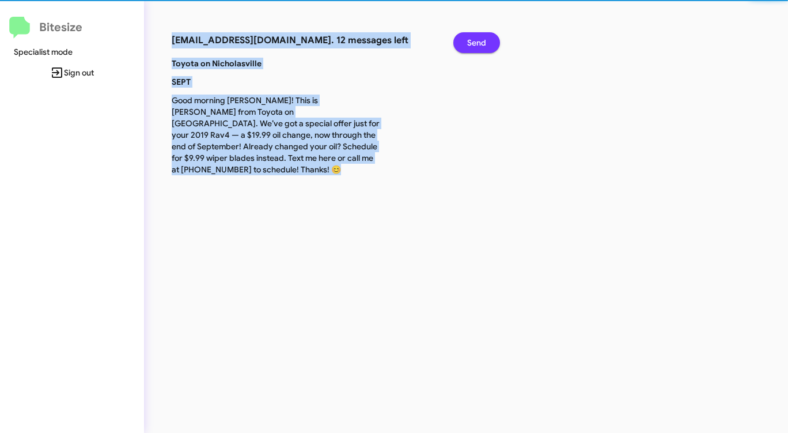
click at [474, 40] on span "Send" at bounding box center [476, 42] width 19 height 21
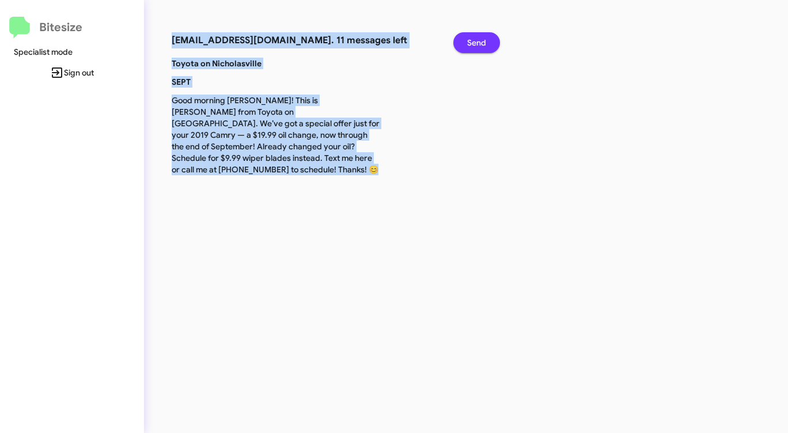
click at [474, 40] on span "Send" at bounding box center [476, 42] width 19 height 21
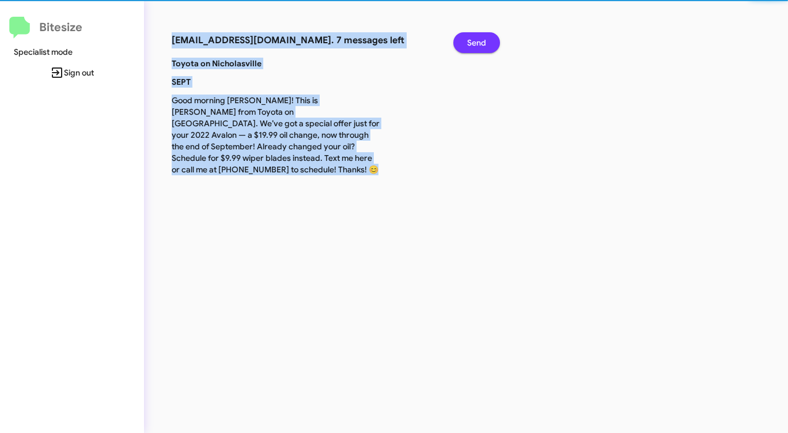
click at [474, 40] on span "Send" at bounding box center [476, 42] width 19 height 21
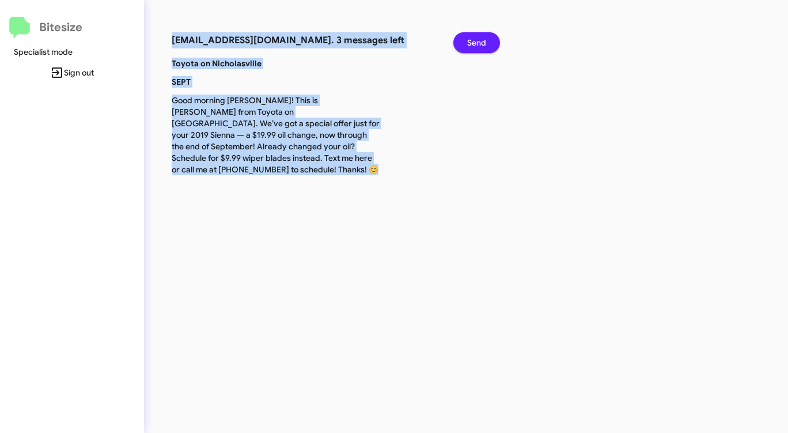
click at [474, 40] on span "Send" at bounding box center [476, 42] width 19 height 21
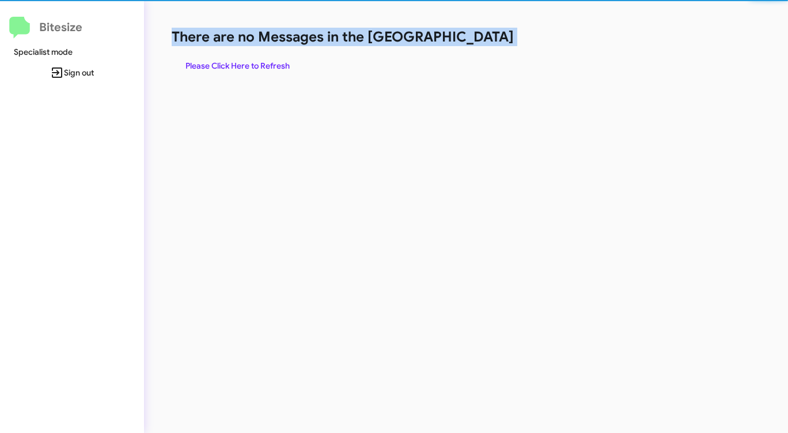
click at [474, 40] on h1 "There are no Messages in the [GEOGRAPHIC_DATA]" at bounding box center [413, 37] width 482 height 18
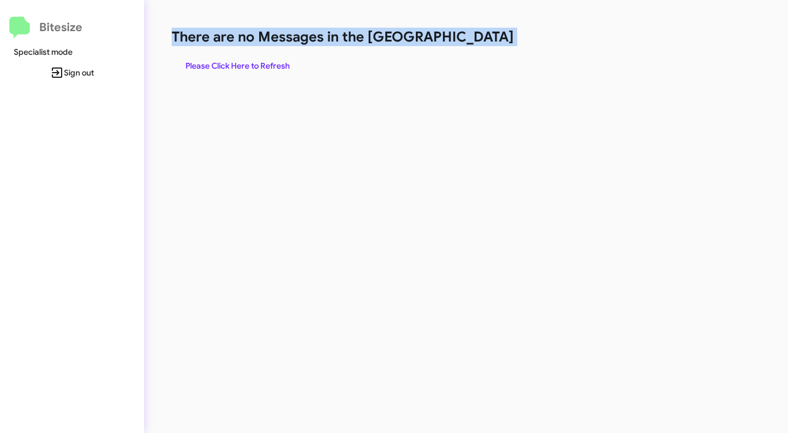
click at [474, 40] on h1 "There are no Messages in the [GEOGRAPHIC_DATA]" at bounding box center [413, 37] width 482 height 18
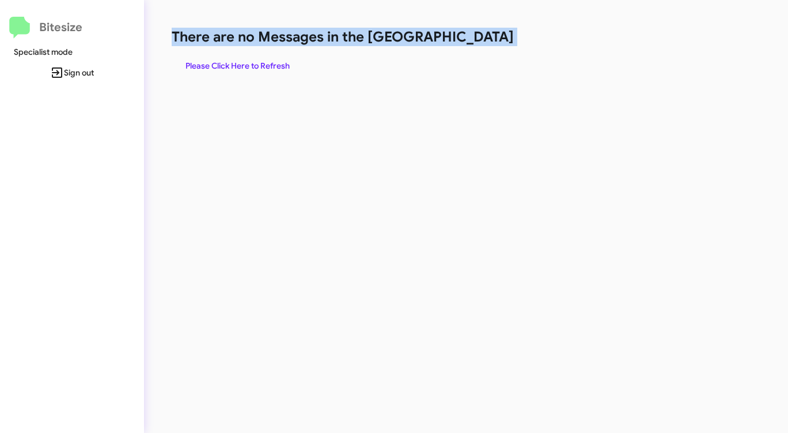
click at [474, 40] on h1 "There are no Messages in the [GEOGRAPHIC_DATA]" at bounding box center [413, 37] width 482 height 18
click at [473, 41] on h1 "There are no Messages in the [GEOGRAPHIC_DATA]" at bounding box center [413, 37] width 482 height 18
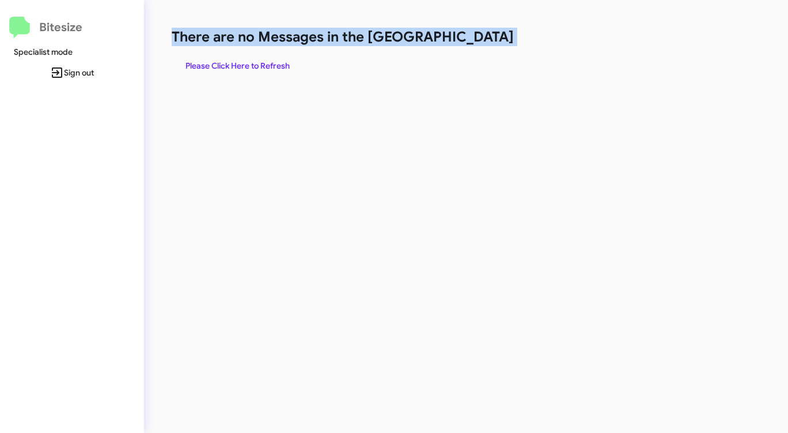
click at [473, 41] on h1 "There are no Messages in the [GEOGRAPHIC_DATA]" at bounding box center [413, 37] width 482 height 18
click at [248, 67] on span "Please Click Here to Refresh" at bounding box center [238, 65] width 104 height 21
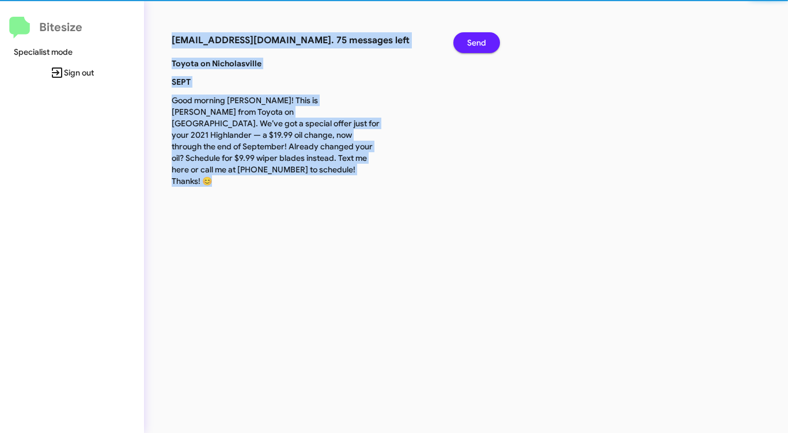
click at [250, 67] on b "Toyota on Nicholasville" at bounding box center [217, 63] width 90 height 10
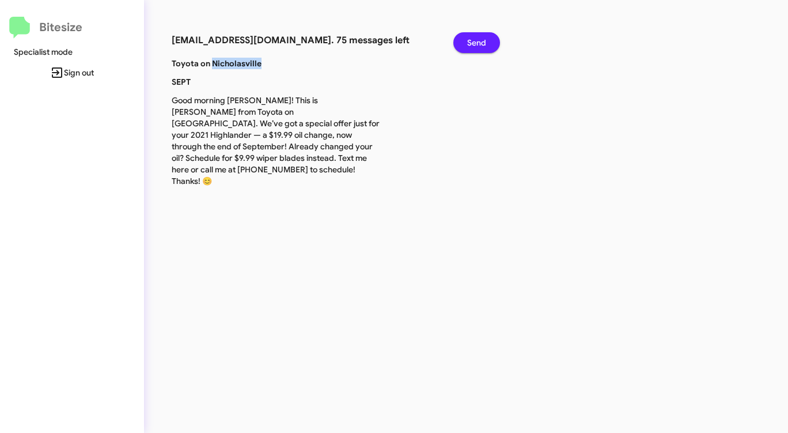
click at [250, 67] on b "Toyota on Nicholasville" at bounding box center [217, 63] width 90 height 10
click at [471, 41] on span "Send" at bounding box center [476, 42] width 19 height 21
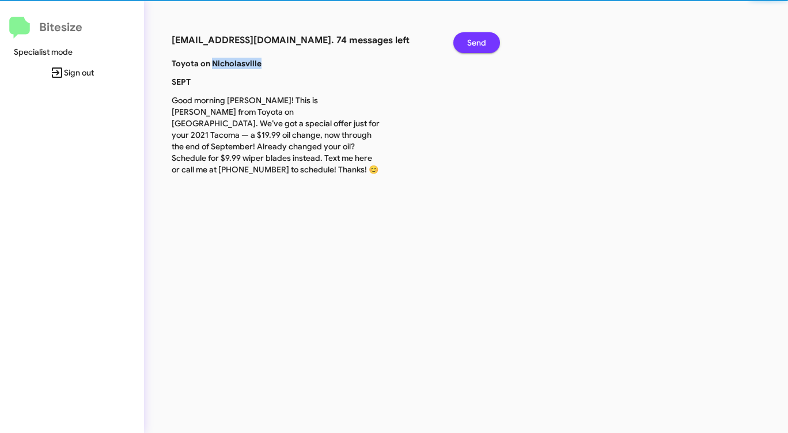
click at [471, 41] on span "Send" at bounding box center [476, 42] width 19 height 21
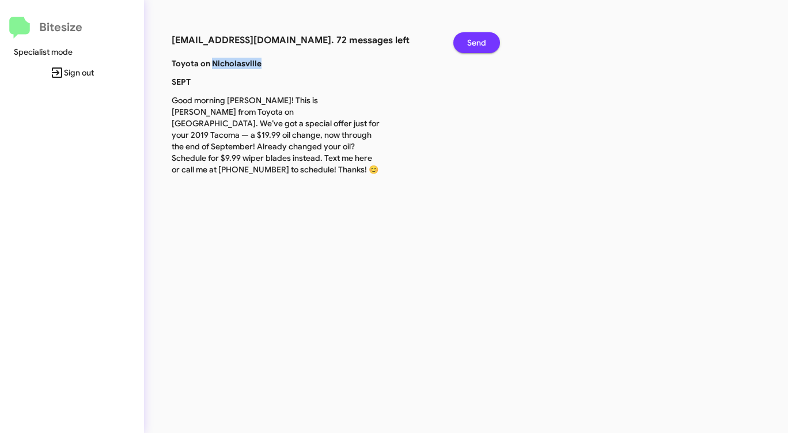
click at [471, 41] on span "Send" at bounding box center [476, 42] width 19 height 21
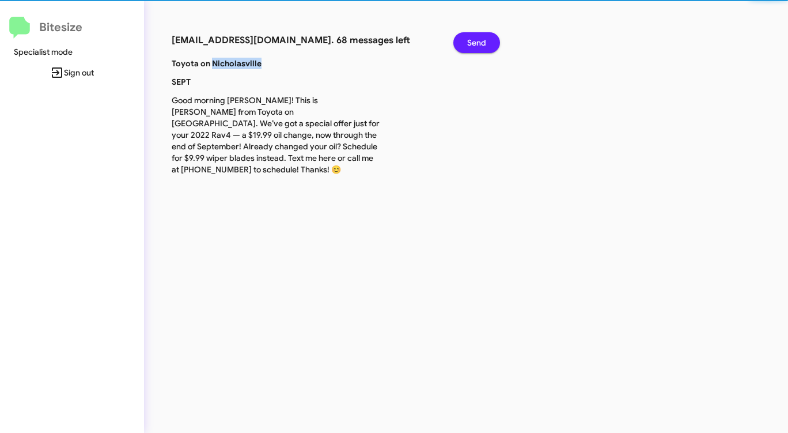
click at [471, 41] on span "Send" at bounding box center [476, 42] width 19 height 21
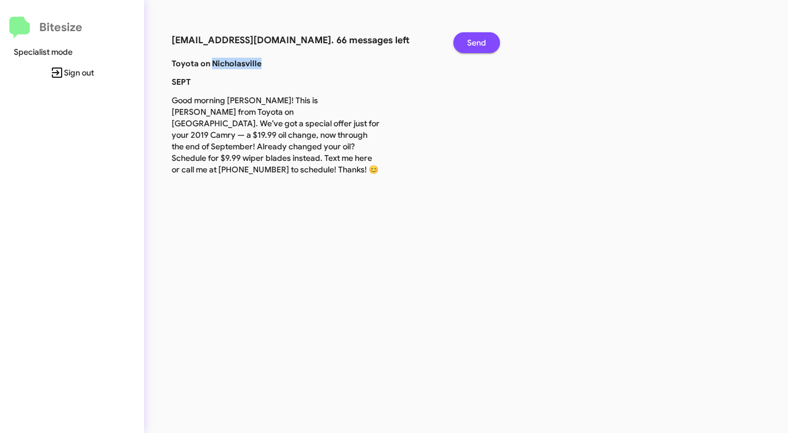
click at [471, 41] on span "Send" at bounding box center [476, 42] width 19 height 21
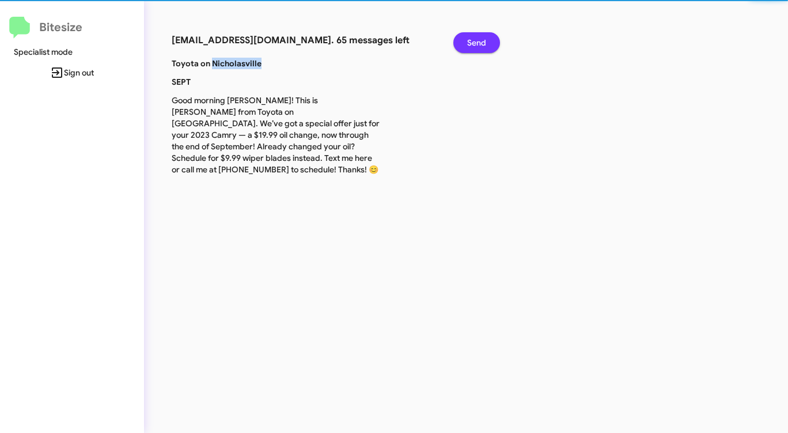
click at [471, 41] on span "Send" at bounding box center [476, 42] width 19 height 21
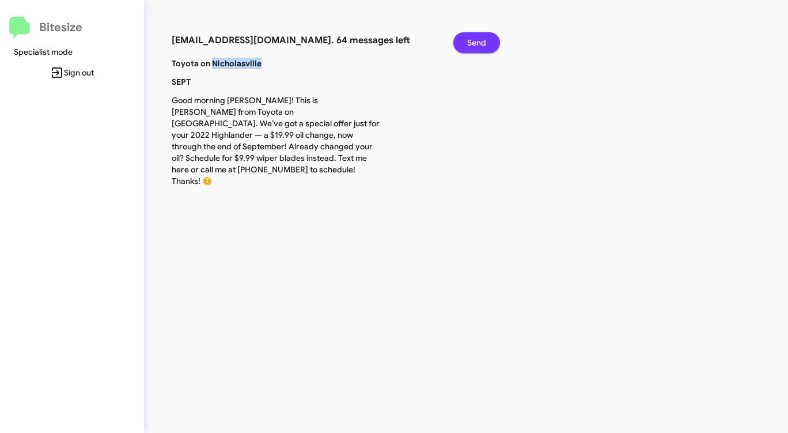
click at [471, 41] on span "Send" at bounding box center [476, 42] width 19 height 21
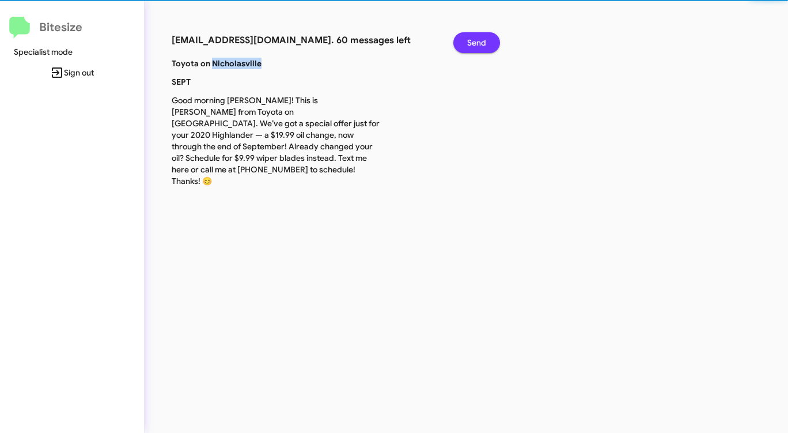
click at [471, 41] on span "Send" at bounding box center [476, 42] width 19 height 21
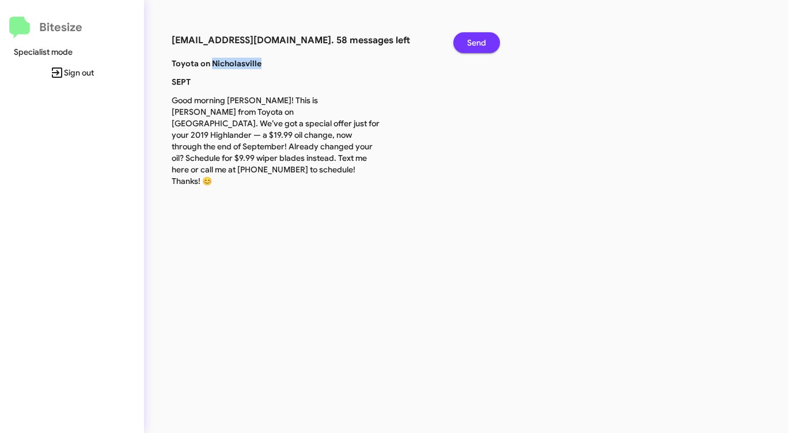
click at [471, 41] on span "Send" at bounding box center [476, 42] width 19 height 21
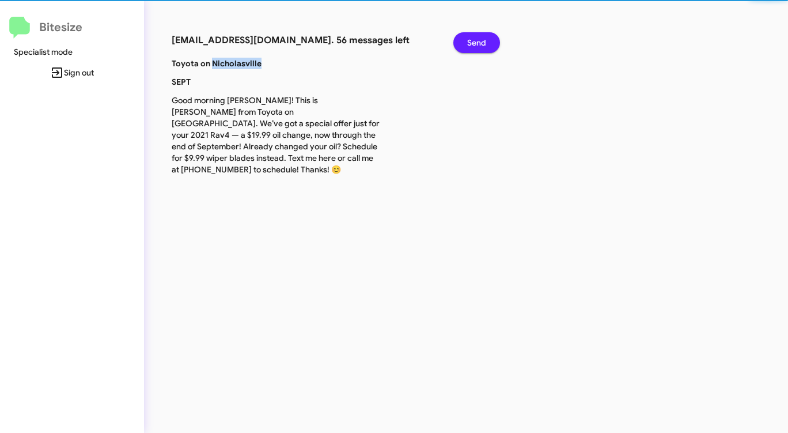
click at [471, 41] on span "Send" at bounding box center [476, 42] width 19 height 21
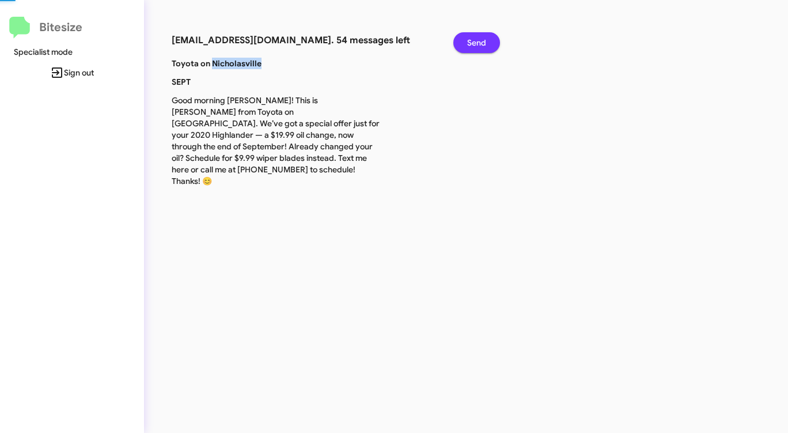
click at [471, 41] on span "Send" at bounding box center [476, 42] width 19 height 21
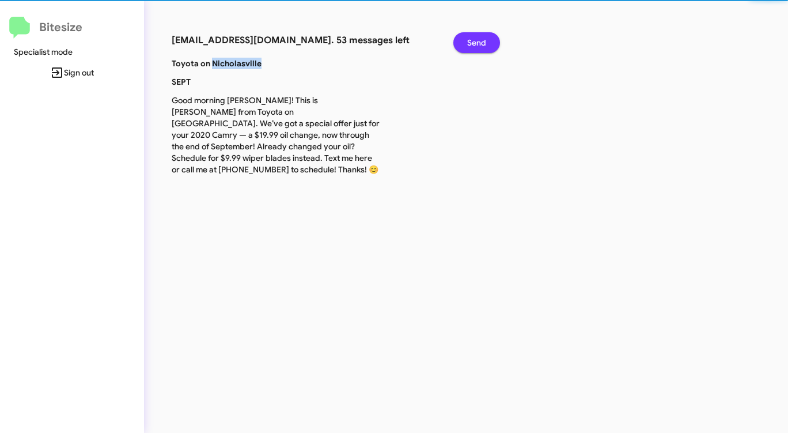
click at [471, 41] on span "Send" at bounding box center [476, 42] width 19 height 21
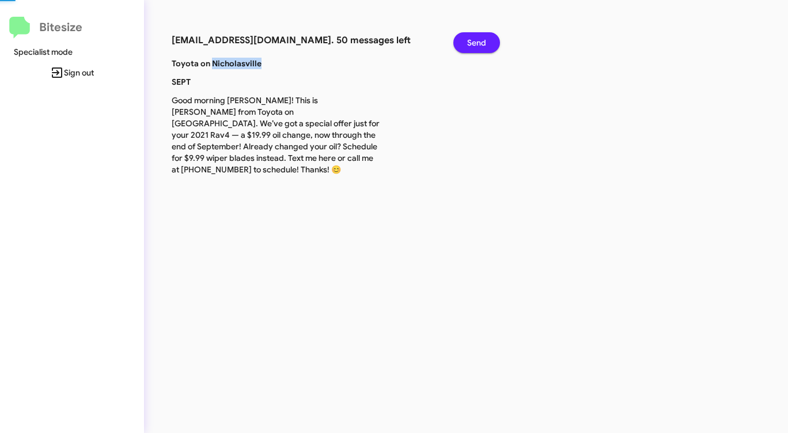
click at [471, 41] on span "Send" at bounding box center [476, 42] width 19 height 21
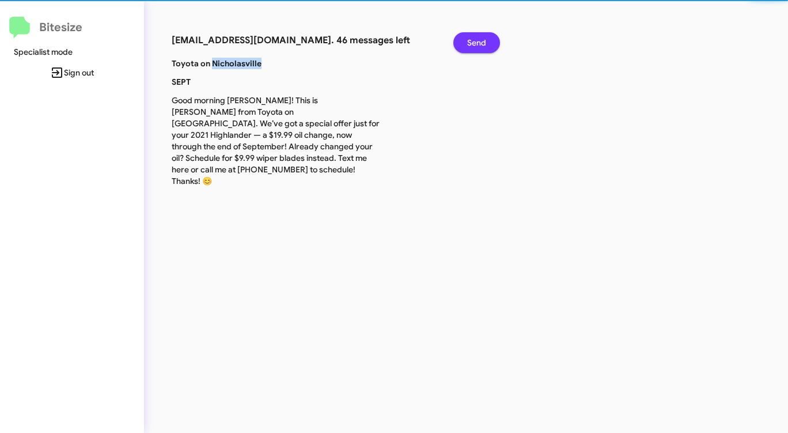
click at [471, 41] on span "Send" at bounding box center [476, 42] width 19 height 21
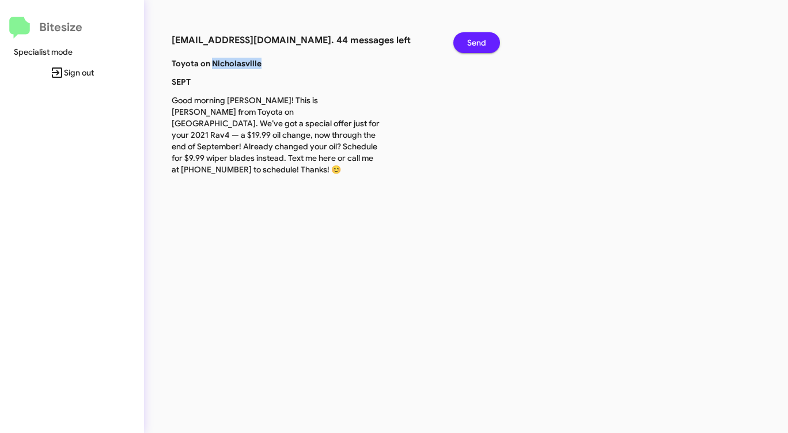
click at [471, 41] on span "Send" at bounding box center [476, 42] width 19 height 21
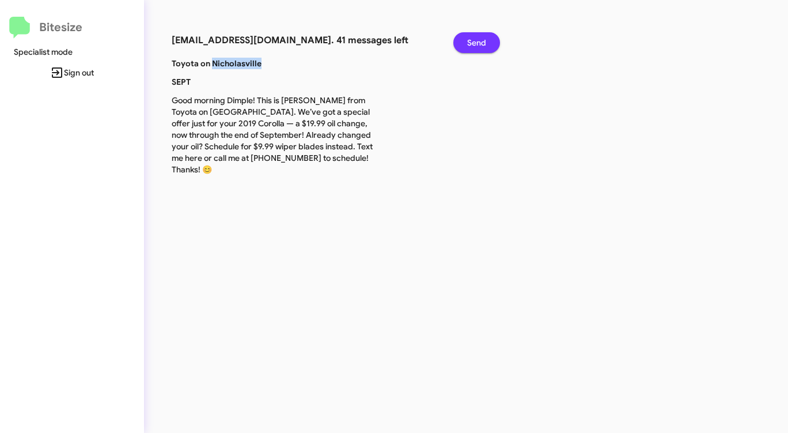
click at [471, 41] on span "Send" at bounding box center [476, 42] width 19 height 21
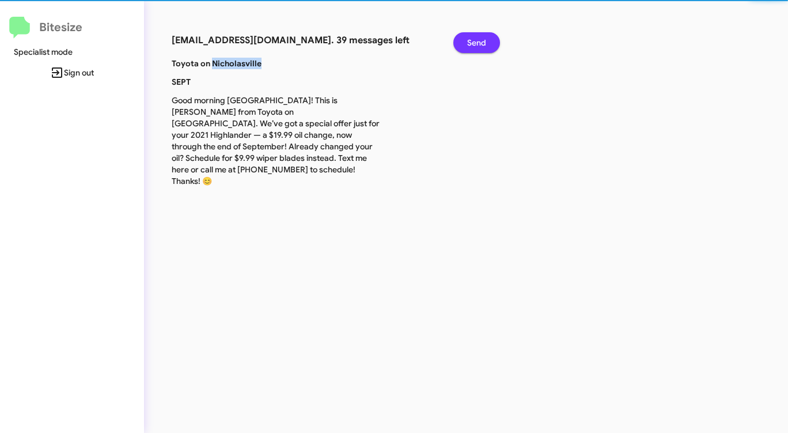
click at [471, 41] on span "Send" at bounding box center [476, 42] width 19 height 21
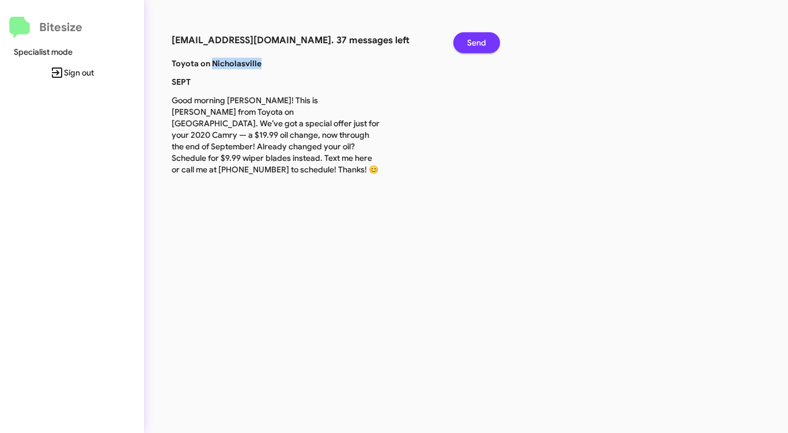
click at [471, 41] on span "Send" at bounding box center [476, 42] width 19 height 21
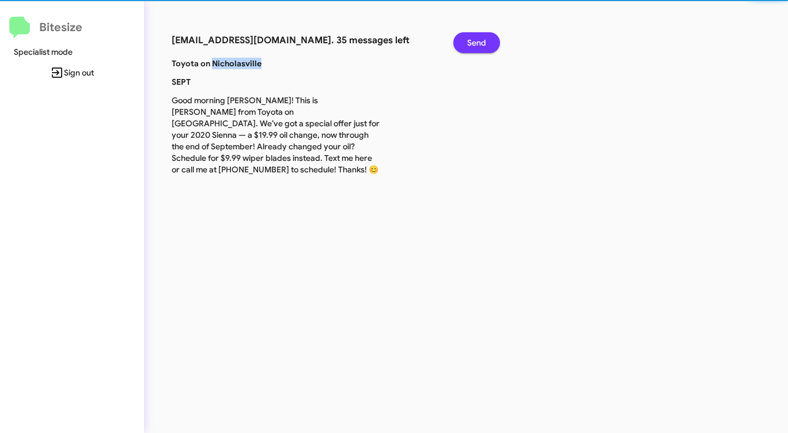
click at [471, 41] on span "Send" at bounding box center [476, 42] width 19 height 21
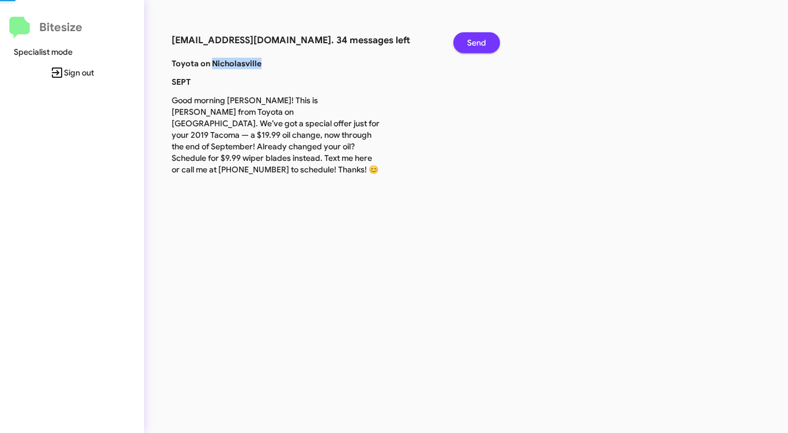
click at [471, 41] on span "Send" at bounding box center [476, 42] width 19 height 21
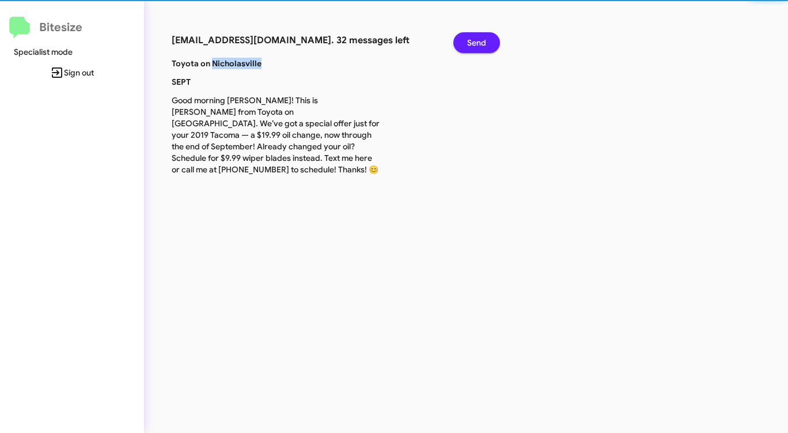
click at [471, 41] on span "Send" at bounding box center [476, 42] width 19 height 21
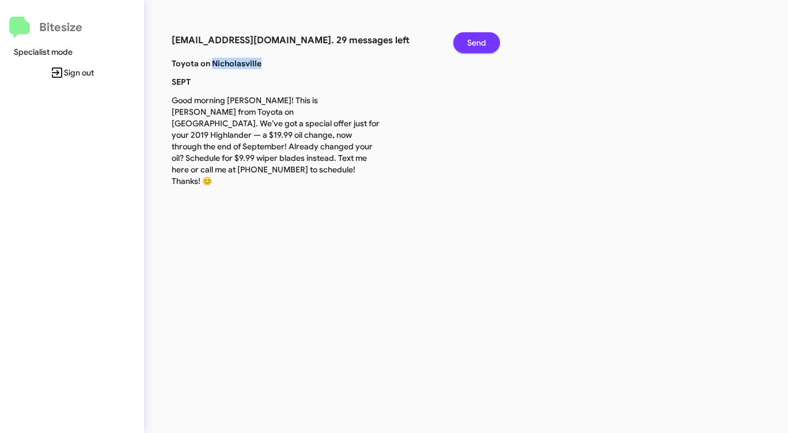
click at [471, 41] on span "Send" at bounding box center [476, 42] width 19 height 21
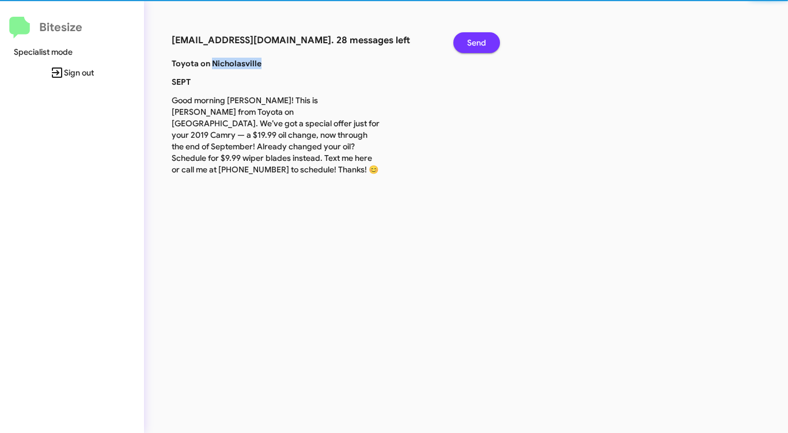
click at [471, 41] on span "Send" at bounding box center [476, 42] width 19 height 21
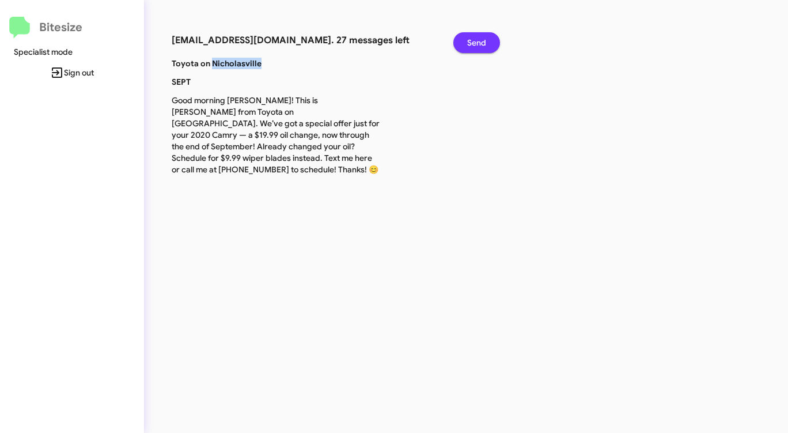
click at [471, 41] on span "Send" at bounding box center [476, 42] width 19 height 21
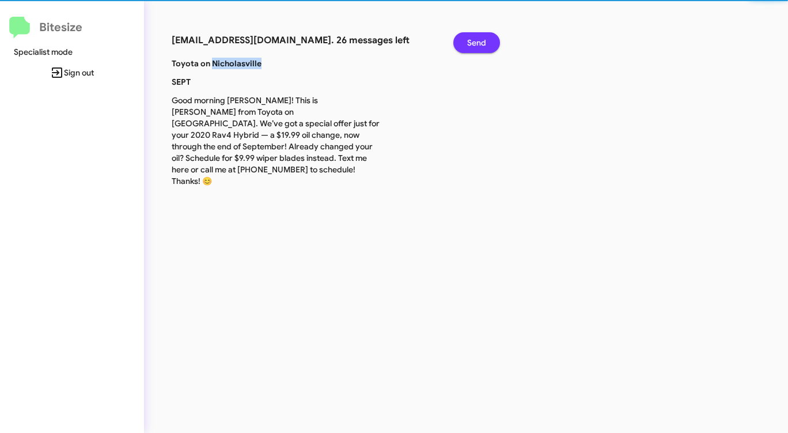
click at [471, 41] on span "Send" at bounding box center [476, 42] width 19 height 21
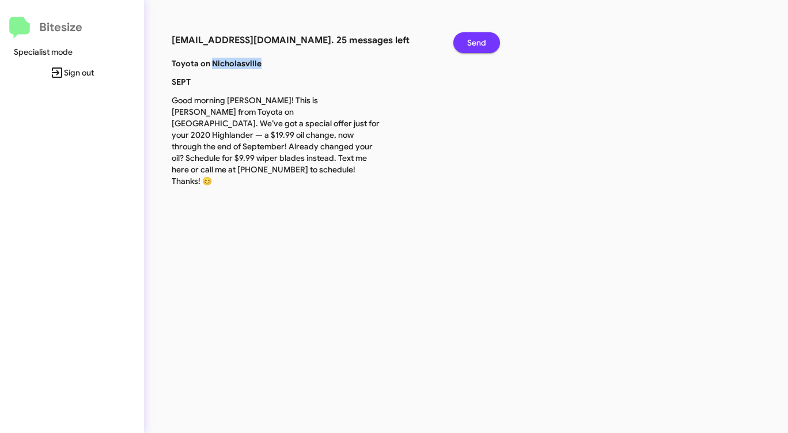
click at [471, 41] on span "Send" at bounding box center [476, 42] width 19 height 21
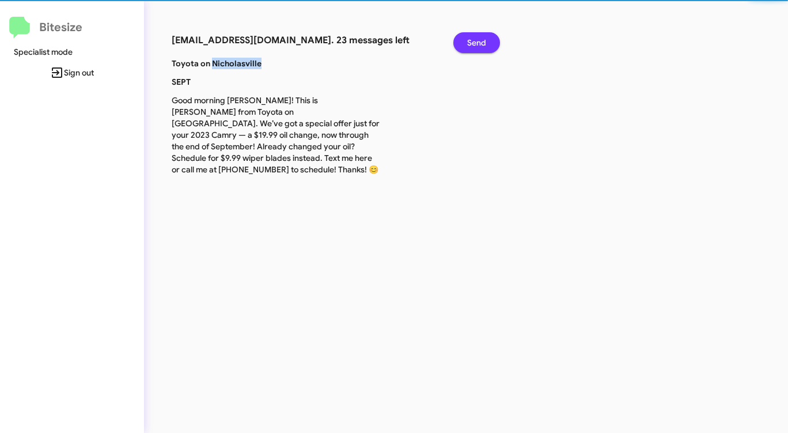
click at [471, 41] on span "Send" at bounding box center [476, 42] width 19 height 21
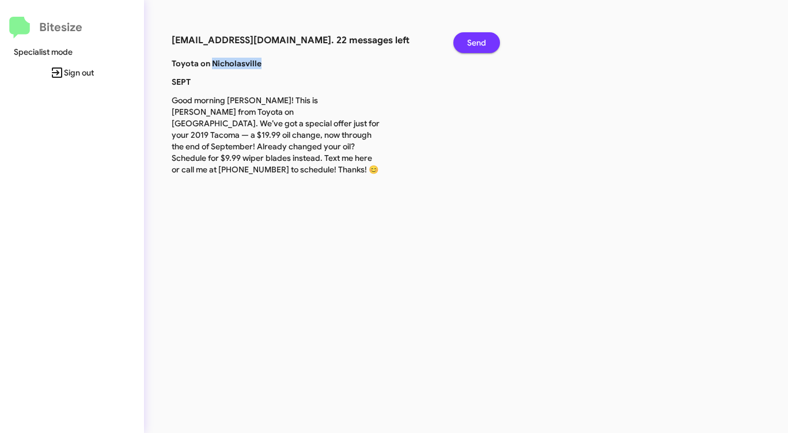
click at [471, 41] on span "Send" at bounding box center [476, 42] width 19 height 21
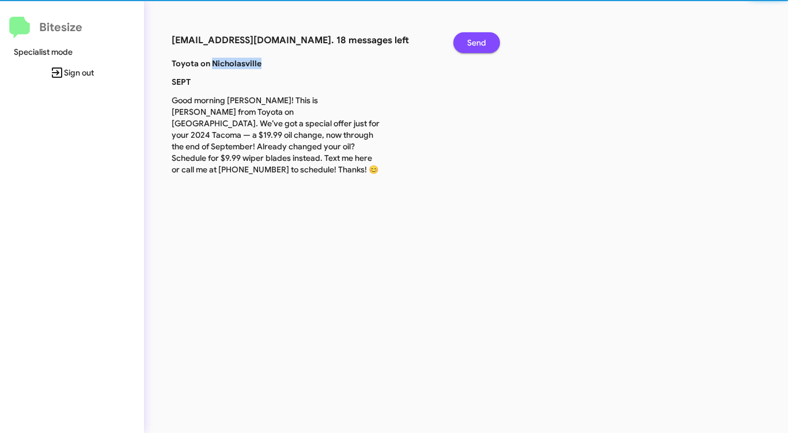
click at [471, 41] on span "Send" at bounding box center [476, 42] width 19 height 21
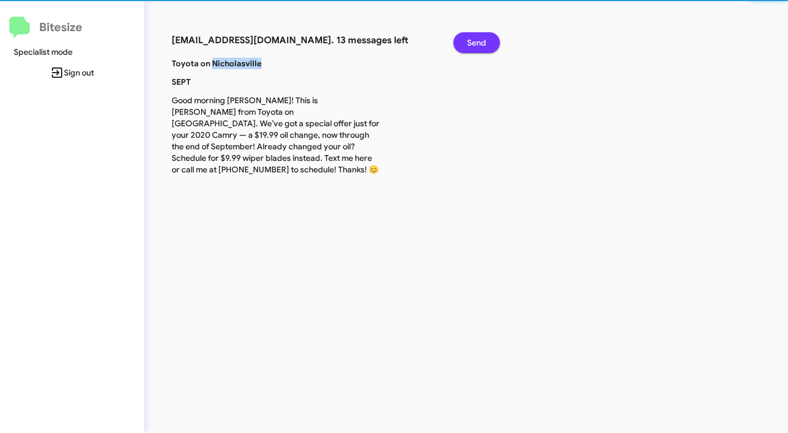
click at [471, 41] on span "Send" at bounding box center [476, 42] width 19 height 21
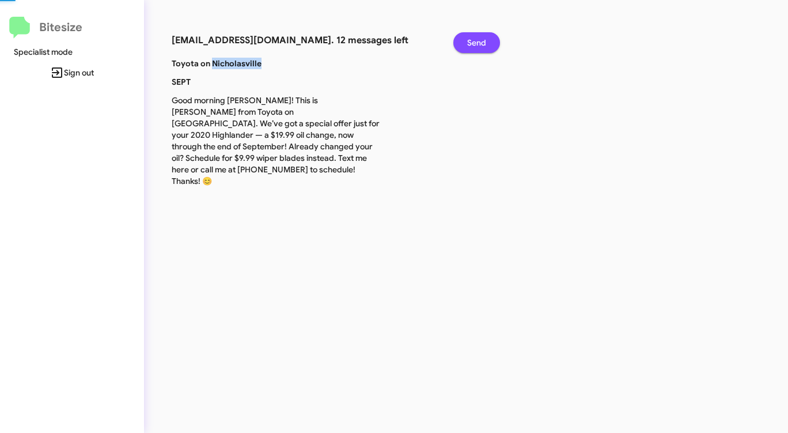
click at [471, 41] on span "Send" at bounding box center [476, 42] width 19 height 21
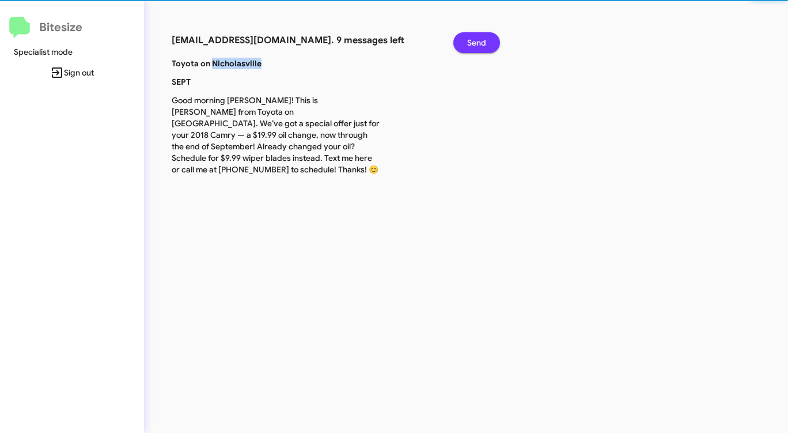
click at [471, 41] on span "Send" at bounding box center [476, 42] width 19 height 21
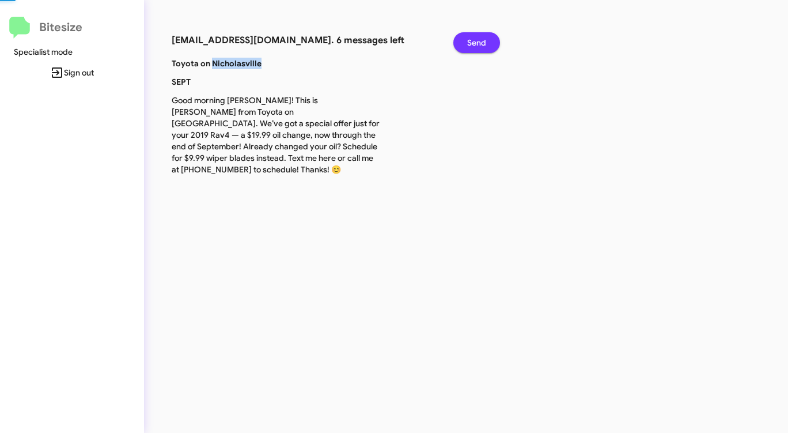
click at [471, 41] on span "Send" at bounding box center [476, 42] width 19 height 21
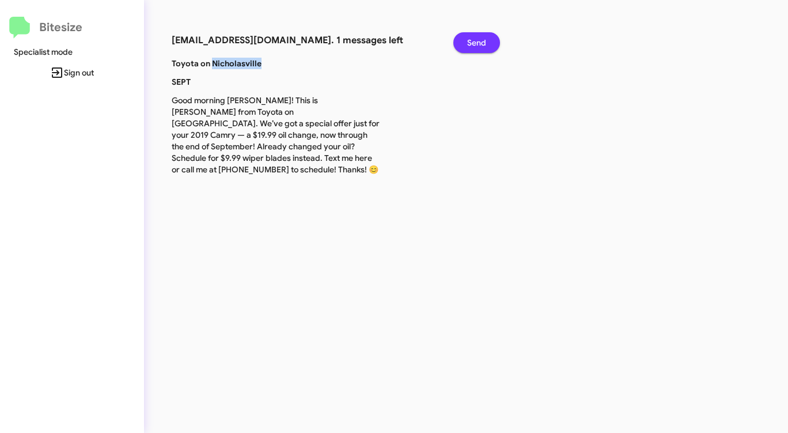
click at [471, 41] on span "Send" at bounding box center [476, 42] width 19 height 21
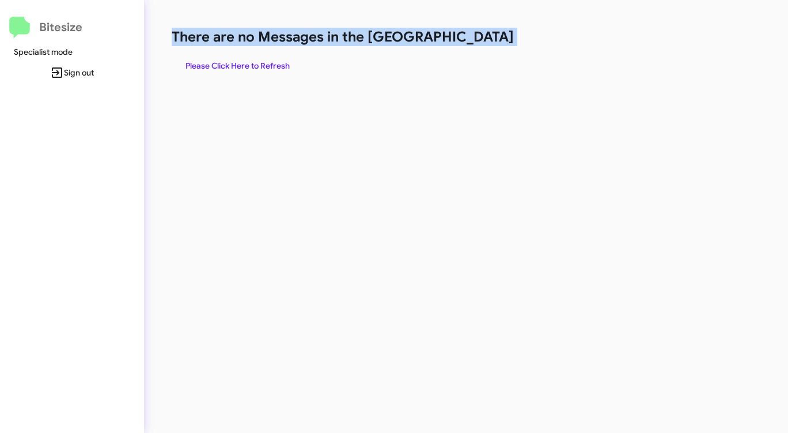
click at [471, 41] on h1 "There are no Messages in the [GEOGRAPHIC_DATA]" at bounding box center [413, 37] width 482 height 18
click at [257, 61] on span "Please Click Here to Refresh" at bounding box center [238, 65] width 104 height 21
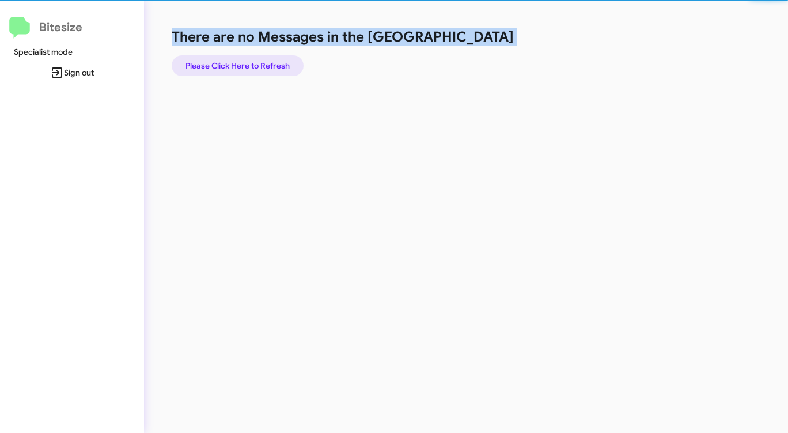
click at [257, 61] on span "Please Click Here to Refresh" at bounding box center [238, 65] width 104 height 21
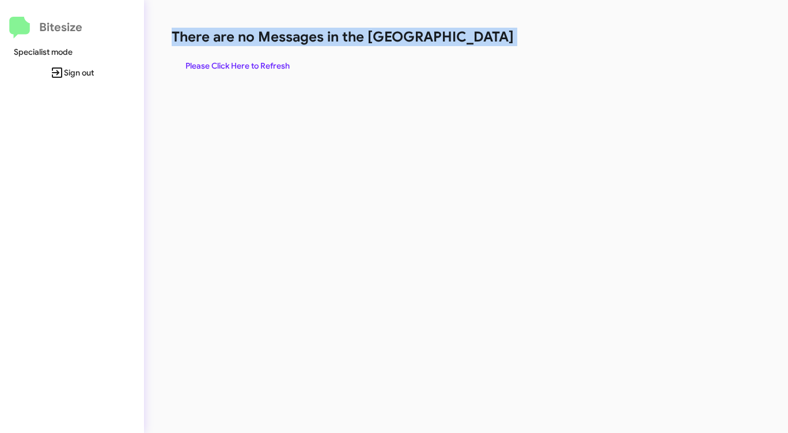
click at [258, 61] on span "Please Click Here to Refresh" at bounding box center [238, 65] width 104 height 21
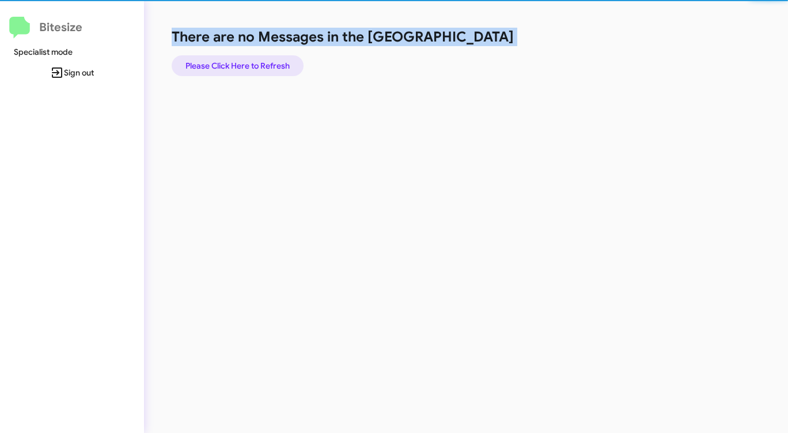
click at [258, 61] on span "Please Click Here to Refresh" at bounding box center [238, 65] width 104 height 21
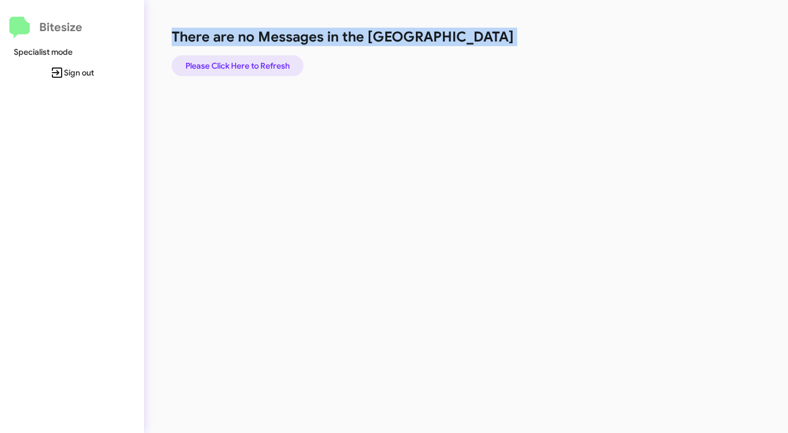
click at [258, 61] on span "Please Click Here to Refresh" at bounding box center [238, 65] width 104 height 21
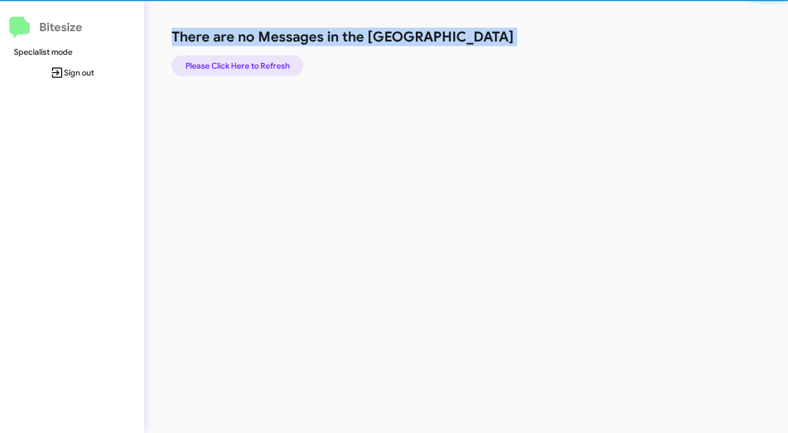
click at [258, 61] on span "Please Click Here to Refresh" at bounding box center [238, 65] width 104 height 21
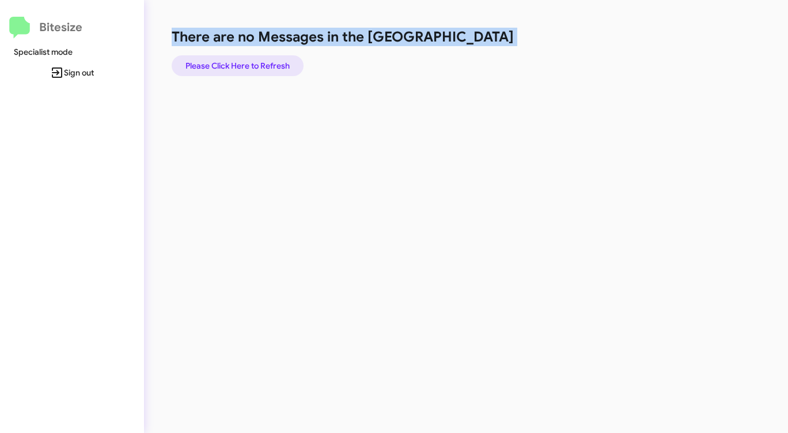
click at [258, 61] on span "Please Click Here to Refresh" at bounding box center [238, 65] width 104 height 21
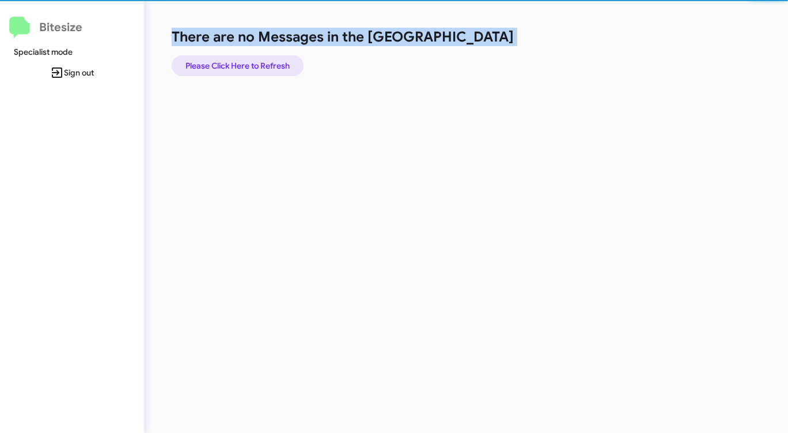
click at [258, 61] on span "Please Click Here to Refresh" at bounding box center [238, 65] width 104 height 21
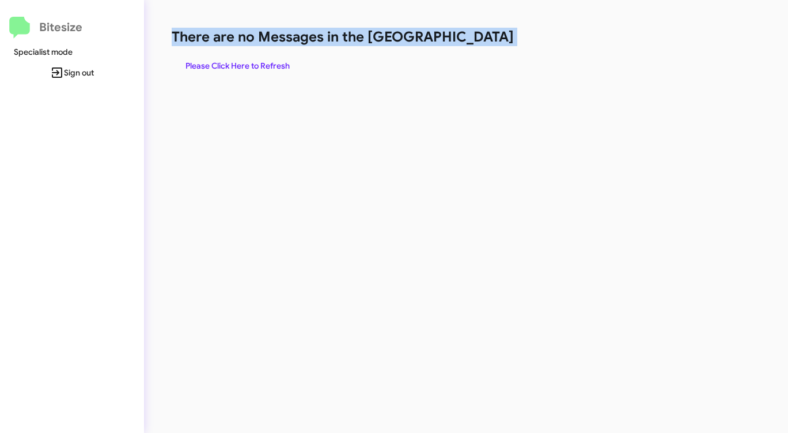
click at [259, 61] on span "Please Click Here to Refresh" at bounding box center [238, 65] width 104 height 21
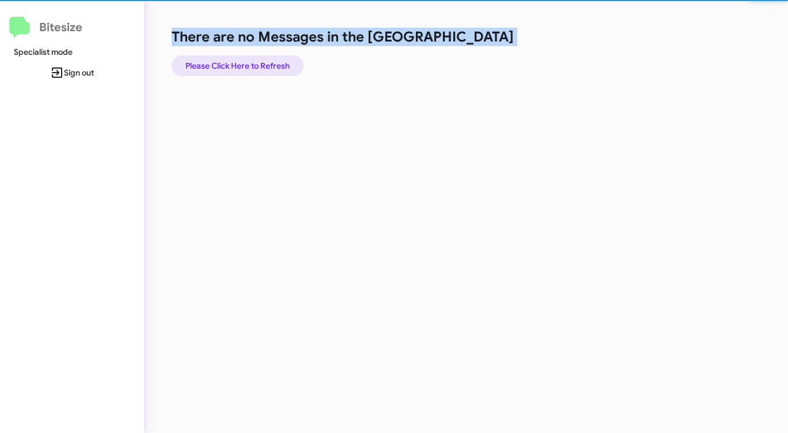
click at [259, 61] on span "Please Click Here to Refresh" at bounding box center [238, 65] width 104 height 21
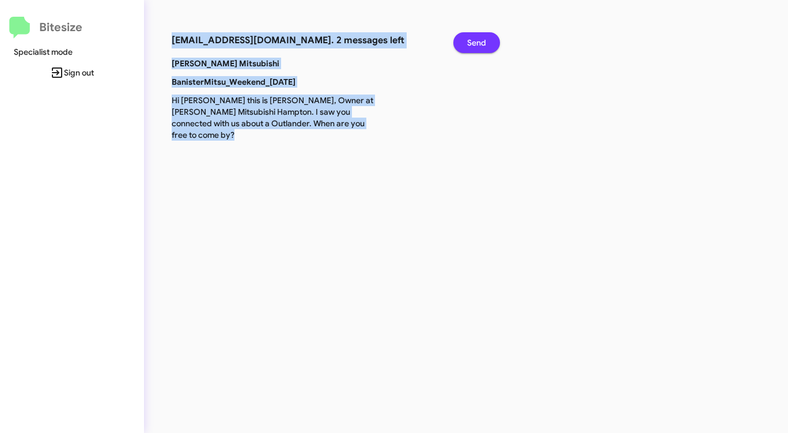
click at [485, 42] on span "Send" at bounding box center [476, 42] width 19 height 21
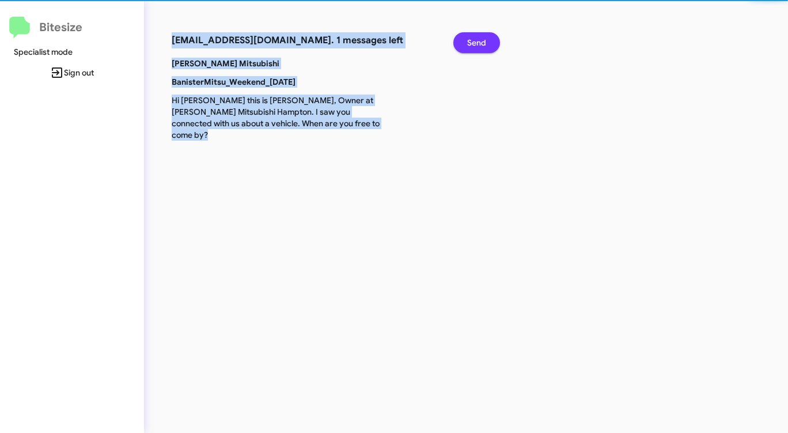
click at [485, 42] on span "Send" at bounding box center [476, 42] width 19 height 21
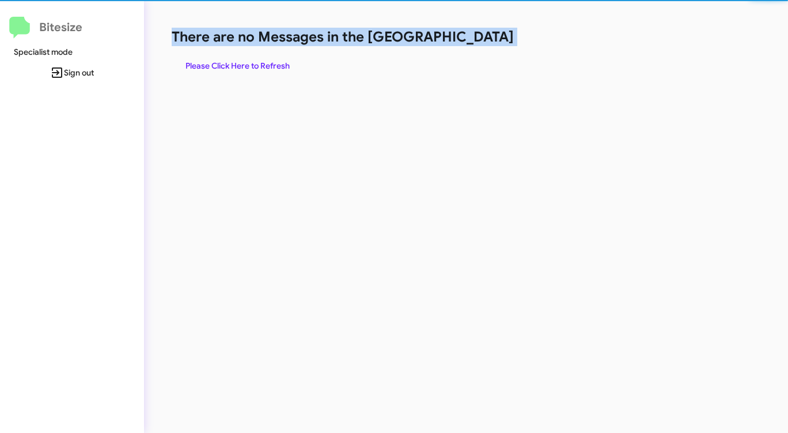
click at [485, 42] on h1 "There are no Messages in the [GEOGRAPHIC_DATA]" at bounding box center [413, 37] width 482 height 18
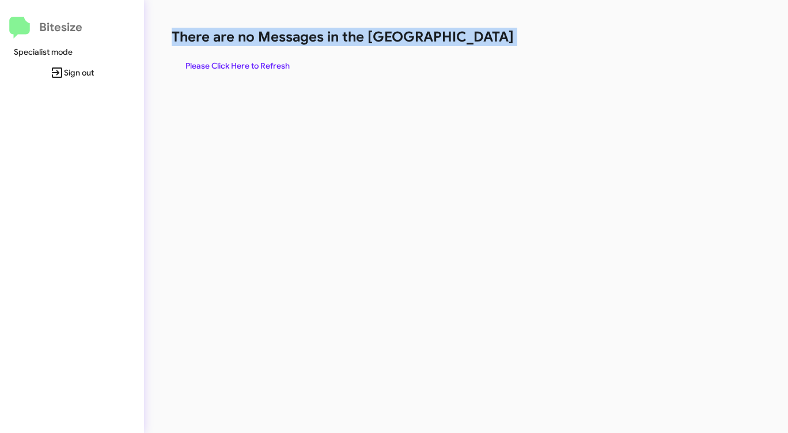
drag, startPoint x: 485, startPoint y: 42, endPoint x: 423, endPoint y: 50, distance: 62.8
click at [485, 42] on h1 "There are no Messages in the [GEOGRAPHIC_DATA]" at bounding box center [413, 37] width 482 height 18
click at [230, 59] on span "Please Click Here to Refresh" at bounding box center [238, 65] width 104 height 21
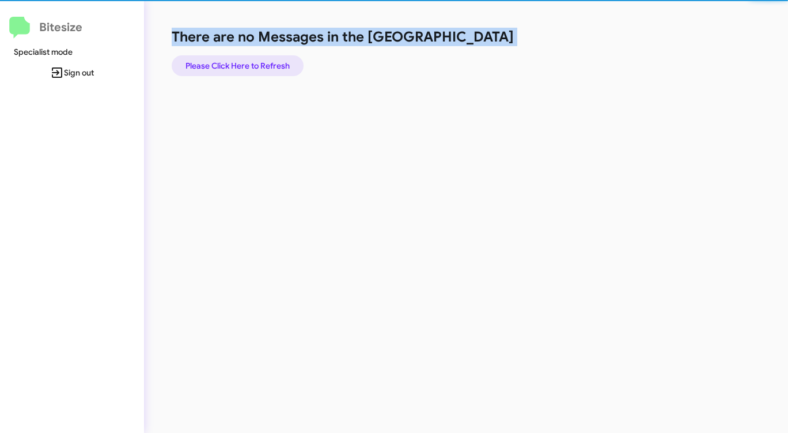
click at [230, 59] on span "Please Click Here to Refresh" at bounding box center [238, 65] width 104 height 21
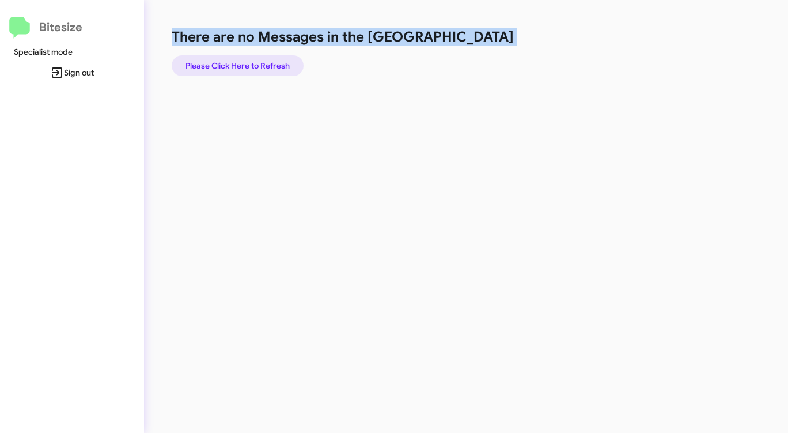
click at [230, 59] on span "Please Click Here to Refresh" at bounding box center [238, 65] width 104 height 21
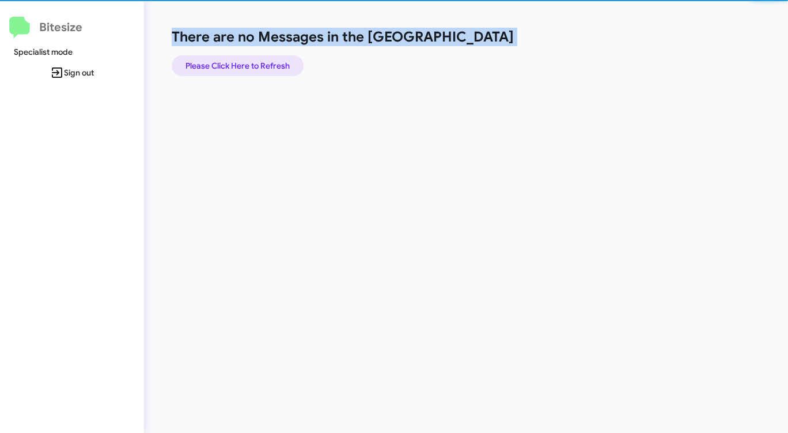
click at [230, 59] on span "Please Click Here to Refresh" at bounding box center [238, 65] width 104 height 21
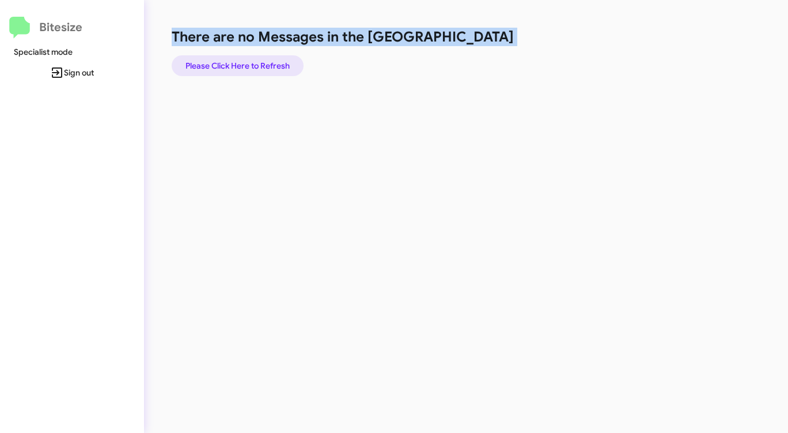
click at [230, 59] on span "Please Click Here to Refresh" at bounding box center [238, 65] width 104 height 21
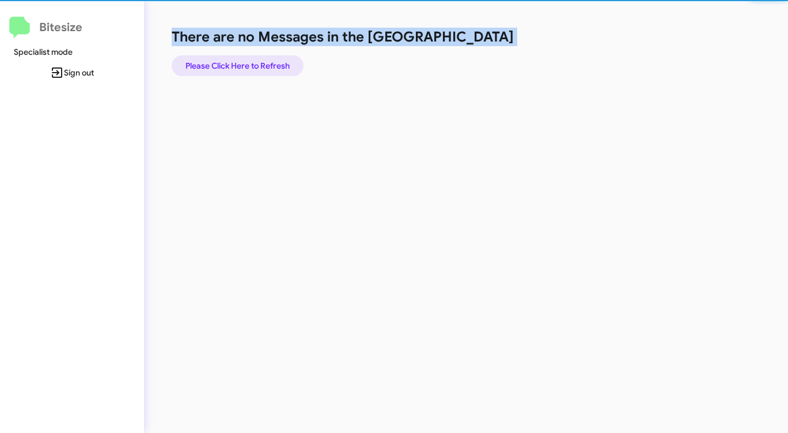
click at [230, 59] on span "Please Click Here to Refresh" at bounding box center [238, 65] width 104 height 21
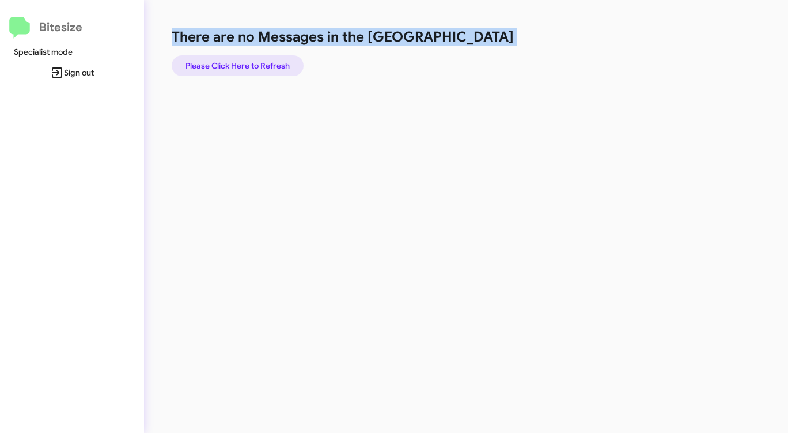
click at [239, 58] on span "Please Click Here to Refresh" at bounding box center [238, 65] width 104 height 21
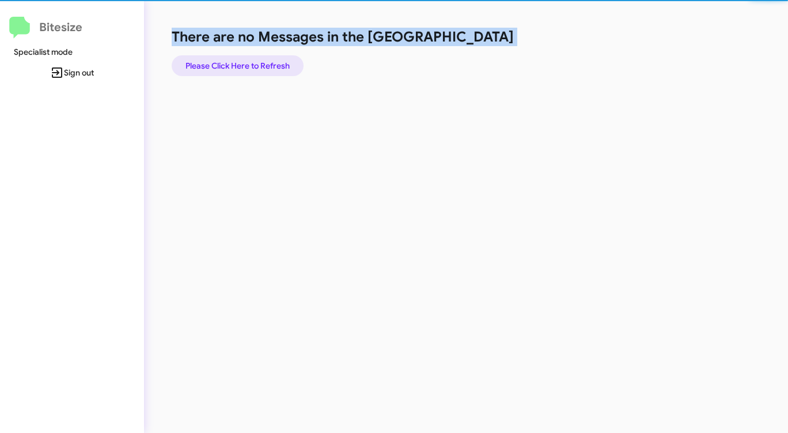
click at [239, 59] on span "Please Click Here to Refresh" at bounding box center [238, 65] width 104 height 21
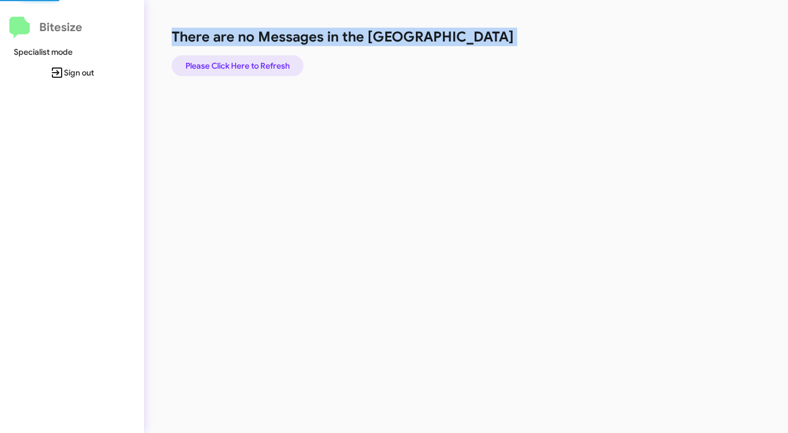
click at [239, 59] on span "Please Click Here to Refresh" at bounding box center [238, 65] width 104 height 21
click at [238, 66] on span "Please Click Here to Refresh" at bounding box center [238, 65] width 104 height 21
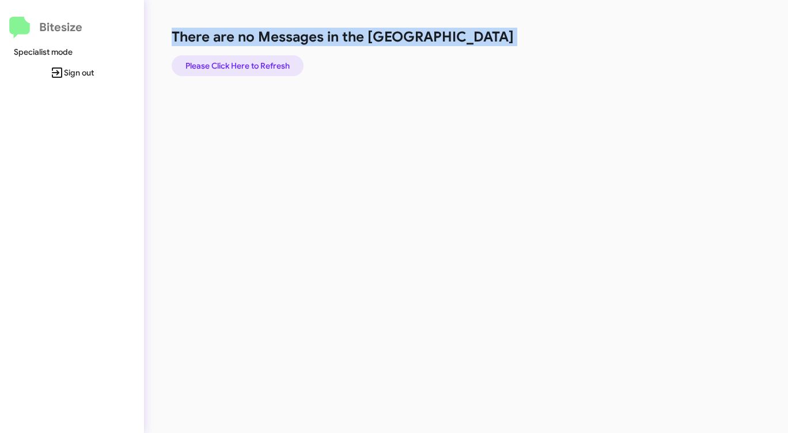
click at [238, 66] on span "Please Click Here to Refresh" at bounding box center [238, 65] width 104 height 21
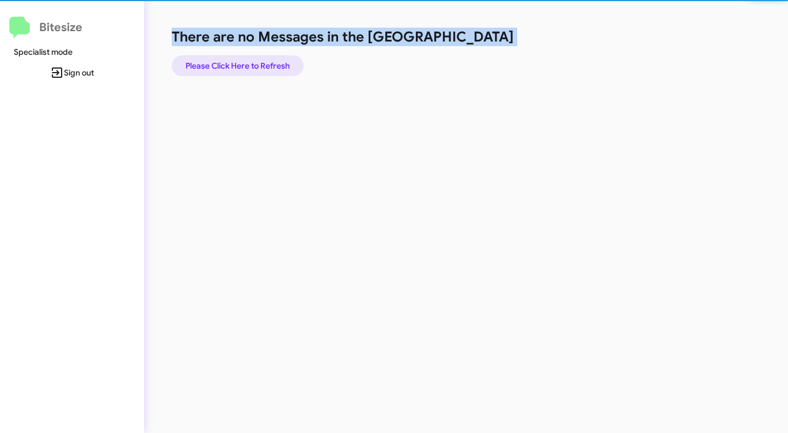
click at [239, 66] on span "Please Click Here to Refresh" at bounding box center [238, 65] width 104 height 21
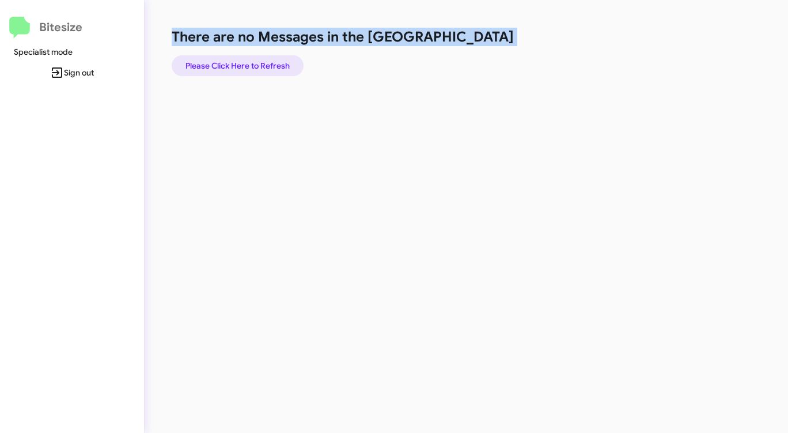
click at [239, 66] on span "Please Click Here to Refresh" at bounding box center [238, 65] width 104 height 21
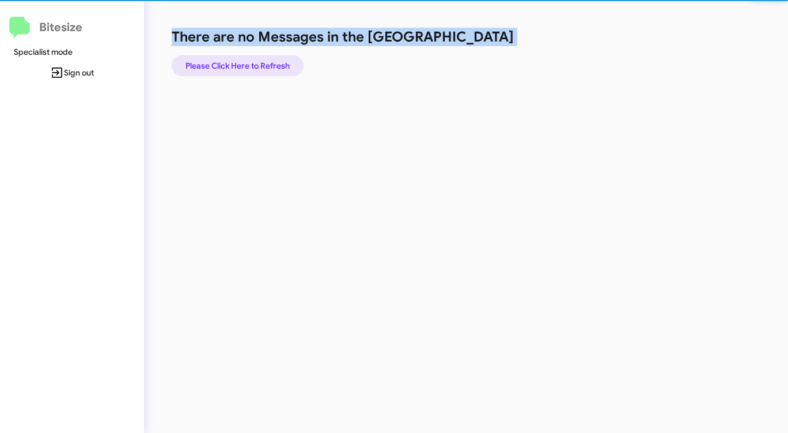
click at [239, 66] on span "Please Click Here to Refresh" at bounding box center [238, 65] width 104 height 21
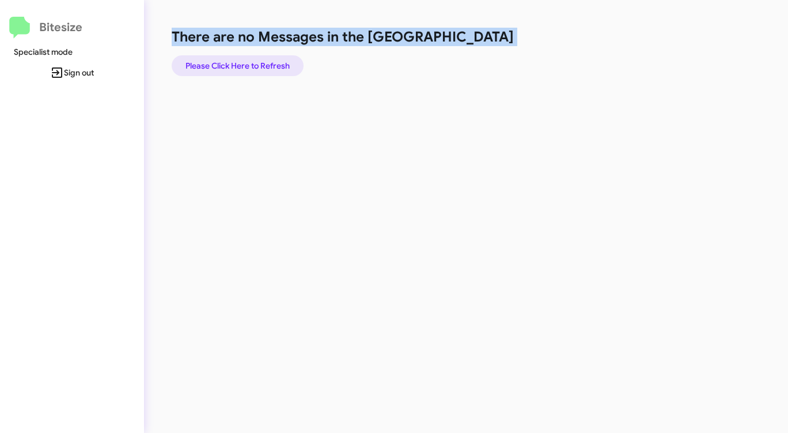
click at [239, 66] on span "Please Click Here to Refresh" at bounding box center [238, 65] width 104 height 21
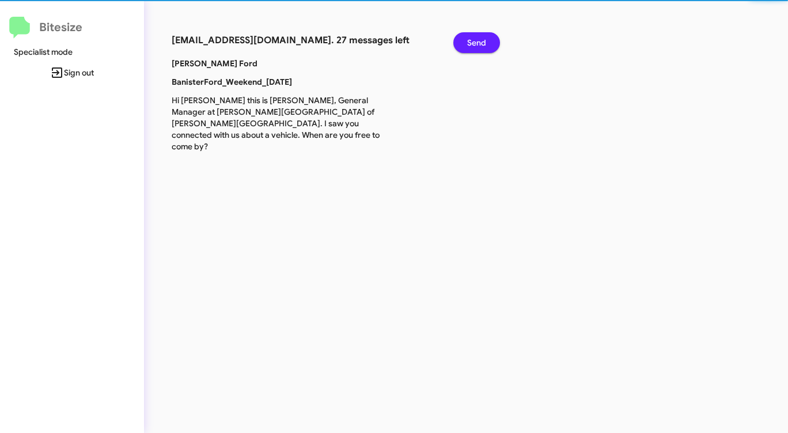
click at [225, 63] on p "[PERSON_NAME] Ford" at bounding box center [275, 64] width 225 height 12
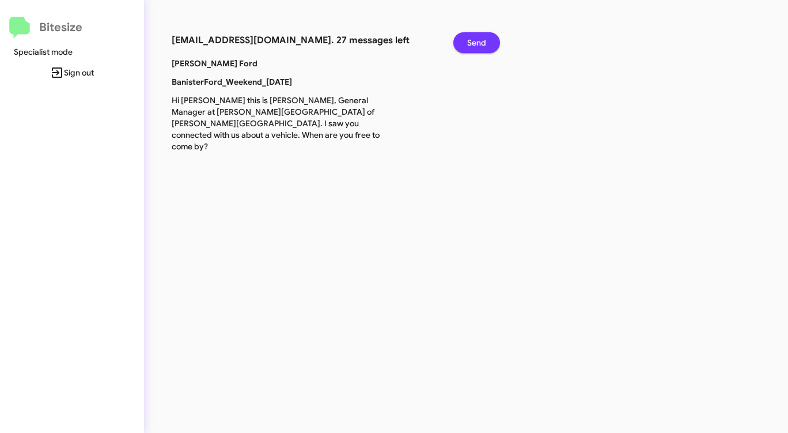
click at [478, 40] on span "Send" at bounding box center [476, 42] width 19 height 21
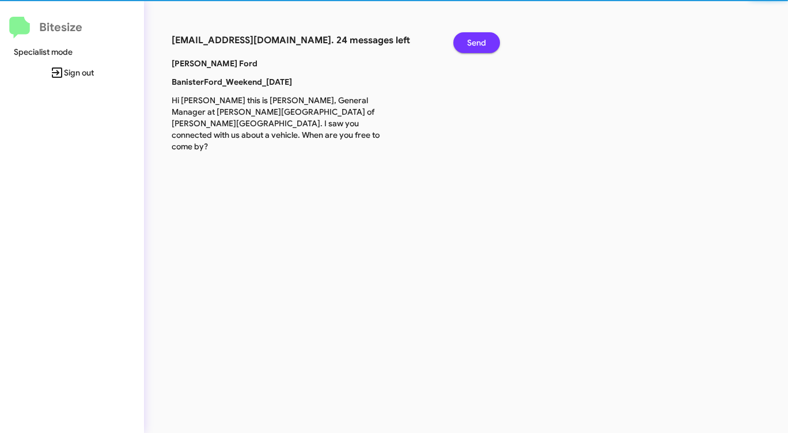
click at [478, 40] on span "Send" at bounding box center [476, 42] width 19 height 21
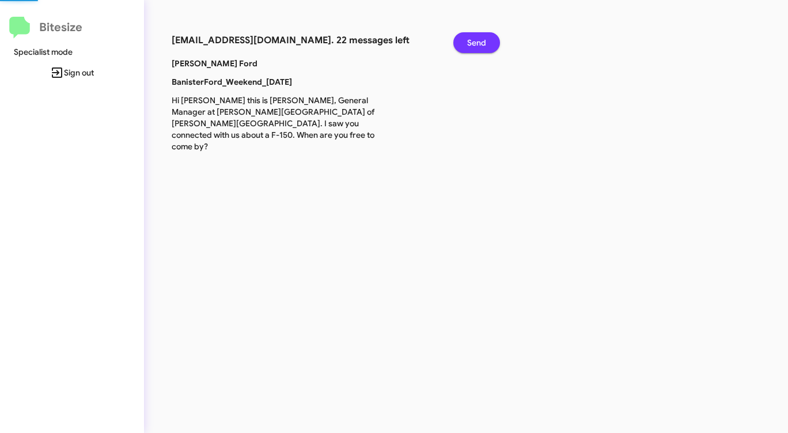
click at [478, 40] on span "Send" at bounding box center [476, 42] width 19 height 21
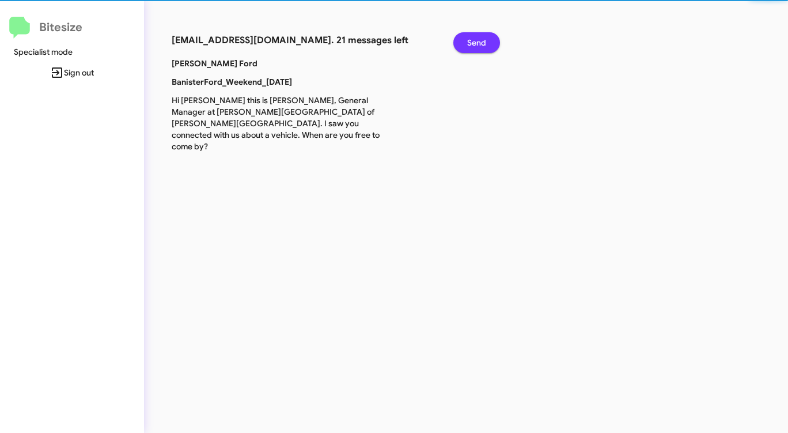
click at [478, 40] on span "Send" at bounding box center [476, 42] width 19 height 21
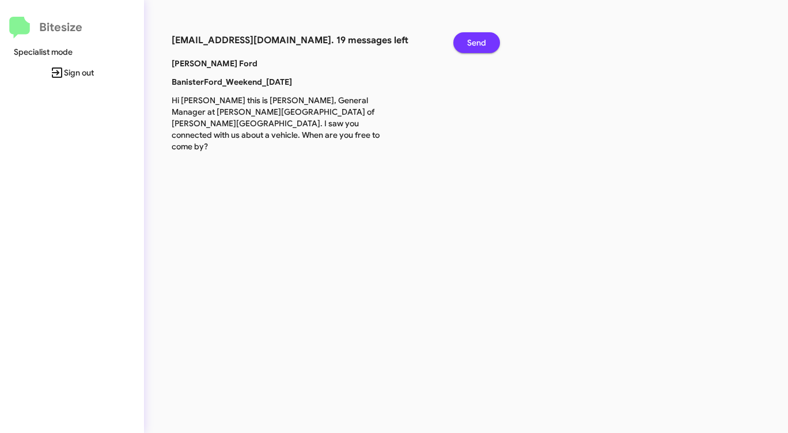
click at [478, 40] on span "Send" at bounding box center [476, 42] width 19 height 21
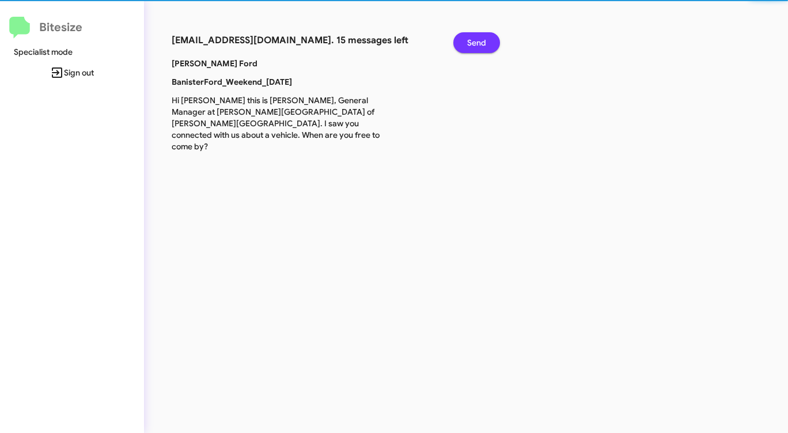
click at [478, 40] on span "Send" at bounding box center [476, 42] width 19 height 21
click at [477, 40] on span "Send" at bounding box center [476, 42] width 19 height 21
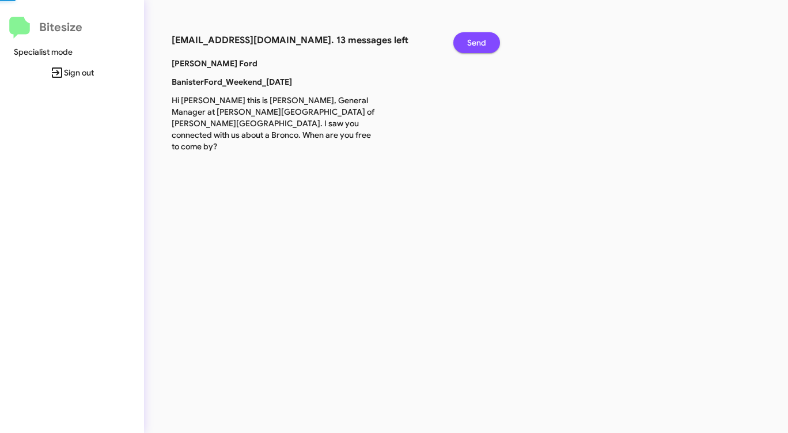
click at [477, 40] on span "Send" at bounding box center [476, 42] width 19 height 21
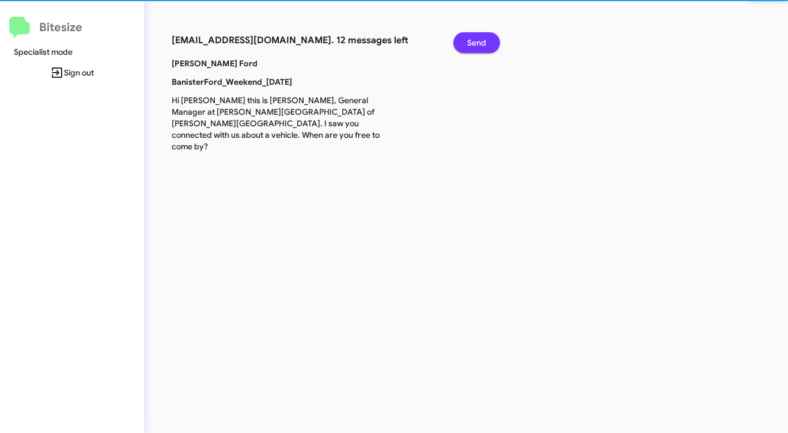
click at [477, 40] on span "Send" at bounding box center [476, 42] width 19 height 21
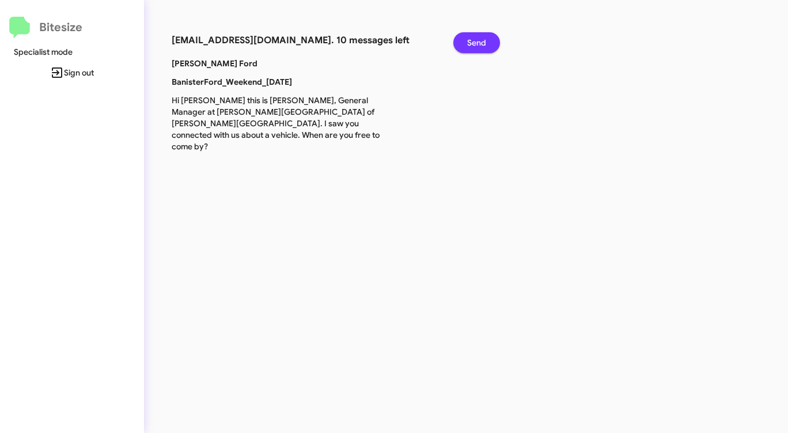
click at [477, 40] on span "Send" at bounding box center [476, 42] width 19 height 21
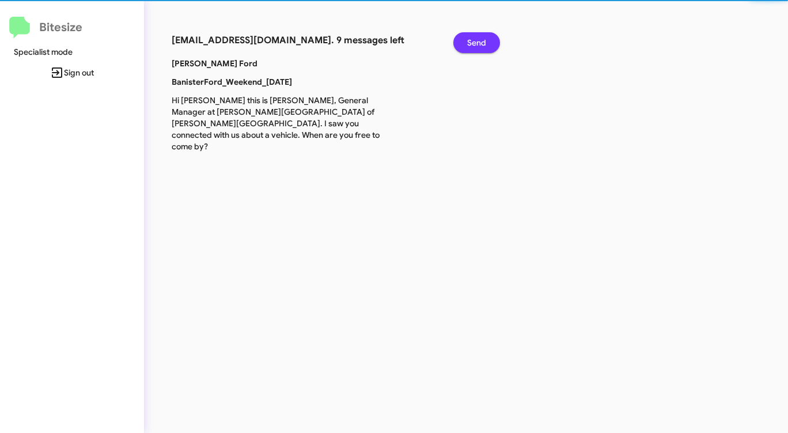
click at [477, 40] on span "Send" at bounding box center [476, 42] width 19 height 21
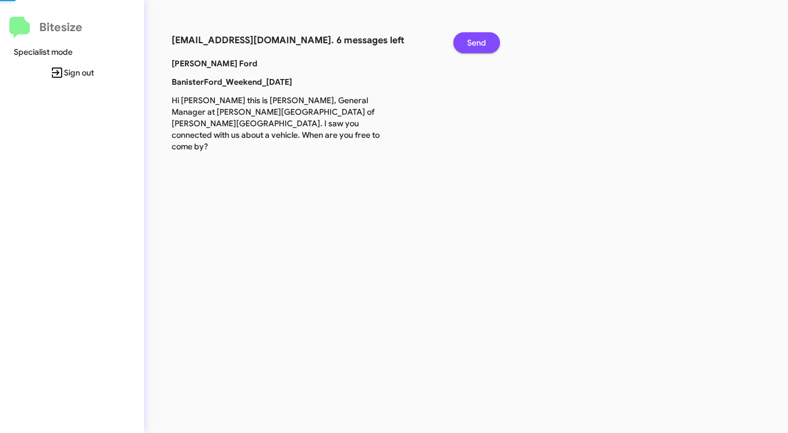
click at [477, 40] on span "Send" at bounding box center [476, 42] width 19 height 21
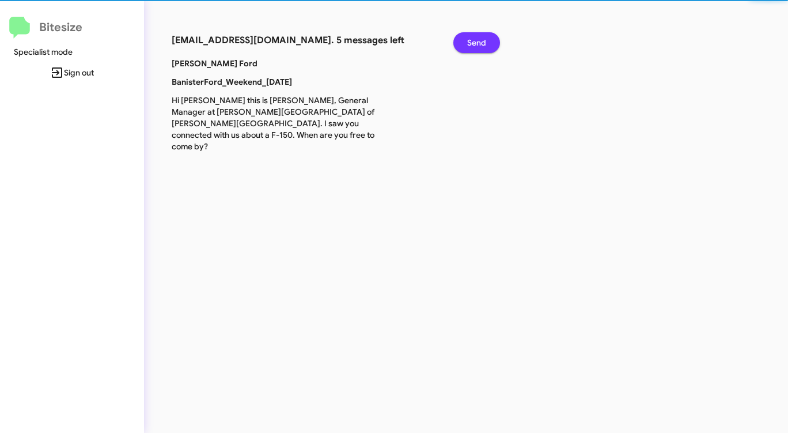
click at [477, 40] on span "Send" at bounding box center [476, 42] width 19 height 21
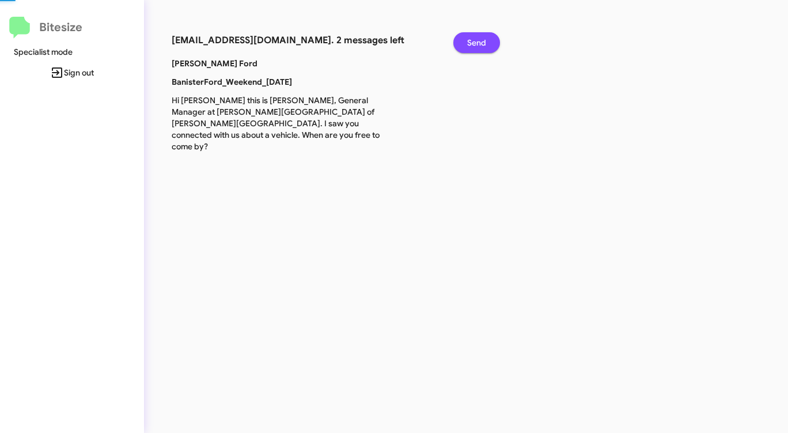
click at [477, 40] on span "Send" at bounding box center [476, 42] width 19 height 21
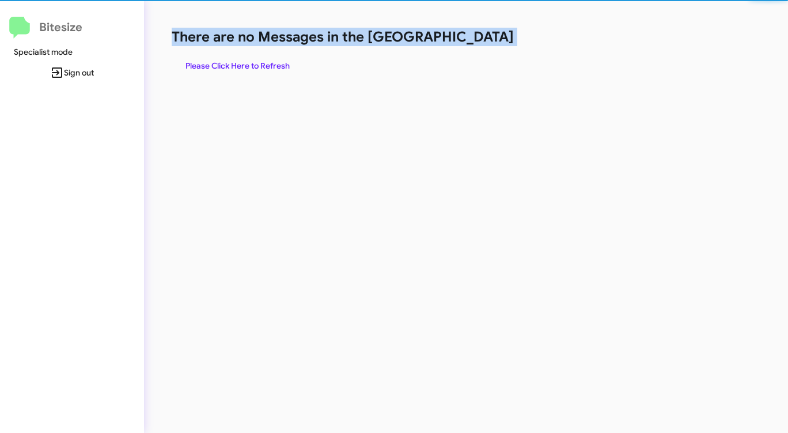
click at [477, 40] on h1 "There are no Messages in the [GEOGRAPHIC_DATA]" at bounding box center [413, 37] width 482 height 18
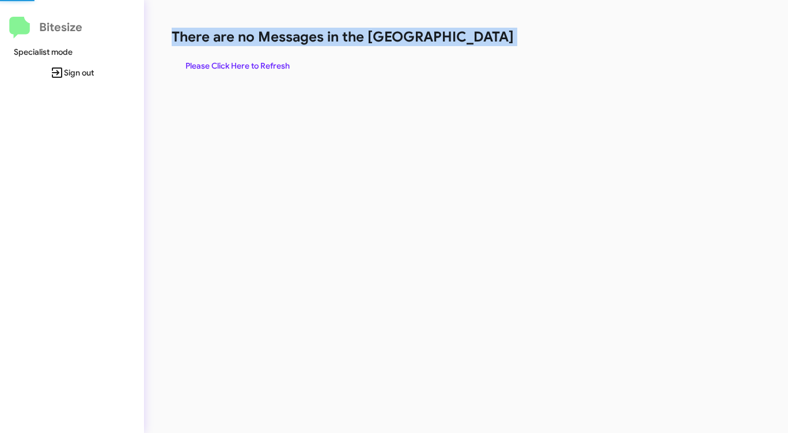
click at [477, 40] on h1 "There are no Messages in the [GEOGRAPHIC_DATA]" at bounding box center [413, 37] width 482 height 18
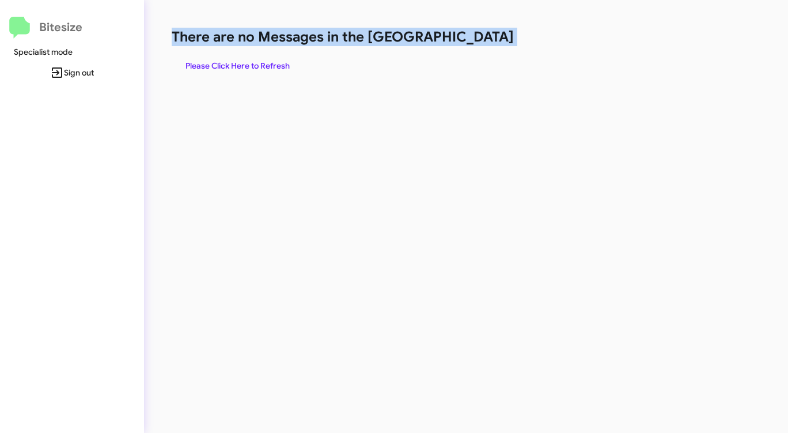
click at [477, 40] on h1 "There are no Messages in the [GEOGRAPHIC_DATA]" at bounding box center [413, 37] width 482 height 18
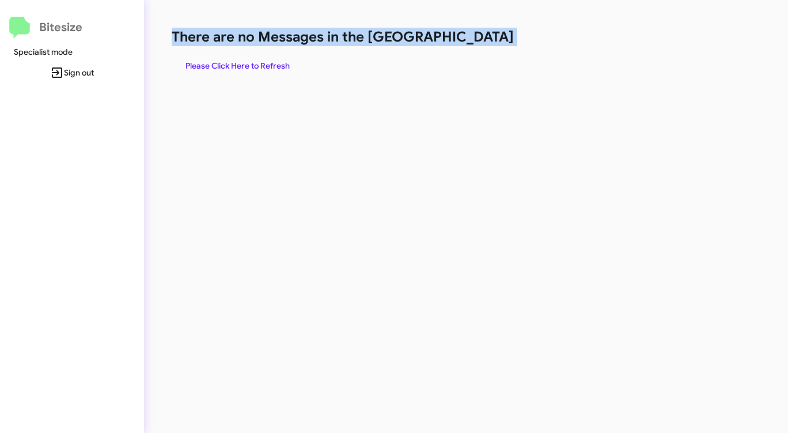
click at [477, 40] on h1 "There are no Messages in the [GEOGRAPHIC_DATA]" at bounding box center [413, 37] width 482 height 18
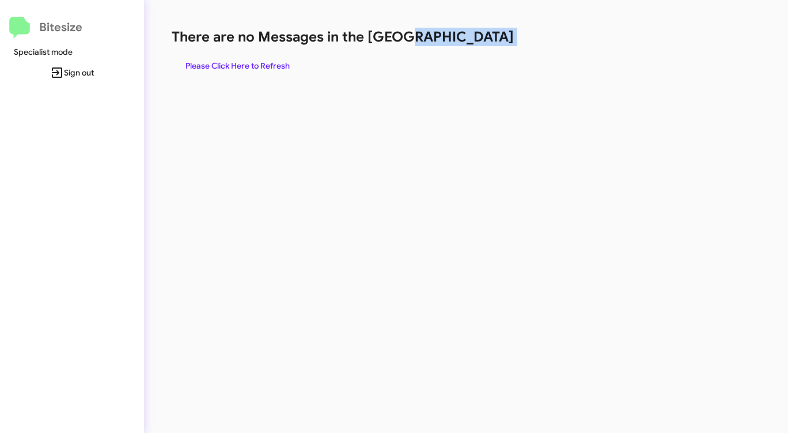
click at [477, 40] on h1 "There are no Messages in the [GEOGRAPHIC_DATA]" at bounding box center [413, 37] width 482 height 18
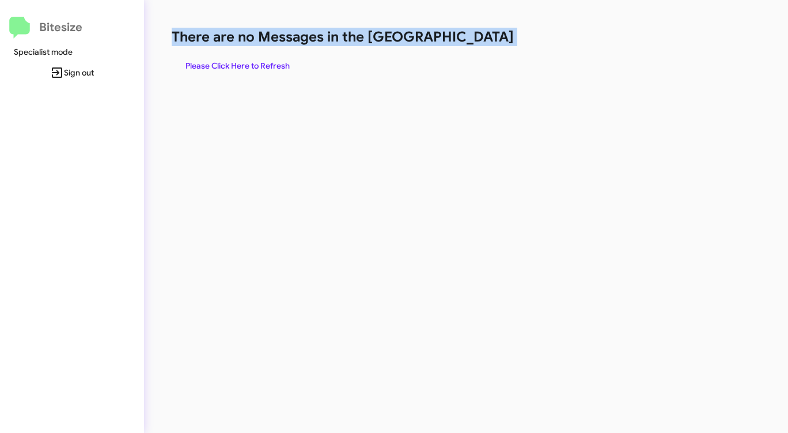
click at [477, 40] on h1 "There are no Messages in the [GEOGRAPHIC_DATA]" at bounding box center [413, 37] width 482 height 18
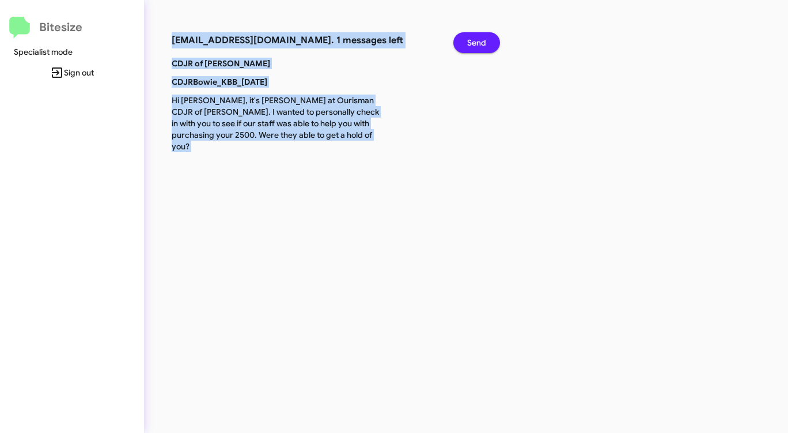
click at [477, 42] on span "Send" at bounding box center [476, 42] width 19 height 21
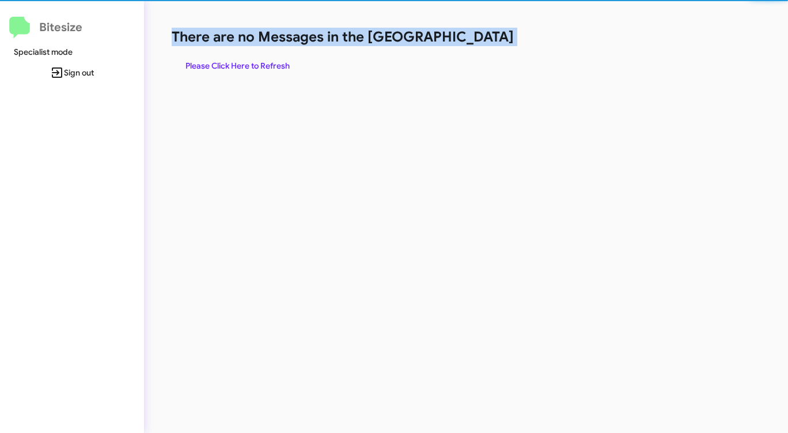
click at [477, 42] on h1 "There are no Messages in the [GEOGRAPHIC_DATA]" at bounding box center [413, 37] width 482 height 18
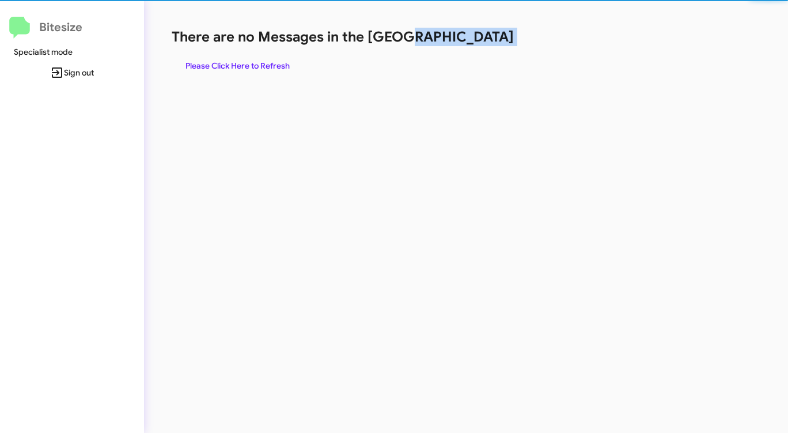
click at [477, 42] on h1 "There are no Messages in the [GEOGRAPHIC_DATA]" at bounding box center [413, 37] width 482 height 18
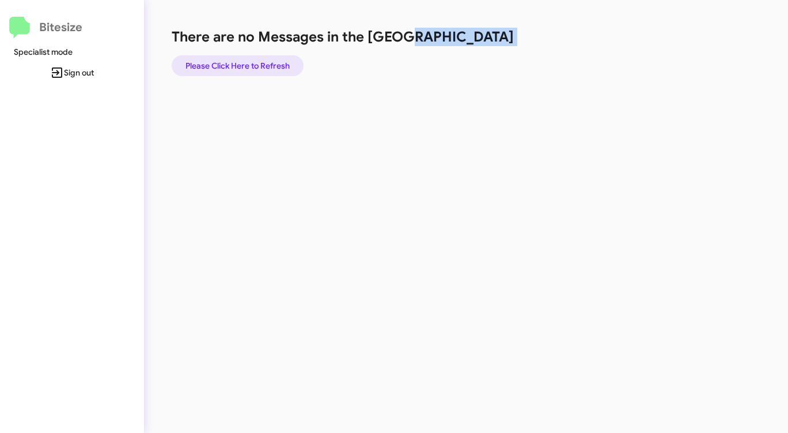
click at [260, 61] on span "Please Click Here to Refresh" at bounding box center [238, 65] width 104 height 21
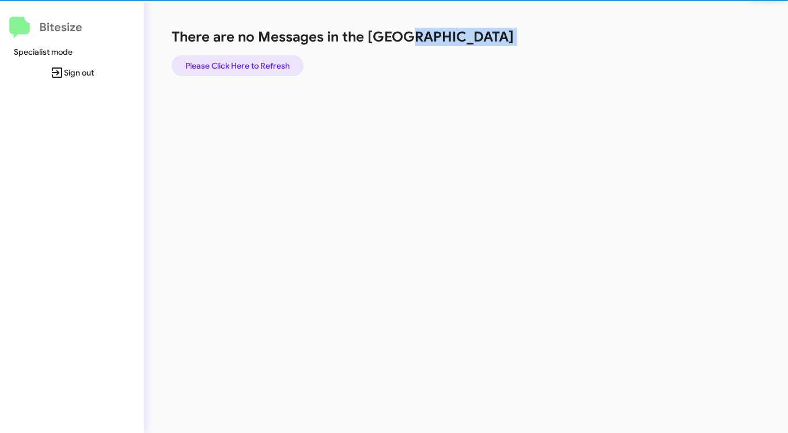
click at [260, 61] on span "Please Click Here to Refresh" at bounding box center [238, 65] width 104 height 21
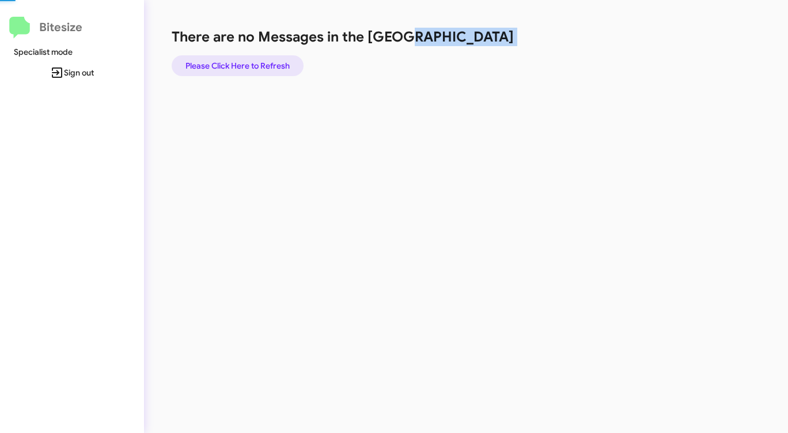
click at [260, 61] on span "Please Click Here to Refresh" at bounding box center [238, 65] width 104 height 21
click at [259, 61] on span "Please Click Here to Refresh" at bounding box center [238, 65] width 104 height 21
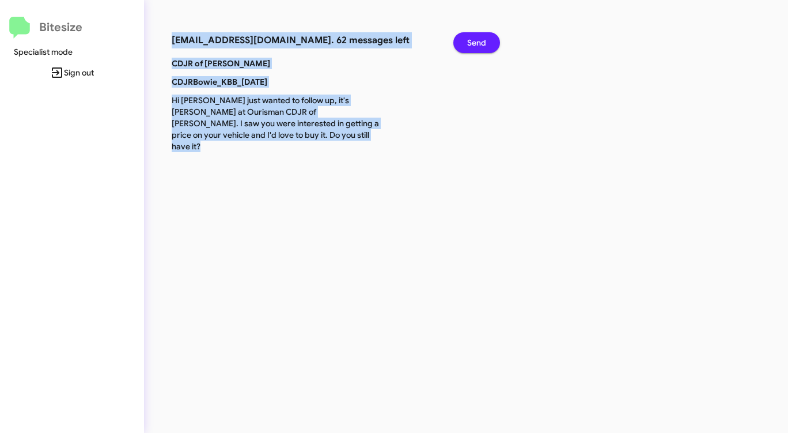
click at [475, 43] on span "Send" at bounding box center [476, 42] width 19 height 21
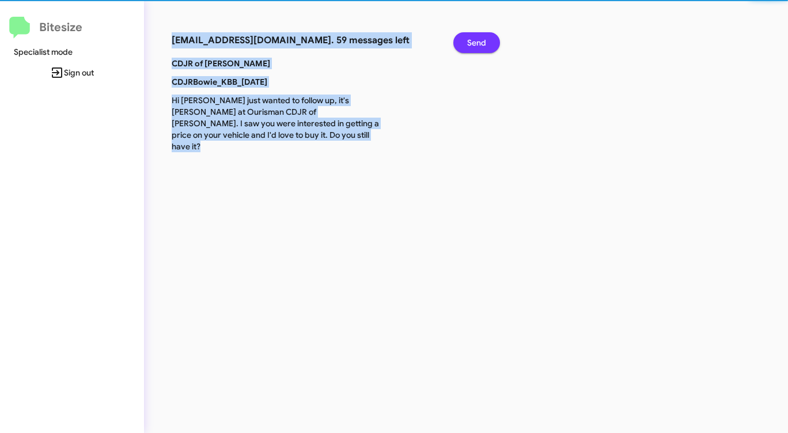
click at [475, 43] on span "Send" at bounding box center [476, 42] width 19 height 21
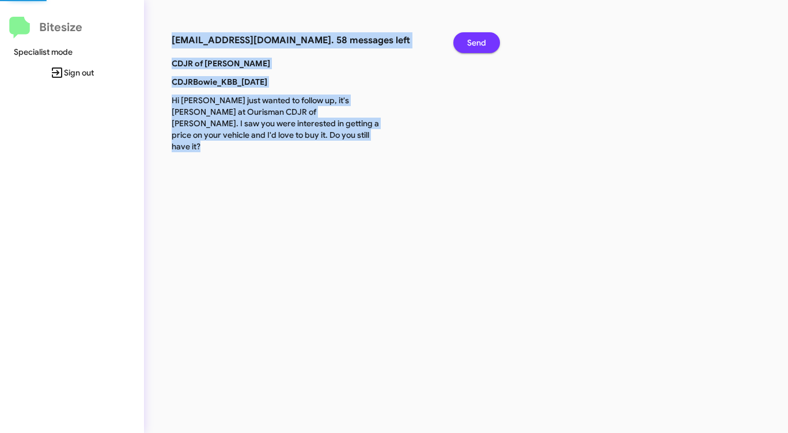
click at [475, 43] on span "Send" at bounding box center [476, 42] width 19 height 21
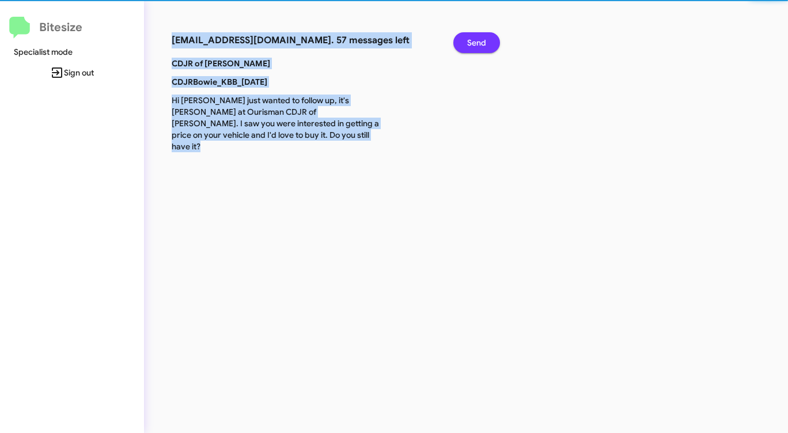
click at [475, 43] on span "Send" at bounding box center [476, 42] width 19 height 21
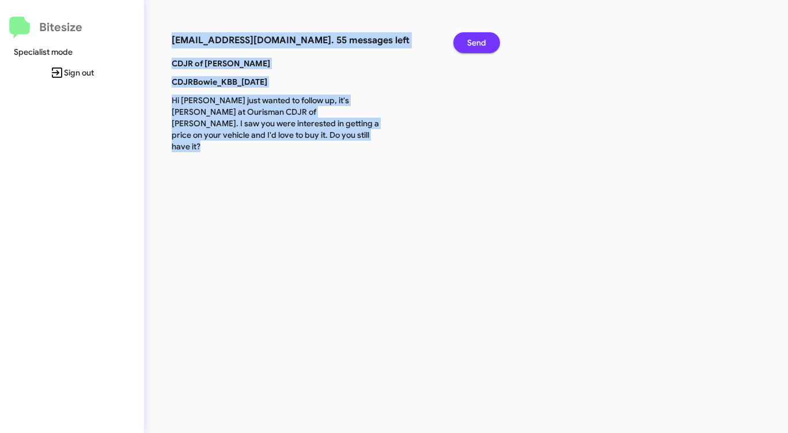
click at [475, 43] on span "Send" at bounding box center [476, 42] width 19 height 21
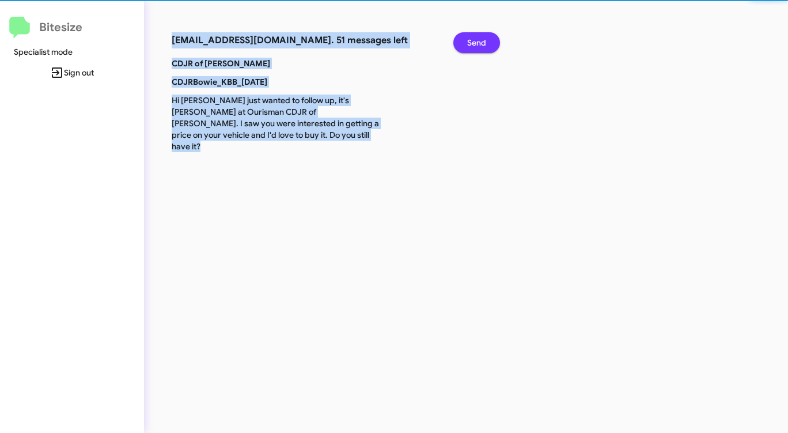
click at [475, 43] on span "Send" at bounding box center [476, 42] width 19 height 21
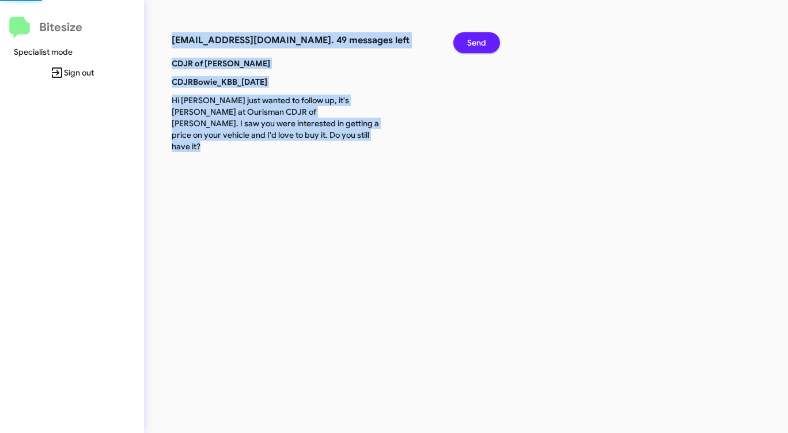
click at [475, 43] on span "Send" at bounding box center [476, 42] width 19 height 21
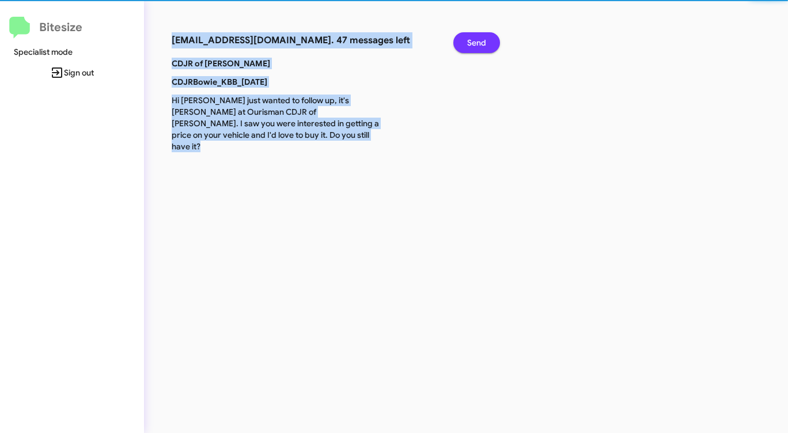
click at [475, 43] on span "Send" at bounding box center [476, 42] width 19 height 21
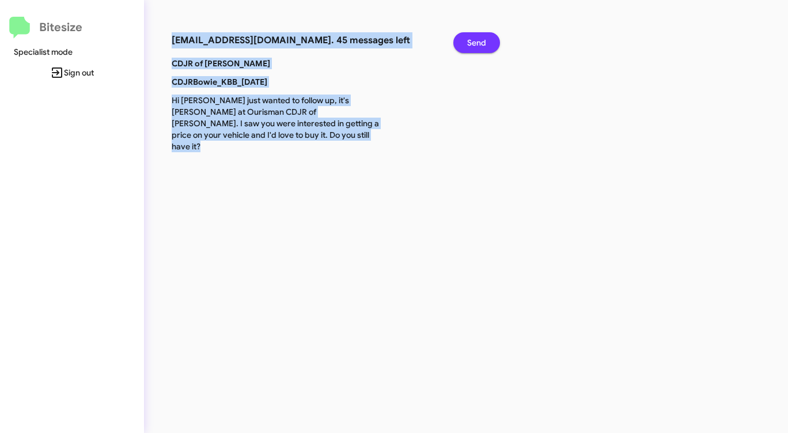
click at [476, 43] on span "Send" at bounding box center [476, 42] width 19 height 21
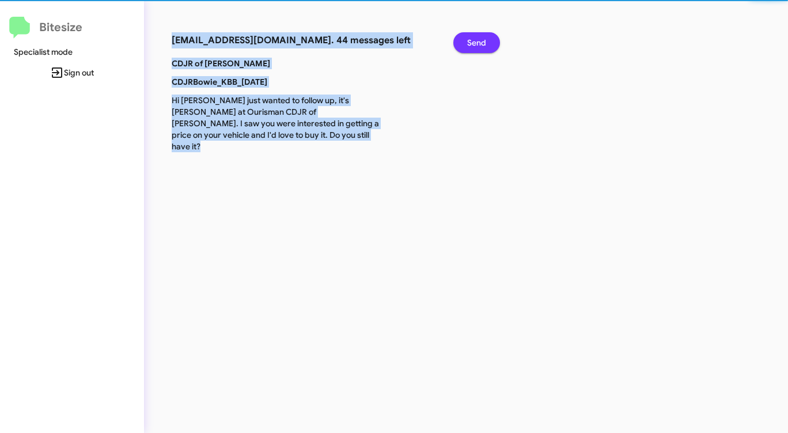
click at [476, 43] on span "Send" at bounding box center [476, 42] width 19 height 21
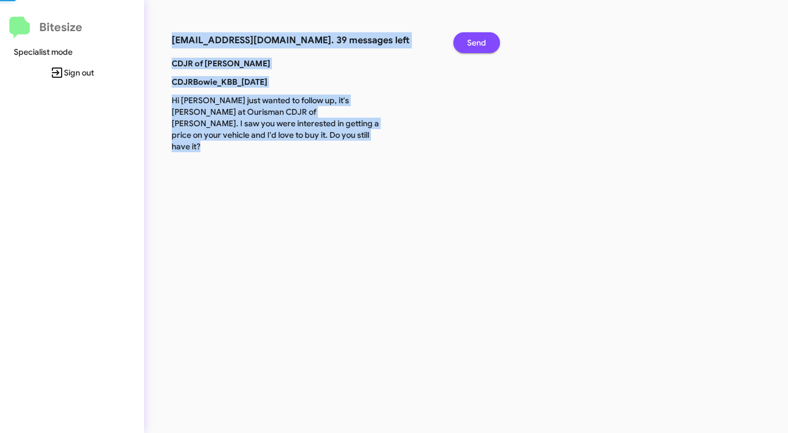
click at [476, 43] on span "Send" at bounding box center [476, 42] width 19 height 21
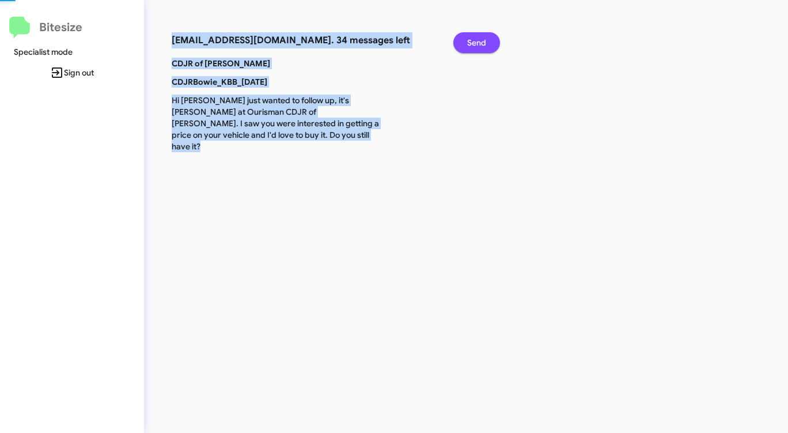
click at [476, 43] on span "Send" at bounding box center [476, 42] width 19 height 21
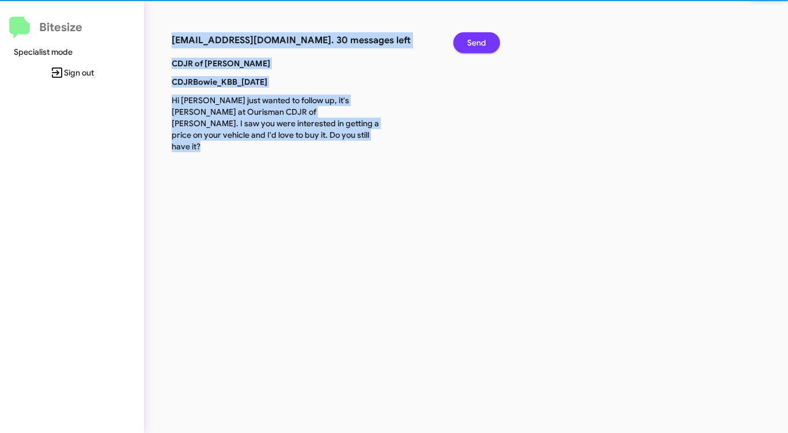
click at [476, 43] on span "Send" at bounding box center [476, 42] width 19 height 21
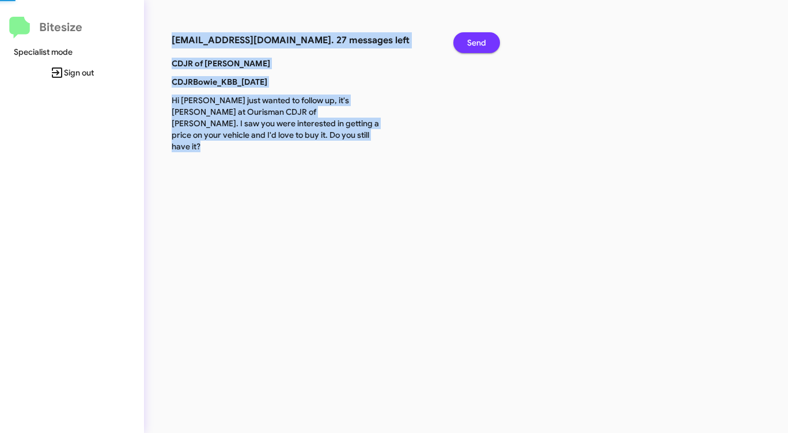
click at [476, 43] on span "Send" at bounding box center [476, 42] width 19 height 21
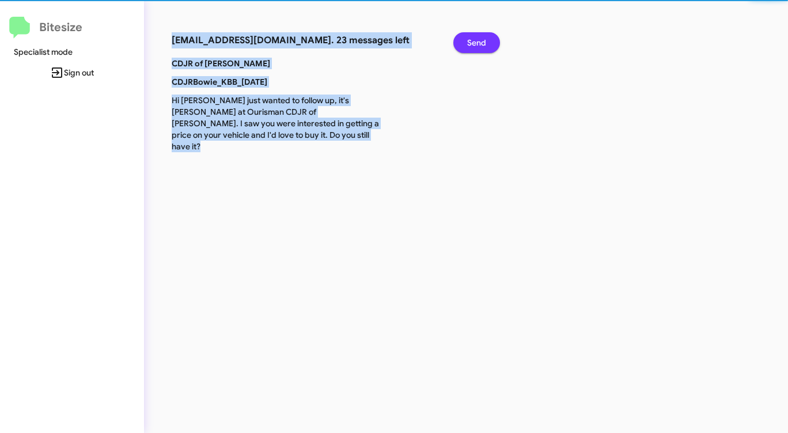
click at [476, 43] on span "Send" at bounding box center [476, 42] width 19 height 21
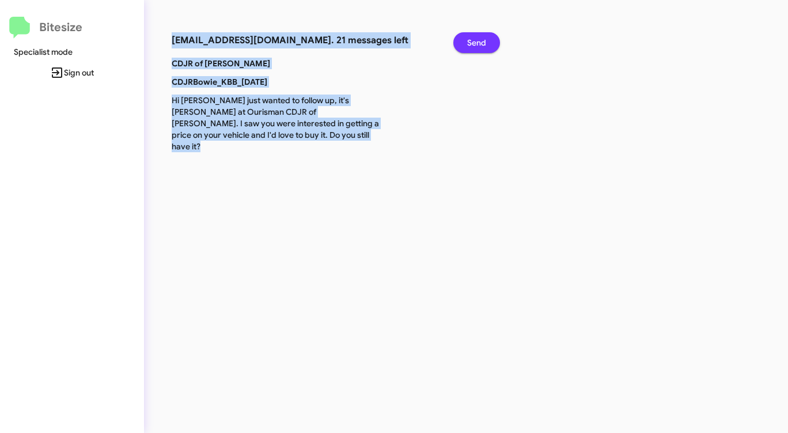
click at [476, 43] on span "Send" at bounding box center [476, 42] width 19 height 21
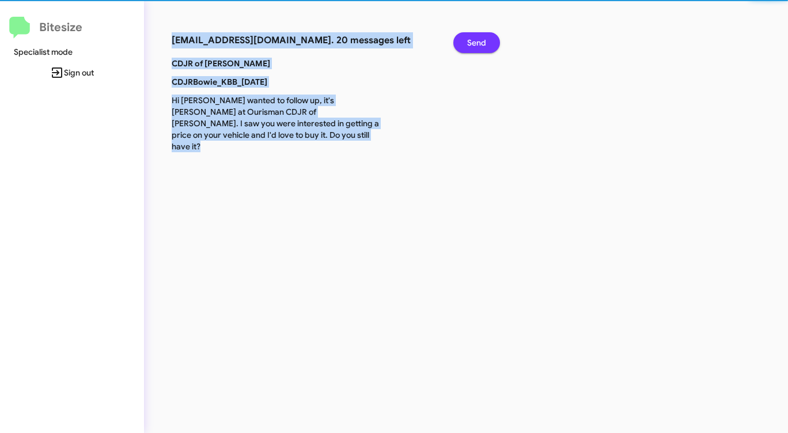
click at [476, 43] on span "Send" at bounding box center [476, 42] width 19 height 21
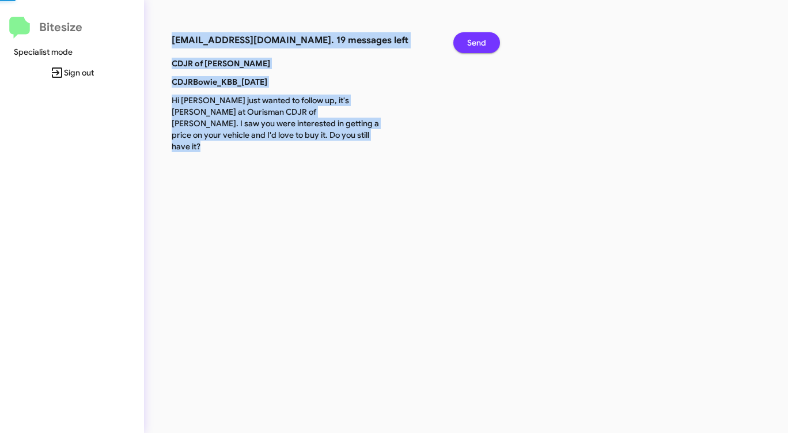
click at [476, 43] on span "Send" at bounding box center [476, 42] width 19 height 21
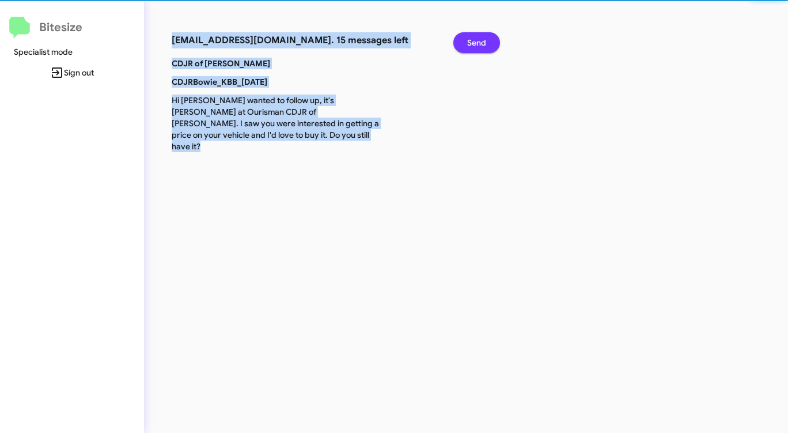
click at [476, 43] on span "Send" at bounding box center [476, 42] width 19 height 21
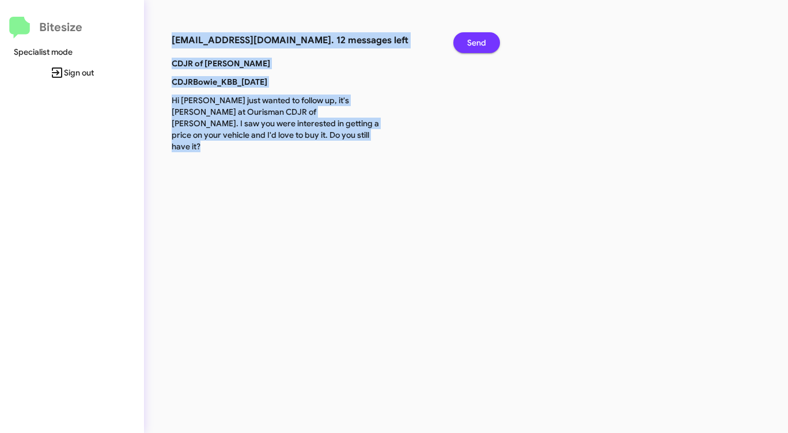
click at [476, 43] on span "Send" at bounding box center [476, 42] width 19 height 21
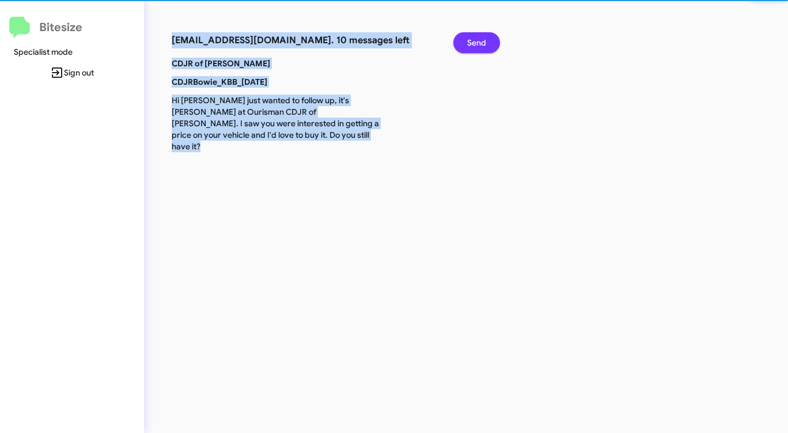
click at [476, 43] on span "Send" at bounding box center [476, 42] width 19 height 21
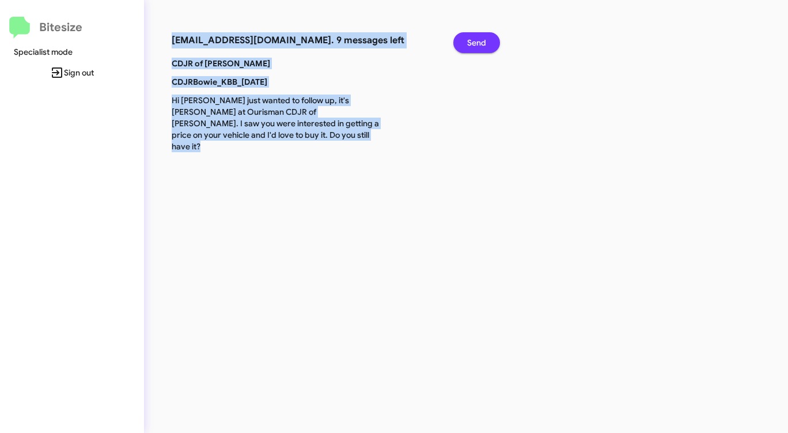
click at [476, 43] on span "Send" at bounding box center [476, 42] width 19 height 21
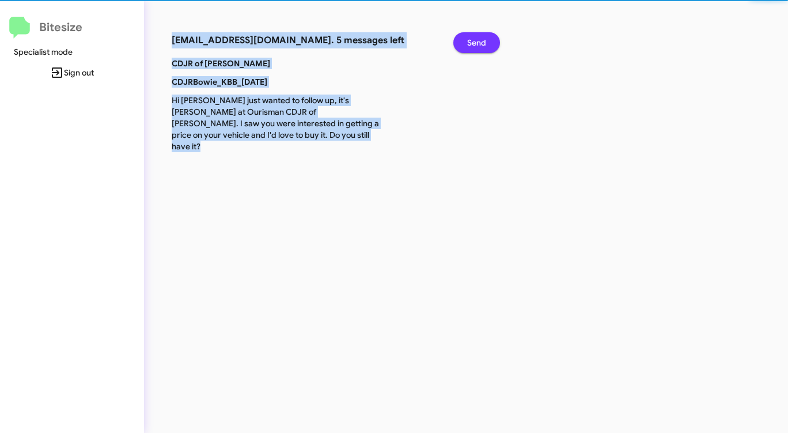
click at [476, 43] on span "Send" at bounding box center [476, 42] width 19 height 21
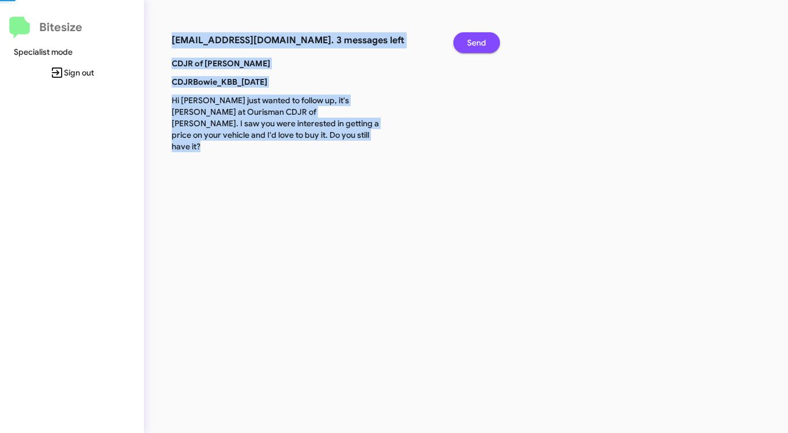
click at [475, 43] on span "Send" at bounding box center [476, 42] width 19 height 21
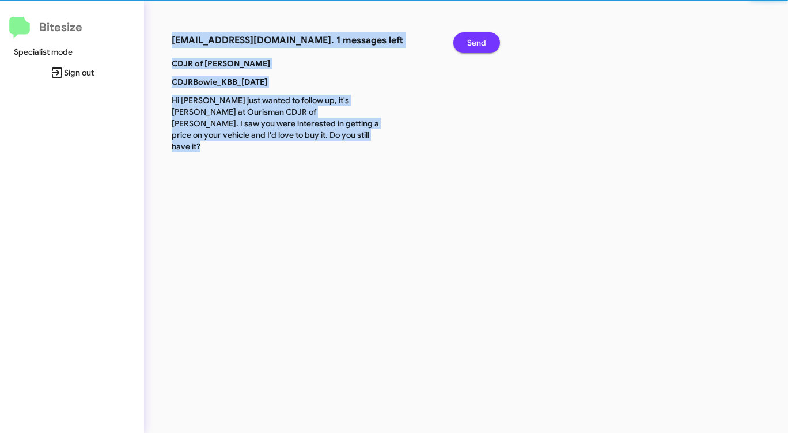
click at [475, 43] on span "Send" at bounding box center [476, 42] width 19 height 21
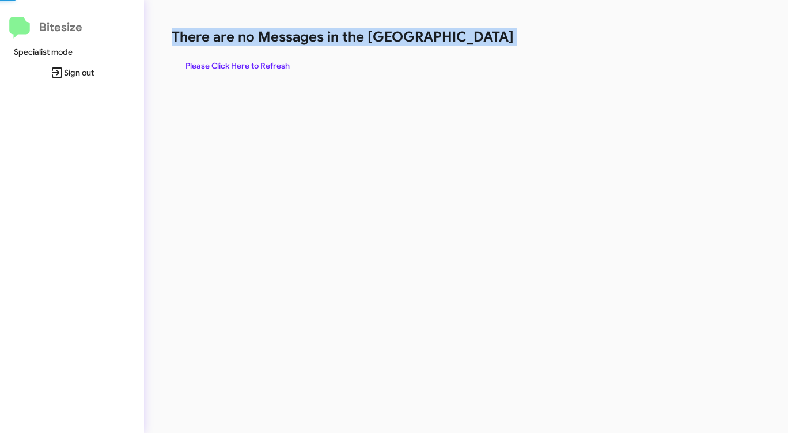
click at [475, 43] on h1 "There are no Messages in the [GEOGRAPHIC_DATA]" at bounding box center [413, 37] width 482 height 18
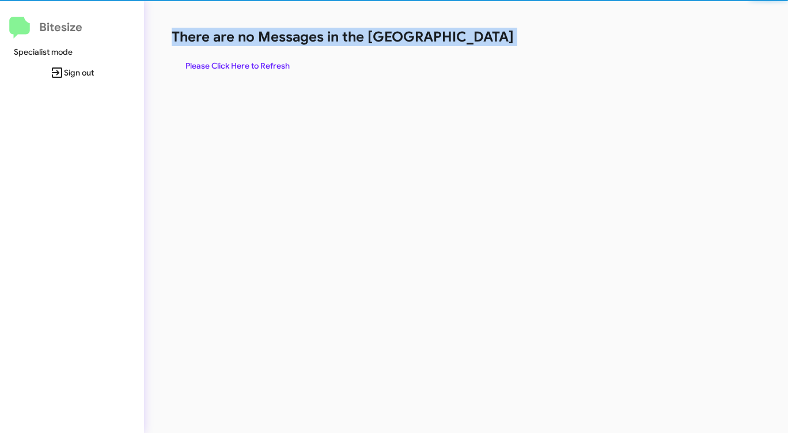
click at [475, 43] on h1 "There are no Messages in the [GEOGRAPHIC_DATA]" at bounding box center [413, 37] width 482 height 18
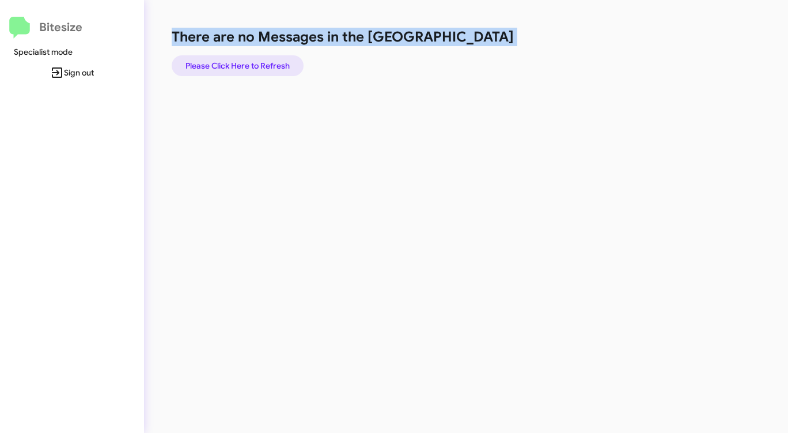
click at [275, 59] on span "Please Click Here to Refresh" at bounding box center [238, 65] width 104 height 21
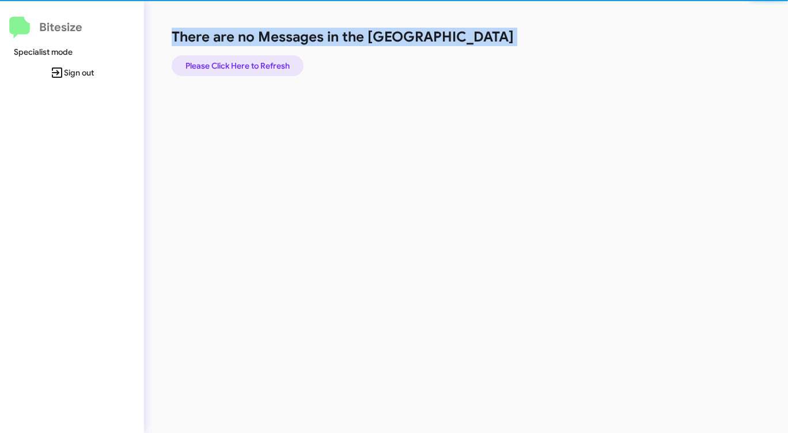
click at [275, 59] on span "Please Click Here to Refresh" at bounding box center [238, 65] width 104 height 21
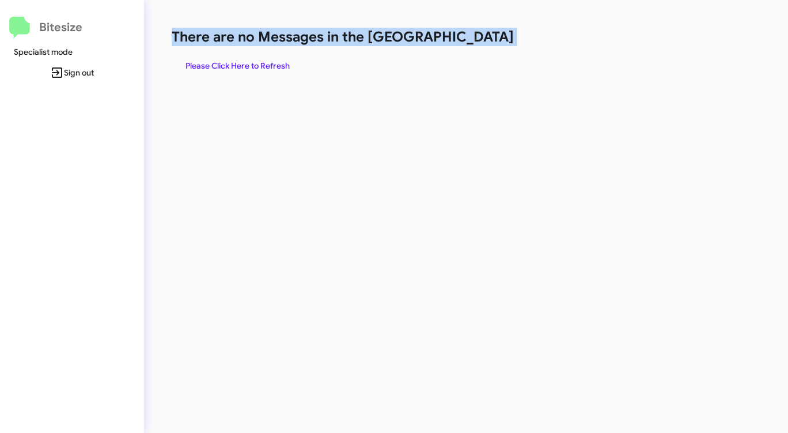
click at [272, 59] on span "Please Click Here to Refresh" at bounding box center [238, 65] width 104 height 21
click at [271, 60] on span "Please Click Here to Refresh" at bounding box center [238, 65] width 104 height 21
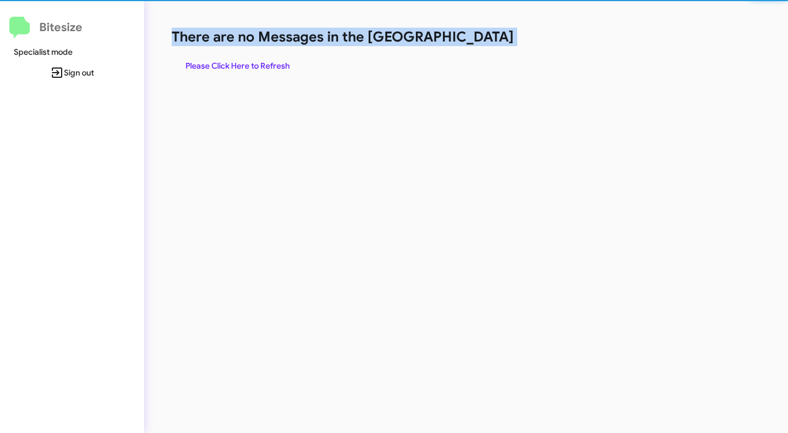
click at [271, 60] on span "Please Click Here to Refresh" at bounding box center [238, 65] width 104 height 21
click at [272, 60] on span "Please Click Here to Refresh" at bounding box center [238, 65] width 104 height 21
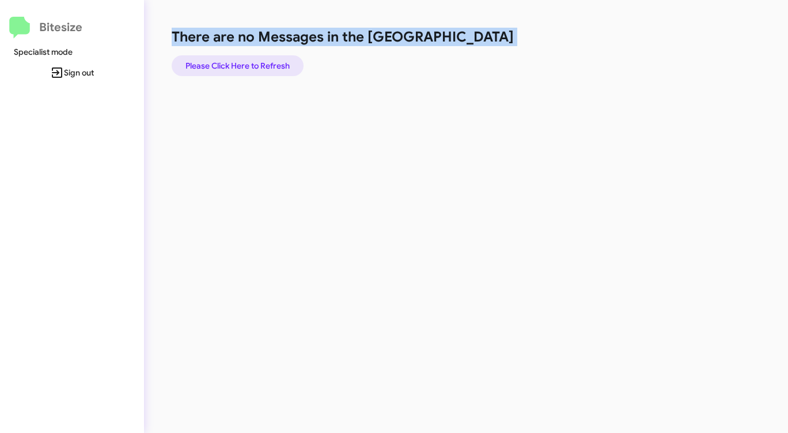
click at [254, 64] on span "Please Click Here to Refresh" at bounding box center [238, 65] width 104 height 21
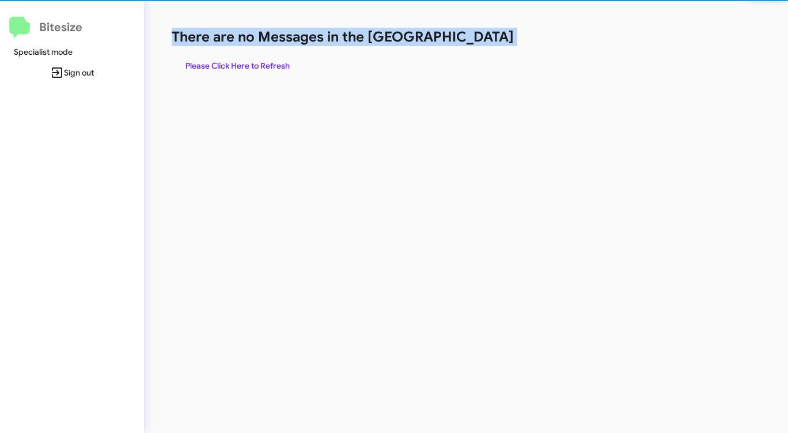
click at [254, 64] on span "Please Click Here to Refresh" at bounding box center [238, 65] width 104 height 21
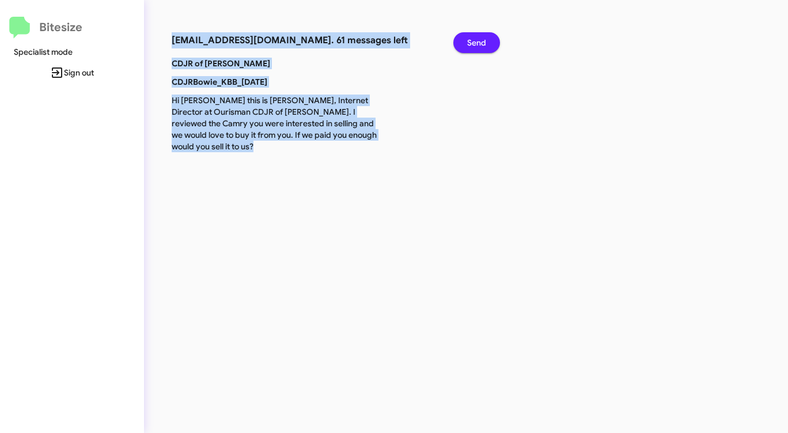
click at [480, 45] on span "Send" at bounding box center [476, 42] width 19 height 21
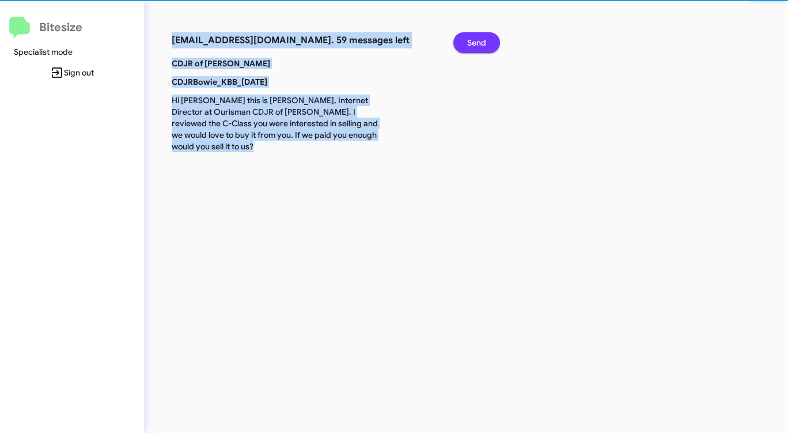
click at [480, 45] on span "Send" at bounding box center [476, 42] width 19 height 21
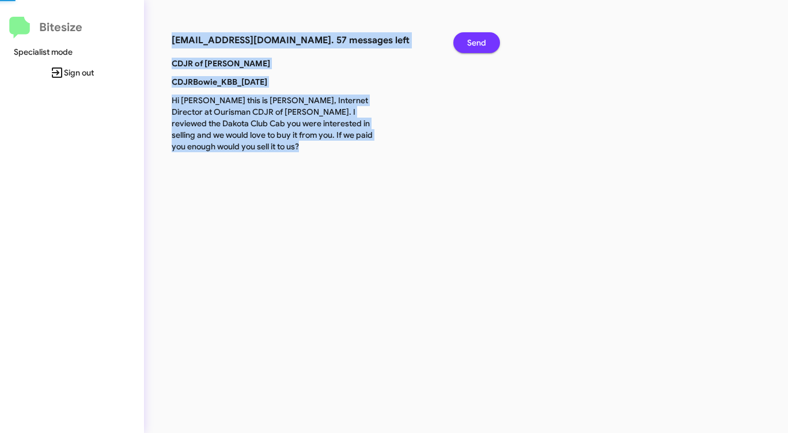
click at [480, 45] on span "Send" at bounding box center [476, 42] width 19 height 21
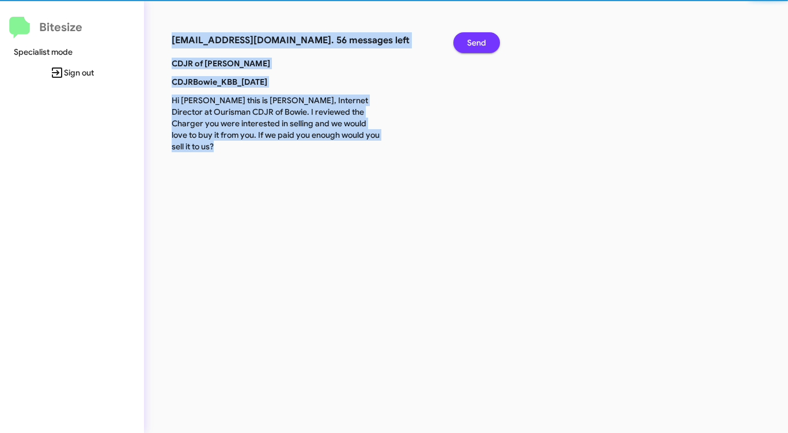
click at [480, 45] on span "Send" at bounding box center [476, 42] width 19 height 21
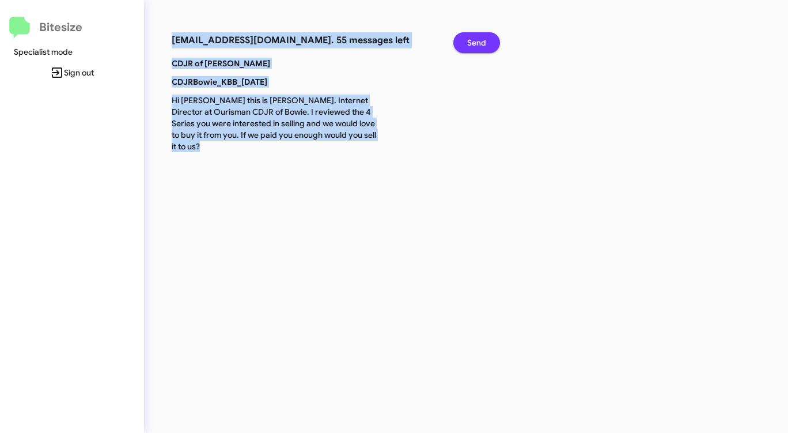
click at [480, 45] on span "Send" at bounding box center [476, 42] width 19 height 21
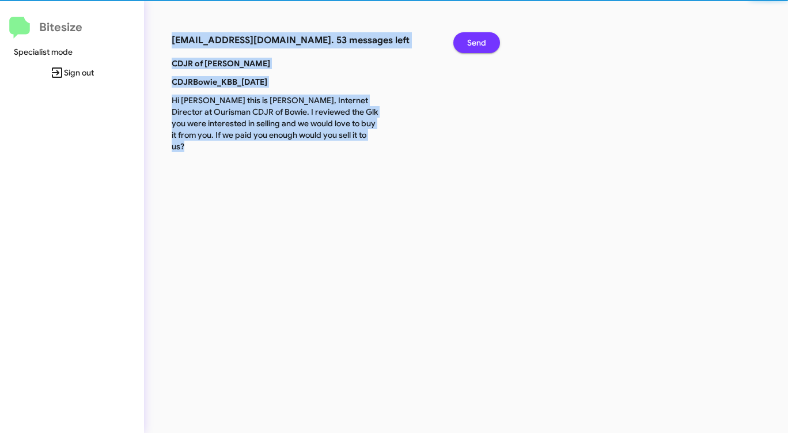
click at [480, 45] on span "Send" at bounding box center [476, 42] width 19 height 21
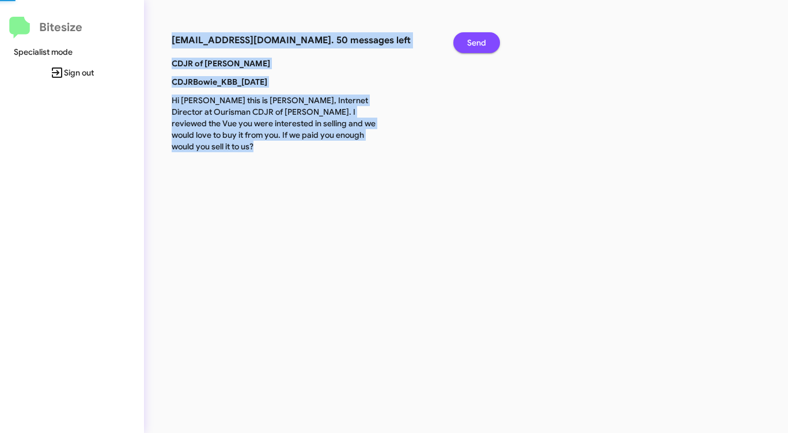
click at [480, 45] on span "Send" at bounding box center [476, 42] width 19 height 21
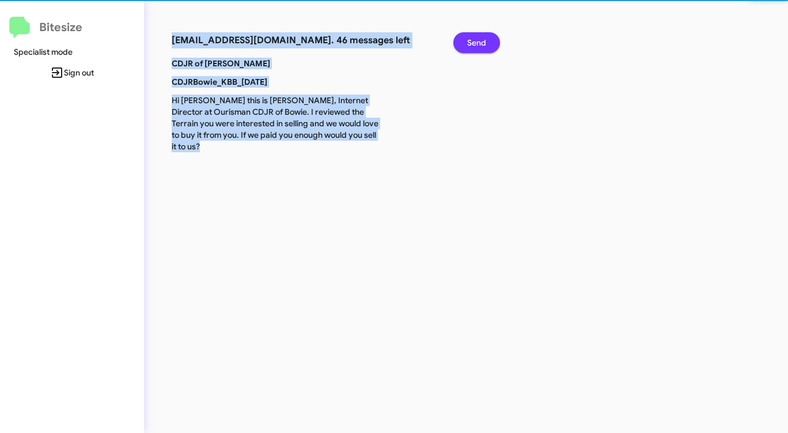
click at [480, 45] on span "Send" at bounding box center [476, 42] width 19 height 21
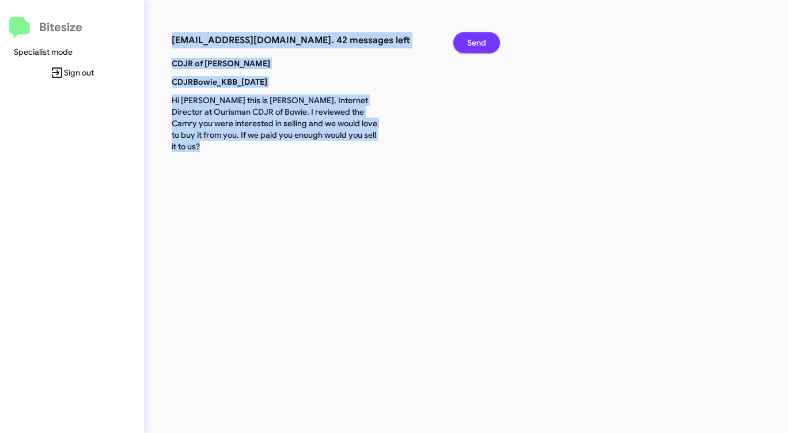
click at [480, 45] on span "Send" at bounding box center [476, 42] width 19 height 21
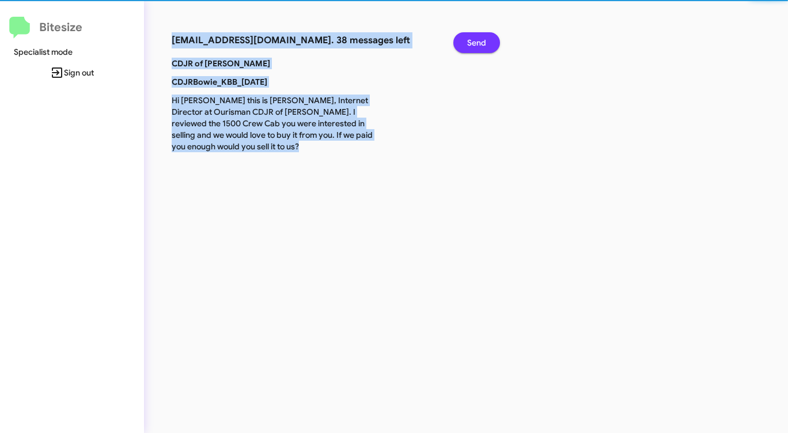
click at [480, 45] on span "Send" at bounding box center [476, 42] width 19 height 21
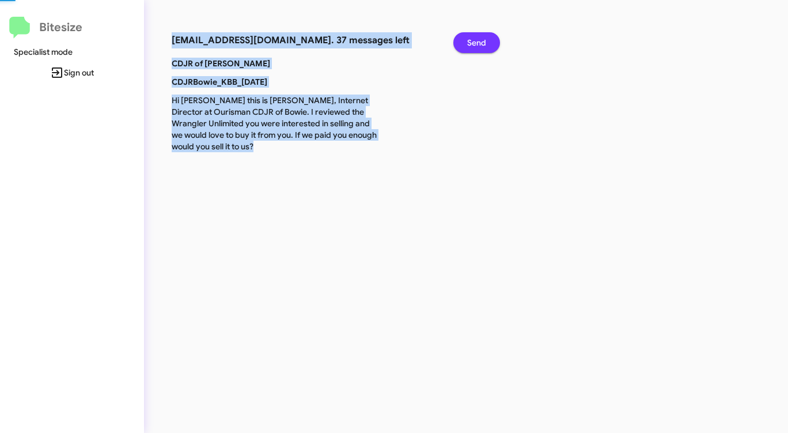
click at [480, 45] on span "Send" at bounding box center [476, 42] width 19 height 21
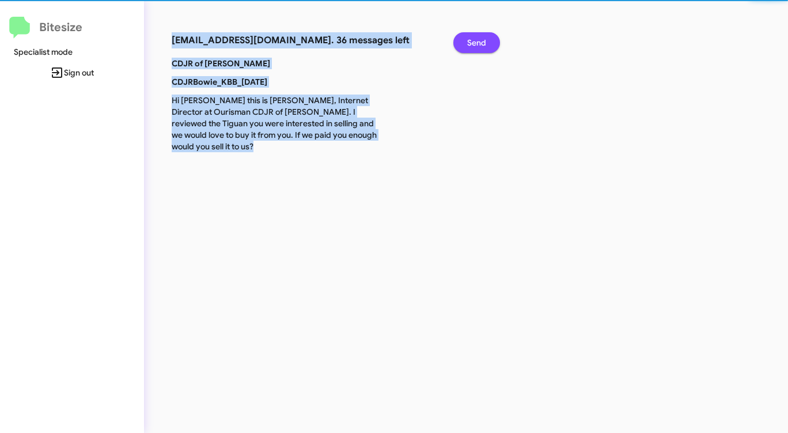
click at [480, 45] on span "Send" at bounding box center [476, 42] width 19 height 21
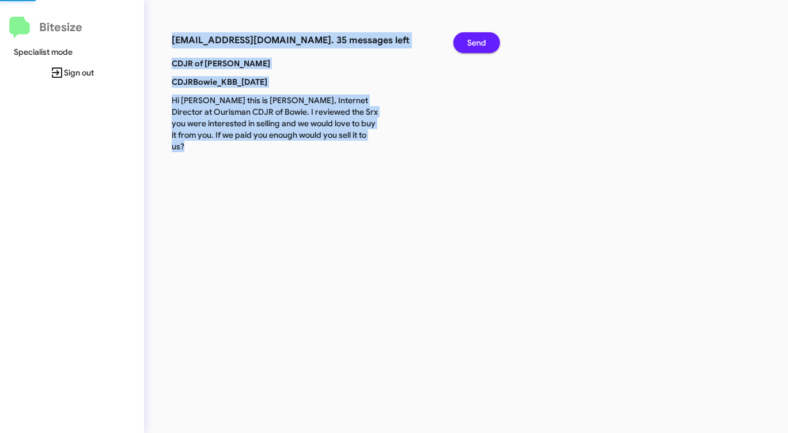
click at [480, 45] on span "Send" at bounding box center [476, 42] width 19 height 21
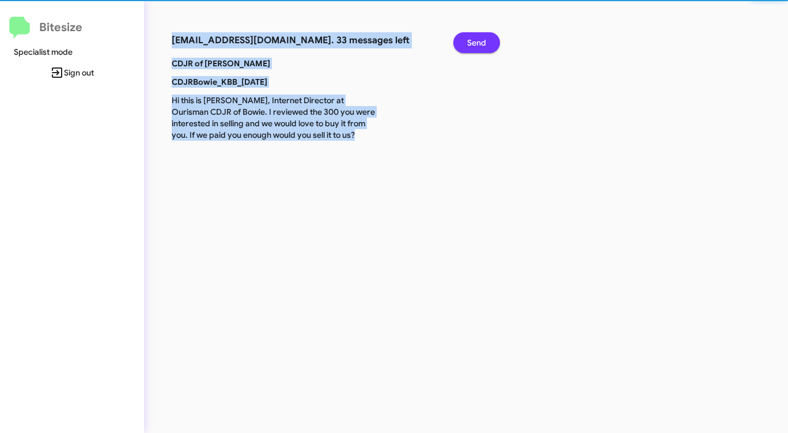
click at [480, 45] on span "Send" at bounding box center [476, 42] width 19 height 21
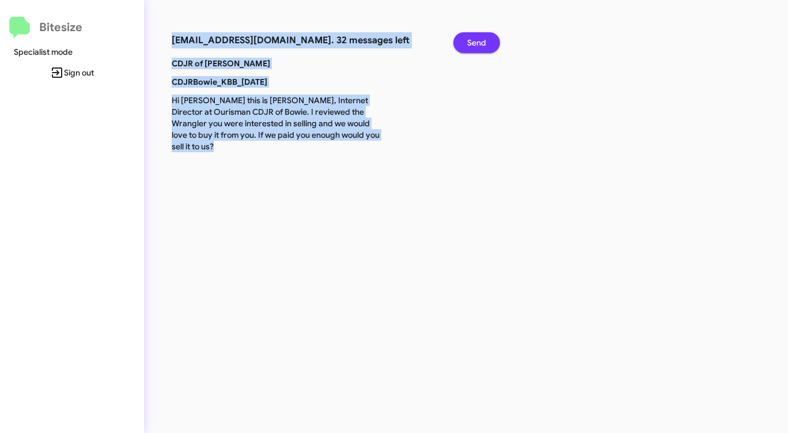
click at [480, 45] on span "Send" at bounding box center [476, 42] width 19 height 21
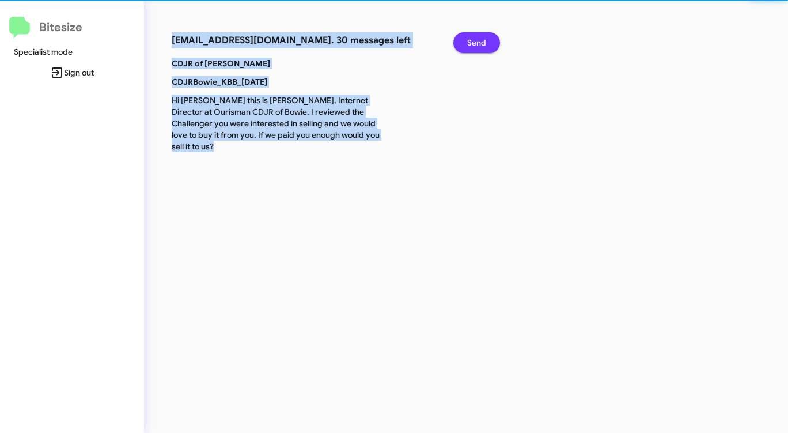
click at [480, 45] on span "Send" at bounding box center [476, 42] width 19 height 21
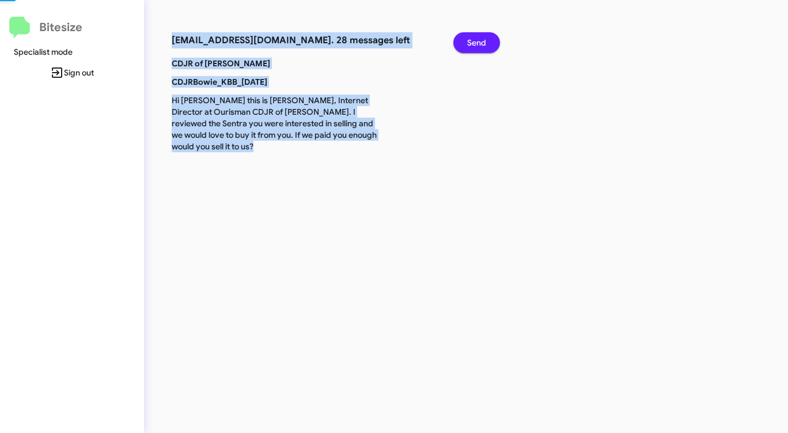
click at [480, 45] on span "Send" at bounding box center [476, 42] width 19 height 21
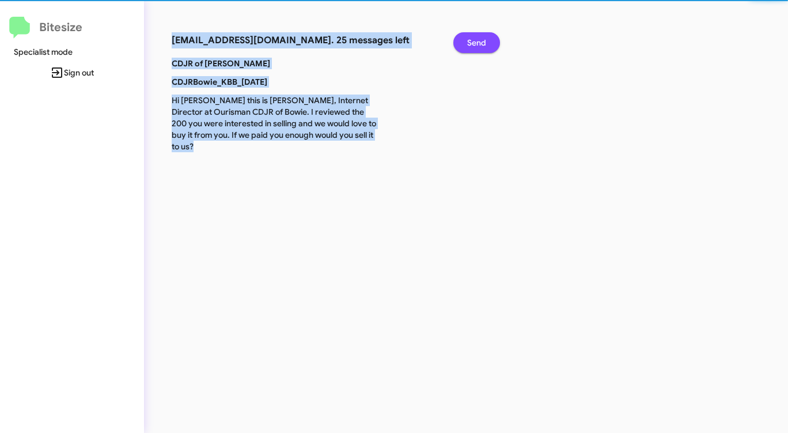
click at [480, 45] on span "Send" at bounding box center [476, 42] width 19 height 21
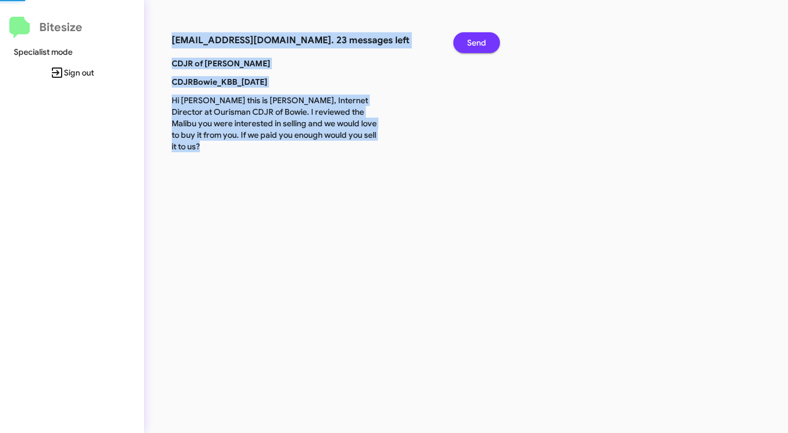
click at [480, 45] on span "Send" at bounding box center [476, 42] width 19 height 21
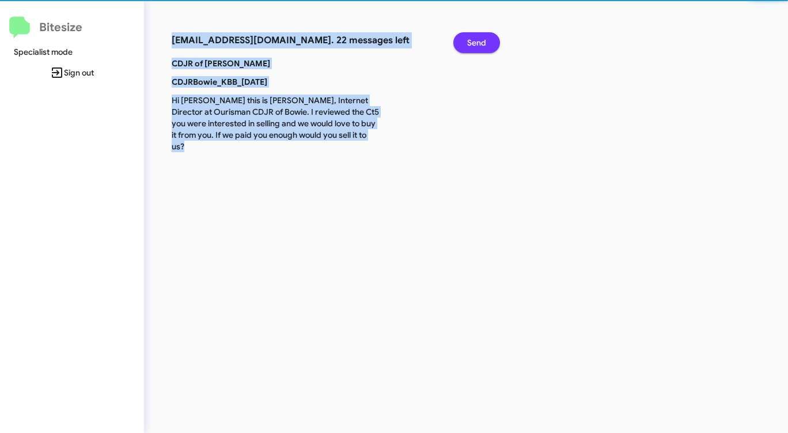
click at [480, 45] on span "Send" at bounding box center [476, 42] width 19 height 21
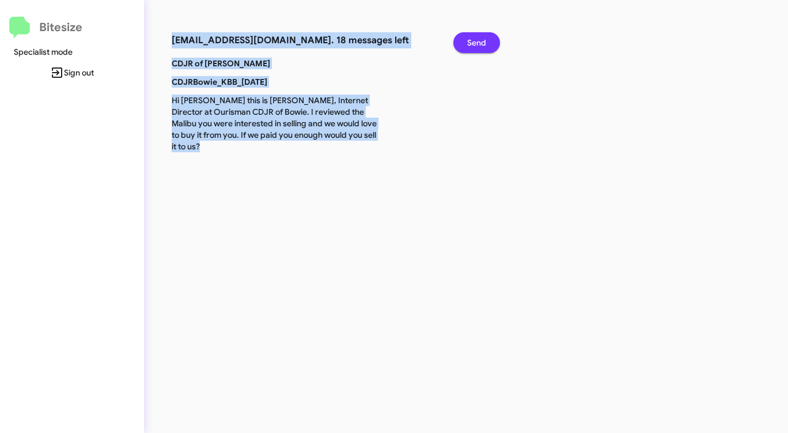
click at [480, 45] on span "Send" at bounding box center [476, 42] width 19 height 21
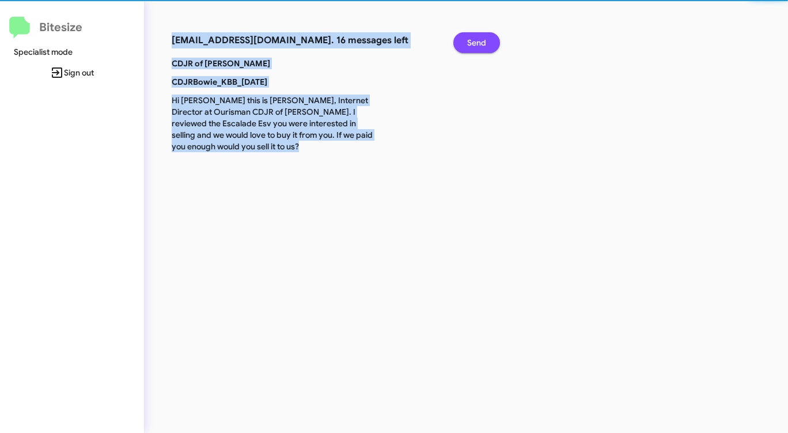
click at [480, 45] on span "Send" at bounding box center [476, 42] width 19 height 21
click at [480, 46] on span "Send" at bounding box center [476, 42] width 19 height 21
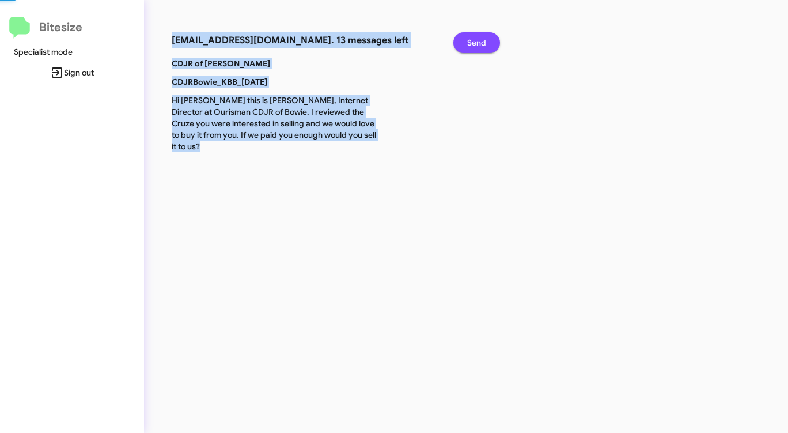
click at [480, 46] on span "Send" at bounding box center [476, 42] width 19 height 21
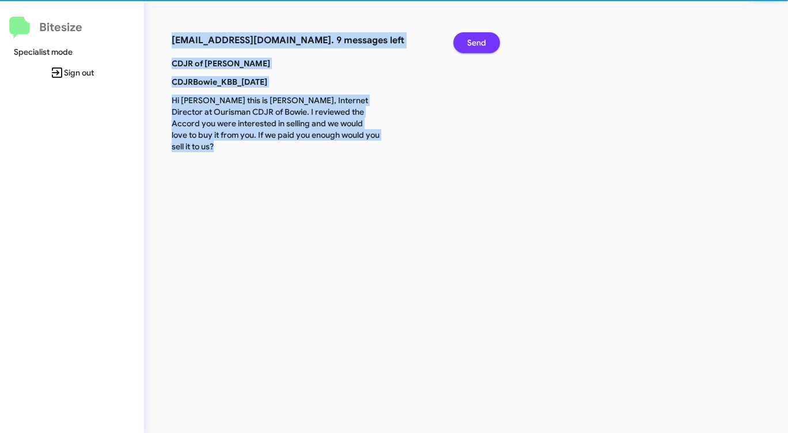
click at [480, 46] on span "Send" at bounding box center [476, 42] width 19 height 21
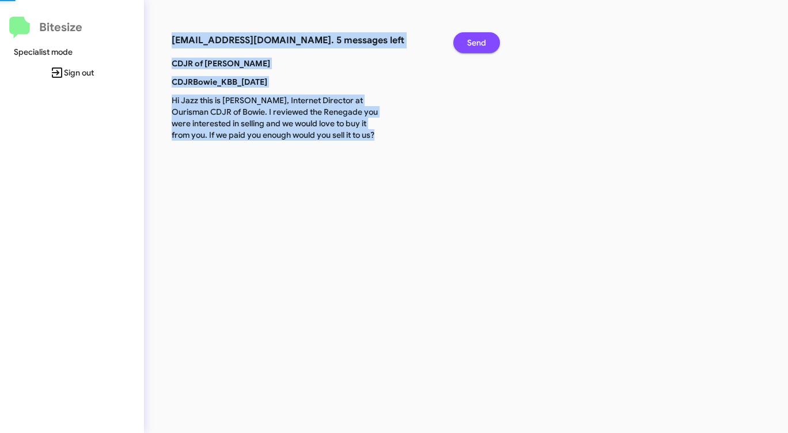
click at [480, 46] on span "Send" at bounding box center [476, 42] width 19 height 21
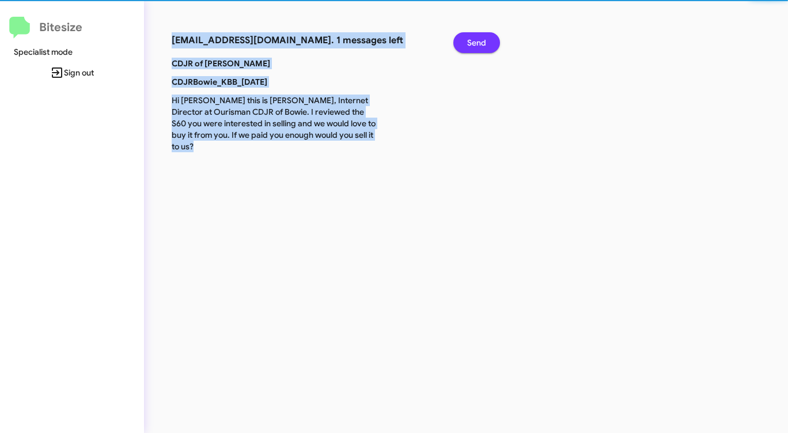
click at [480, 46] on span "Send" at bounding box center [476, 42] width 19 height 21
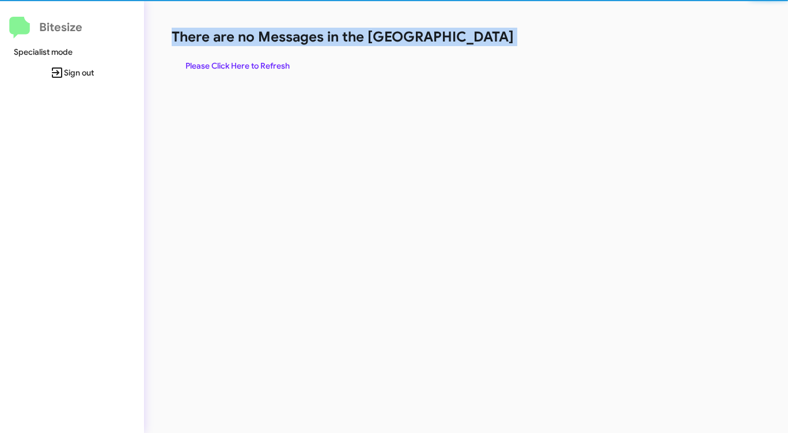
click at [480, 46] on h1 "There are no Messages in the [GEOGRAPHIC_DATA]" at bounding box center [413, 37] width 482 height 18
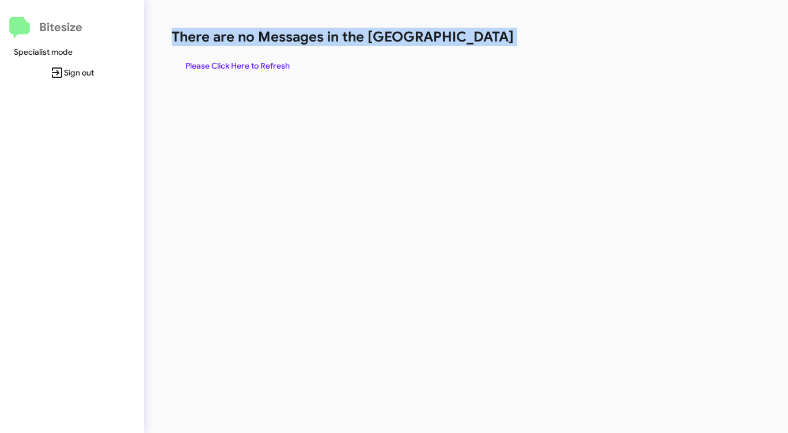
click at [480, 46] on h1 "There are no Messages in the [GEOGRAPHIC_DATA]" at bounding box center [413, 37] width 482 height 18
click at [262, 60] on span "Please Click Here to Refresh" at bounding box center [238, 65] width 104 height 21
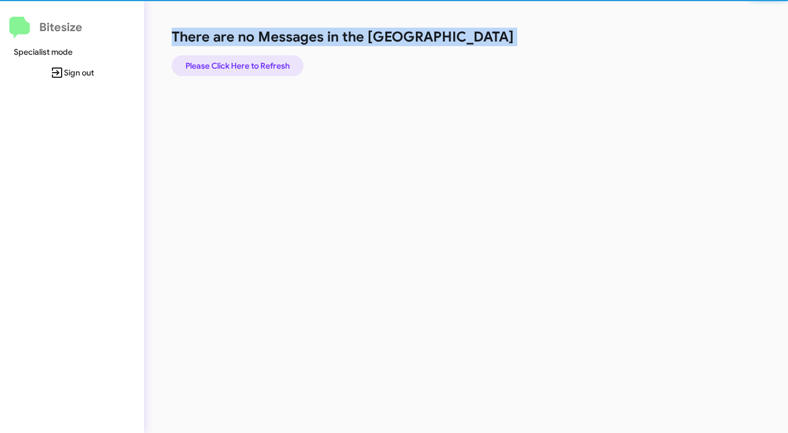
click at [262, 60] on span "Please Click Here to Refresh" at bounding box center [238, 65] width 104 height 21
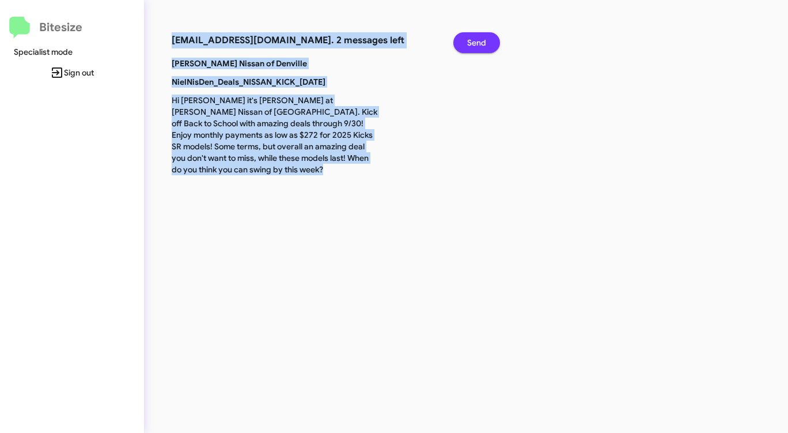
click at [483, 45] on span "Send" at bounding box center [476, 42] width 19 height 21
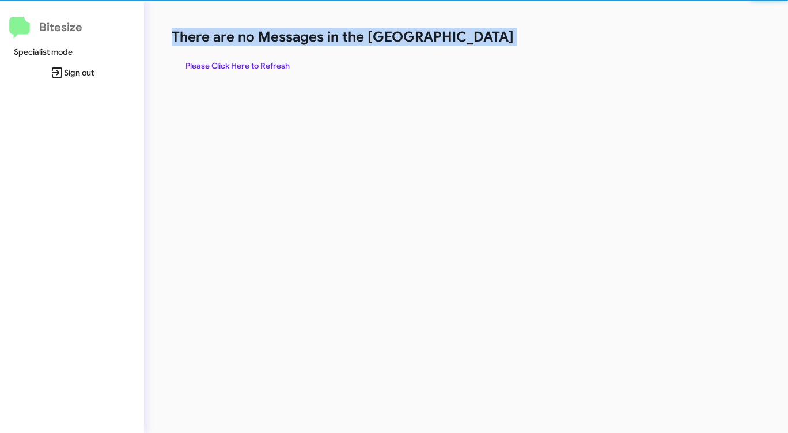
click at [483, 45] on h1 "There are no Messages in the [GEOGRAPHIC_DATA]" at bounding box center [413, 37] width 482 height 18
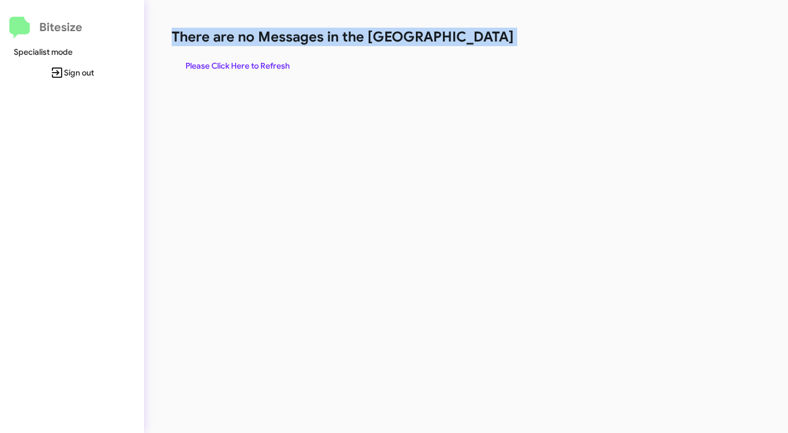
click at [483, 45] on h1 "There are no Messages in the [GEOGRAPHIC_DATA]" at bounding box center [413, 37] width 482 height 18
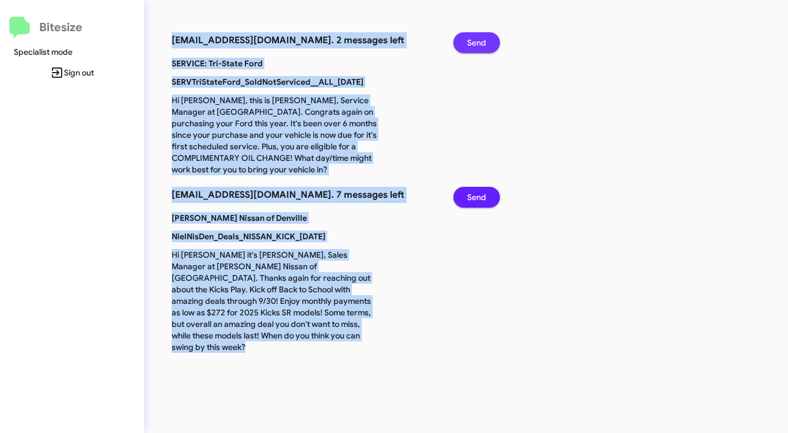
click at [483, 45] on span "Send" at bounding box center [476, 42] width 19 height 21
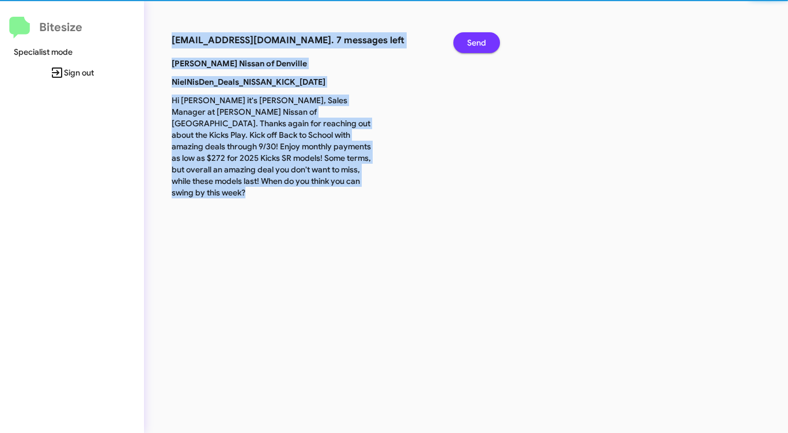
click at [483, 45] on span "Send" at bounding box center [476, 42] width 19 height 21
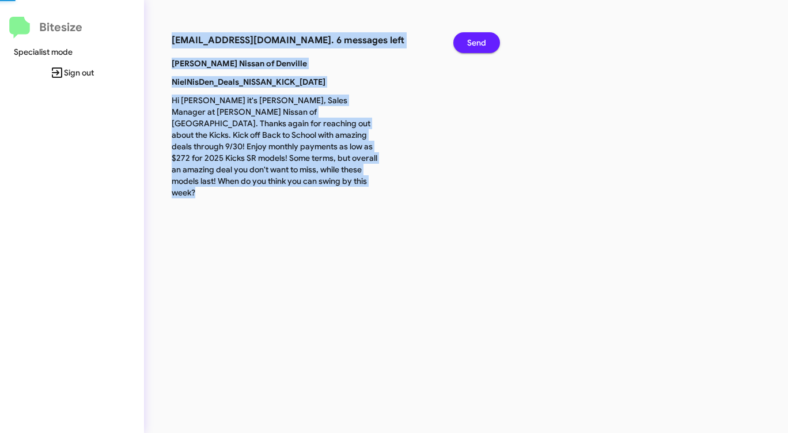
click at [483, 45] on span "Send" at bounding box center [476, 42] width 19 height 21
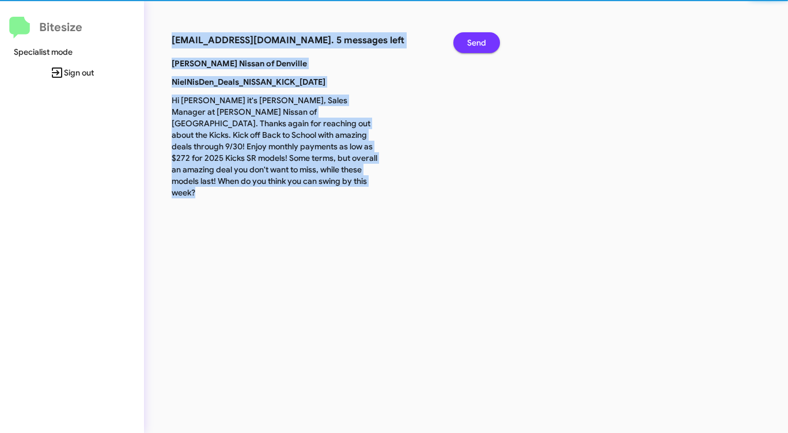
click at [483, 45] on span "Send" at bounding box center [476, 42] width 19 height 21
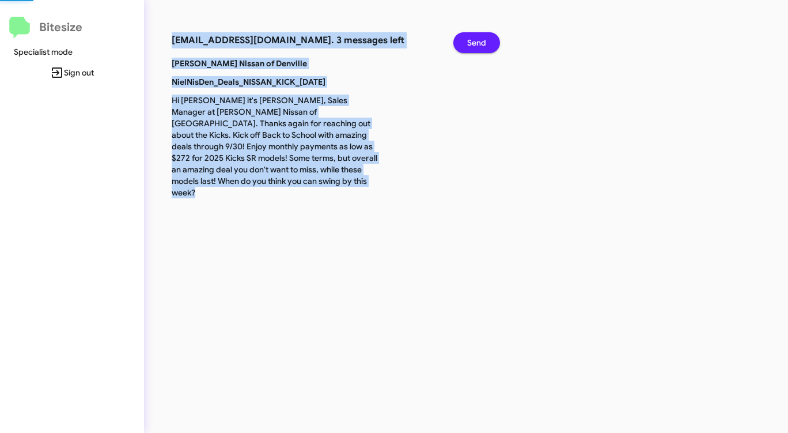
click at [483, 45] on span "Send" at bounding box center [476, 42] width 19 height 21
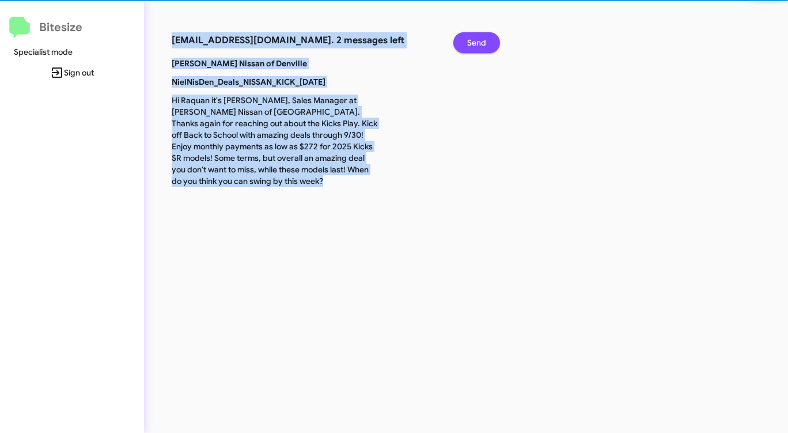
click at [483, 45] on span "Send" at bounding box center [476, 42] width 19 height 21
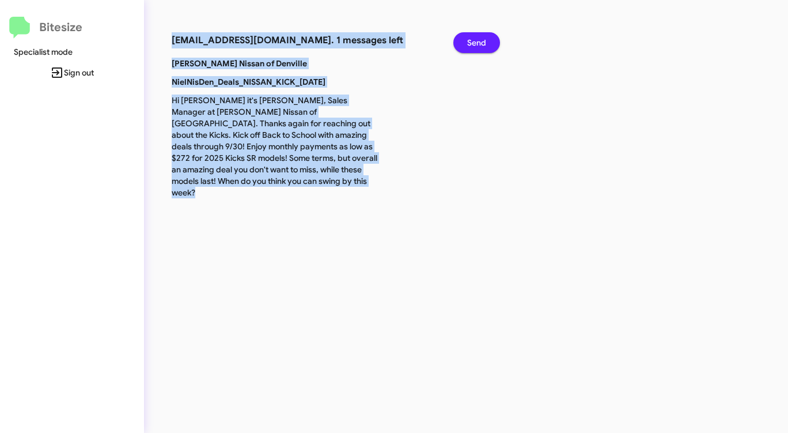
click at [483, 45] on span "Send" at bounding box center [476, 42] width 19 height 21
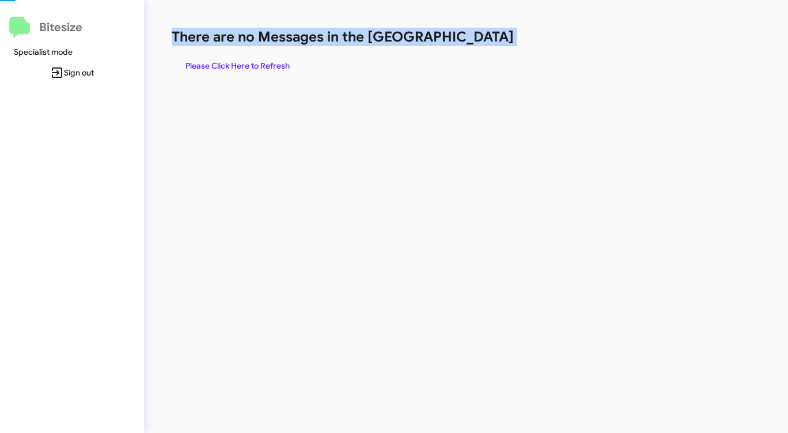
click at [483, 45] on h1 "There are no Messages in the [GEOGRAPHIC_DATA]" at bounding box center [413, 37] width 482 height 18
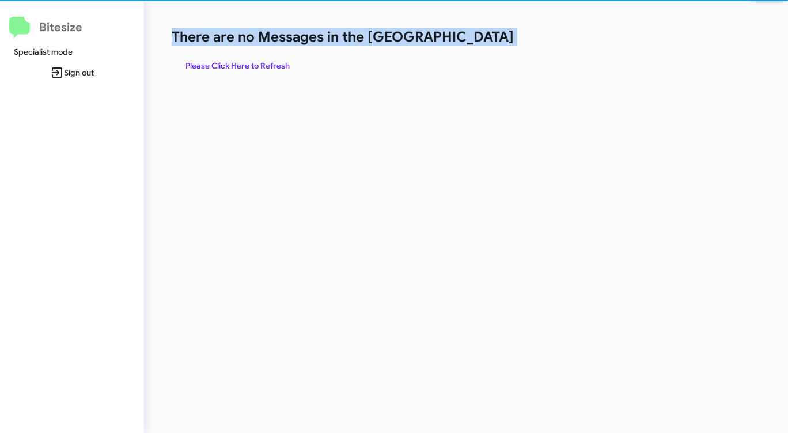
click at [483, 45] on h1 "There are no Messages in the [GEOGRAPHIC_DATA]" at bounding box center [413, 37] width 482 height 18
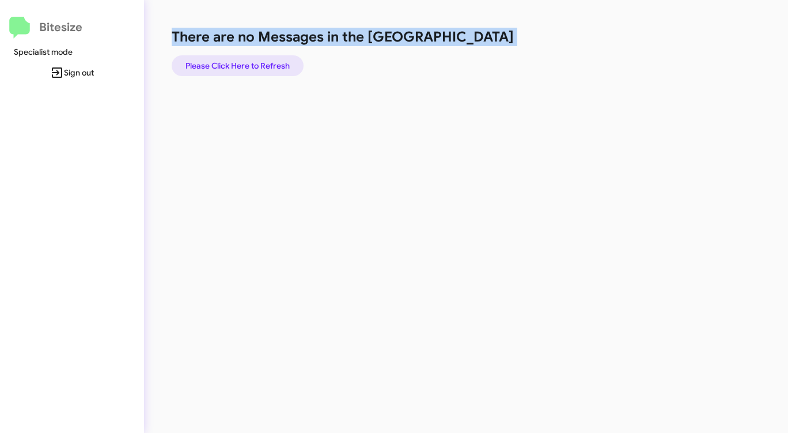
click at [265, 64] on span "Please Click Here to Refresh" at bounding box center [238, 65] width 104 height 21
click at [264, 64] on span "Please Click Here to Refresh" at bounding box center [238, 65] width 104 height 21
click at [263, 64] on span "Please Click Here to Refresh" at bounding box center [238, 65] width 104 height 21
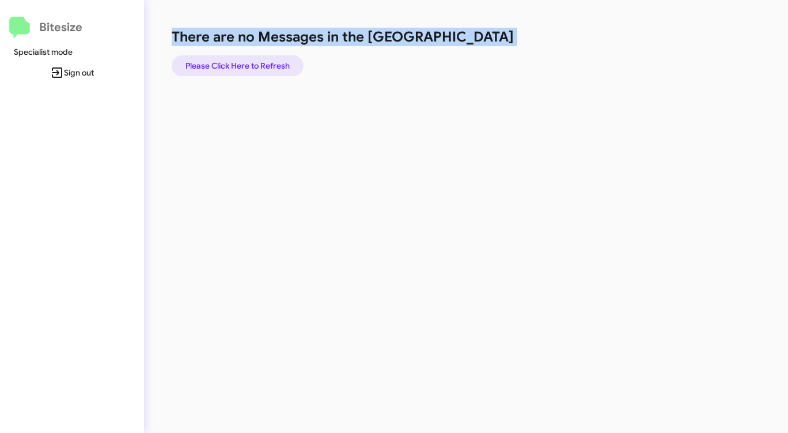
click at [263, 64] on span "Please Click Here to Refresh" at bounding box center [238, 65] width 104 height 21
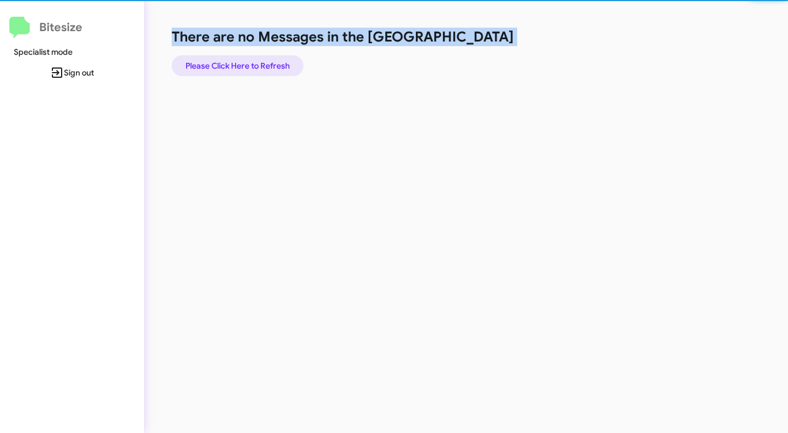
click at [263, 64] on span "Please Click Here to Refresh" at bounding box center [238, 65] width 104 height 21
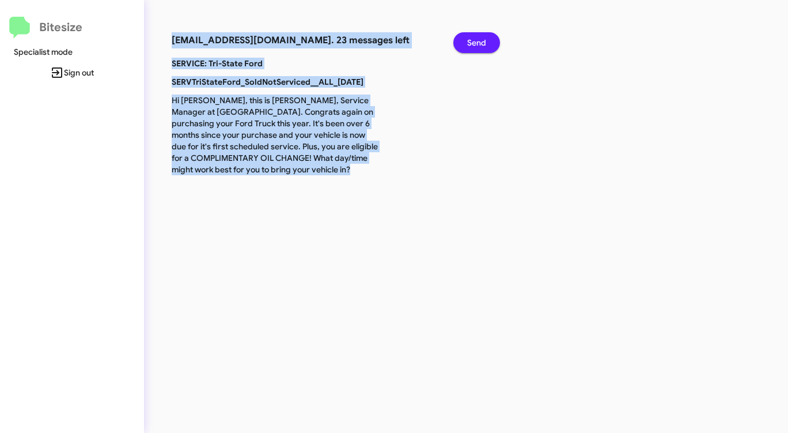
click at [471, 41] on span "Send" at bounding box center [476, 42] width 19 height 21
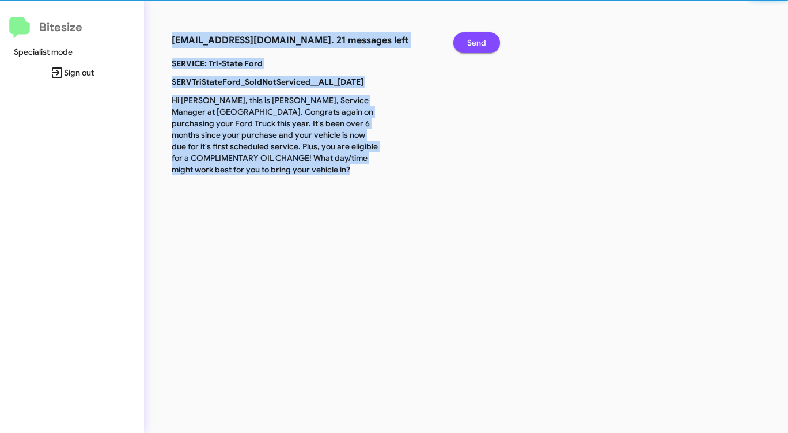
click at [471, 41] on span "Send" at bounding box center [476, 42] width 19 height 21
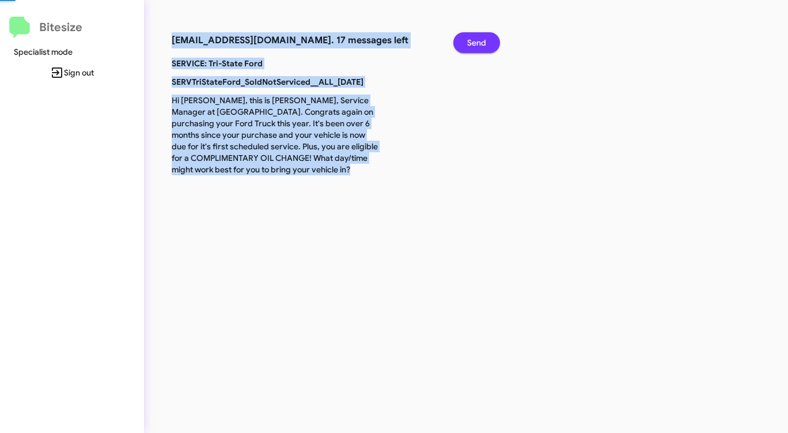
click at [471, 41] on span "Send" at bounding box center [476, 42] width 19 height 21
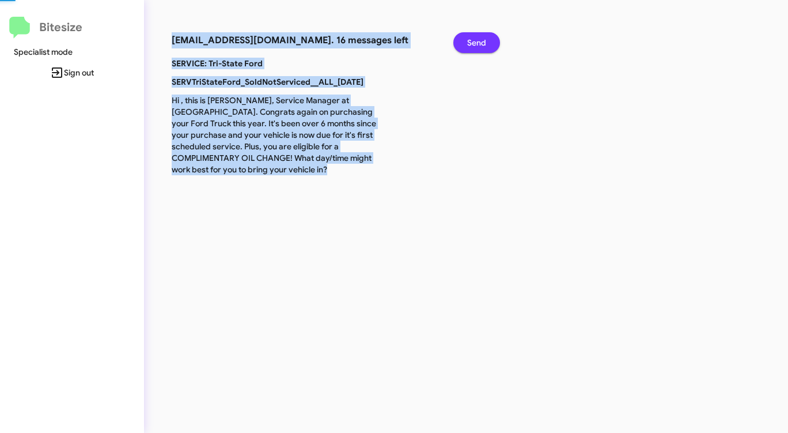
click at [471, 41] on span "Send" at bounding box center [476, 42] width 19 height 21
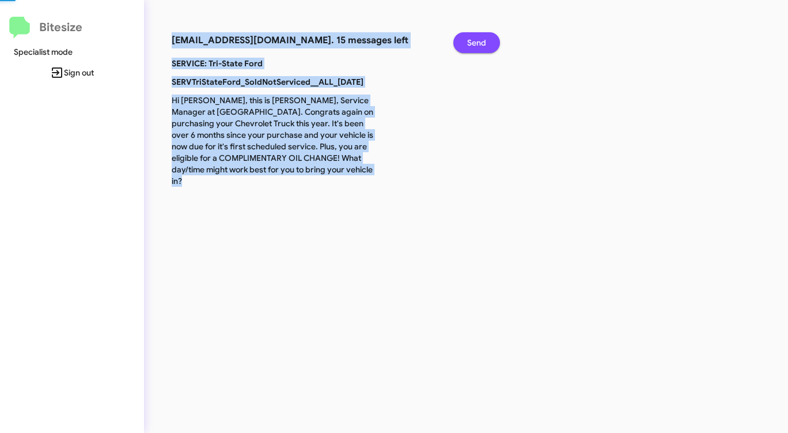
click at [471, 41] on span "Send" at bounding box center [476, 42] width 19 height 21
click at [471, 42] on span "Send" at bounding box center [476, 42] width 19 height 21
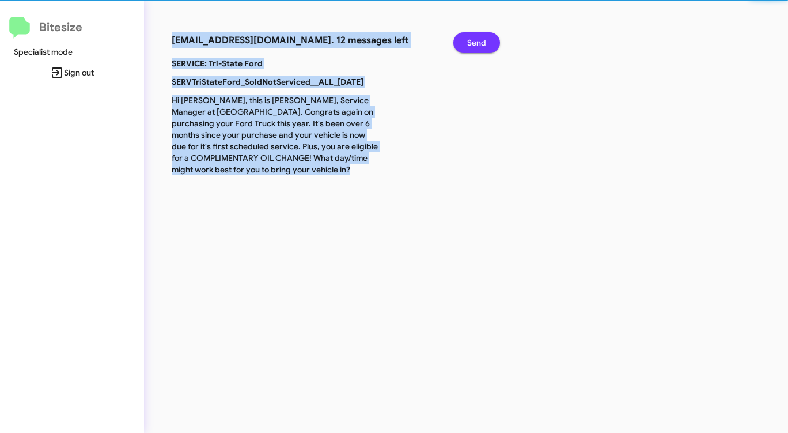
click at [471, 42] on span "Send" at bounding box center [476, 42] width 19 height 21
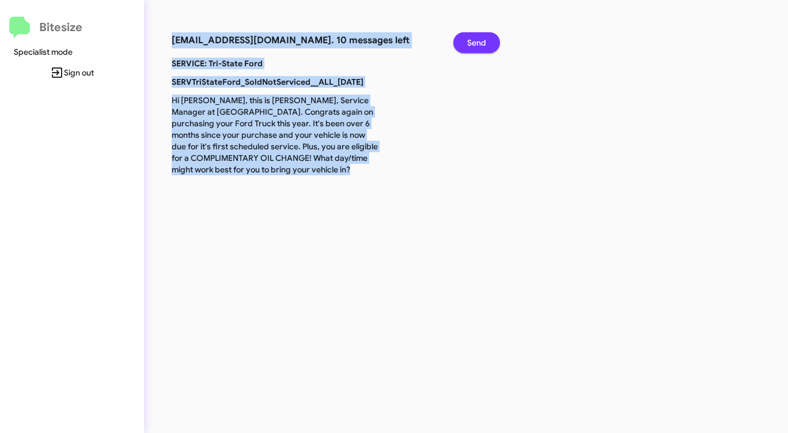
click at [471, 42] on span "Send" at bounding box center [476, 42] width 19 height 21
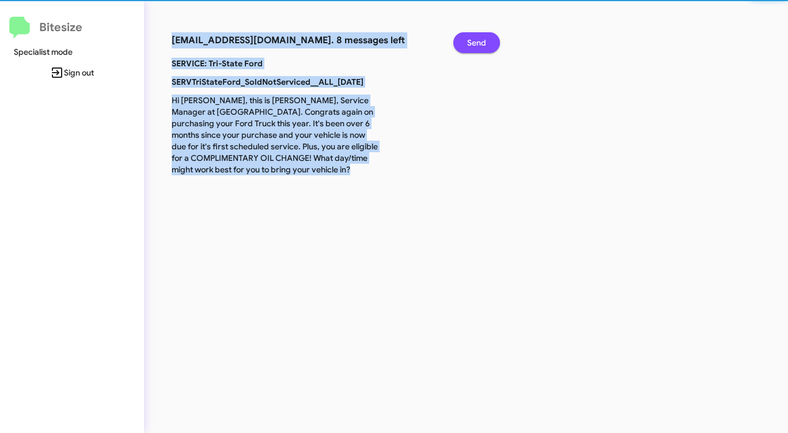
click at [471, 42] on span "Send" at bounding box center [476, 42] width 19 height 21
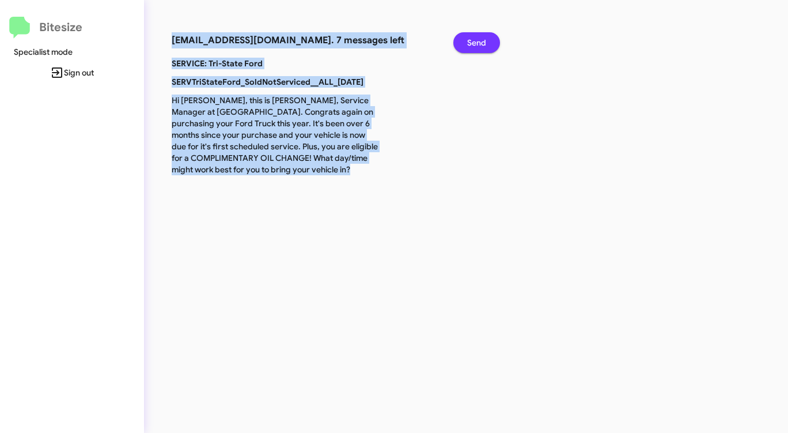
click at [471, 42] on span "Send" at bounding box center [476, 42] width 19 height 21
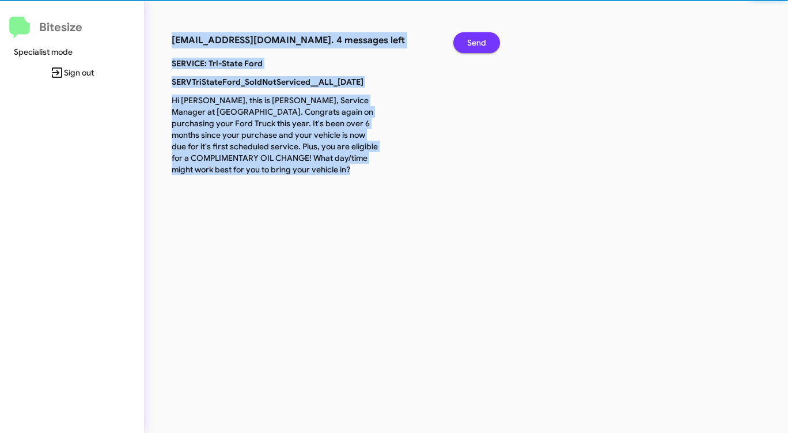
click at [471, 42] on span "Send" at bounding box center [476, 42] width 19 height 21
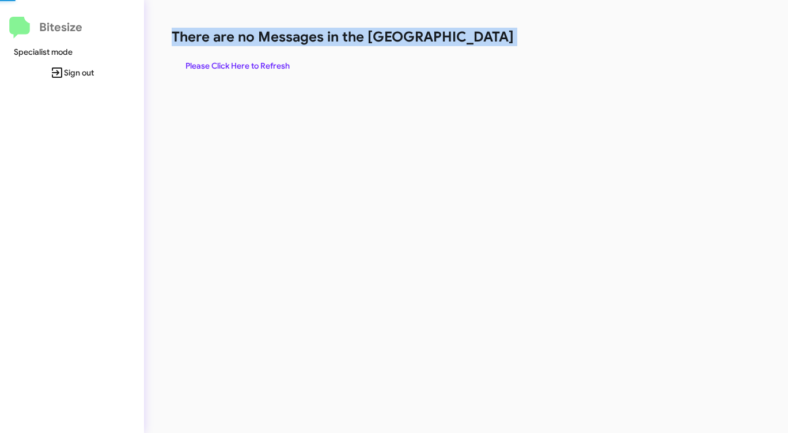
click at [470, 43] on h1 "There are no Messages in the [GEOGRAPHIC_DATA]" at bounding box center [413, 37] width 482 height 18
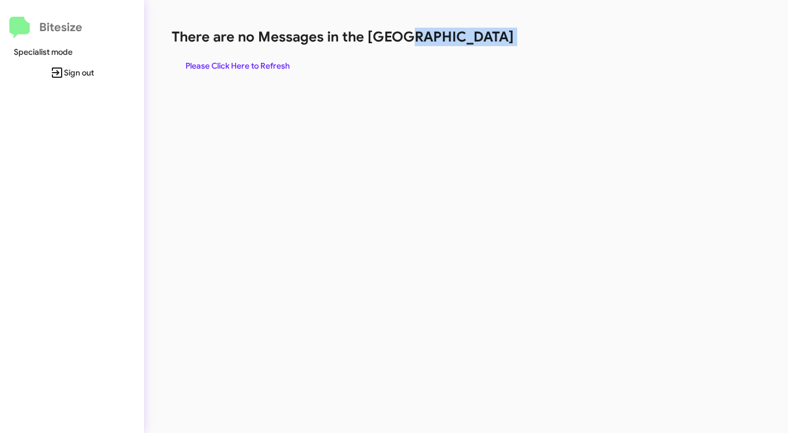
click at [470, 43] on h1 "There are no Messages in the [GEOGRAPHIC_DATA]" at bounding box center [413, 37] width 482 height 18
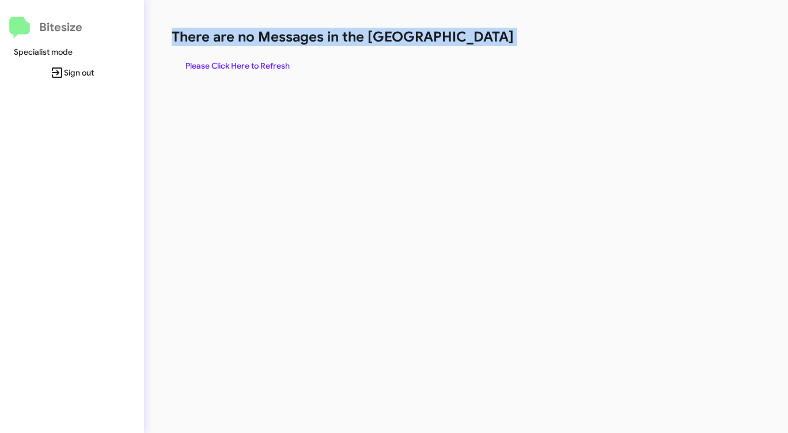
click at [470, 43] on h1 "There are no Messages in the [GEOGRAPHIC_DATA]" at bounding box center [413, 37] width 482 height 18
click at [264, 63] on span "Please Click Here to Refresh" at bounding box center [238, 65] width 104 height 21
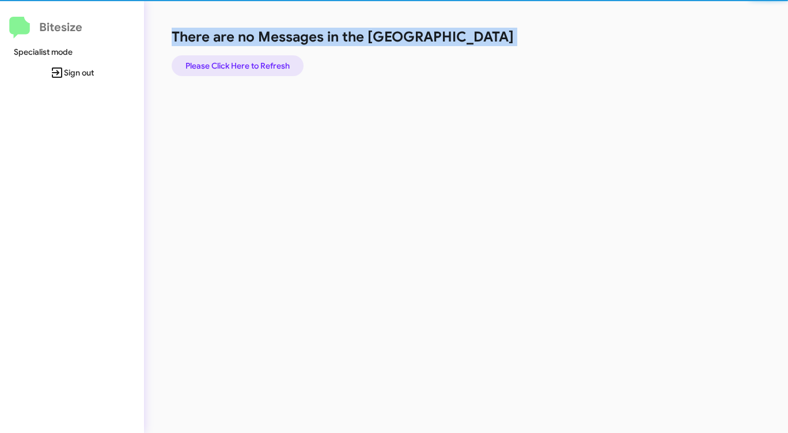
click at [264, 63] on span "Please Click Here to Refresh" at bounding box center [238, 65] width 104 height 21
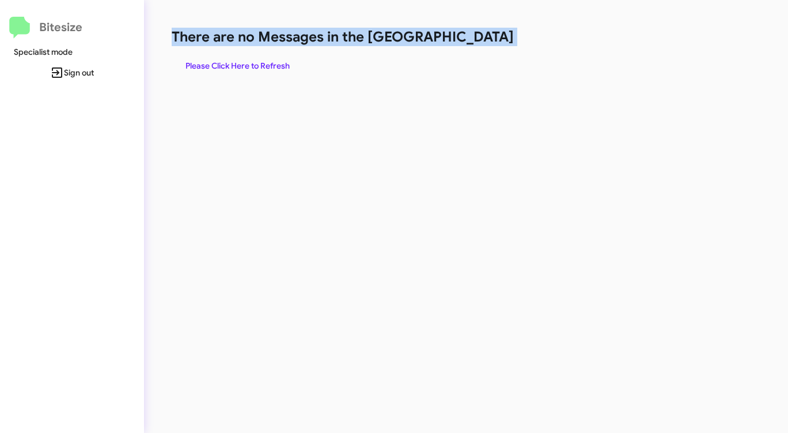
click at [264, 63] on span "Please Click Here to Refresh" at bounding box center [238, 65] width 104 height 21
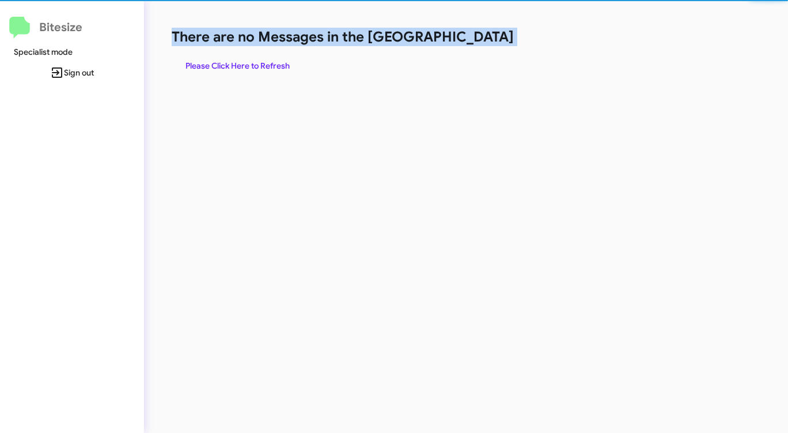
click at [264, 63] on span "Please Click Here to Refresh" at bounding box center [238, 65] width 104 height 21
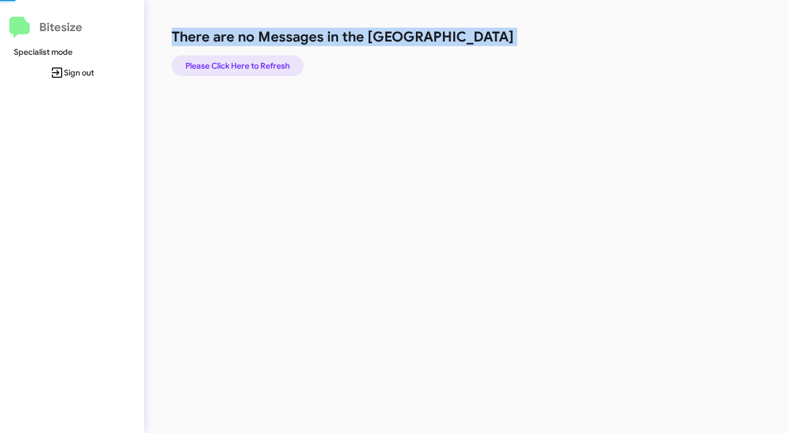
click at [264, 63] on span "Please Click Here to Refresh" at bounding box center [238, 65] width 104 height 21
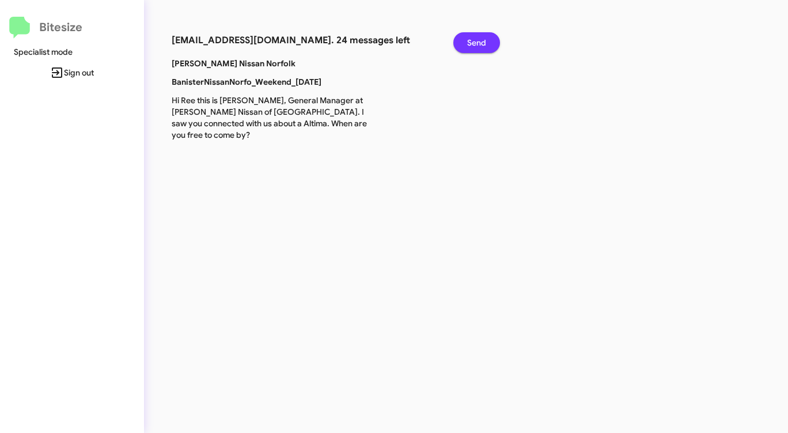
click at [477, 40] on span "Send" at bounding box center [476, 42] width 19 height 21
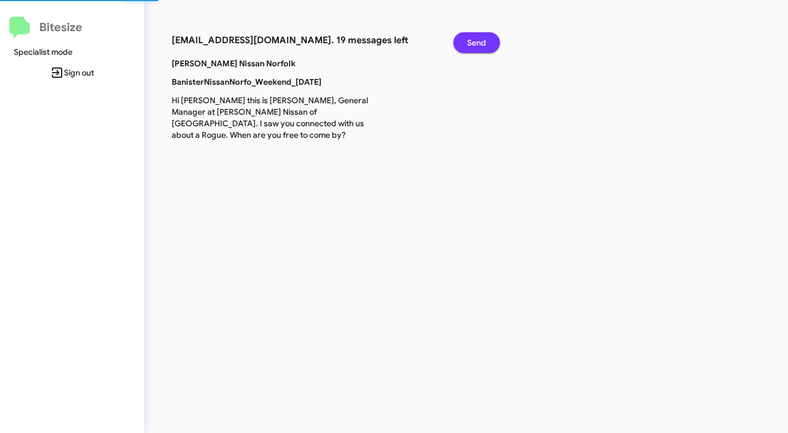
click at [477, 40] on span "Send" at bounding box center [476, 42] width 19 height 21
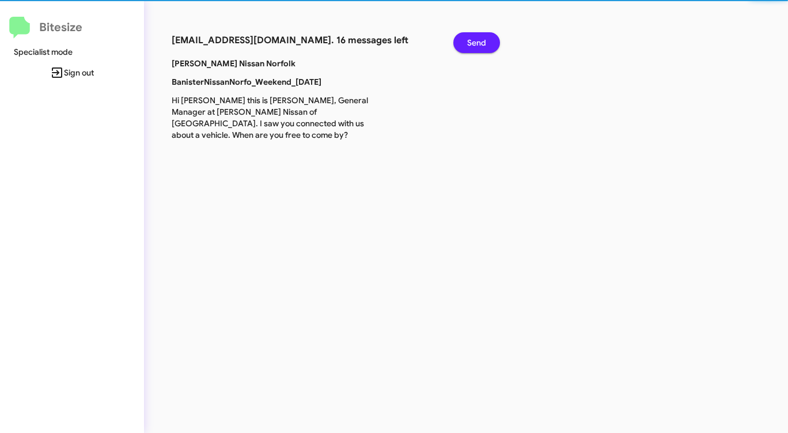
click at [477, 40] on span "Send" at bounding box center [476, 42] width 19 height 21
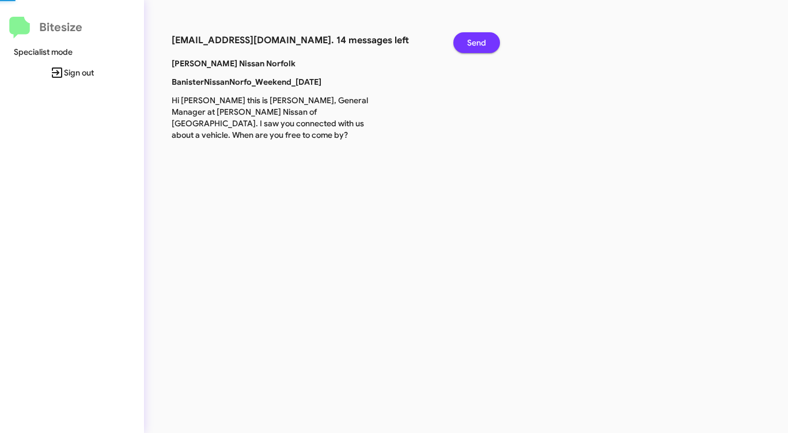
click at [477, 40] on span "Send" at bounding box center [476, 42] width 19 height 21
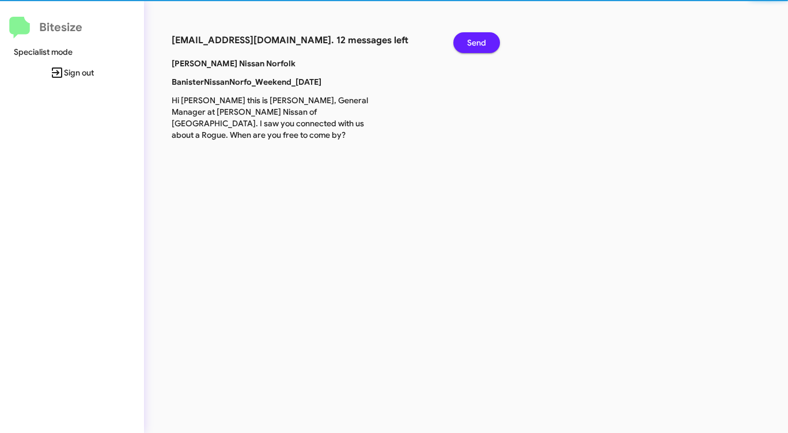
click at [477, 40] on span "Send" at bounding box center [476, 42] width 19 height 21
click at [476, 40] on span "Send" at bounding box center [476, 42] width 19 height 21
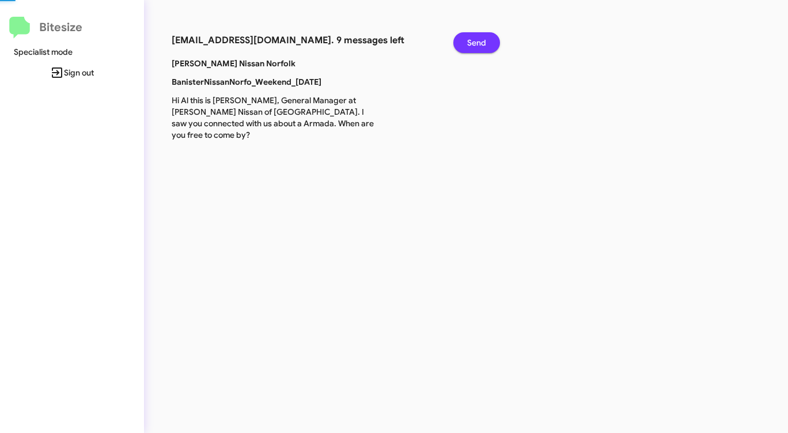
click at [476, 40] on span "Send" at bounding box center [476, 42] width 19 height 21
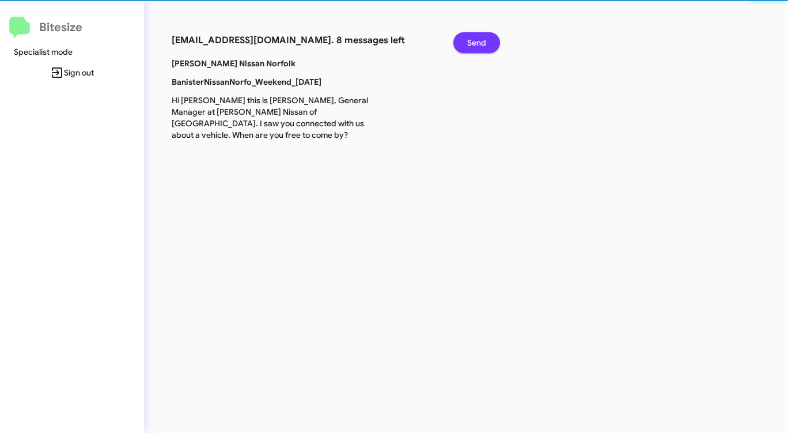
click at [476, 40] on span "Send" at bounding box center [476, 42] width 19 height 21
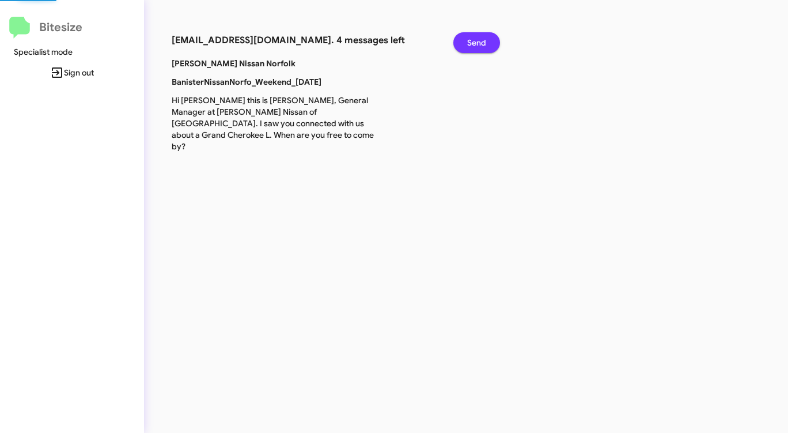
click at [476, 40] on span "Send" at bounding box center [476, 42] width 19 height 21
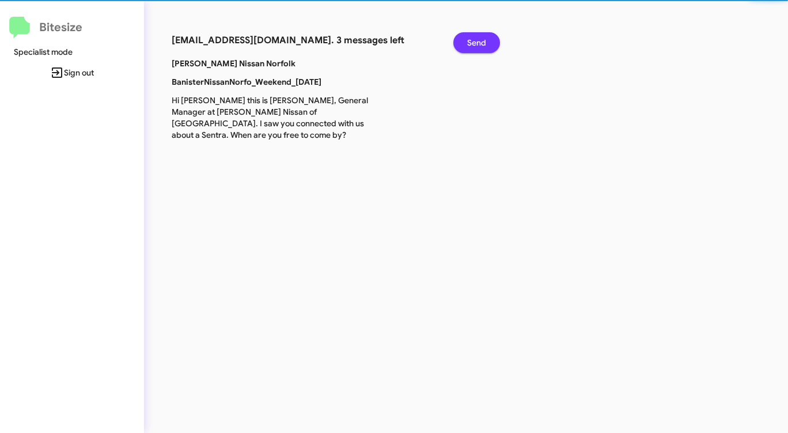
click at [476, 40] on span "Send" at bounding box center [476, 42] width 19 height 21
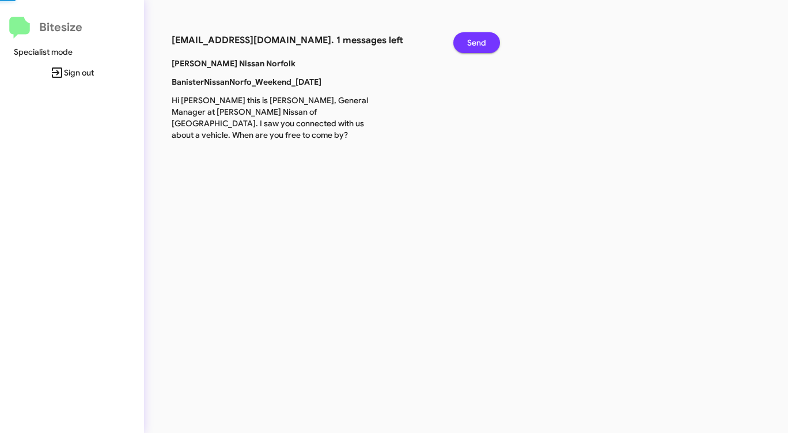
click at [476, 40] on span "Send" at bounding box center [476, 42] width 19 height 21
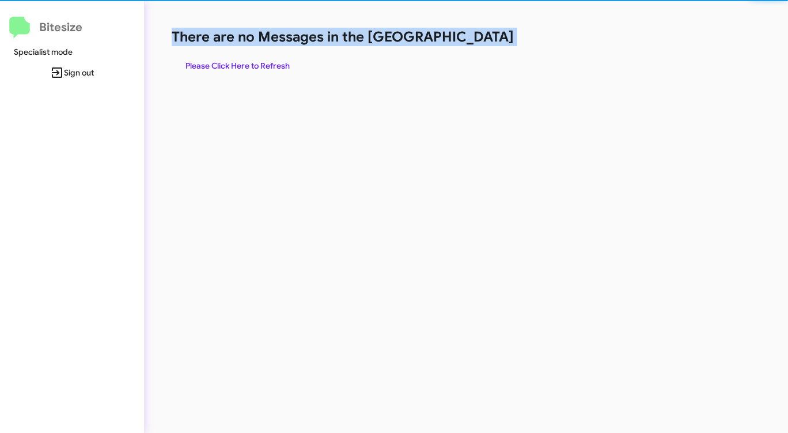
click at [476, 40] on h1 "There are no Messages in the [GEOGRAPHIC_DATA]" at bounding box center [413, 37] width 482 height 18
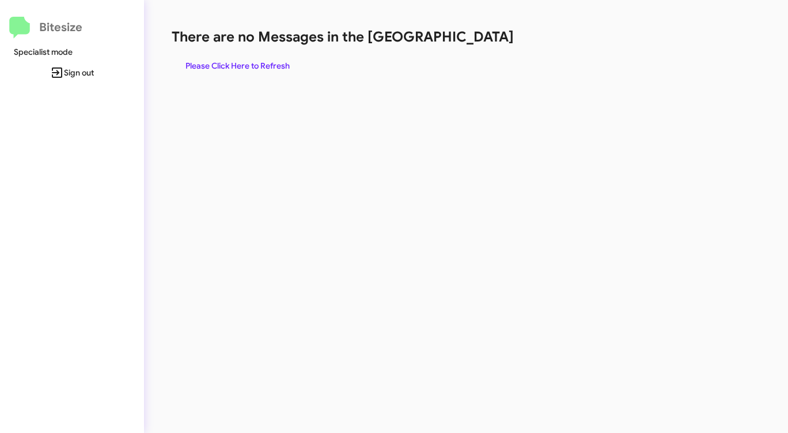
click at [245, 63] on span "Please Click Here to Refresh" at bounding box center [238, 65] width 104 height 21
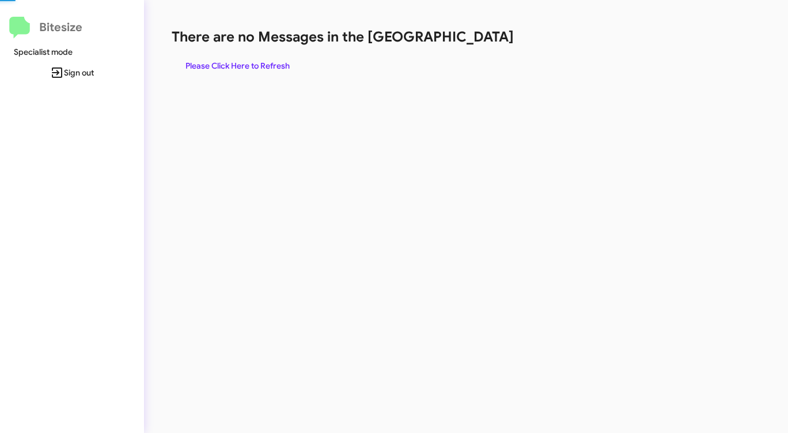
click at [245, 63] on span "Please Click Here to Refresh" at bounding box center [238, 65] width 104 height 21
click at [248, 63] on span "Please Click Here to Refresh" at bounding box center [238, 65] width 104 height 21
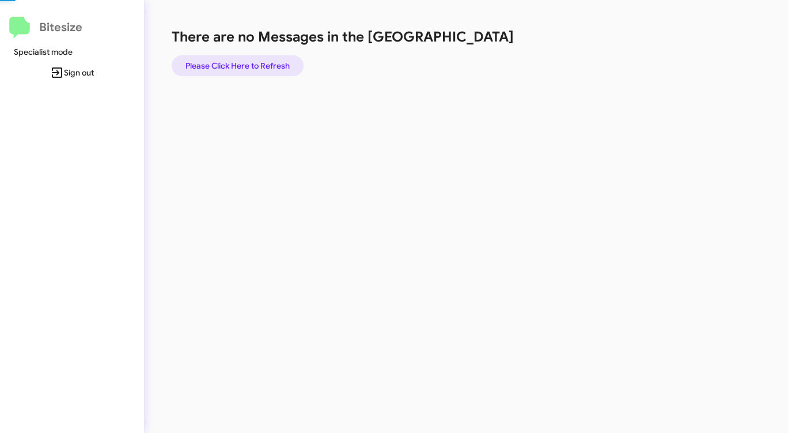
click at [248, 63] on span "Please Click Here to Refresh" at bounding box center [238, 65] width 104 height 21
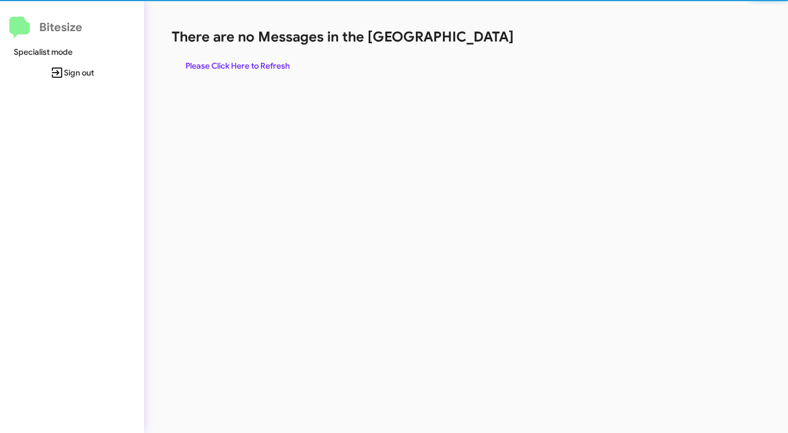
click at [248, 63] on span "Please Click Here to Refresh" at bounding box center [238, 65] width 104 height 21
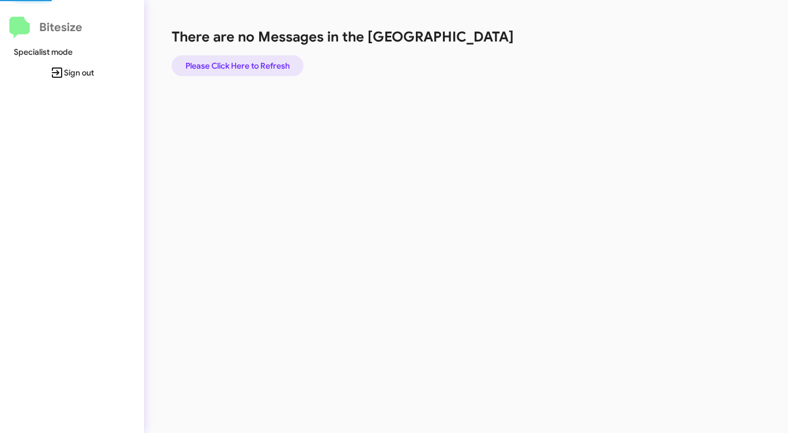
click at [248, 63] on span "Please Click Here to Refresh" at bounding box center [238, 65] width 104 height 21
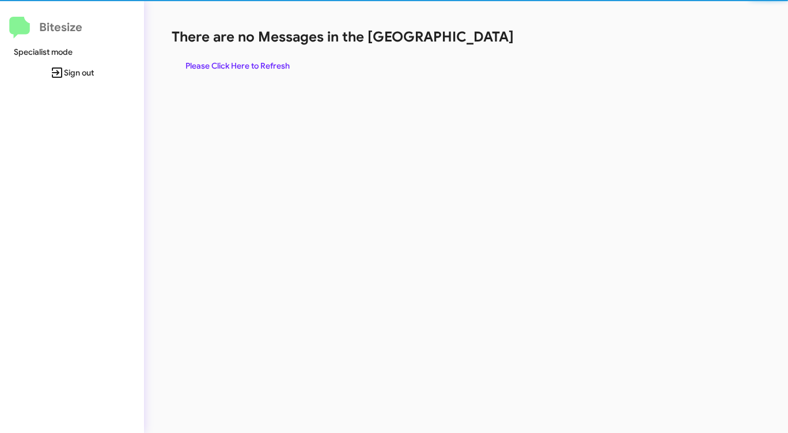
click at [248, 63] on span "Please Click Here to Refresh" at bounding box center [238, 65] width 104 height 21
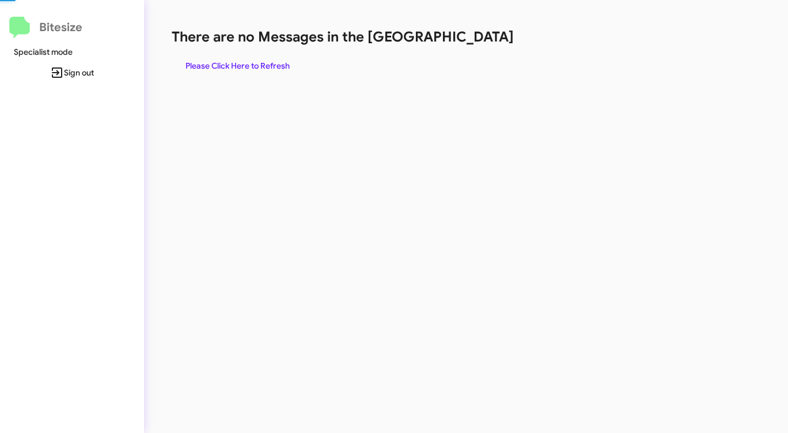
click at [248, 63] on span "Please Click Here to Refresh" at bounding box center [238, 65] width 104 height 21
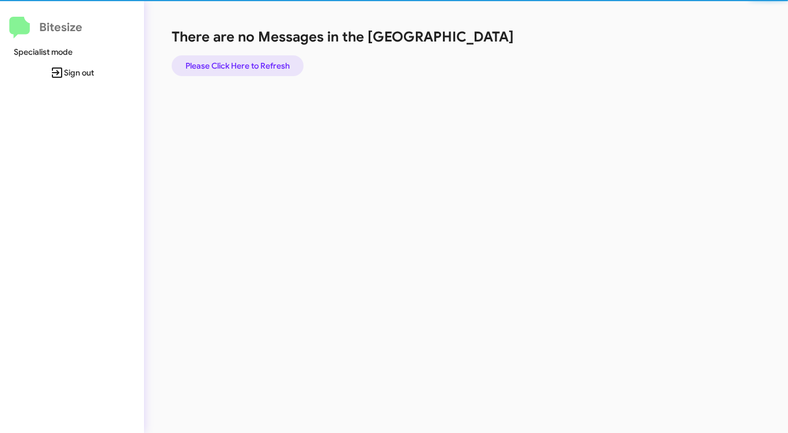
click at [248, 63] on span "Please Click Here to Refresh" at bounding box center [238, 65] width 104 height 21
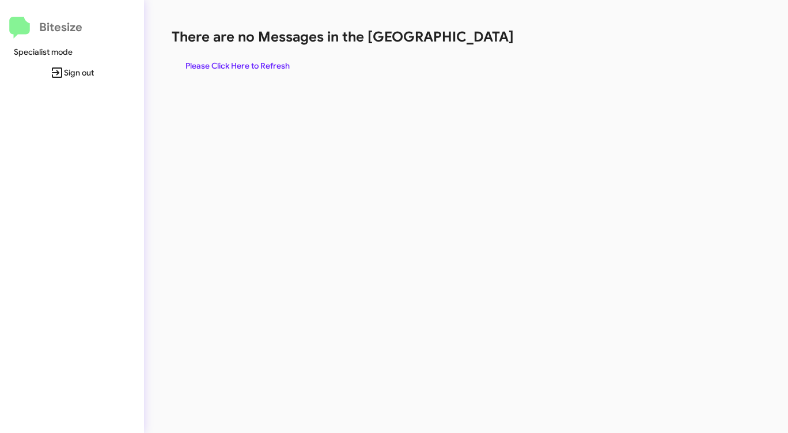
click at [248, 63] on span "Please Click Here to Refresh" at bounding box center [238, 65] width 104 height 21
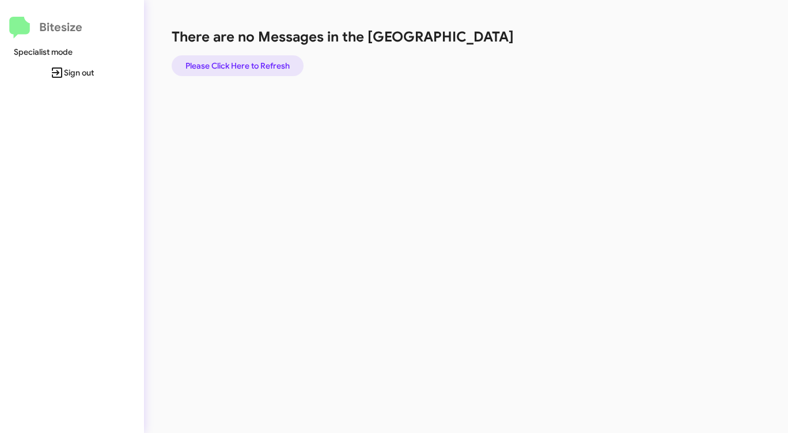
click at [252, 67] on span "Please Click Here to Refresh" at bounding box center [238, 65] width 104 height 21
